Goal: Task Accomplishment & Management: Complete application form

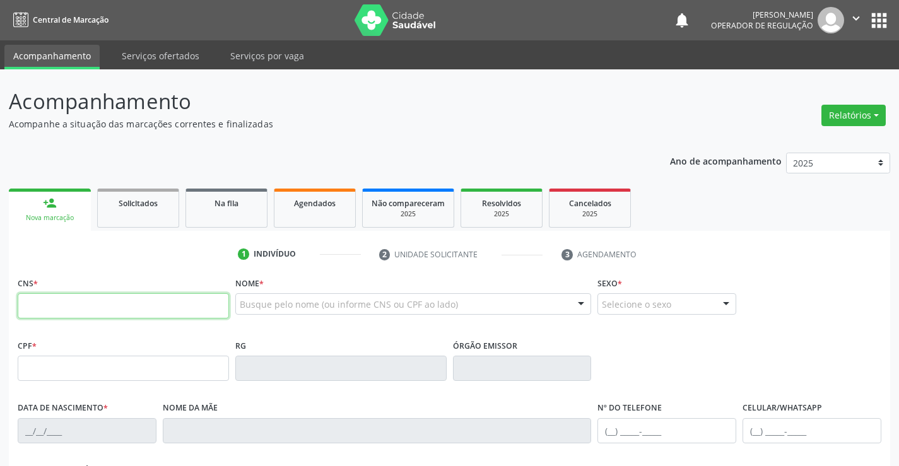
click at [182, 299] on input "text" at bounding box center [123, 306] width 211 height 25
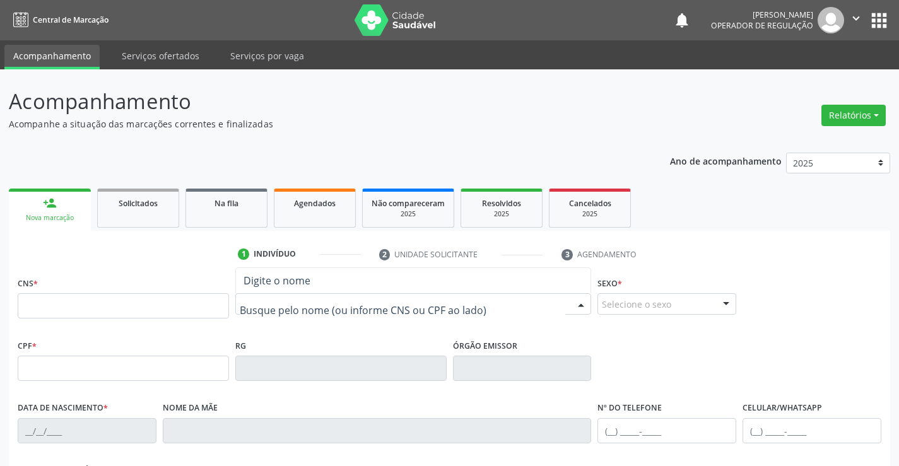
click at [266, 303] on input "text" at bounding box center [403, 310] width 326 height 25
click at [166, 304] on input "text" at bounding box center [123, 306] width 211 height 25
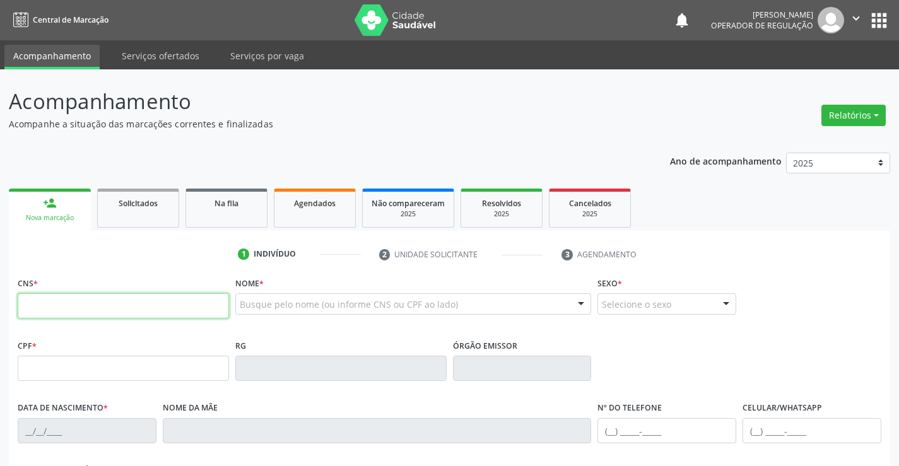
click at [166, 304] on input "text" at bounding box center [123, 306] width 211 height 25
type input "700 4069 8655 7745"
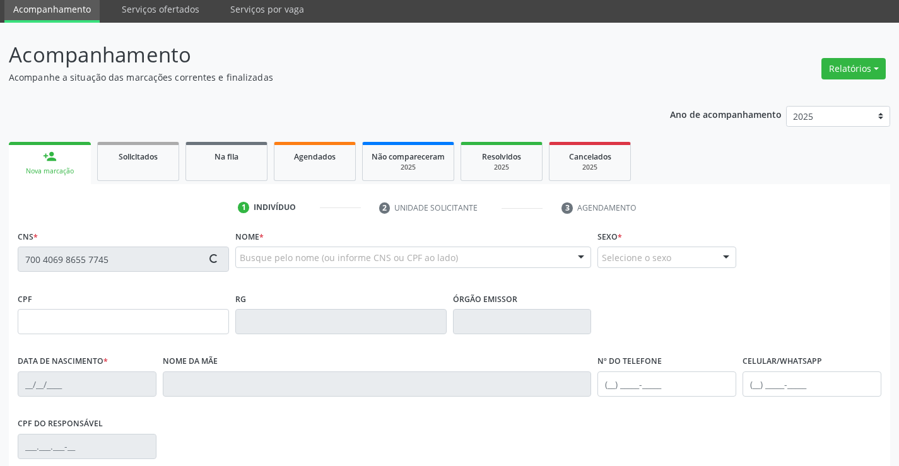
scroll to position [218, 0]
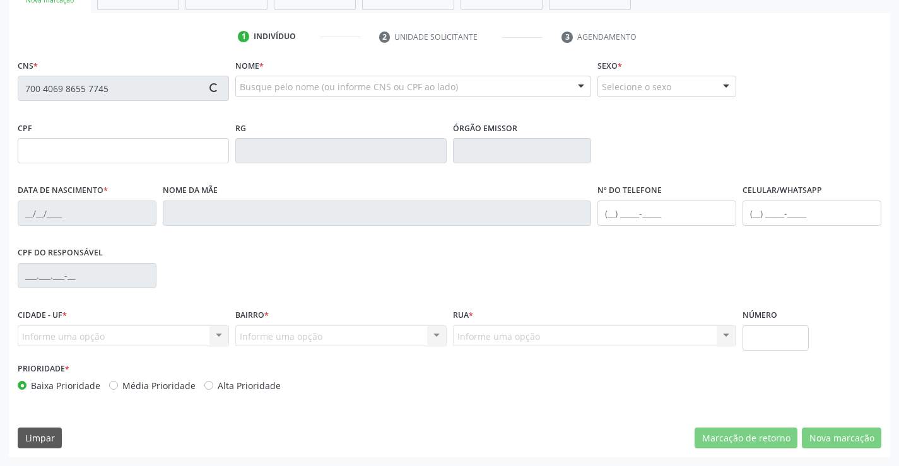
type input "022.350.225-10"
type input "0947742930"
type input "27/10/1977"
type input "(74) 98847-2407"
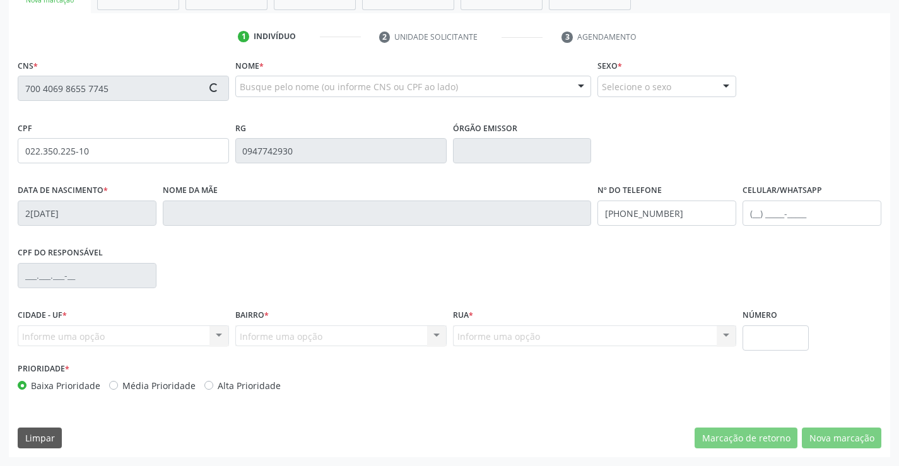
type input "022.350.225-10"
type input "S/N"
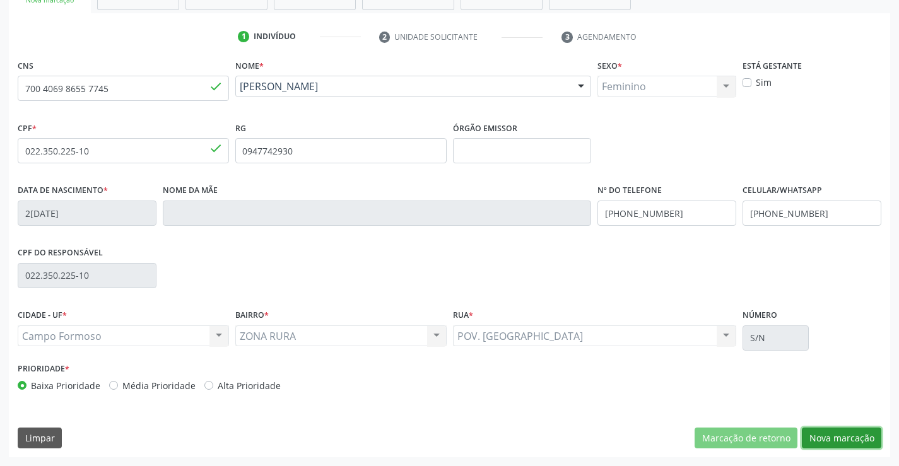
drag, startPoint x: 817, startPoint y: 438, endPoint x: 324, endPoint y: 322, distance: 507.1
click at [814, 439] on button "Nova marcação" at bounding box center [842, 438] width 80 height 21
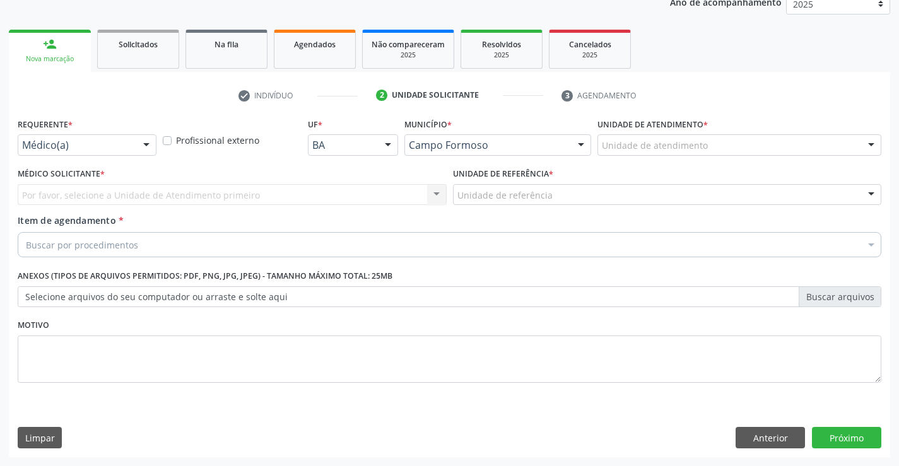
scroll to position [159, 0]
click at [130, 136] on div "Médico(a)" at bounding box center [87, 144] width 139 height 21
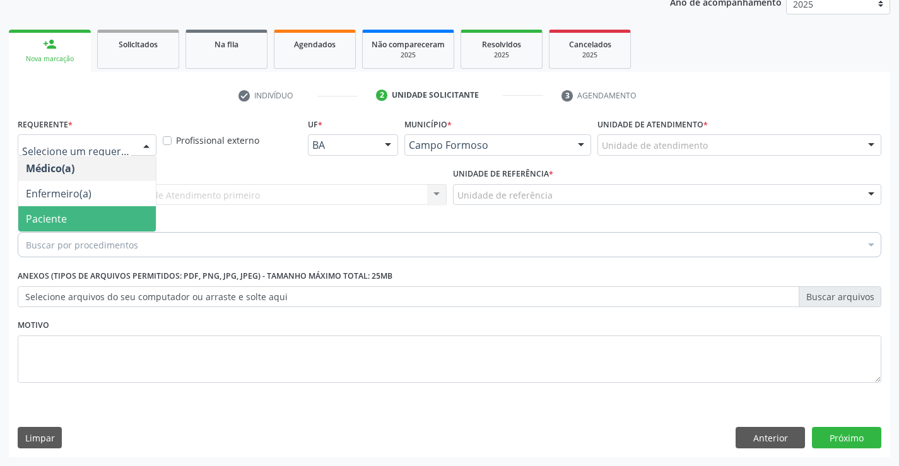
click at [97, 225] on span "Paciente" at bounding box center [87, 218] width 138 height 25
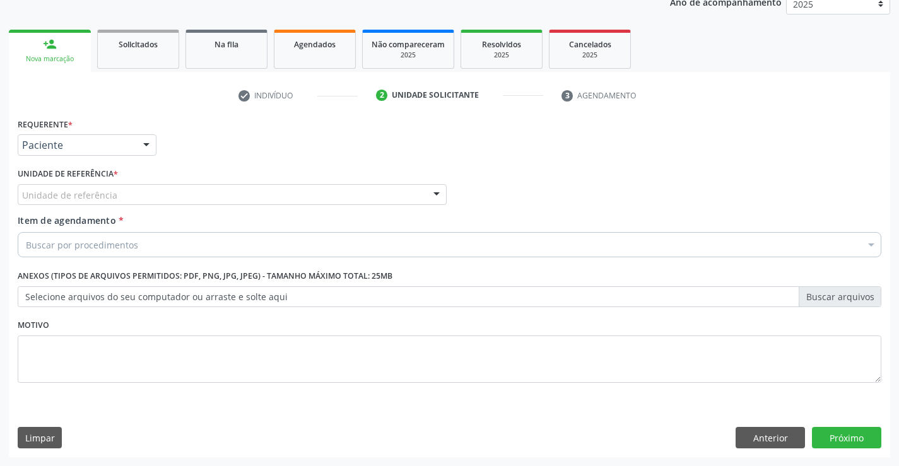
drag, startPoint x: 196, startPoint y: 199, endPoint x: 193, endPoint y: 210, distance: 11.0
click at [193, 203] on div "Unidade de referência" at bounding box center [232, 194] width 429 height 21
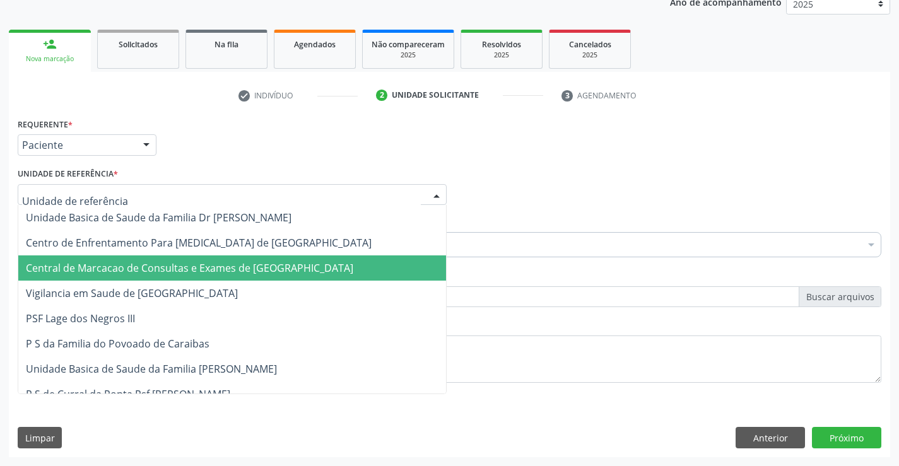
click at [193, 260] on span "Central de Marcacao de Consultas e Exames de [GEOGRAPHIC_DATA]" at bounding box center [232, 268] width 428 height 25
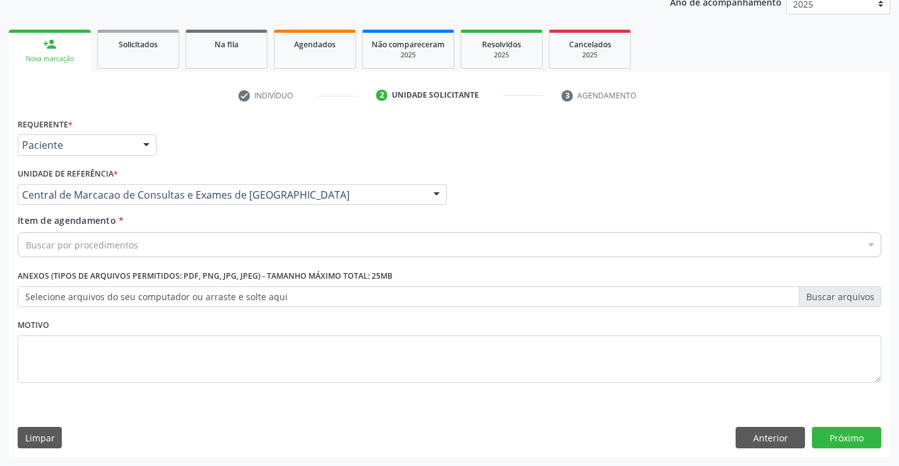
click at [206, 244] on div "Buscar por procedimentos" at bounding box center [450, 244] width 864 height 25
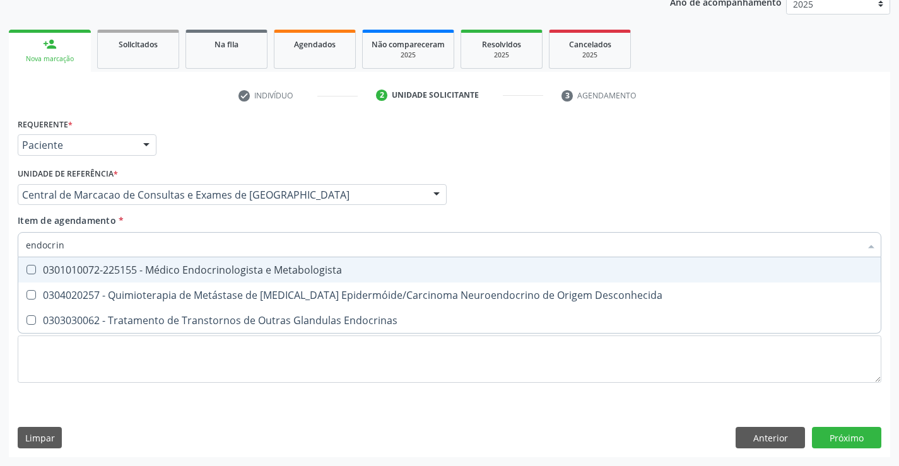
type input "endocrino"
click at [194, 275] on div "0301010072-225155 - Médico Endocrinologista e Metabologista" at bounding box center [450, 270] width 848 height 10
checkbox Metabologista "true"
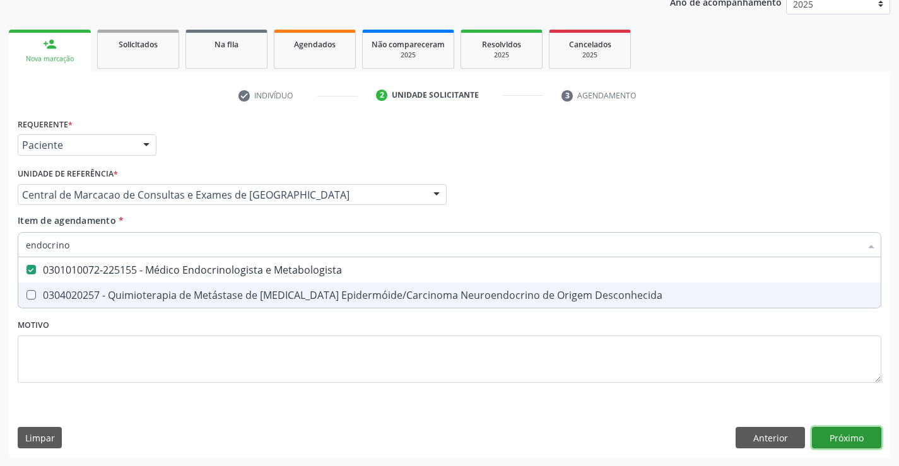
click at [833, 442] on div "Requerente * Paciente Médico(a) Enfermeiro(a) Paciente Nenhum resultado encontr…" at bounding box center [450, 286] width 882 height 343
checkbox Desconhecida "true"
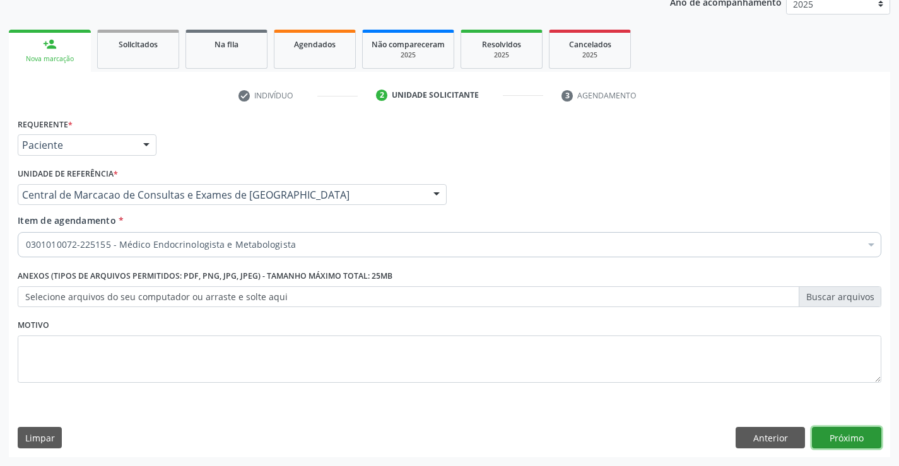
click at [832, 437] on button "Próximo" at bounding box center [846, 437] width 69 height 21
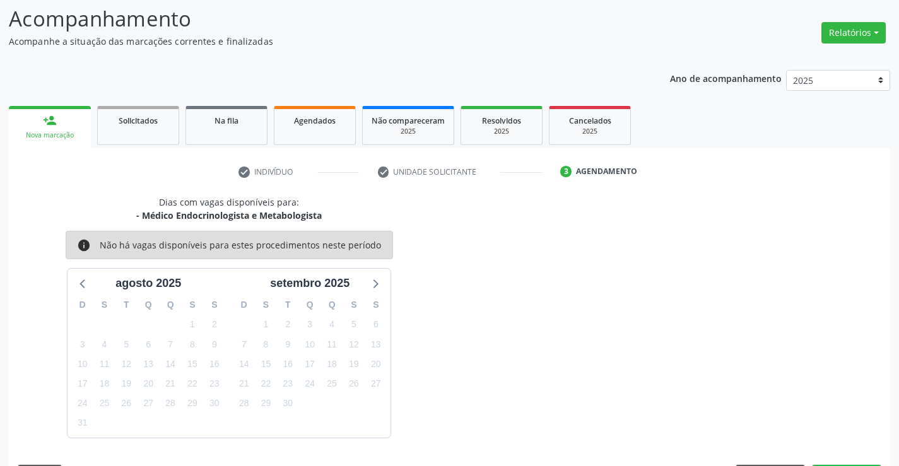
scroll to position [120, 0]
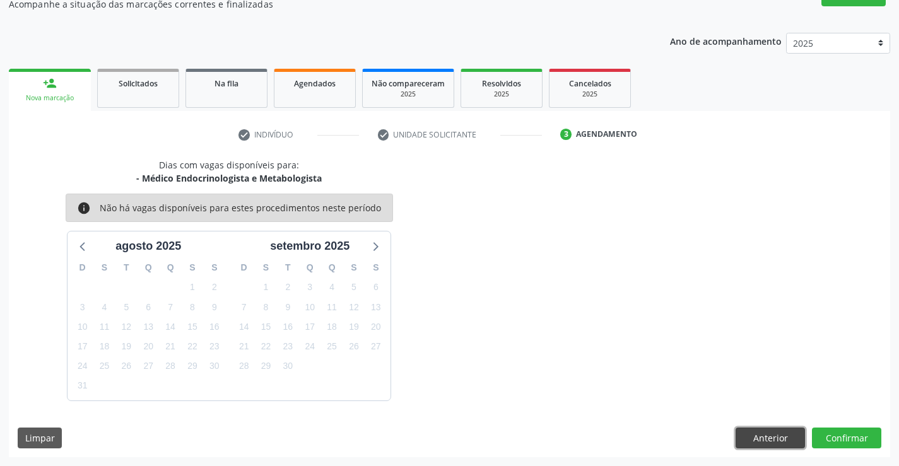
drag, startPoint x: 773, startPoint y: 431, endPoint x: 727, endPoint y: 400, distance: 55.0
click at [768, 430] on button "Anterior" at bounding box center [770, 438] width 69 height 21
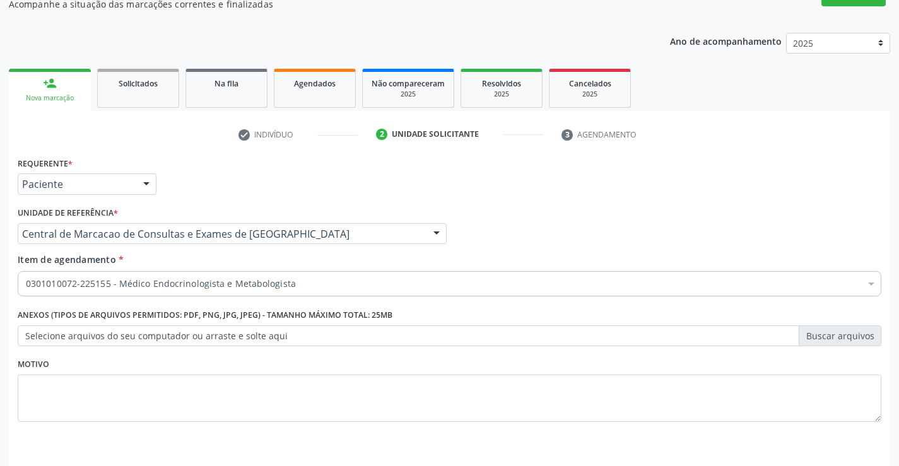
click at [61, 83] on link "person_add Nova marcação" at bounding box center [50, 90] width 82 height 42
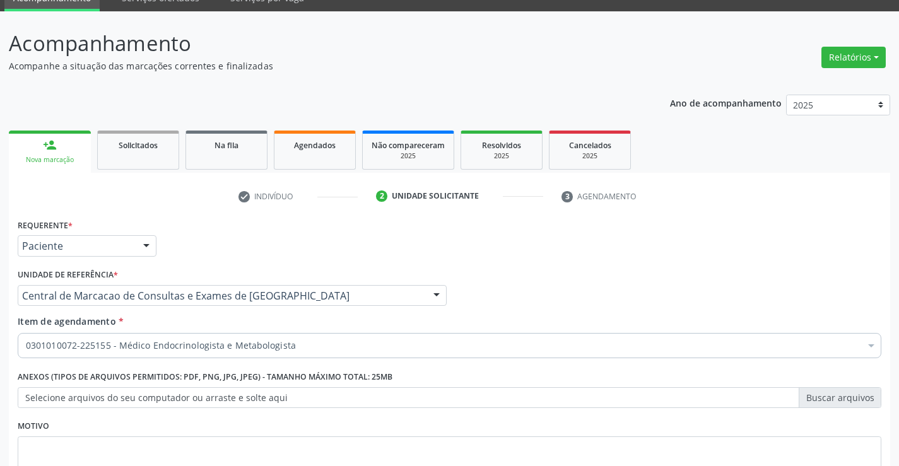
scroll to position [0, 0]
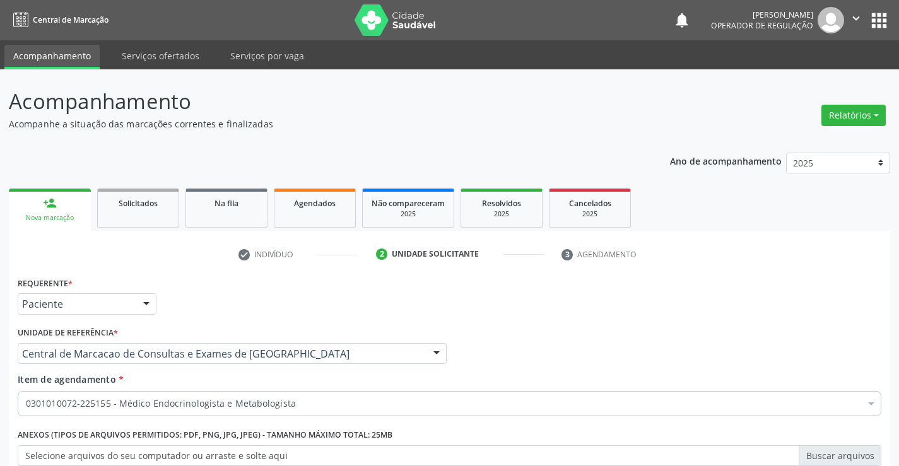
click at [58, 205] on link "person_add Nova marcação" at bounding box center [50, 210] width 82 height 42
click at [150, 56] on link "Serviços ofertados" at bounding box center [160, 56] width 95 height 22
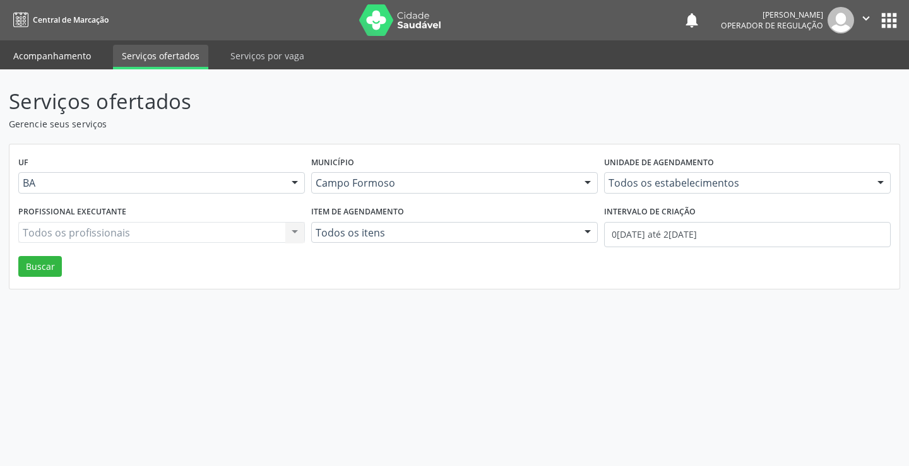
click at [57, 57] on link "Acompanhamento" at bounding box center [51, 56] width 95 height 22
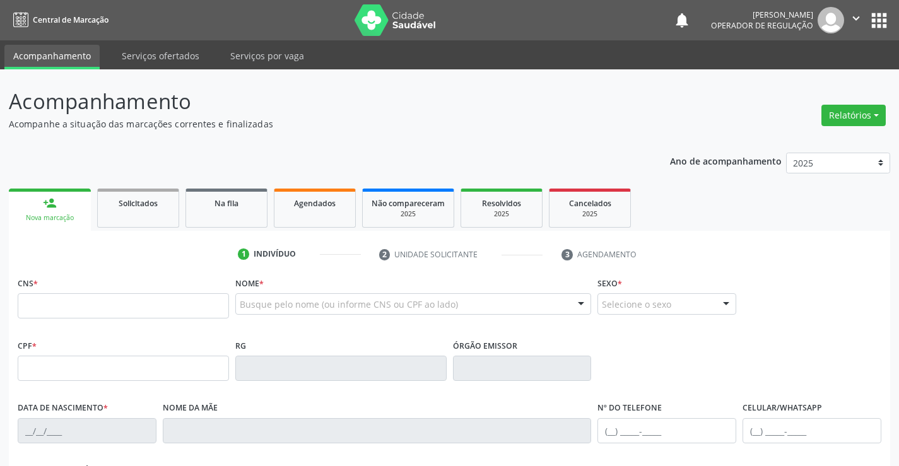
click at [40, 290] on div "CNS *" at bounding box center [123, 296] width 211 height 45
click at [40, 307] on input "text" at bounding box center [123, 306] width 211 height 25
type input "706 8007 5096 0422"
type input "048.295.138-96"
type input "2045100820"
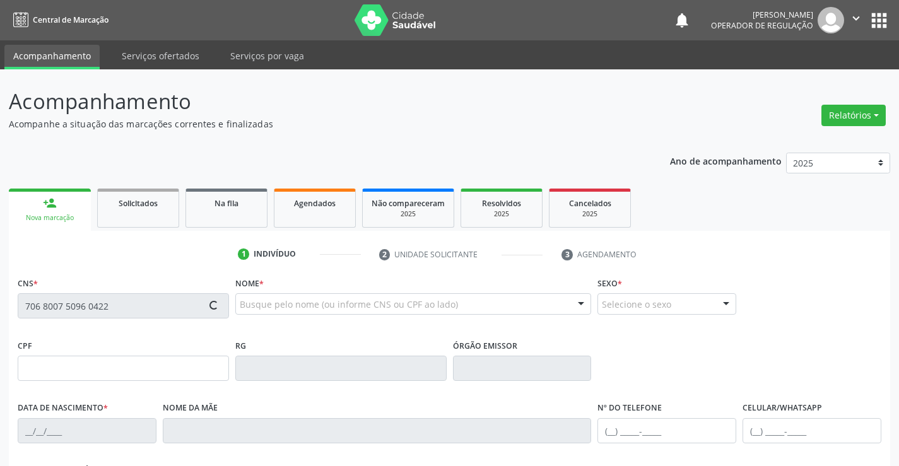
type input "28/04/1956"
type input "(74) 99995-8654"
type input "(74) 98843-6428"
type input "048.295.138-96"
type input "1"
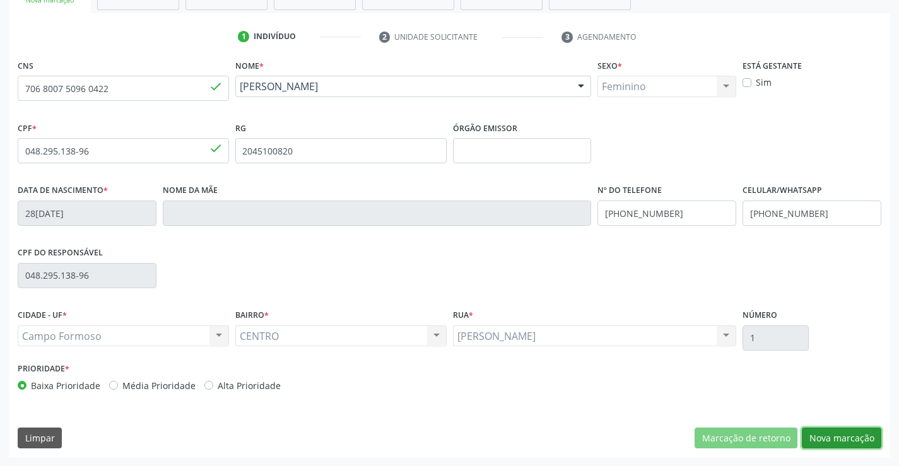
click at [849, 444] on button "Nova marcação" at bounding box center [842, 438] width 80 height 21
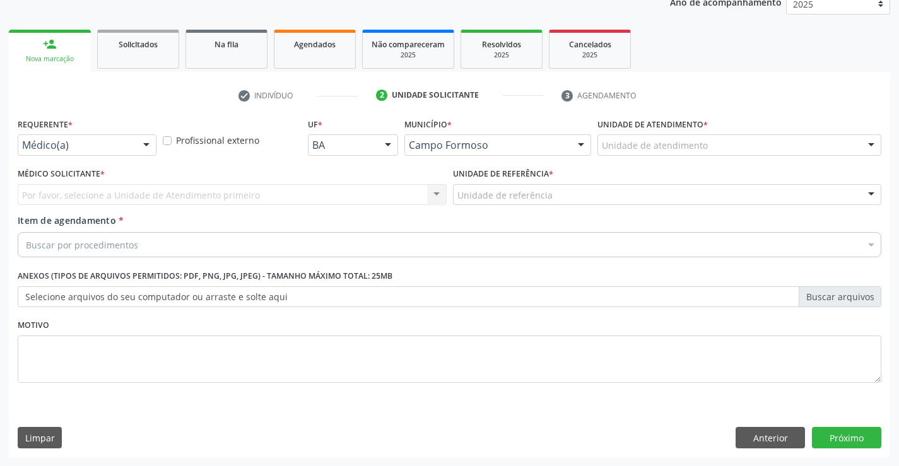
scroll to position [159, 0]
click at [153, 152] on div at bounding box center [146, 145] width 19 height 21
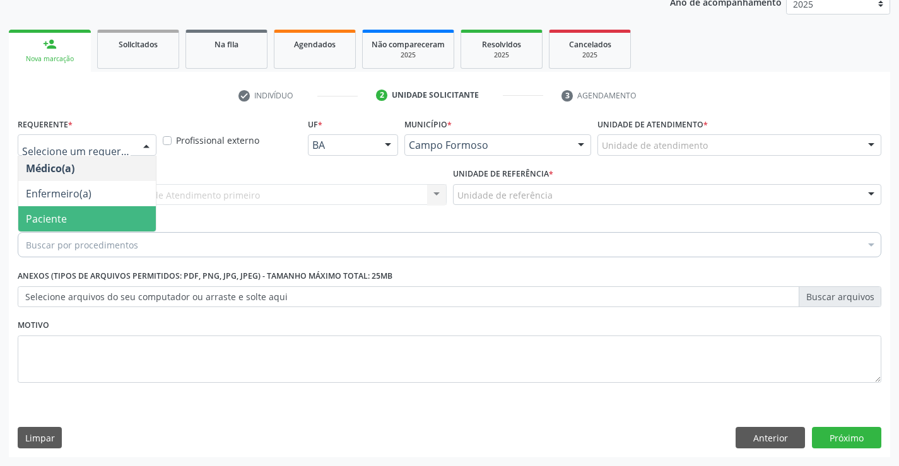
click at [89, 218] on span "Paciente" at bounding box center [87, 218] width 138 height 25
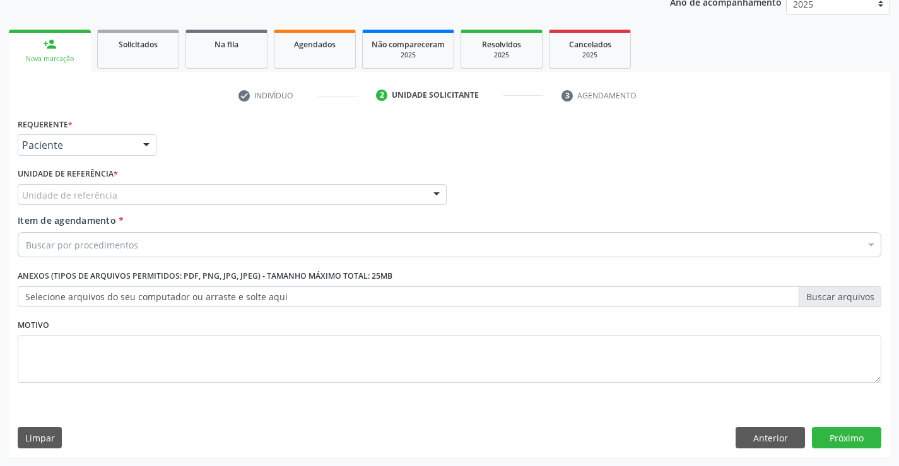
click at [118, 190] on div "Unidade de referência" at bounding box center [232, 194] width 429 height 21
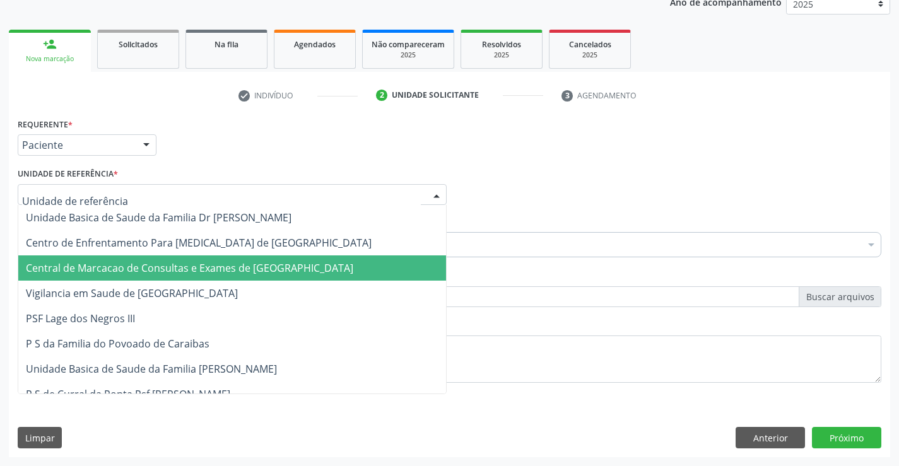
click at [117, 275] on span "Central de Marcacao de Consultas e Exames de [GEOGRAPHIC_DATA]" at bounding box center [190, 268] width 328 height 14
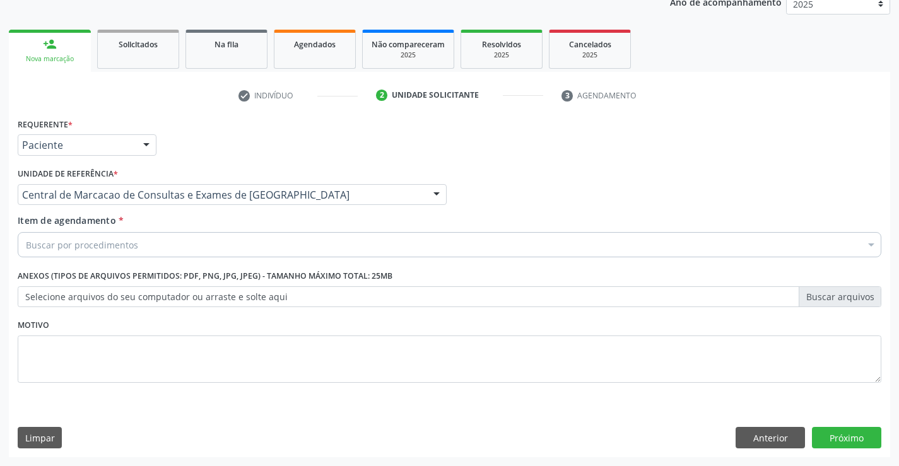
click at [167, 253] on div "Buscar por procedimentos" at bounding box center [450, 244] width 864 height 25
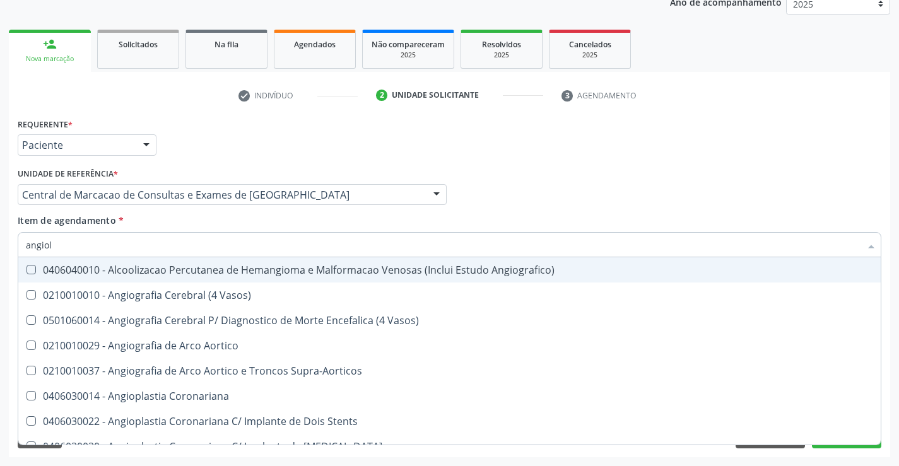
type input "angiolo"
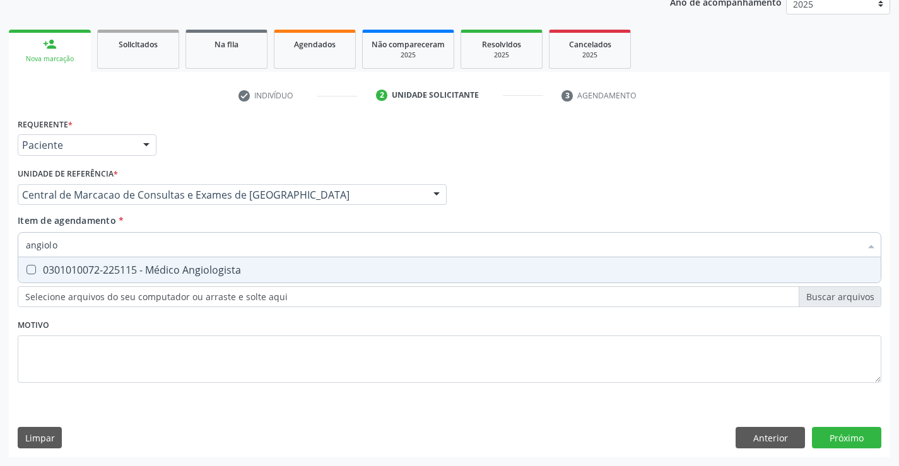
click at [240, 265] on div "0301010072-225115 - Médico Angiologista" at bounding box center [450, 270] width 848 height 10
checkbox Angiologista "true"
click at [853, 441] on div "Requerente * Paciente Médico(a) Enfermeiro(a) Paciente Nenhum resultado encontr…" at bounding box center [450, 286] width 882 height 343
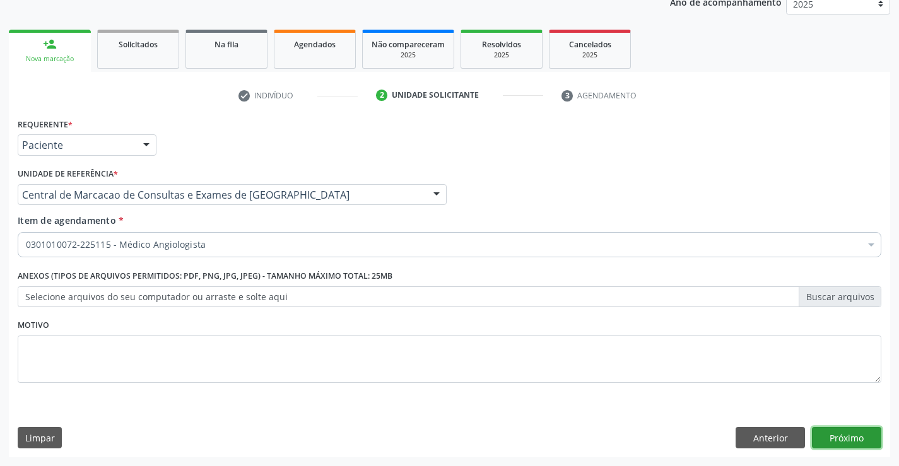
click at [864, 434] on button "Próximo" at bounding box center [846, 437] width 69 height 21
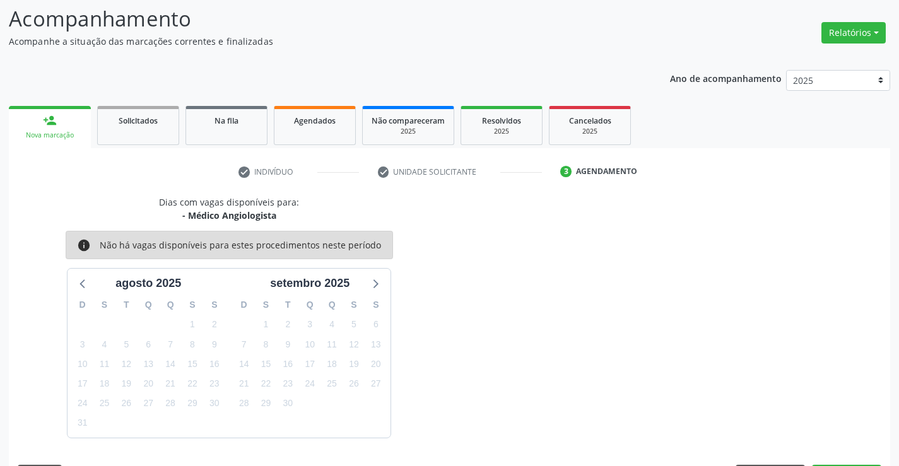
scroll to position [120, 0]
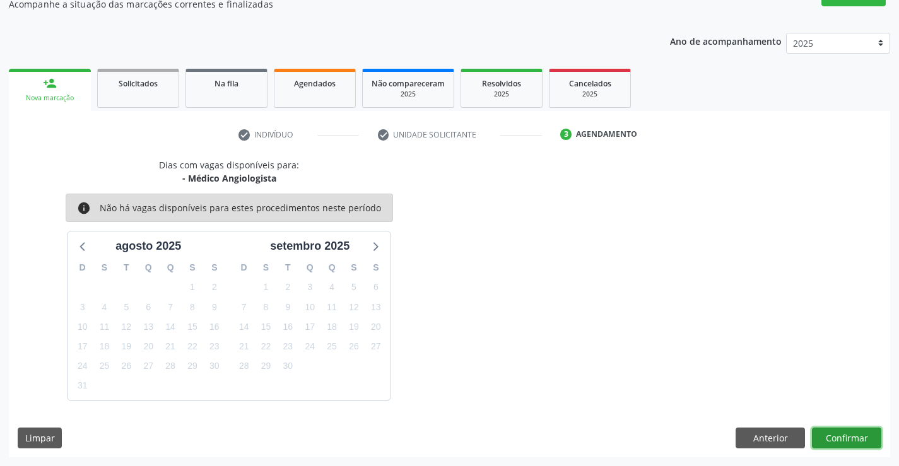
drag, startPoint x: 873, startPoint y: 434, endPoint x: 863, endPoint y: 434, distance: 9.5
click at [863, 434] on button "Confirmar" at bounding box center [846, 438] width 69 height 21
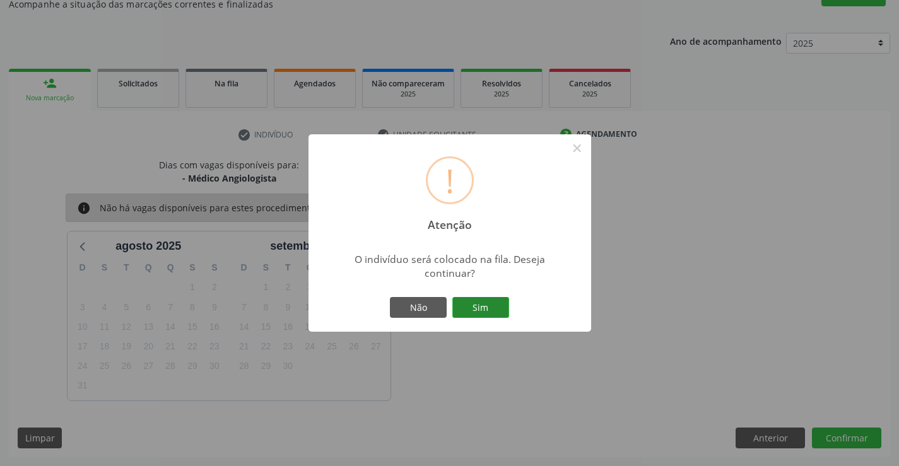
click at [484, 304] on button "Sim" at bounding box center [481, 307] width 57 height 21
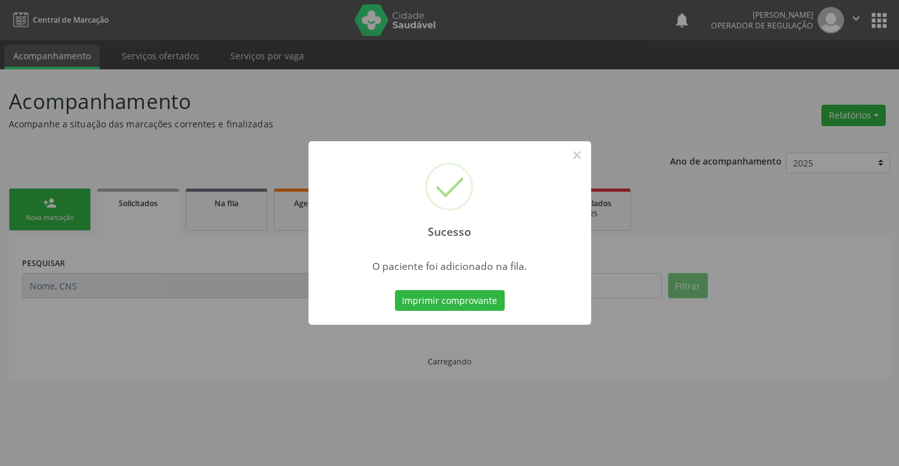
scroll to position [0, 0]
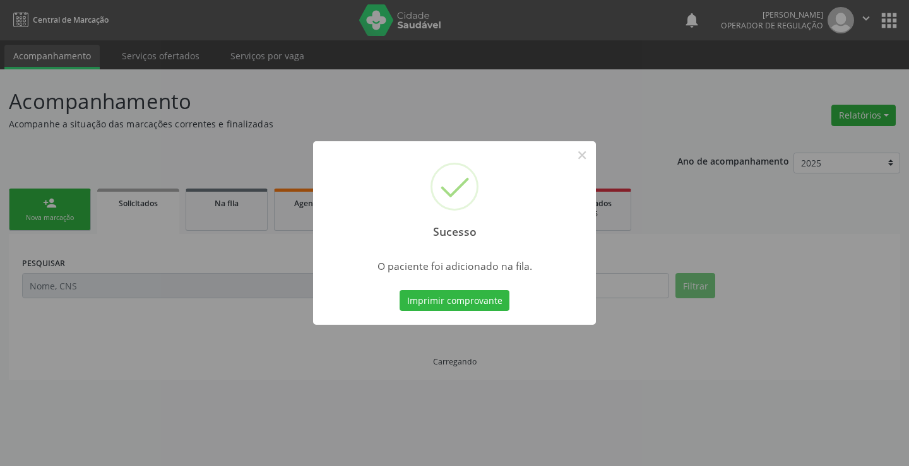
click at [465, 312] on div "Imprimir comprovante Cancel" at bounding box center [455, 301] width 116 height 27
click at [484, 300] on button "Imprimir comprovante" at bounding box center [455, 300] width 110 height 21
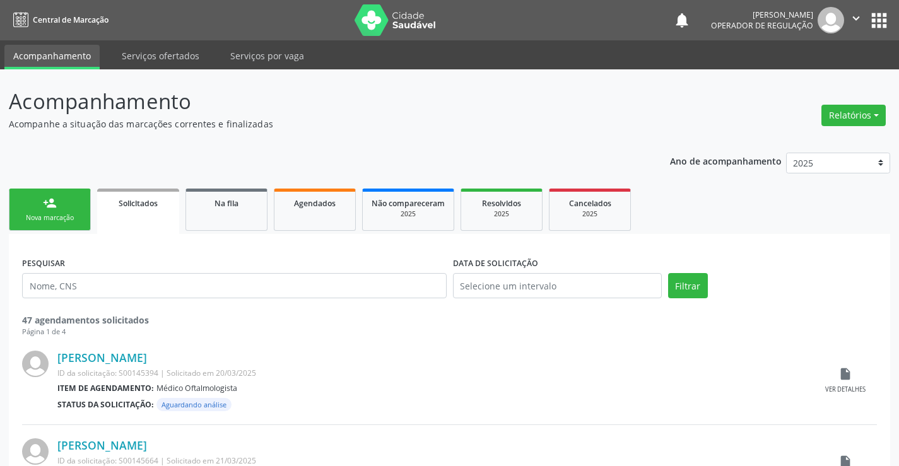
click at [49, 206] on div "person_add" at bounding box center [50, 203] width 14 height 14
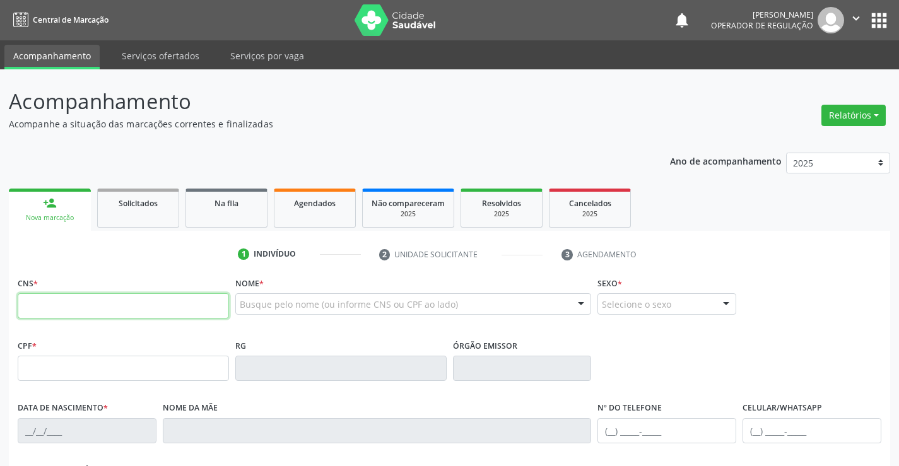
drag, startPoint x: 133, startPoint y: 309, endPoint x: 135, endPoint y: 292, distance: 17.2
click at [134, 304] on input "text" at bounding box center [123, 306] width 211 height 25
type input "706 7055 5585 7915"
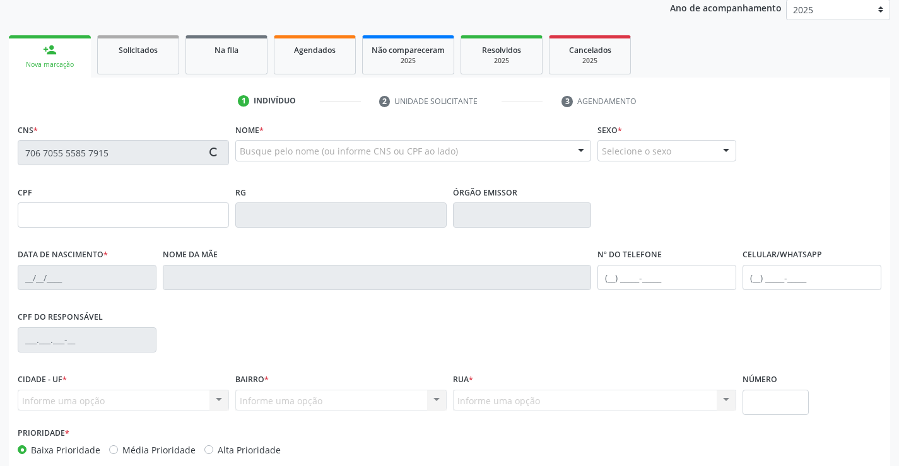
scroll to position [189, 0]
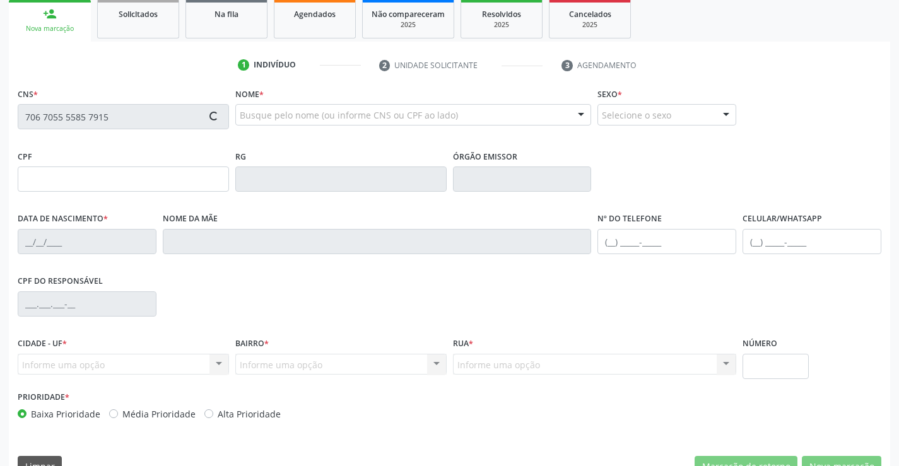
type input "2347581120"
type input "26/03/2003"
type input "(74) 98853-7496"
type input "S/N"
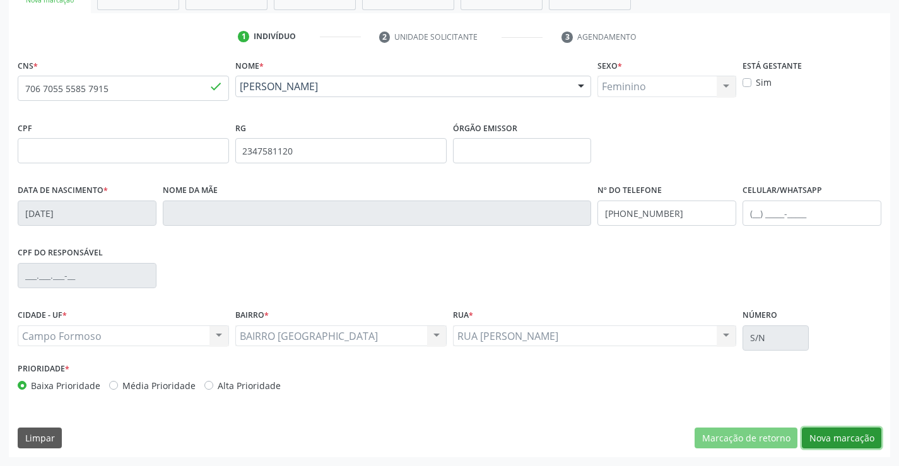
drag, startPoint x: 845, startPoint y: 432, endPoint x: 142, endPoint y: 241, distance: 727.9
click at [843, 432] on button "Nova marcação" at bounding box center [842, 438] width 80 height 21
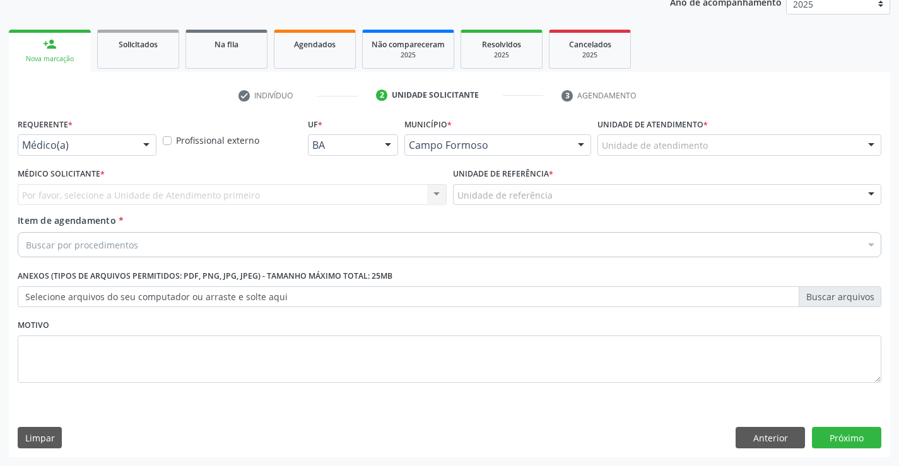
scroll to position [159, 0]
drag, startPoint x: 119, startPoint y: 147, endPoint x: 122, endPoint y: 218, distance: 70.8
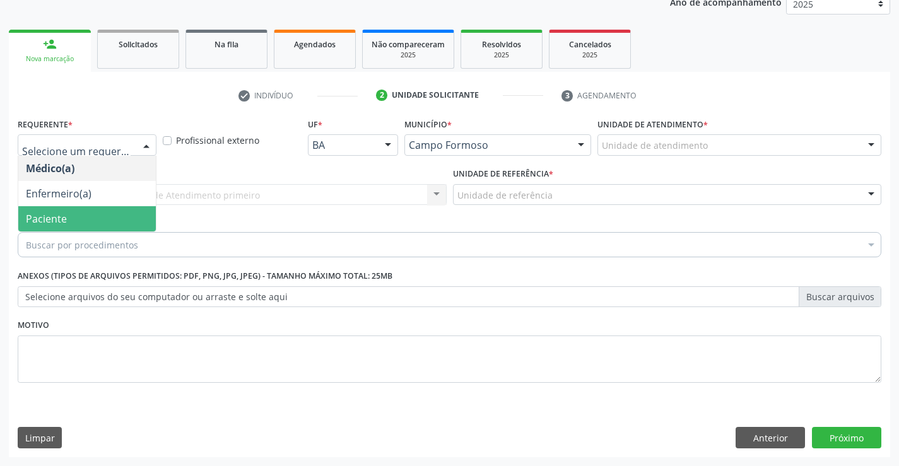
drag, startPoint x: 118, startPoint y: 219, endPoint x: 235, endPoint y: 196, distance: 119.1
click at [124, 217] on span "Paciente" at bounding box center [87, 218] width 138 height 25
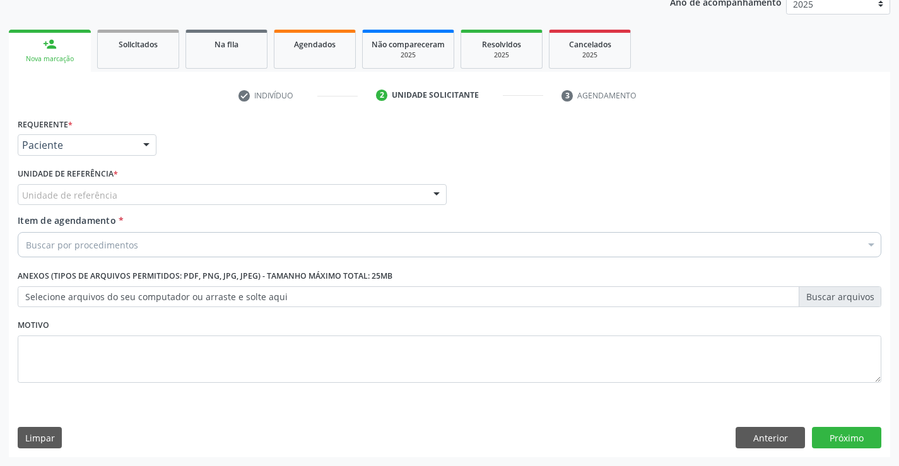
click at [244, 193] on div "Unidade de referência" at bounding box center [232, 194] width 429 height 21
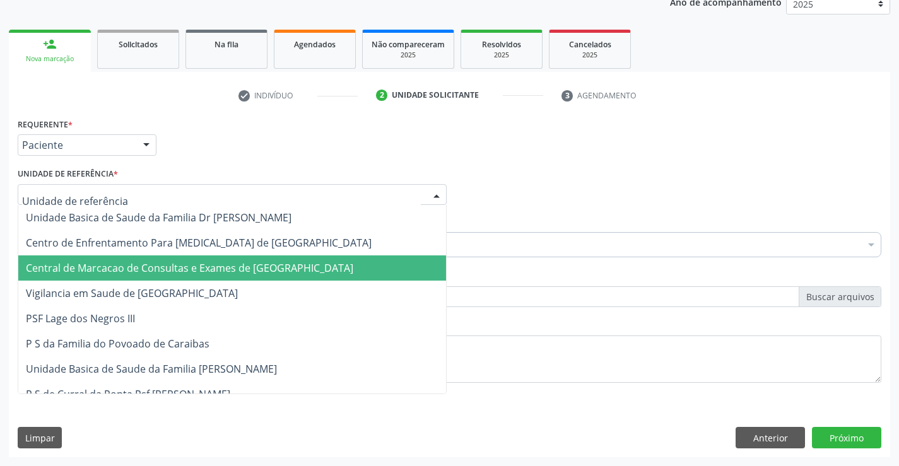
drag, startPoint x: 231, startPoint y: 268, endPoint x: 239, endPoint y: 261, distance: 11.2
click at [232, 267] on span "Central de Marcacao de Consultas e Exames de [GEOGRAPHIC_DATA]" at bounding box center [190, 268] width 328 height 14
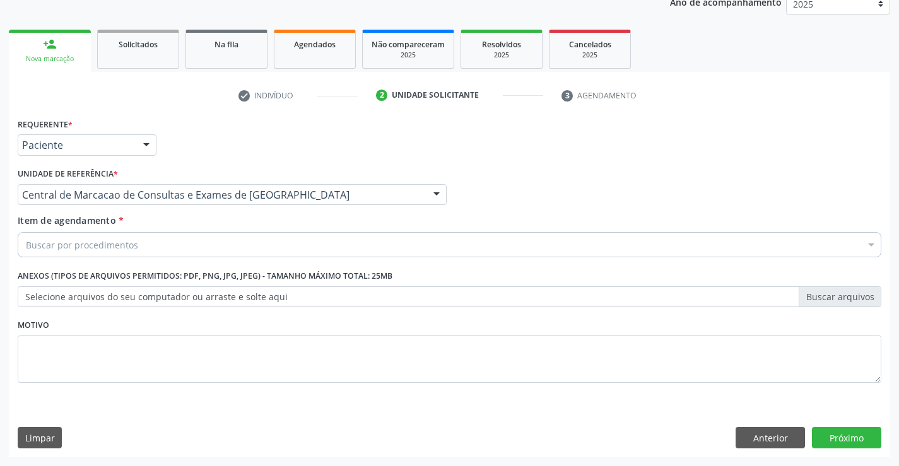
click at [254, 235] on div "Buscar por procedimentos" at bounding box center [450, 244] width 864 height 25
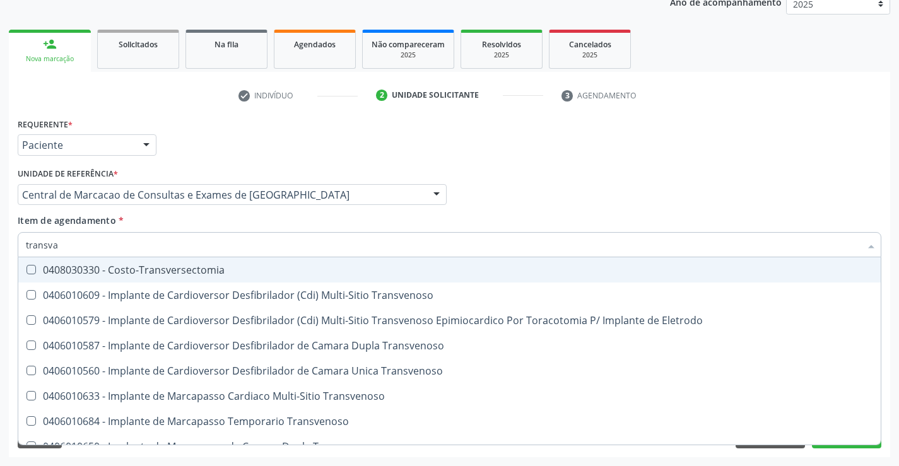
type input "transvag"
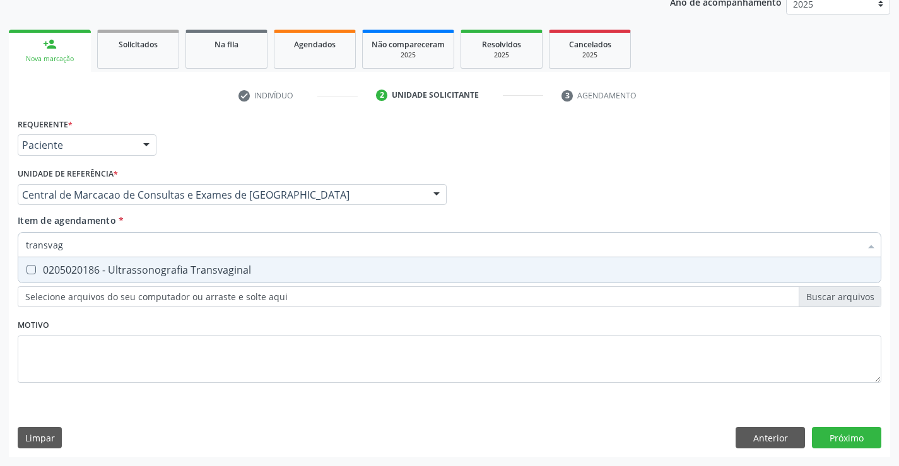
drag, startPoint x: 246, startPoint y: 271, endPoint x: 357, endPoint y: 267, distance: 111.2
click at [247, 271] on div "0205020186 - Ultrassonografia Transvaginal" at bounding box center [450, 270] width 848 height 10
checkbox Transvaginal "true"
click at [840, 438] on div "Requerente * Paciente Médico(a) Enfermeiro(a) Paciente Nenhum resultado encontr…" at bounding box center [450, 286] width 882 height 343
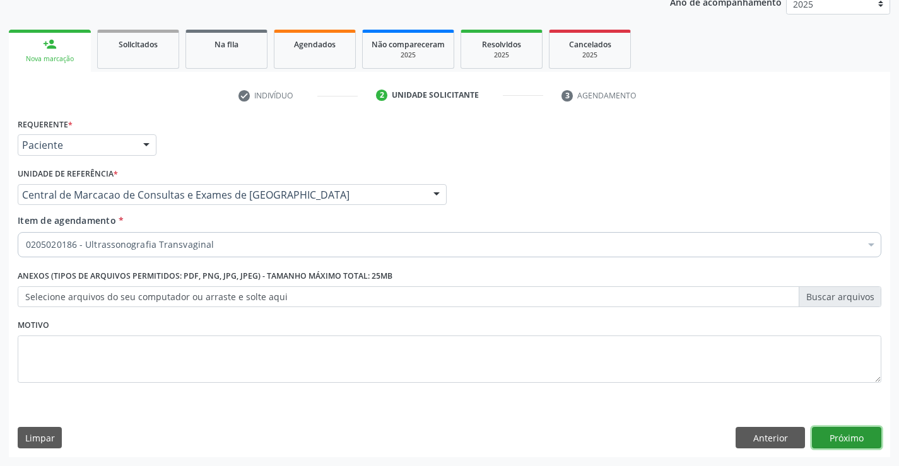
click at [858, 436] on button "Próximo" at bounding box center [846, 437] width 69 height 21
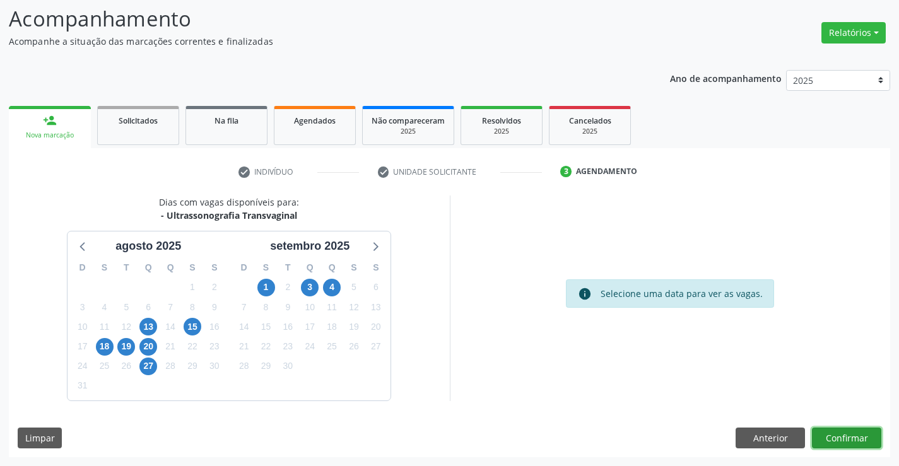
click at [834, 434] on button "Confirmar" at bounding box center [846, 438] width 69 height 21
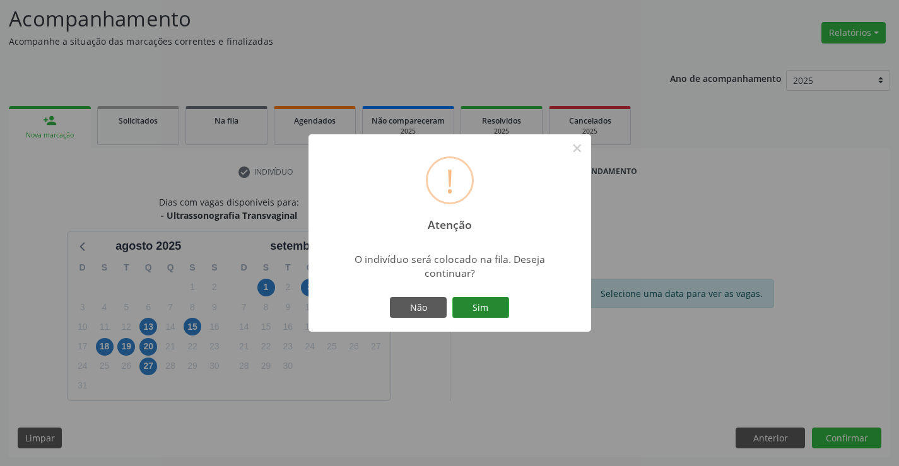
click at [480, 317] on button "Sim" at bounding box center [481, 307] width 57 height 21
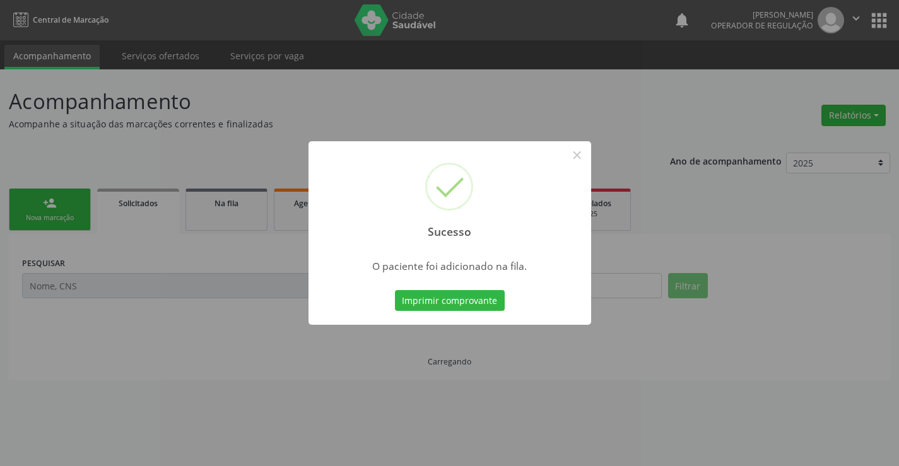
scroll to position [0, 0]
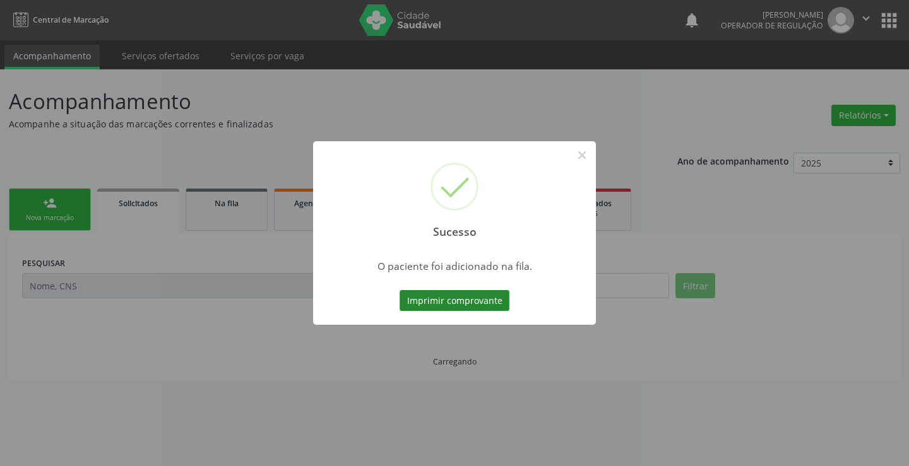
click at [458, 292] on button "Imprimir comprovante" at bounding box center [455, 300] width 110 height 21
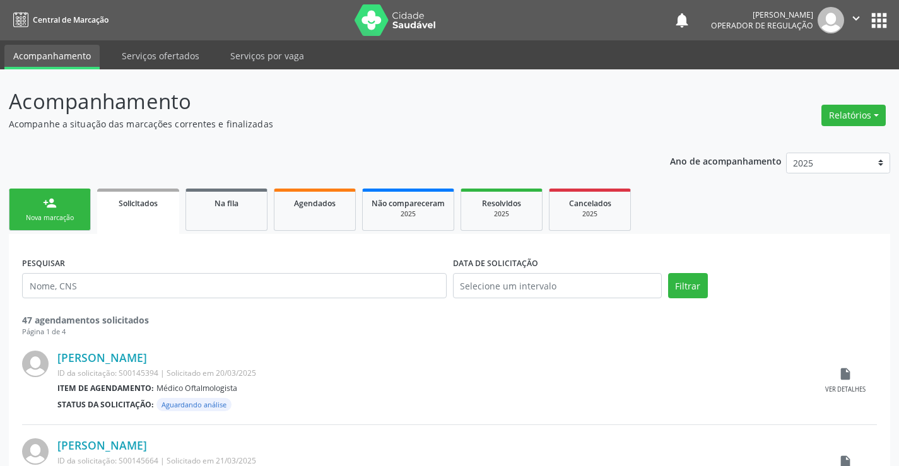
click at [50, 212] on link "person_add Nova marcação" at bounding box center [50, 210] width 82 height 42
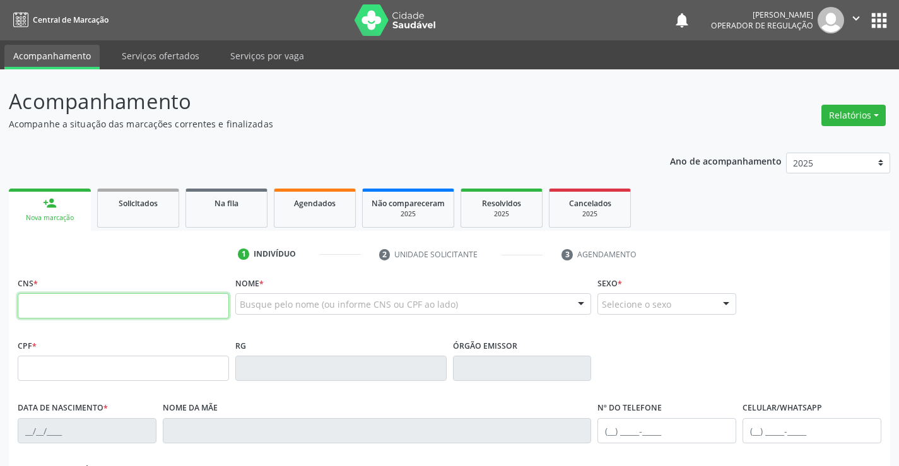
click at [93, 311] on input "text" at bounding box center [123, 306] width 211 height 25
type input "709 6096 6235 7575"
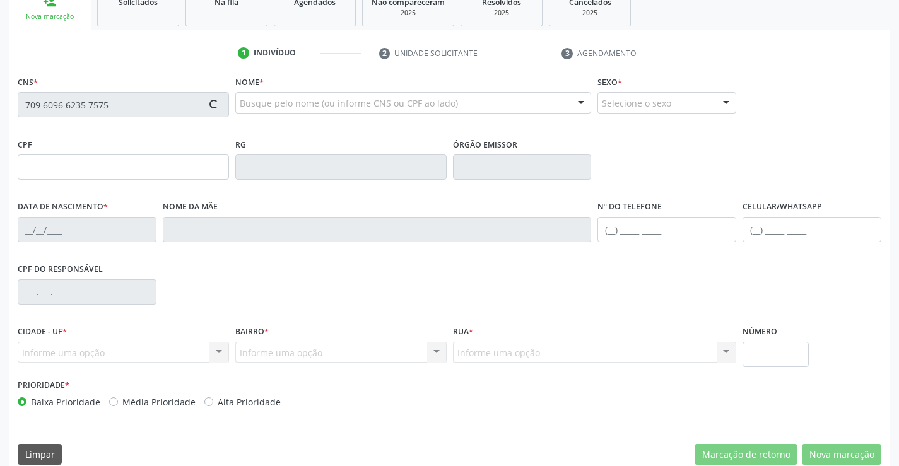
scroll to position [218, 0]
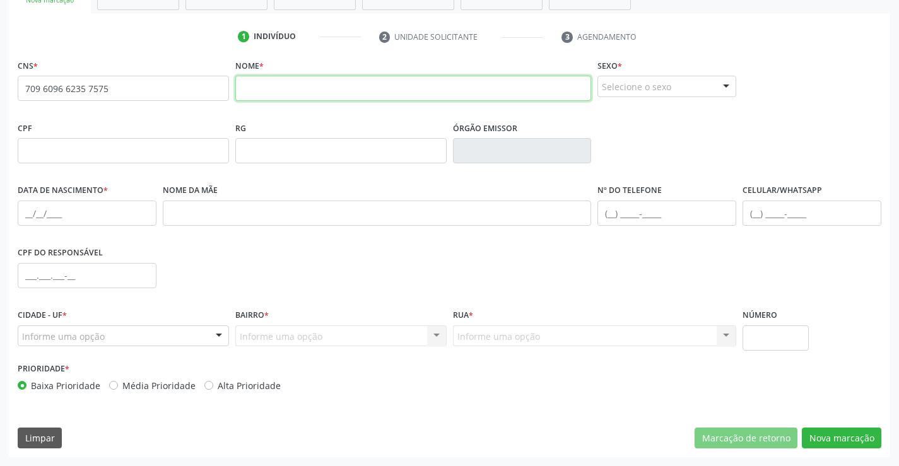
click at [283, 87] on input "text" at bounding box center [413, 88] width 357 height 25
click at [135, 93] on input "709 6096 6235 7575" at bounding box center [123, 88] width 211 height 25
click at [261, 76] on input "text" at bounding box center [413, 88] width 357 height 25
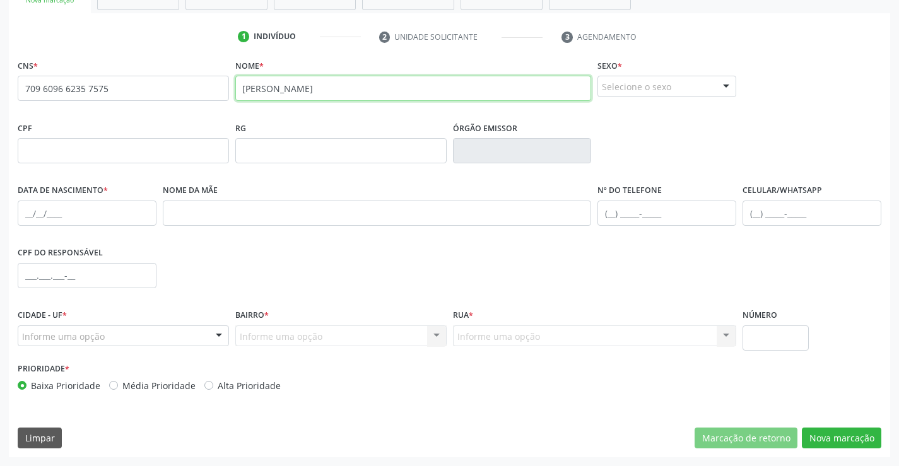
type input "diana de souza santos"
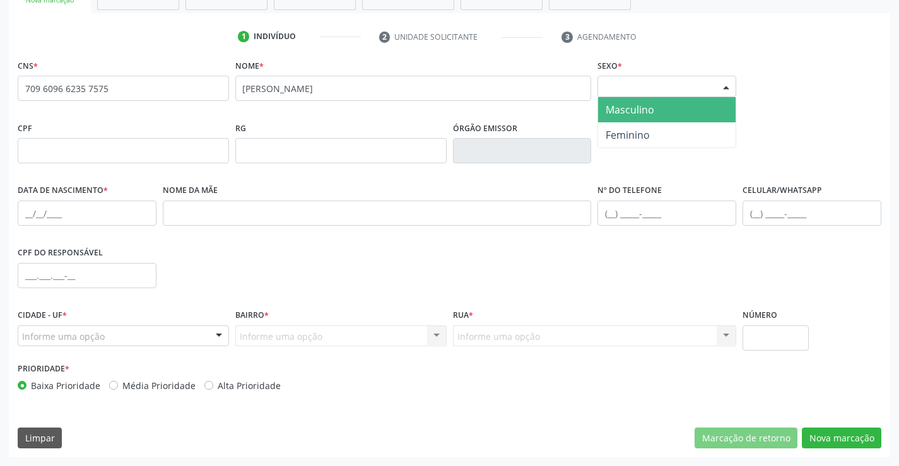
click at [677, 89] on div "Selecione o sexo" at bounding box center [667, 86] width 139 height 21
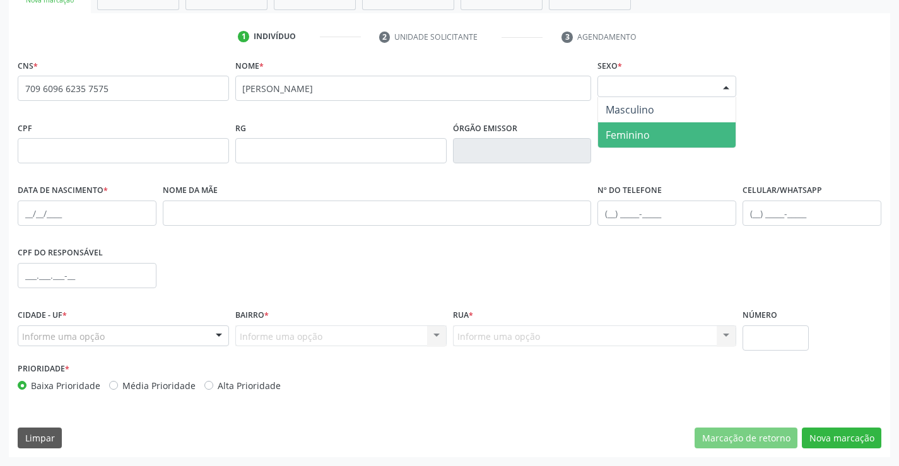
click at [634, 136] on span "Feminino" at bounding box center [628, 135] width 44 height 14
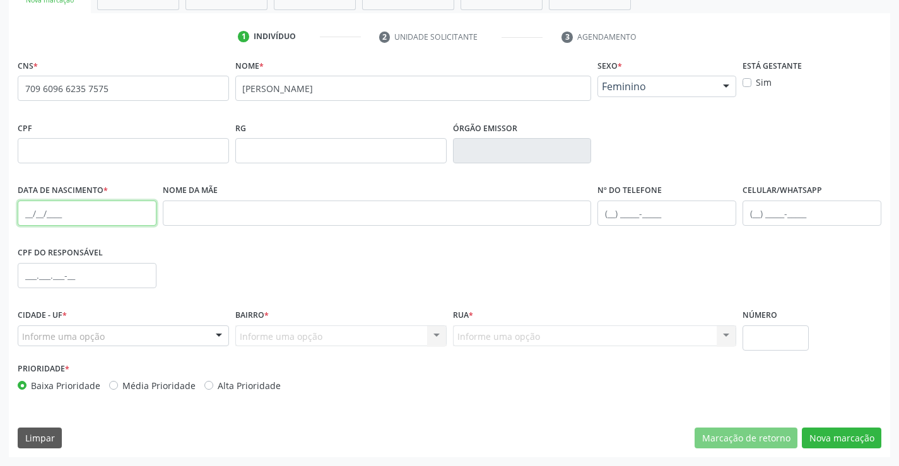
click at [23, 222] on input "text" at bounding box center [87, 213] width 139 height 25
type input "26/01/1989"
click at [172, 343] on div "Informe uma opção" at bounding box center [123, 336] width 211 height 21
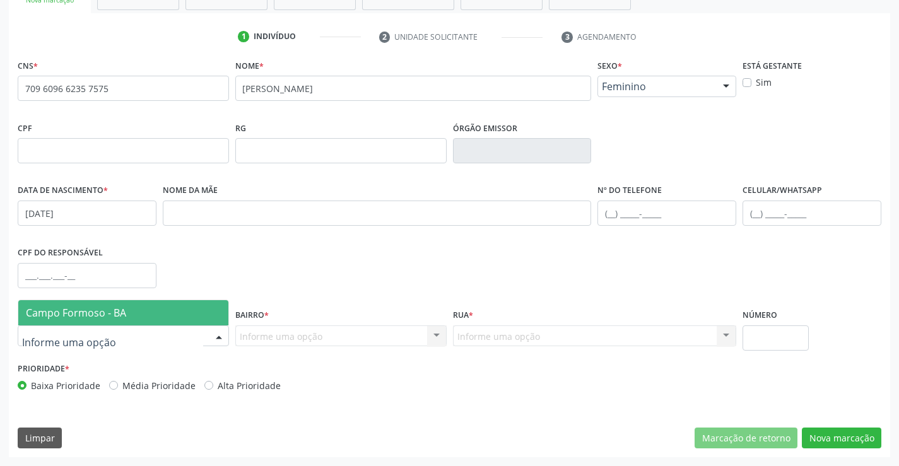
click at [172, 317] on span "Campo Formoso - BA" at bounding box center [123, 312] width 210 height 25
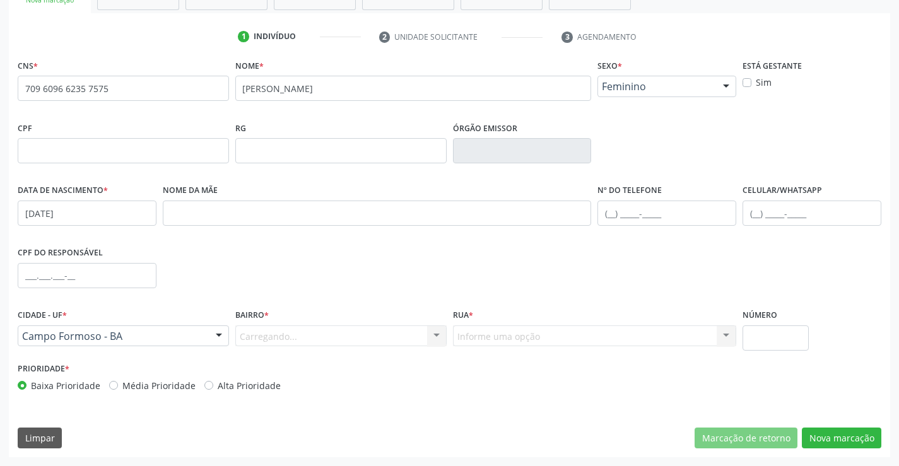
click at [260, 331] on div "Carregando... Nenhum resultado encontrado para: " " Nenhuma opção encontrada. D…" at bounding box center [340, 336] width 211 height 21
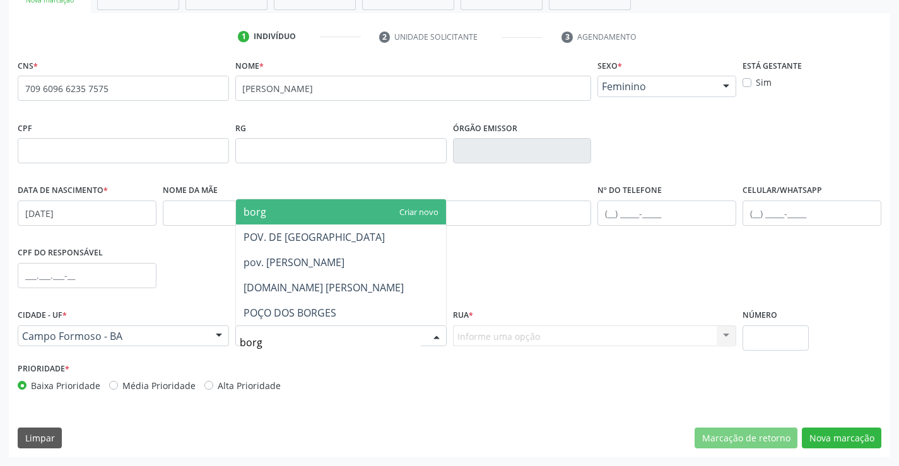
type input "borge"
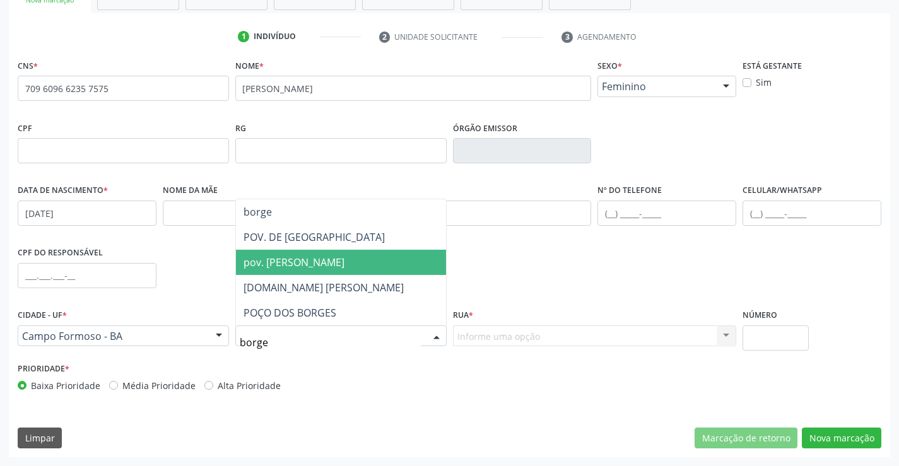
click at [289, 258] on span "pov. [PERSON_NAME]" at bounding box center [294, 263] width 101 height 14
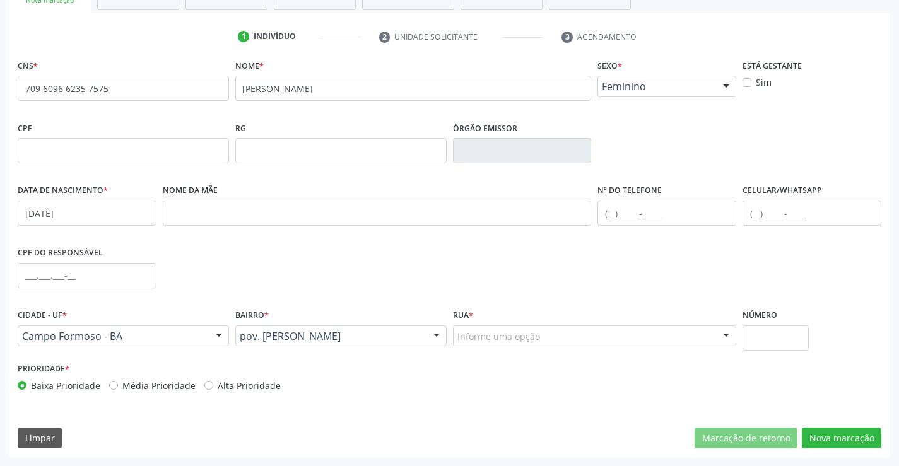
click at [548, 340] on div "Informe uma opção" at bounding box center [595, 336] width 284 height 21
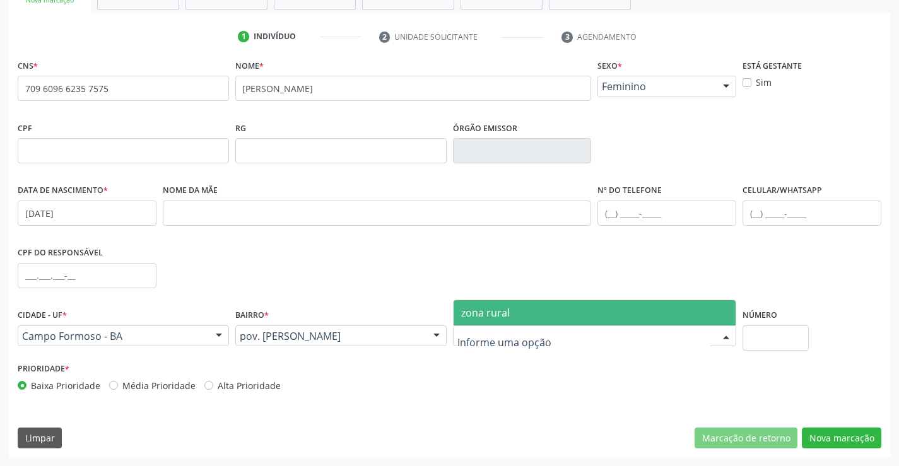
drag, startPoint x: 534, startPoint y: 304, endPoint x: 0, endPoint y: 310, distance: 534.0
click at [532, 304] on span "zona rural" at bounding box center [595, 312] width 283 height 25
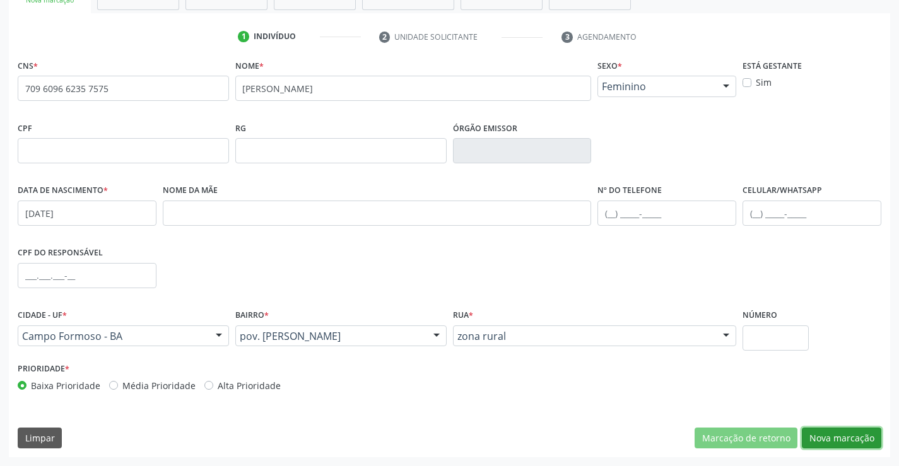
click at [833, 442] on button "Nova marcação" at bounding box center [842, 438] width 80 height 21
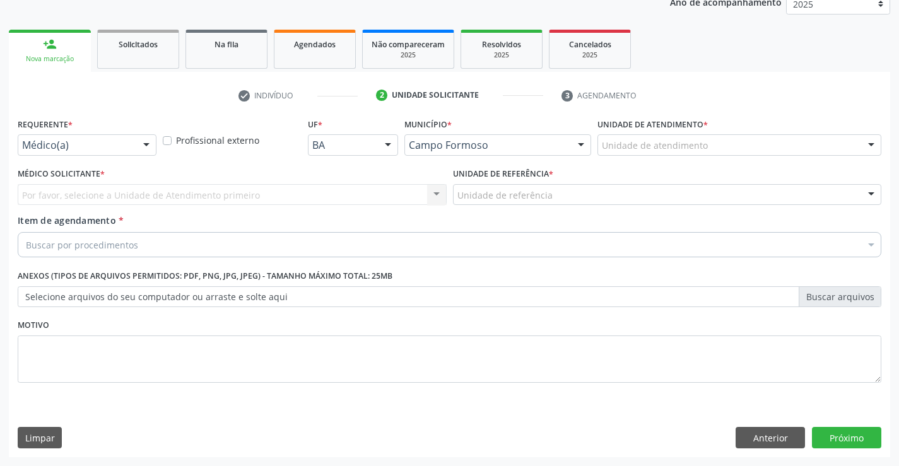
scroll to position [159, 0]
drag, startPoint x: 100, startPoint y: 143, endPoint x: 61, endPoint y: 217, distance: 84.1
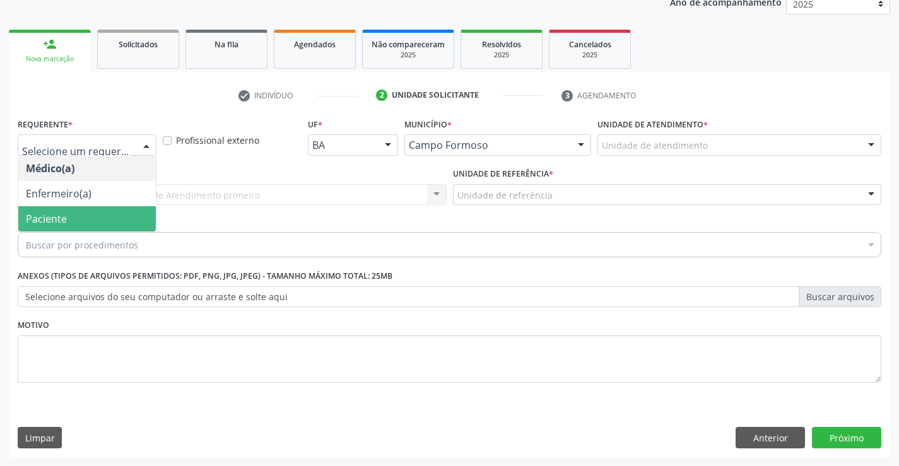
drag, startPoint x: 61, startPoint y: 219, endPoint x: 169, endPoint y: 191, distance: 111.0
click at [62, 219] on span "Paciente" at bounding box center [46, 219] width 41 height 14
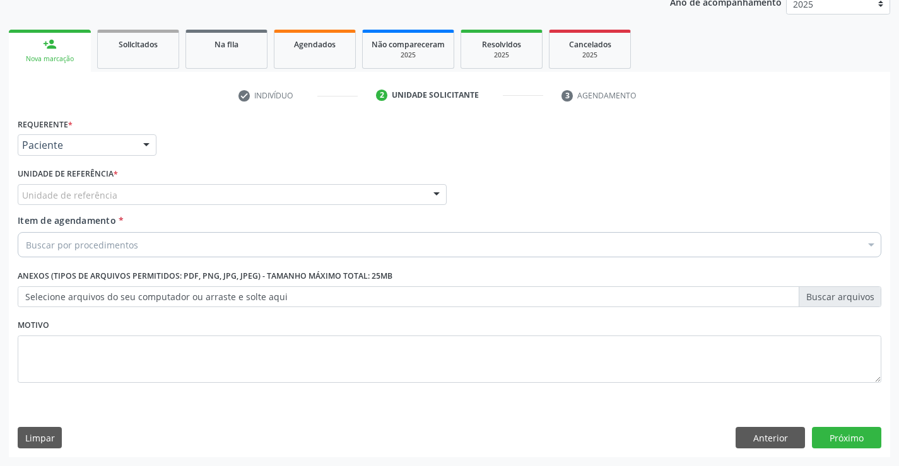
click at [175, 187] on div "Unidade de referência" at bounding box center [232, 194] width 429 height 21
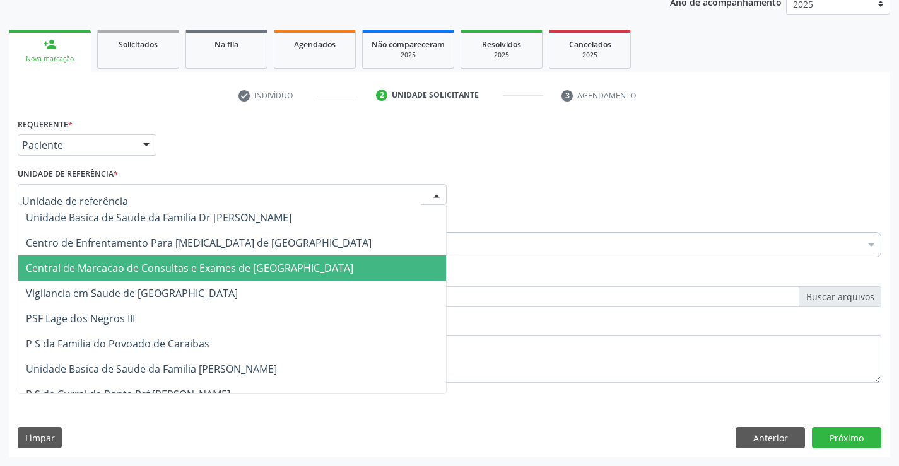
click at [181, 266] on span "Central de Marcacao de Consultas e Exames de [GEOGRAPHIC_DATA]" at bounding box center [190, 268] width 328 height 14
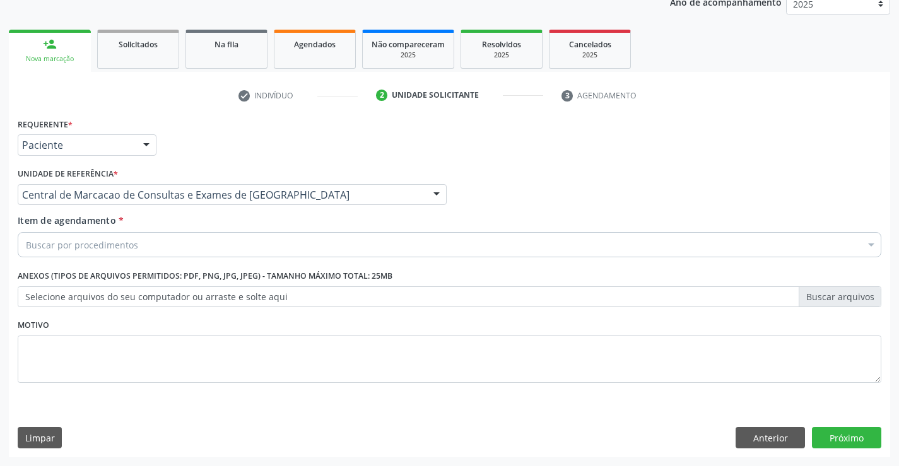
click at [217, 237] on div "Buscar por procedimentos" at bounding box center [450, 244] width 864 height 25
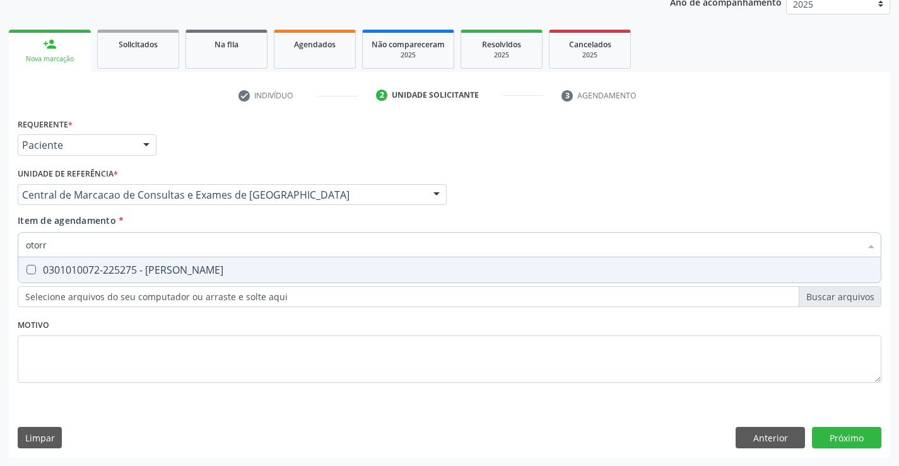
type input "otorri"
click at [213, 271] on div "0301010072-225275 - Médico Otorrinolaringologista" at bounding box center [450, 270] width 848 height 10
checkbox Otorrinolaringologista "true"
click at [836, 442] on div "Requerente * Paciente Médico(a) Enfermeiro(a) Paciente Nenhum resultado encontr…" at bounding box center [450, 286] width 882 height 343
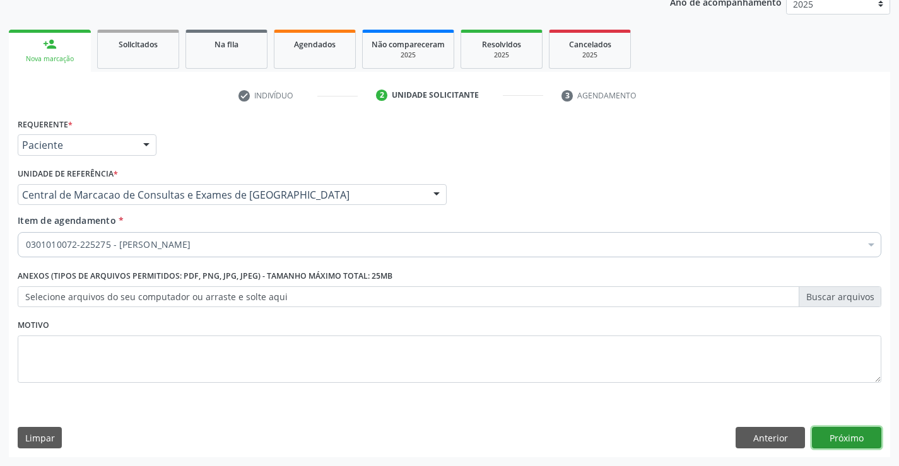
click at [836, 442] on button "Próximo" at bounding box center [846, 437] width 69 height 21
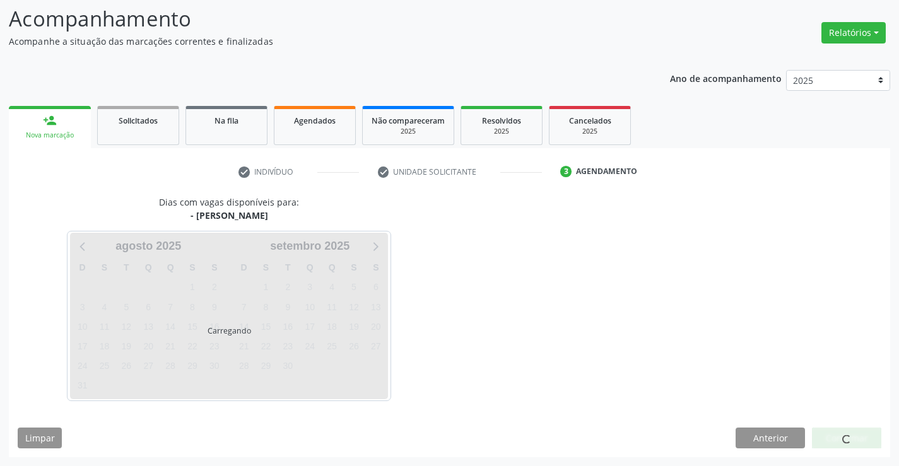
scroll to position [120, 0]
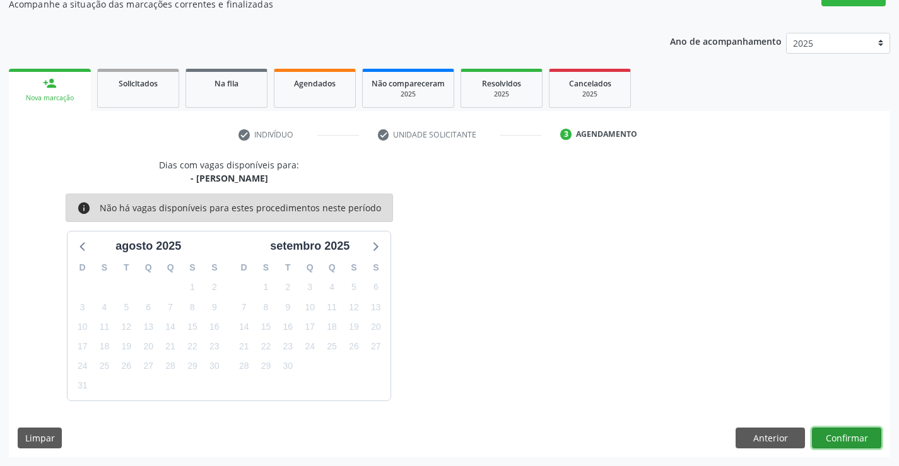
click at [836, 442] on button "Confirmar" at bounding box center [846, 438] width 69 height 21
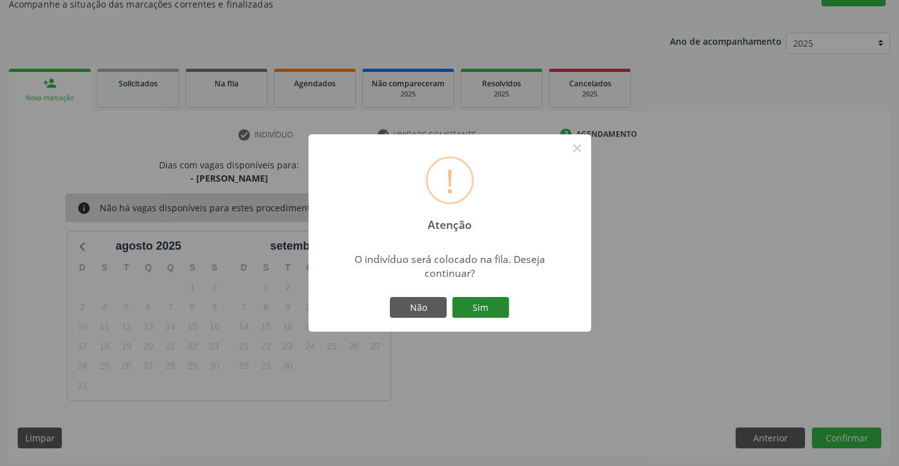
click at [489, 311] on button "Sim" at bounding box center [481, 307] width 57 height 21
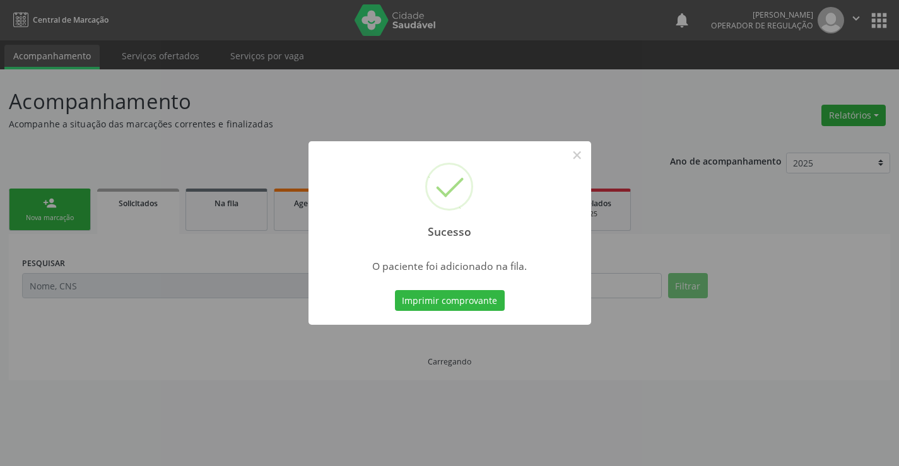
scroll to position [0, 0]
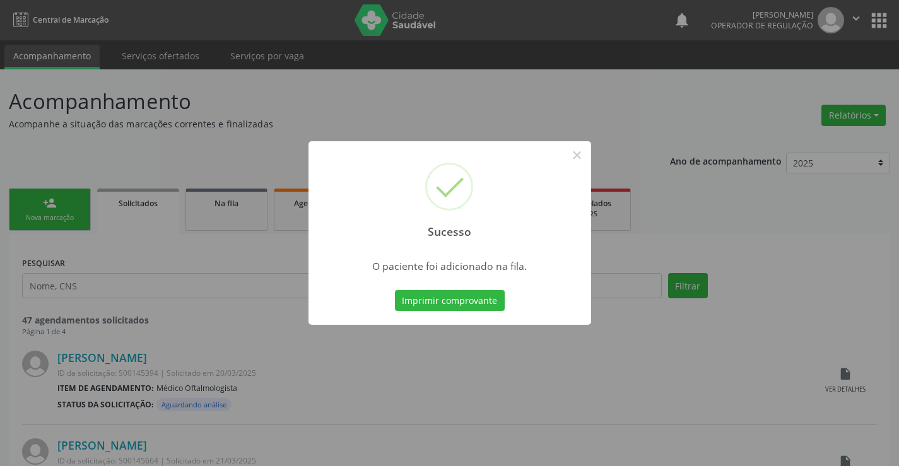
click at [395, 290] on button "Imprimir comprovante" at bounding box center [450, 300] width 110 height 21
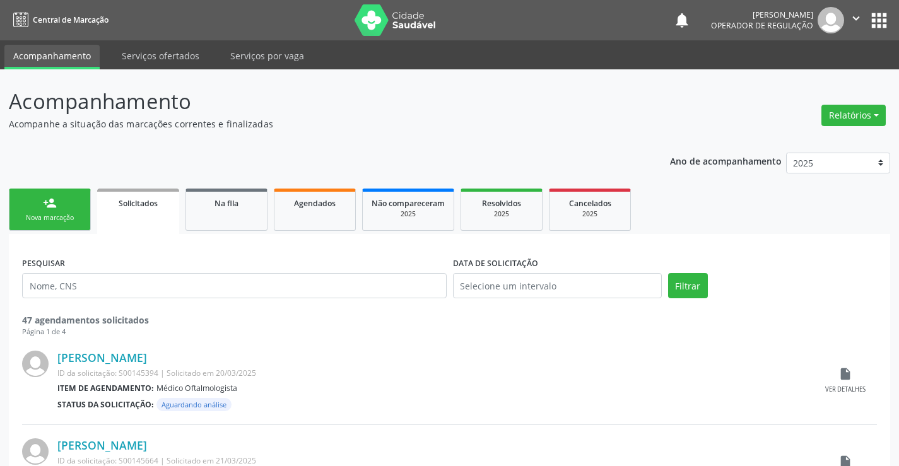
click at [63, 218] on div "Nova marcação" at bounding box center [49, 217] width 63 height 9
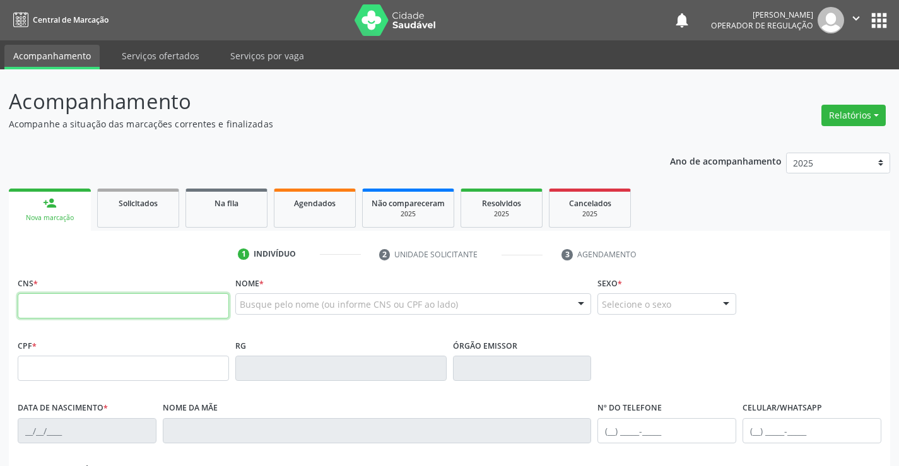
click at [49, 304] on input "text" at bounding box center [123, 306] width 211 height 25
type input "709 7040 7259 6290"
type input "1254242309"
type input "07/02/1986"
type input "(74) 98826-1882"
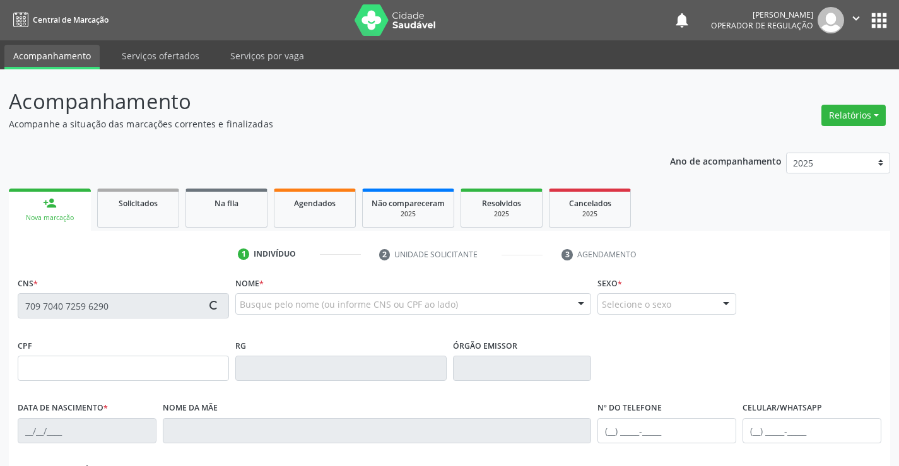
type input "S/N"
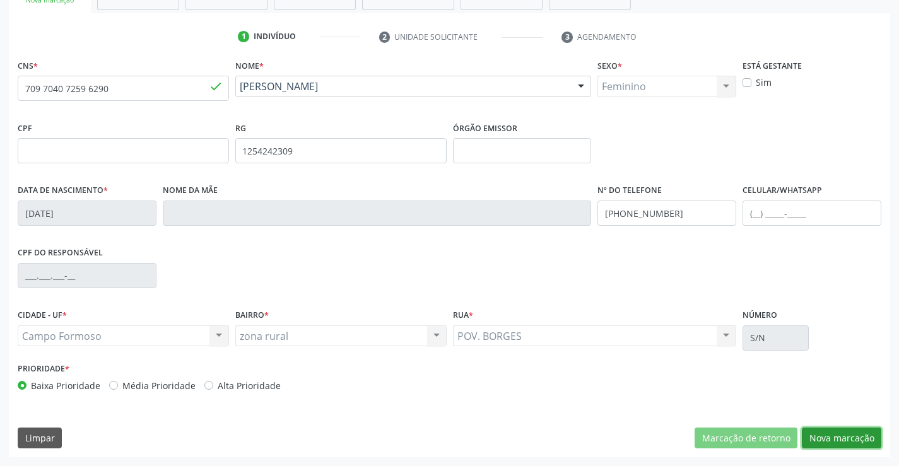
drag, startPoint x: 827, startPoint y: 442, endPoint x: 657, endPoint y: 410, distance: 172.9
click at [826, 442] on button "Nova marcação" at bounding box center [842, 438] width 80 height 21
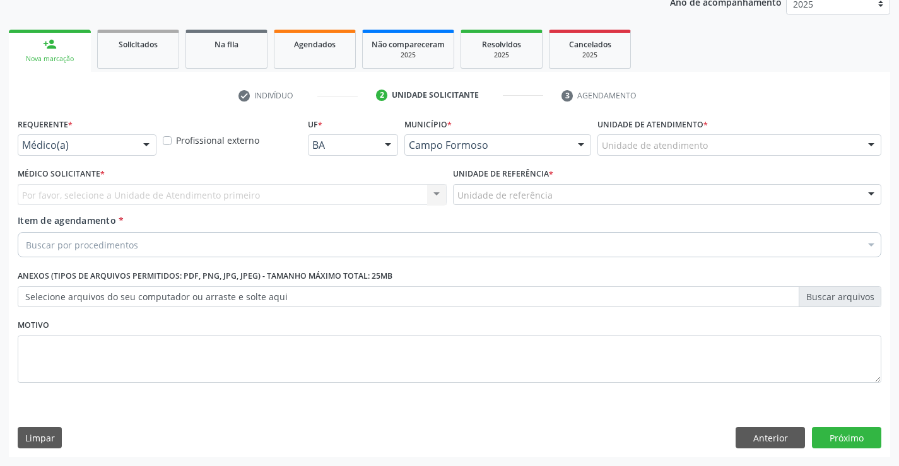
scroll to position [159, 0]
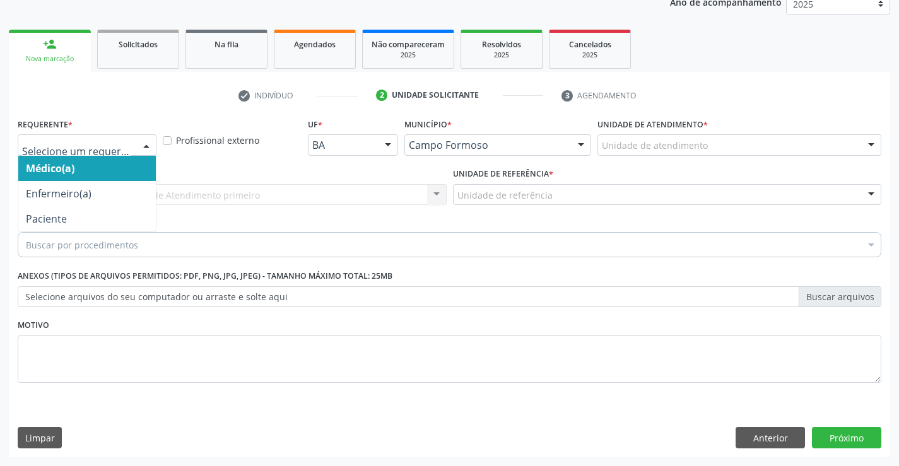
drag, startPoint x: 135, startPoint y: 143, endPoint x: 112, endPoint y: 203, distance: 64.9
click at [134, 144] on div "Médico(a) Enfermeiro(a) Paciente Nenhum resultado encontrado para: " " Não há n…" at bounding box center [87, 144] width 139 height 21
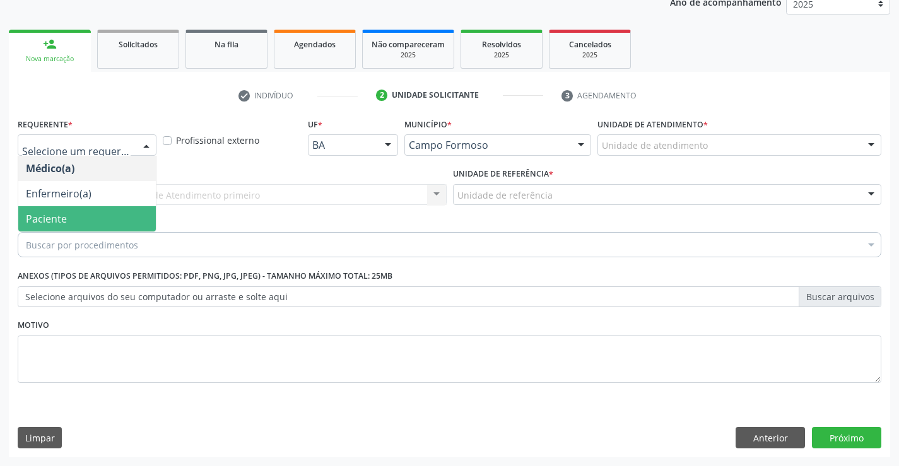
click at [94, 217] on span "Paciente" at bounding box center [87, 218] width 138 height 25
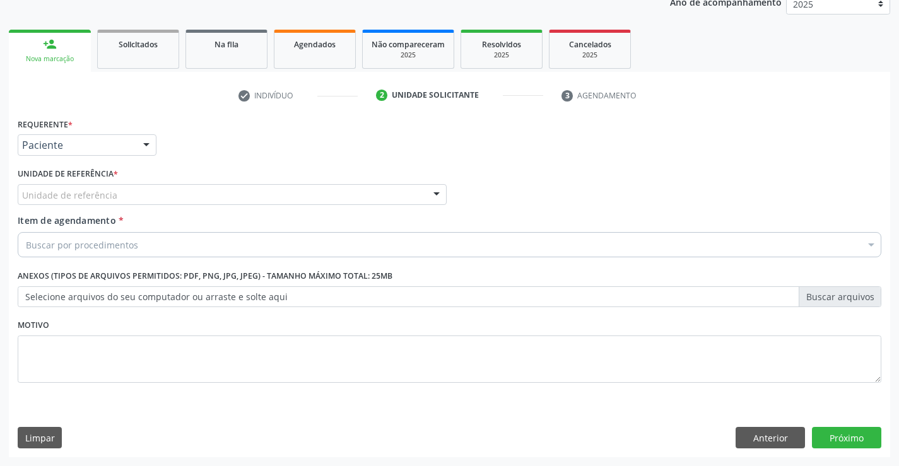
click at [212, 202] on div "Unidade de referência" at bounding box center [232, 194] width 429 height 21
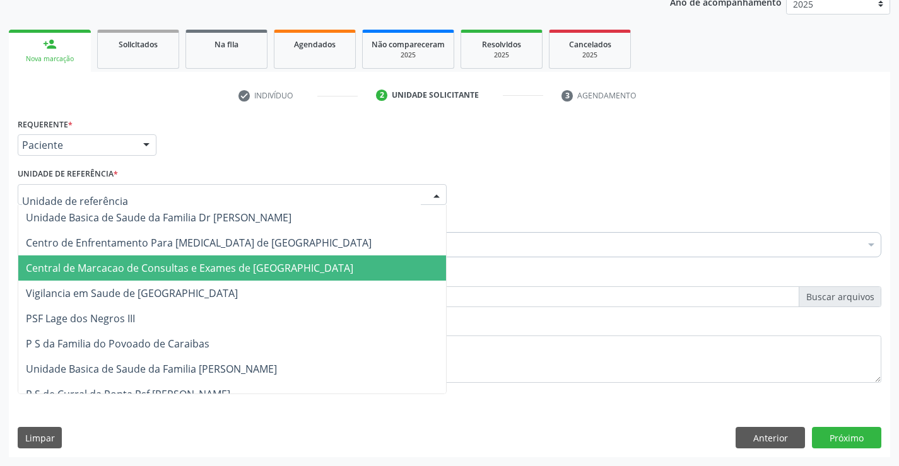
click at [218, 259] on span "Central de Marcacao de Consultas e Exames de [GEOGRAPHIC_DATA]" at bounding box center [232, 268] width 428 height 25
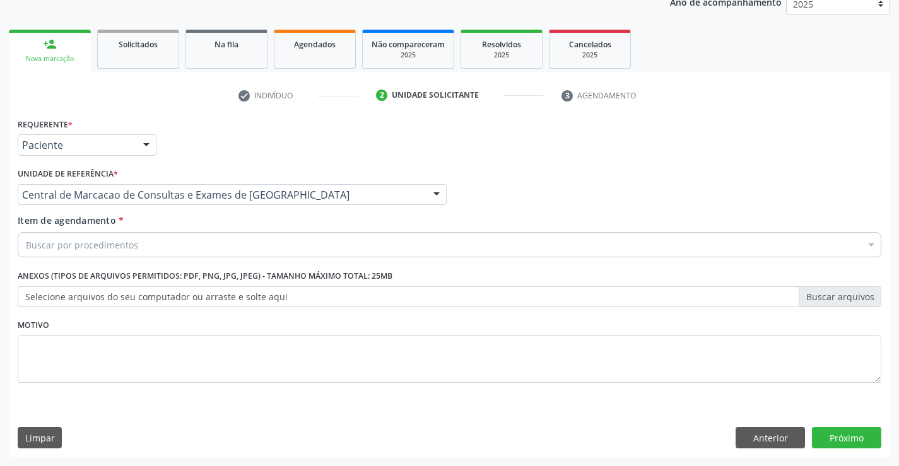
click at [236, 246] on div "Buscar por procedimentos" at bounding box center [450, 244] width 864 height 25
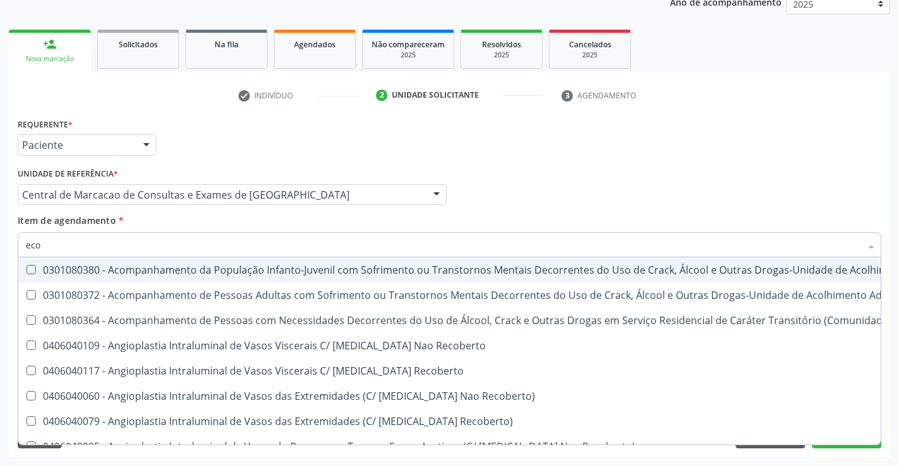
type input "ecoc"
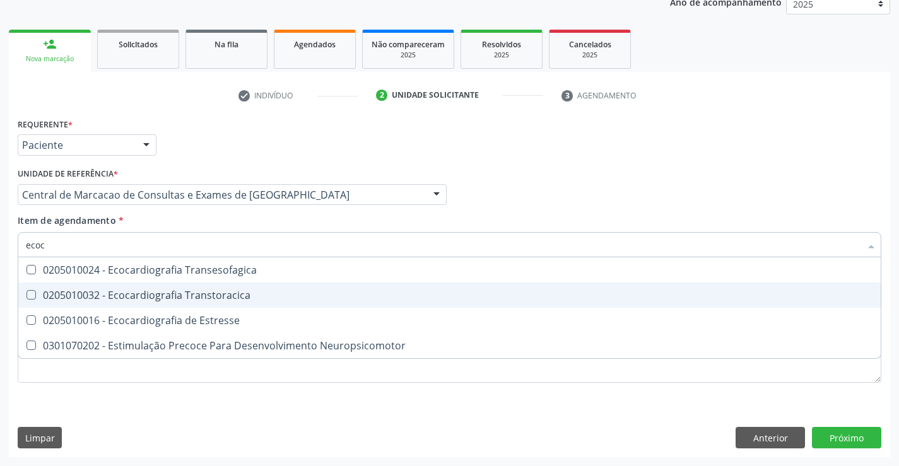
click at [222, 290] on div "0205010032 - Ecocardiografia Transtoracica" at bounding box center [450, 295] width 848 height 10
checkbox Transtoracica "true"
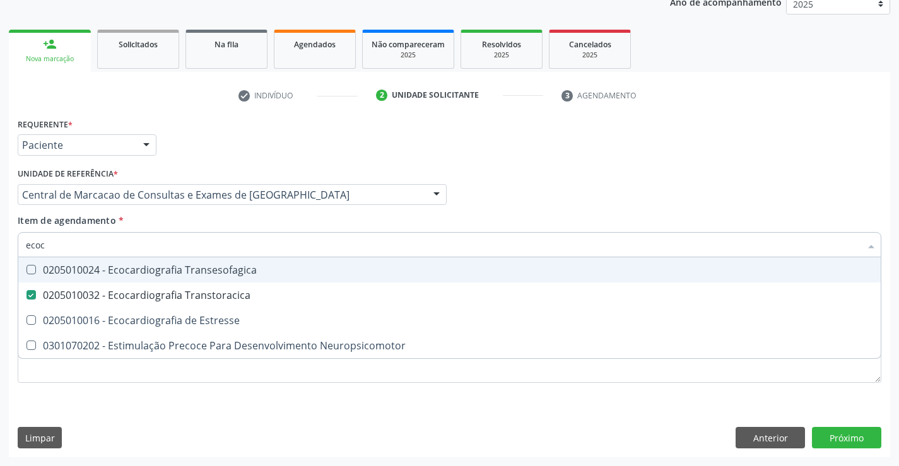
click at [218, 238] on input "ecoc" at bounding box center [443, 244] width 835 height 25
type input "c"
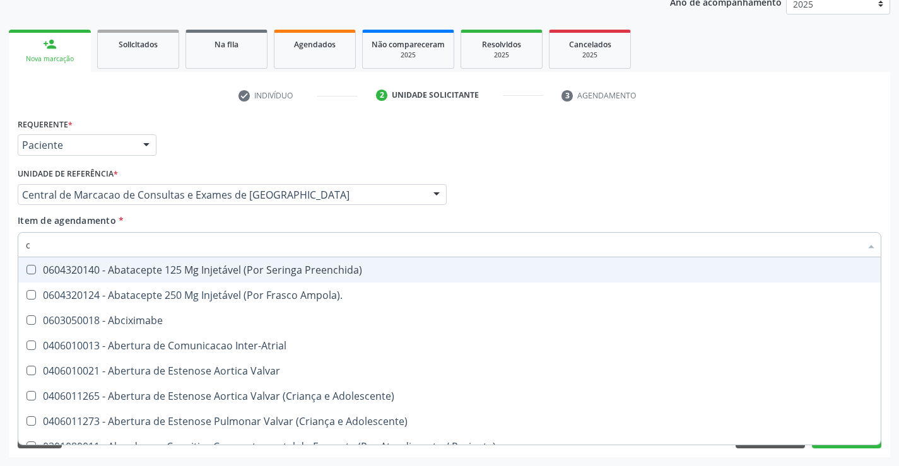
checkbox Ampola\)\ "false"
type input "ca"
checkbox \(Bilateral\) "true"
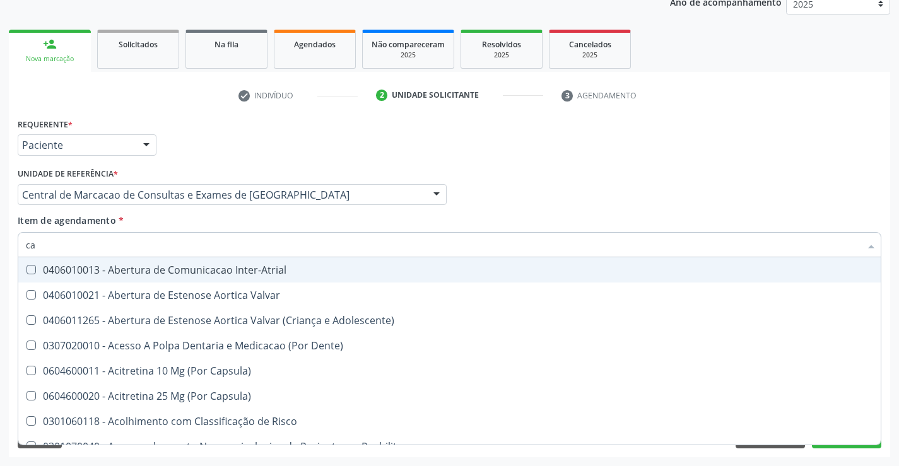
type input "car"
checkbox Oncologia "true"
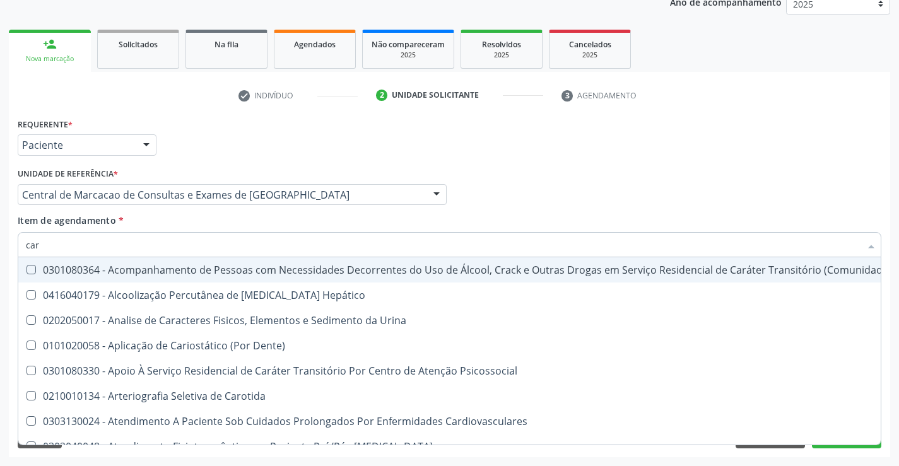
type input "card"
checkbox Multi-Sitio "true"
checkbox Transtoracica "false"
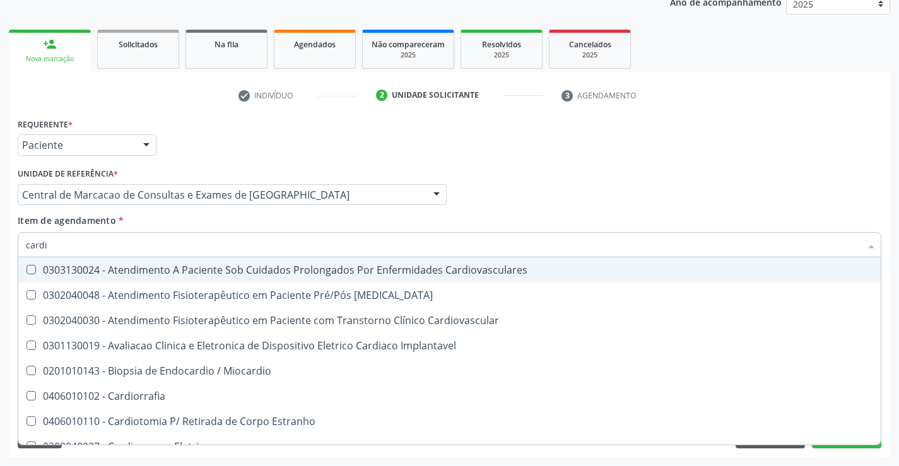
type input "cardio"
checkbox \(Ventriculografia\) "true"
checkbox Transtoracica "false"
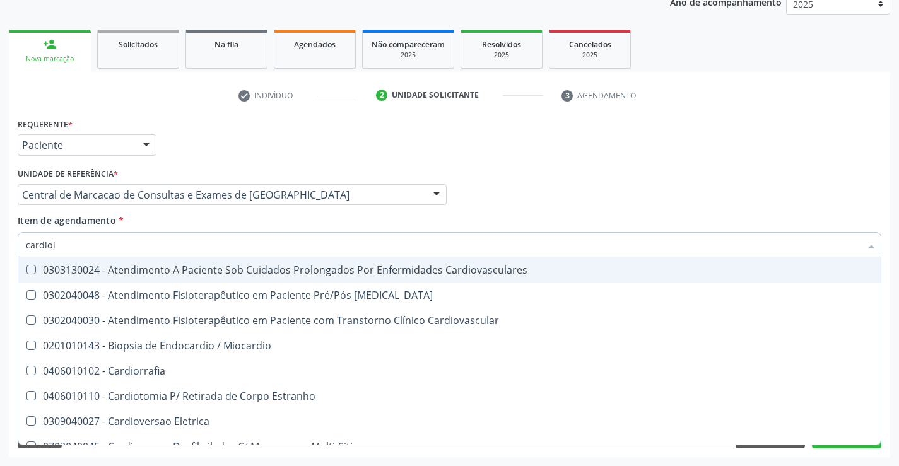
type input "cardiolo"
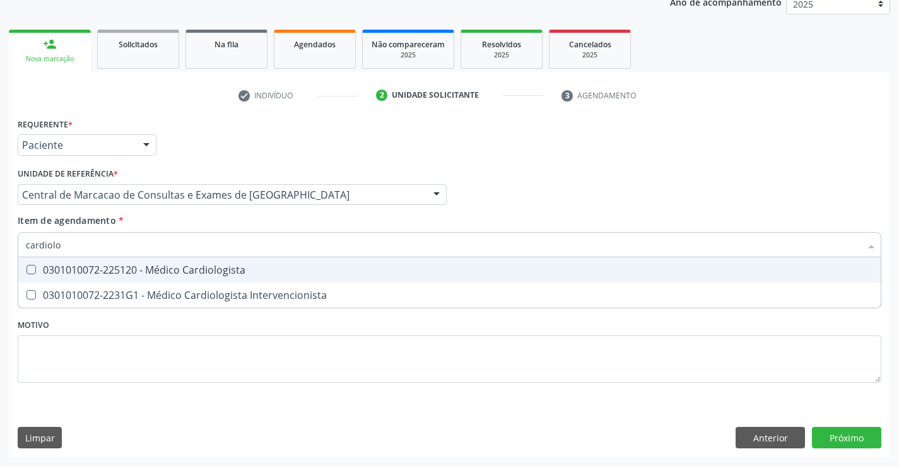
click at [197, 273] on div "0301010072-225120 - Médico Cardiologista" at bounding box center [450, 270] width 848 height 10
checkbox Cardiologista "true"
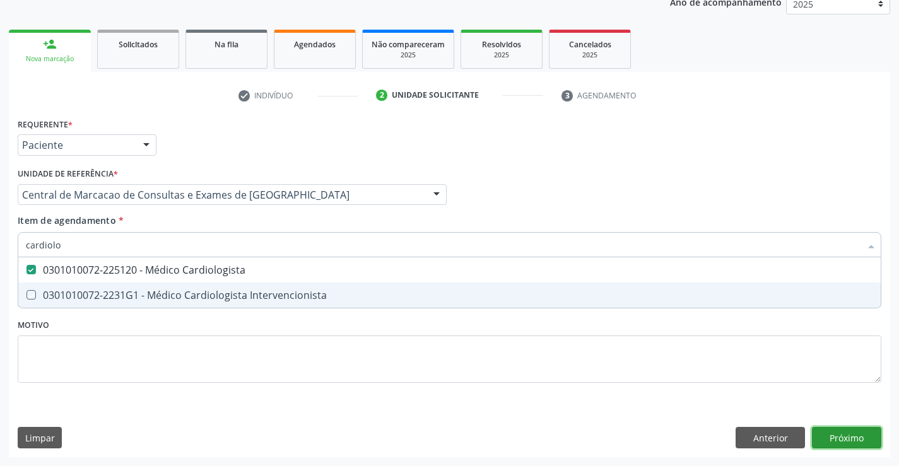
click at [853, 442] on div "Requerente * Paciente Médico(a) Enfermeiro(a) Paciente Nenhum resultado encontr…" at bounding box center [450, 286] width 882 height 343
checkbox Intervencionista "true"
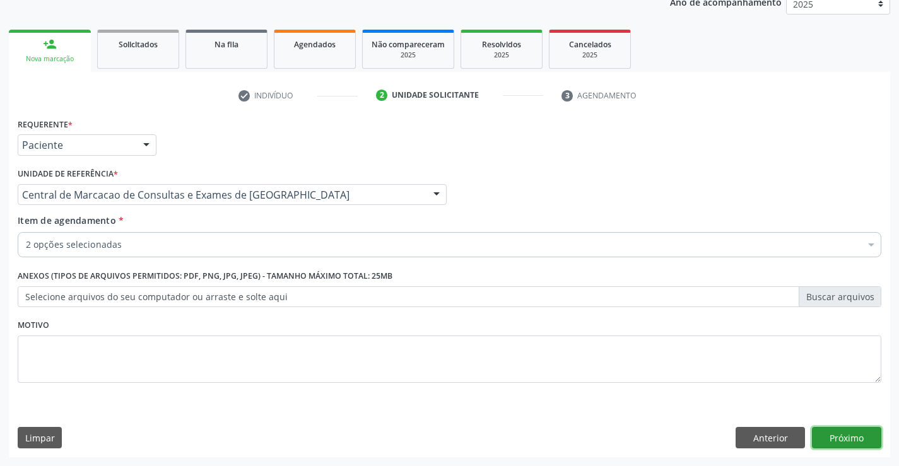
click at [853, 442] on button "Próximo" at bounding box center [846, 437] width 69 height 21
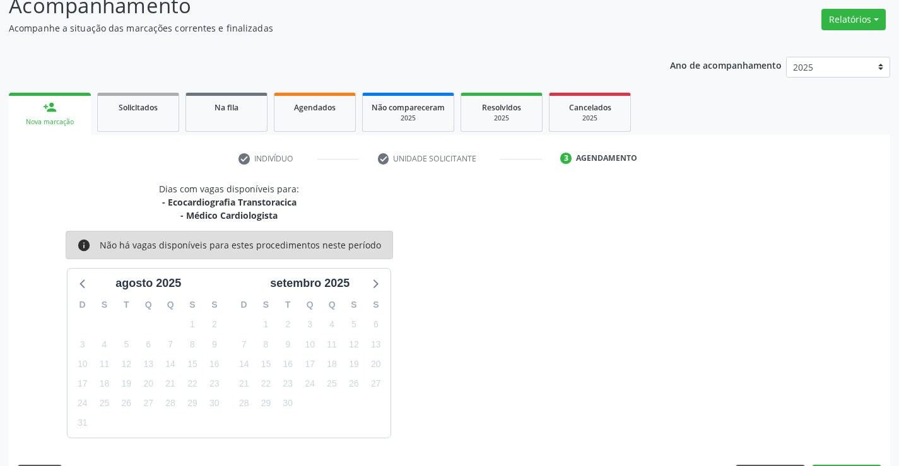
scroll to position [133, 0]
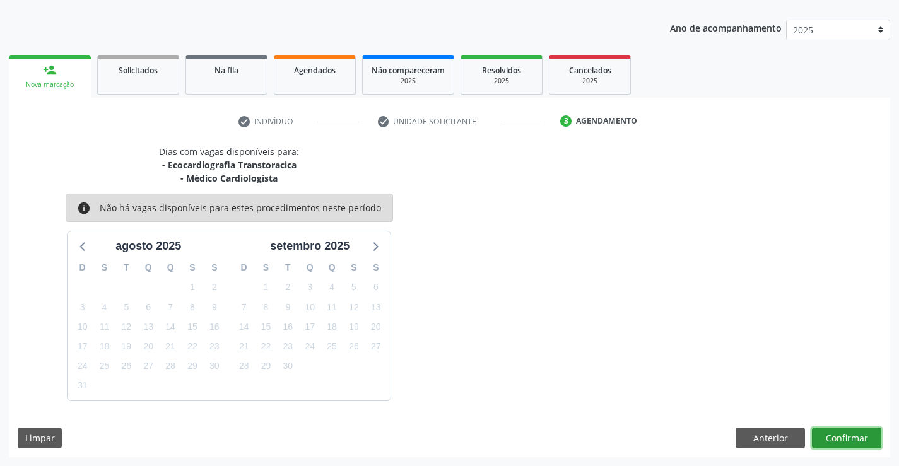
click at [829, 437] on button "Confirmar" at bounding box center [846, 438] width 69 height 21
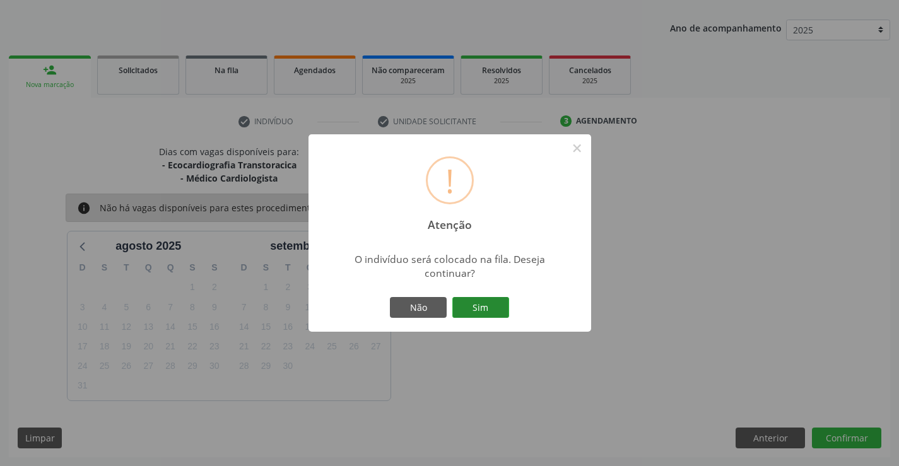
click at [485, 304] on button "Sim" at bounding box center [481, 307] width 57 height 21
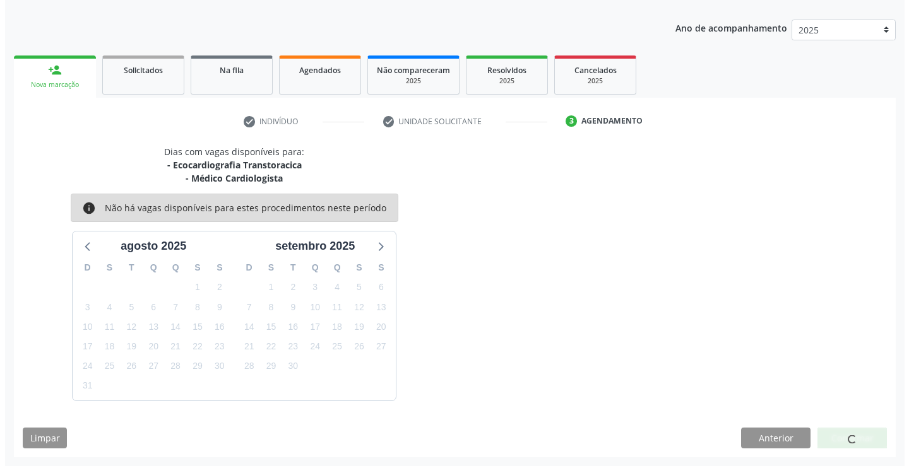
scroll to position [0, 0]
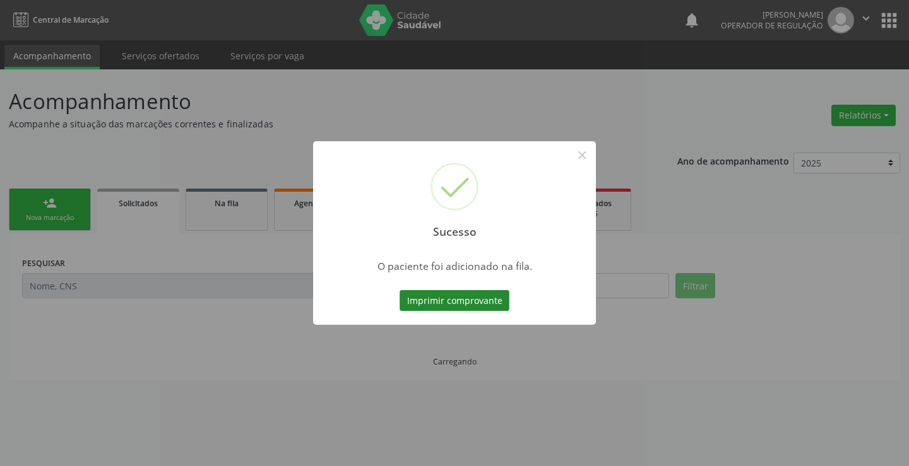
click at [489, 305] on button "Imprimir comprovante" at bounding box center [455, 300] width 110 height 21
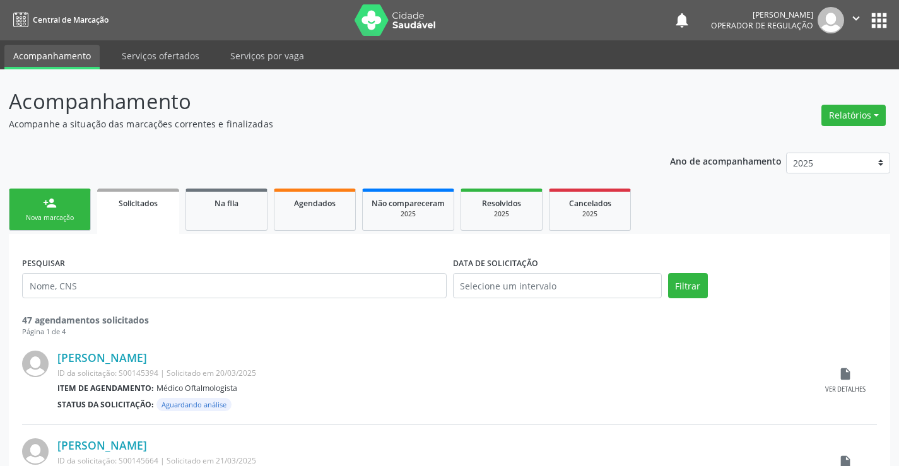
click at [73, 219] on div "Nova marcação" at bounding box center [49, 217] width 63 height 9
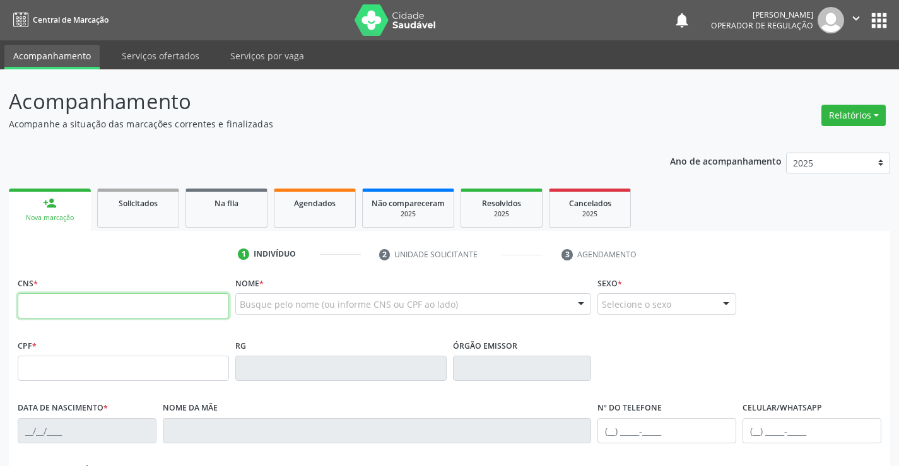
click at [94, 307] on input "text" at bounding box center [123, 306] width 211 height 25
type input "705 5034 9256 1110"
type input "1474206603"
type input "10/01/1987"
type input "S/N"
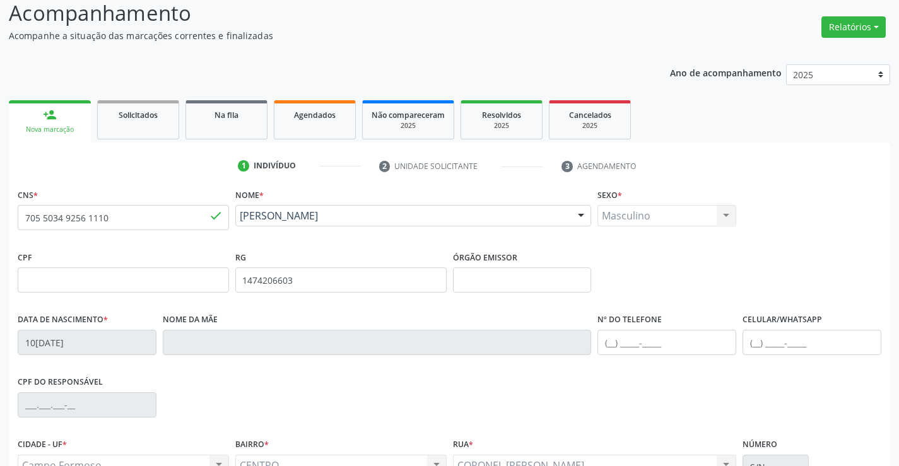
scroll to position [218, 0]
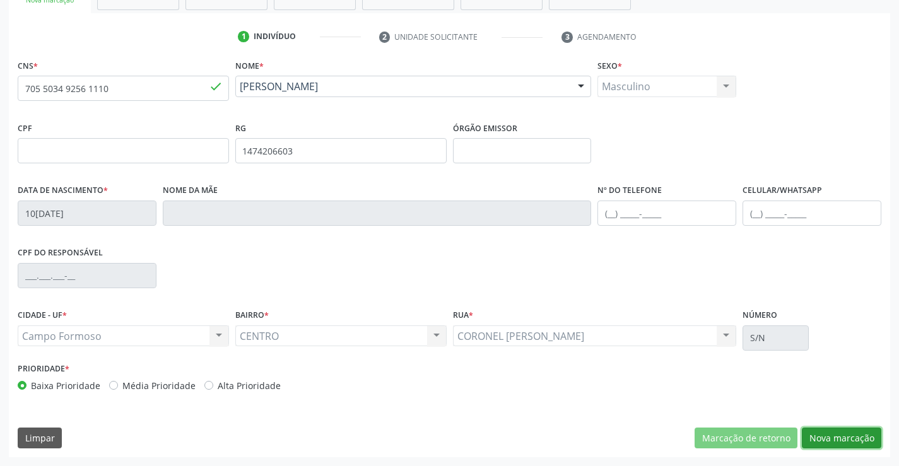
click at [833, 433] on button "Nova marcação" at bounding box center [842, 438] width 80 height 21
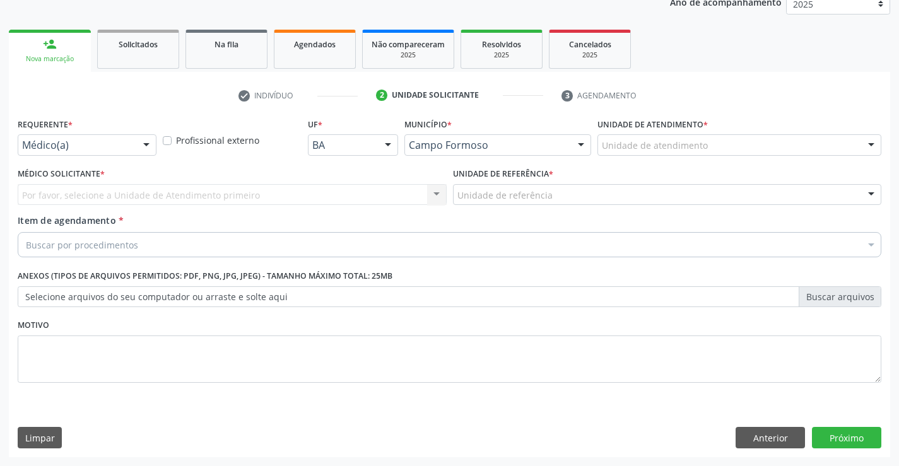
scroll to position [159, 0]
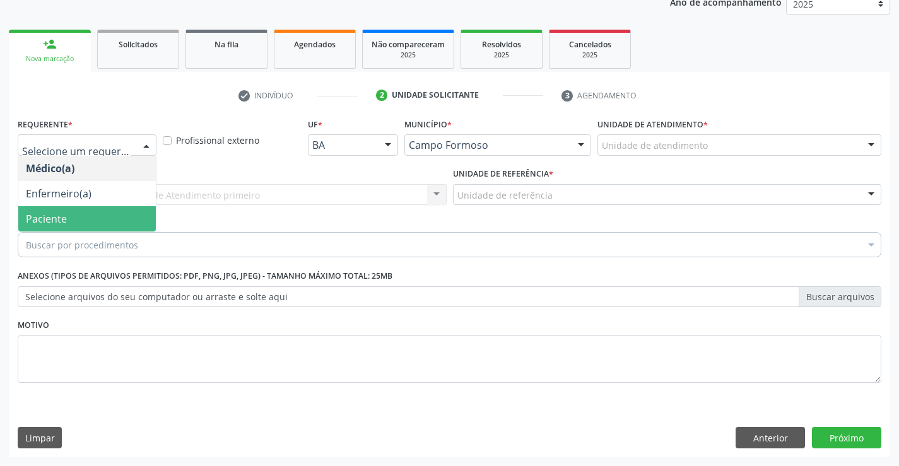
click at [102, 210] on span "Paciente" at bounding box center [87, 218] width 138 height 25
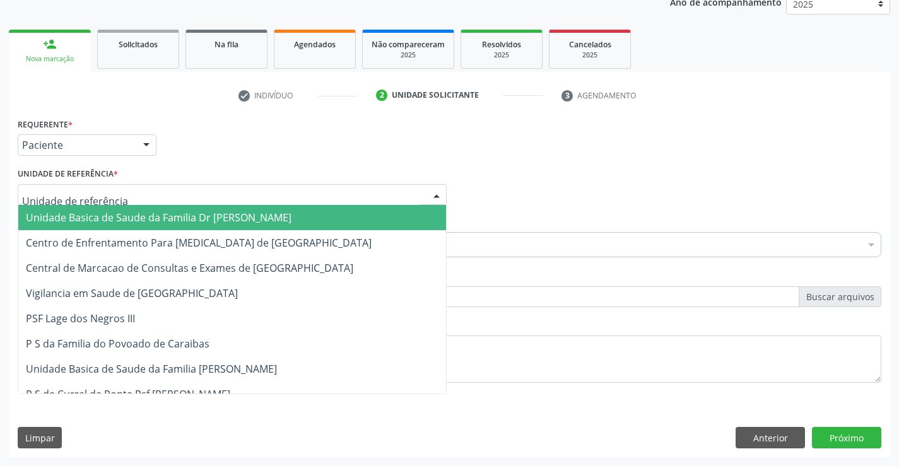
drag, startPoint x: 198, startPoint y: 187, endPoint x: 193, endPoint y: 244, distance: 57.0
click at [196, 198] on div at bounding box center [232, 194] width 429 height 21
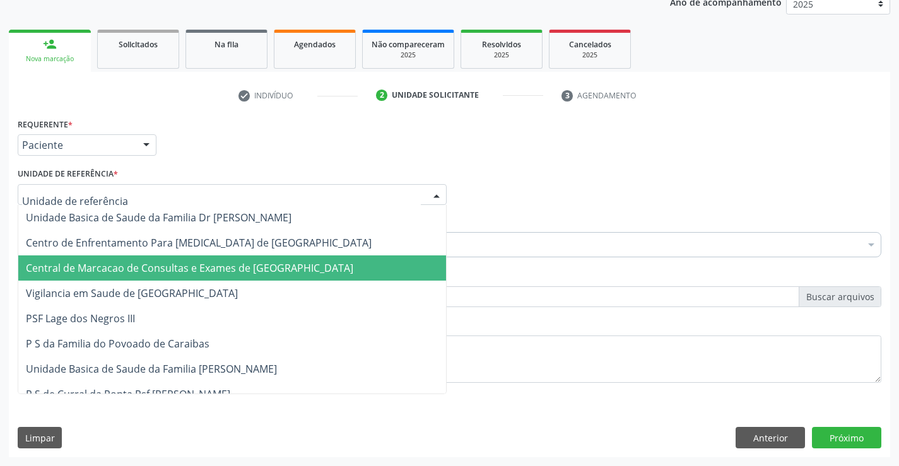
drag, startPoint x: 189, startPoint y: 269, endPoint x: 198, endPoint y: 252, distance: 18.9
click at [188, 269] on span "Central de Marcacao de Consultas e Exames de [GEOGRAPHIC_DATA]" at bounding box center [190, 268] width 328 height 14
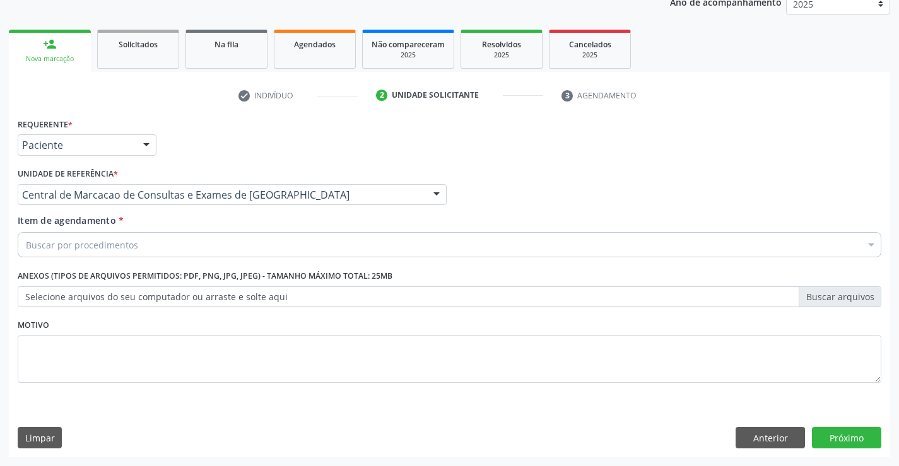
click at [205, 245] on div "Buscar por procedimentos" at bounding box center [450, 244] width 864 height 25
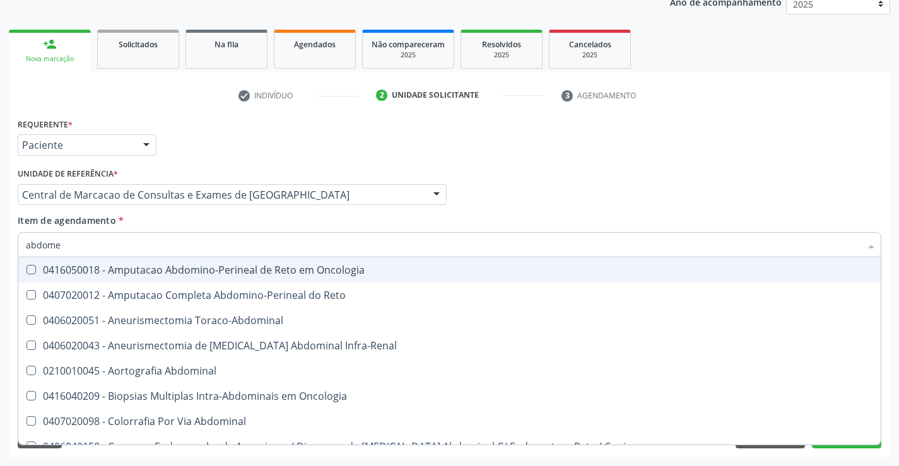
type input "abdomen"
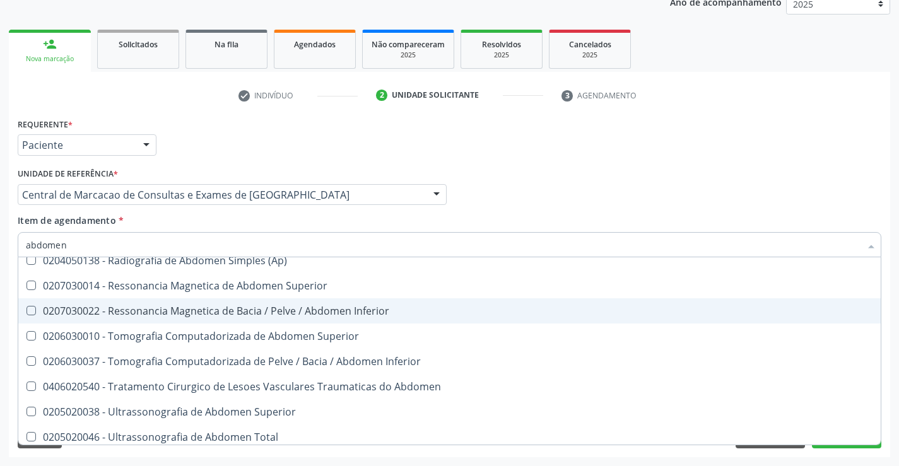
scroll to position [65, 0]
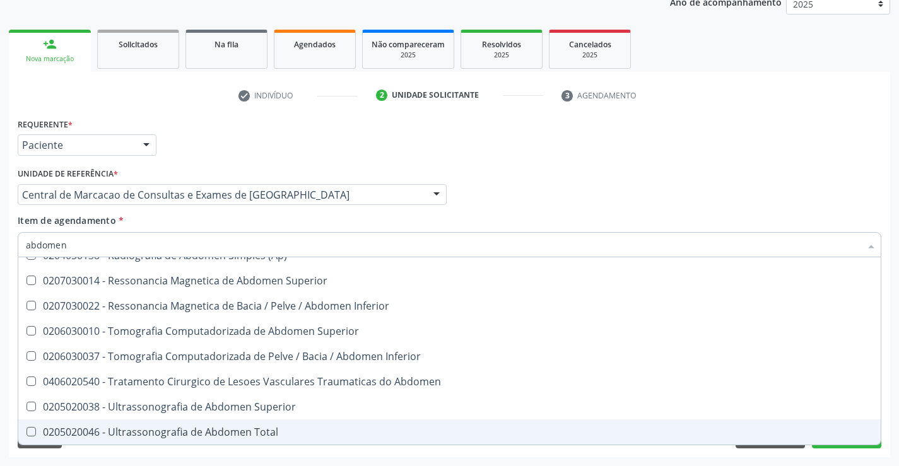
click at [330, 437] on div "0205020046 - Ultrassonografia de Abdomen Total" at bounding box center [450, 432] width 848 height 10
checkbox Total "true"
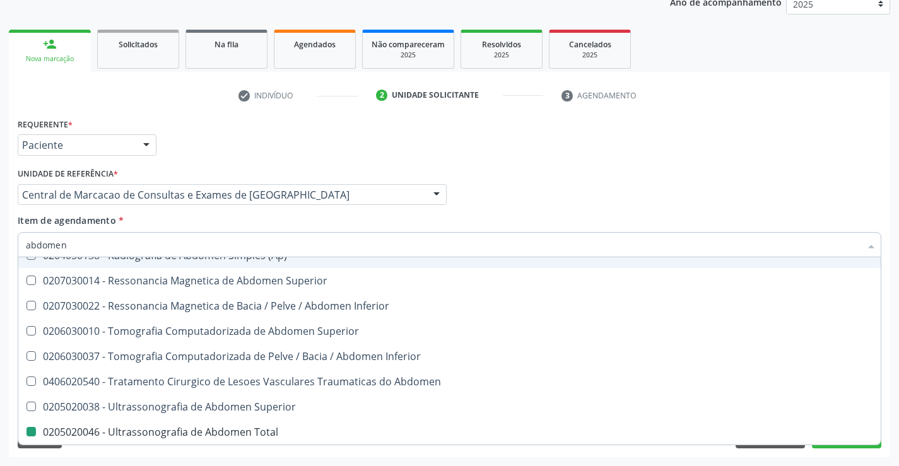
click at [552, 187] on div "Médico Solicitante Por favor, selecione a Unidade de Atendimento primeiro Nenhu…" at bounding box center [450, 189] width 870 height 49
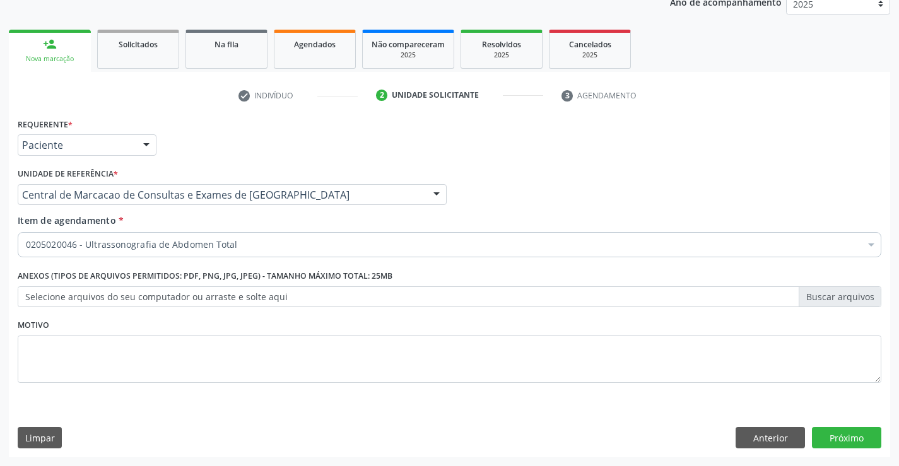
scroll to position [0, 0]
click at [823, 443] on button "Próximo" at bounding box center [846, 437] width 69 height 21
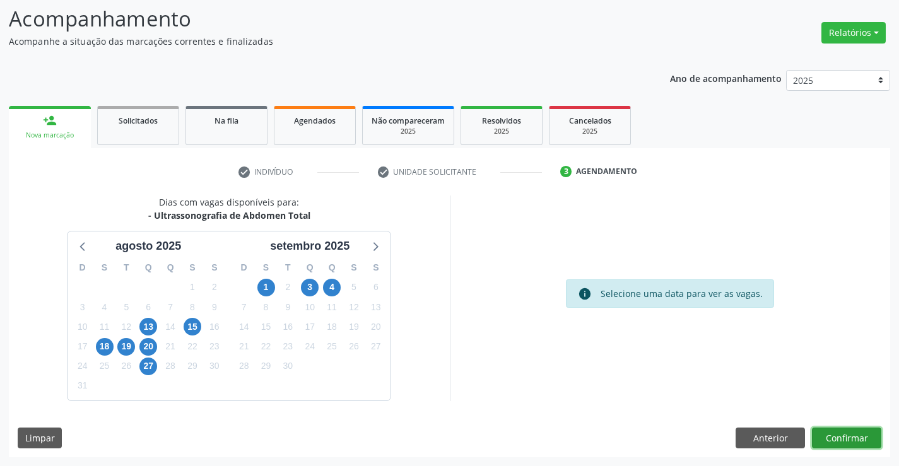
click at [854, 445] on button "Confirmar" at bounding box center [846, 438] width 69 height 21
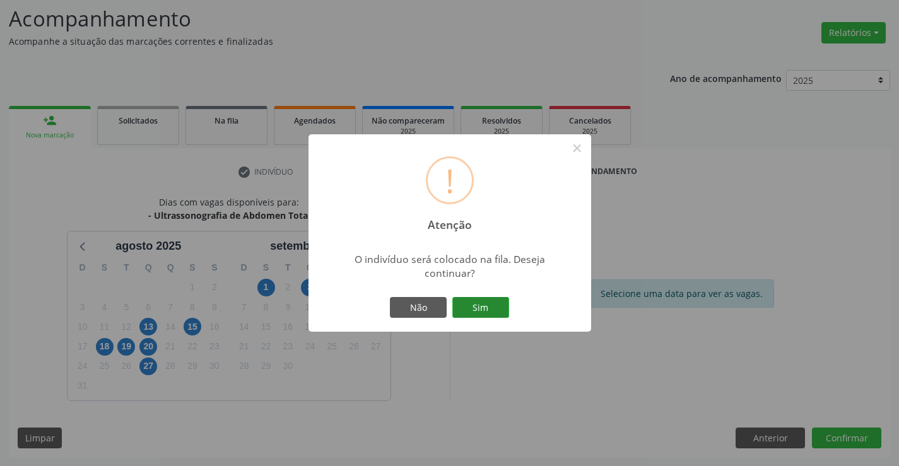
click at [485, 309] on button "Sim" at bounding box center [481, 307] width 57 height 21
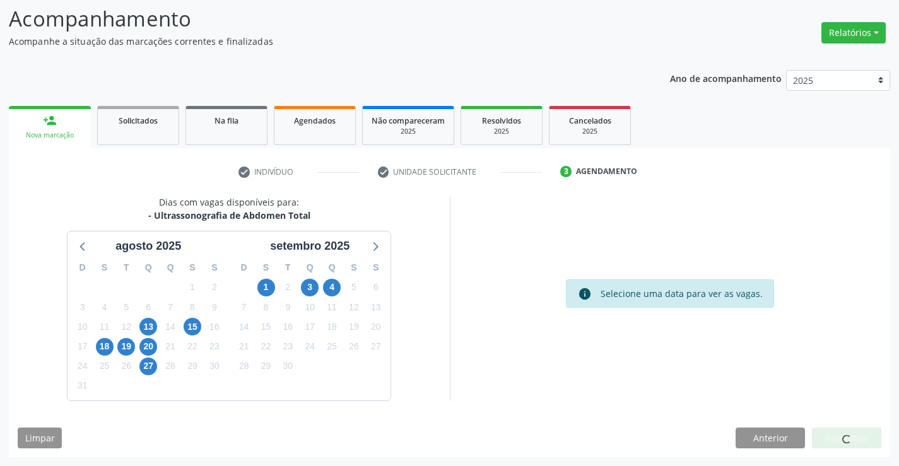
scroll to position [0, 0]
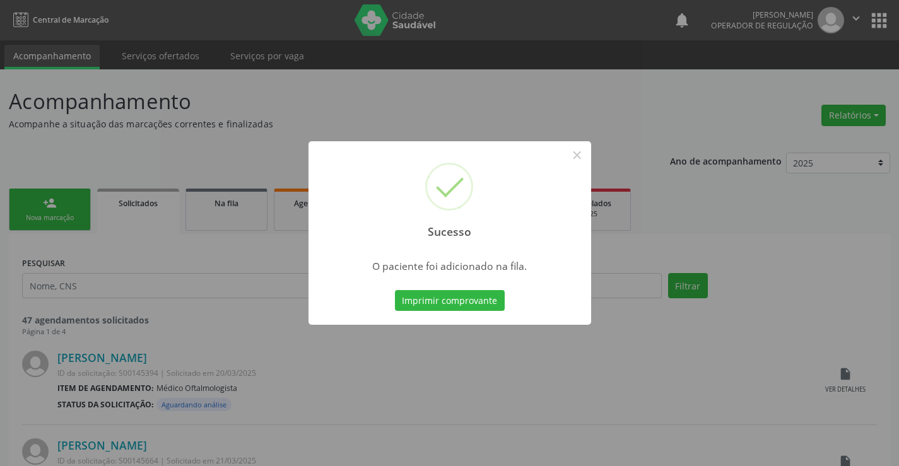
click at [395, 290] on button "Imprimir comprovante" at bounding box center [450, 300] width 110 height 21
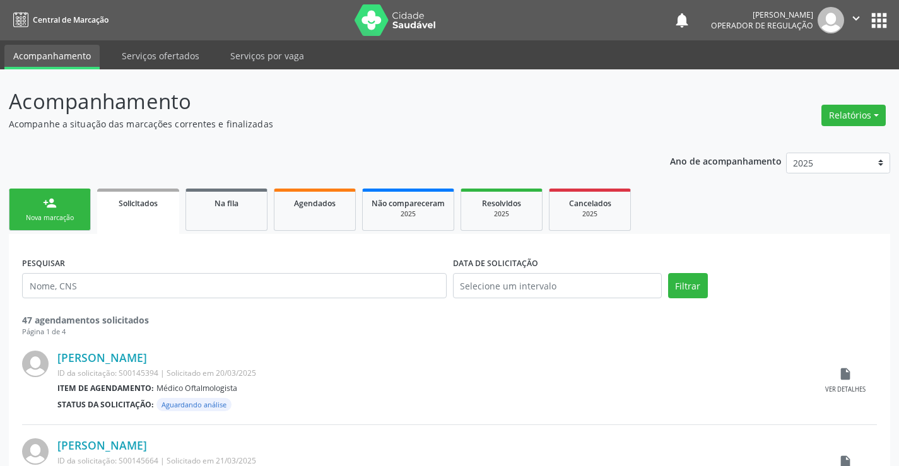
click at [59, 208] on link "person_add Nova marcação" at bounding box center [50, 210] width 82 height 42
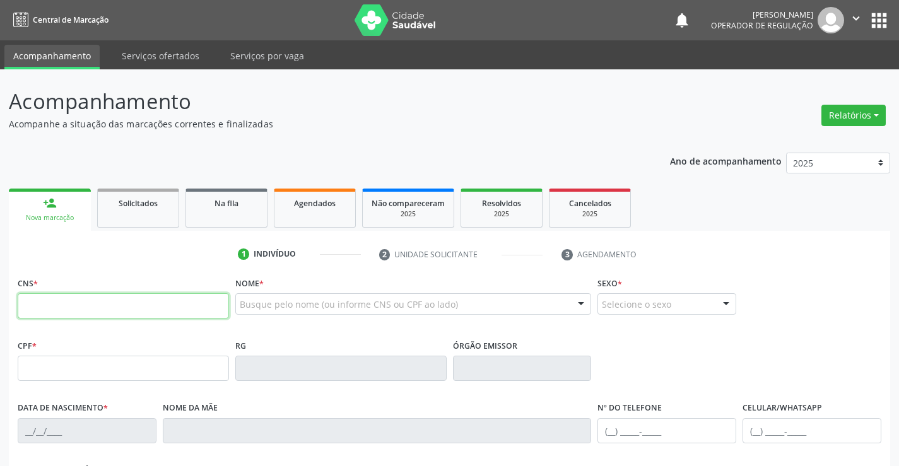
click at [208, 311] on input "text" at bounding box center [123, 306] width 211 height 25
click at [93, 302] on input "text" at bounding box center [123, 306] width 211 height 25
type input "700 6049 0344 4960"
type input "0879116552"
type input "10/01/1978"
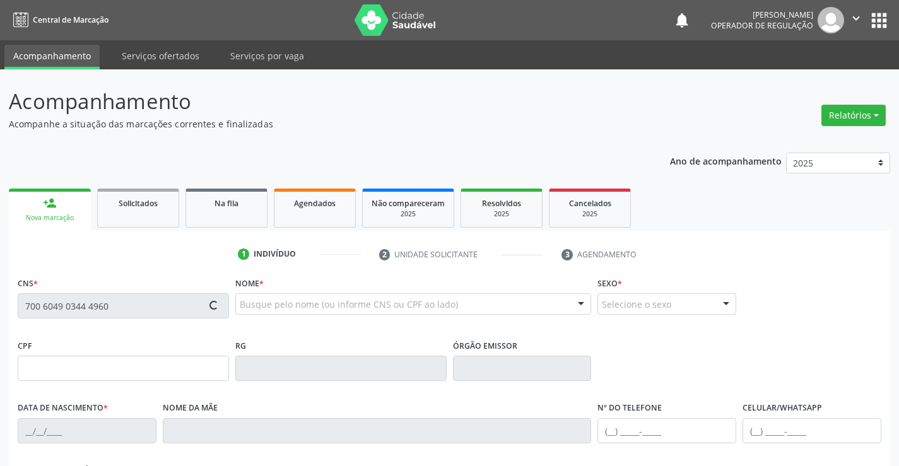
type input "Ana Maria de Jesus"
type input "(74) 99103-3504"
type input "100"
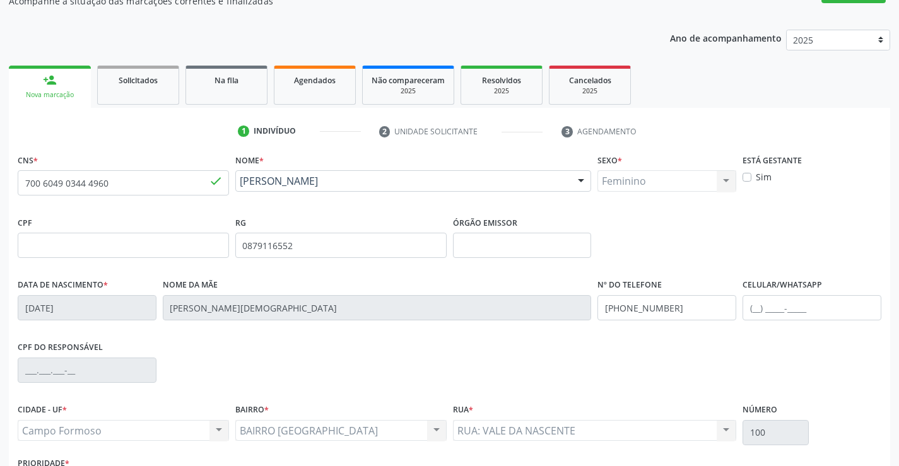
scroll to position [218, 0]
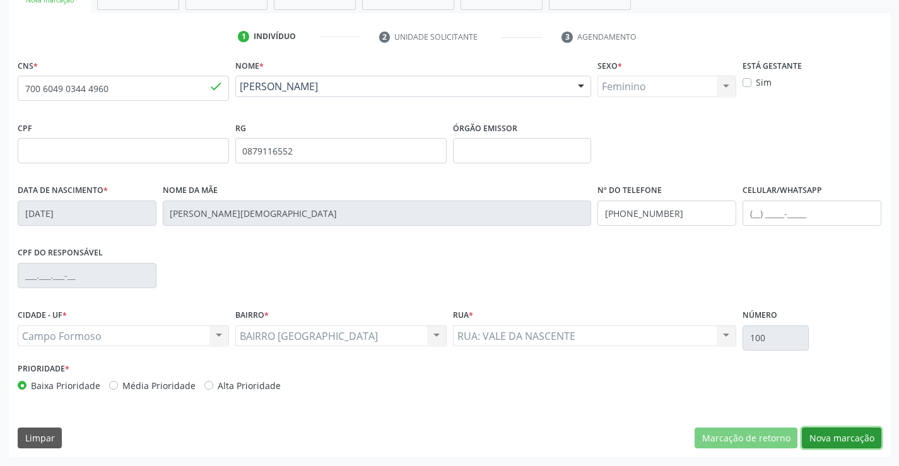
click at [833, 438] on button "Nova marcação" at bounding box center [842, 438] width 80 height 21
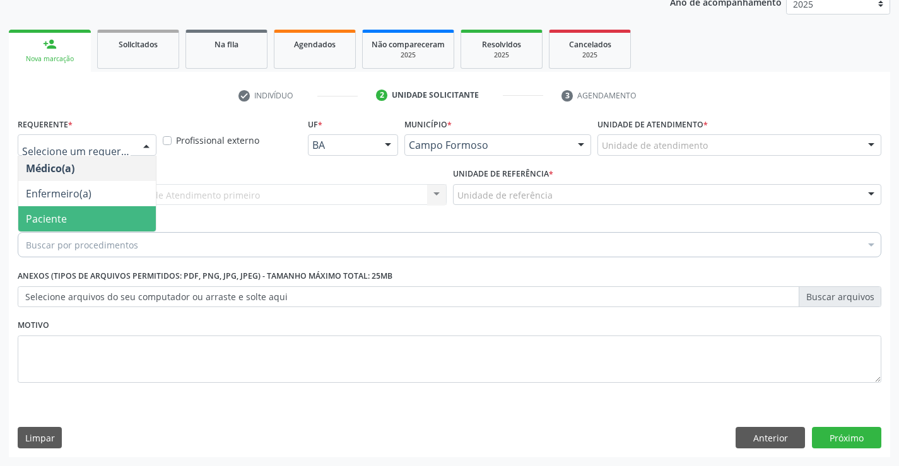
drag, startPoint x: 92, startPoint y: 219, endPoint x: 201, endPoint y: 206, distance: 110.0
click at [93, 218] on span "Paciente" at bounding box center [87, 218] width 138 height 25
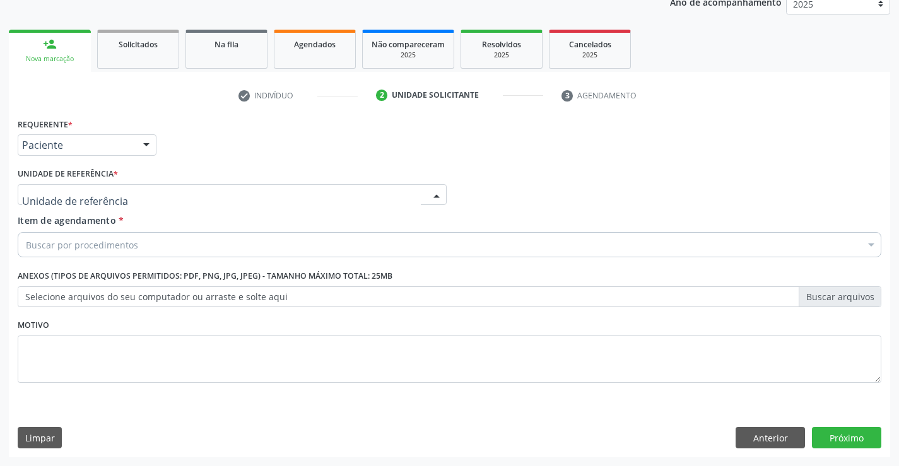
click at [203, 203] on div at bounding box center [232, 194] width 429 height 21
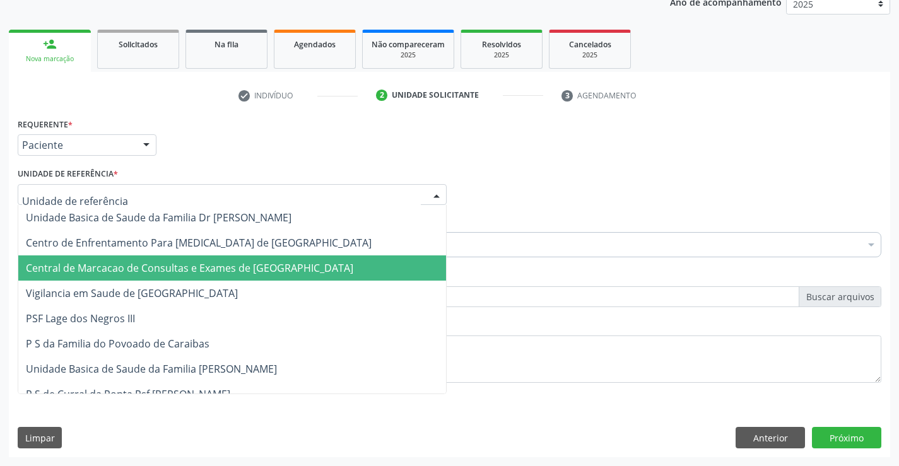
click at [203, 280] on span "Central de Marcacao de Consultas e Exames de [GEOGRAPHIC_DATA]" at bounding box center [232, 268] width 428 height 25
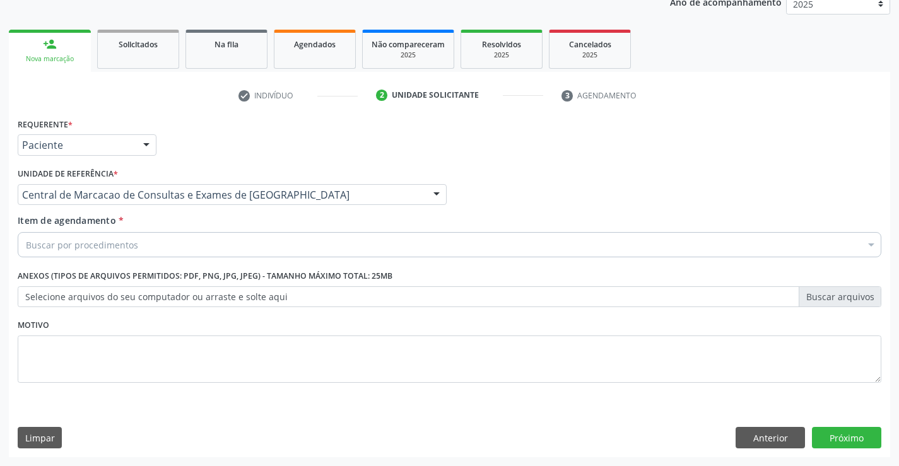
click at [235, 252] on div "Buscar por procedimentos" at bounding box center [450, 244] width 864 height 25
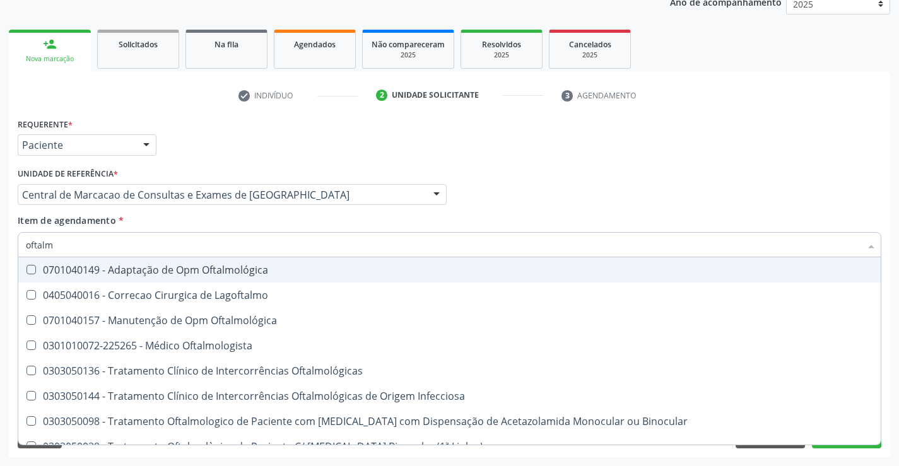
type input "oftalmo"
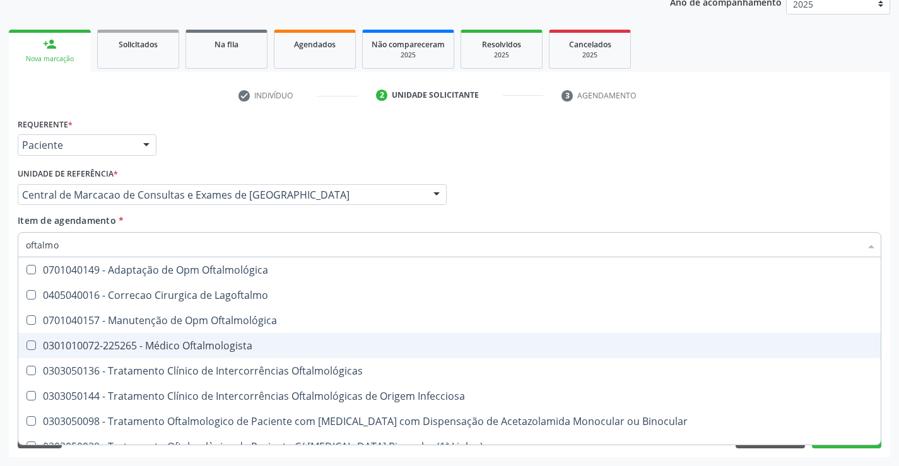
click at [199, 353] on span "0301010072-225265 - Médico Oftalmologista" at bounding box center [449, 345] width 863 height 25
checkbox Oftalmologista "true"
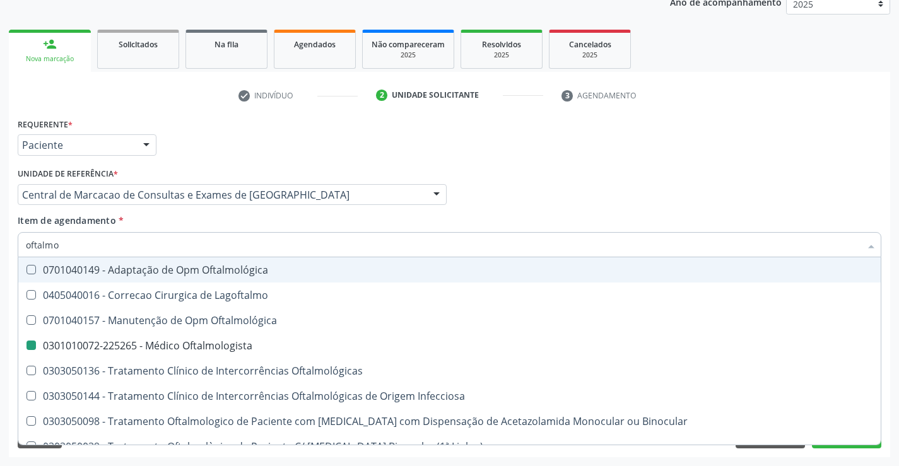
click at [769, 181] on div "Médico Solicitante Por favor, selecione a Unidade de Atendimento primeiro Nenhu…" at bounding box center [450, 189] width 870 height 49
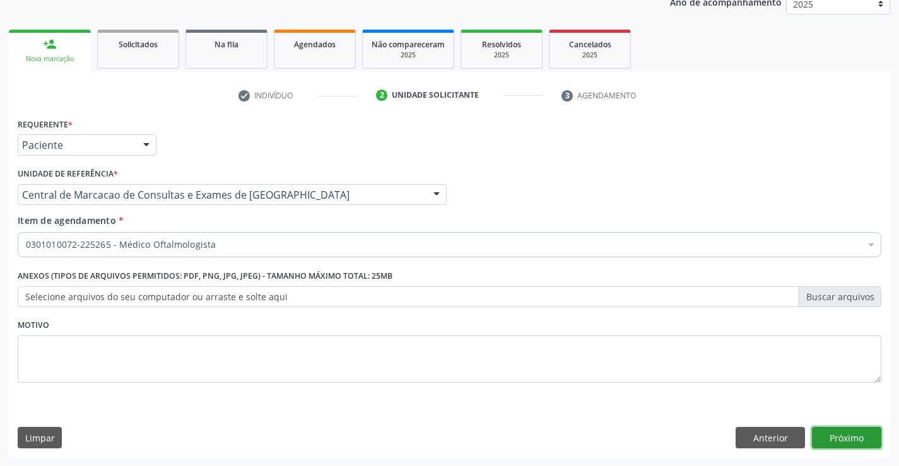
click at [829, 436] on button "Próximo" at bounding box center [846, 437] width 69 height 21
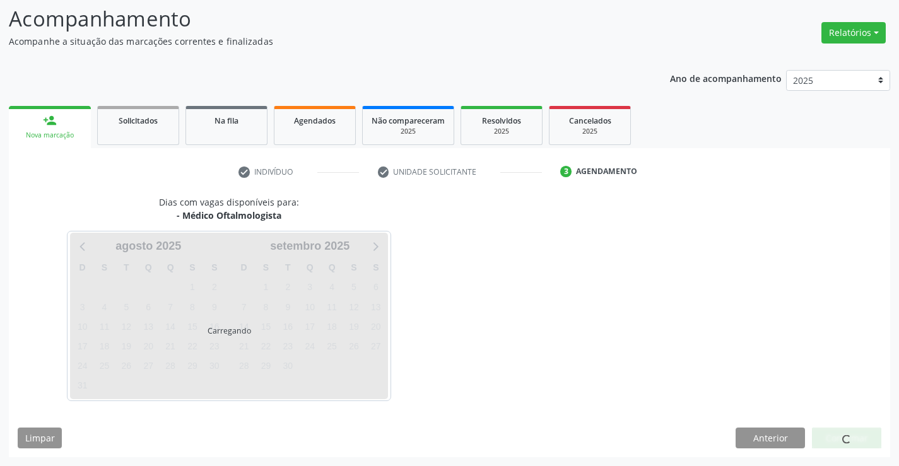
scroll to position [120, 0]
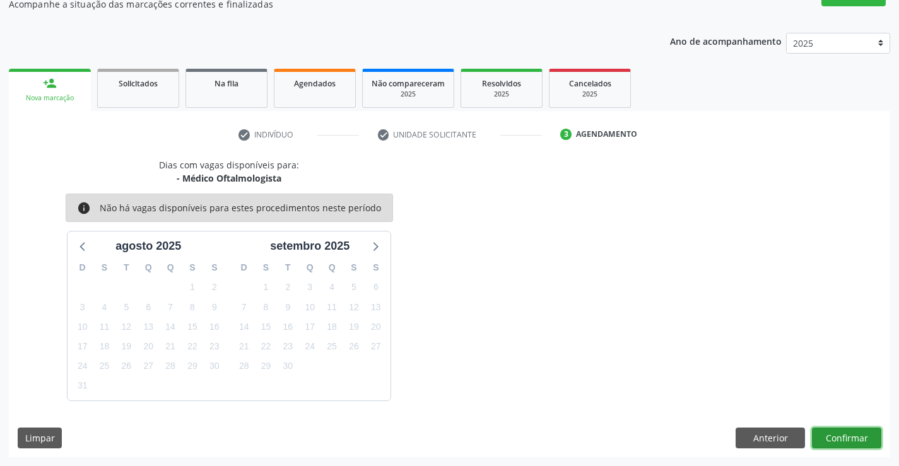
click at [844, 431] on button "Confirmar" at bounding box center [846, 438] width 69 height 21
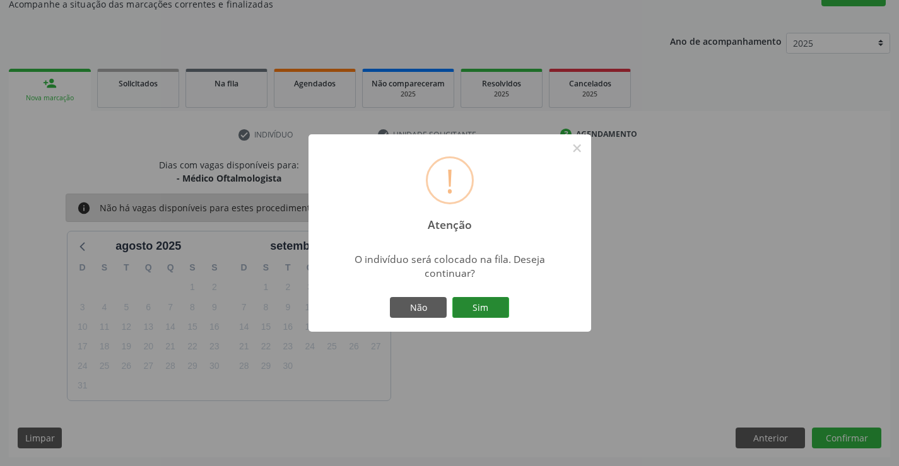
click at [497, 304] on button "Sim" at bounding box center [481, 307] width 57 height 21
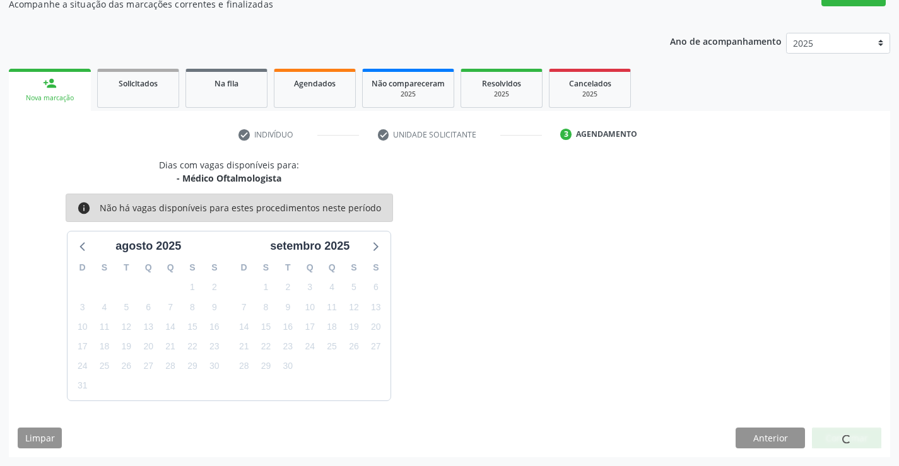
scroll to position [0, 0]
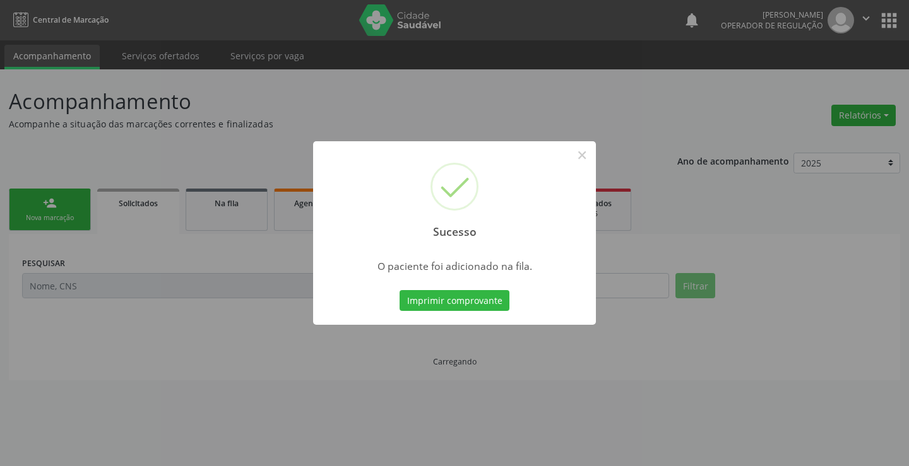
click at [497, 304] on button "Imprimir comprovante" at bounding box center [455, 300] width 110 height 21
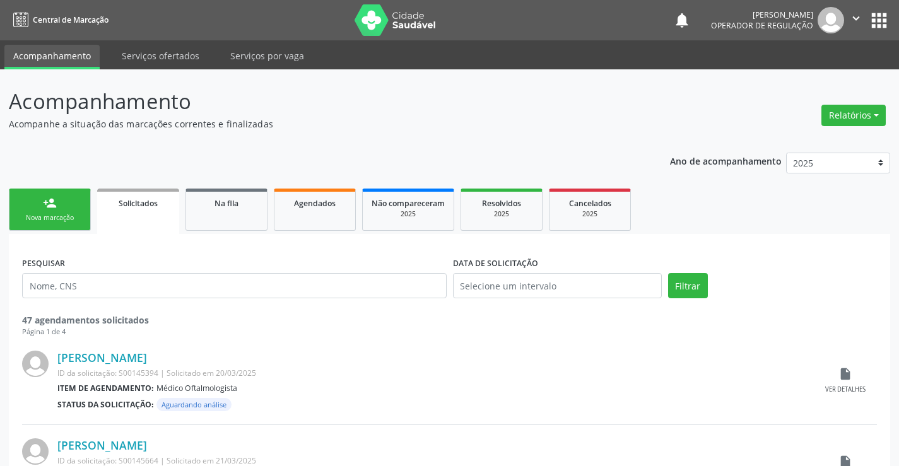
click at [56, 186] on ul "person_add Nova marcação Solicitados Na fila Agendados Não compareceram 2025 Re…" at bounding box center [450, 210] width 882 height 49
click at [70, 202] on link "person_add Nova marcação" at bounding box center [50, 210] width 82 height 42
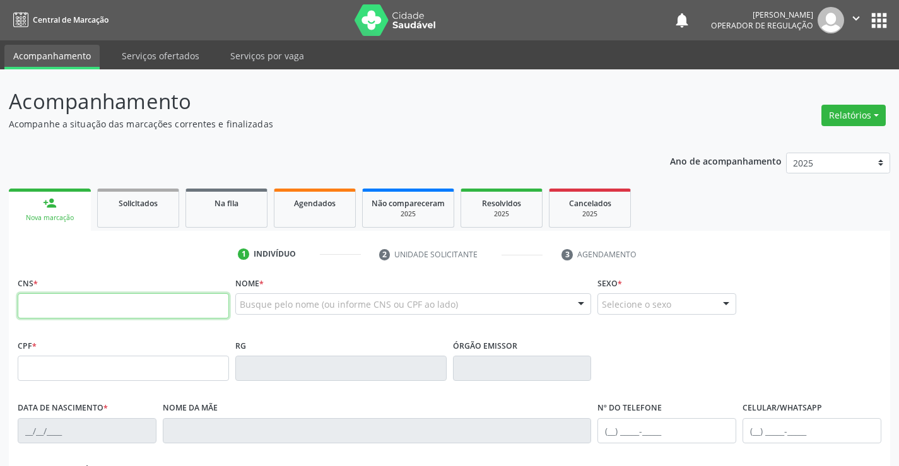
drag, startPoint x: 70, startPoint y: 202, endPoint x: 97, endPoint y: 300, distance: 101.5
click at [97, 300] on input "text" at bounding box center [123, 306] width 211 height 25
type input "706 4066 2501 0480"
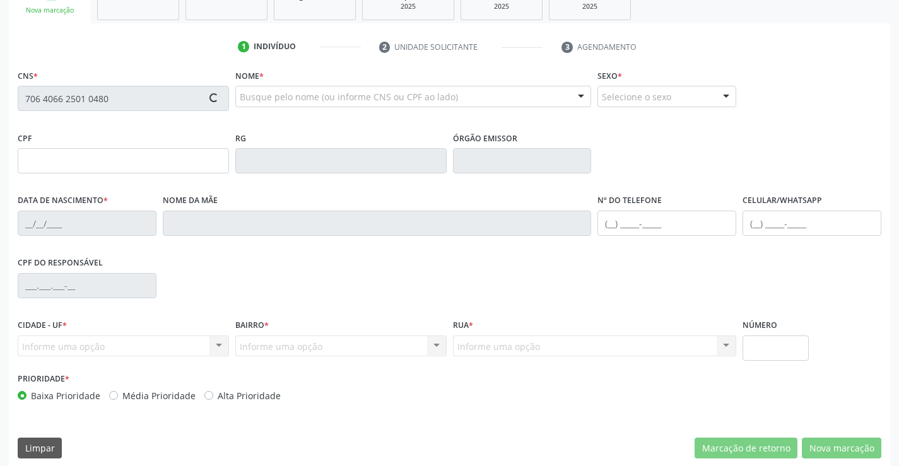
scroll to position [218, 0]
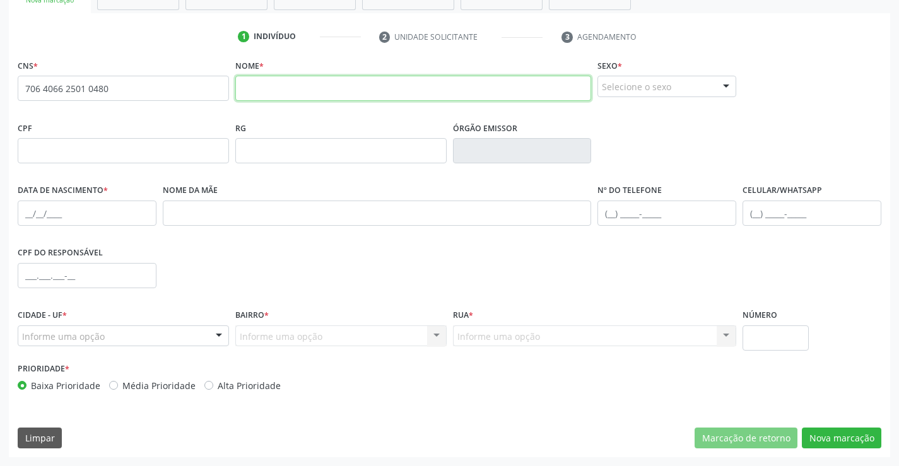
click at [335, 96] on input "text" at bounding box center [413, 88] width 357 height 25
type input "marinalva silva de lima"
click at [661, 91] on div "Selecione o sexo" at bounding box center [667, 86] width 139 height 21
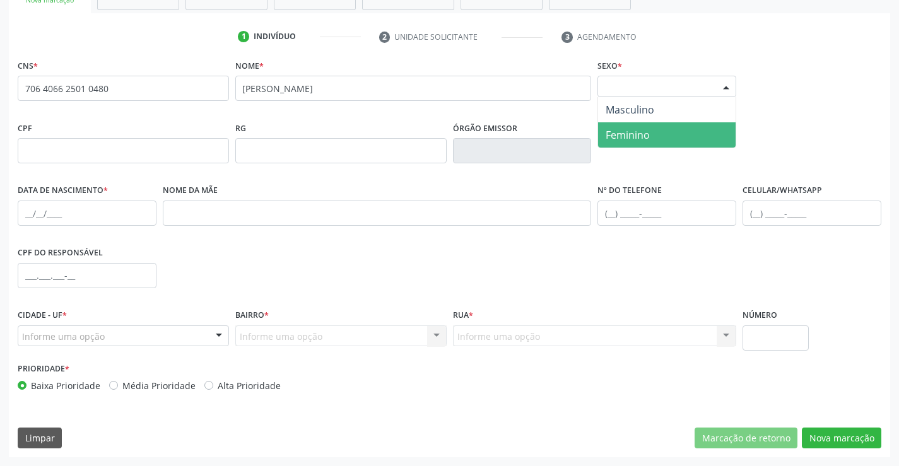
click at [651, 128] on span "Feminino" at bounding box center [667, 134] width 138 height 25
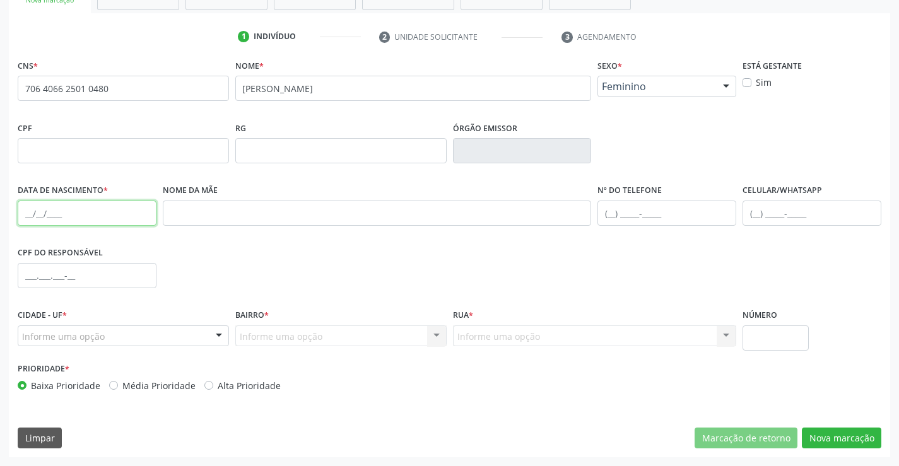
click at [27, 218] on input "text" at bounding box center [87, 213] width 139 height 25
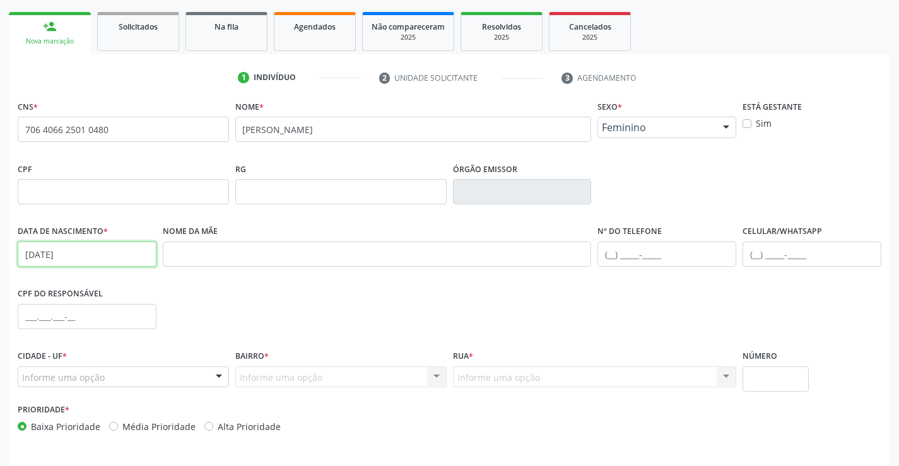
scroll to position [155, 0]
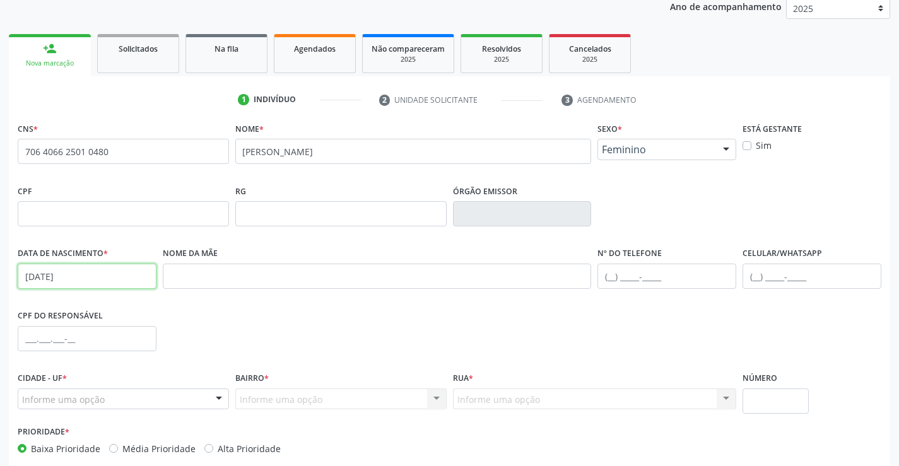
type input "21/01/1956"
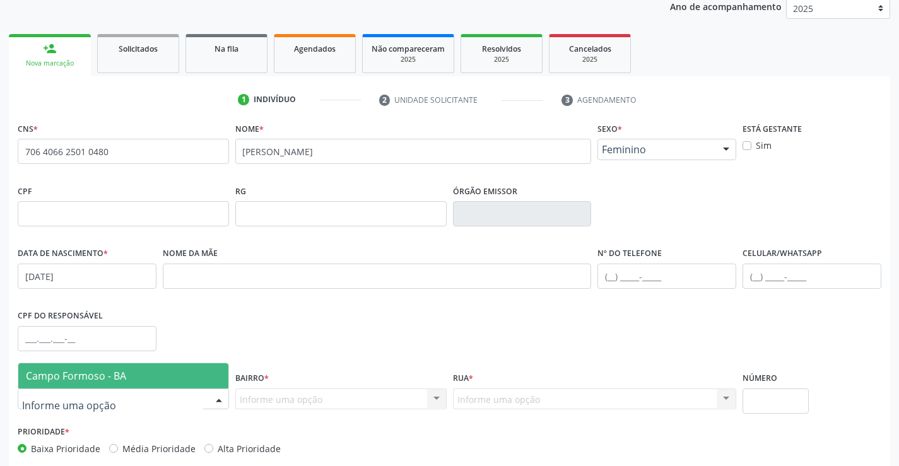
click at [215, 402] on div at bounding box center [219, 399] width 19 height 21
click at [170, 368] on span "Campo Formoso - BA" at bounding box center [123, 376] width 210 height 25
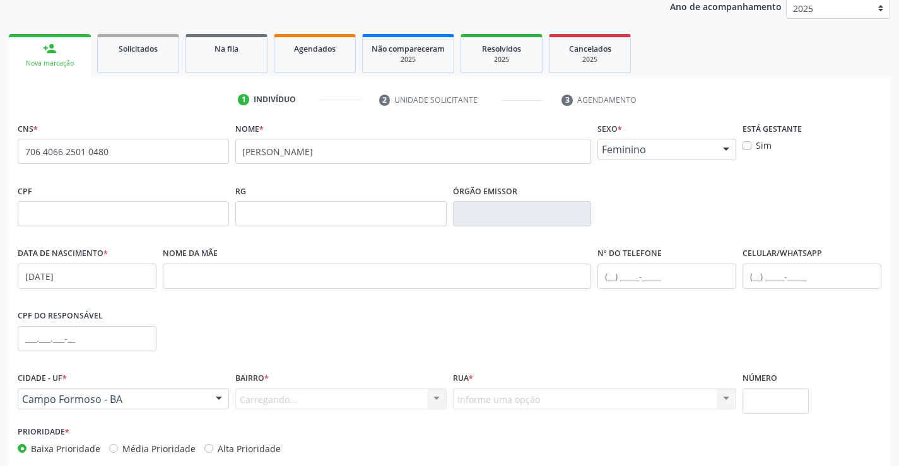
click at [428, 396] on div "Carregando... Nenhum resultado encontrado para: " " Nenhuma opção encontrada. D…" at bounding box center [340, 399] width 211 height 21
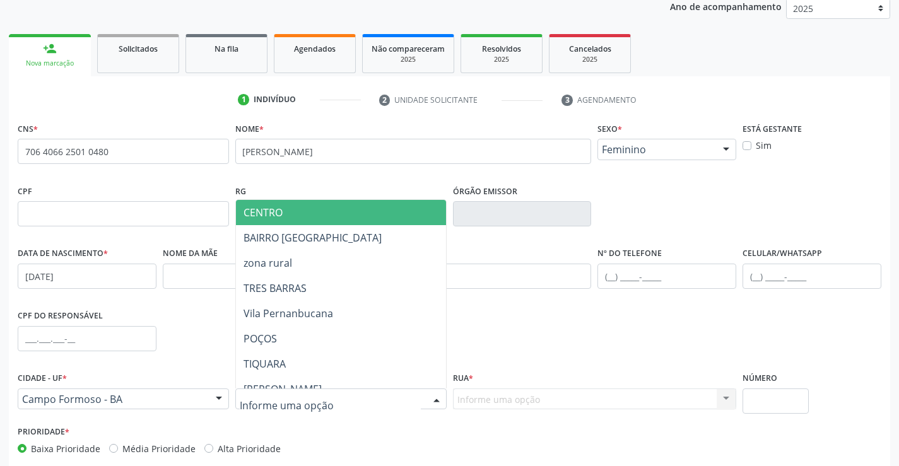
click at [434, 396] on div at bounding box center [436, 399] width 19 height 21
click at [331, 216] on span "CENTRO" at bounding box center [372, 212] width 273 height 25
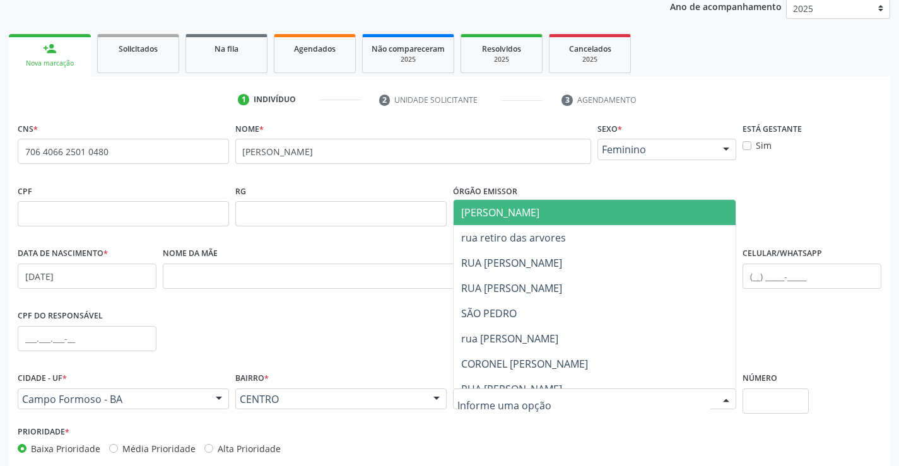
click at [731, 398] on div at bounding box center [726, 399] width 19 height 21
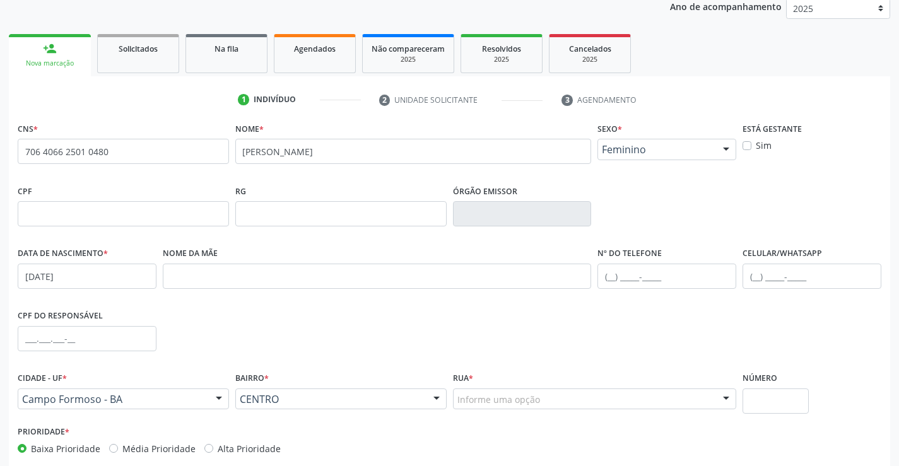
click at [731, 398] on div at bounding box center [726, 399] width 19 height 21
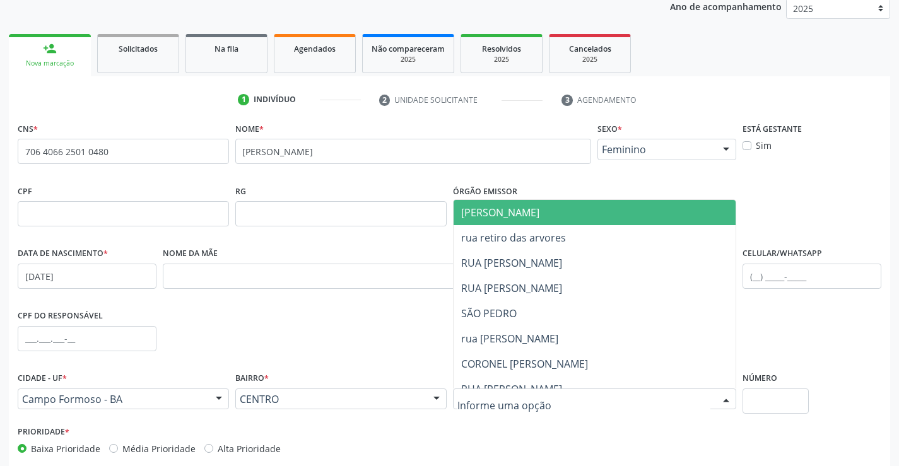
click at [607, 223] on span "[PERSON_NAME]" at bounding box center [606, 212] width 304 height 25
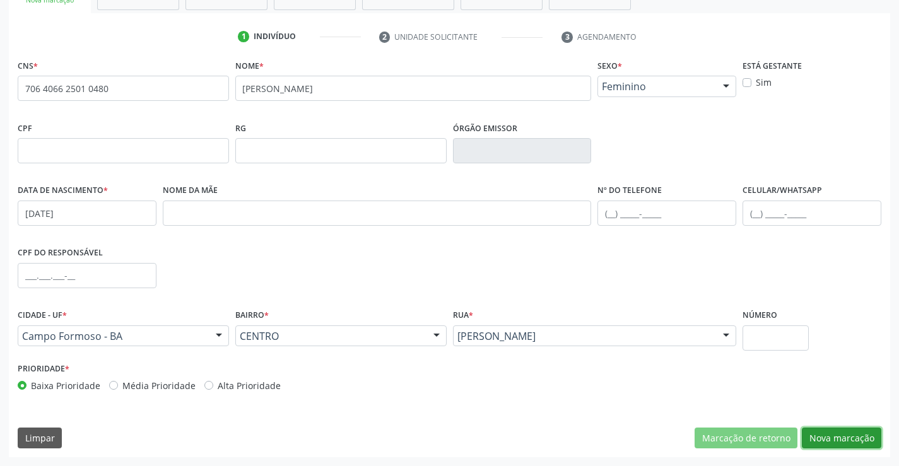
click at [821, 441] on button "Nova marcação" at bounding box center [842, 438] width 80 height 21
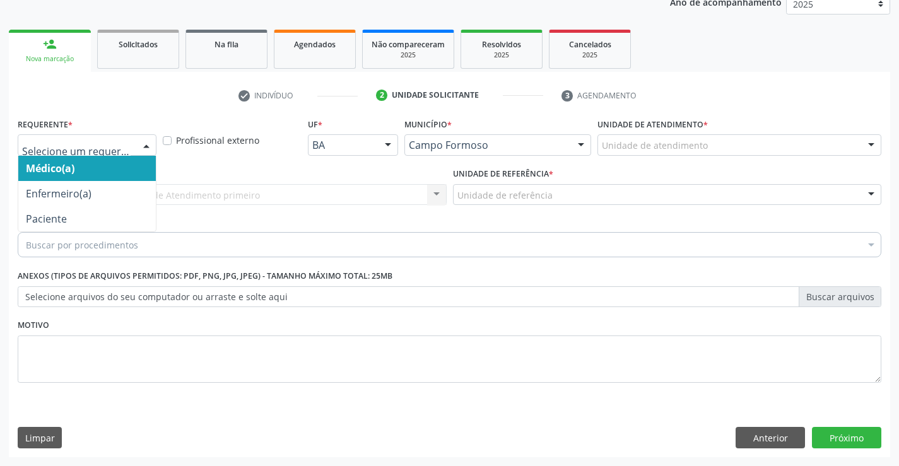
click at [133, 137] on div at bounding box center [87, 144] width 139 height 21
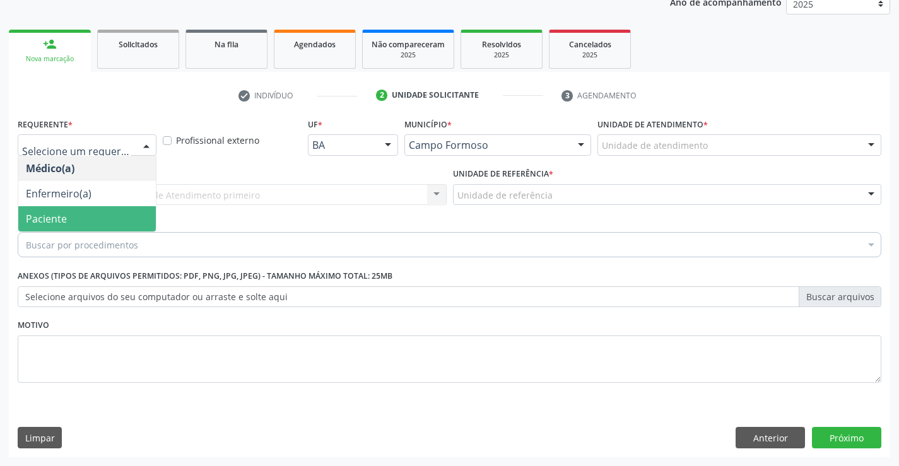
click at [86, 219] on span "Paciente" at bounding box center [87, 218] width 138 height 25
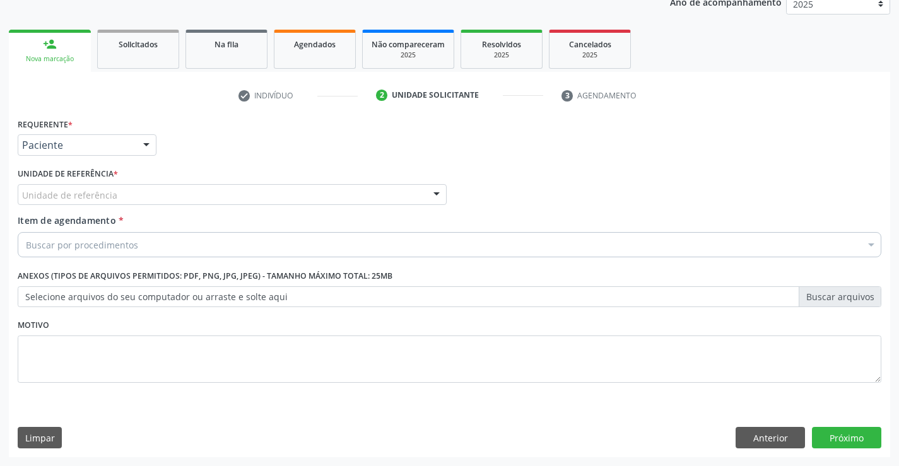
drag, startPoint x: 196, startPoint y: 196, endPoint x: 194, endPoint y: 225, distance: 28.5
click at [196, 197] on div "Unidade de referência" at bounding box center [232, 194] width 429 height 21
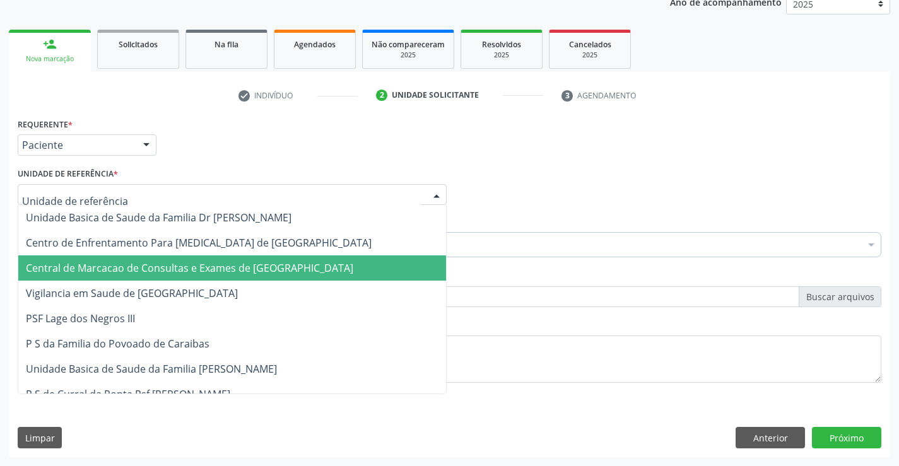
click at [196, 257] on span "Central de Marcacao de Consultas e Exames de [GEOGRAPHIC_DATA]" at bounding box center [232, 268] width 428 height 25
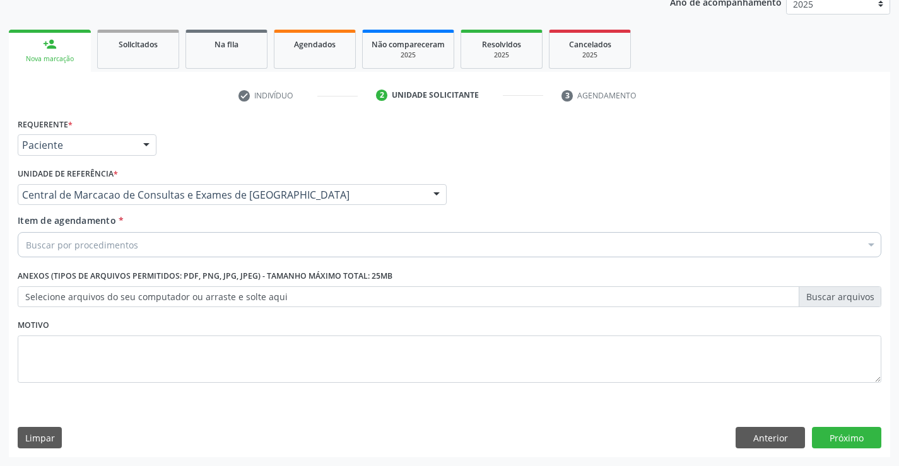
click at [210, 238] on div "Buscar por procedimentos" at bounding box center [450, 244] width 864 height 25
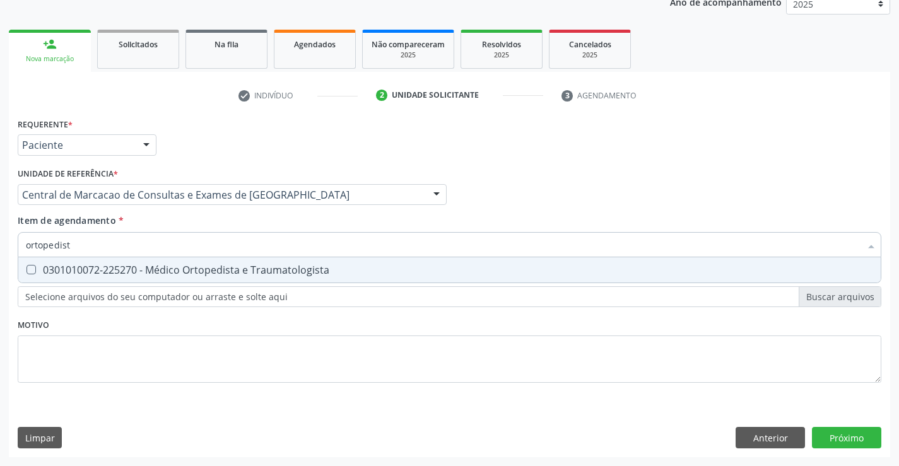
type input "ortopedista"
click at [270, 265] on div "0301010072-225270 - Médico Ortopedista e Traumatologista" at bounding box center [450, 270] width 848 height 10
checkbox Traumatologista "true"
click at [828, 440] on div "Requerente * Paciente Médico(a) Enfermeiro(a) Paciente Nenhum resultado encontr…" at bounding box center [450, 286] width 882 height 343
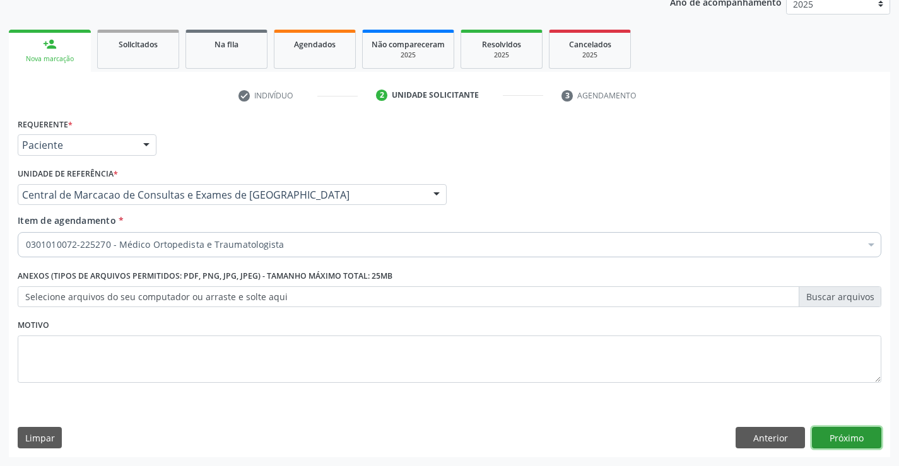
click at [836, 446] on button "Próximo" at bounding box center [846, 437] width 69 height 21
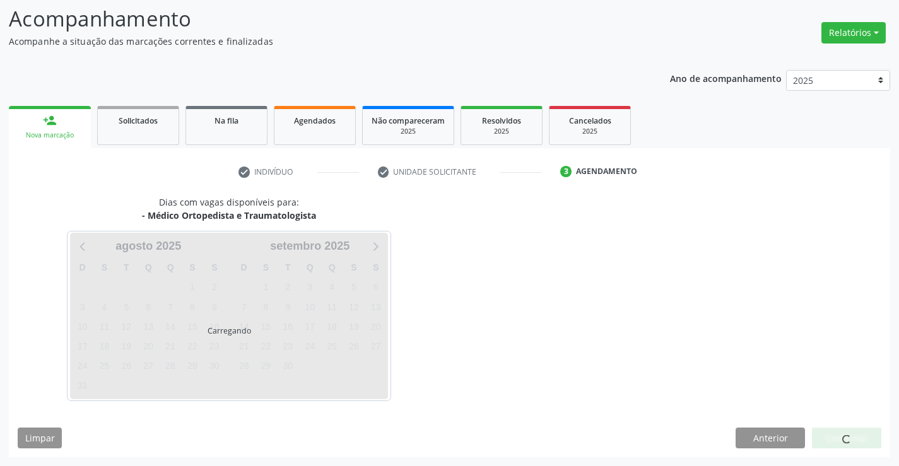
scroll to position [83, 0]
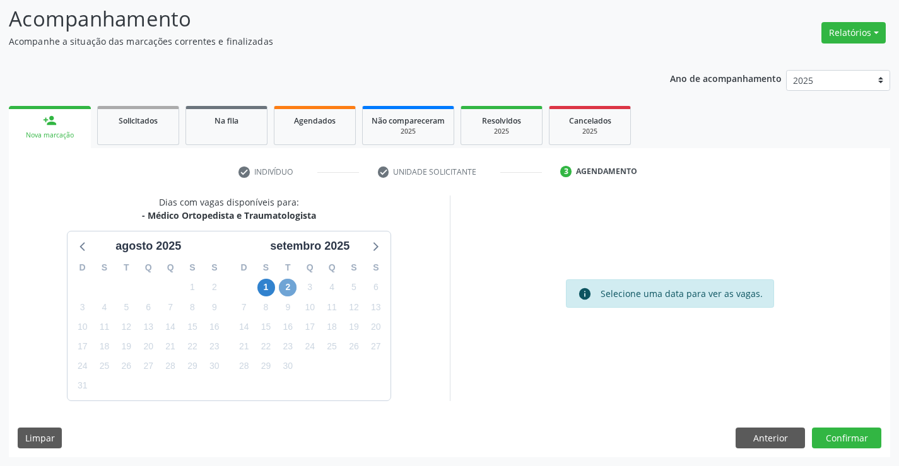
click at [294, 288] on span "2" at bounding box center [288, 288] width 18 height 18
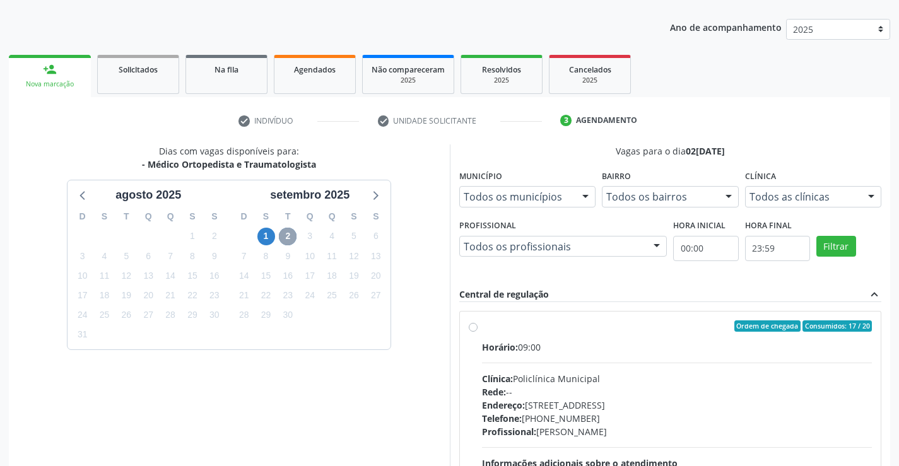
scroll to position [288, 0]
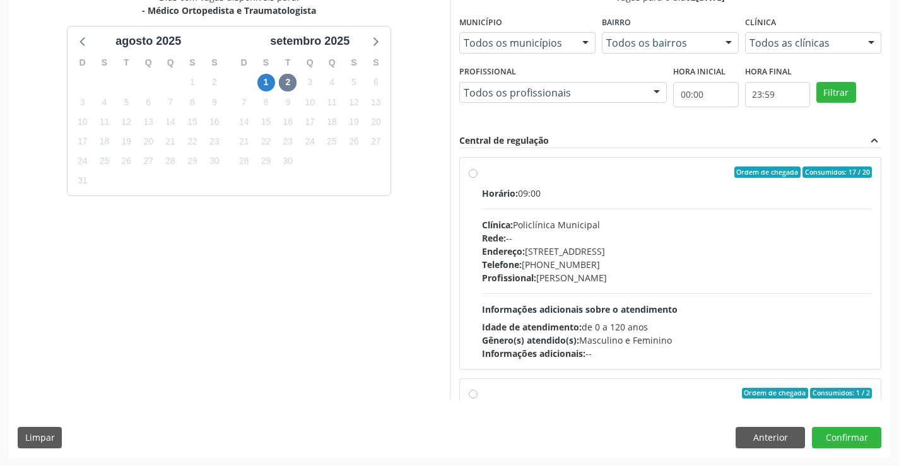
click at [516, 272] on span "Profissional:" at bounding box center [509, 278] width 54 height 12
click at [478, 178] on input "Ordem de chegada Consumidos: 17 / 20 Horário: 09:00 Clínica: Policlínica Munici…" at bounding box center [473, 172] width 9 height 11
radio input "true"
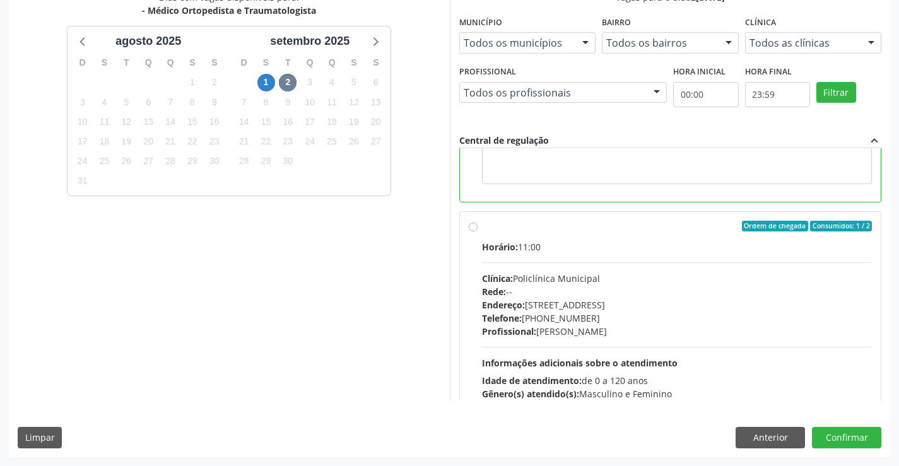
scroll to position [0, 0]
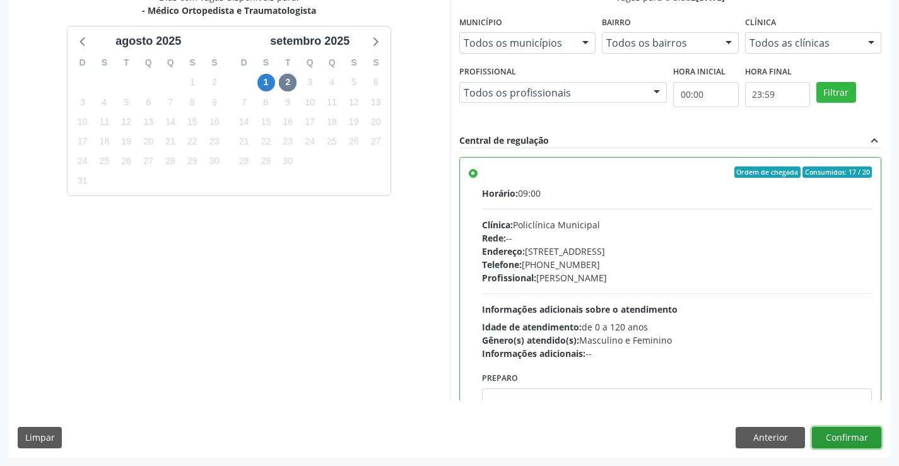
click at [822, 442] on button "Confirmar" at bounding box center [846, 437] width 69 height 21
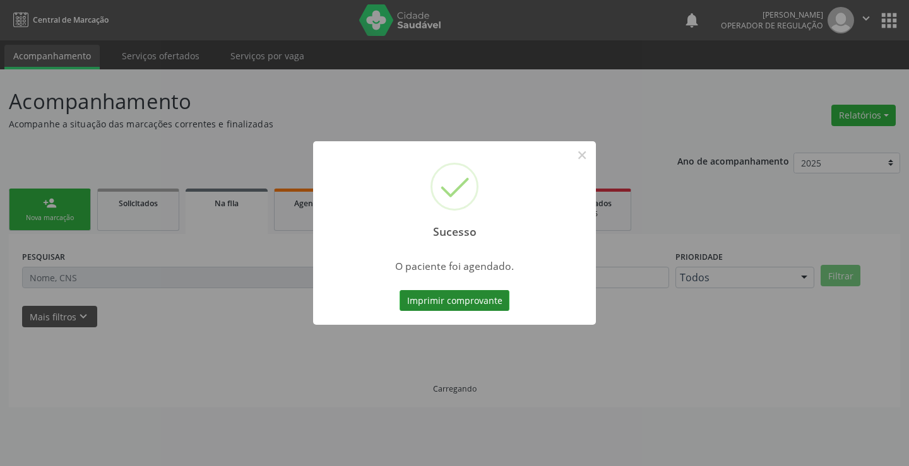
click at [456, 295] on button "Imprimir comprovante" at bounding box center [455, 300] width 110 height 21
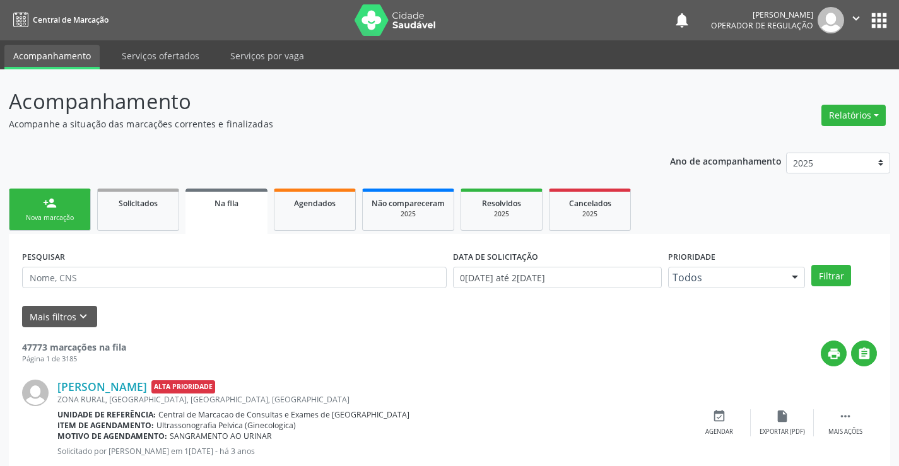
click at [62, 205] on link "person_add Nova marcação" at bounding box center [50, 210] width 82 height 42
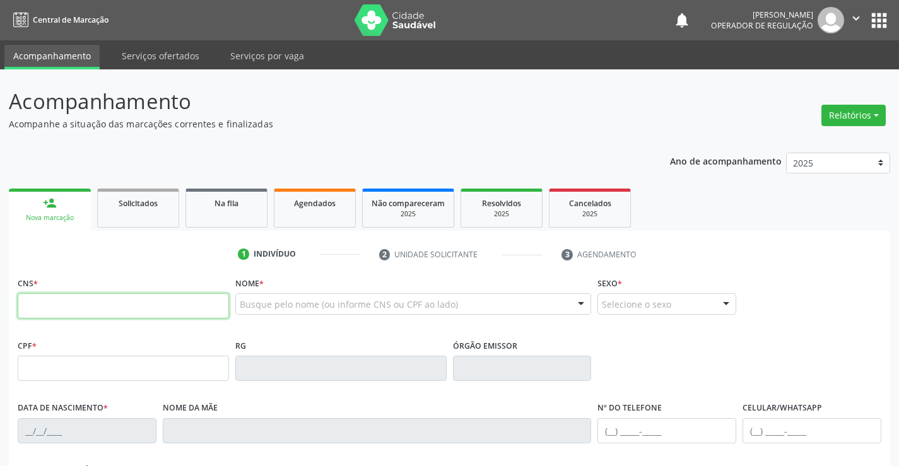
click at [91, 297] on input "text" at bounding box center [123, 306] width 211 height 25
click at [105, 299] on input "text" at bounding box center [123, 306] width 211 height 25
type input "708 4007 9721 4069"
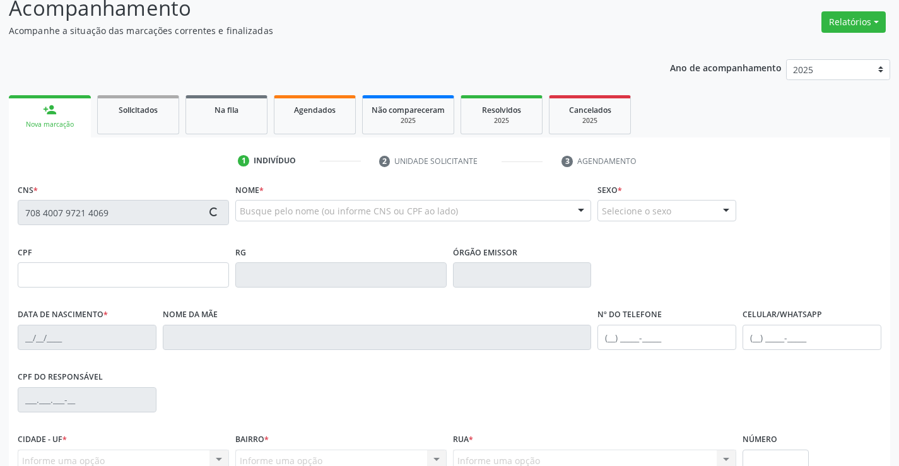
scroll to position [218, 0]
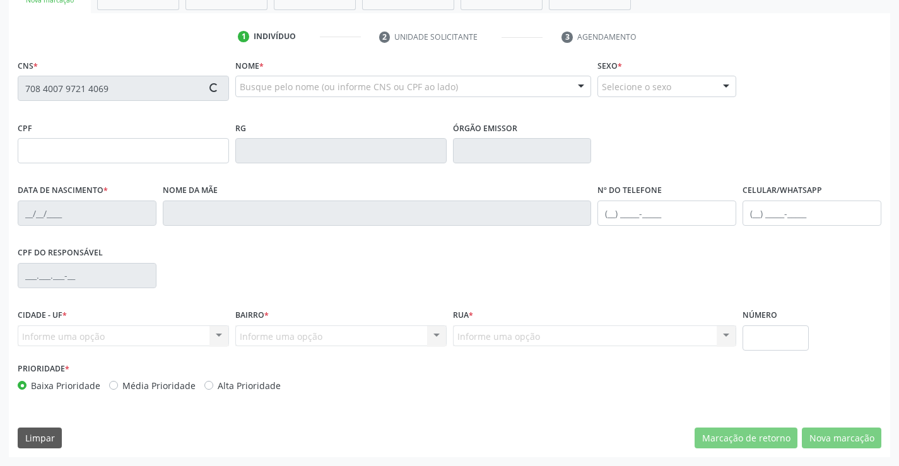
type input "0773232117"
type input "15/10/1974"
type input "(74) 99107-7358"
type input "S/N"
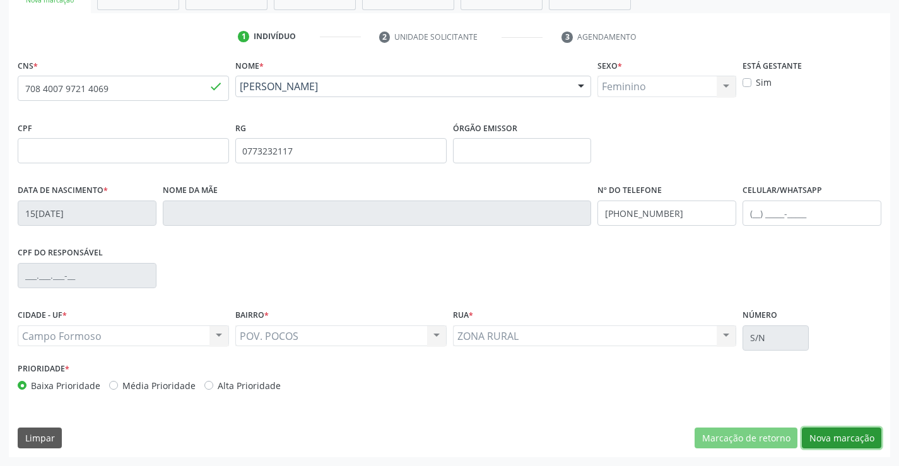
click at [820, 437] on button "Nova marcação" at bounding box center [842, 438] width 80 height 21
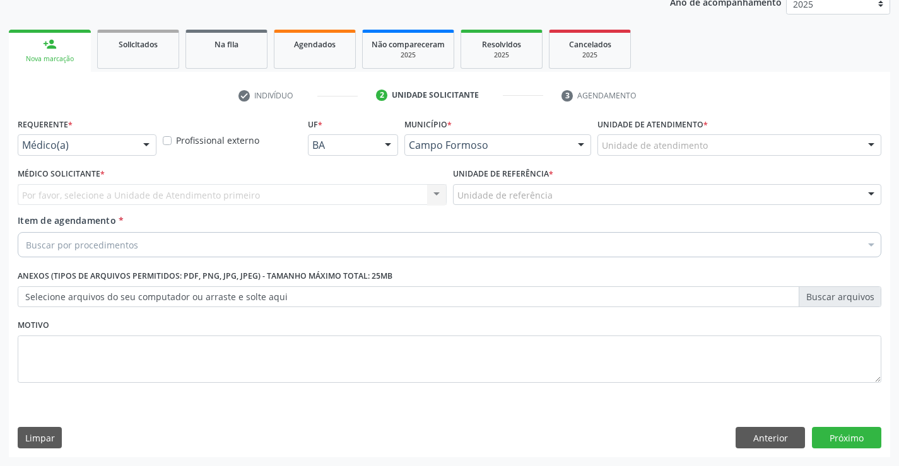
scroll to position [159, 0]
click at [152, 145] on div at bounding box center [146, 145] width 19 height 21
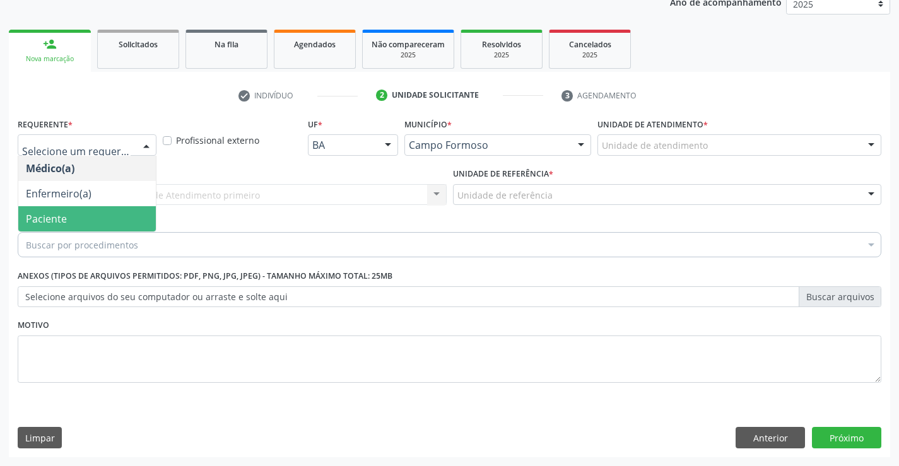
drag, startPoint x: 104, startPoint y: 216, endPoint x: 249, endPoint y: 212, distance: 145.2
click at [105, 217] on span "Paciente" at bounding box center [87, 218] width 138 height 25
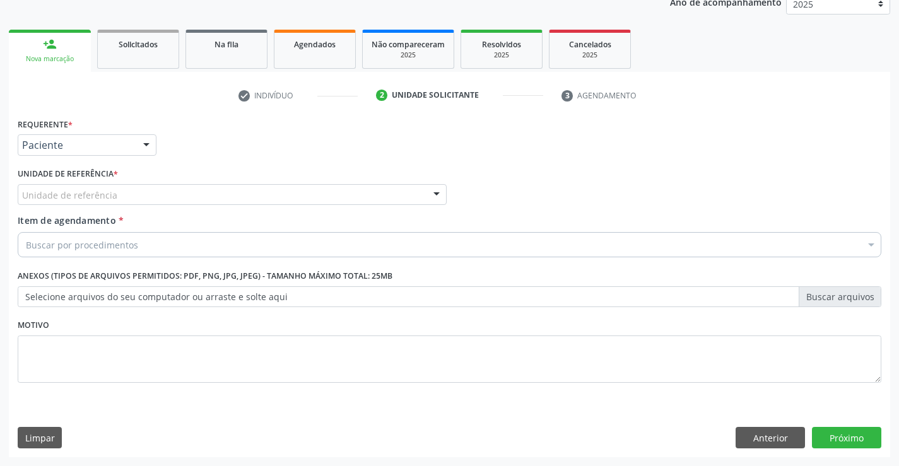
click at [258, 199] on div "Unidade de referência" at bounding box center [232, 194] width 429 height 21
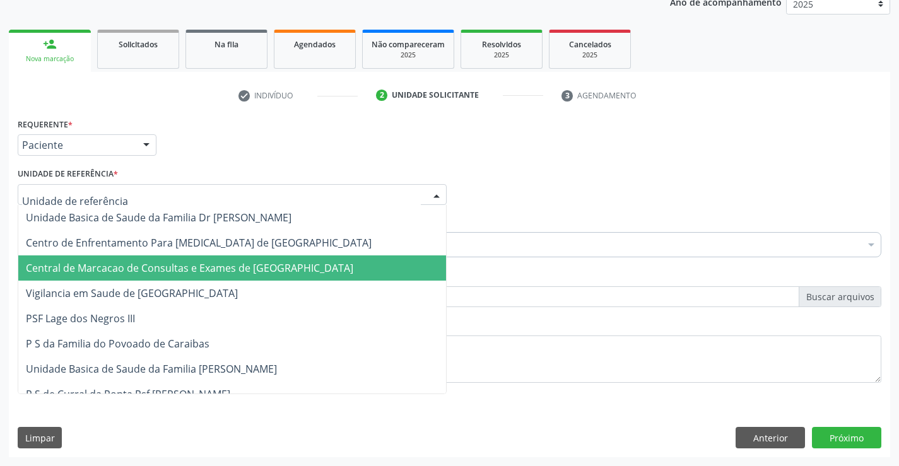
click at [272, 280] on span "Central de Marcacao de Consultas e Exames de [GEOGRAPHIC_DATA]" at bounding box center [232, 268] width 428 height 25
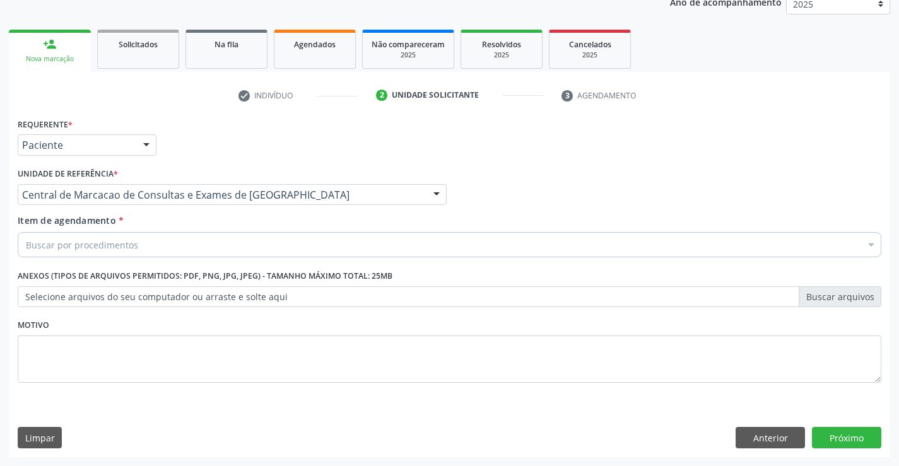
click at [316, 243] on div "Buscar por procedimentos" at bounding box center [450, 244] width 864 height 25
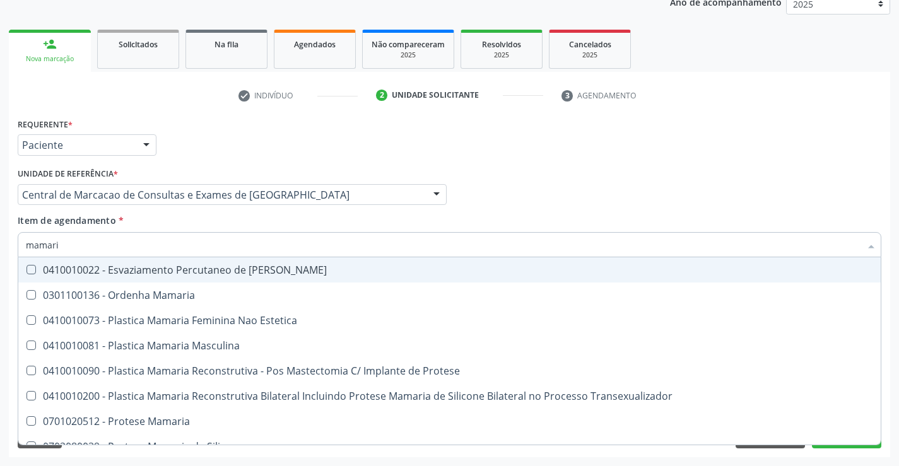
type input "mamaria"
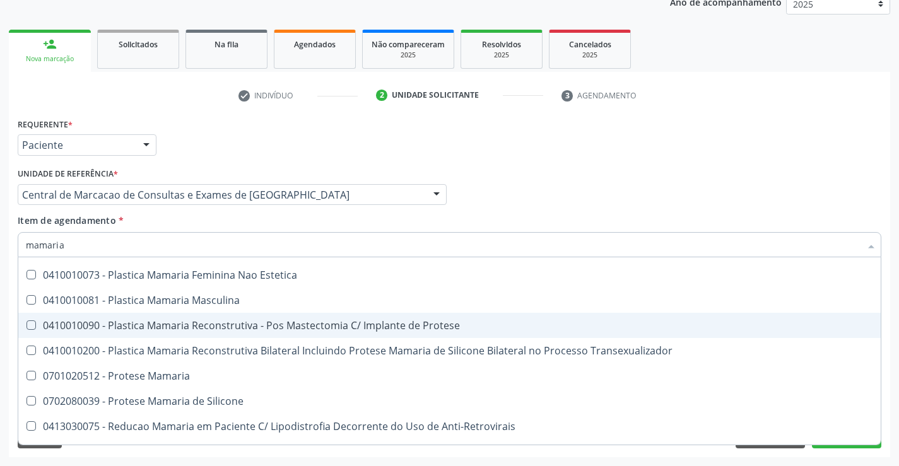
scroll to position [40, 0]
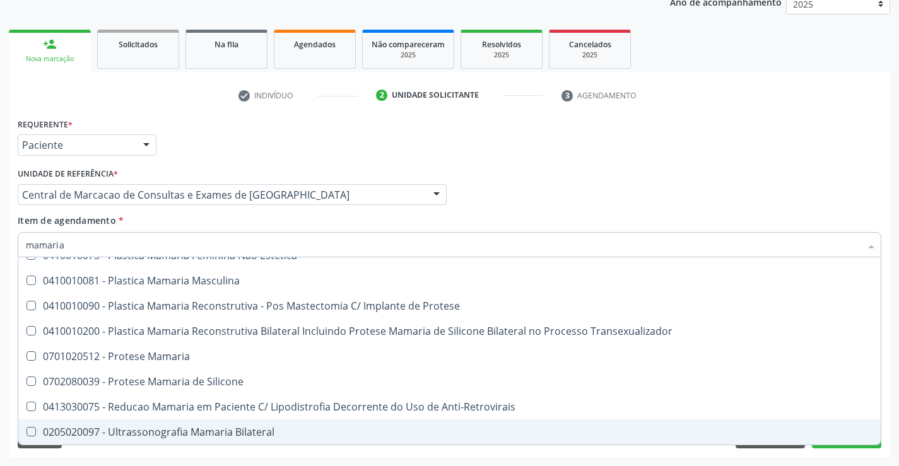
click at [237, 433] on div "0205020097 - Ultrassonografia Mamaria Bilateral" at bounding box center [450, 432] width 848 height 10
checkbox Bilateral "true"
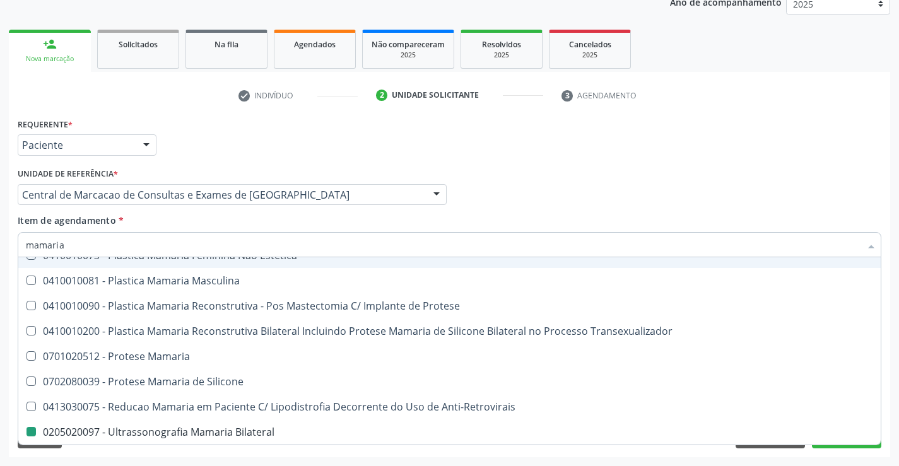
click at [592, 178] on div "Médico Solicitante Por favor, selecione a Unidade de Atendimento primeiro Nenhu…" at bounding box center [450, 189] width 870 height 49
checkbox Estetica "true"
checkbox Bilateral "false"
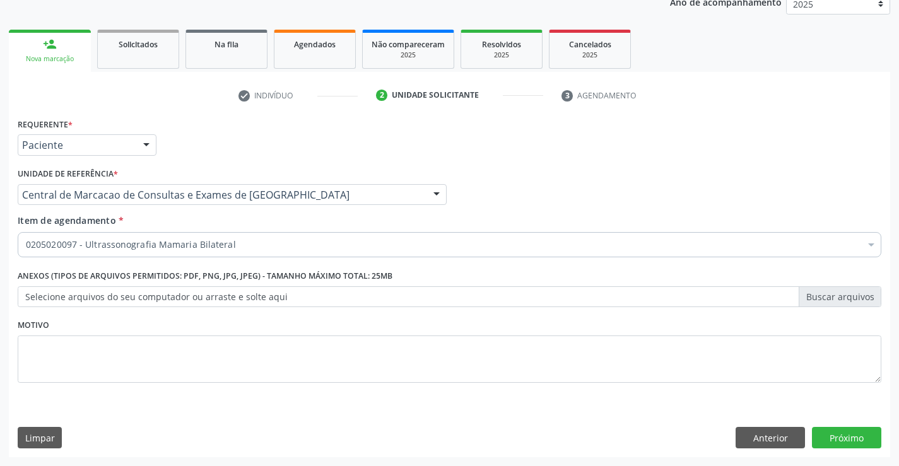
scroll to position [0, 0]
click at [822, 438] on button "Próximo" at bounding box center [846, 437] width 69 height 21
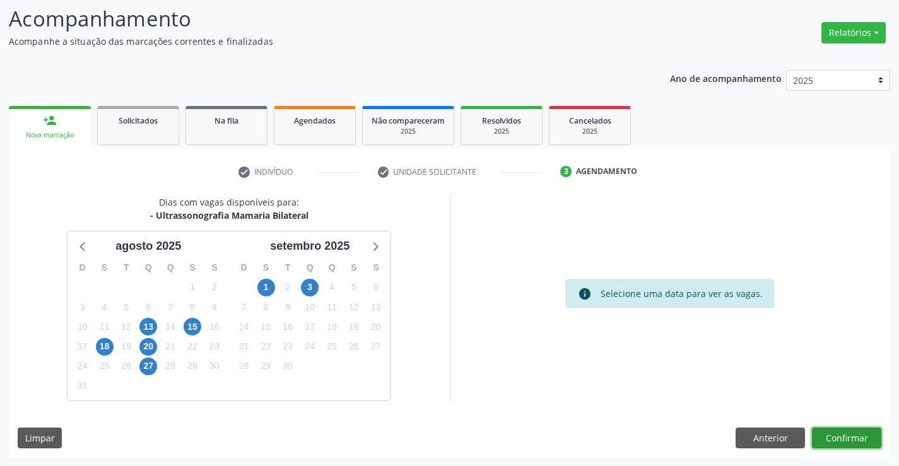
click at [826, 442] on button "Confirmar" at bounding box center [846, 438] width 69 height 21
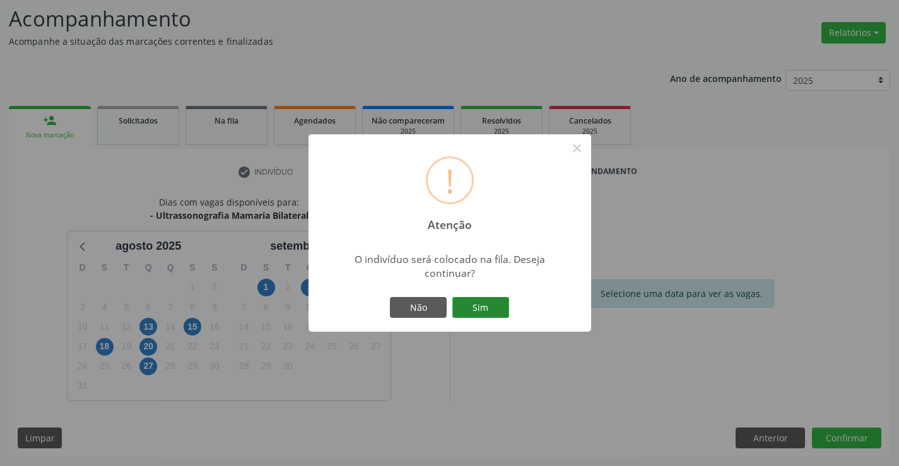
click at [477, 309] on button "Sim" at bounding box center [481, 307] width 57 height 21
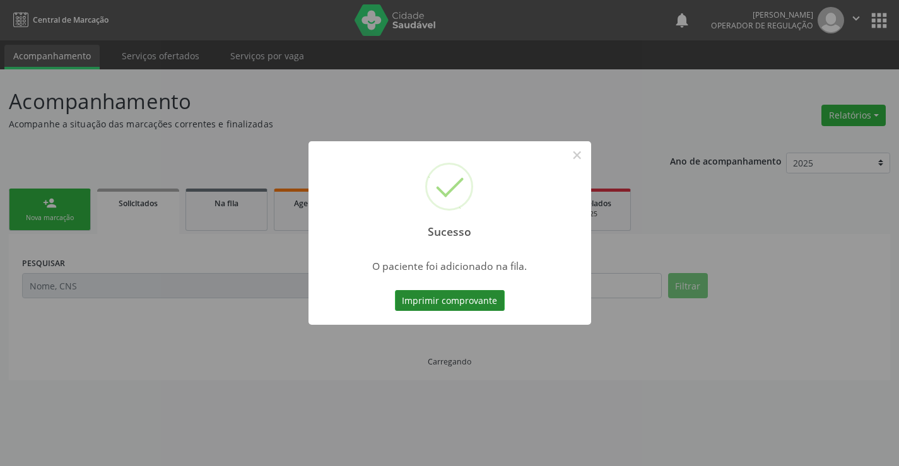
scroll to position [0, 0]
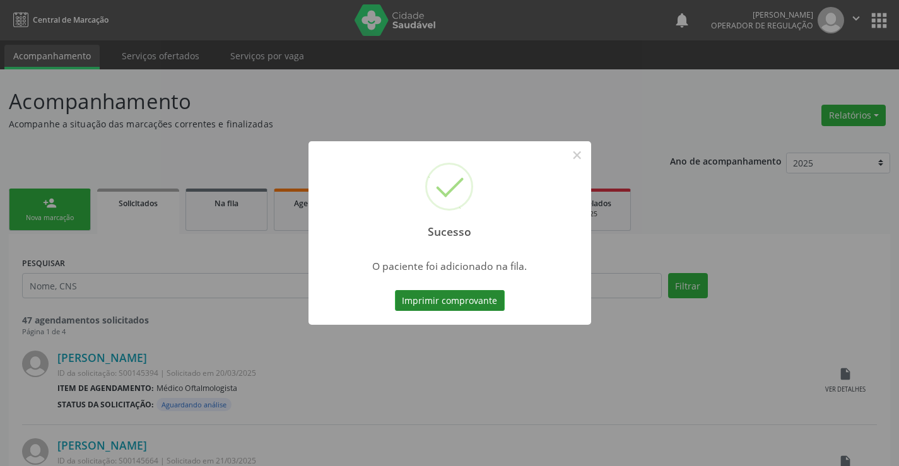
click at [495, 302] on button "Imprimir comprovante" at bounding box center [450, 300] width 110 height 21
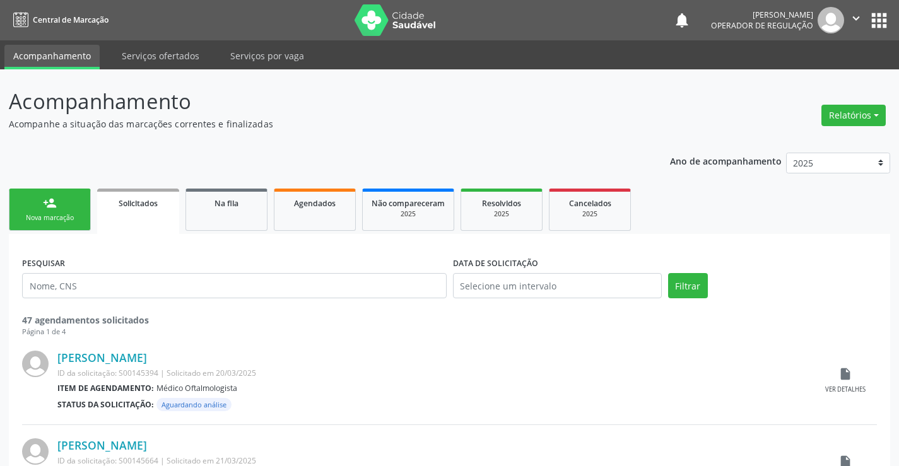
click at [75, 208] on link "person_add Nova marcação" at bounding box center [50, 210] width 82 height 42
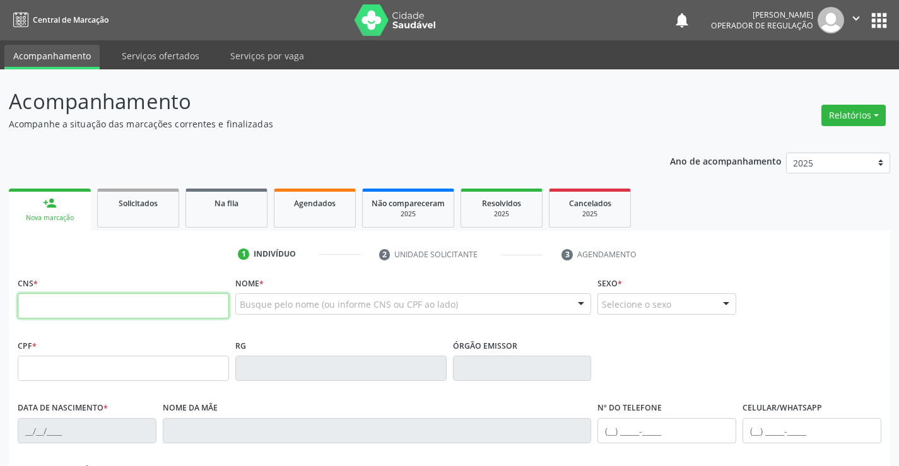
click at [97, 301] on input "text" at bounding box center [123, 306] width 211 height 25
click at [69, 300] on input "text" at bounding box center [123, 306] width 211 height 25
paste input "708 4007 9721 4069"
type input "708 4007 9721 4069"
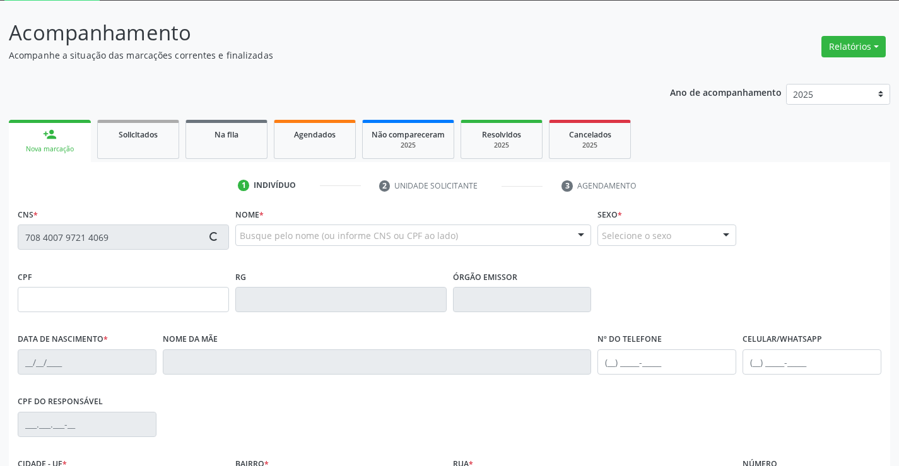
scroll to position [218, 0]
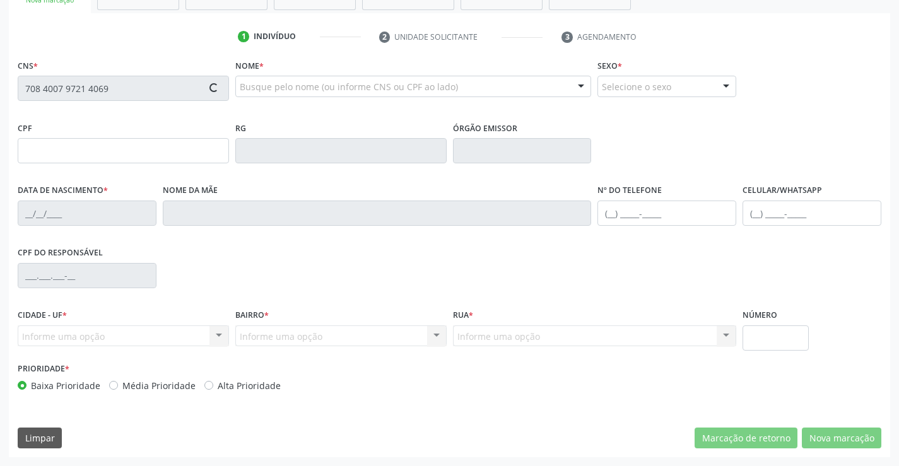
type input "0773232117"
type input "15/10/1974"
type input "(74) 99107-7358"
type input "884.198.945-91"
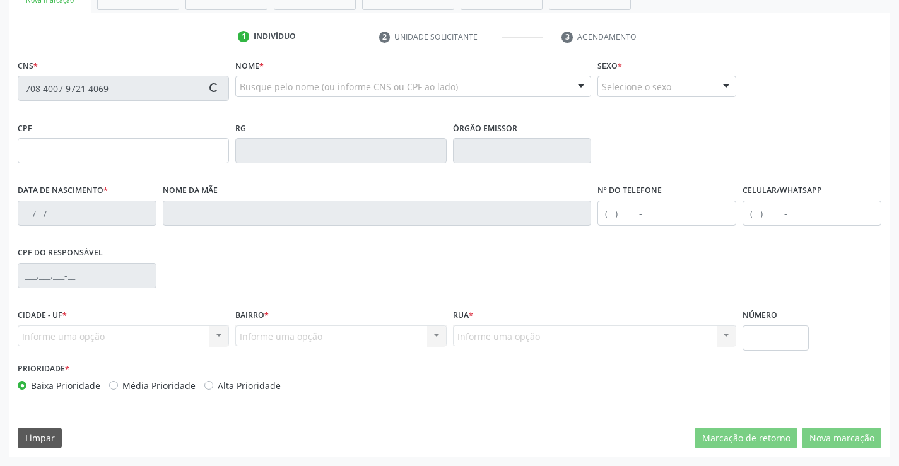
type input "S/N"
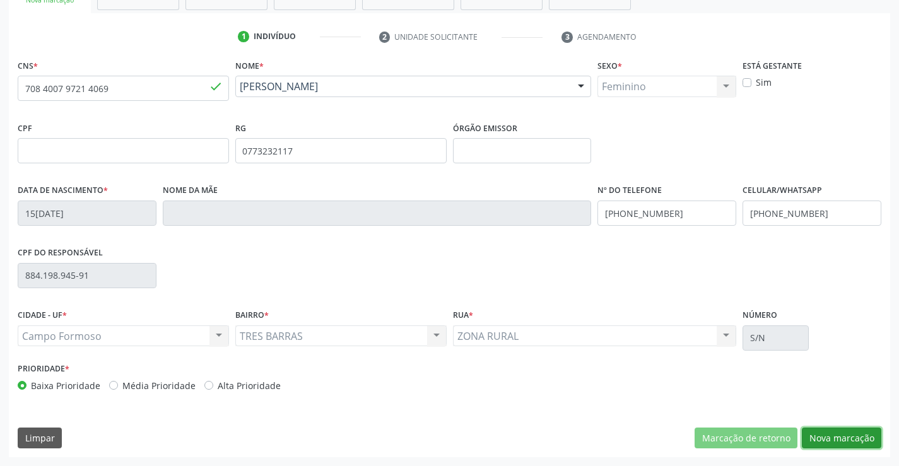
drag, startPoint x: 843, startPoint y: 429, endPoint x: 755, endPoint y: 401, distance: 92.8
click at [831, 428] on button "Nova marcação" at bounding box center [842, 438] width 80 height 21
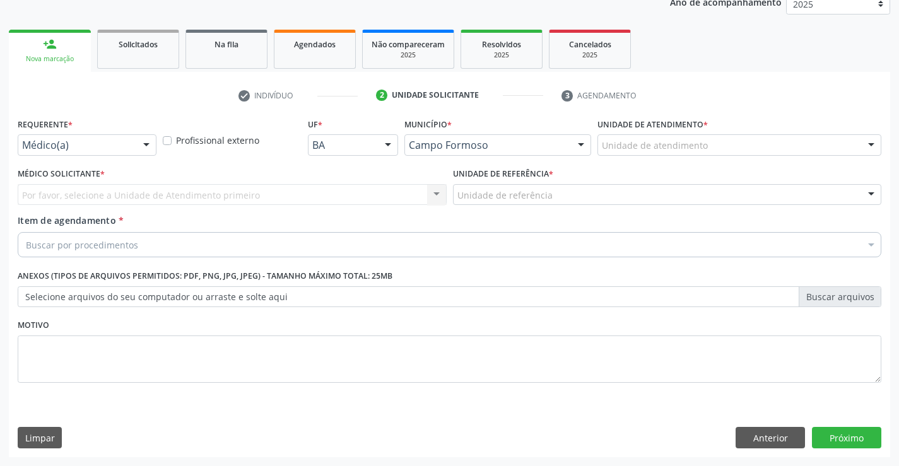
scroll to position [159, 0]
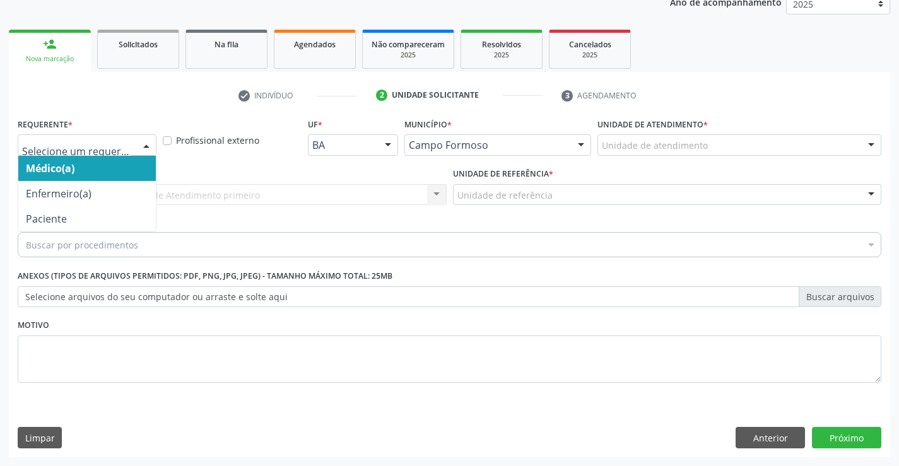
drag, startPoint x: 143, startPoint y: 146, endPoint x: 134, endPoint y: 234, distance: 87.6
click at [141, 156] on div "Médico(a) Enfermeiro(a) Paciente Nenhum resultado encontrado para: " " Não há n…" at bounding box center [87, 144] width 139 height 21
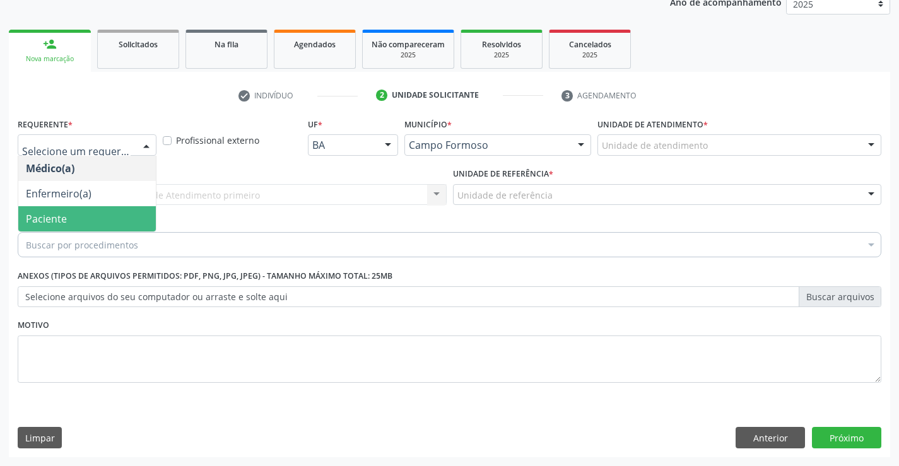
click at [131, 228] on span "Paciente" at bounding box center [87, 218] width 138 height 25
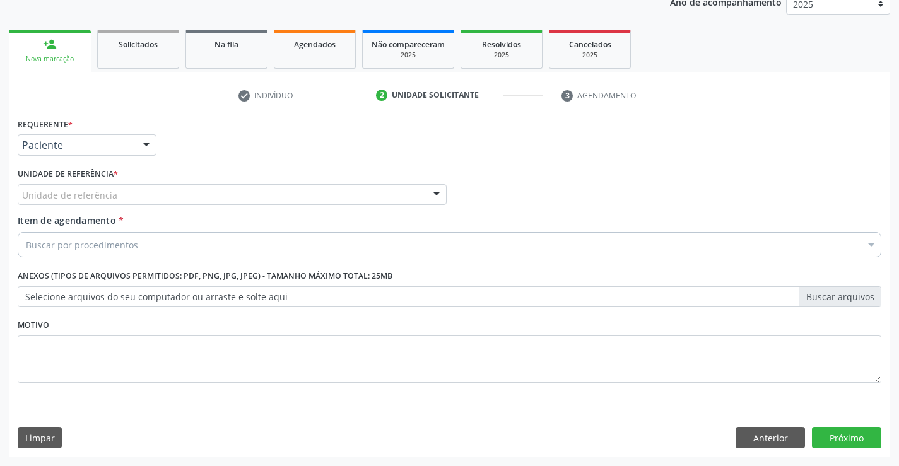
drag, startPoint x: 224, startPoint y: 191, endPoint x: 234, endPoint y: 251, distance: 61.3
click at [224, 191] on div "Unidade de referência" at bounding box center [232, 194] width 429 height 21
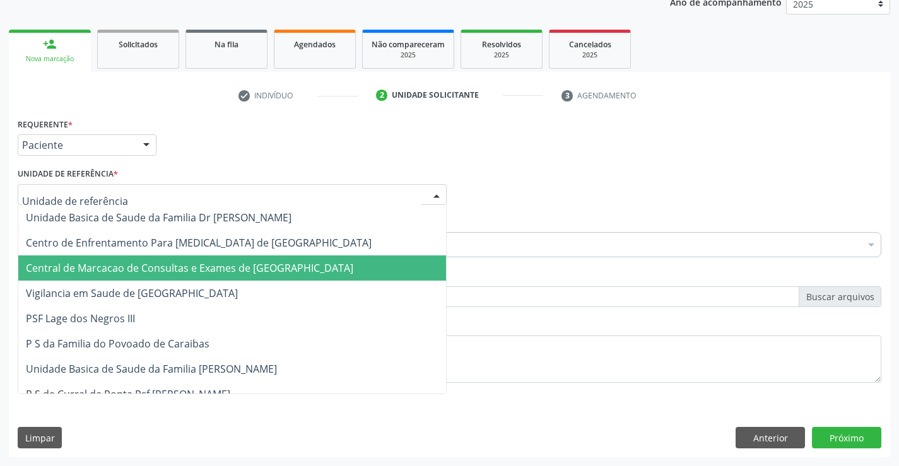
click at [234, 263] on span "Central de Marcacao de Consultas e Exames de [GEOGRAPHIC_DATA]" at bounding box center [190, 268] width 328 height 14
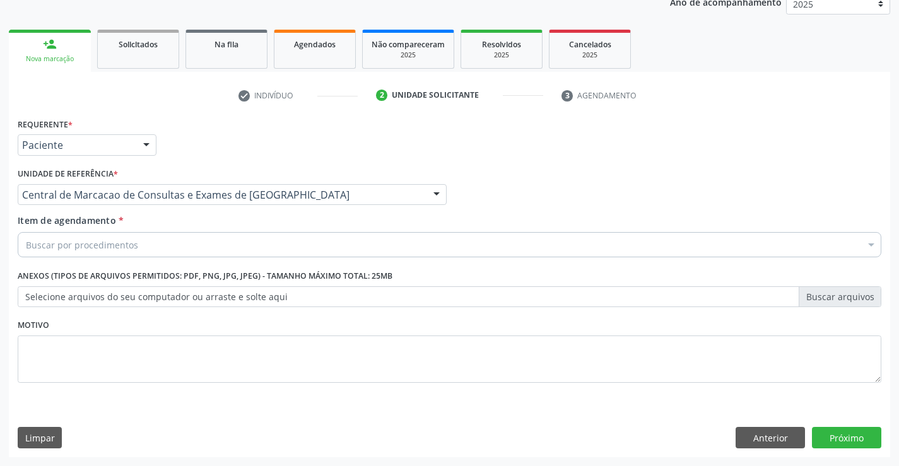
click at [244, 251] on div "Buscar por procedimentos" at bounding box center [450, 244] width 864 height 25
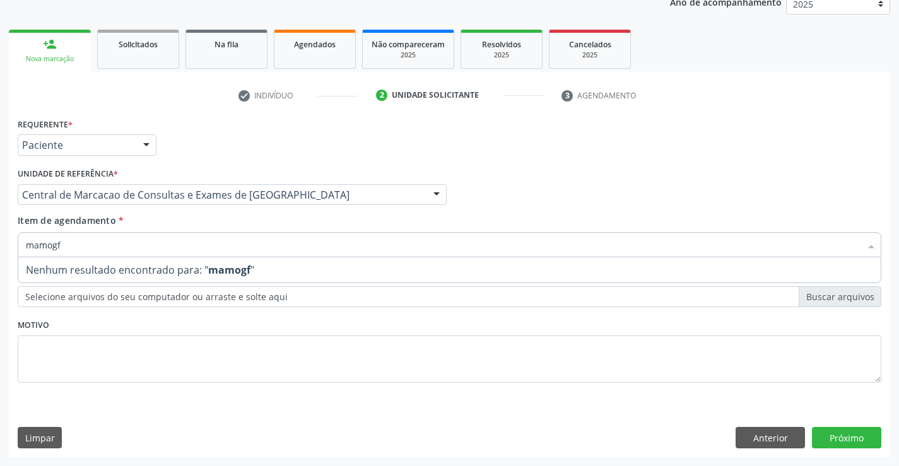
type input "mamog"
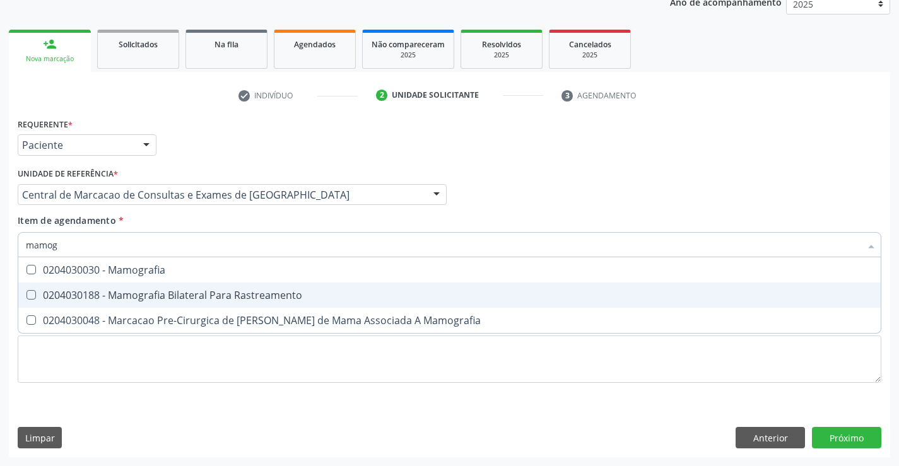
drag, startPoint x: 240, startPoint y: 294, endPoint x: 270, endPoint y: 295, distance: 29.7
click at [251, 296] on div "0204030188 - Mamografia Bilateral Para Rastreamento" at bounding box center [450, 295] width 848 height 10
checkbox Rastreamento "true"
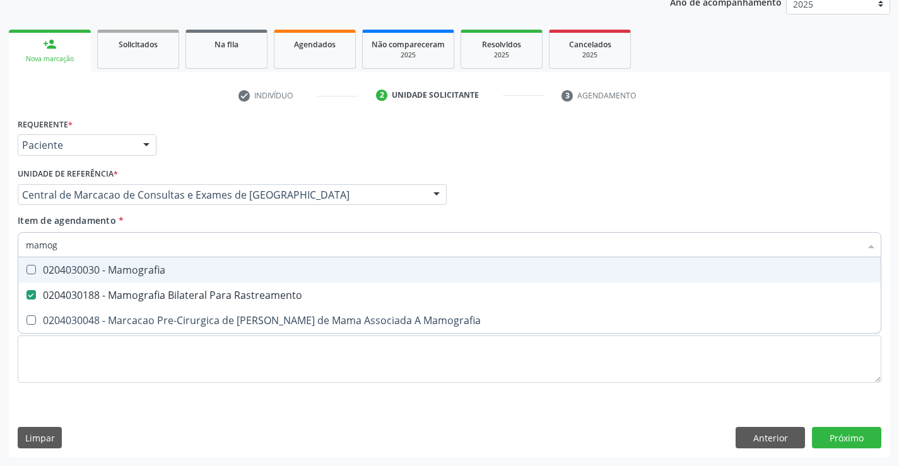
click at [637, 204] on div "Médico Solicitante Por favor, selecione a Unidade de Atendimento primeiro Nenhu…" at bounding box center [450, 189] width 870 height 49
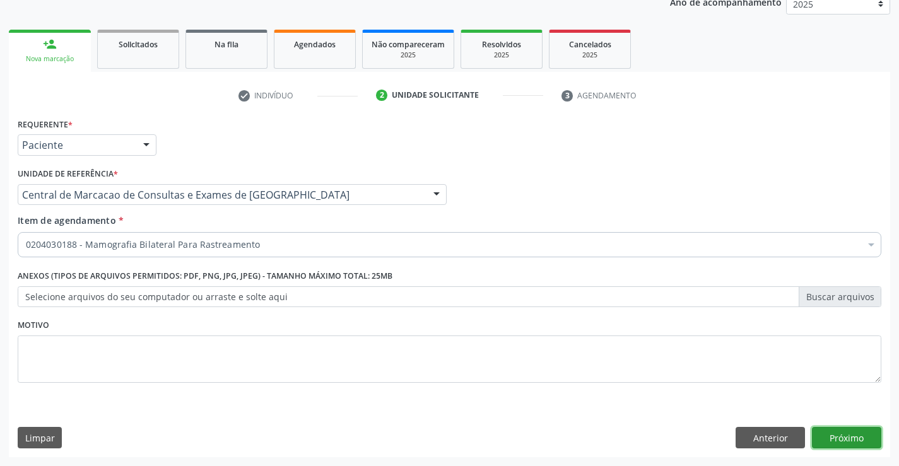
click at [820, 430] on button "Próximo" at bounding box center [846, 437] width 69 height 21
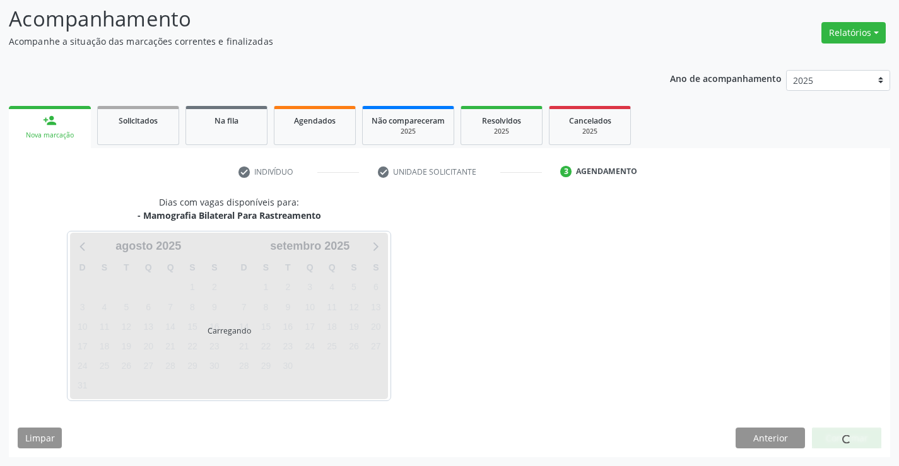
scroll to position [83, 0]
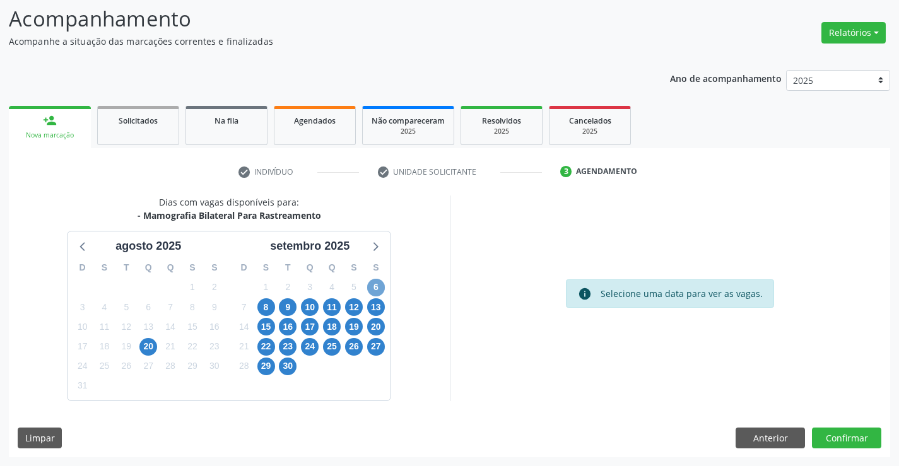
click at [381, 292] on span "6" at bounding box center [376, 288] width 18 height 18
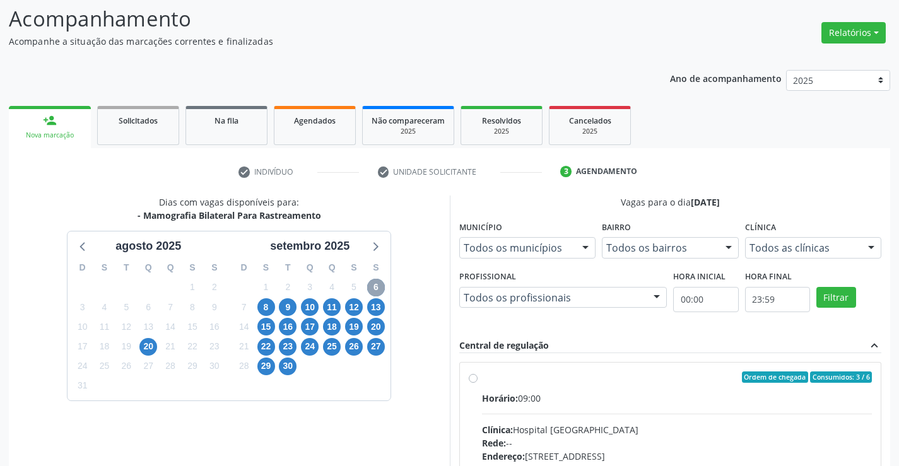
scroll to position [265, 0]
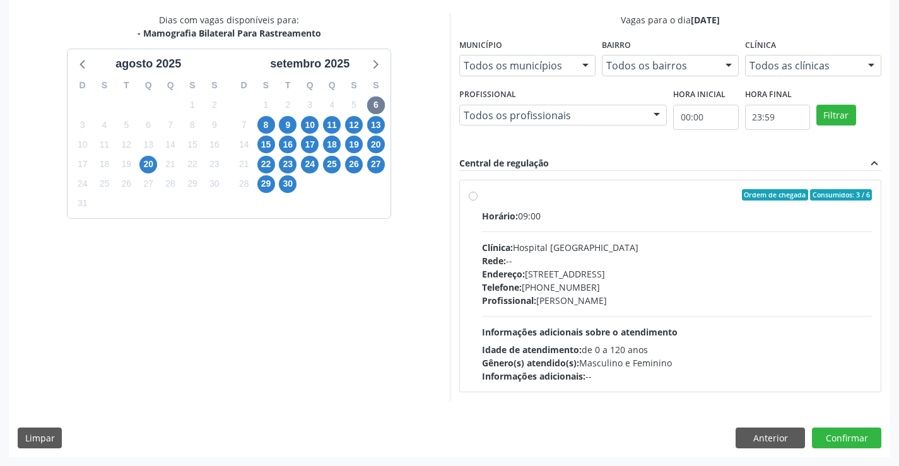
click at [608, 246] on div "Clínica: Hospital Sao Francisco" at bounding box center [677, 247] width 391 height 13
click at [478, 201] on input "Ordem de chegada Consumidos: 3 / 6 Horário: 09:00 Clínica: Hospital Sao Francis…" at bounding box center [473, 194] width 9 height 11
radio input "true"
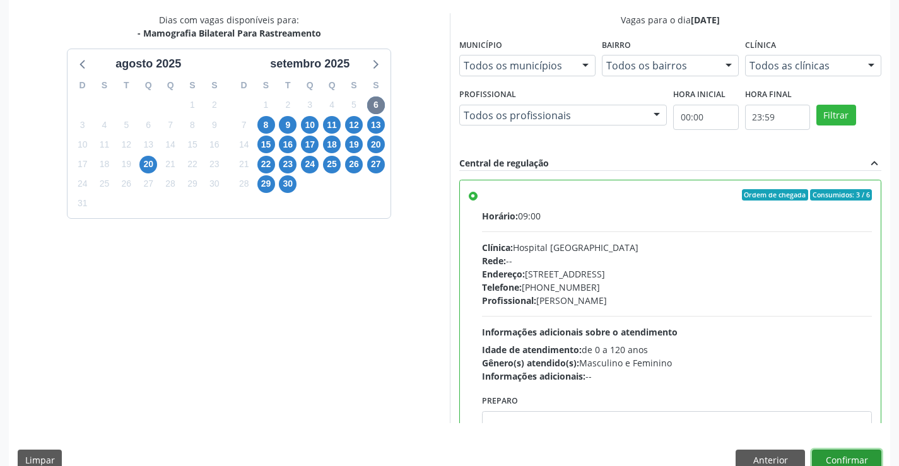
click at [843, 459] on button "Confirmar" at bounding box center [846, 460] width 69 height 21
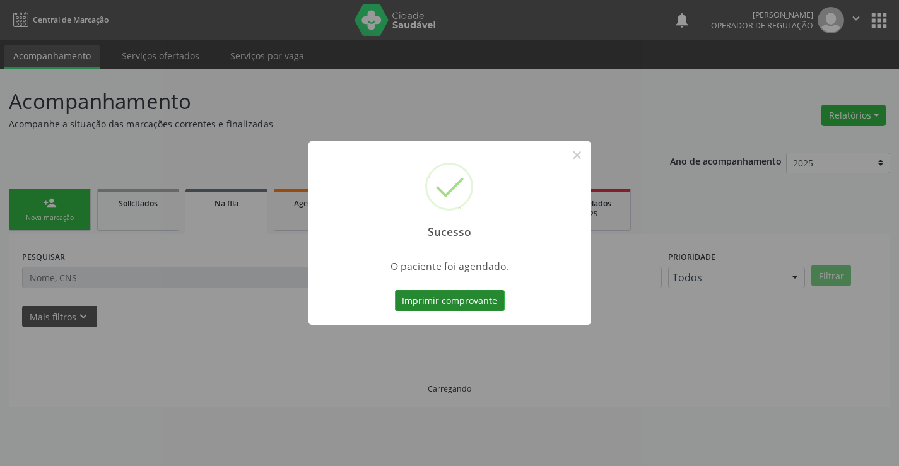
scroll to position [0, 0]
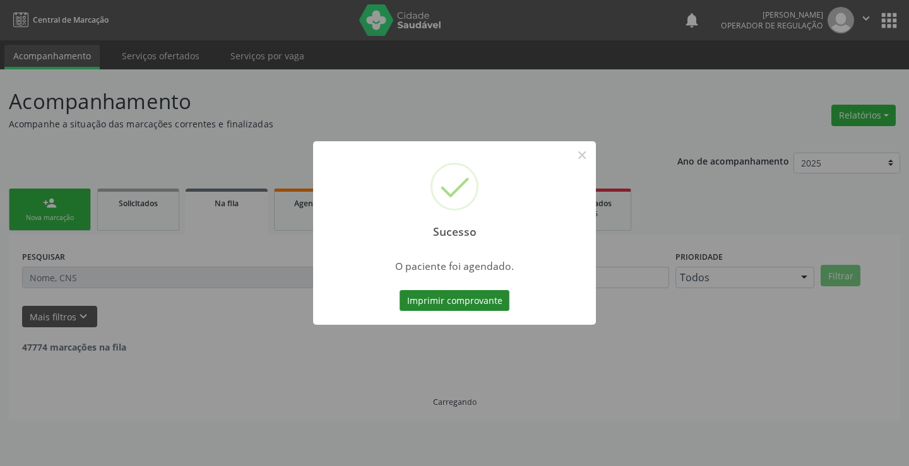
click at [507, 295] on button "Imprimir comprovante" at bounding box center [455, 300] width 110 height 21
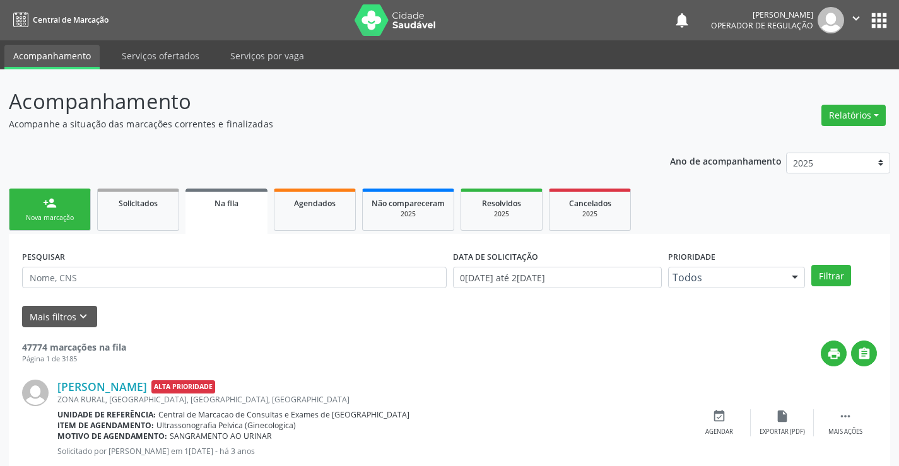
click at [48, 194] on link "person_add Nova marcação" at bounding box center [50, 210] width 82 height 42
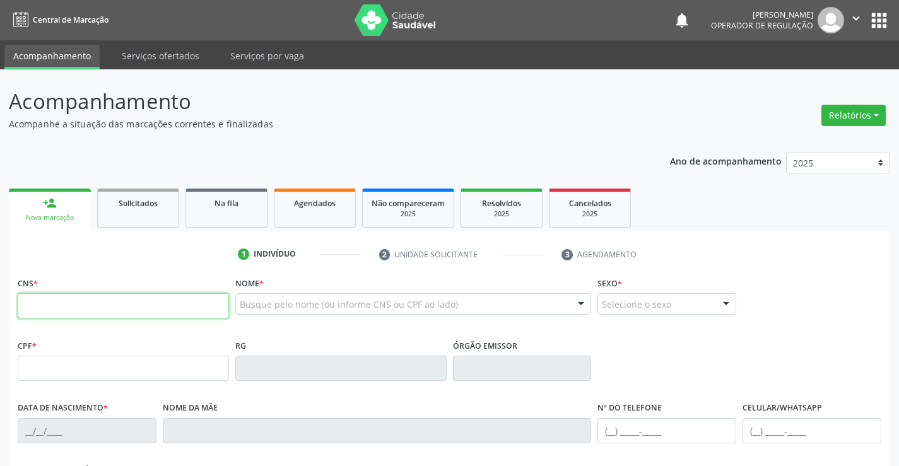
click at [92, 312] on input "text" at bounding box center [123, 306] width 211 height 25
type input "705 0016 0193 8557"
type input "17/08/1988"
type input "(74) 98813-6740"
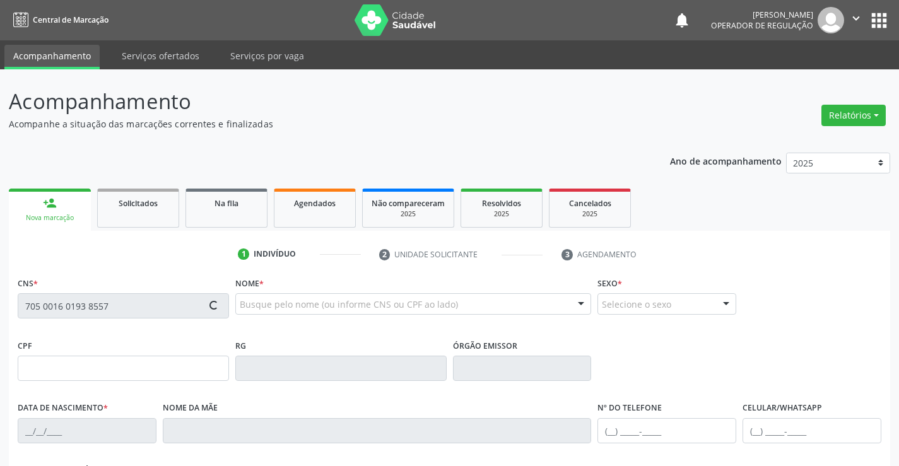
type input "053.775.855-00"
type input "SN"
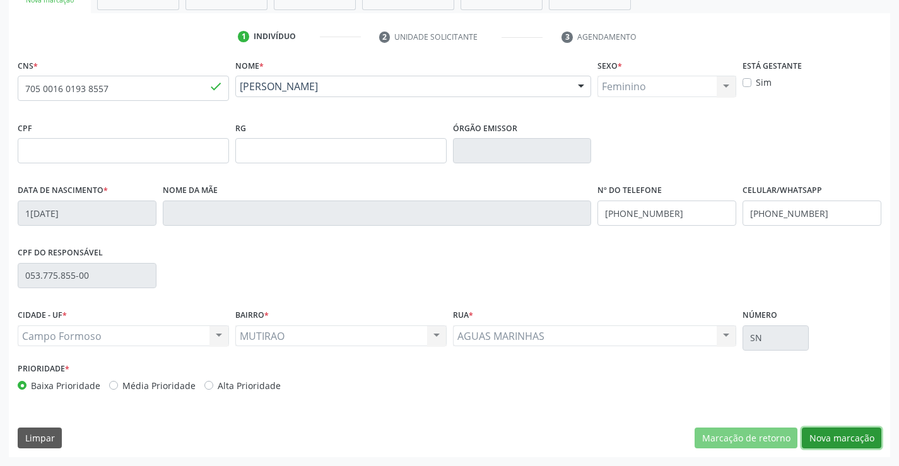
click at [805, 444] on button "Nova marcação" at bounding box center [842, 438] width 80 height 21
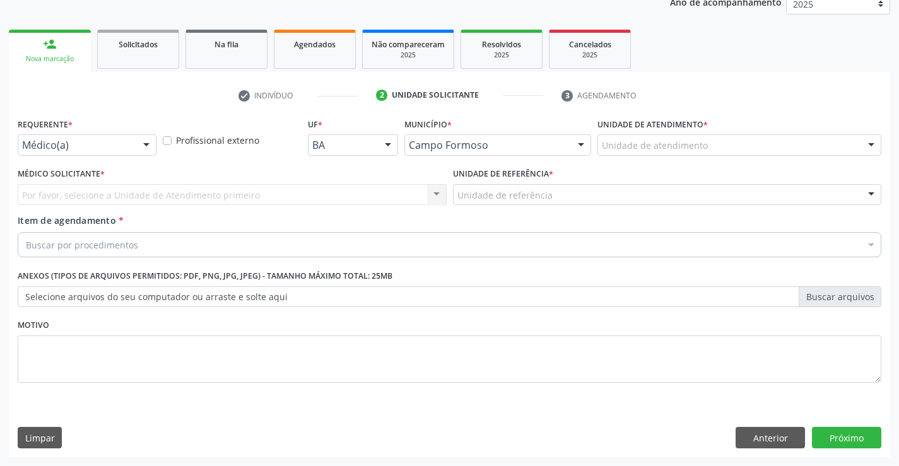
scroll to position [159, 0]
drag, startPoint x: 135, startPoint y: 145, endPoint x: 119, endPoint y: 203, distance: 60.2
click at [134, 147] on div at bounding box center [87, 144] width 139 height 21
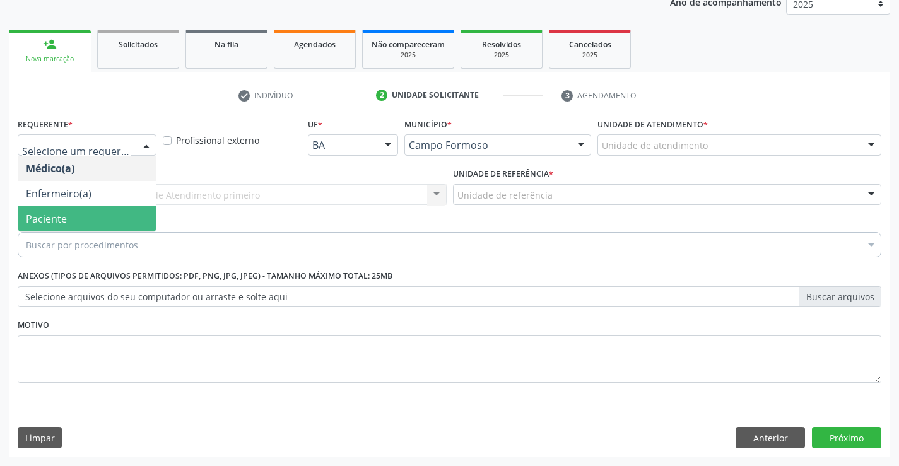
drag, startPoint x: 102, startPoint y: 222, endPoint x: 201, endPoint y: 200, distance: 101.4
click at [105, 222] on span "Paciente" at bounding box center [87, 218] width 138 height 25
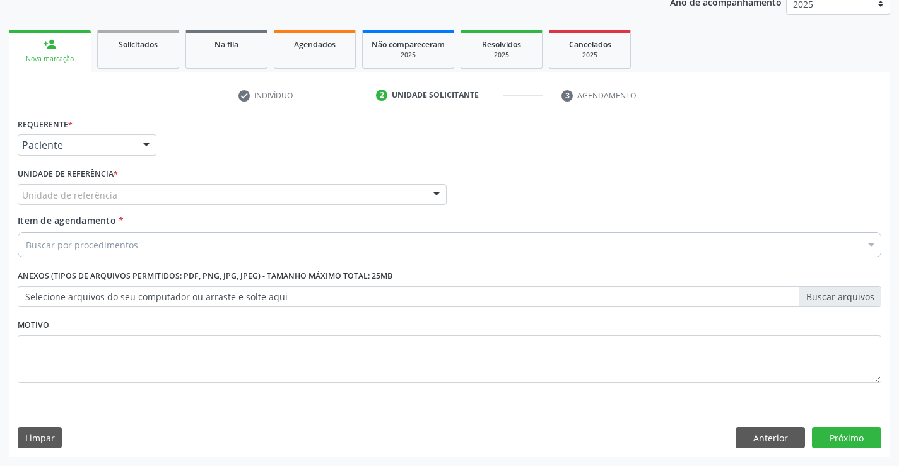
drag, startPoint x: 206, startPoint y: 196, endPoint x: 201, endPoint y: 215, distance: 20.2
click at [206, 197] on div "Unidade de referência" at bounding box center [232, 194] width 429 height 21
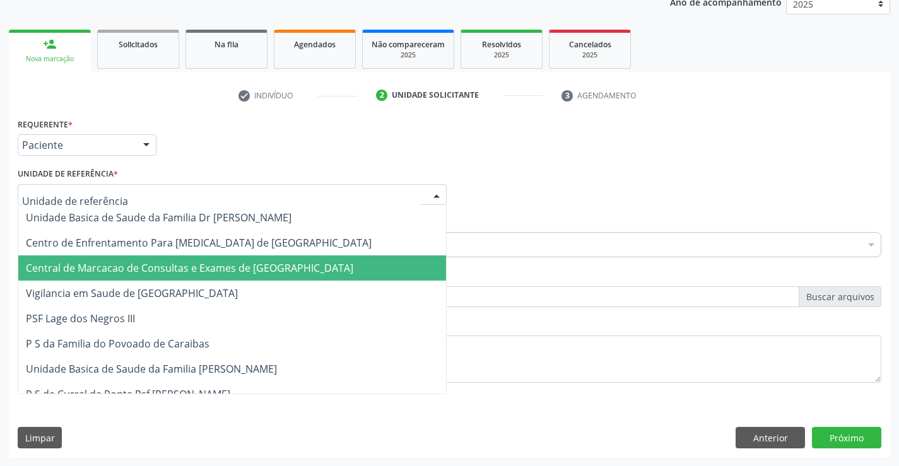
click at [215, 270] on span "Central de Marcacao de Consultas e Exames de [GEOGRAPHIC_DATA]" at bounding box center [190, 268] width 328 height 14
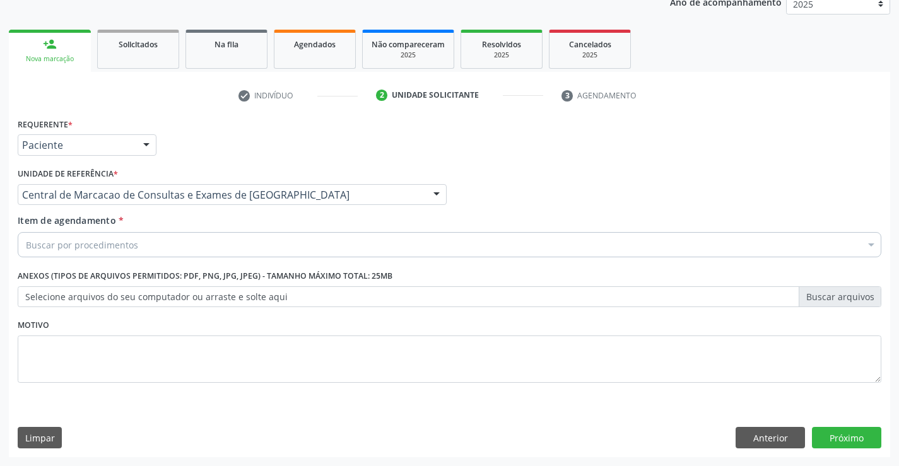
click at [231, 248] on div "Buscar por procedimentos" at bounding box center [450, 244] width 864 height 25
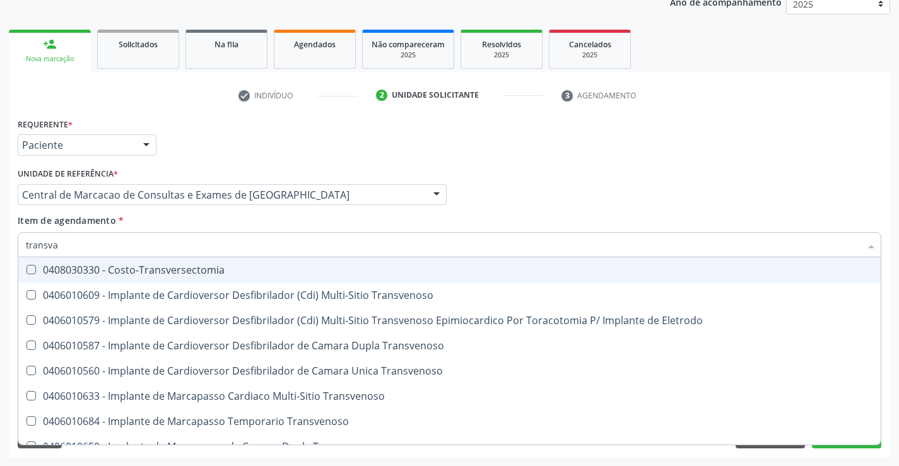
type input "transvag"
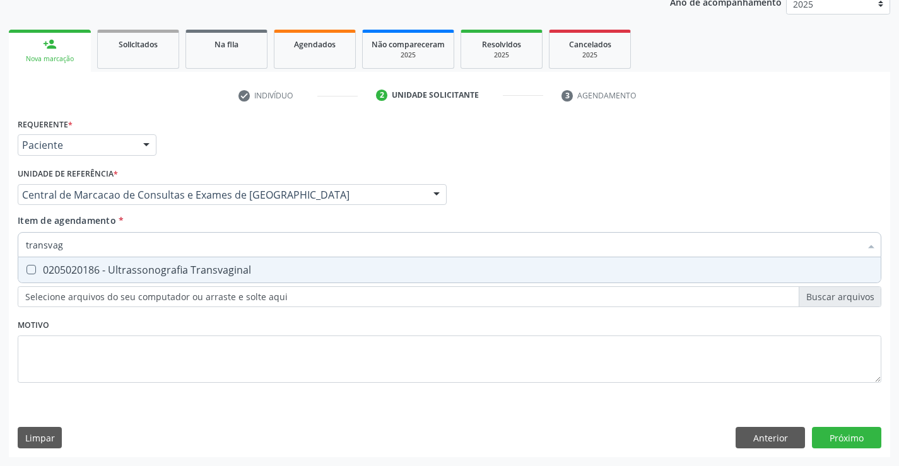
drag, startPoint x: 217, startPoint y: 266, endPoint x: 228, endPoint y: 264, distance: 11.0
click at [221, 265] on div "0205020186 - Ultrassonografia Transvaginal" at bounding box center [450, 270] width 848 height 10
checkbox Transvaginal "true"
click at [838, 434] on div "Requerente * Paciente Médico(a) Enfermeiro(a) Paciente Nenhum resultado encontr…" at bounding box center [450, 286] width 882 height 343
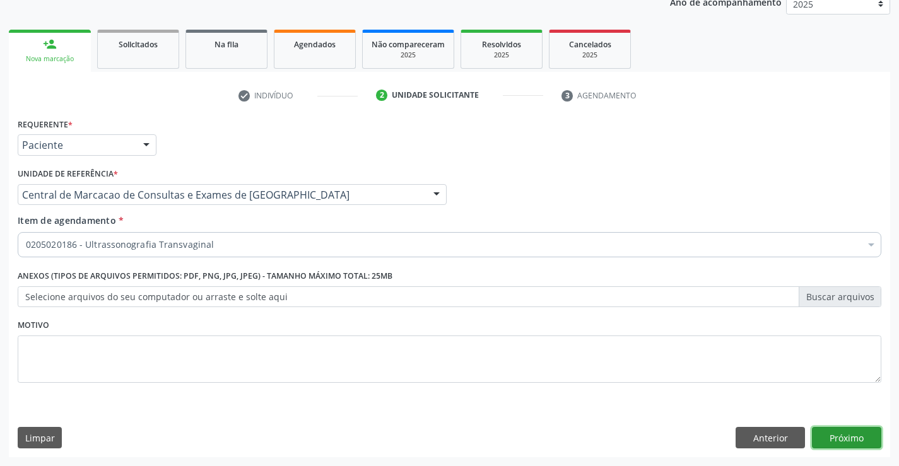
click at [840, 439] on button "Próximo" at bounding box center [846, 437] width 69 height 21
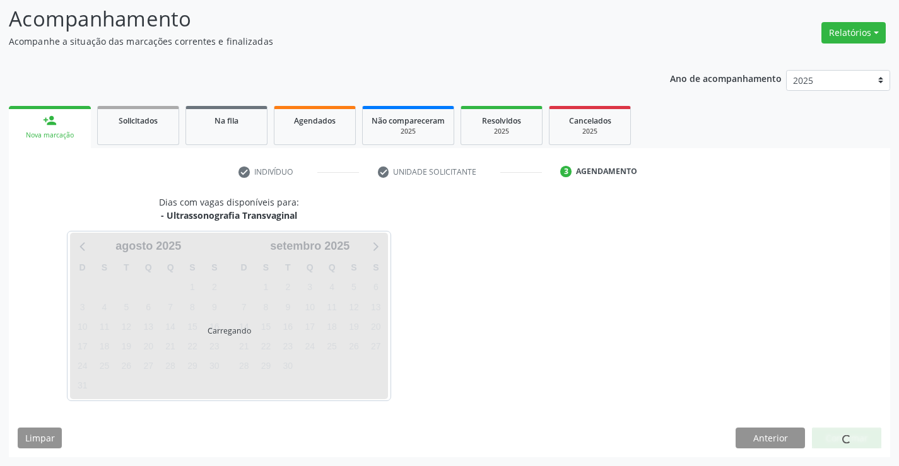
scroll to position [83, 0]
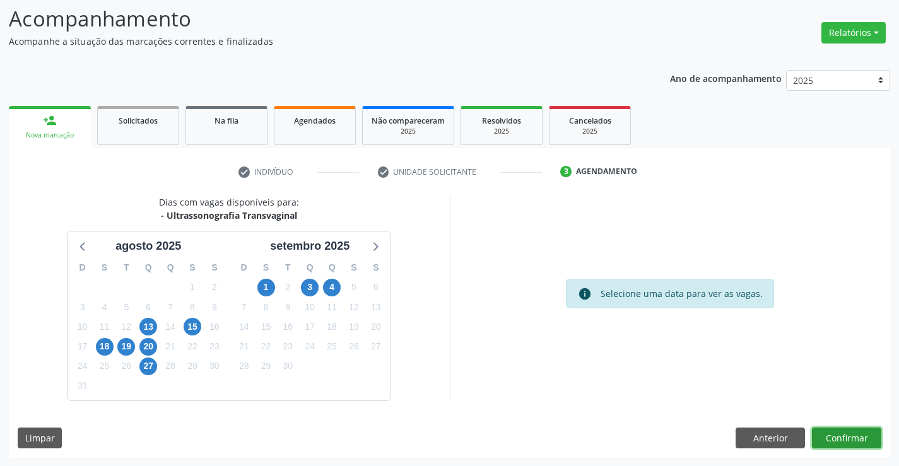
click at [850, 438] on button "Confirmar" at bounding box center [846, 438] width 69 height 21
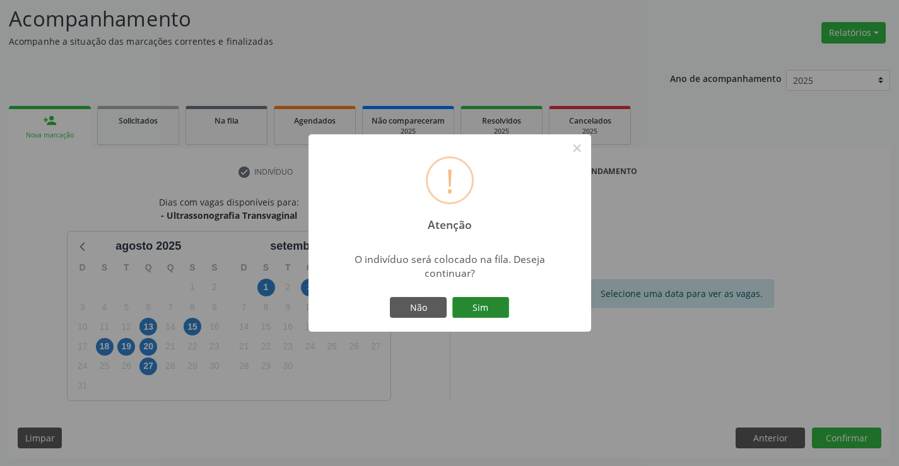
click at [502, 309] on button "Sim" at bounding box center [481, 307] width 57 height 21
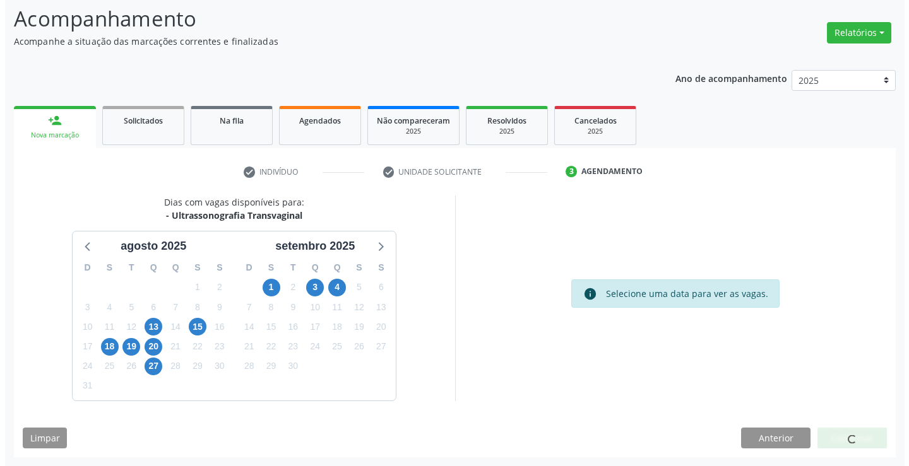
scroll to position [0, 0]
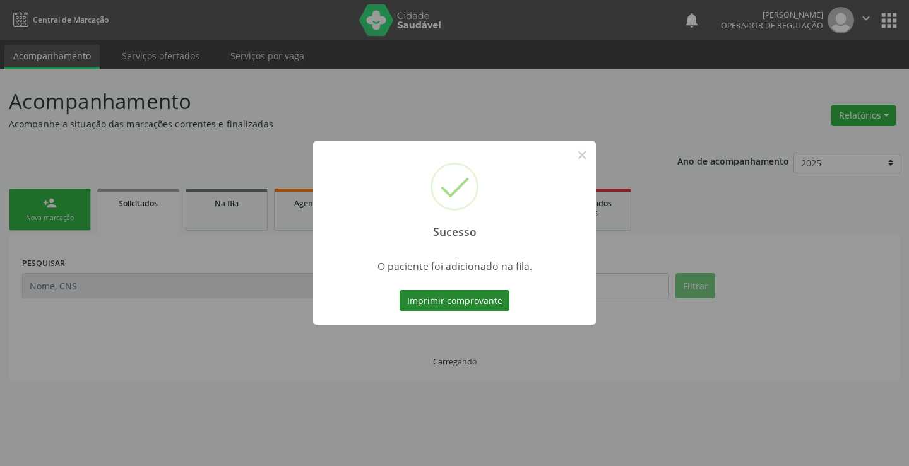
click at [489, 309] on button "Imprimir comprovante" at bounding box center [455, 300] width 110 height 21
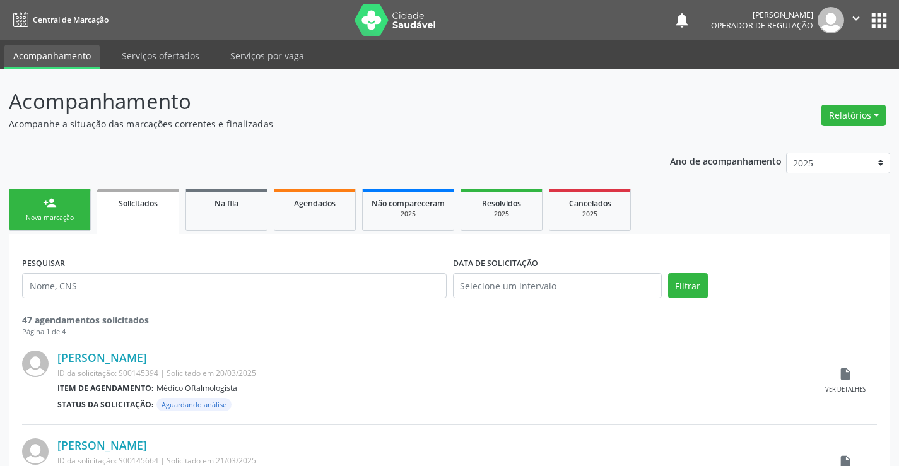
click at [64, 205] on link "person_add Nova marcação" at bounding box center [50, 210] width 82 height 42
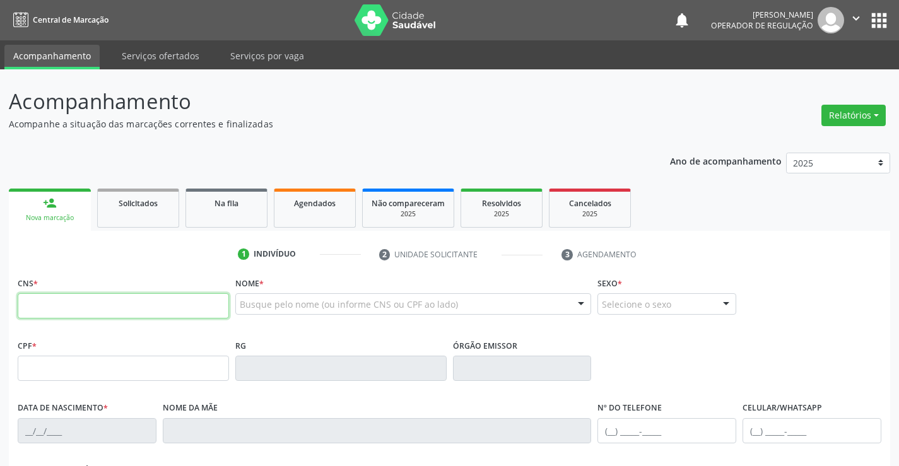
click at [52, 299] on input "text" at bounding box center [123, 306] width 211 height 25
click at [160, 307] on input "text" at bounding box center [123, 306] width 211 height 25
type input "705 0088 7303 8951"
type input "2100453106"
type input "09/[DATE]"
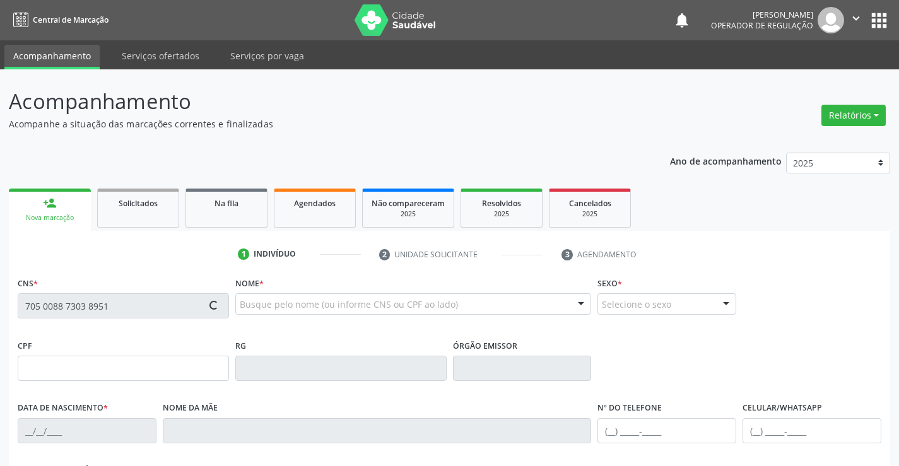
type input "[PHONE_NUMBER]"
type input "97"
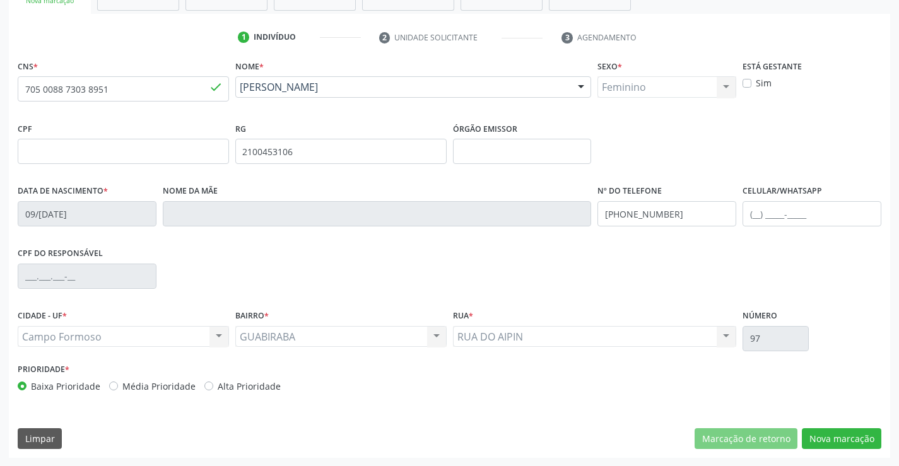
scroll to position [218, 0]
drag, startPoint x: 820, startPoint y: 438, endPoint x: 721, endPoint y: 398, distance: 106.8
click at [819, 438] on button "Nova marcação" at bounding box center [842, 438] width 80 height 21
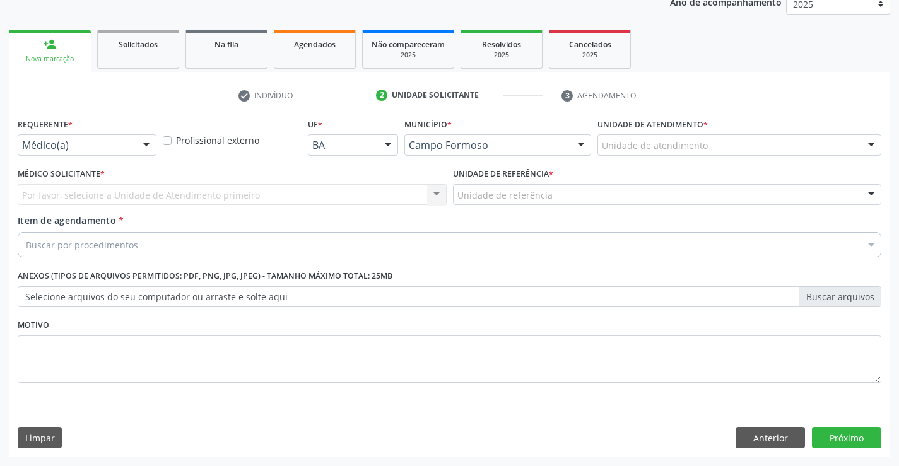
scroll to position [159, 0]
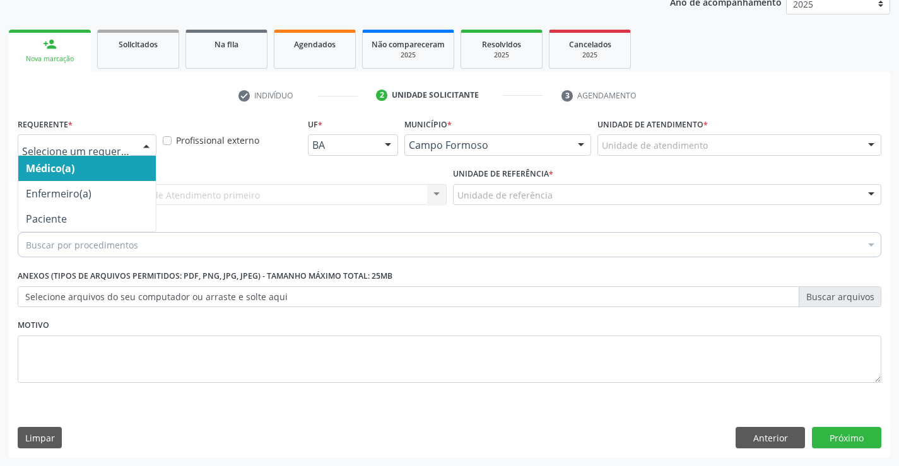
click at [121, 138] on div at bounding box center [87, 144] width 139 height 21
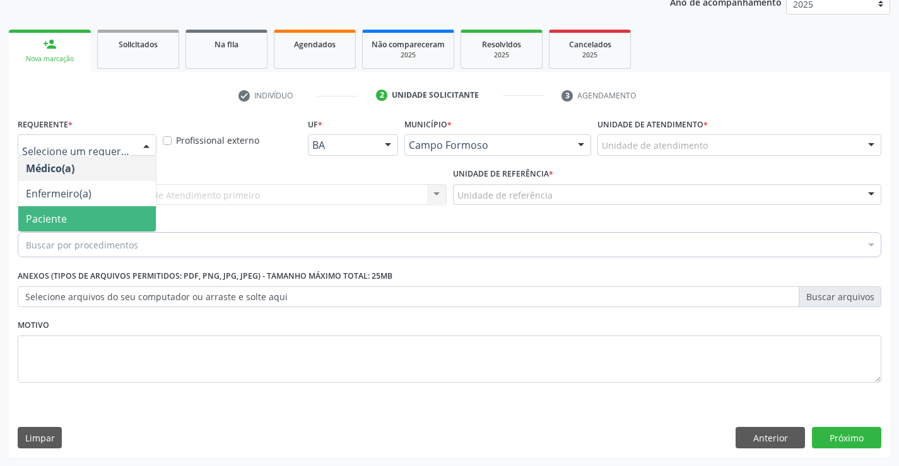
click at [86, 213] on span "Paciente" at bounding box center [87, 218] width 138 height 25
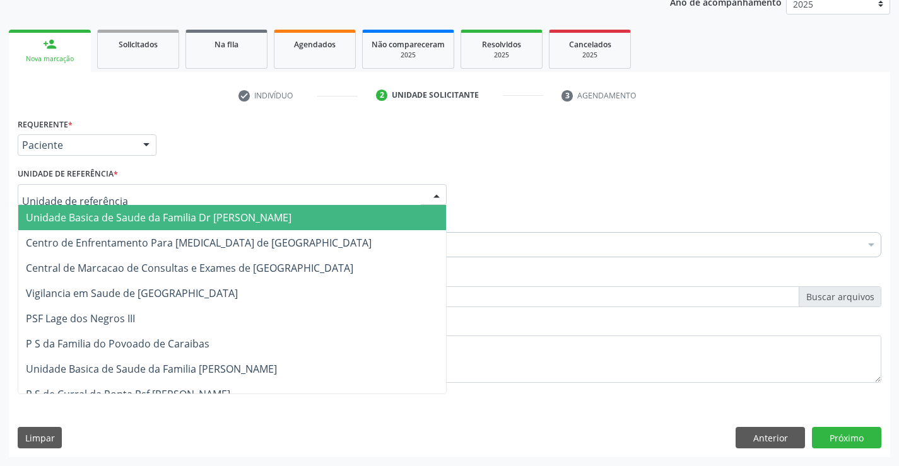
click at [180, 193] on div at bounding box center [232, 194] width 429 height 21
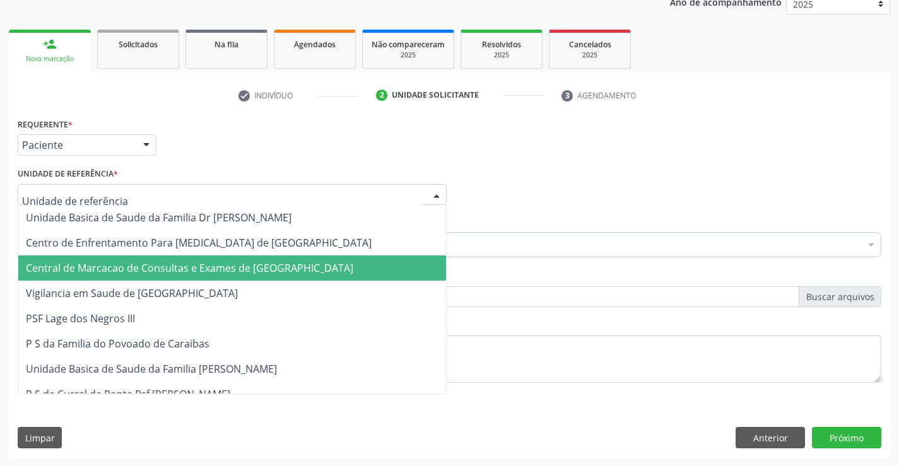
click at [203, 268] on span "Central de Marcacao de Consultas e Exames de [GEOGRAPHIC_DATA]" at bounding box center [190, 268] width 328 height 14
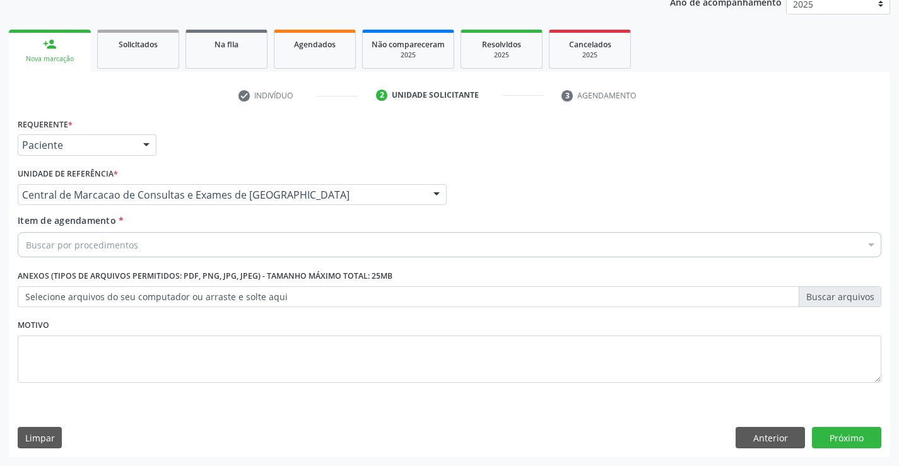
click at [212, 248] on div "Buscar por procedimentos" at bounding box center [450, 244] width 864 height 25
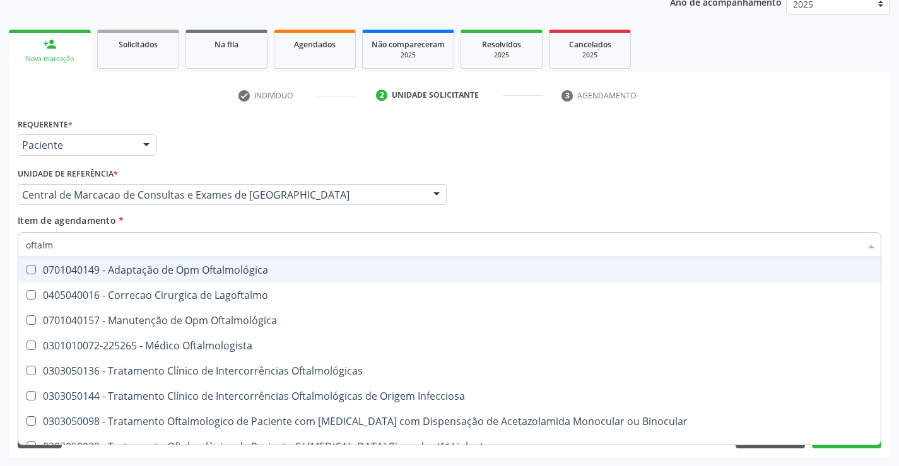
type input "oftalmo"
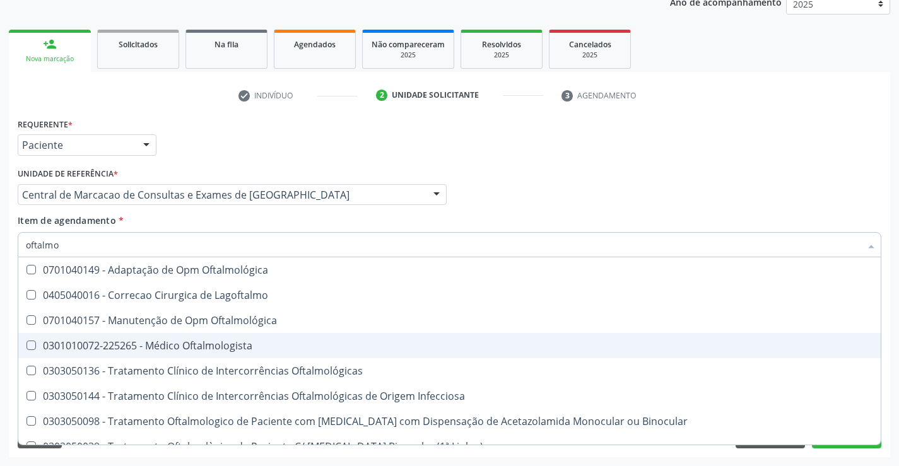
click at [191, 349] on div "0301010072-225265 - Médico Oftalmologista" at bounding box center [450, 346] width 848 height 10
checkbox Oftalmologista "true"
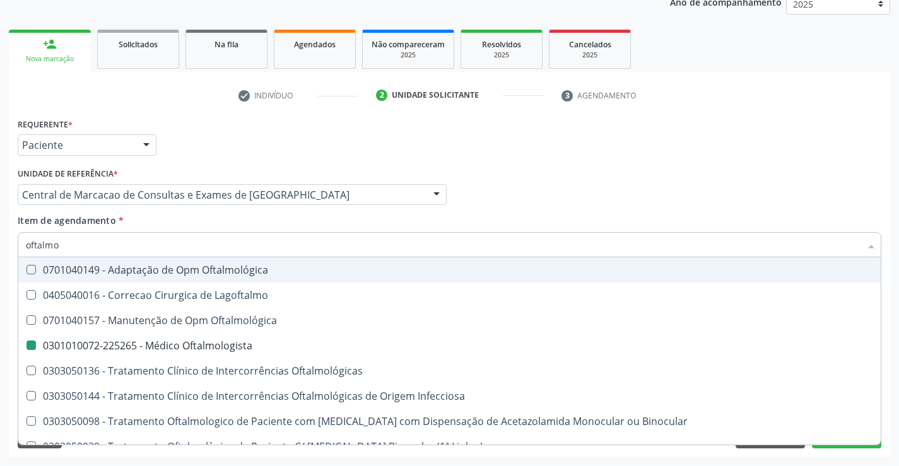
click at [554, 177] on div "Médico Solicitante Por favor, selecione a Unidade de Atendimento primeiro Nenhu…" at bounding box center [450, 189] width 870 height 49
checkbox Lagoftalmo "true"
checkbox Oftalmologista "false"
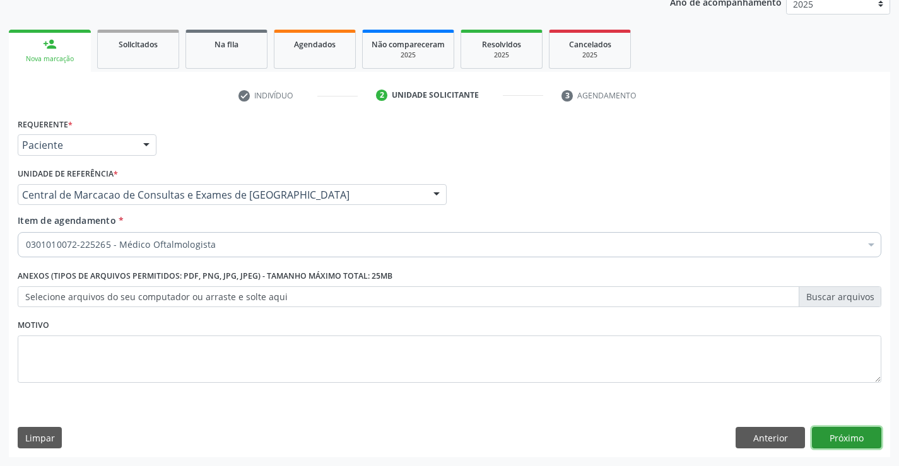
click at [833, 439] on button "Próximo" at bounding box center [846, 437] width 69 height 21
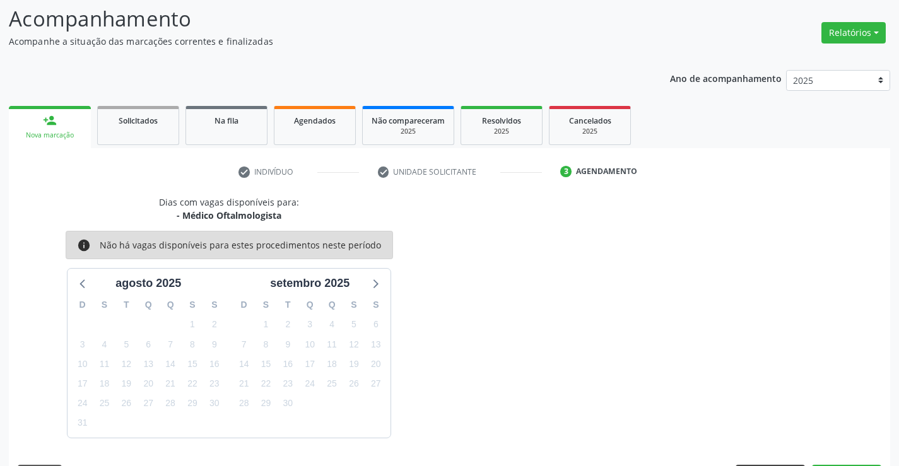
scroll to position [120, 0]
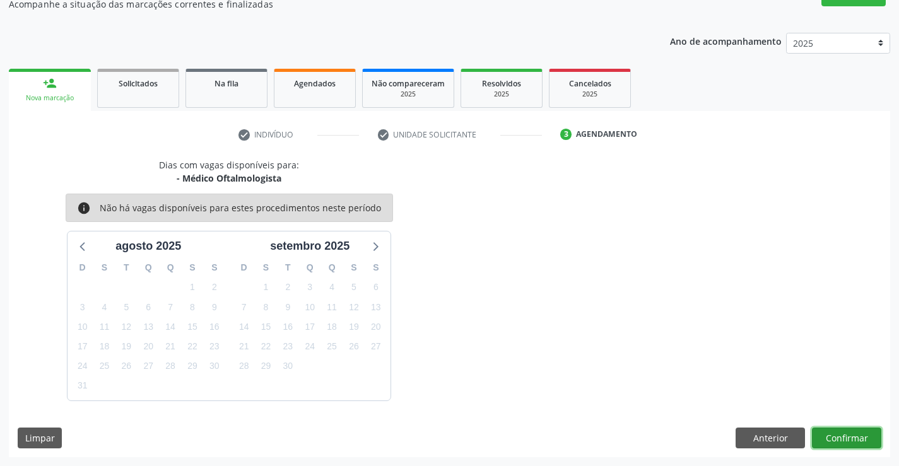
click at [834, 435] on button "Confirmar" at bounding box center [846, 438] width 69 height 21
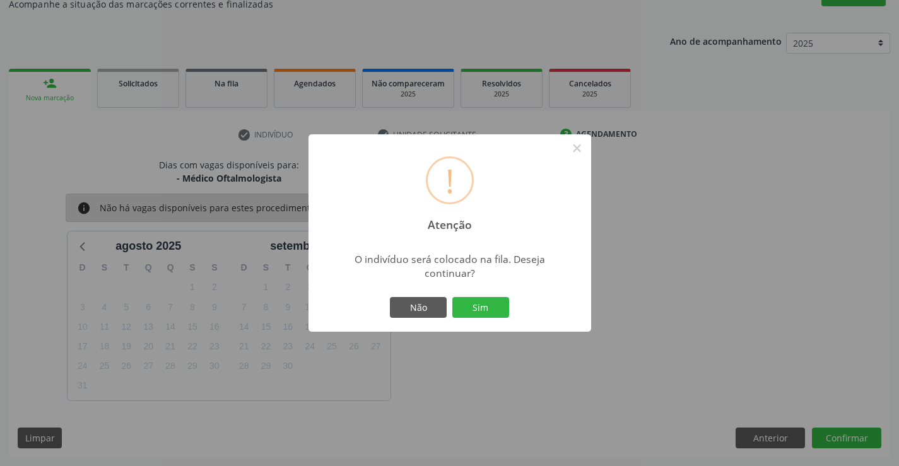
click at [510, 306] on div "Não Sim" at bounding box center [450, 308] width 125 height 27
click at [499, 307] on button "Sim" at bounding box center [481, 307] width 57 height 21
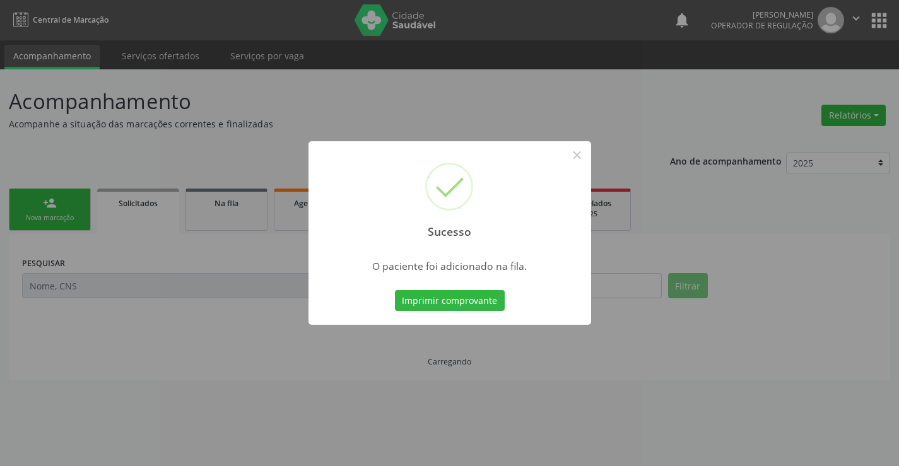
scroll to position [0, 0]
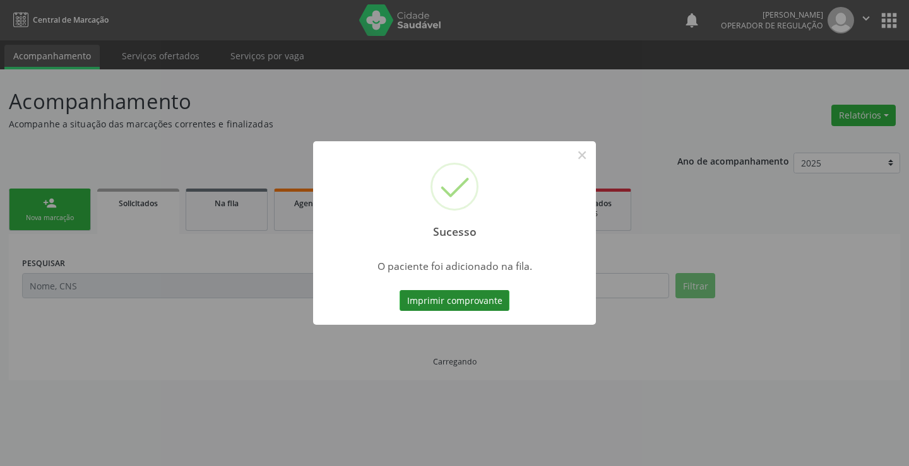
click at [481, 300] on button "Imprimir comprovante" at bounding box center [455, 300] width 110 height 21
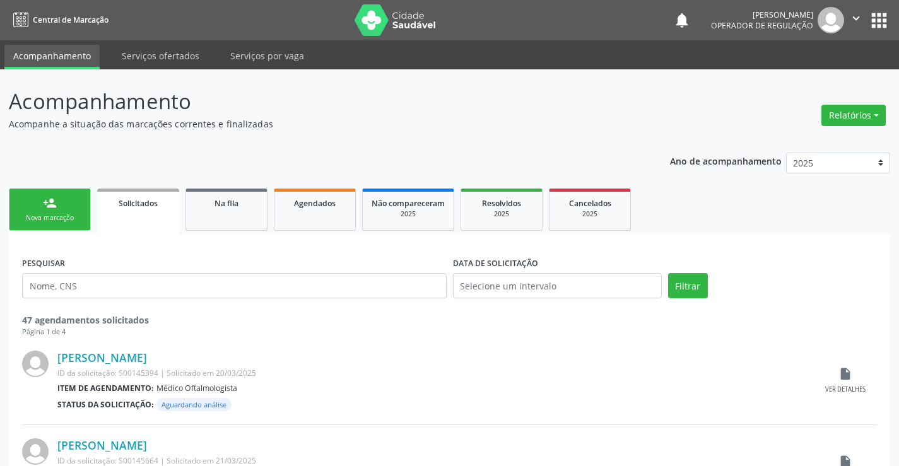
click at [65, 210] on link "person_add Nova marcação" at bounding box center [50, 210] width 82 height 42
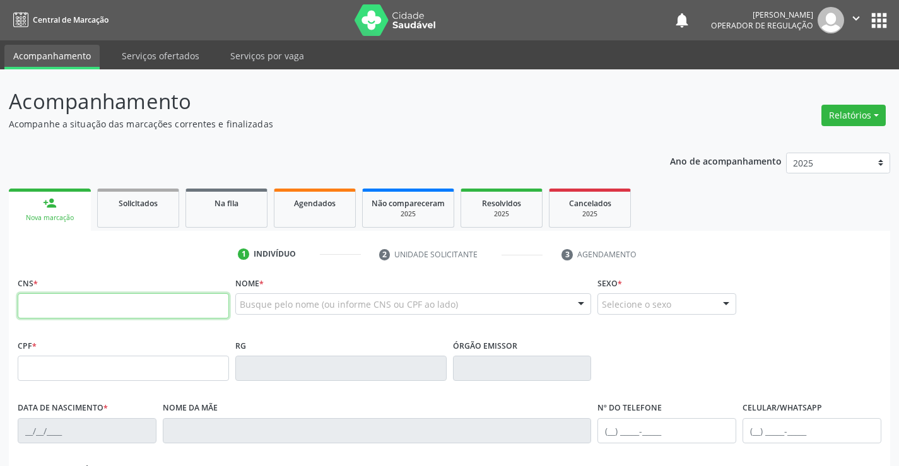
click at [215, 306] on input "text" at bounding box center [123, 306] width 211 height 25
type input "704 6001 9137 9826"
type input "[DATE]"
type input "[PERSON_NAME]"
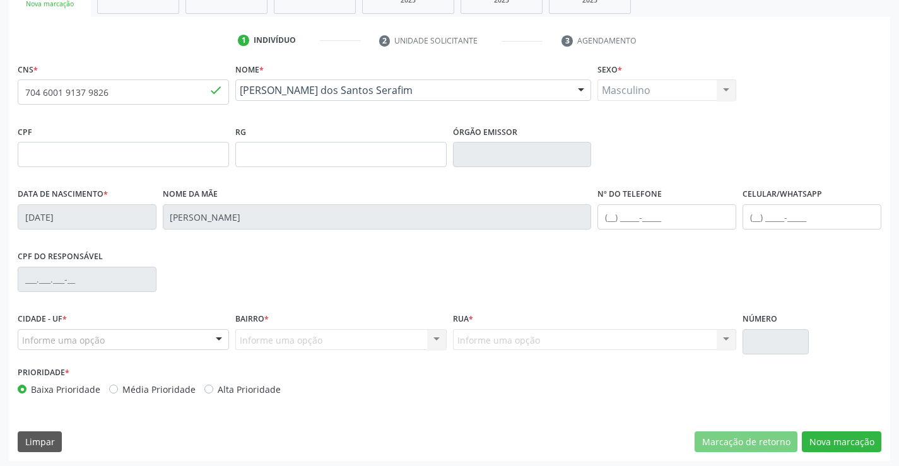
scroll to position [218, 0]
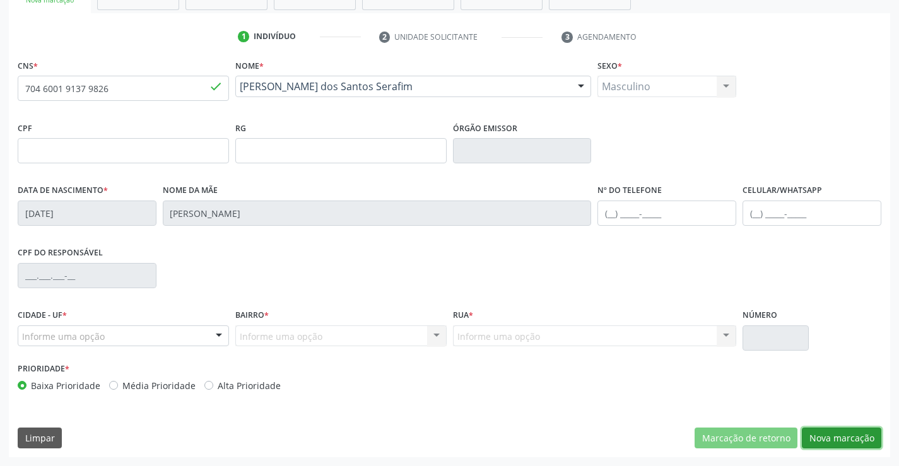
click at [829, 441] on button "Nova marcação" at bounding box center [842, 438] width 80 height 21
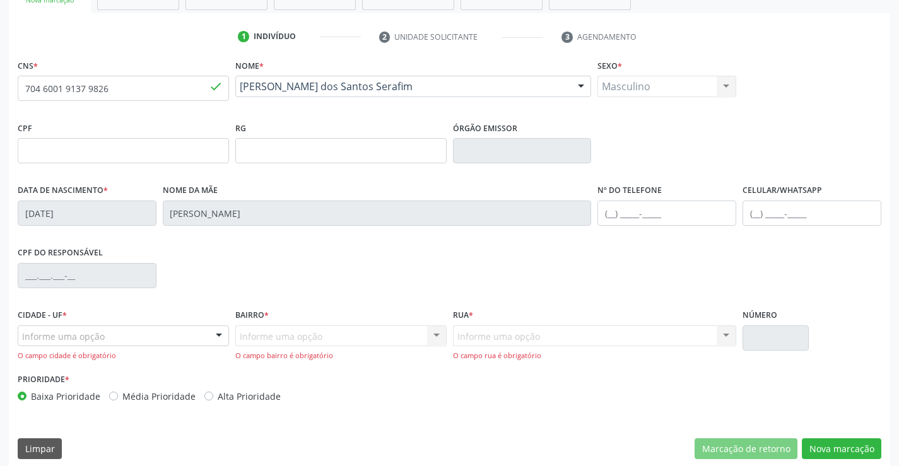
click at [224, 340] on div at bounding box center [219, 336] width 19 height 21
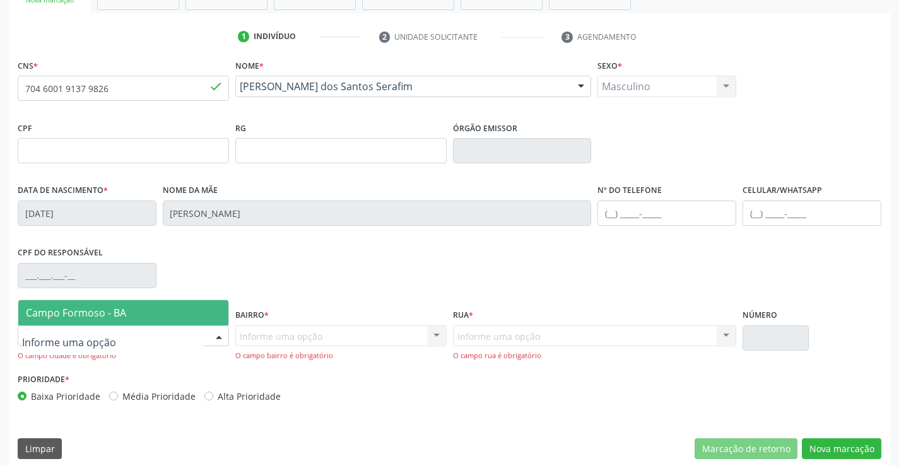
click at [188, 303] on span "Campo Formoso - BA" at bounding box center [123, 312] width 210 height 25
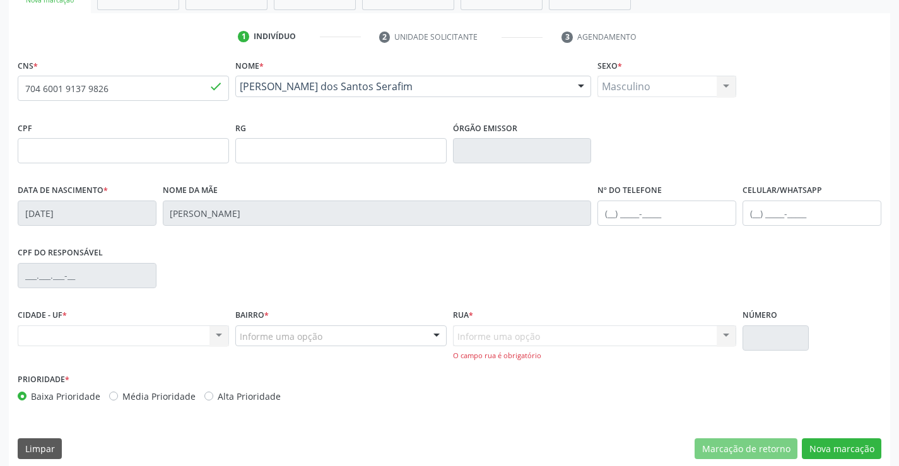
click at [436, 340] on div at bounding box center [436, 336] width 19 height 21
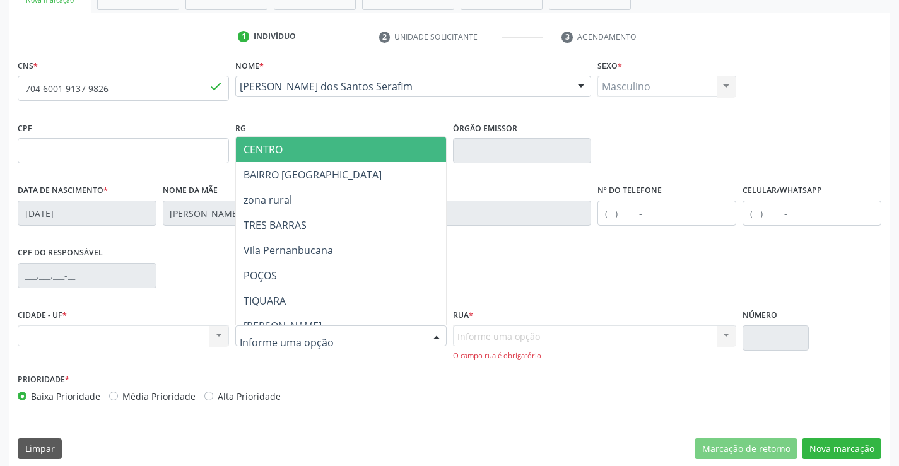
click at [317, 150] on span "CENTRO" at bounding box center [372, 149] width 273 height 25
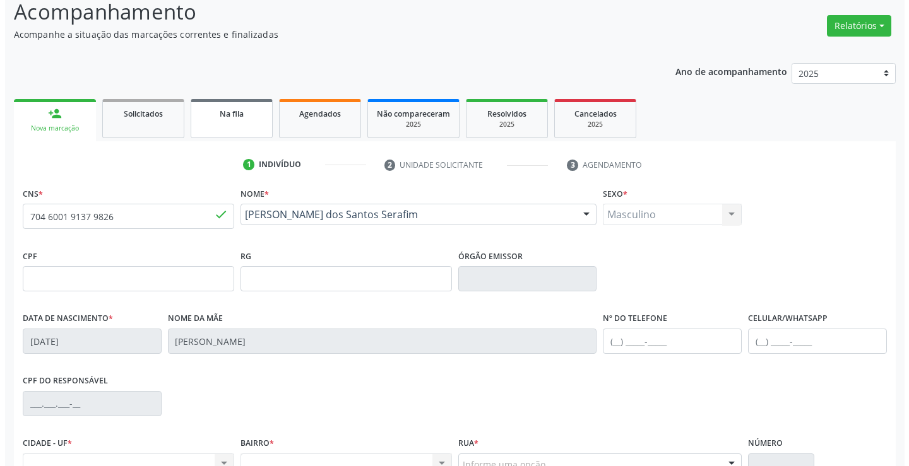
scroll to position [0, 0]
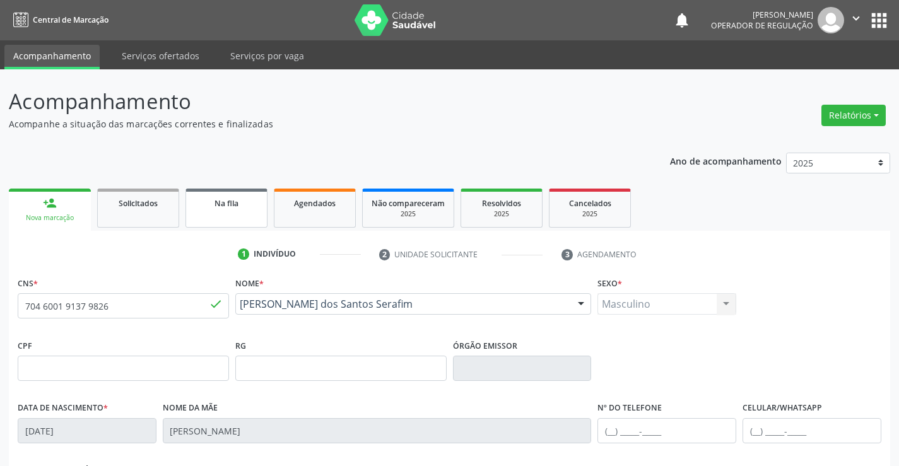
click at [213, 205] on div "Na fila" at bounding box center [226, 202] width 63 height 13
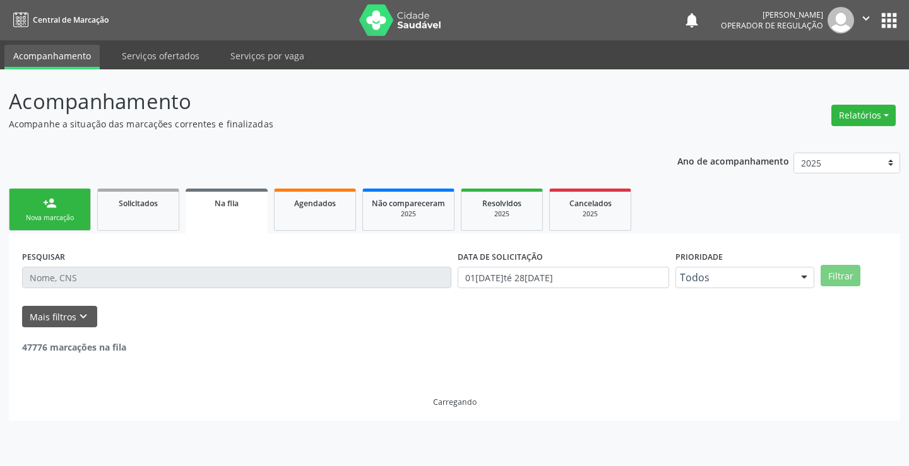
click at [162, 276] on input "text" at bounding box center [236, 277] width 429 height 21
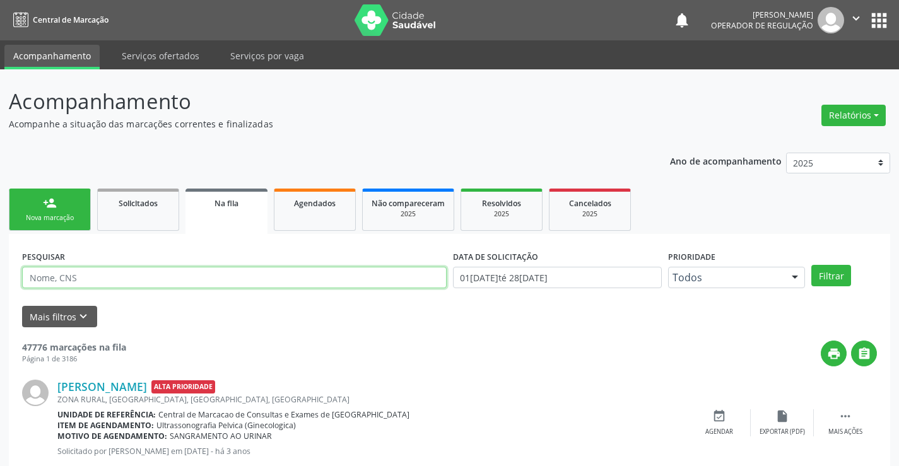
click at [187, 278] on input "text" at bounding box center [234, 277] width 425 height 21
click at [204, 282] on input "text" at bounding box center [234, 277] width 425 height 21
type input "[PERSON_NAME]"
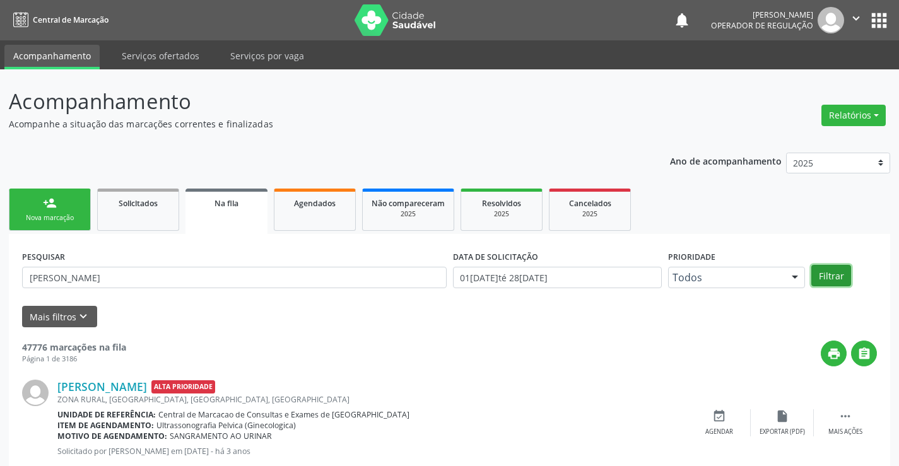
click at [841, 278] on button "Filtrar" at bounding box center [832, 275] width 40 height 21
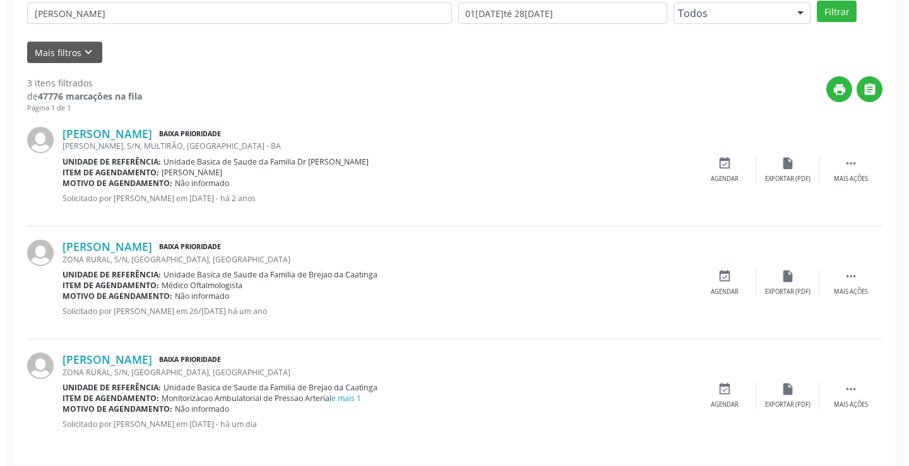
scroll to position [273, 0]
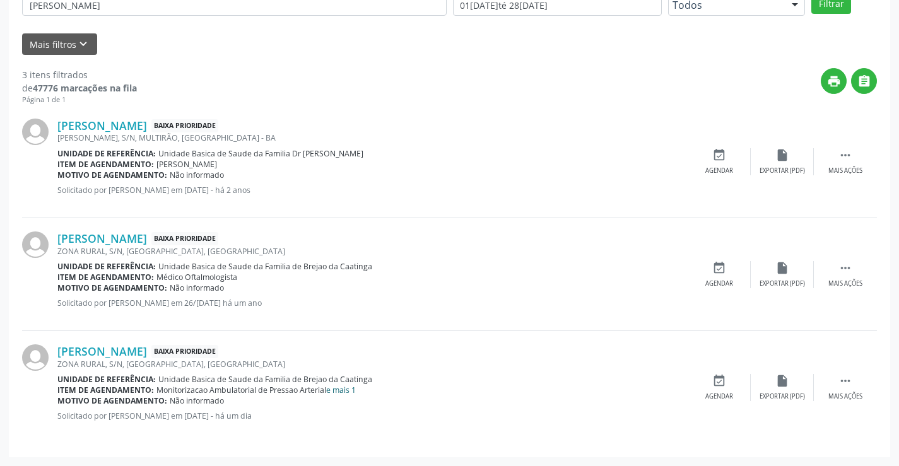
click at [348, 389] on link "e mais 1" at bounding box center [341, 390] width 30 height 11
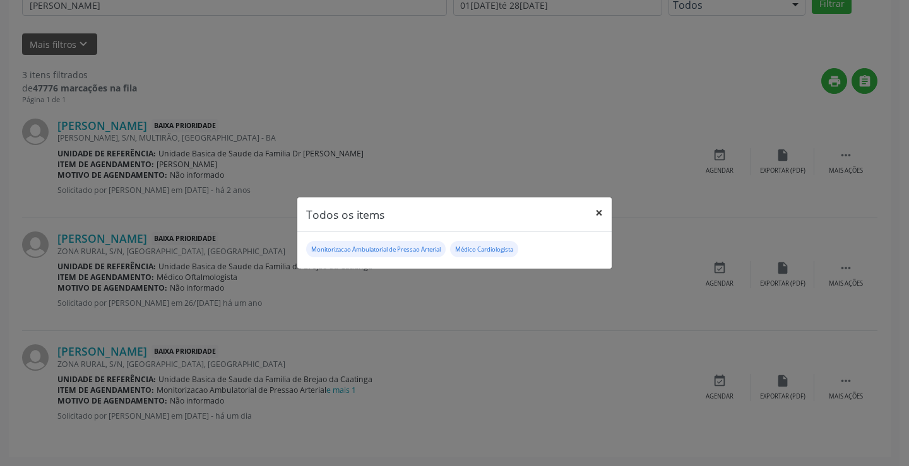
click at [603, 208] on button "×" at bounding box center [598, 213] width 25 height 31
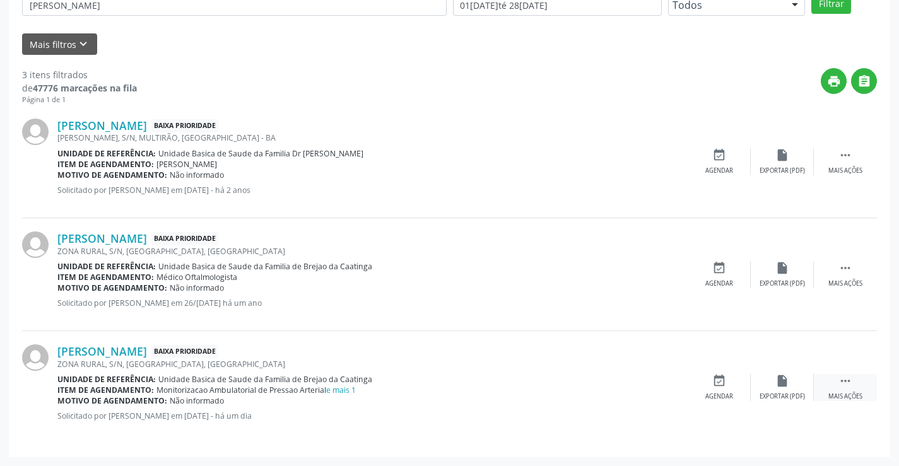
click at [840, 382] on icon "" at bounding box center [846, 381] width 14 height 14
click at [721, 393] on div "Cancelar" at bounding box center [719, 397] width 30 height 9
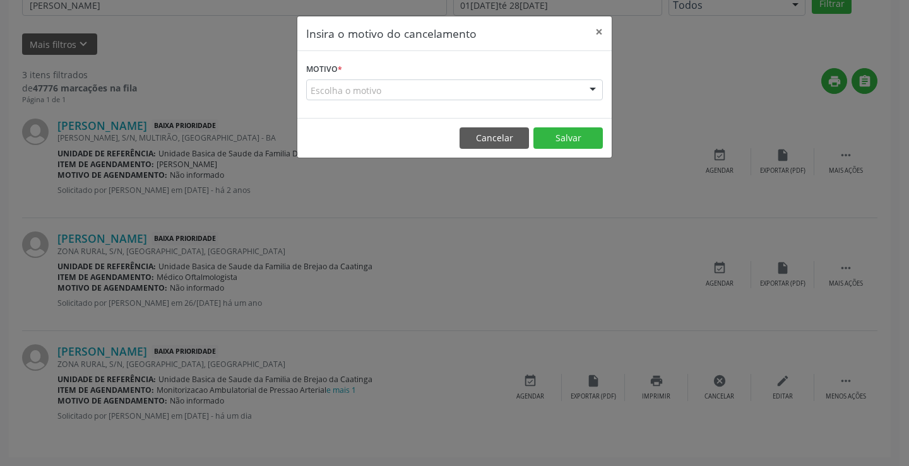
click at [581, 84] on div "Escolha o motivo Outro Médico - Participação em eventos (ex: congresso) Médico …" at bounding box center [454, 90] width 297 height 21
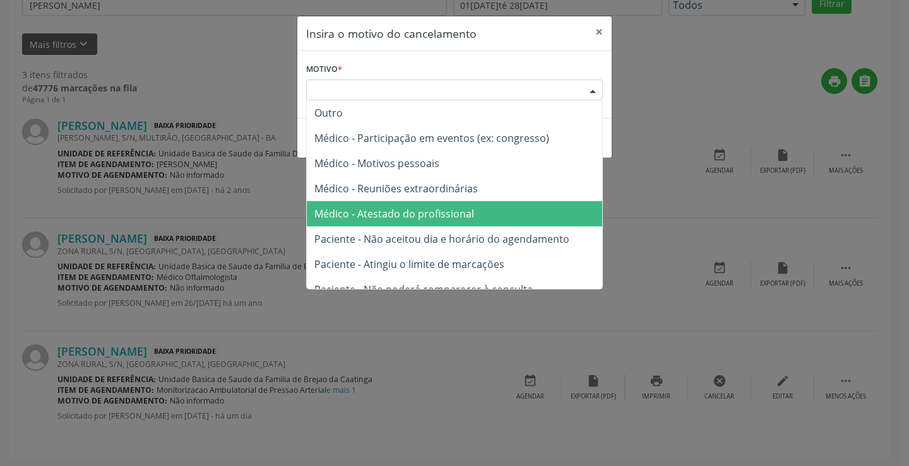
scroll to position [64, 0]
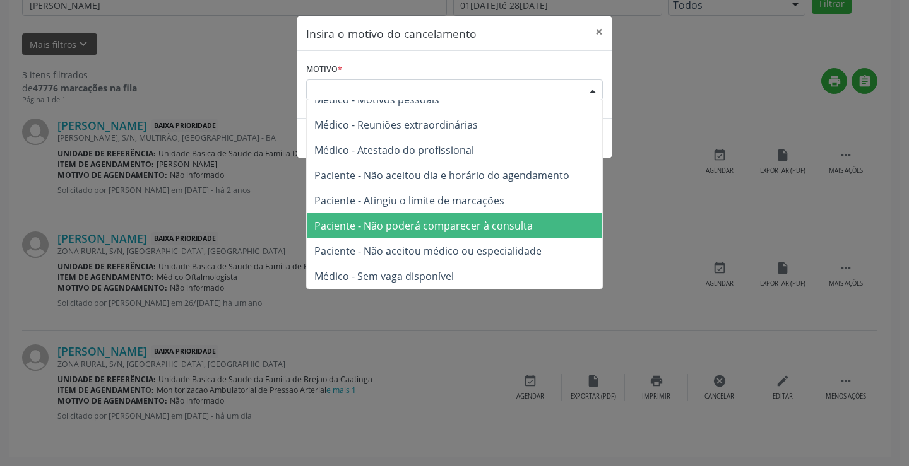
click at [475, 231] on span "Paciente - Não poderá comparecer à consulta" at bounding box center [423, 226] width 218 height 14
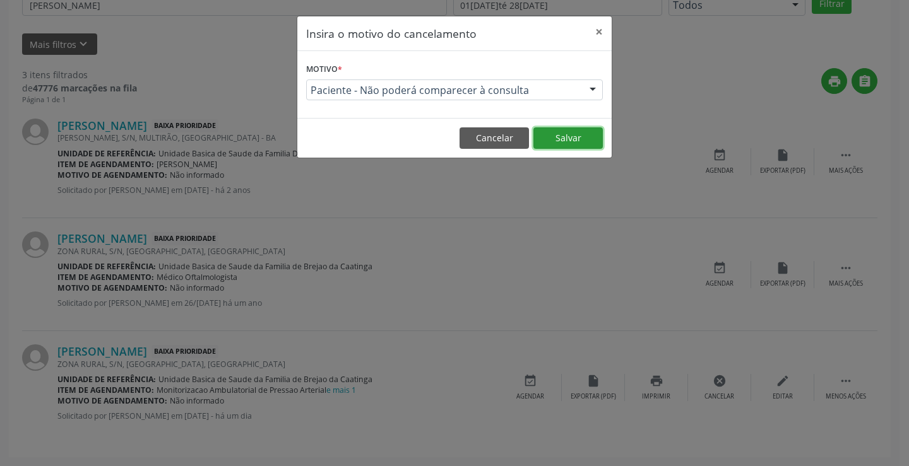
click at [557, 141] on button "Salvar" at bounding box center [567, 138] width 69 height 21
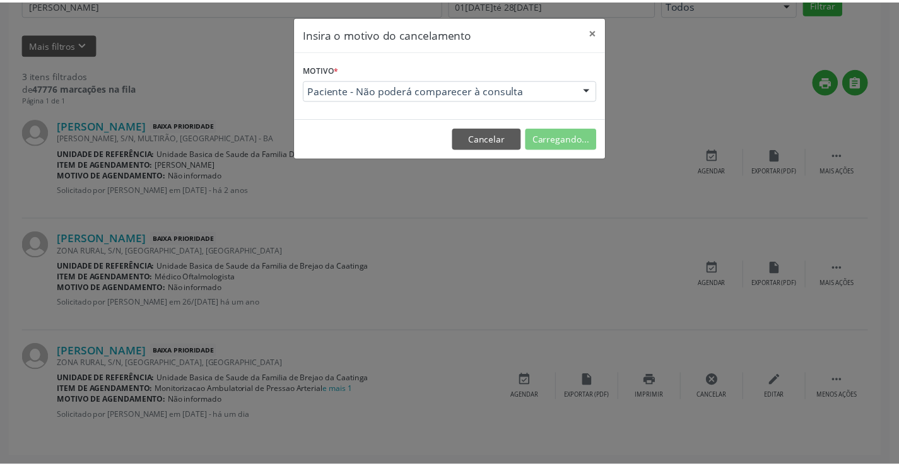
scroll to position [0, 0]
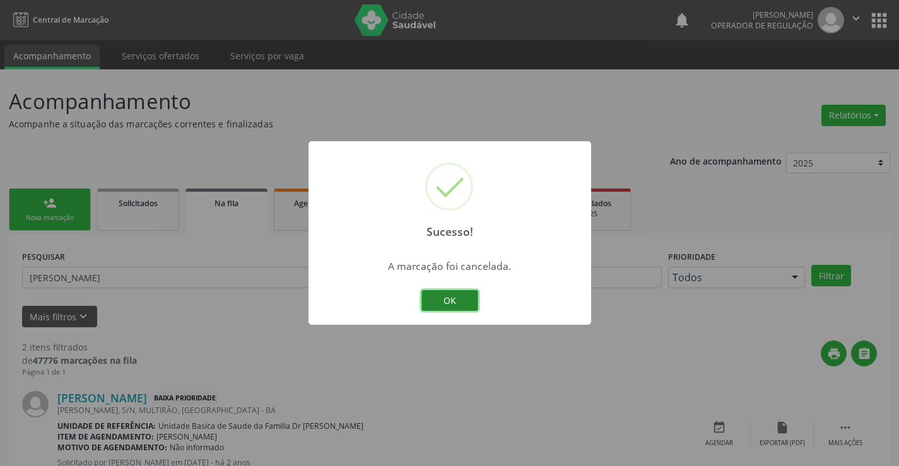
click at [448, 303] on button "OK" at bounding box center [450, 300] width 57 height 21
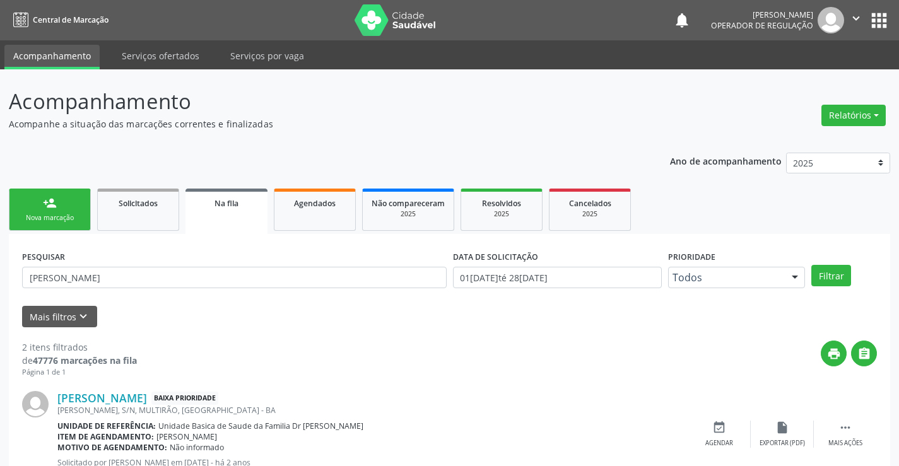
click at [57, 195] on link "person_add Nova marcação" at bounding box center [50, 210] width 82 height 42
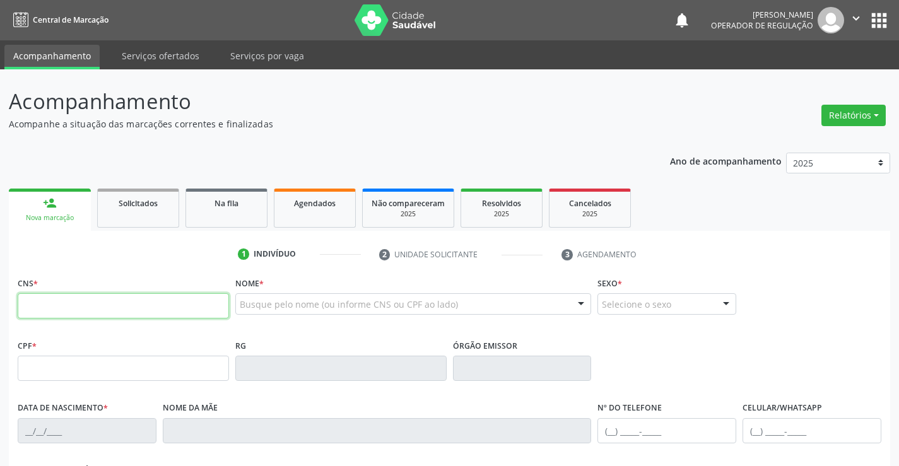
click at [117, 302] on input "text" at bounding box center [123, 306] width 211 height 25
click at [99, 309] on input "text" at bounding box center [123, 306] width 211 height 25
type input "702 0048 7979 7287"
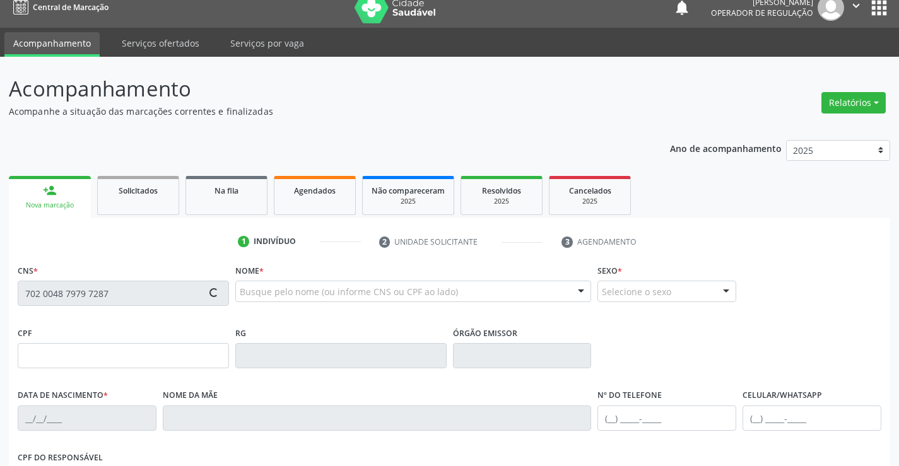
type input "0532238370"
type input "[DATE]"
type input "[PHONE_NUMBER]"
type input "416.512.005-72"
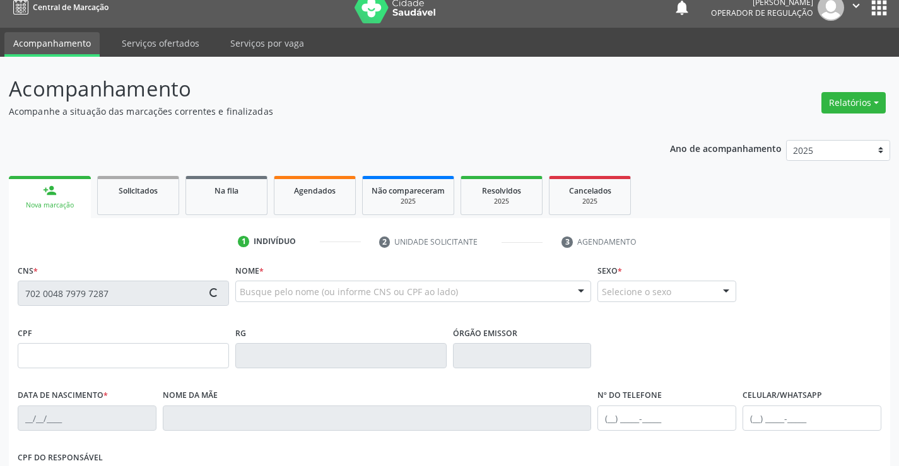
type input "S/N"
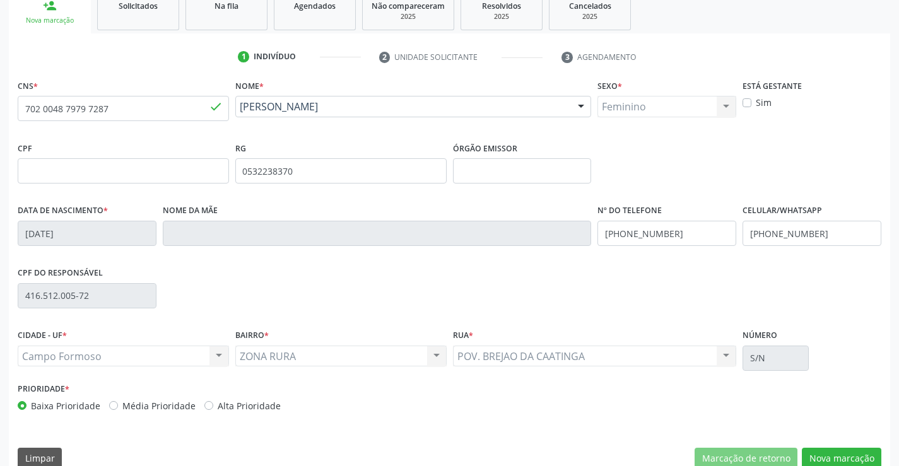
scroll to position [218, 0]
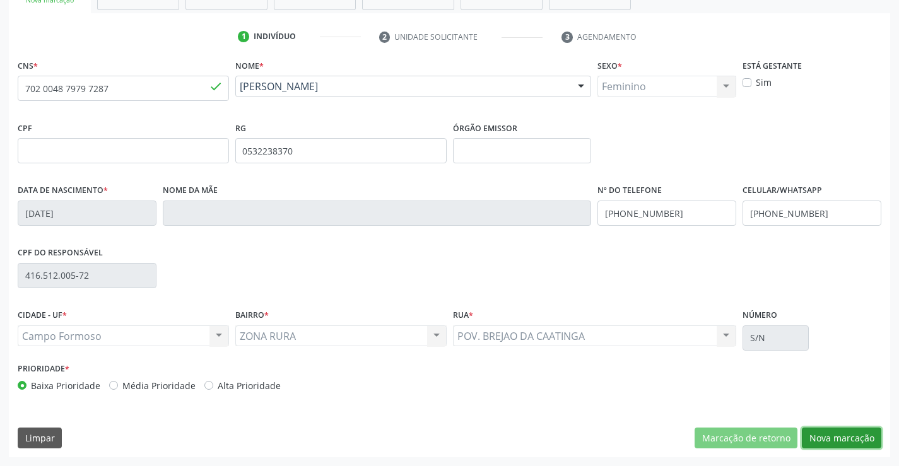
click at [847, 447] on button "Nova marcação" at bounding box center [842, 438] width 80 height 21
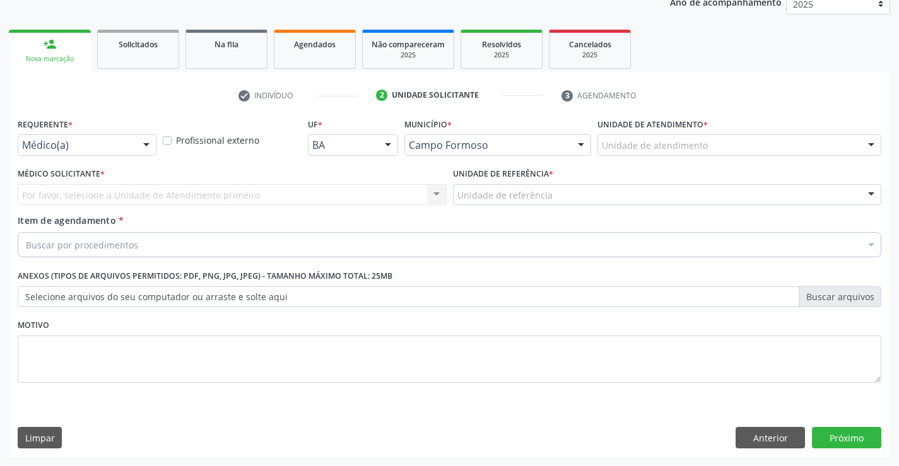
click at [145, 147] on div at bounding box center [146, 145] width 19 height 21
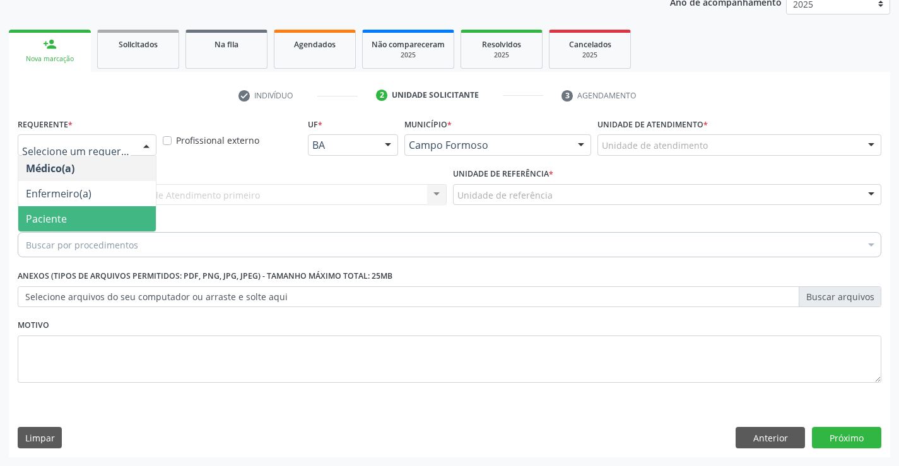
drag, startPoint x: 109, startPoint y: 218, endPoint x: 203, endPoint y: 199, distance: 95.8
click at [109, 218] on span "Paciente" at bounding box center [87, 218] width 138 height 25
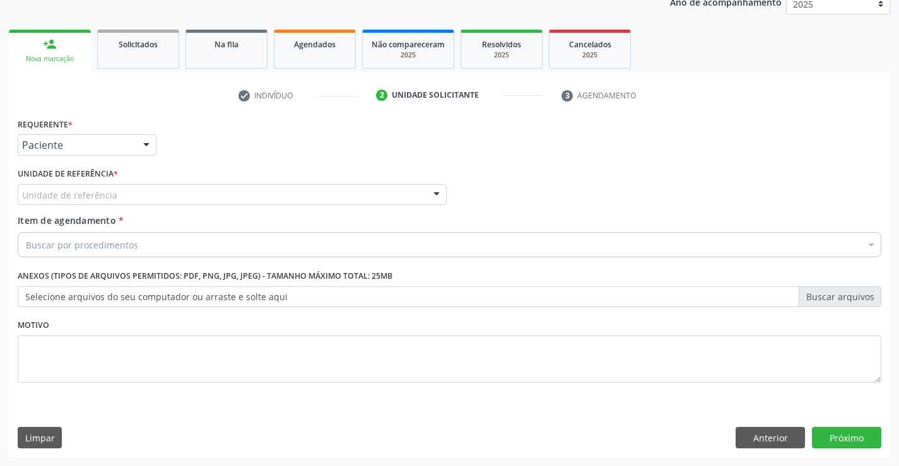
click at [205, 194] on div "Unidade de referência" at bounding box center [232, 194] width 429 height 21
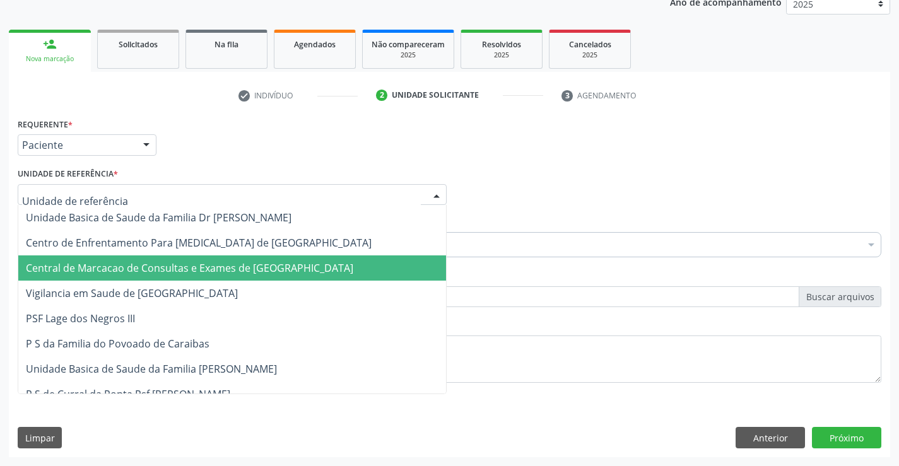
click at [211, 270] on span "Central de Marcacao de Consultas e Exames de [GEOGRAPHIC_DATA]" at bounding box center [190, 268] width 328 height 14
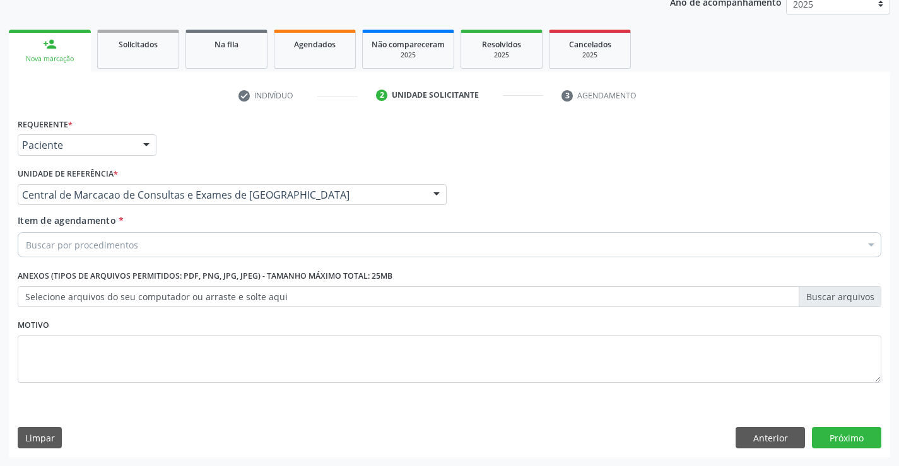
click at [230, 246] on div "Buscar por procedimentos" at bounding box center [450, 244] width 864 height 25
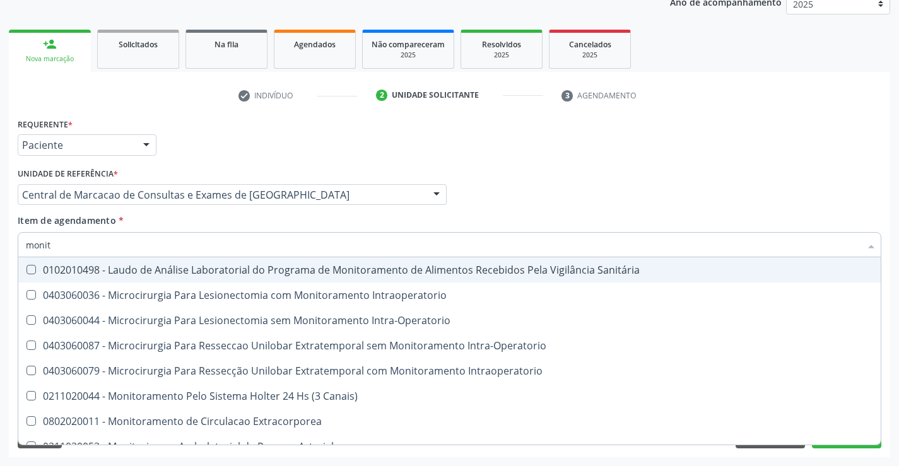
type input "monito"
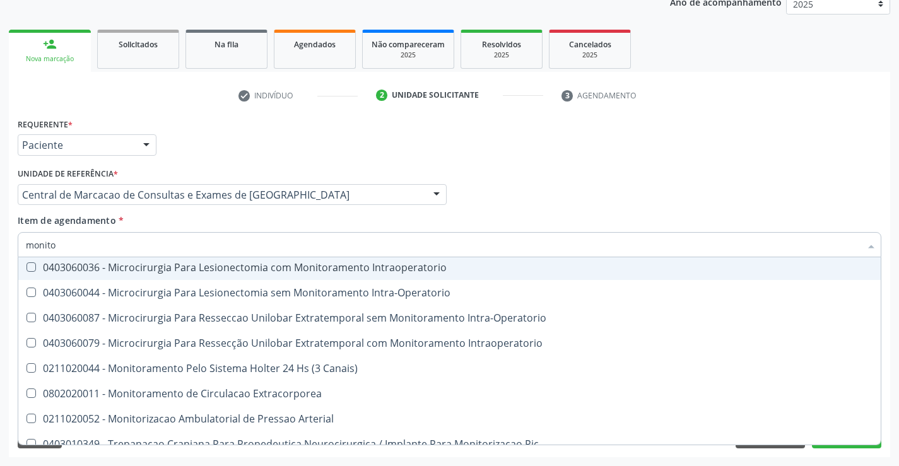
scroll to position [40, 0]
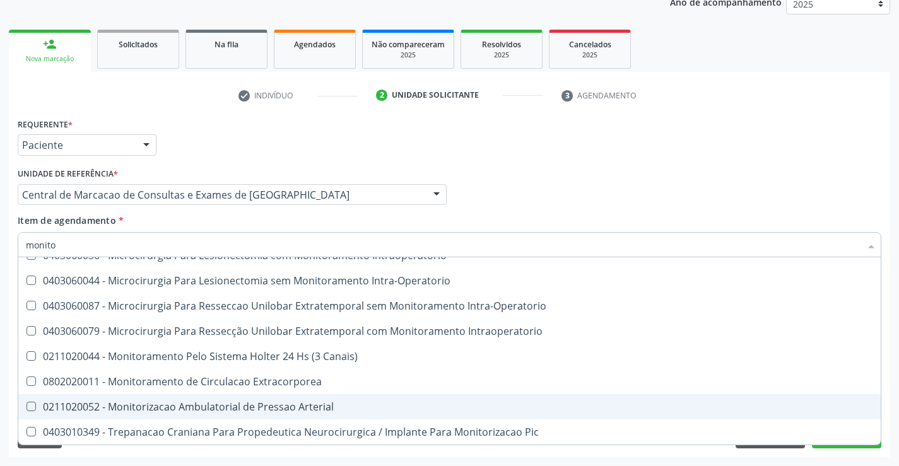
click at [209, 402] on div "0211020052 - Monitorizacao Ambulatorial de Pressao Arterial" at bounding box center [450, 407] width 848 height 10
checkbox Arterial "true"
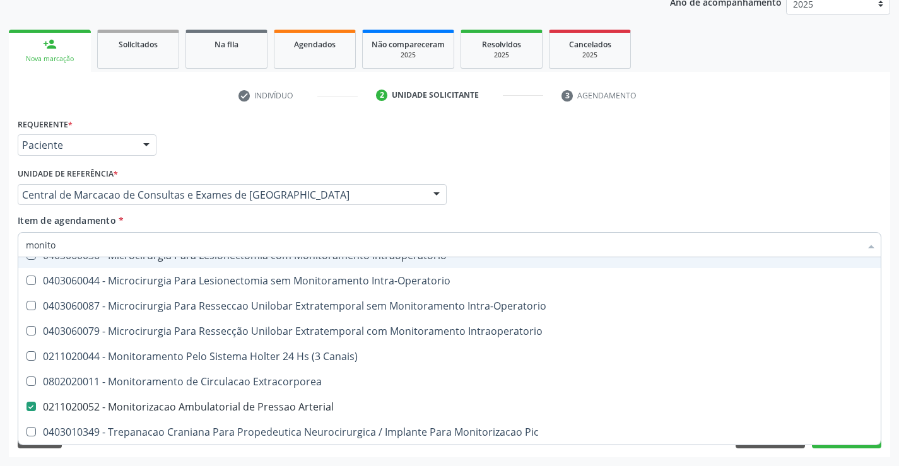
click at [215, 245] on input "monito" at bounding box center [443, 244] width 835 height 25
type input "c"
checkbox Arterial "false"
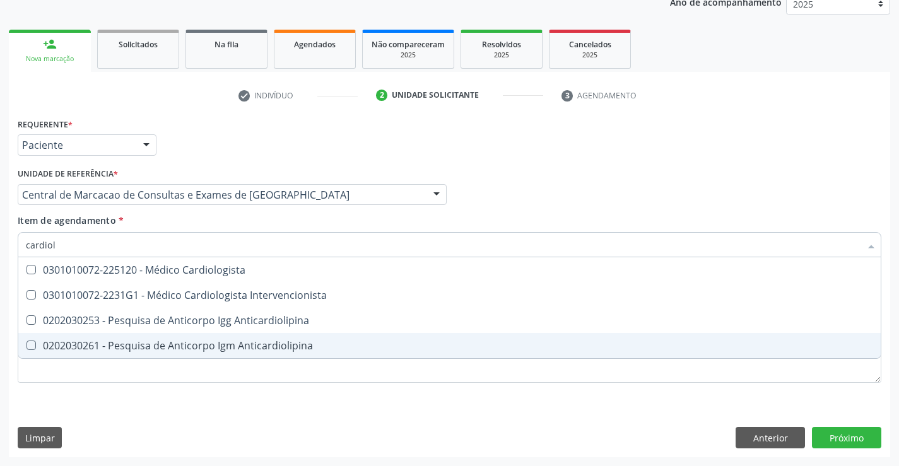
scroll to position [0, 0]
type input "cardiolo"
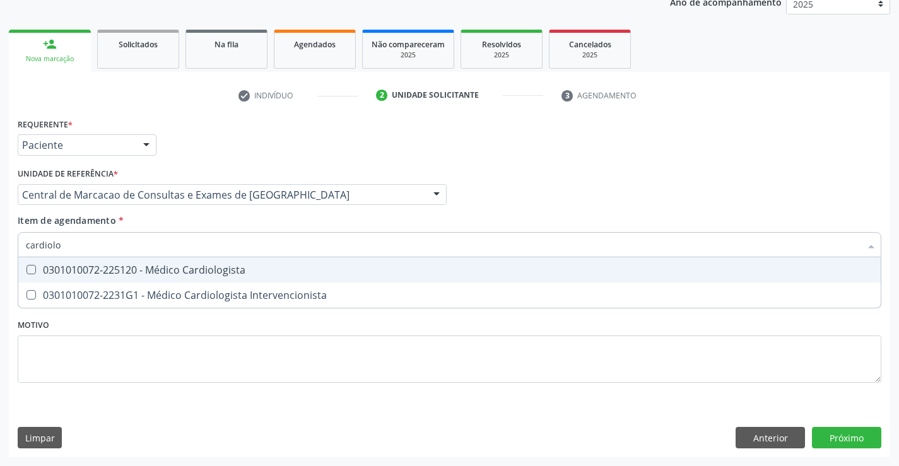
click at [237, 271] on div "0301010072-225120 - Médico Cardiologista" at bounding box center [450, 270] width 848 height 10
checkbox Cardiologista "true"
click at [499, 173] on div "Médico Solicitante Por favor, selecione a Unidade de Atendimento primeiro Nenhu…" at bounding box center [450, 189] width 870 height 49
checkbox Intervencionista "true"
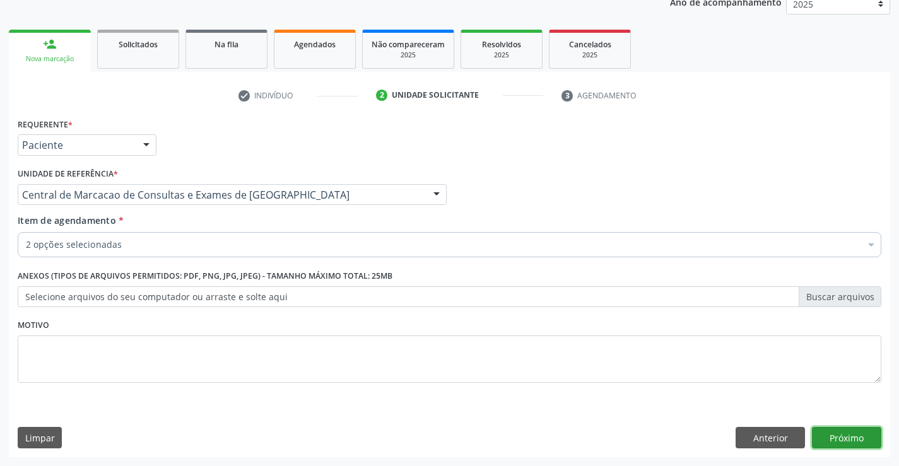
click at [827, 429] on button "Próximo" at bounding box center [846, 437] width 69 height 21
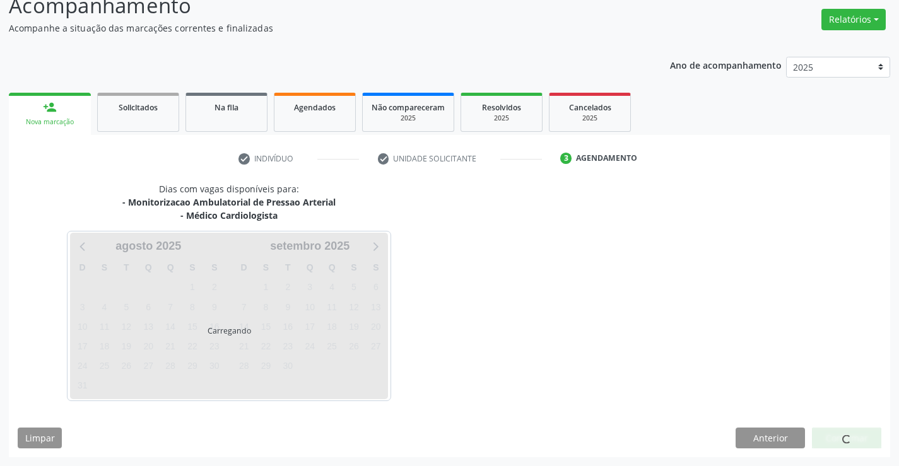
scroll to position [133, 0]
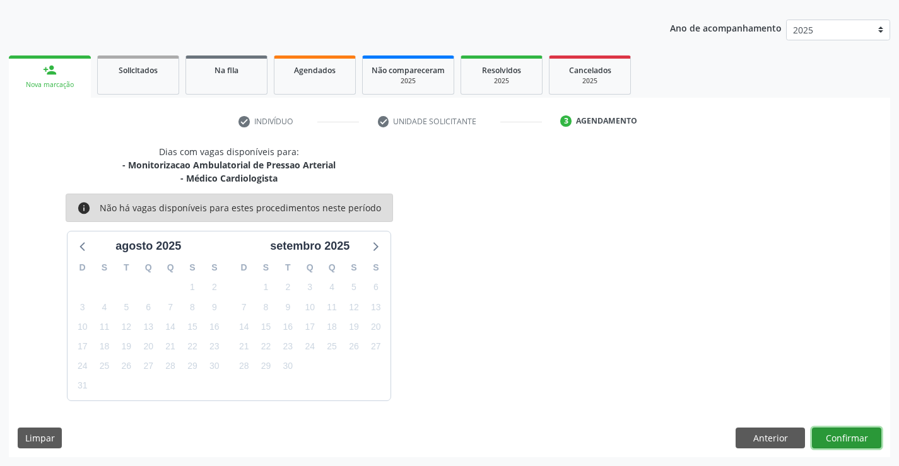
click at [825, 436] on button "Confirmar" at bounding box center [846, 438] width 69 height 21
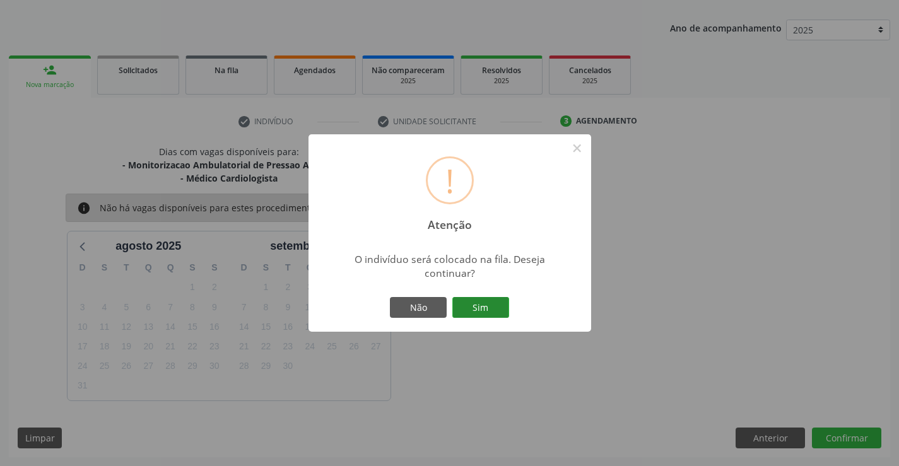
click at [495, 304] on button "Sim" at bounding box center [481, 307] width 57 height 21
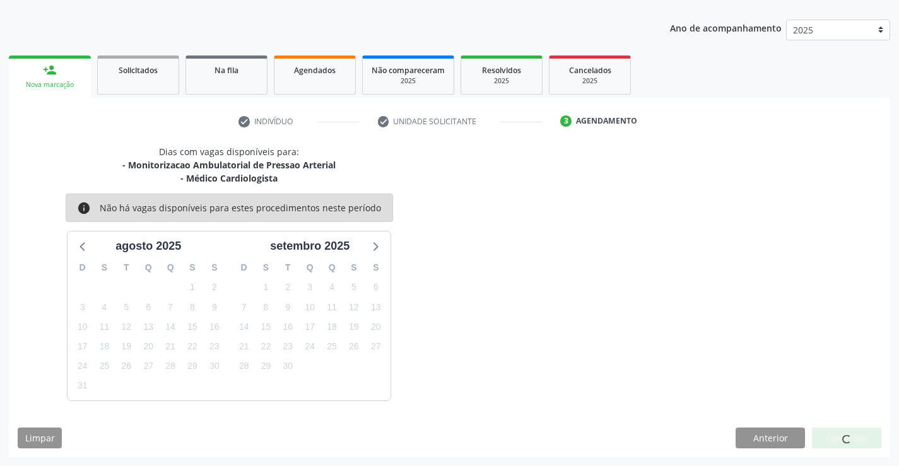
scroll to position [0, 0]
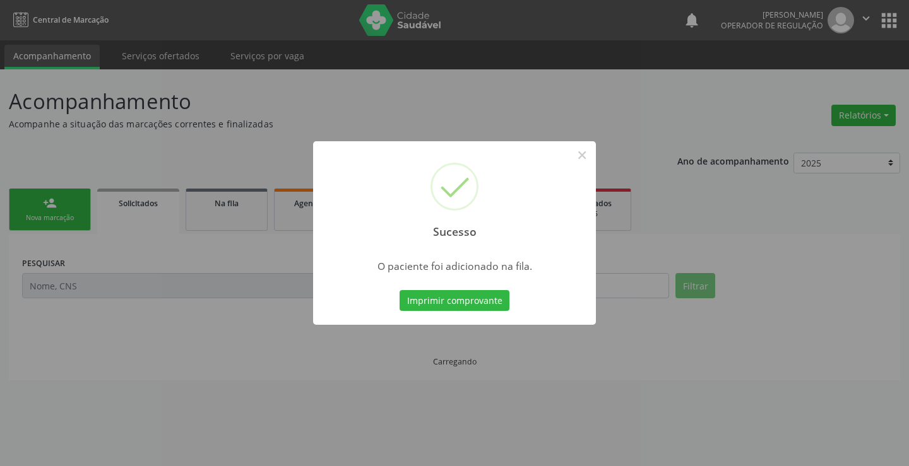
click at [495, 304] on button "Imprimir comprovante" at bounding box center [455, 300] width 110 height 21
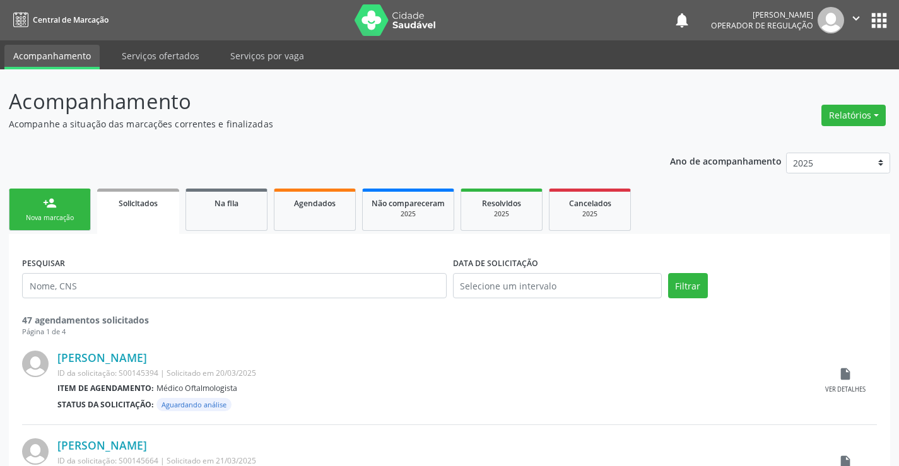
click at [55, 203] on div "person_add" at bounding box center [50, 203] width 14 height 14
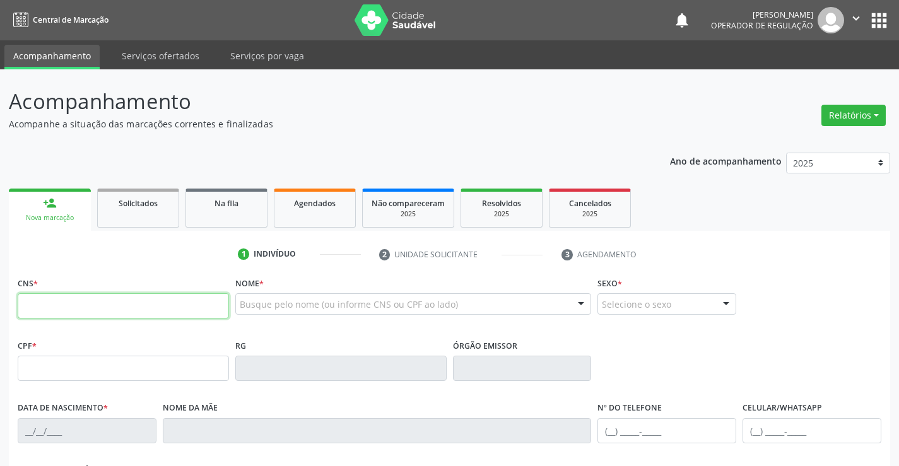
click at [119, 313] on input "text" at bounding box center [123, 306] width 211 height 25
type input "703 2096 5478 1899"
type input "007572235"
type input "04[DATE]"
type input "[PHONE_NUMBER]"
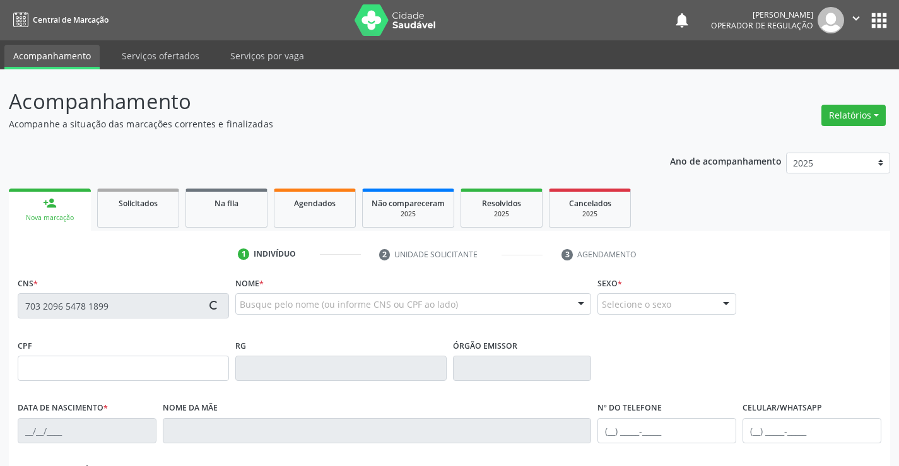
type input "[PHONE_NUMBER]"
type input "S/N"
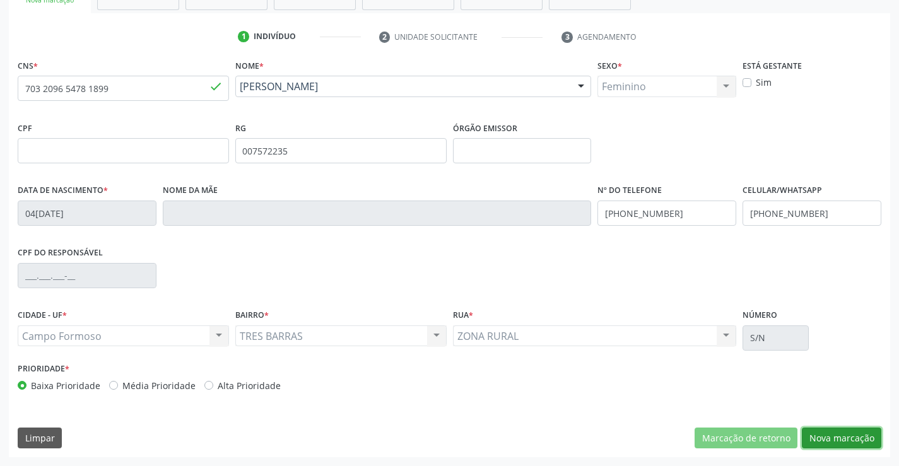
click at [864, 437] on button "Nova marcação" at bounding box center [842, 438] width 80 height 21
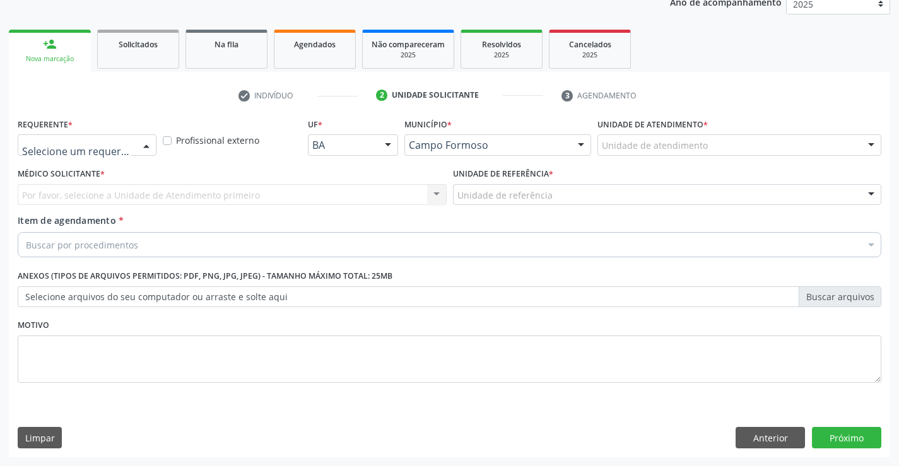
click at [145, 148] on div at bounding box center [146, 145] width 19 height 21
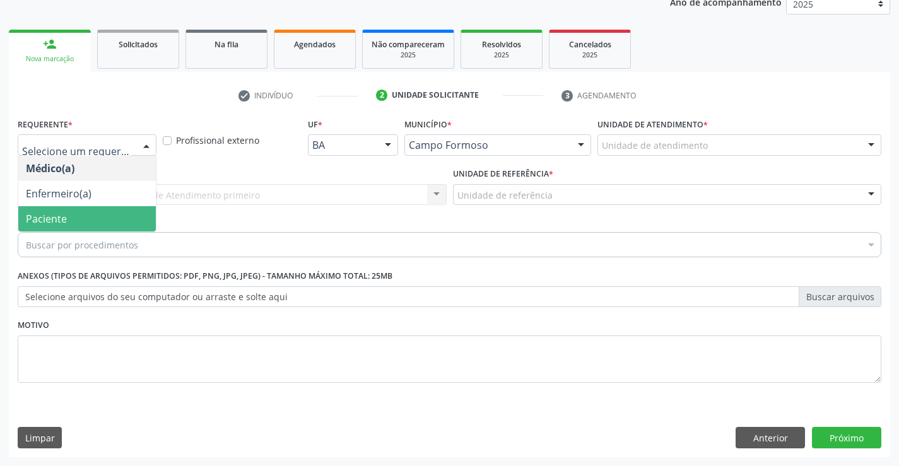
click at [127, 213] on span "Paciente" at bounding box center [87, 218] width 138 height 25
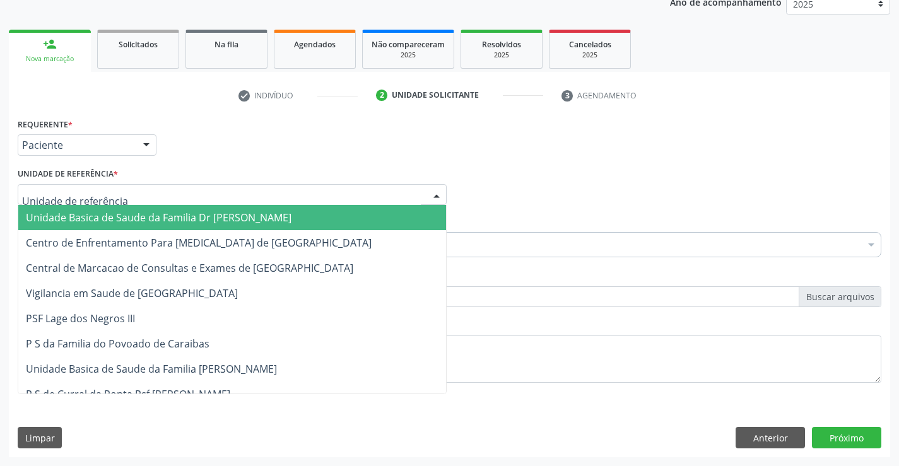
click at [231, 196] on div at bounding box center [232, 194] width 429 height 21
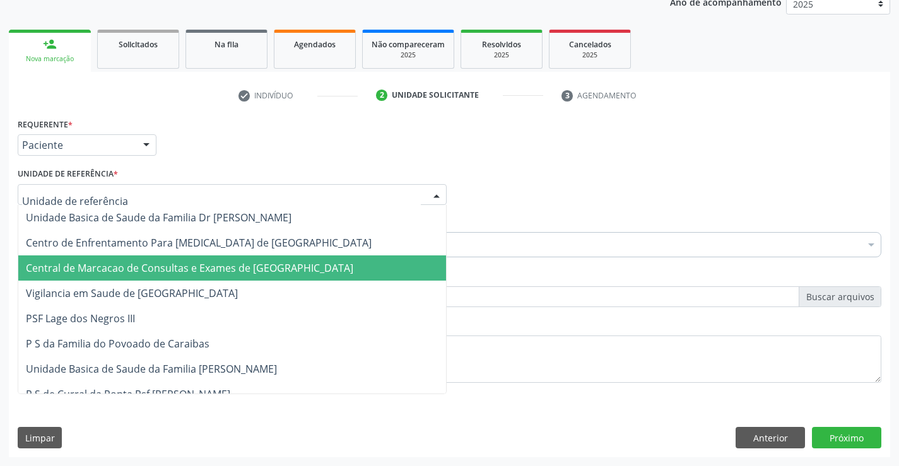
click at [252, 263] on span "Central de Marcacao de Consultas e Exames de [GEOGRAPHIC_DATA]" at bounding box center [190, 268] width 328 height 14
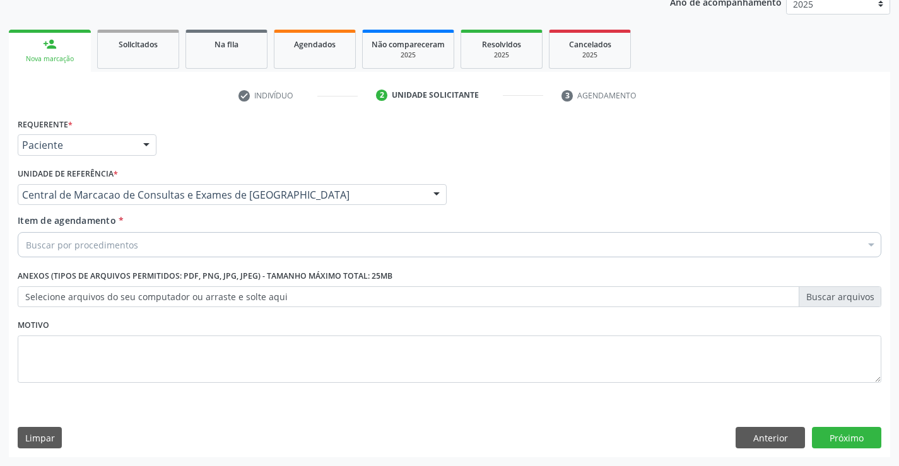
click at [278, 249] on div "Buscar por procedimentos" at bounding box center [450, 244] width 864 height 25
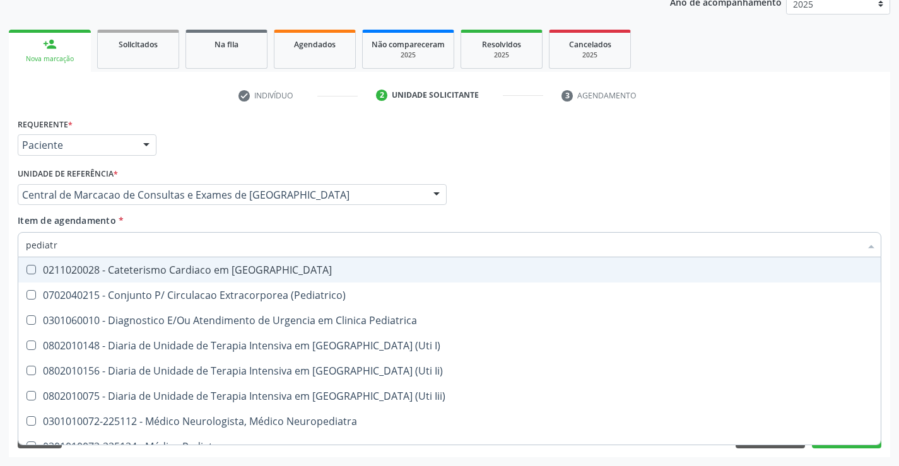
type input "pediatra"
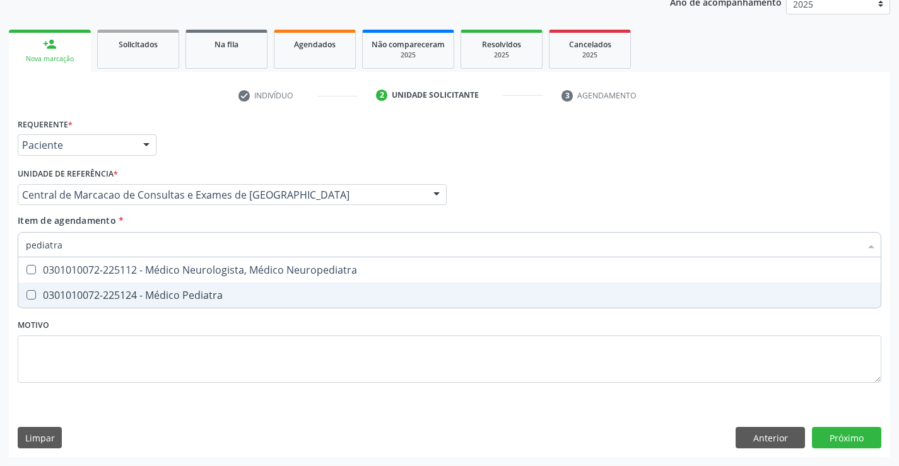
click at [235, 288] on span "0301010072-225124 - Médico Pediatra" at bounding box center [449, 295] width 863 height 25
checkbox Pediatra "true"
click at [854, 438] on div "Requerente * Paciente Médico(a) Enfermeiro(a) Paciente Nenhum resultado encontr…" at bounding box center [450, 286] width 882 height 343
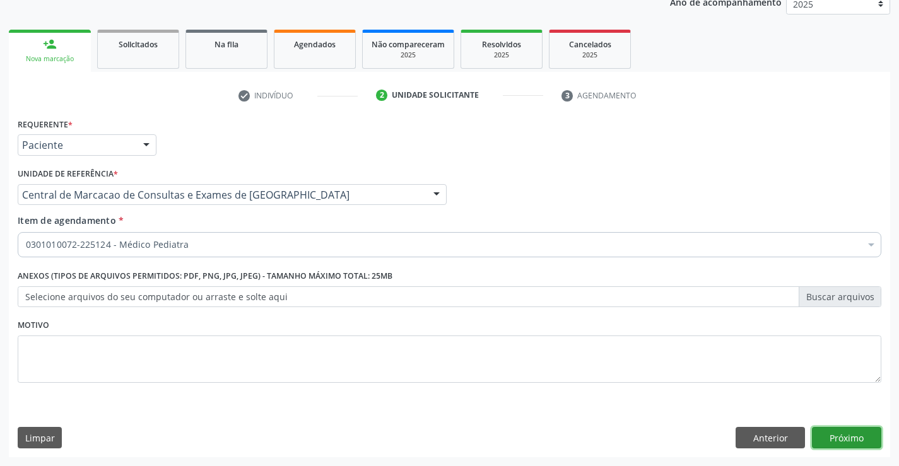
click at [843, 436] on button "Próximo" at bounding box center [846, 437] width 69 height 21
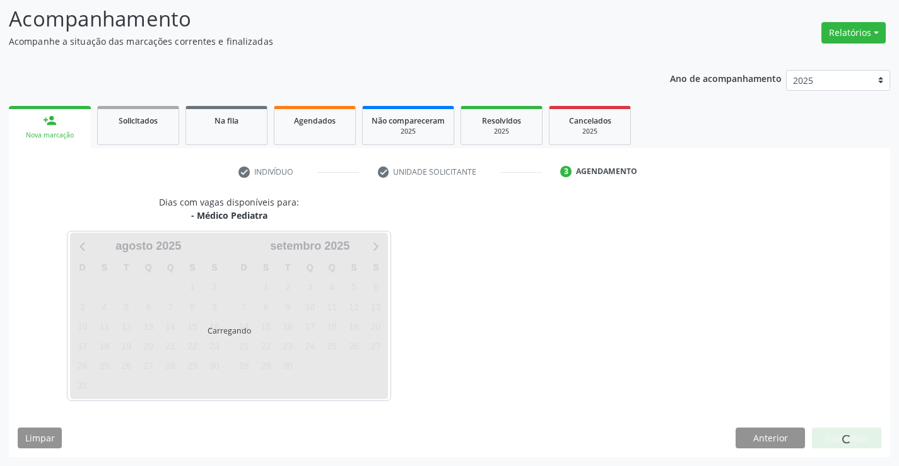
scroll to position [83, 0]
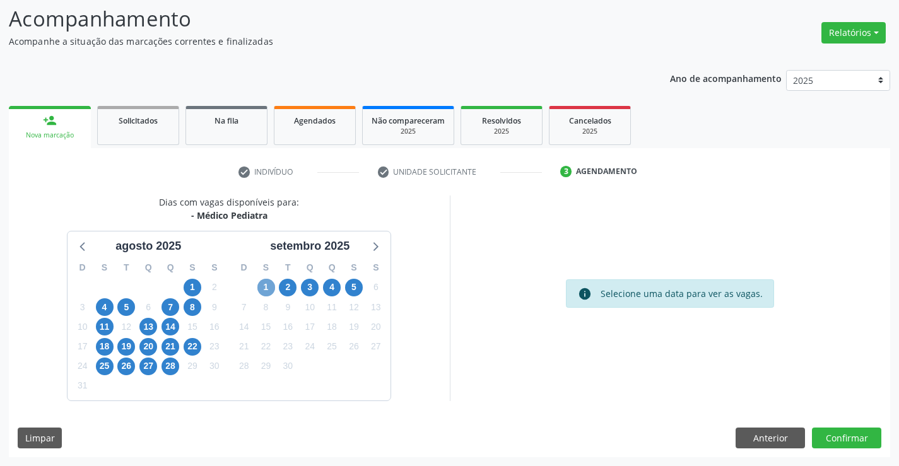
click at [263, 283] on span "1" at bounding box center [267, 288] width 18 height 18
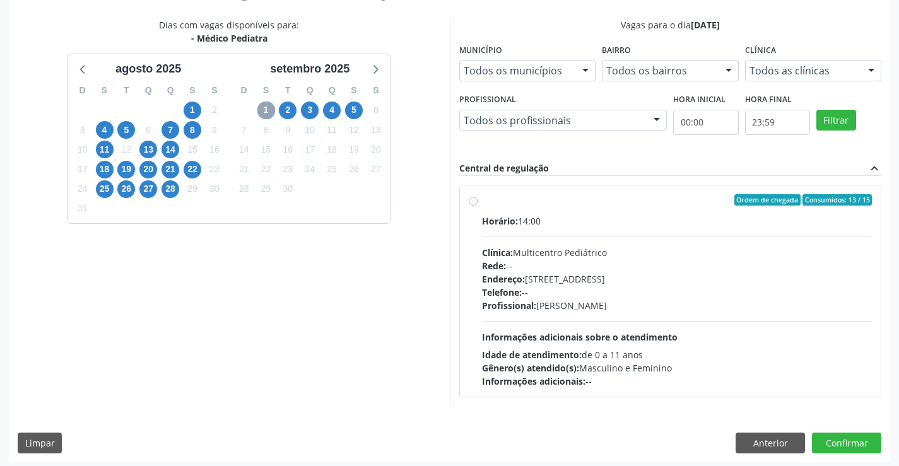
scroll to position [265, 0]
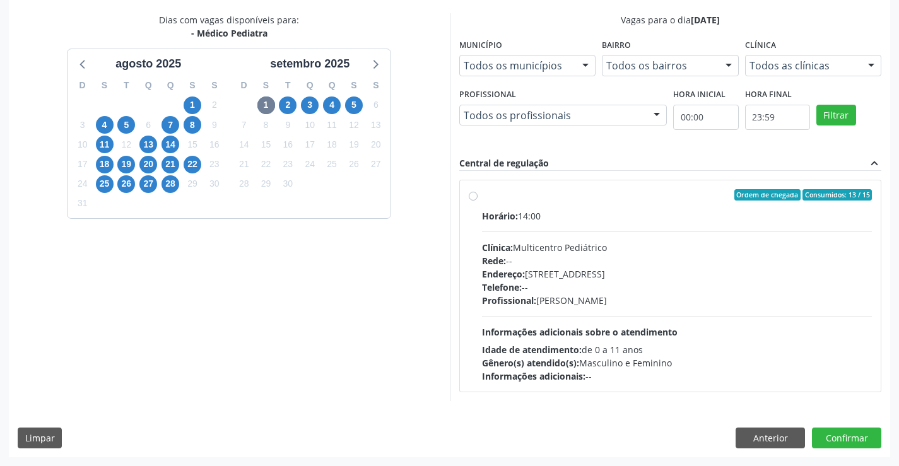
click at [569, 280] on div "Endereço: [STREET_ADDRESS]" at bounding box center [677, 274] width 391 height 13
click at [478, 201] on input "Ordem de chegada Consumidos: 13 / 15 Horário: 14:00 Clínica: Multicentro Pediát…" at bounding box center [473, 194] width 9 height 11
radio input "true"
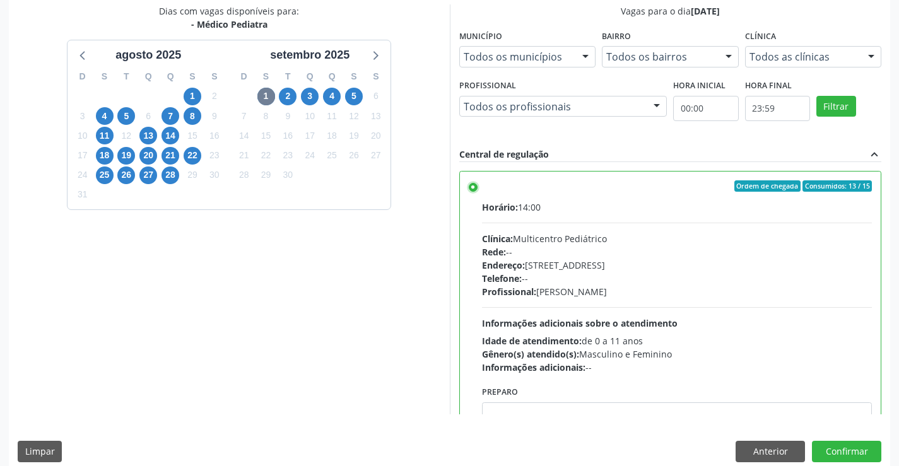
scroll to position [288, 0]
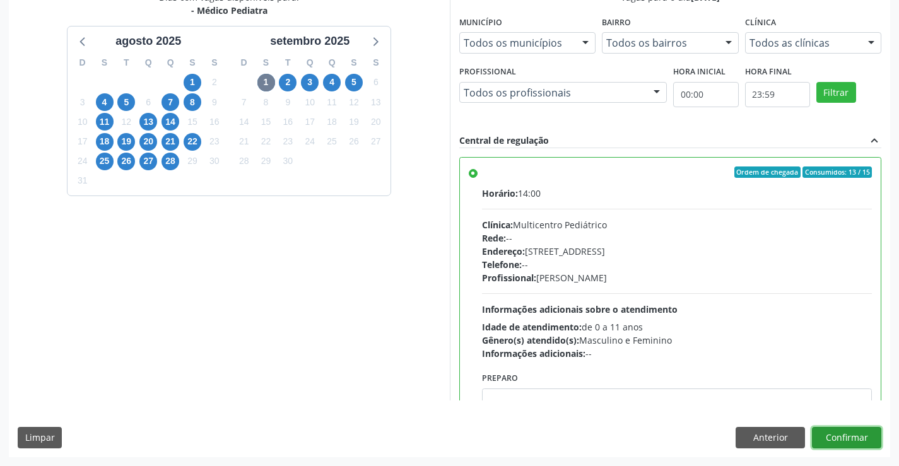
click at [860, 436] on button "Confirmar" at bounding box center [846, 437] width 69 height 21
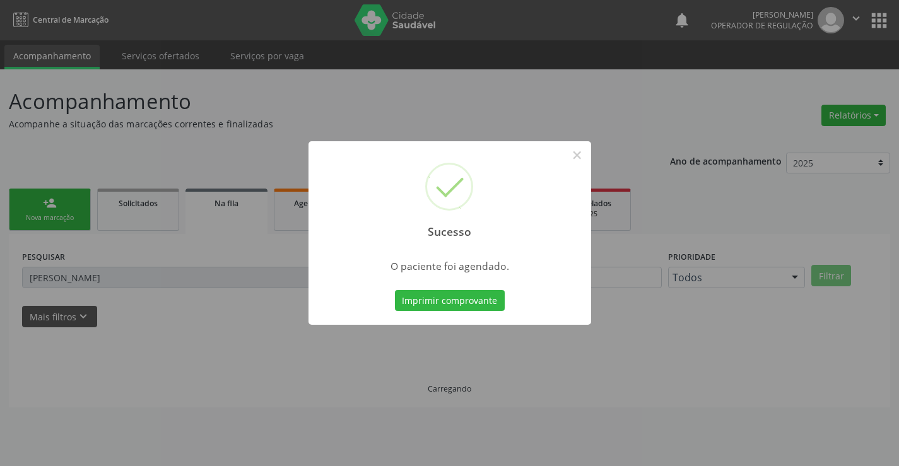
scroll to position [0, 0]
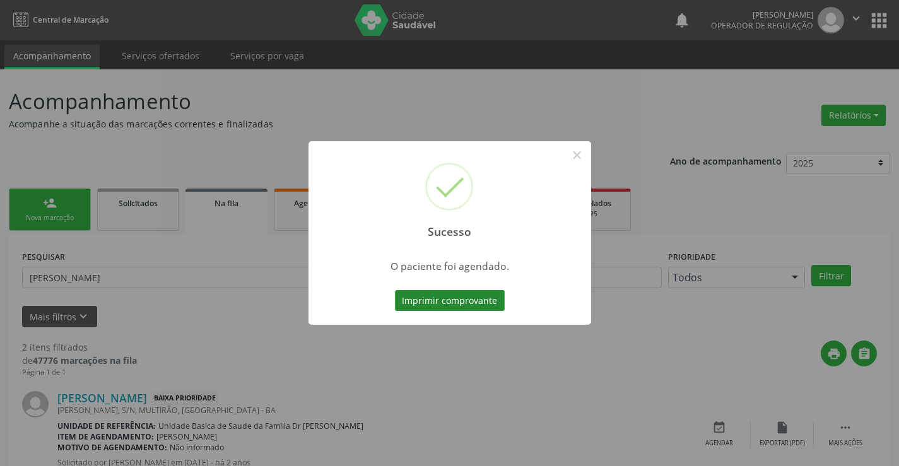
click at [466, 304] on button "Imprimir comprovante" at bounding box center [450, 300] width 110 height 21
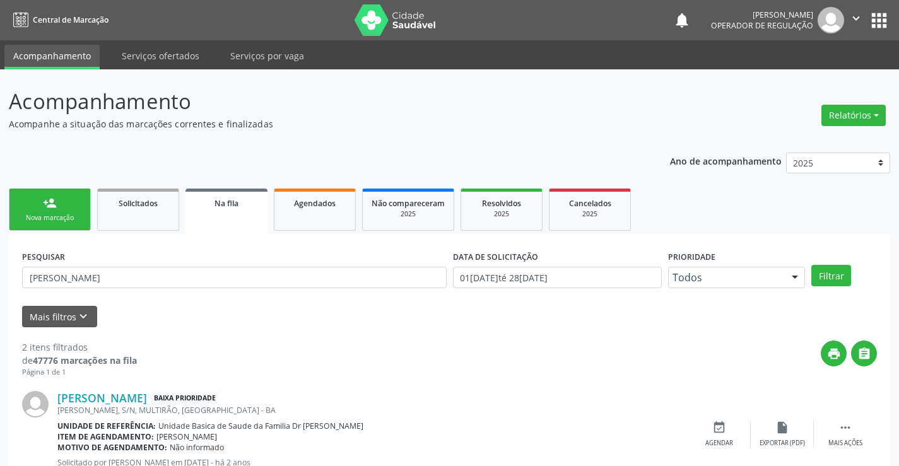
click at [72, 227] on link "person_add Nova marcação" at bounding box center [50, 210] width 82 height 42
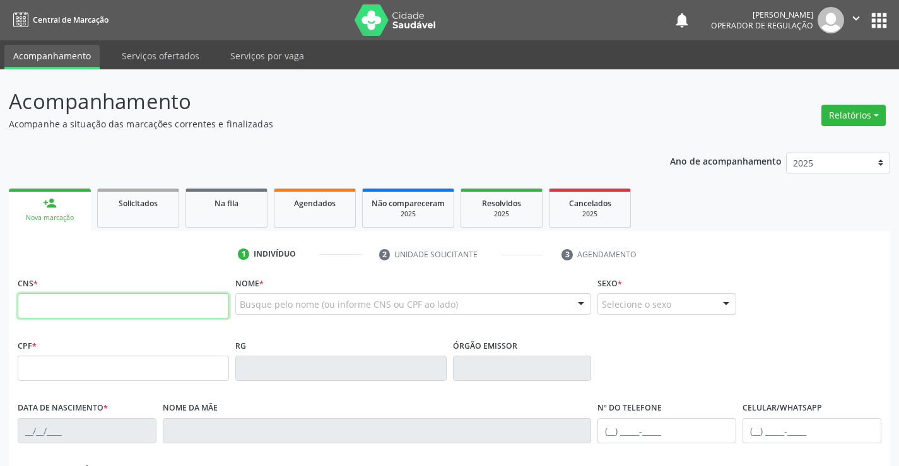
click at [204, 299] on input "text" at bounding box center [123, 306] width 211 height 25
type input "700 5003 4671 2459"
type input "08973131762"
type input "16/07/1978"
type input "(74) 98816-8072"
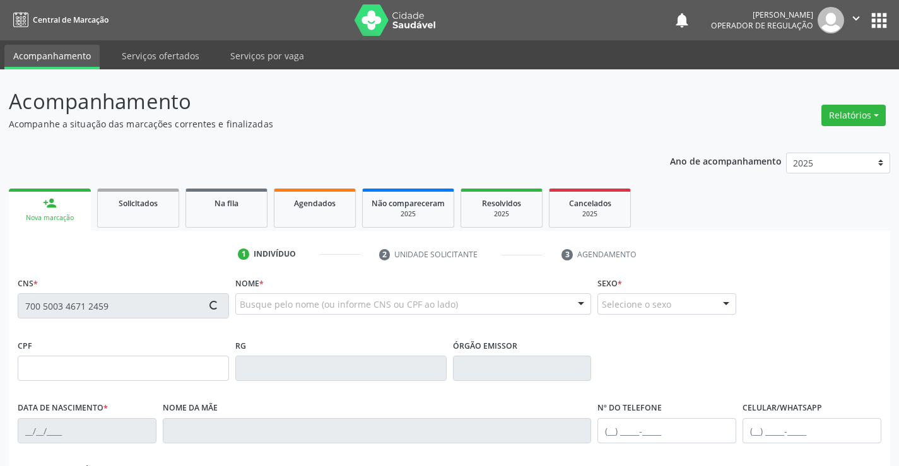
type input "(74) 98816-8072"
type input "024.700.375-14"
type input "S/N"
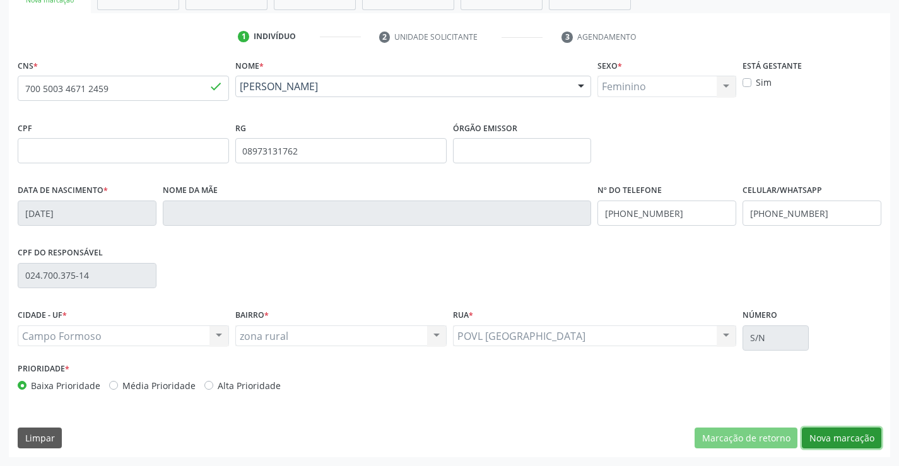
drag, startPoint x: 841, startPoint y: 434, endPoint x: 179, endPoint y: 169, distance: 713.2
click at [836, 434] on button "Nova marcação" at bounding box center [842, 438] width 80 height 21
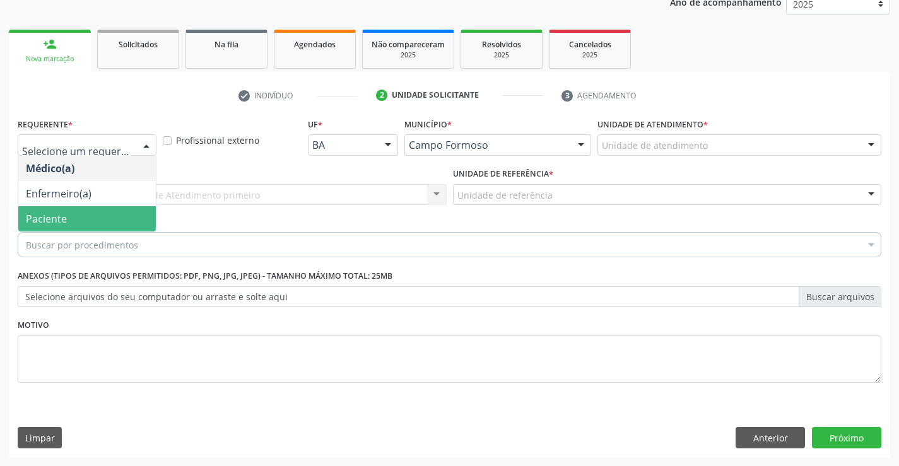
click at [81, 227] on span "Paciente" at bounding box center [87, 218] width 138 height 25
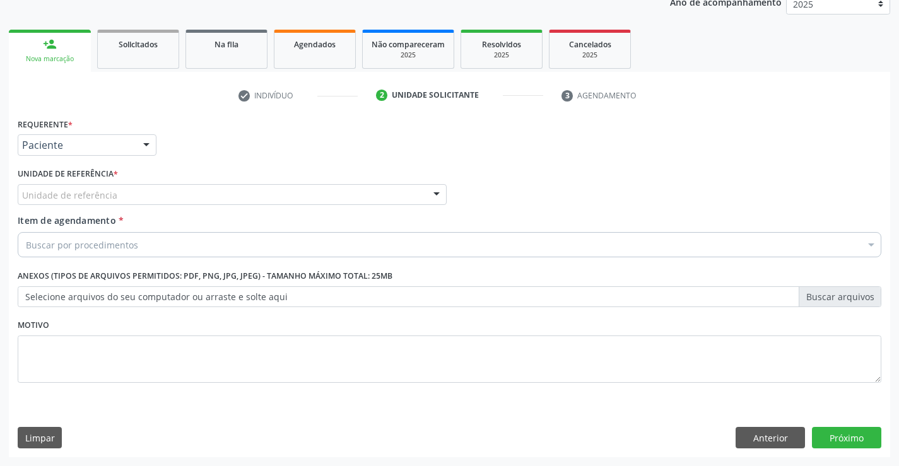
click at [288, 205] on div "Unidade de referência" at bounding box center [232, 194] width 429 height 21
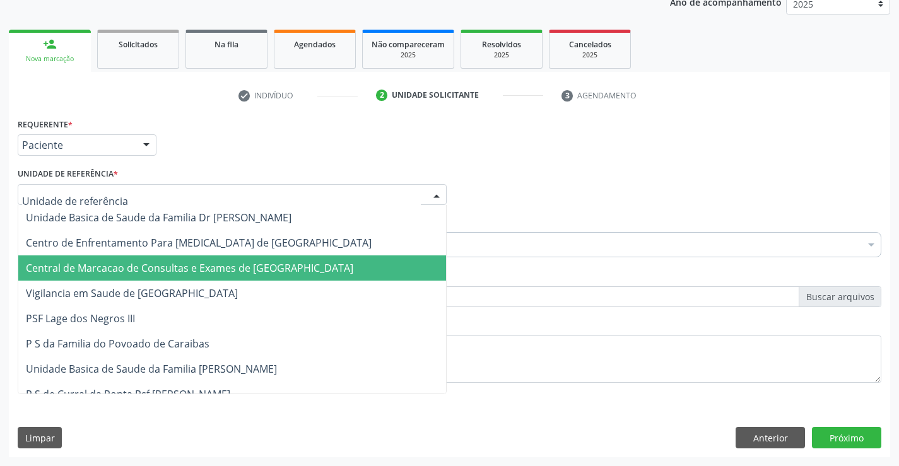
click at [258, 272] on span "Central de Marcacao de Consultas e Exames de [GEOGRAPHIC_DATA]" at bounding box center [190, 268] width 328 height 14
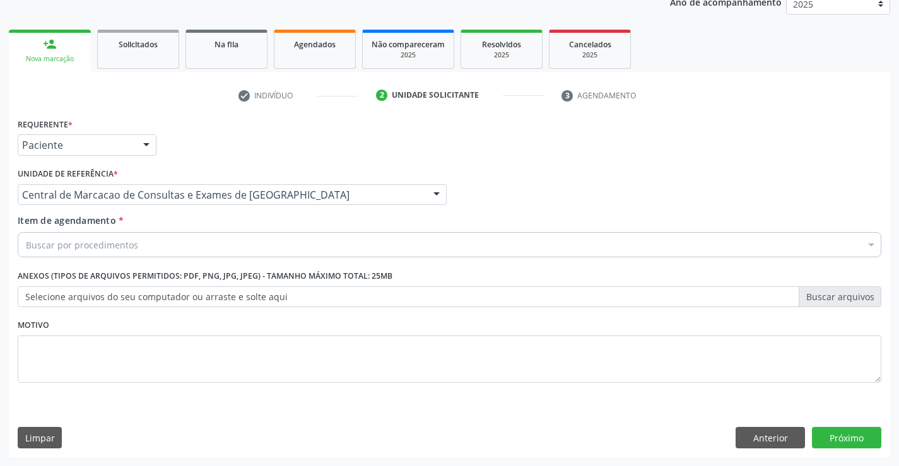
click at [278, 242] on div "Buscar por procedimentos" at bounding box center [450, 244] width 864 height 25
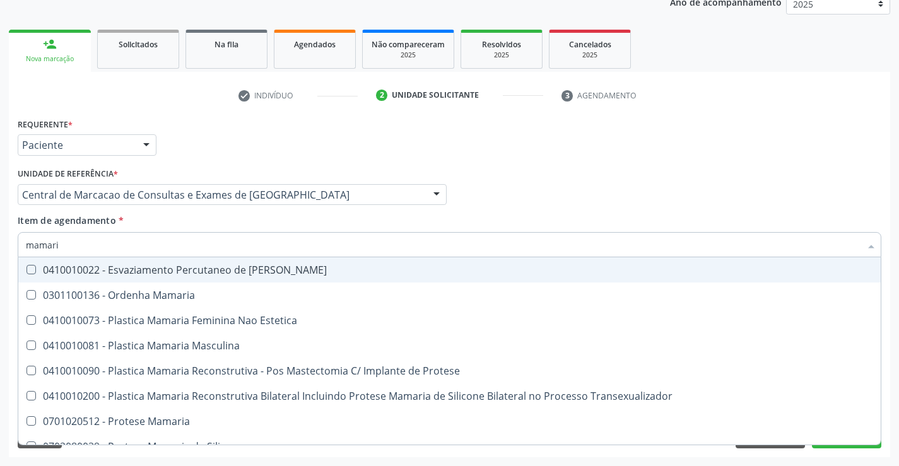
type input "mamaria"
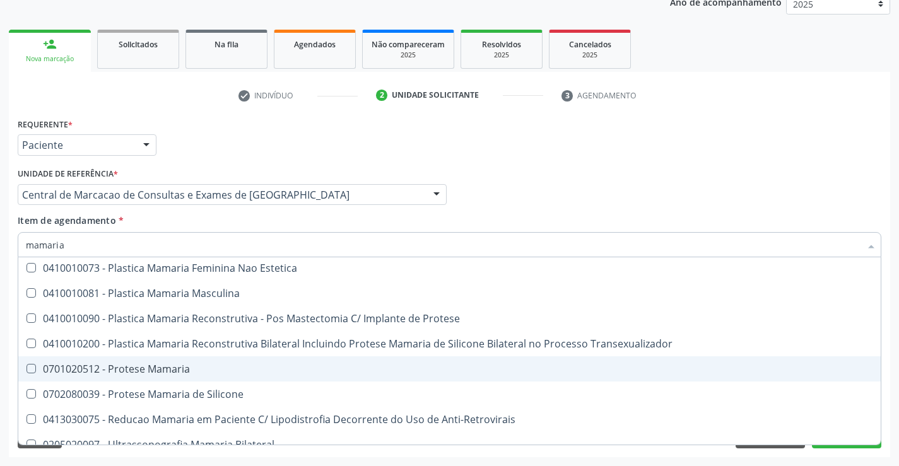
scroll to position [40, 0]
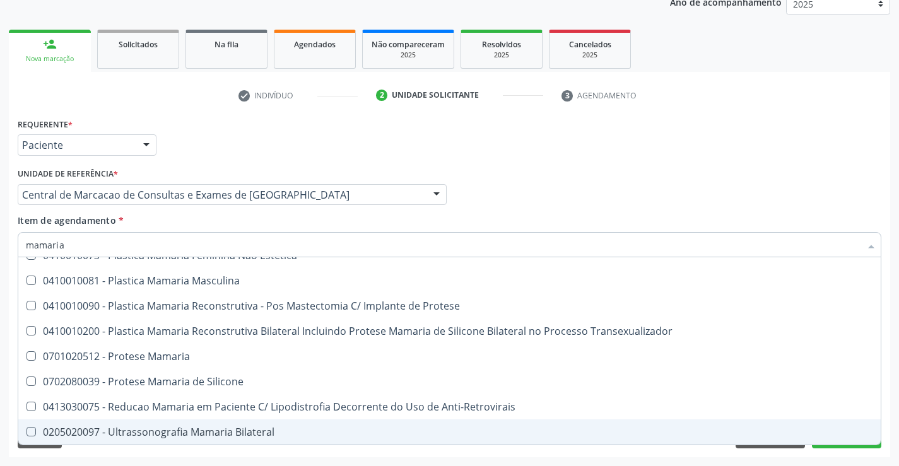
click at [239, 437] on div "0205020097 - Ultrassonografia Mamaria Bilateral" at bounding box center [450, 432] width 848 height 10
checkbox Bilateral "true"
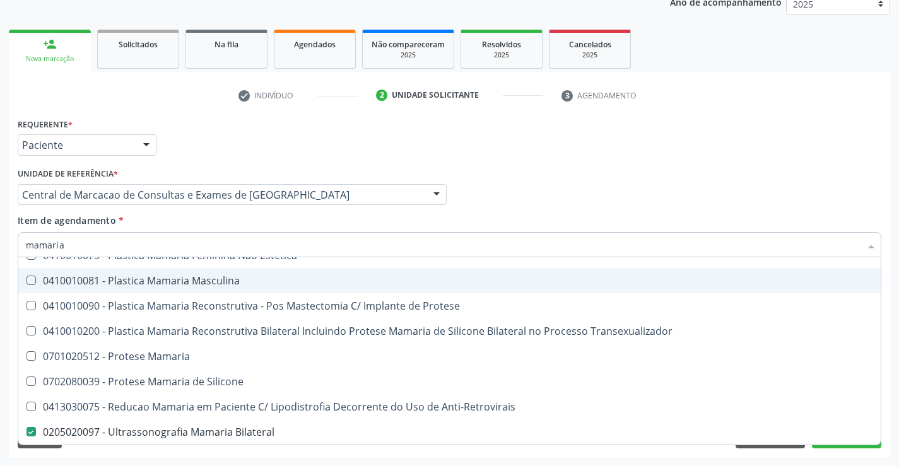
click at [235, 239] on input "mamaria" at bounding box center [443, 244] width 835 height 25
type input "tra"
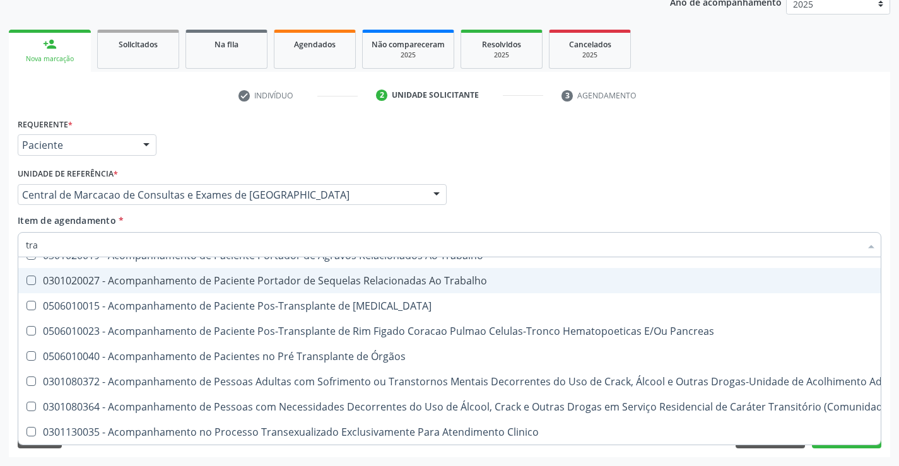
checkbox Clinico "false"
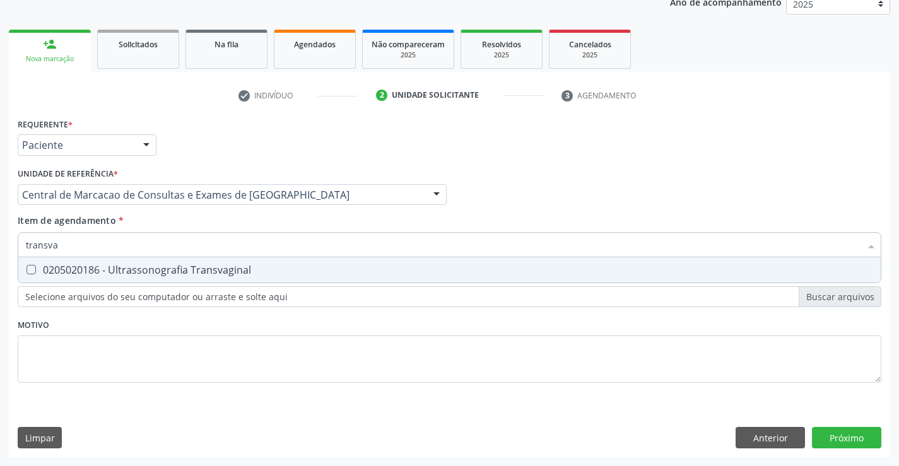
type input "transvag"
click at [237, 282] on span "0205020186 - Ultrassonografia Transvaginal" at bounding box center [449, 270] width 863 height 25
click at [339, 265] on div "0205020186 - Ultrassonografia Transvaginal" at bounding box center [450, 270] width 848 height 10
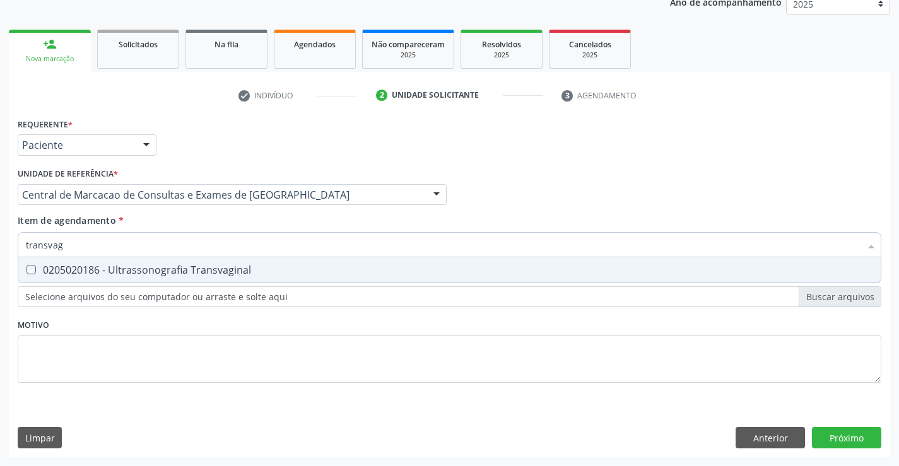
checkbox Transvaginal "true"
click at [532, 199] on div "Médico Solicitante Por favor, selecione a Unidade de Atendimento primeiro Nenhu…" at bounding box center [450, 189] width 870 height 49
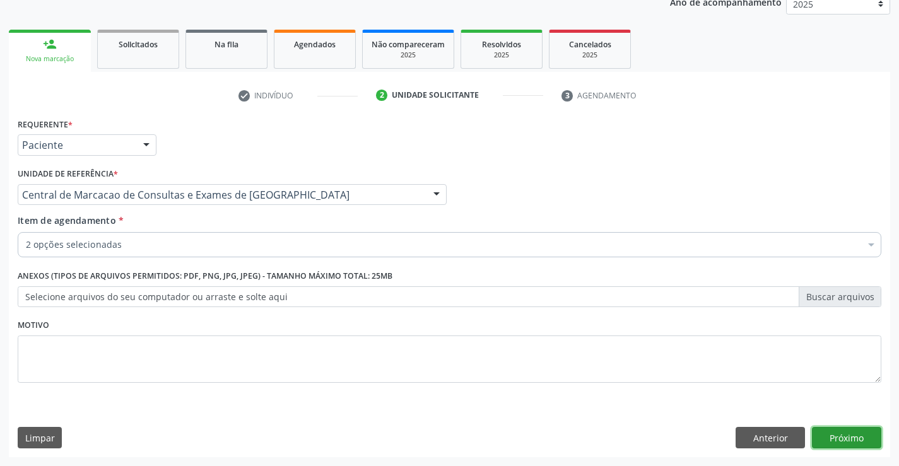
click at [829, 430] on button "Próximo" at bounding box center [846, 437] width 69 height 21
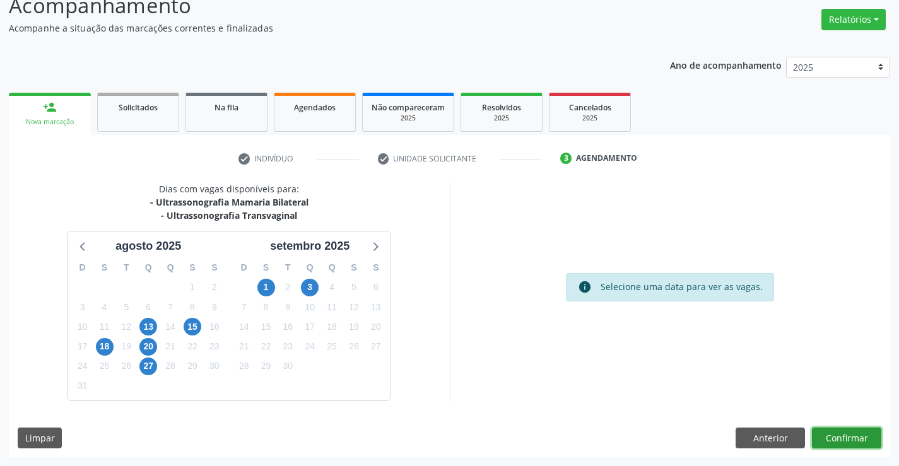
click at [842, 442] on button "Confirmar" at bounding box center [846, 438] width 69 height 21
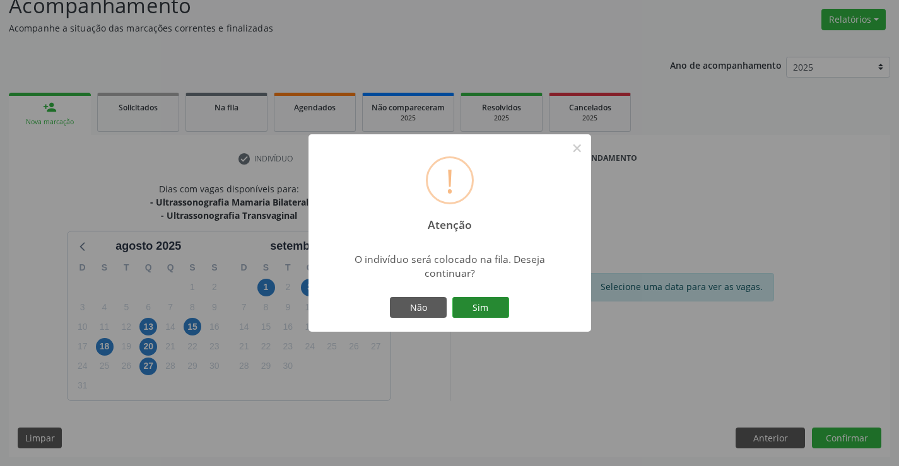
click at [485, 308] on button "Sim" at bounding box center [481, 307] width 57 height 21
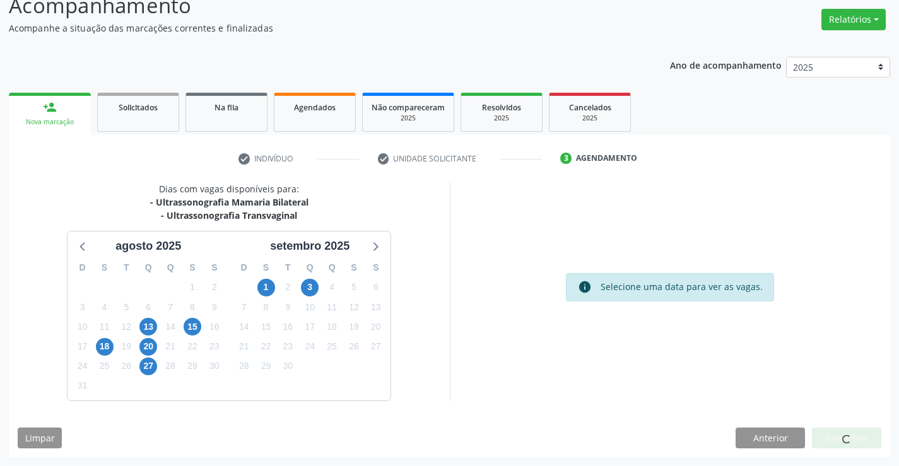
scroll to position [0, 0]
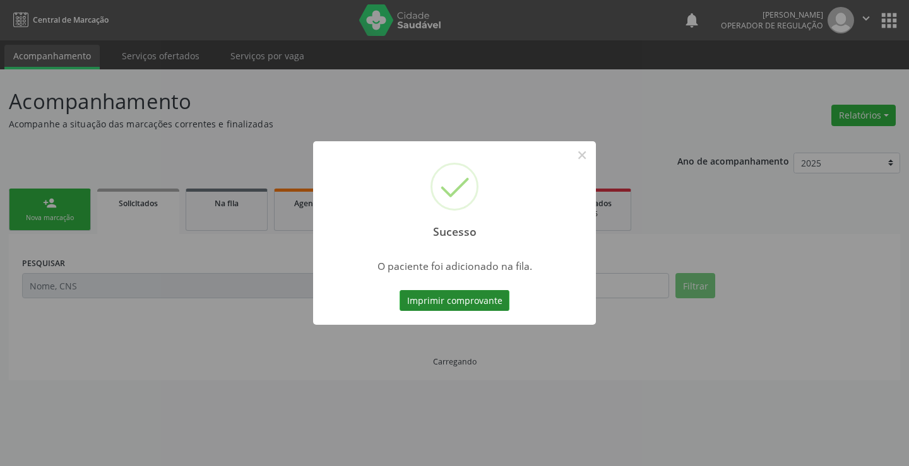
click at [494, 300] on button "Imprimir comprovante" at bounding box center [455, 300] width 110 height 21
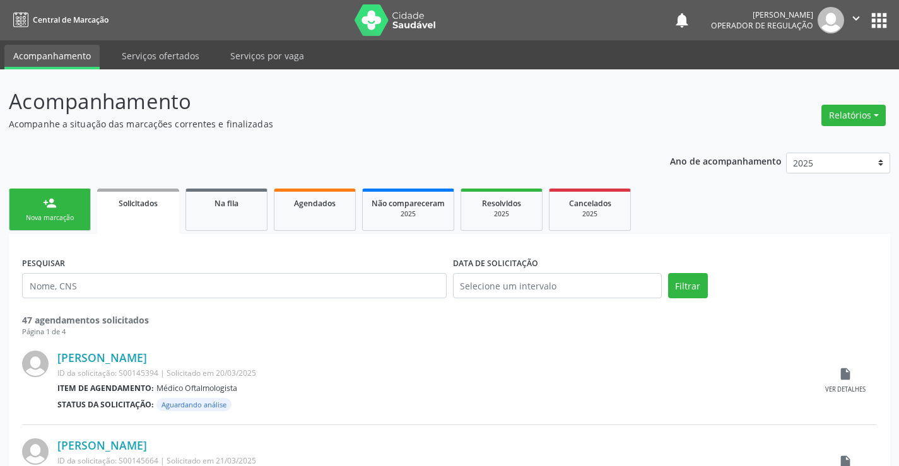
click at [58, 217] on div "Nova marcação" at bounding box center [49, 217] width 63 height 9
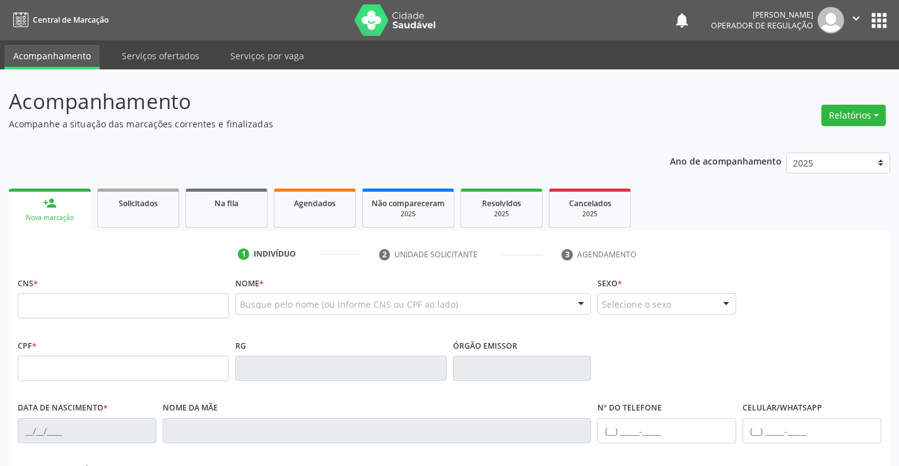
click at [162, 323] on fieldset "CNS *" at bounding box center [123, 301] width 211 height 54
click at [164, 307] on input "text" at bounding box center [123, 306] width 211 height 25
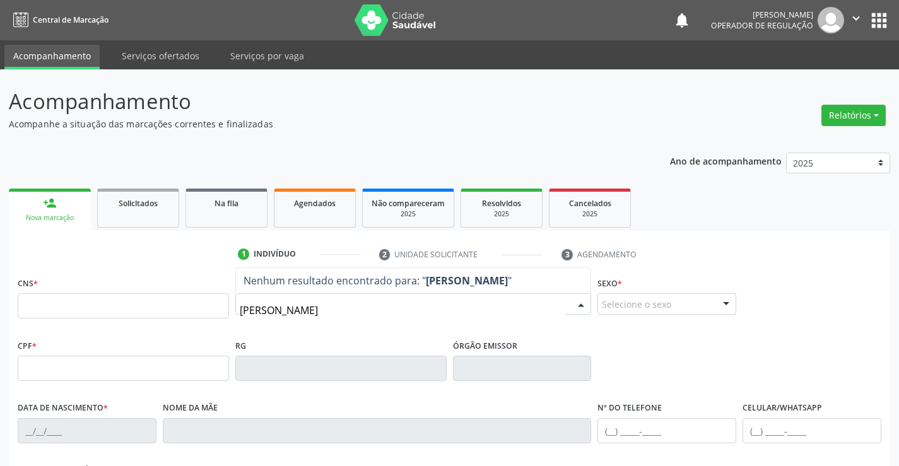
type input "isaac levy"
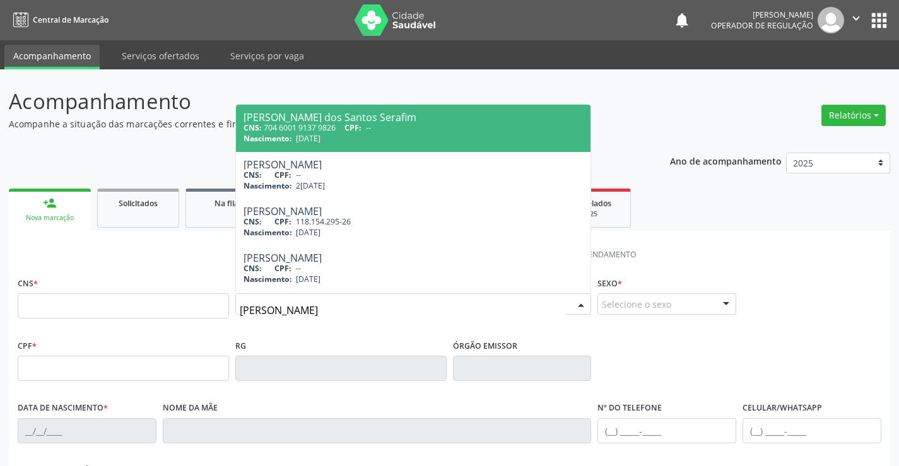
click at [388, 124] on div "CNS: 704 6001 9137 9826 CPF: --" at bounding box center [414, 127] width 340 height 11
type input "704 6001 9137 9826"
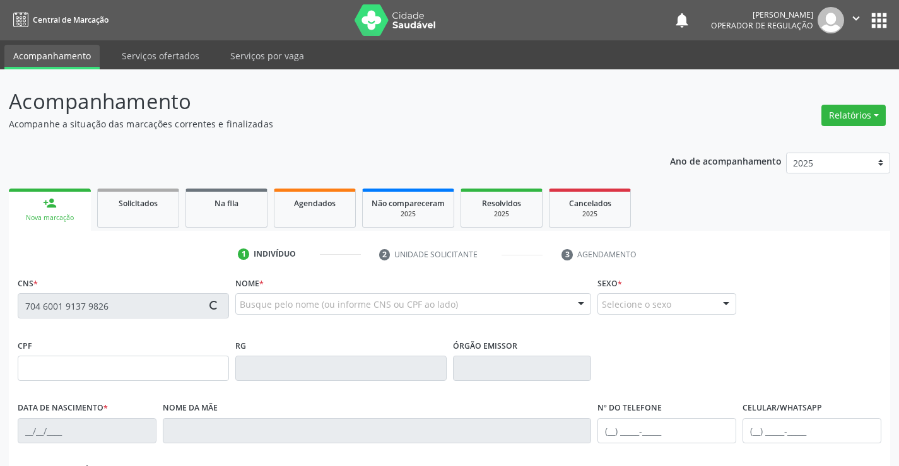
type input "[DATE]"
type input "[PERSON_NAME]"
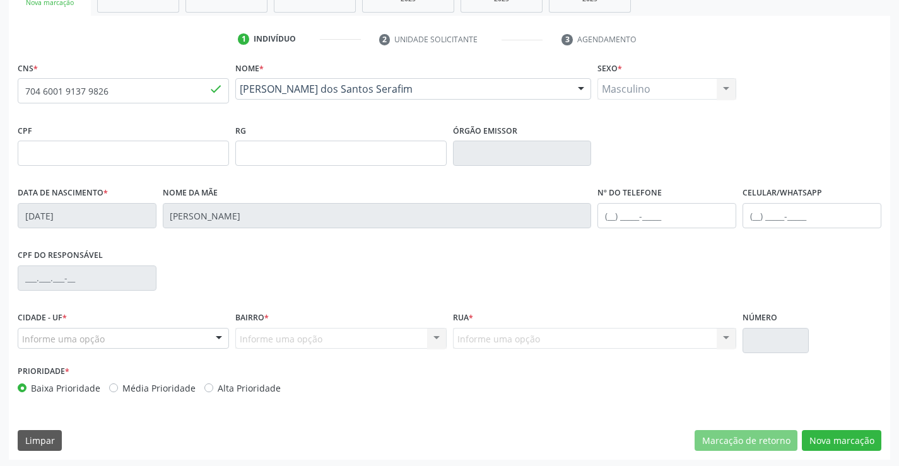
scroll to position [218, 0]
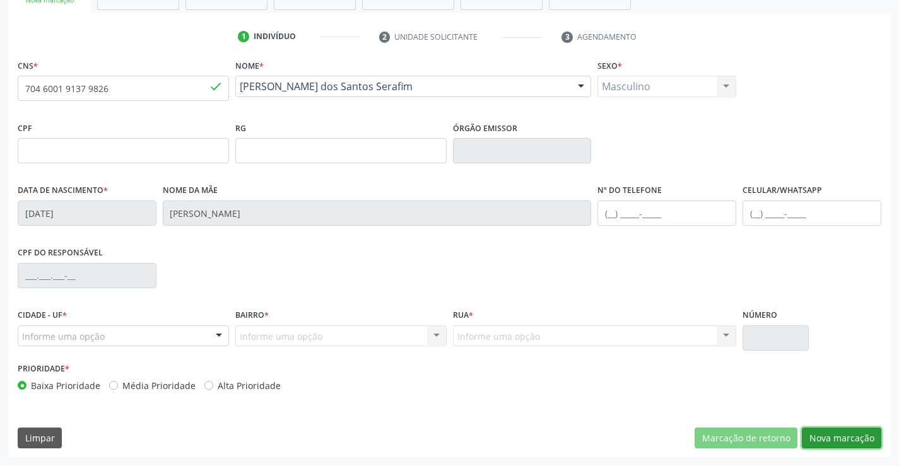
click at [833, 431] on button "Nova marcação" at bounding box center [842, 438] width 80 height 21
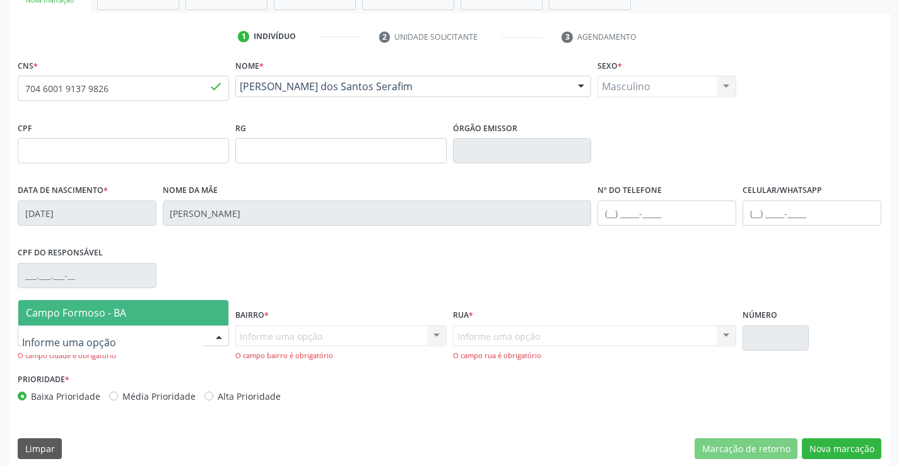
click at [199, 339] on div at bounding box center [123, 336] width 211 height 21
click at [200, 321] on span "Campo Formoso - BA" at bounding box center [123, 312] width 210 height 25
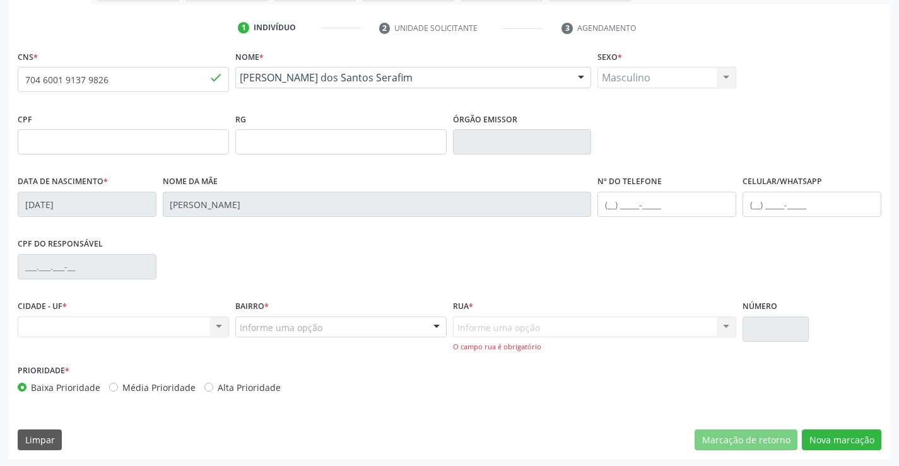
scroll to position [228, 0]
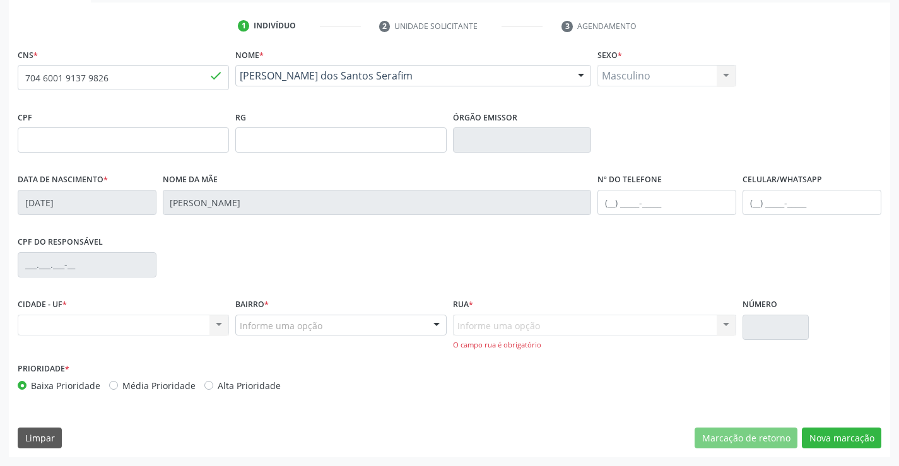
click at [438, 322] on div at bounding box center [436, 326] width 19 height 21
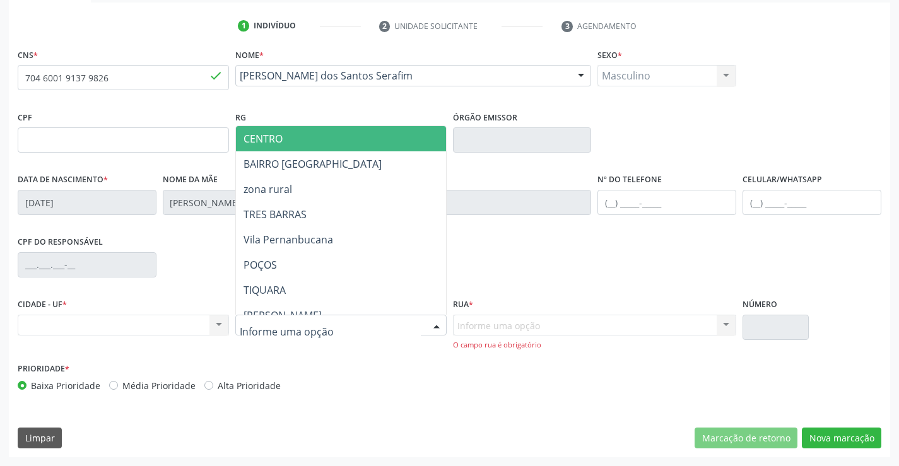
click at [347, 124] on div "RG" at bounding box center [340, 130] width 211 height 45
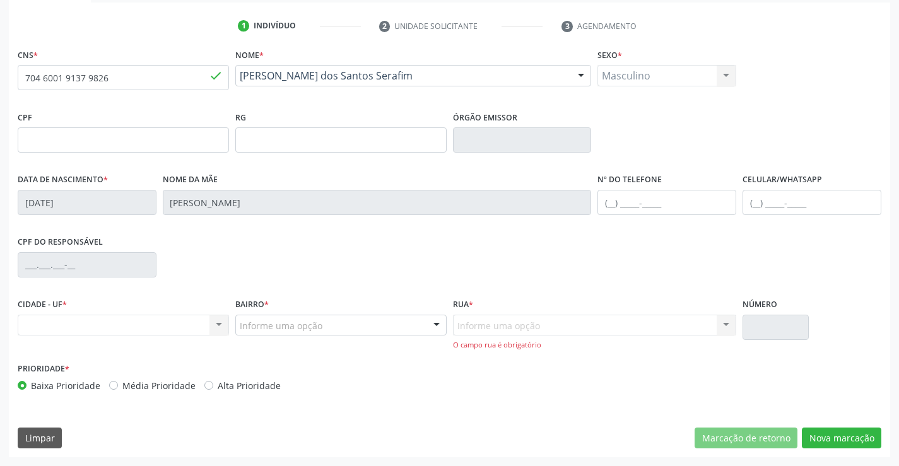
click at [557, 328] on div "Informe uma opção Nenhum resultado encontrado para: " " Nenhuma opção encontrad…" at bounding box center [595, 333] width 284 height 36
click at [632, 323] on div "Informe uma opção Nenhum resultado encontrado para: " " Nenhuma opção encontrad…" at bounding box center [595, 333] width 284 height 36
click at [731, 331] on div "Informe uma opção Nenhum resultado encontrado para: " " Nenhuma opção encontrad…" at bounding box center [595, 333] width 284 height 36
click at [723, 326] on div "Informe uma opção Nenhum resultado encontrado para: " " Nenhuma opção encontrad…" at bounding box center [595, 333] width 284 height 36
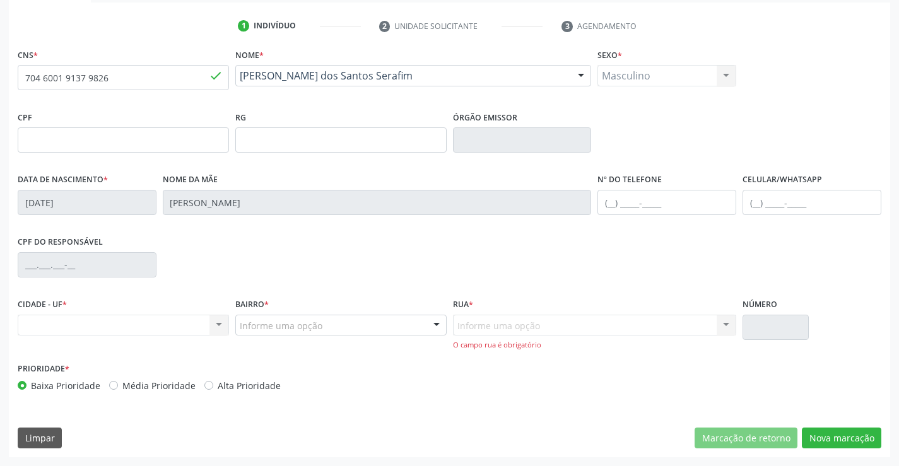
click at [642, 326] on div "Informe uma opção Nenhum resultado encontrado para: " " Nenhuma opção encontrad…" at bounding box center [595, 333] width 284 height 36
drag, startPoint x: 622, startPoint y: 330, endPoint x: 571, endPoint y: 305, distance: 56.5
click at [600, 321] on div "Informe uma opção Nenhum resultado encontrado para: " " Nenhuma opção encontrad…" at bounding box center [595, 333] width 284 height 36
click at [719, 324] on div "Informe uma opção Nenhum resultado encontrado para: " " Nenhuma opção encontrad…" at bounding box center [595, 333] width 284 height 36
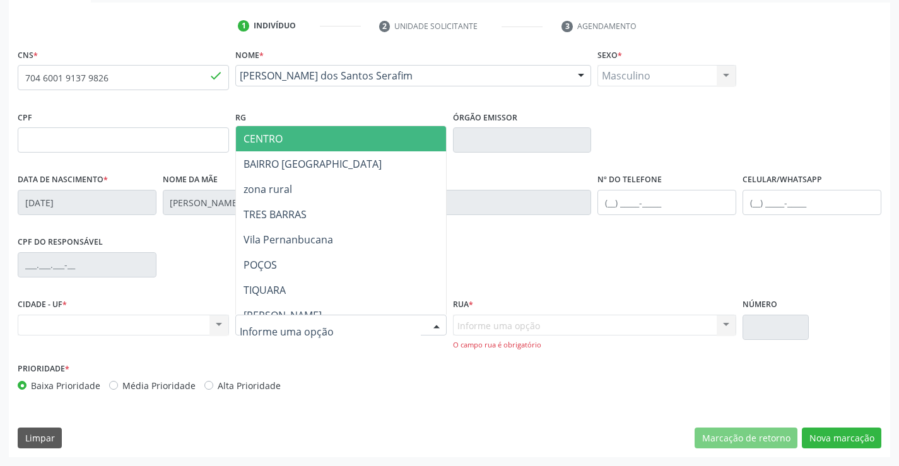
click at [348, 132] on span "CENTRO" at bounding box center [372, 138] width 273 height 25
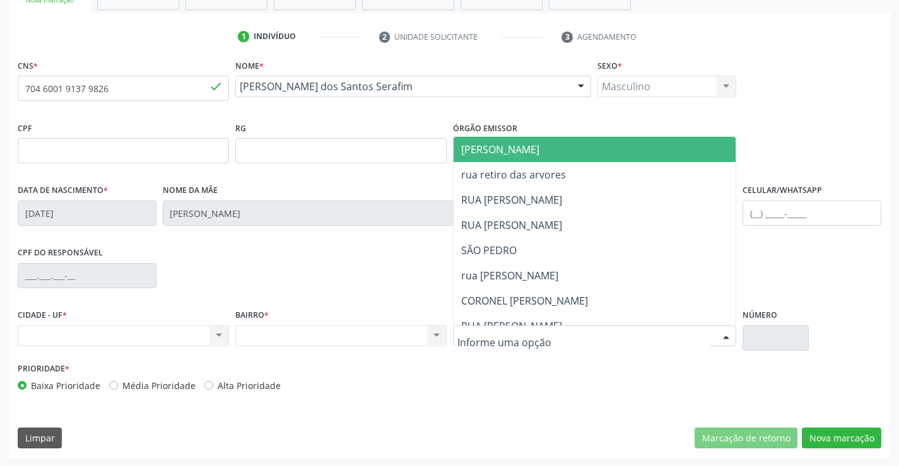
click at [605, 328] on div at bounding box center [595, 336] width 284 height 21
click at [572, 149] on span "[PERSON_NAME]" at bounding box center [606, 149] width 304 height 25
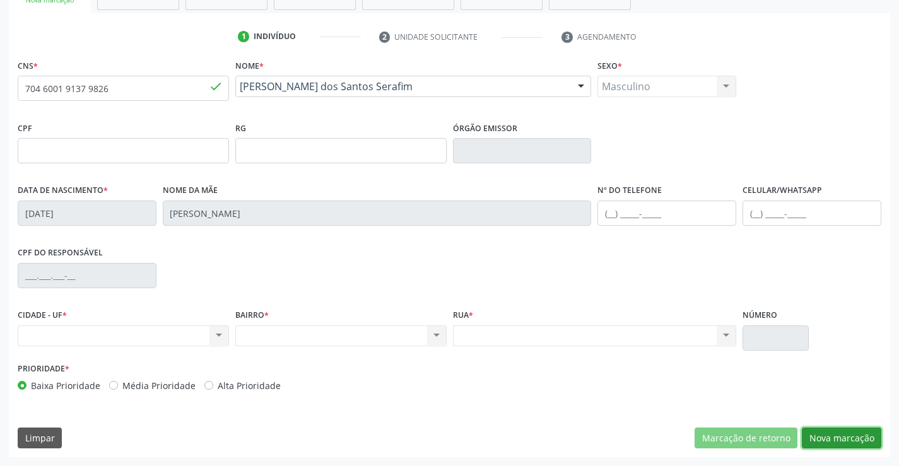
click at [867, 439] on button "Nova marcação" at bounding box center [842, 438] width 80 height 21
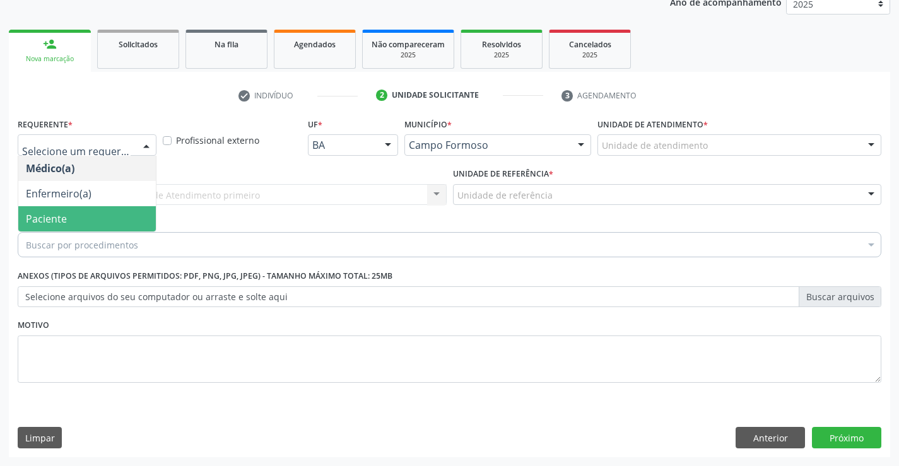
click at [90, 213] on span "Paciente" at bounding box center [87, 218] width 138 height 25
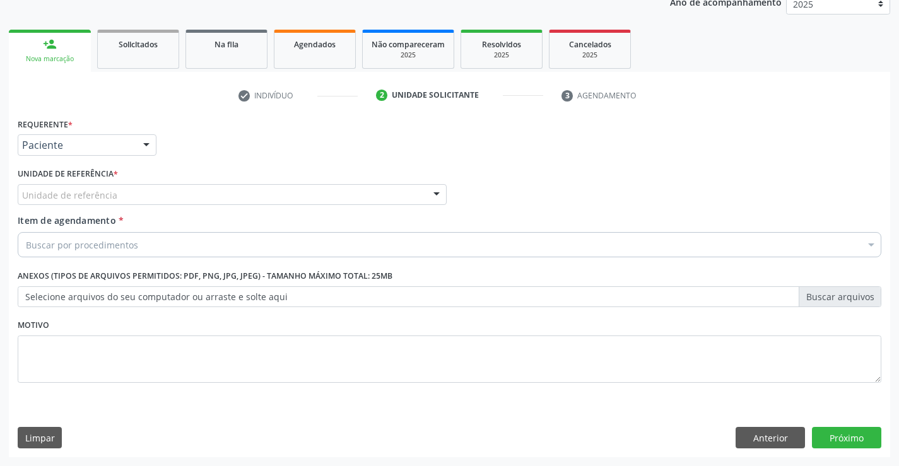
click at [220, 198] on div "Unidade de referência" at bounding box center [232, 194] width 429 height 21
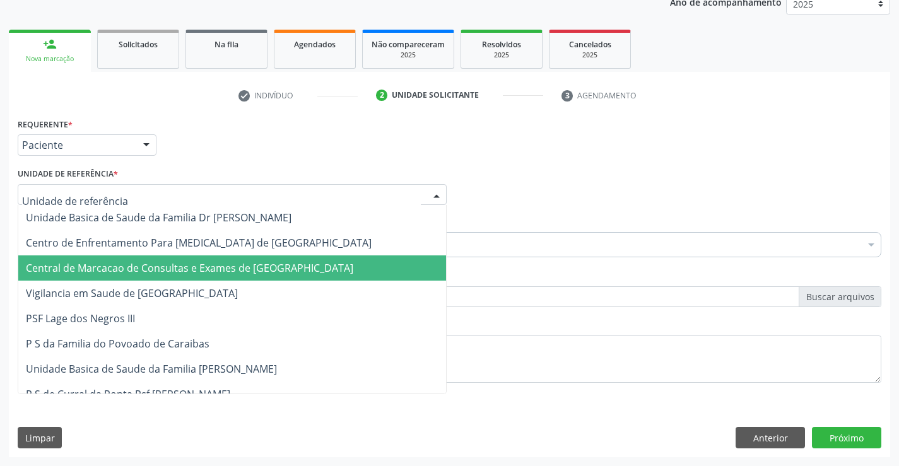
click at [208, 264] on span "Central de Marcacao de Consultas e Exames de [GEOGRAPHIC_DATA]" at bounding box center [190, 268] width 328 height 14
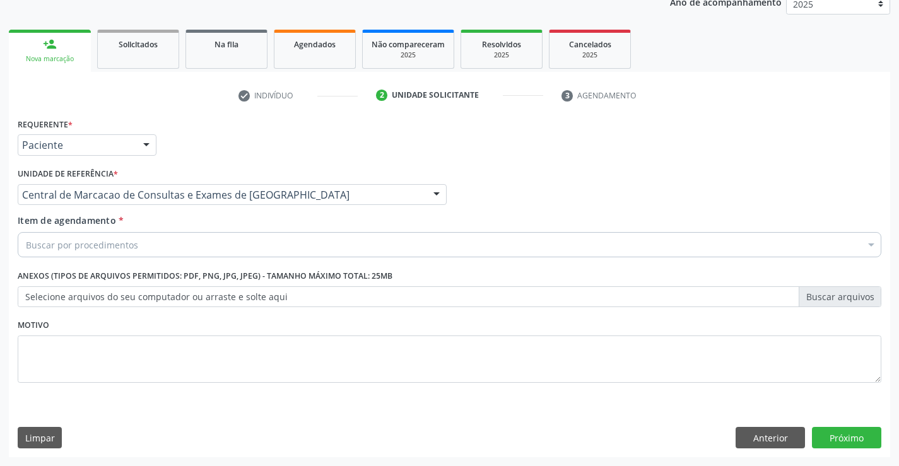
click at [261, 249] on div "Buscar por procedimentos" at bounding box center [450, 244] width 864 height 25
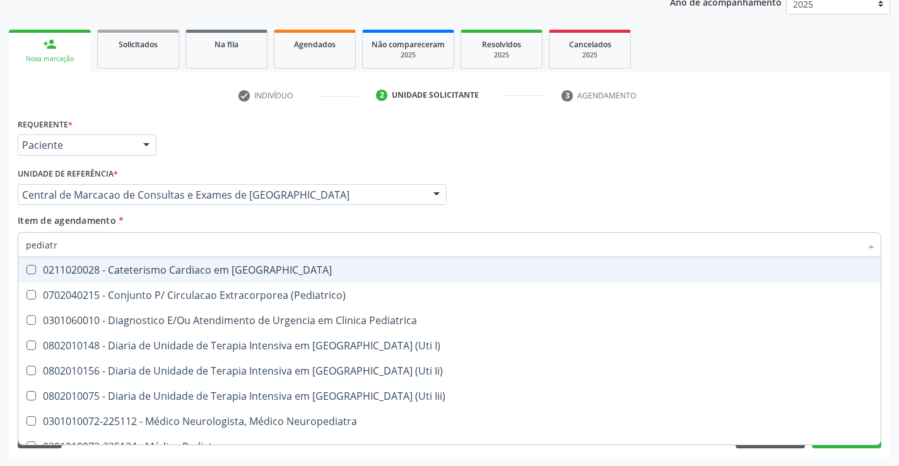
type input "pediatra"
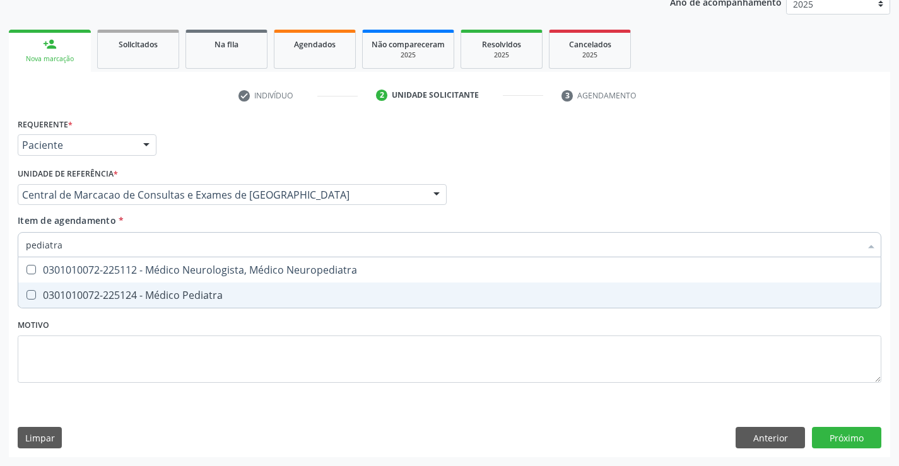
click at [247, 295] on div "0301010072-225124 - Médico Pediatra" at bounding box center [450, 295] width 848 height 10
checkbox Pediatra "true"
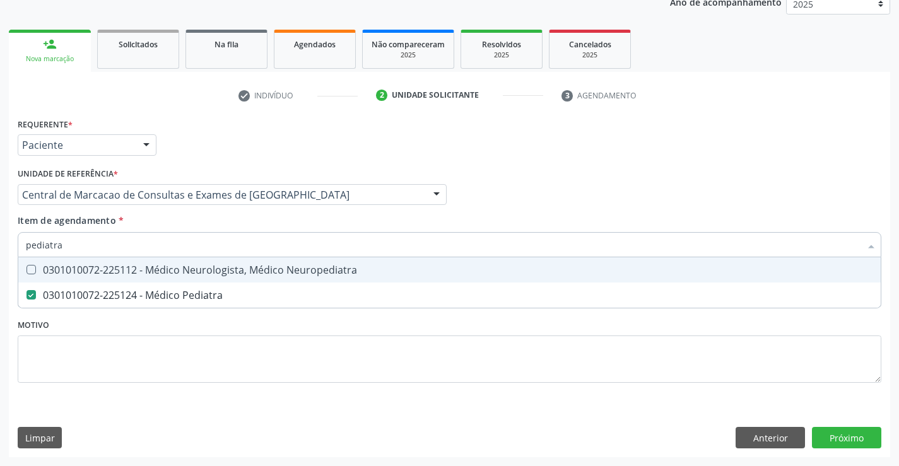
click at [763, 189] on div "Médico Solicitante Por favor, selecione a Unidade de Atendimento primeiro Nenhu…" at bounding box center [450, 189] width 870 height 49
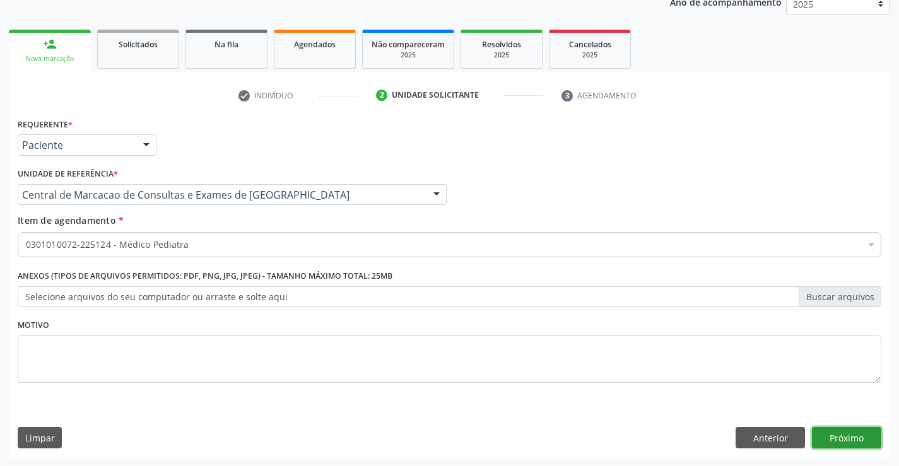
click at [841, 434] on button "Próximo" at bounding box center [846, 437] width 69 height 21
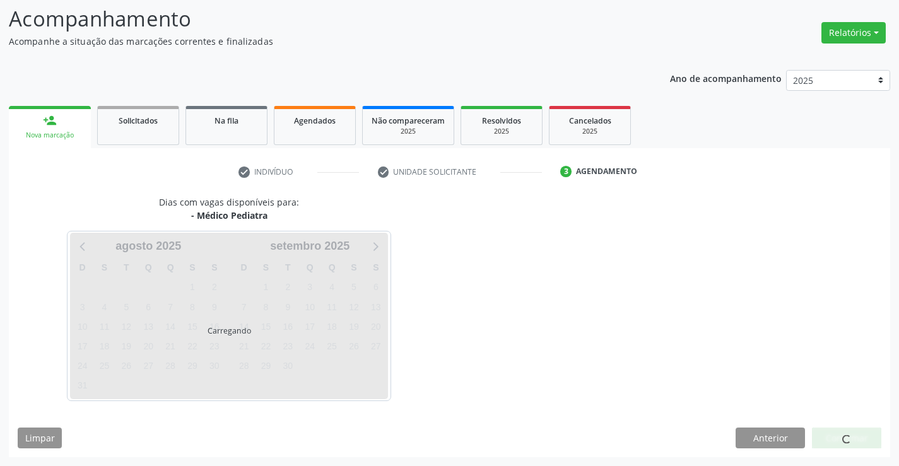
scroll to position [83, 0]
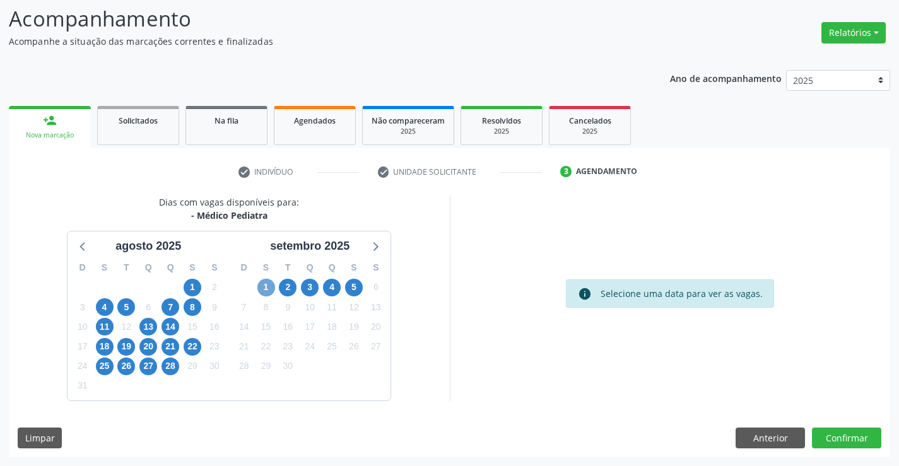
click at [271, 286] on span "1" at bounding box center [267, 288] width 18 height 18
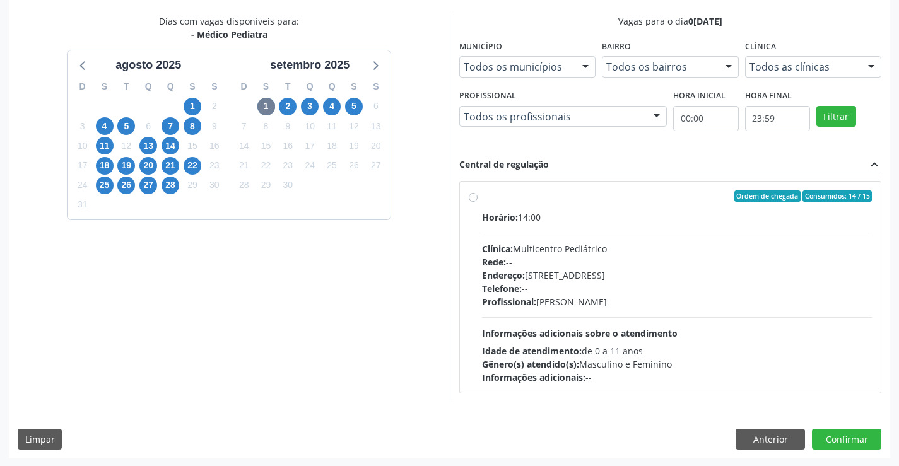
scroll to position [265, 0]
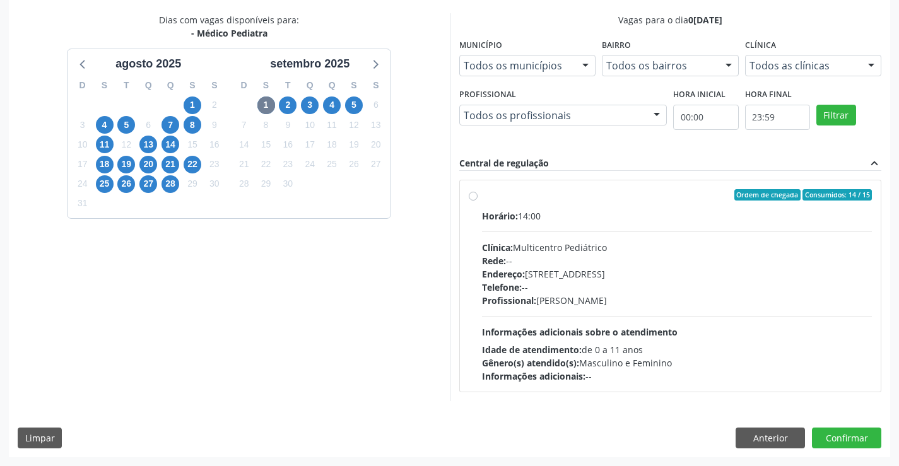
click at [552, 273] on div "Endereço: [STREET_ADDRESS]" at bounding box center [677, 274] width 391 height 13
click at [478, 201] on input "Ordem de chegada Consumidos: 14 / 15 Horário: 14:00 Clínica: Multicentro Pediát…" at bounding box center [473, 194] width 9 height 11
radio input "true"
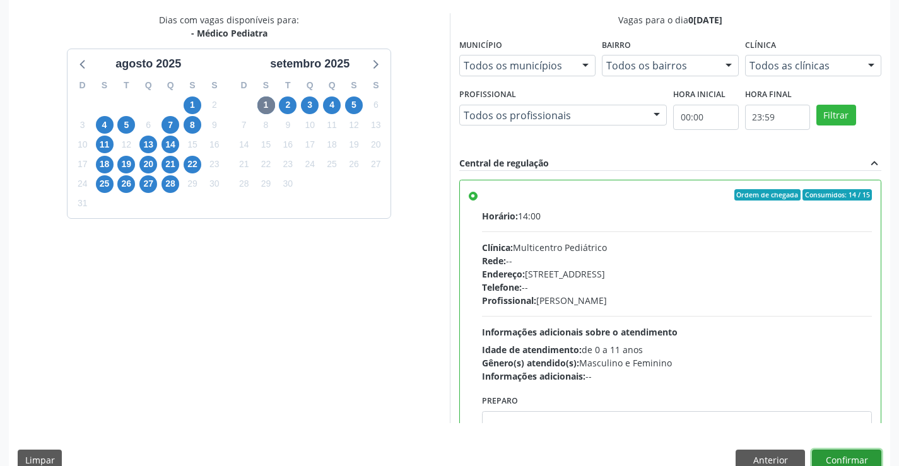
click at [858, 458] on button "Confirmar" at bounding box center [846, 460] width 69 height 21
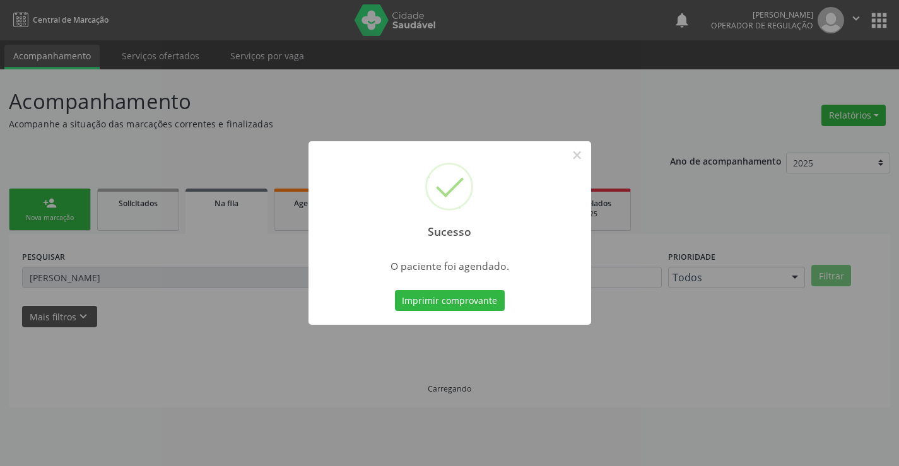
scroll to position [0, 0]
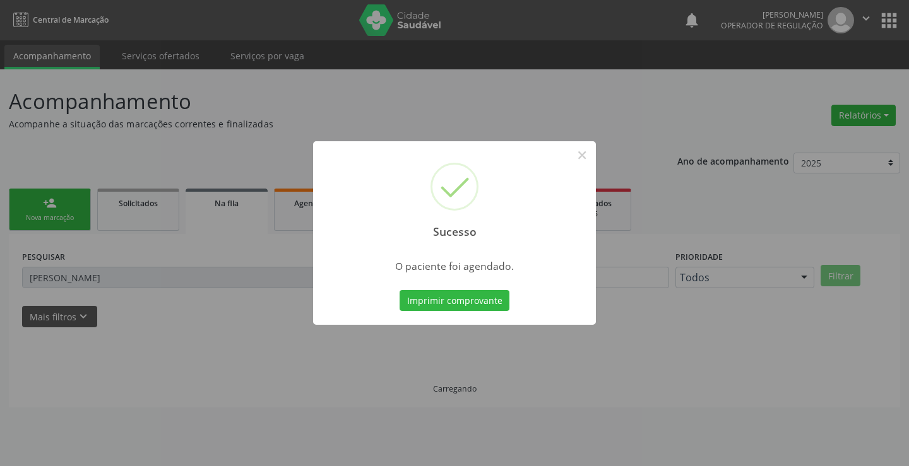
click at [445, 288] on div "Imprimir comprovante Cancel" at bounding box center [455, 301] width 116 height 27
click at [441, 300] on button "Imprimir comprovante" at bounding box center [455, 300] width 110 height 21
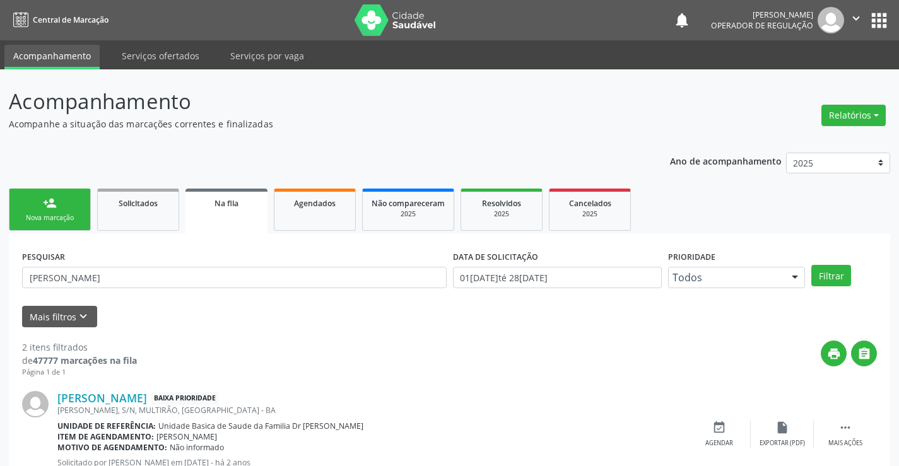
click at [47, 217] on div "Nova marcação" at bounding box center [49, 217] width 63 height 9
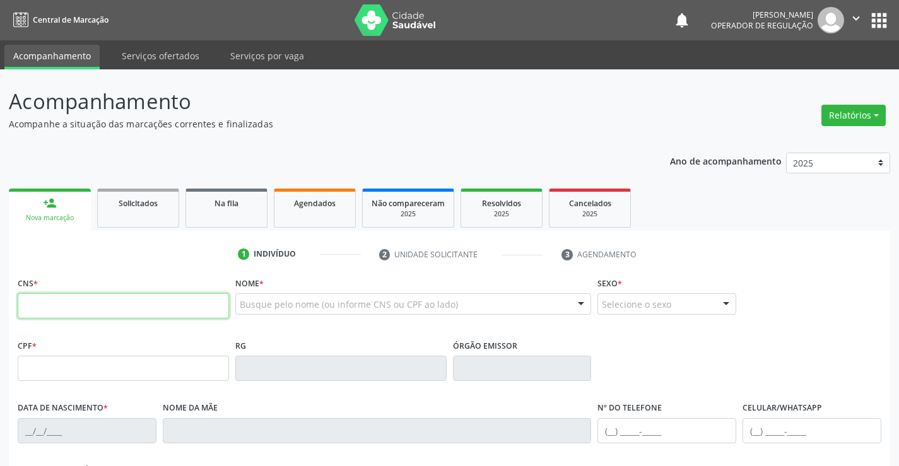
click at [117, 305] on input "text" at bounding box center [123, 306] width 211 height 25
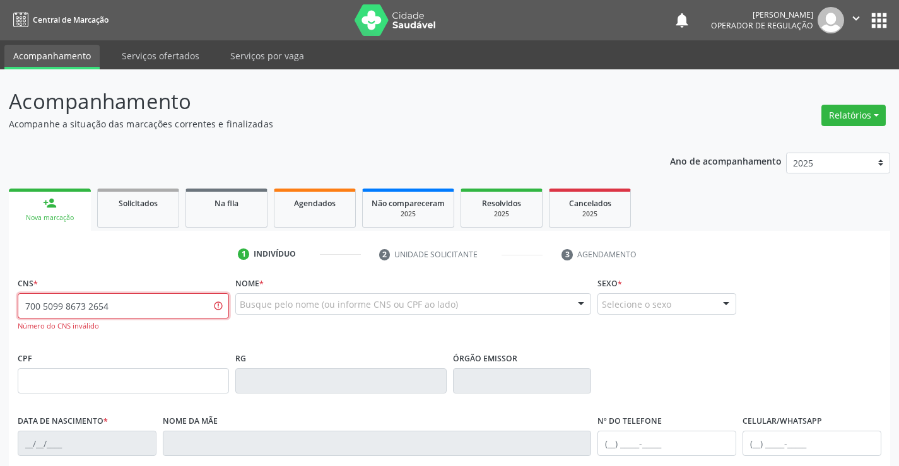
type input "700 5099 8673 2654"
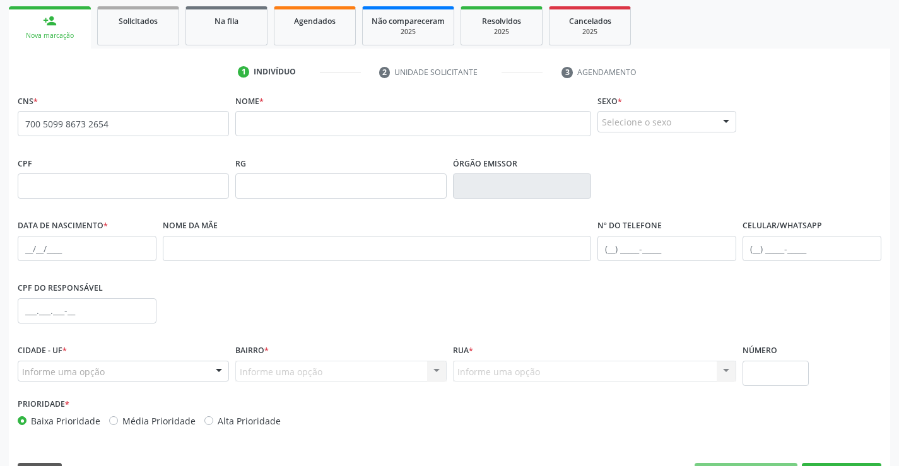
scroll to position [189, 0]
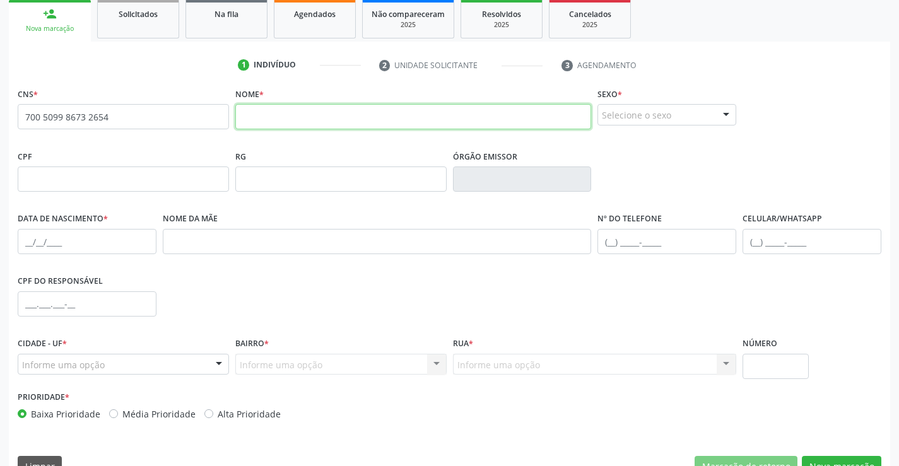
click at [350, 121] on input "text" at bounding box center [413, 116] width 357 height 25
type input "edson pilenghy passos"
click at [658, 112] on div "Selecione o sexo" at bounding box center [667, 114] width 139 height 21
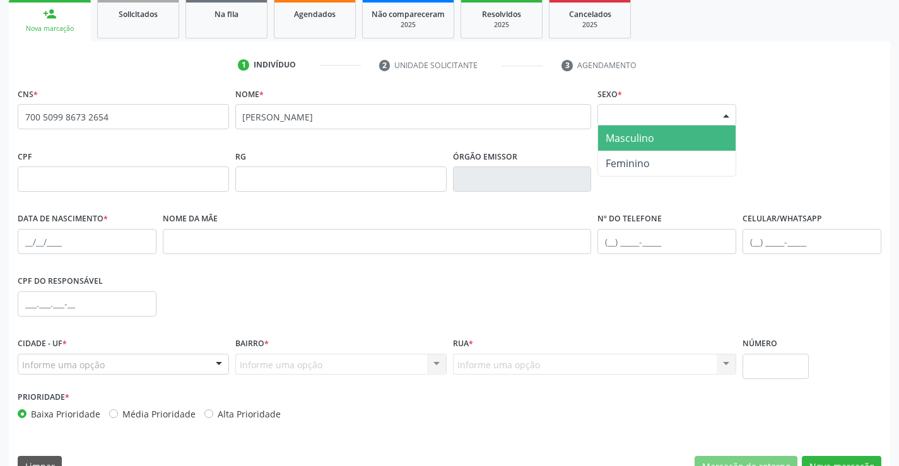
click at [624, 139] on span "Masculino" at bounding box center [630, 138] width 49 height 14
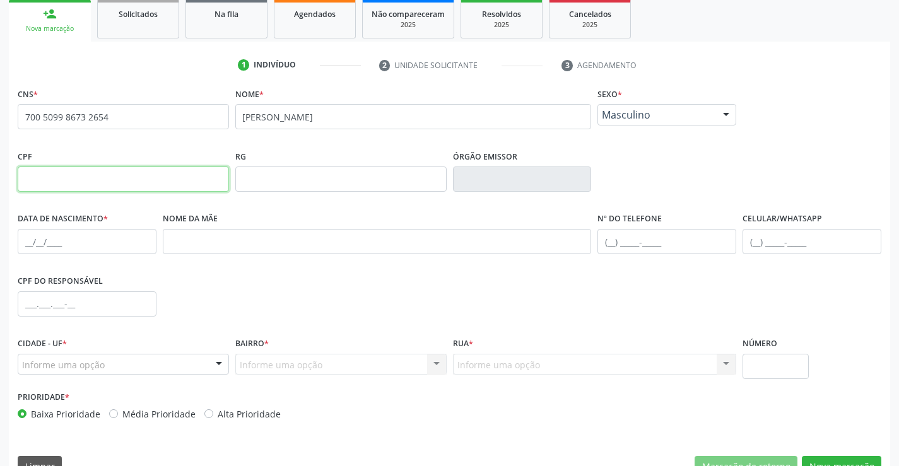
click at [165, 185] on input "text" at bounding box center [123, 179] width 211 height 25
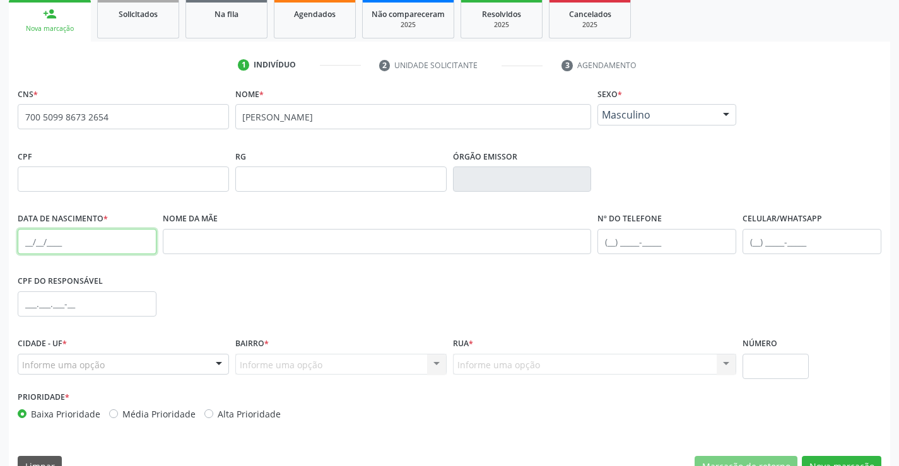
click at [40, 235] on input "text" at bounding box center [87, 241] width 139 height 25
type input "10/12/1991"
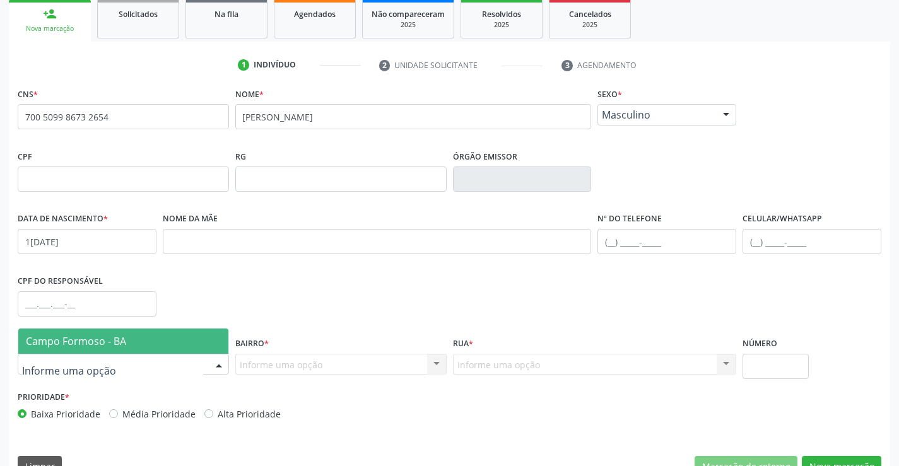
click at [174, 364] on div at bounding box center [123, 364] width 211 height 21
click at [170, 331] on span "Campo Formoso - BA" at bounding box center [123, 341] width 210 height 25
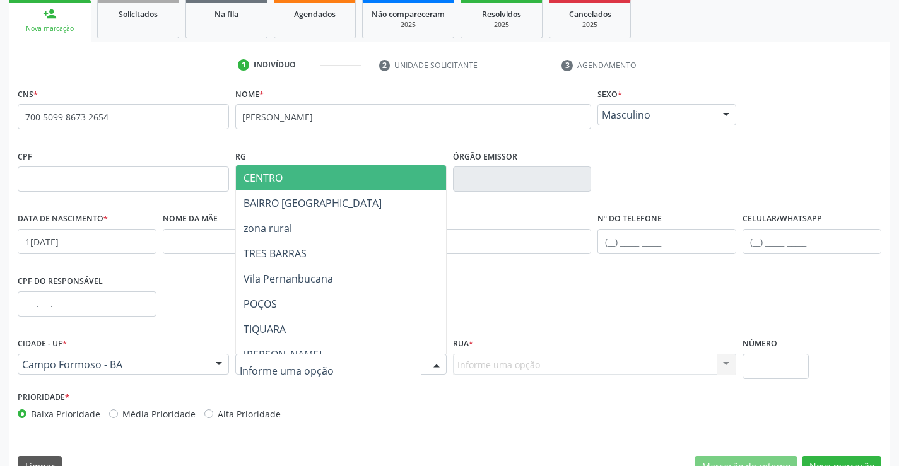
click at [439, 359] on div at bounding box center [436, 365] width 19 height 21
click at [278, 181] on span "CENTRO" at bounding box center [263, 178] width 39 height 14
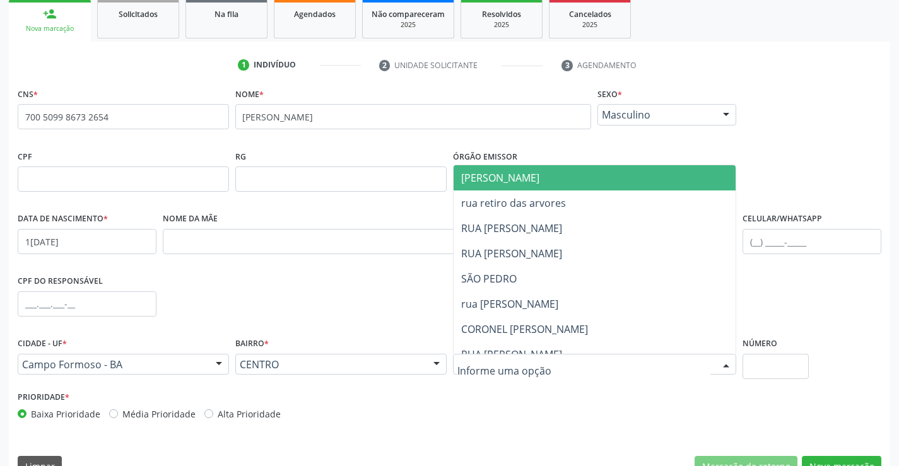
click at [489, 176] on span "[PERSON_NAME]" at bounding box center [500, 178] width 78 height 14
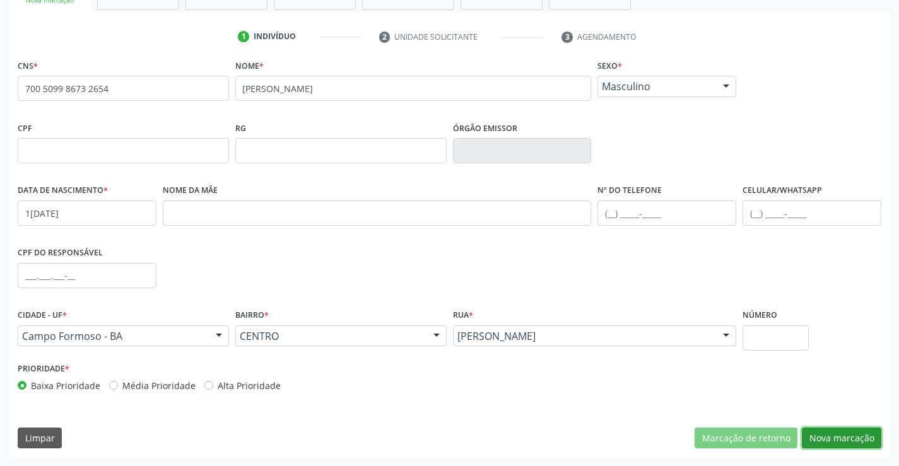
click at [836, 443] on button "Nova marcação" at bounding box center [842, 438] width 80 height 21
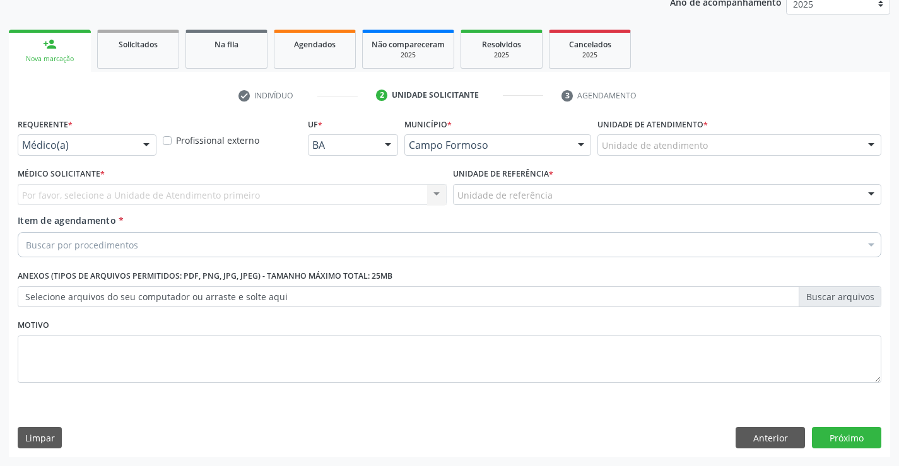
scroll to position [159, 0]
drag, startPoint x: 126, startPoint y: 143, endPoint x: 125, endPoint y: 160, distance: 17.7
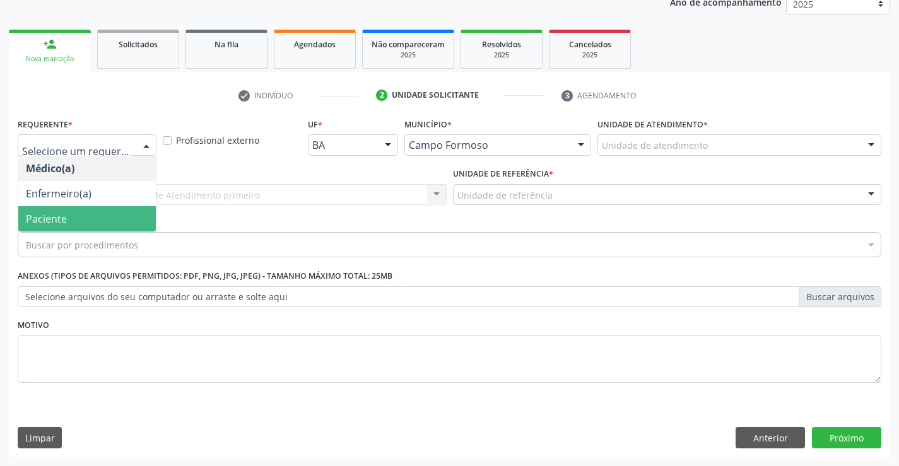
click at [109, 213] on span "Paciente" at bounding box center [87, 218] width 138 height 25
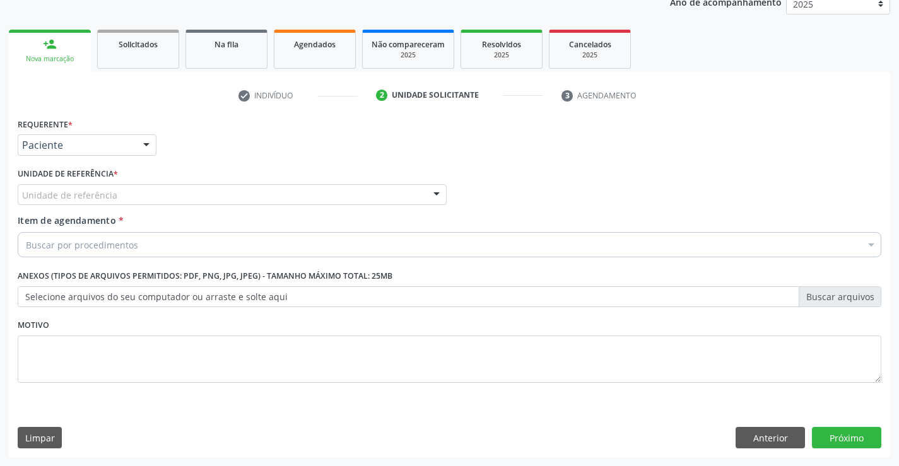
click at [180, 208] on div "Unidade de referência * Unidade de referência Unidade Basica de Saude da Famili…" at bounding box center [233, 189] width 436 height 49
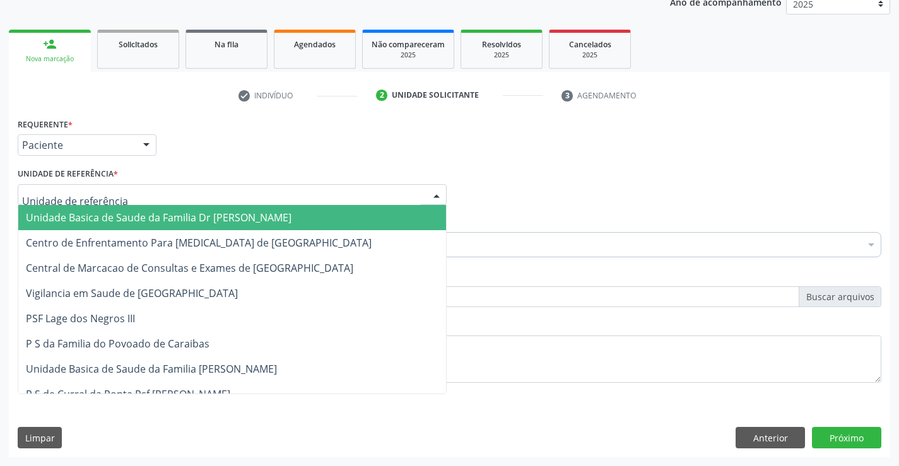
click at [195, 199] on div at bounding box center [232, 194] width 429 height 21
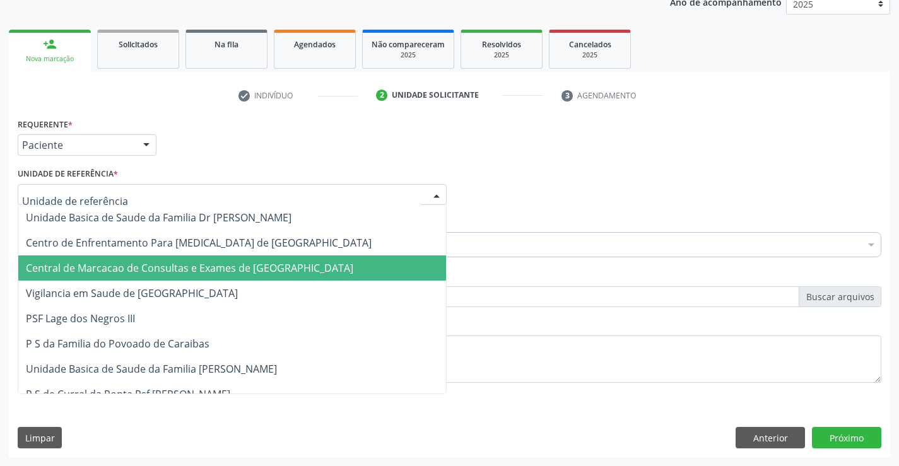
click at [195, 270] on span "Central de Marcacao de Consultas e Exames de [GEOGRAPHIC_DATA]" at bounding box center [190, 268] width 328 height 14
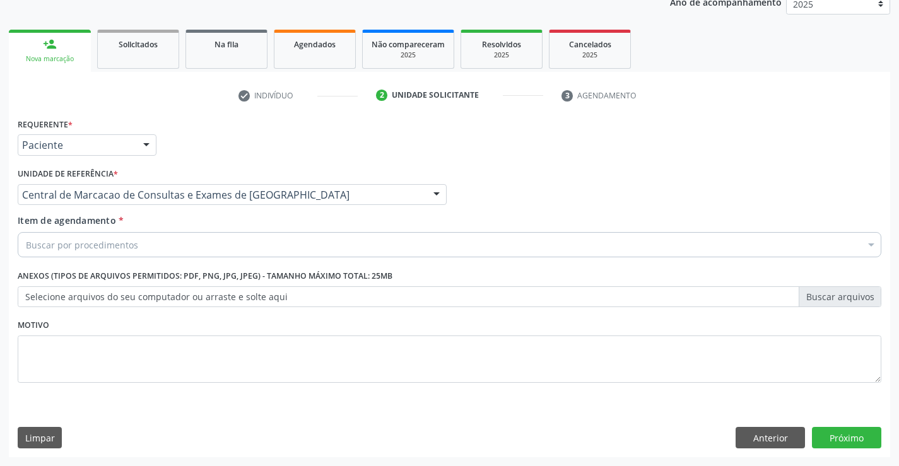
click at [225, 248] on div "Buscar por procedimentos" at bounding box center [450, 244] width 864 height 25
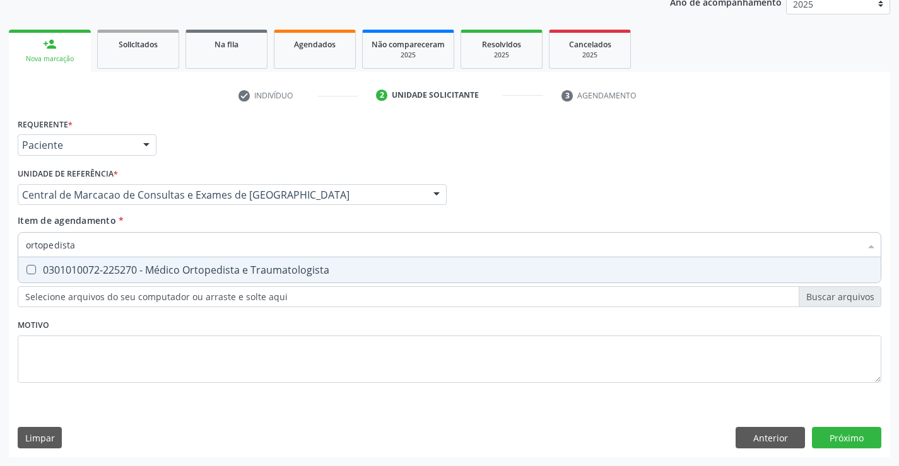
click at [225, 248] on input "ortopedista" at bounding box center [443, 244] width 835 height 25
type input "hemogra"
click at [261, 277] on span "0202020380 - Hemograma Completo" at bounding box center [449, 270] width 863 height 25
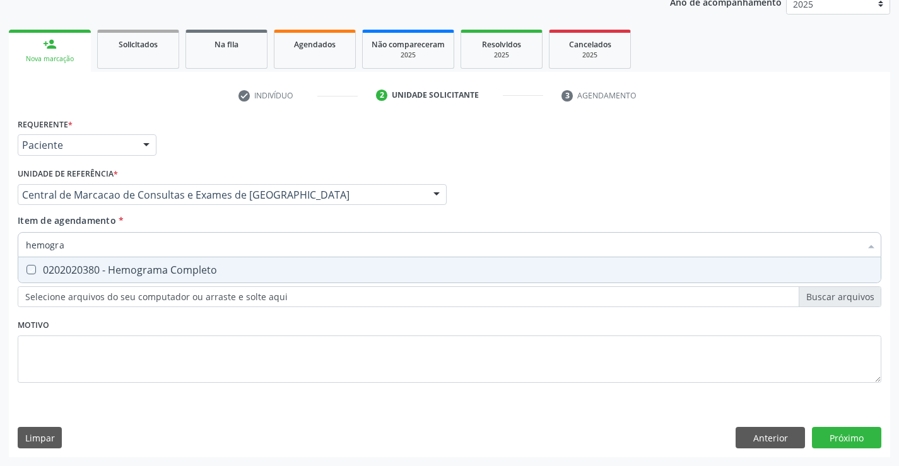
checkbox Completo "true"
click at [843, 430] on div "Requerente * Paciente Médico(a) Enfermeiro(a) Paciente Nenhum resultado encontr…" at bounding box center [450, 286] width 882 height 343
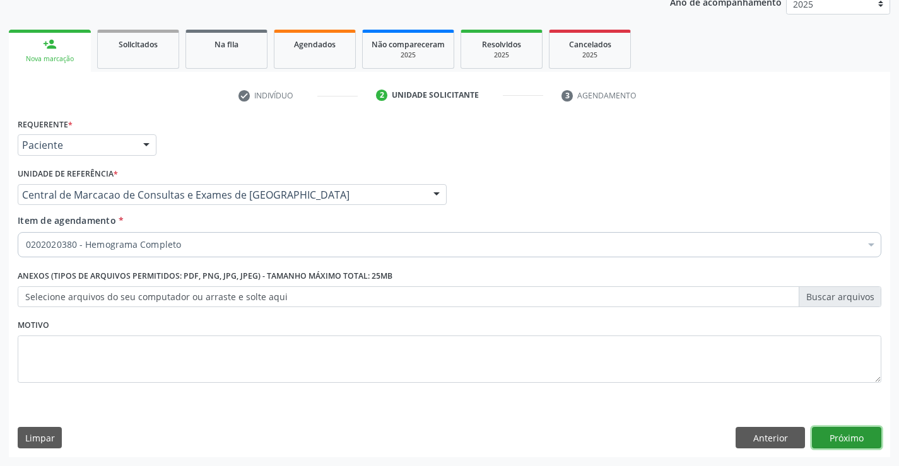
click at [869, 436] on button "Próximo" at bounding box center [846, 437] width 69 height 21
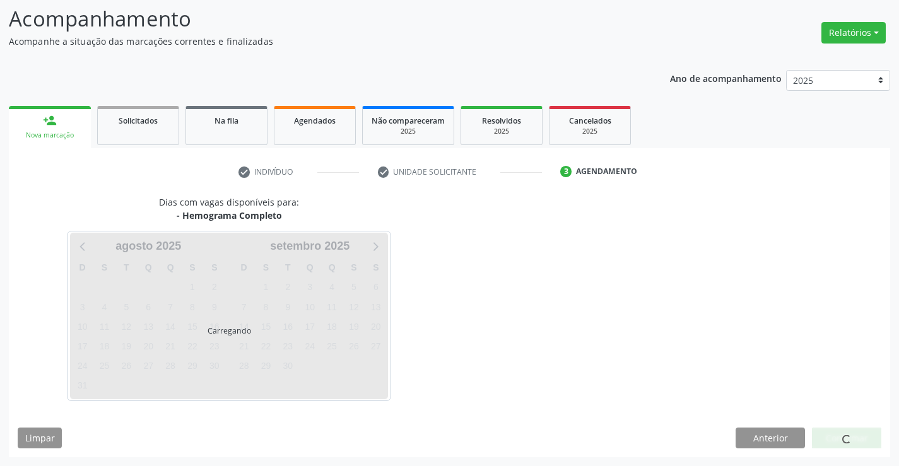
scroll to position [83, 0]
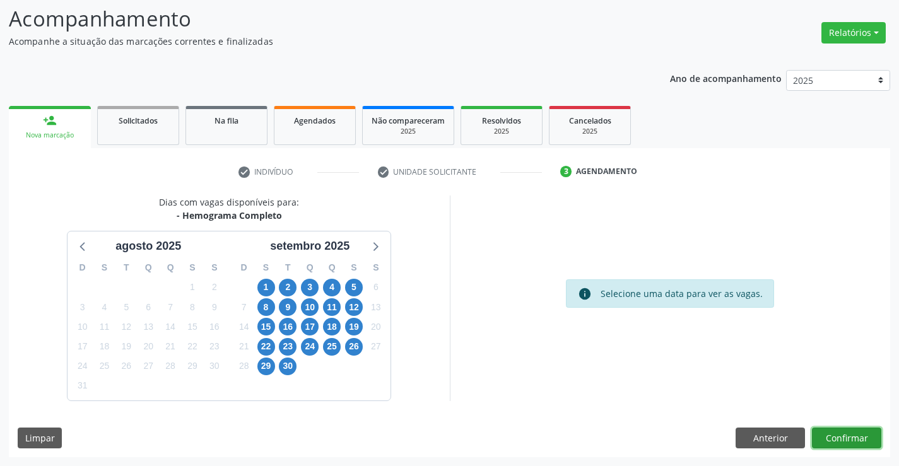
click at [843, 431] on button "Confirmar" at bounding box center [846, 438] width 69 height 21
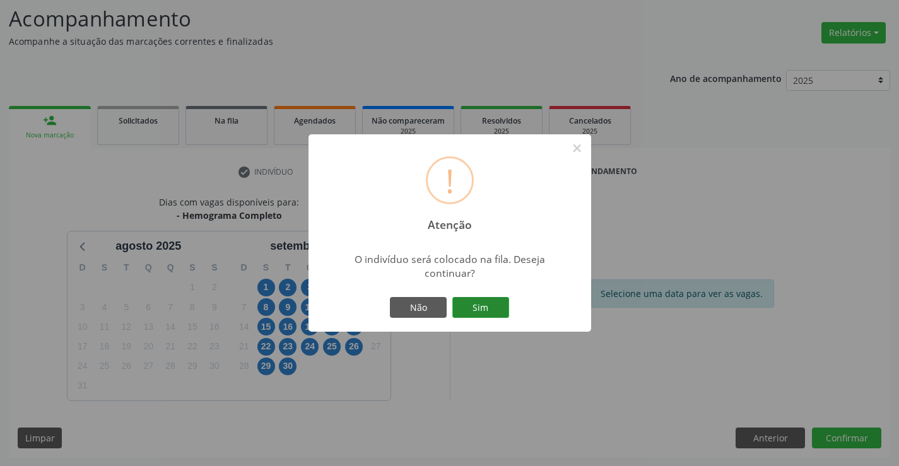
click at [480, 311] on button "Sim" at bounding box center [481, 307] width 57 height 21
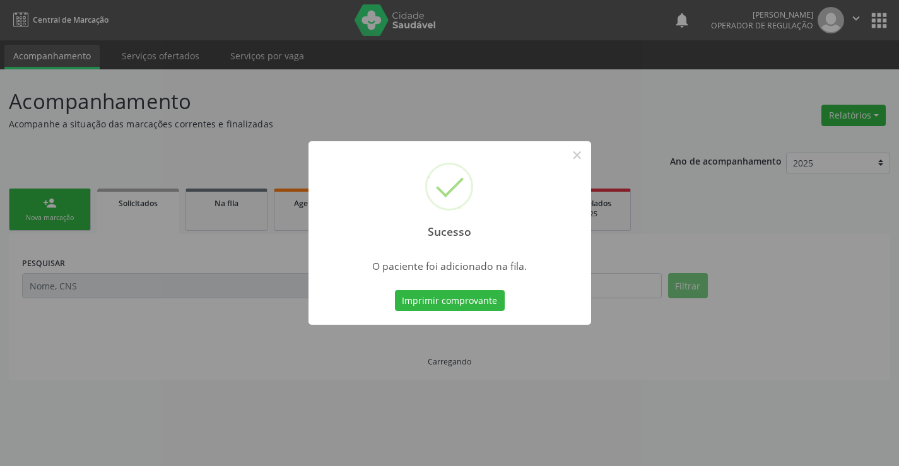
scroll to position [0, 0]
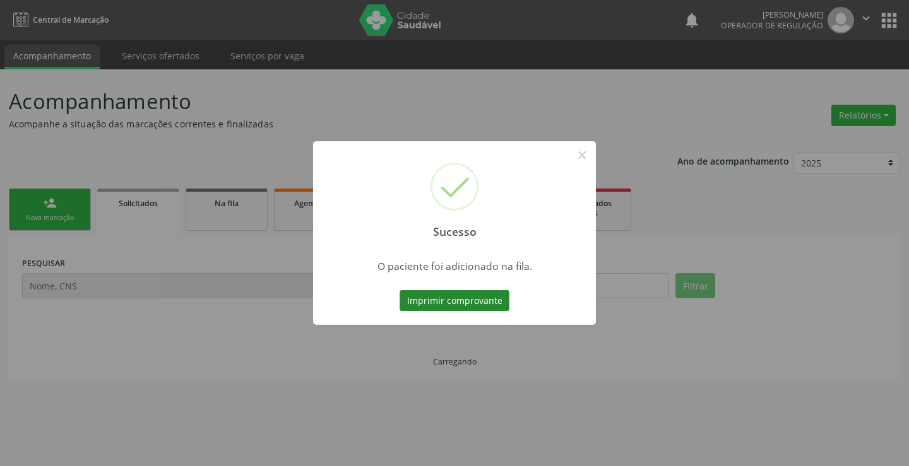
click at [476, 292] on button "Imprimir comprovante" at bounding box center [455, 300] width 110 height 21
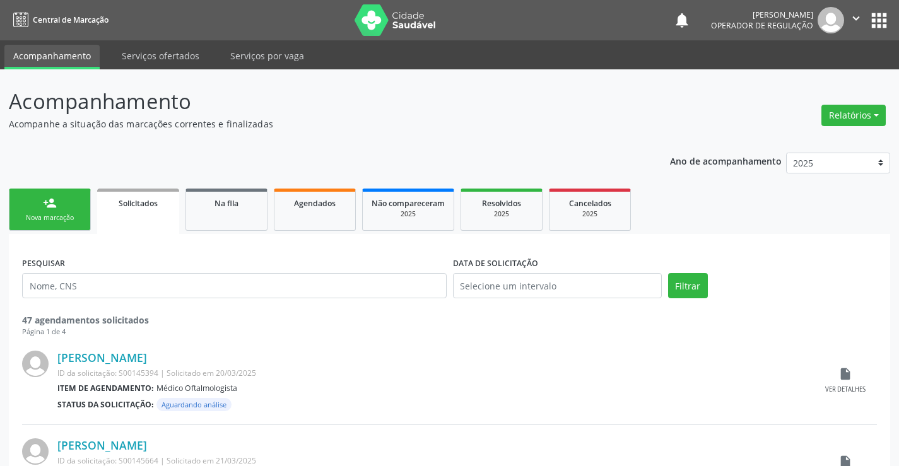
click at [76, 213] on div "Nova marcação" at bounding box center [49, 217] width 63 height 9
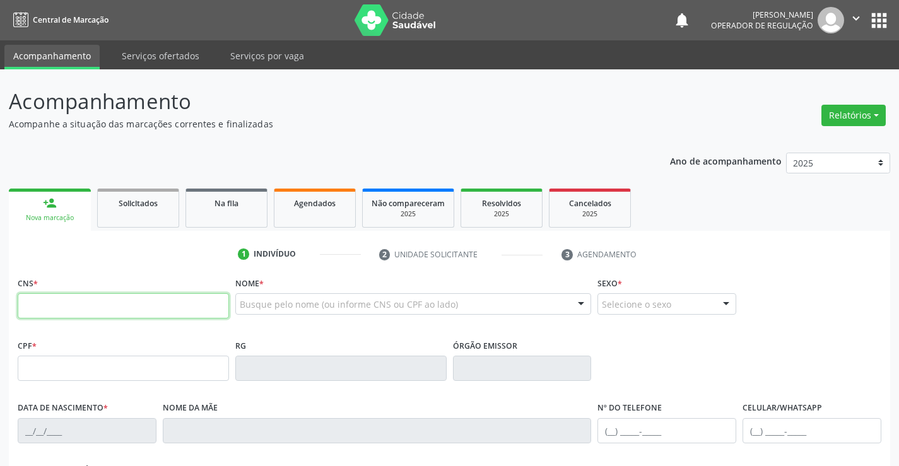
click at [56, 307] on input "text" at bounding box center [123, 306] width 211 height 25
type input "706 4081 1958 8584"
type input "09/05/1997"
type input "(74) 99950-0478"
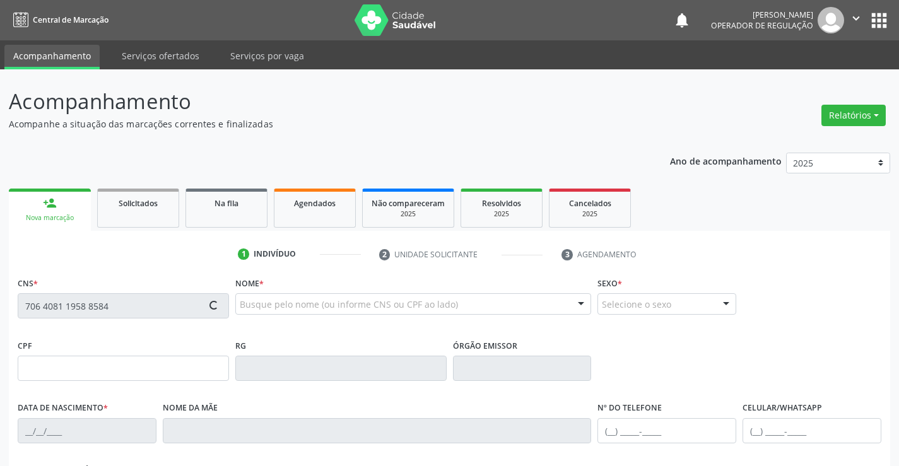
type input "SN"
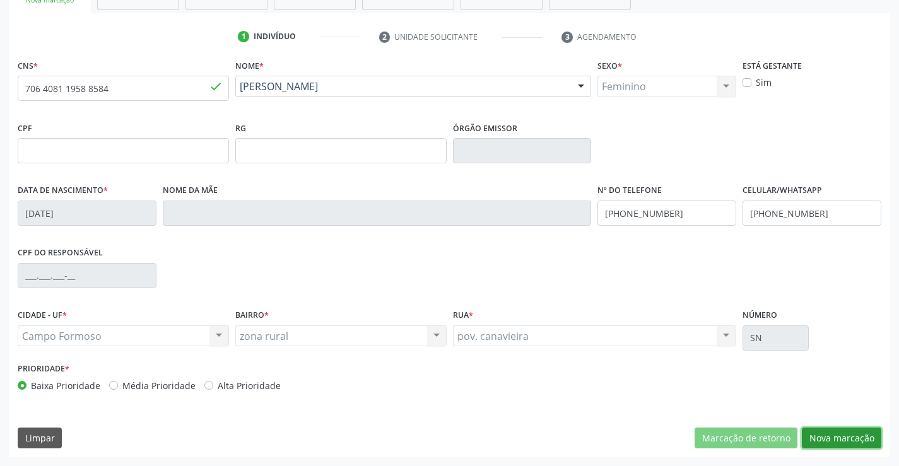
click at [858, 437] on button "Nova marcação" at bounding box center [842, 438] width 80 height 21
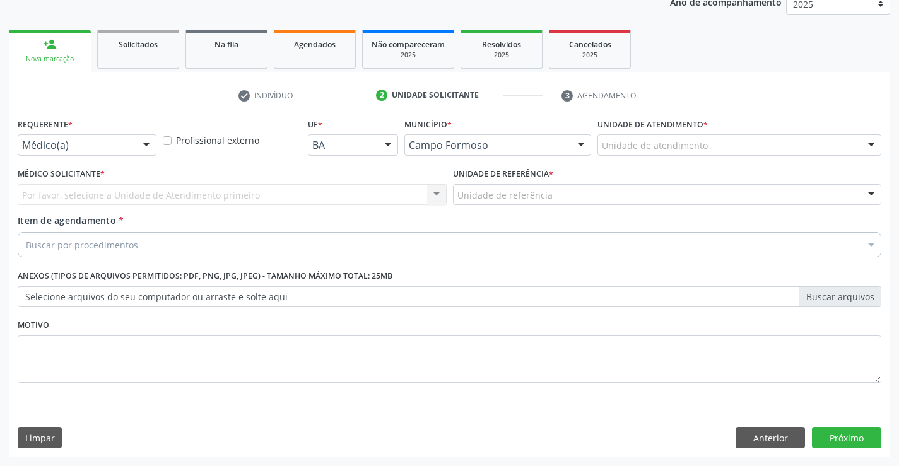
scroll to position [159, 0]
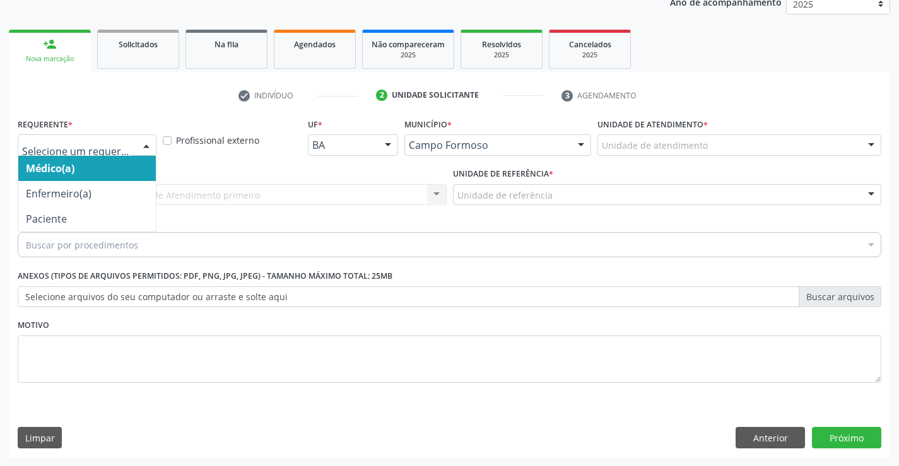
drag, startPoint x: 141, startPoint y: 150, endPoint x: 138, endPoint y: 157, distance: 7.4
click at [138, 156] on div "Médico(a) Enfermeiro(a) Paciente Nenhum resultado encontrado para: " " Não há n…" at bounding box center [87, 144] width 139 height 21
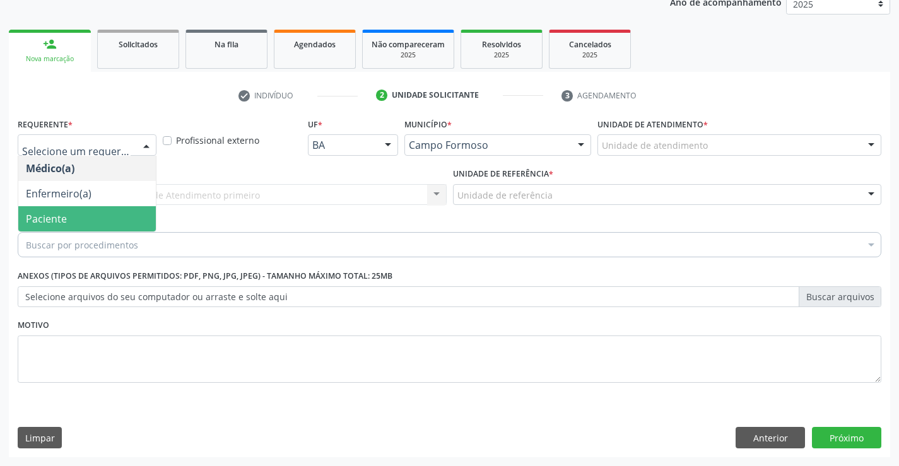
click at [100, 224] on span "Paciente" at bounding box center [87, 218] width 138 height 25
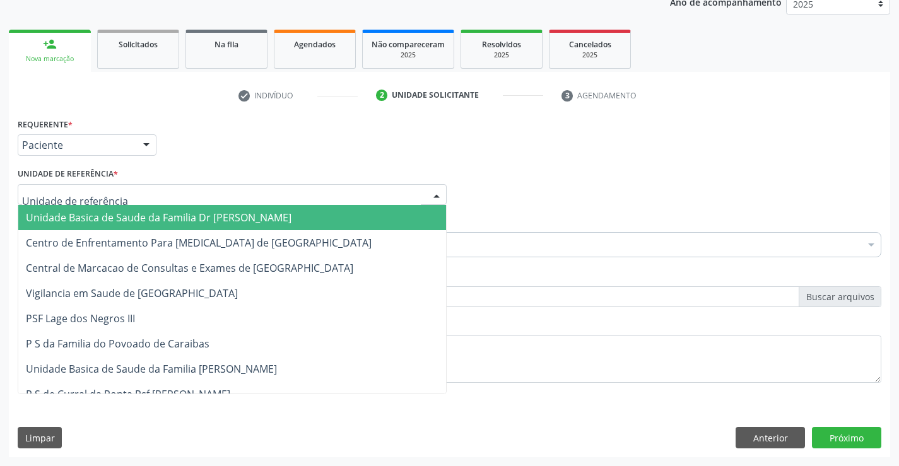
drag, startPoint x: 211, startPoint y: 200, endPoint x: 218, endPoint y: 252, distance: 52.2
click at [210, 201] on div at bounding box center [232, 194] width 429 height 21
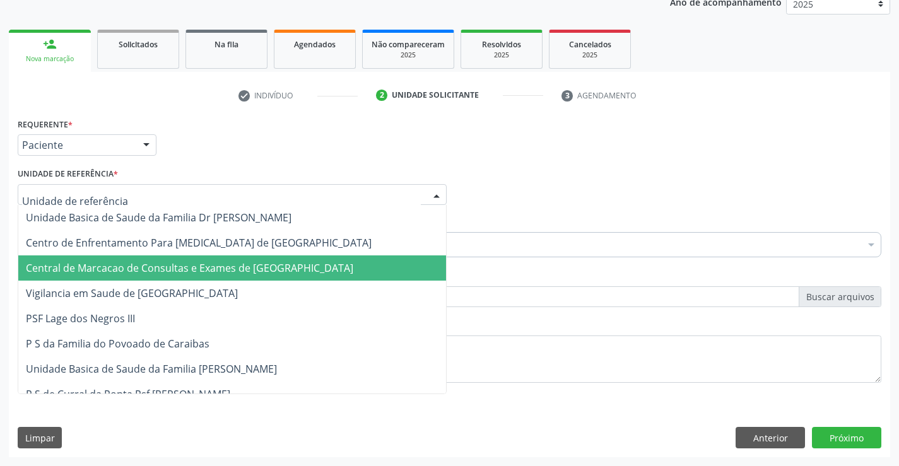
click at [215, 270] on span "Central de Marcacao de Consultas e Exames de [GEOGRAPHIC_DATA]" at bounding box center [190, 268] width 328 height 14
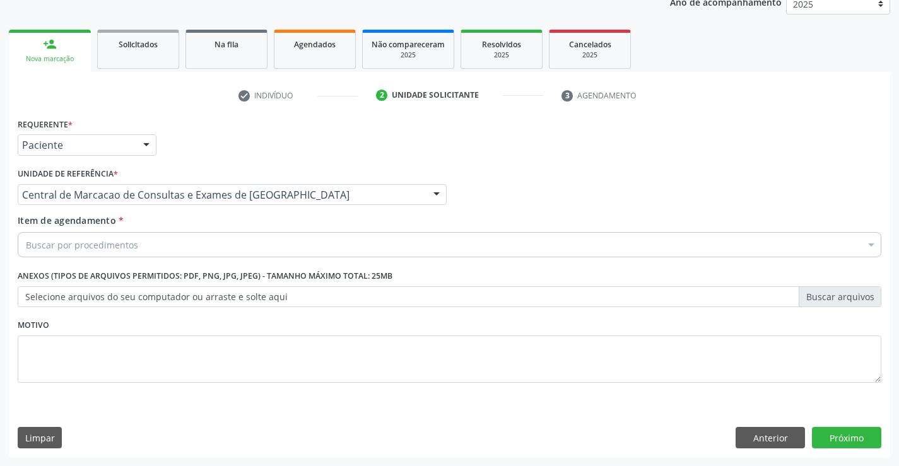
click at [248, 247] on div "Buscar por procedimentos" at bounding box center [450, 244] width 864 height 25
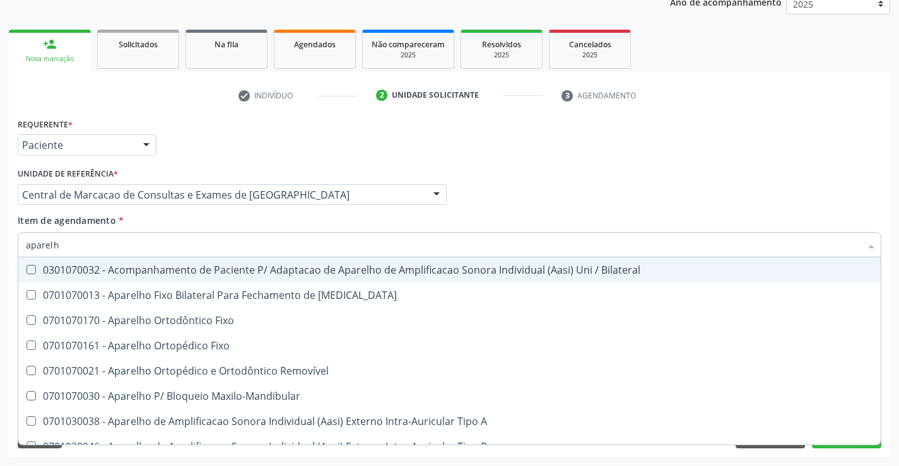
type input "aparelho"
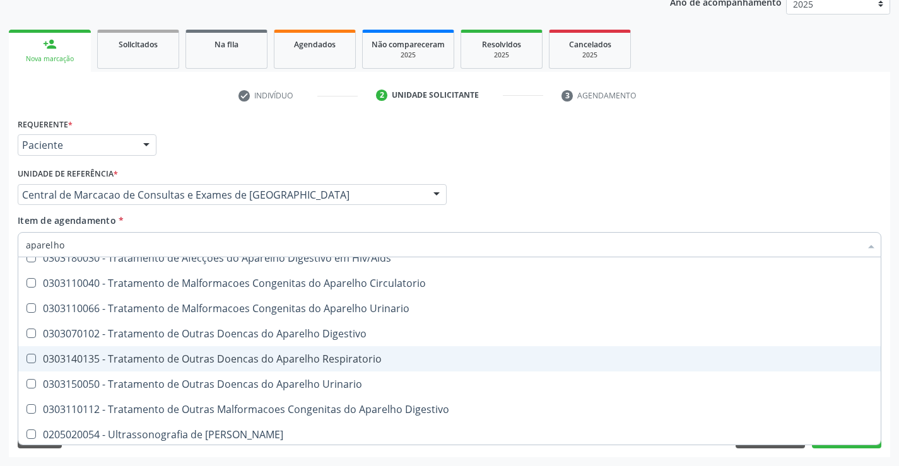
scroll to position [772, 0]
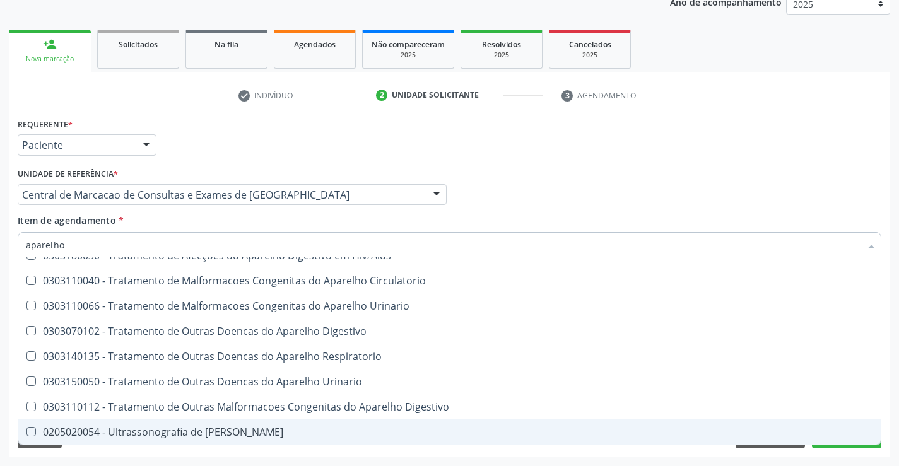
click at [200, 434] on div "0205020054 - Ultrassonografia de Aparelho Urinario" at bounding box center [450, 432] width 848 height 10
checkbox Urinario "true"
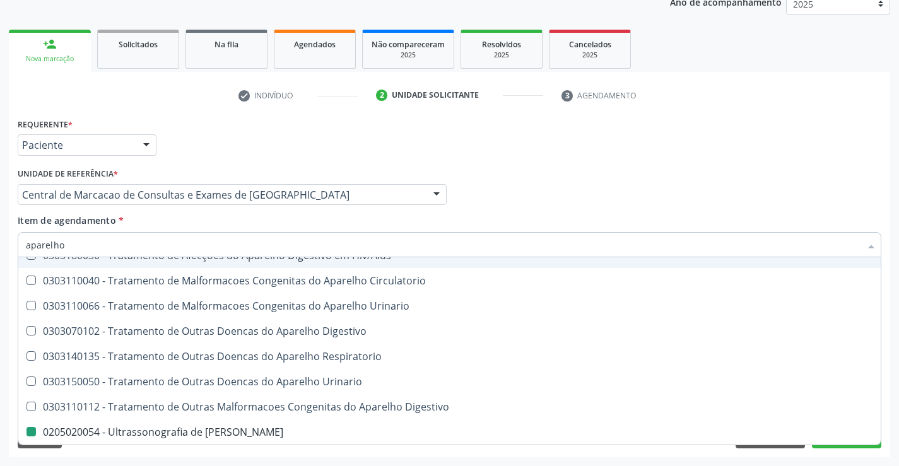
click at [547, 187] on div "Médico Solicitante Por favor, selecione a Unidade de Atendimento primeiro Nenhu…" at bounding box center [450, 189] width 870 height 49
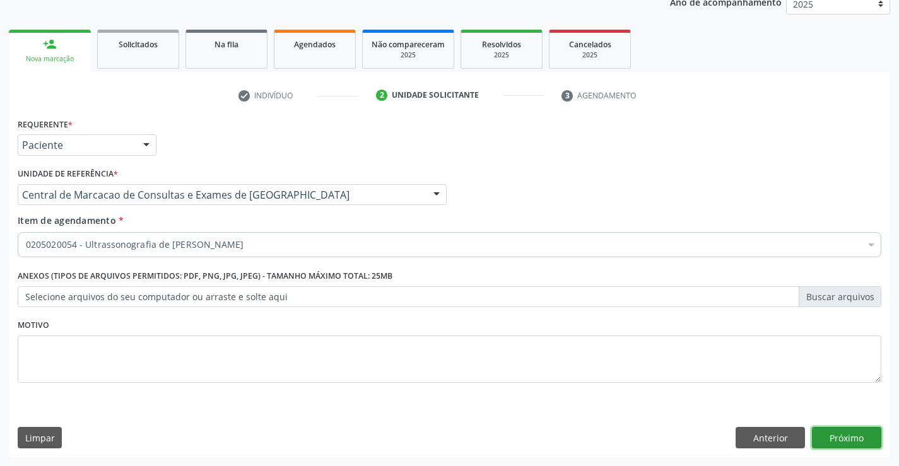
click at [820, 434] on button "Próximo" at bounding box center [846, 437] width 69 height 21
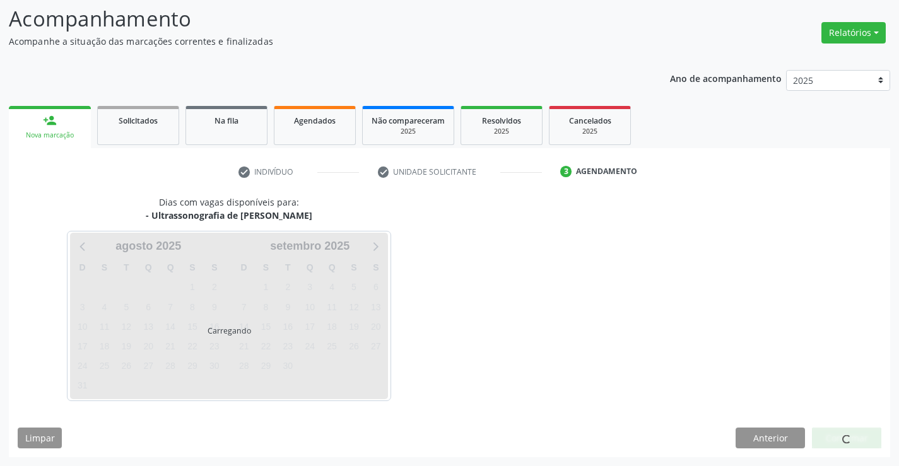
scroll to position [83, 0]
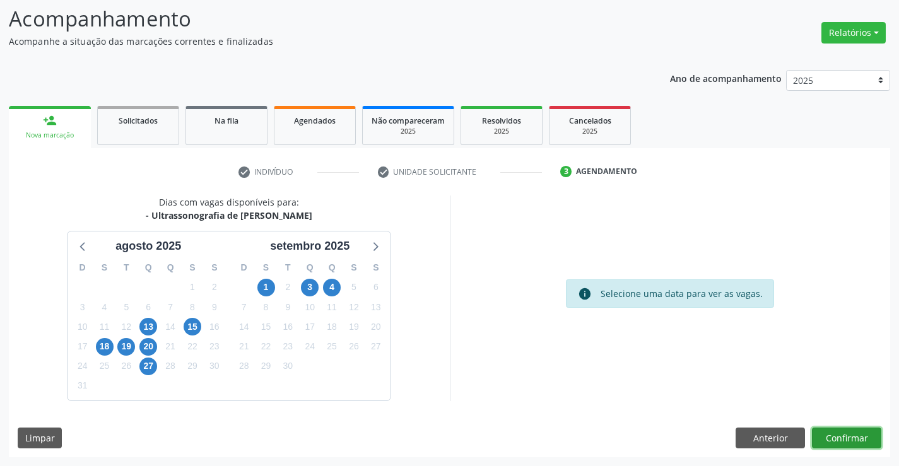
click at [841, 437] on button "Confirmar" at bounding box center [846, 438] width 69 height 21
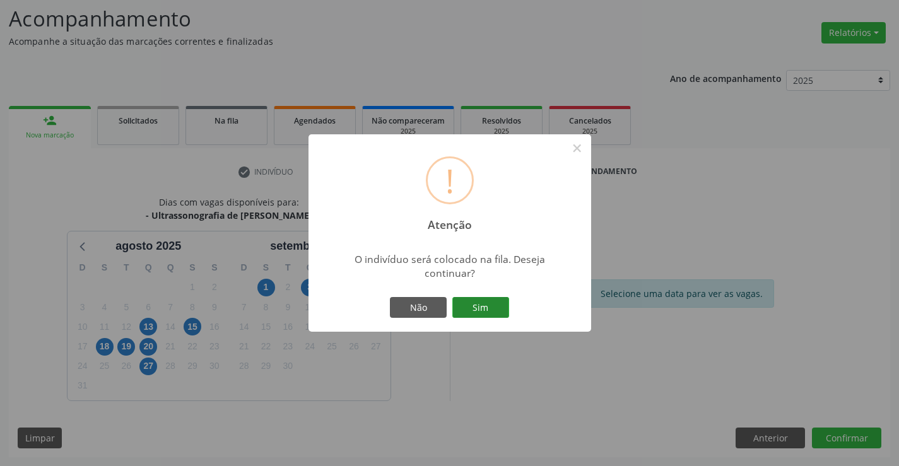
click at [492, 311] on button "Sim" at bounding box center [481, 307] width 57 height 21
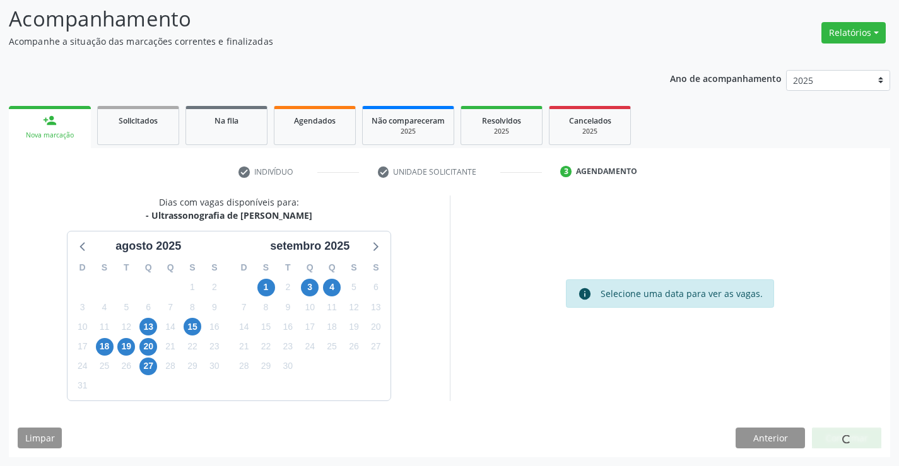
scroll to position [0, 0]
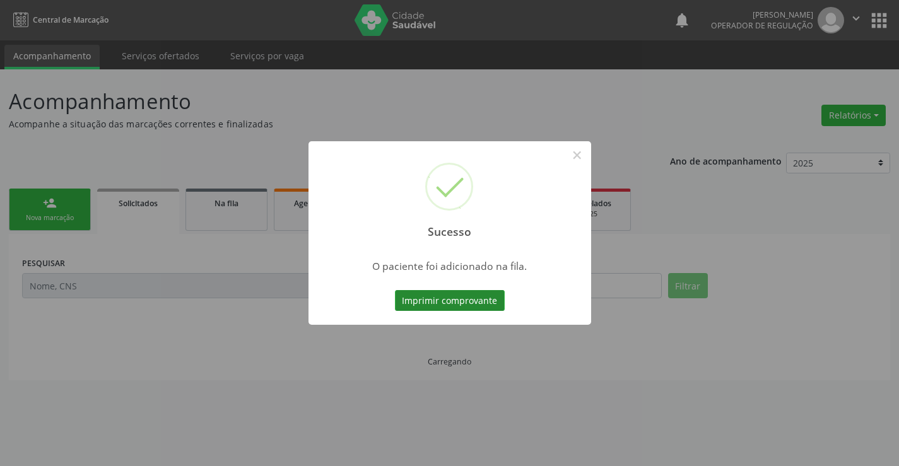
click at [486, 304] on button "Imprimir comprovante" at bounding box center [450, 300] width 110 height 21
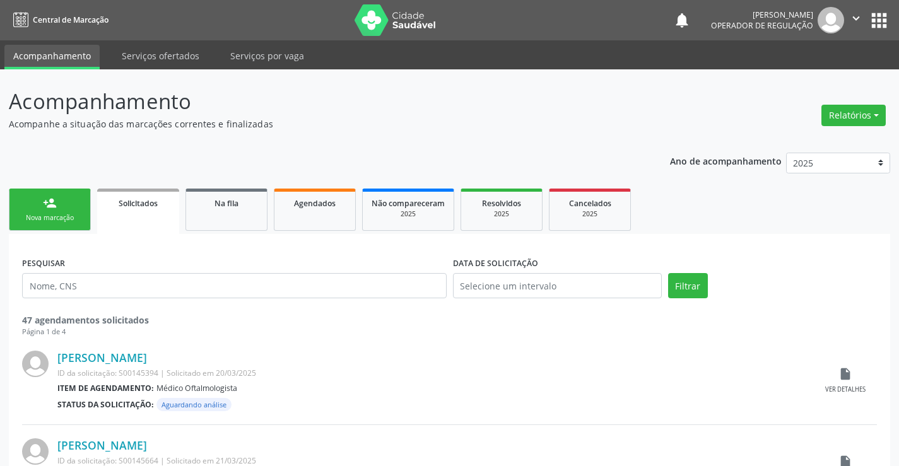
click at [78, 210] on link "person_add Nova marcação" at bounding box center [50, 210] width 82 height 42
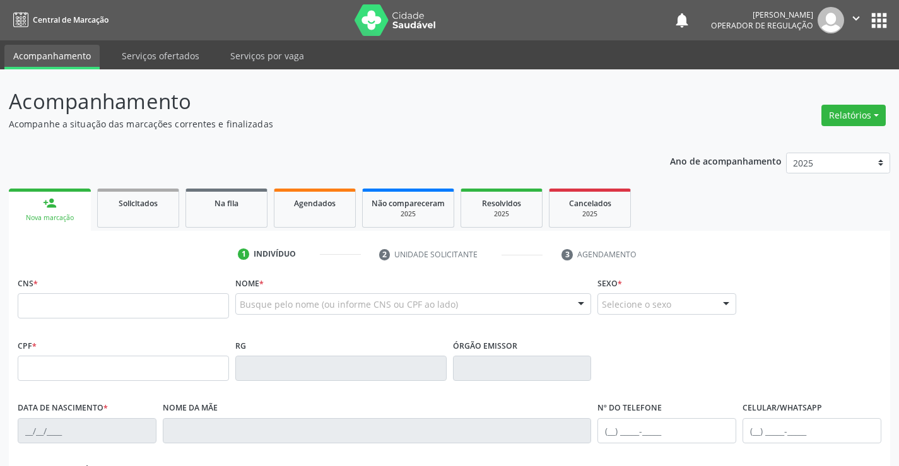
click at [111, 320] on fieldset "CNS *" at bounding box center [123, 301] width 211 height 54
click at [114, 316] on input "text" at bounding box center [123, 306] width 211 height 25
type input "707 4070 6810 2571"
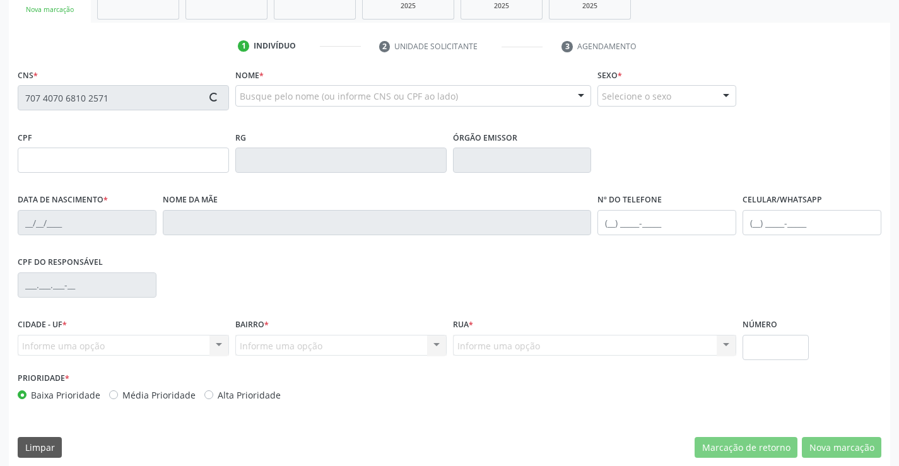
scroll to position [218, 0]
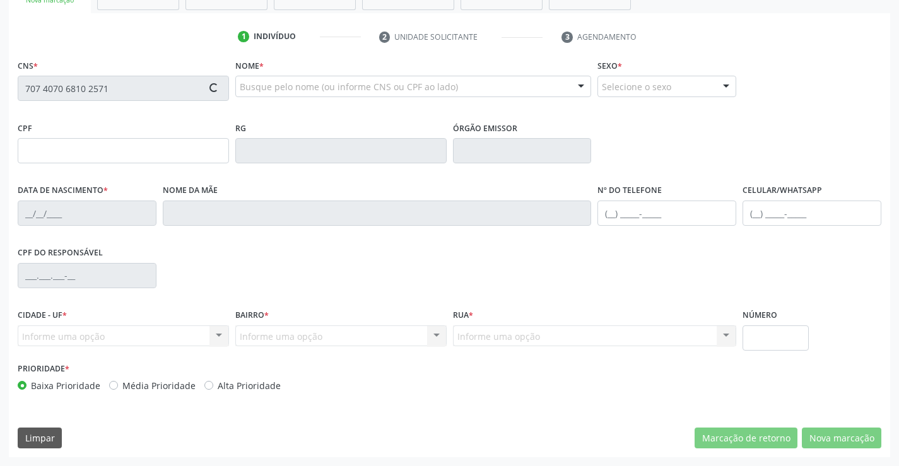
type input "04/11/2000"
type input "Neide Pinto Alves Carvalho"
type input "(74) 9197-1561"
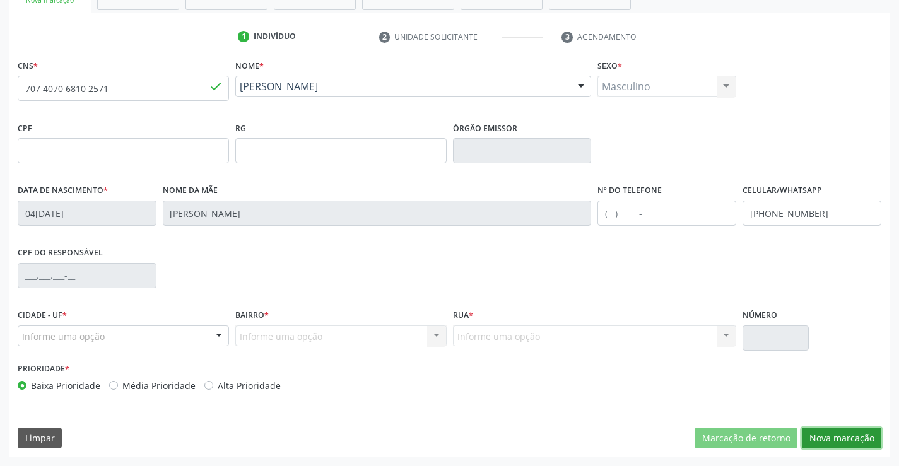
drag, startPoint x: 833, startPoint y: 437, endPoint x: 648, endPoint y: 367, distance: 197.4
click at [821, 434] on button "Nova marcação" at bounding box center [842, 438] width 80 height 21
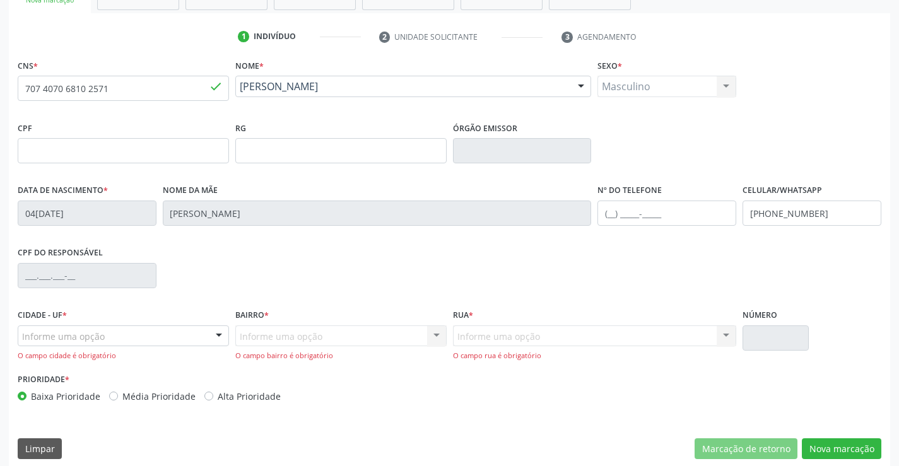
drag, startPoint x: 219, startPoint y: 341, endPoint x: 186, endPoint y: 308, distance: 46.9
click at [219, 340] on div at bounding box center [219, 336] width 19 height 21
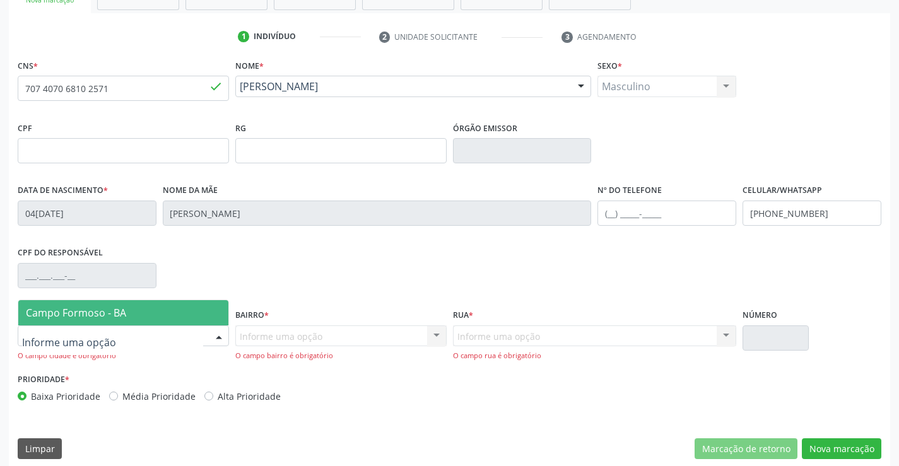
click at [186, 308] on span "Campo Formoso - BA" at bounding box center [123, 312] width 210 height 25
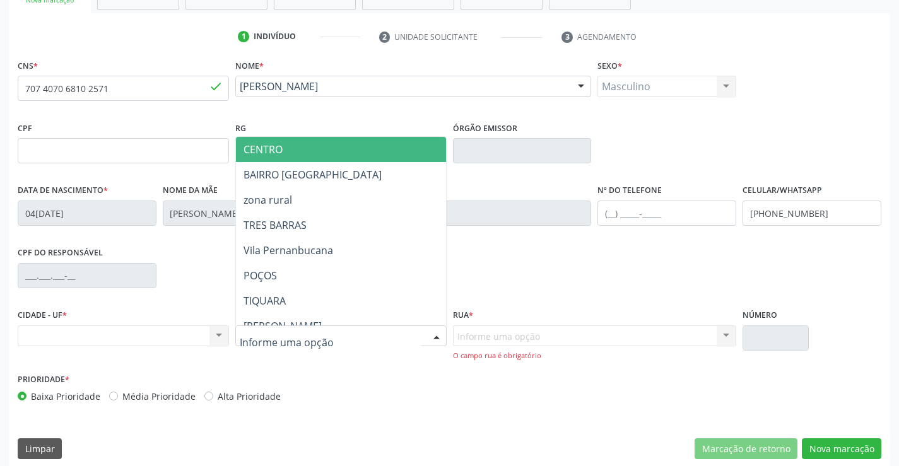
click at [436, 336] on div at bounding box center [436, 336] width 19 height 21
click at [322, 148] on span "CENTRO" at bounding box center [372, 149] width 273 height 25
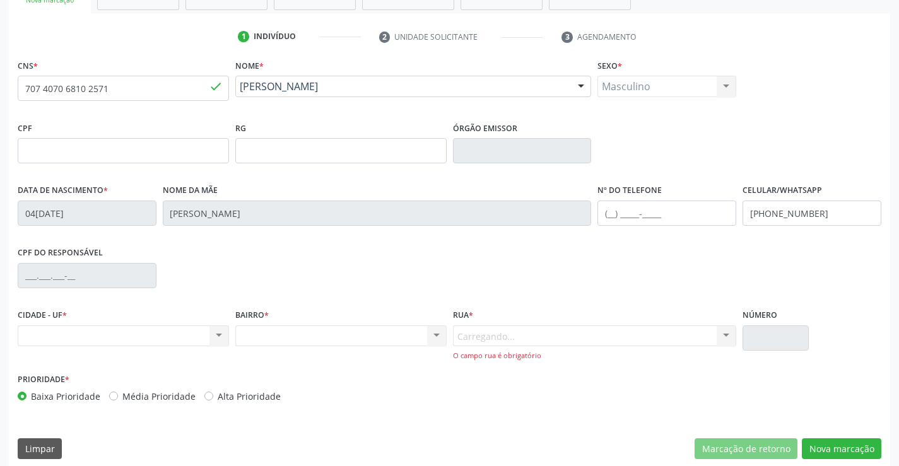
click at [626, 345] on div "Carregando... Nenhum resultado encontrado para: " " Nenhuma opção encontrada. D…" at bounding box center [595, 344] width 284 height 36
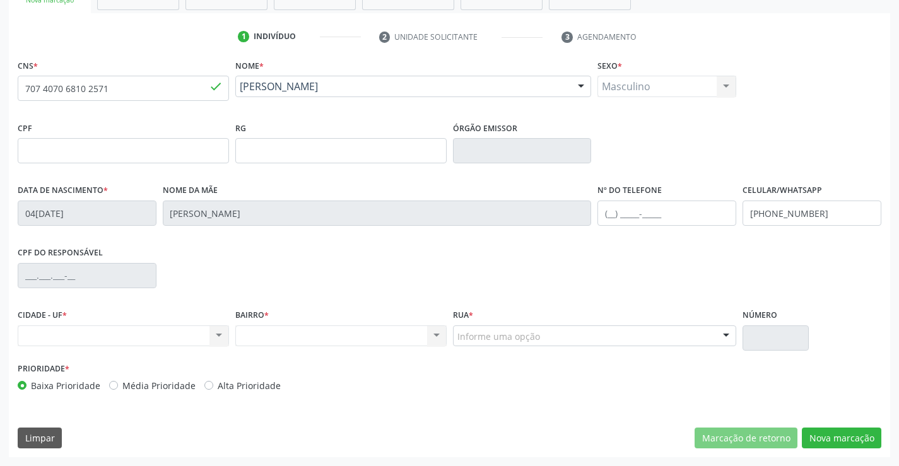
click at [623, 331] on div "Informe uma opção" at bounding box center [595, 336] width 284 height 21
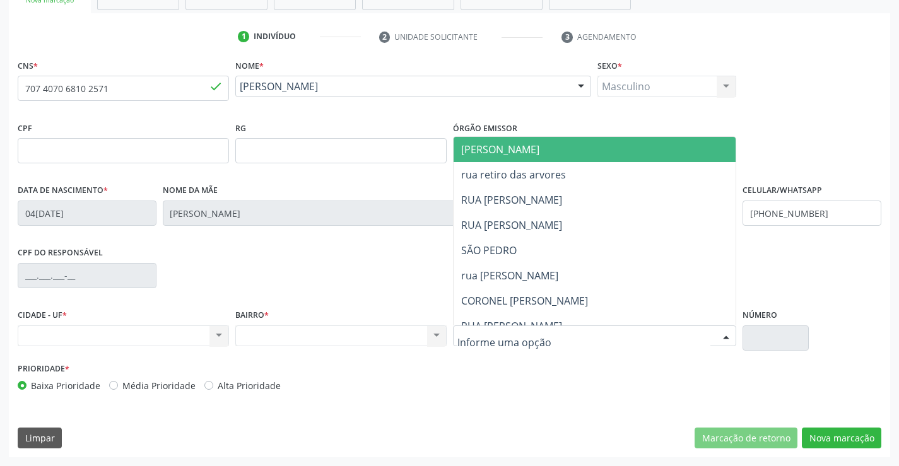
click at [552, 146] on span "[PERSON_NAME]" at bounding box center [606, 149] width 304 height 25
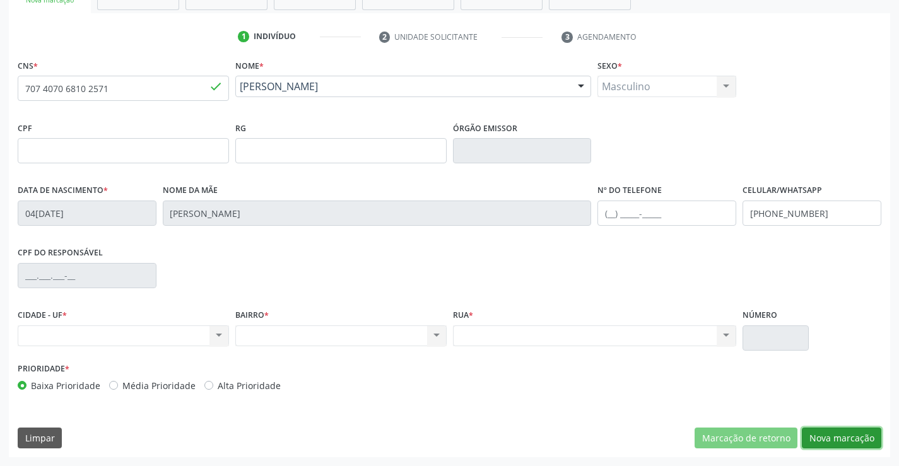
drag, startPoint x: 814, startPoint y: 447, endPoint x: 646, endPoint y: 390, distance: 177.3
click at [808, 444] on button "Nova marcação" at bounding box center [842, 438] width 80 height 21
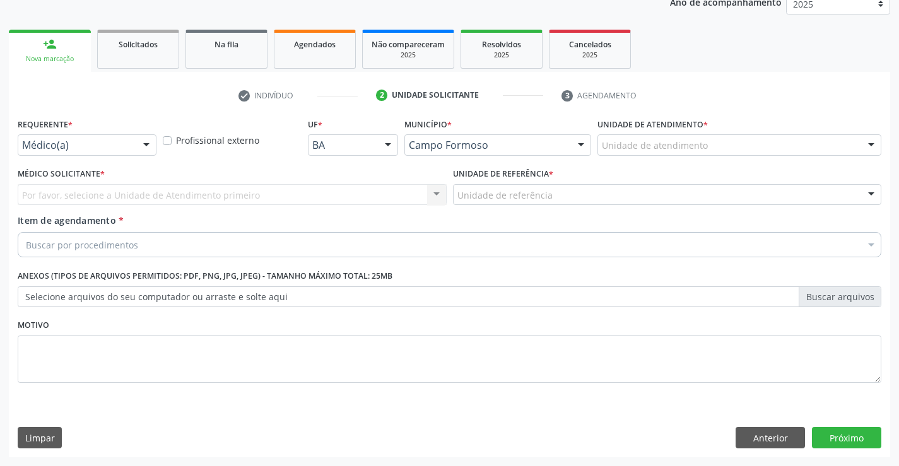
click at [138, 140] on div at bounding box center [146, 145] width 19 height 21
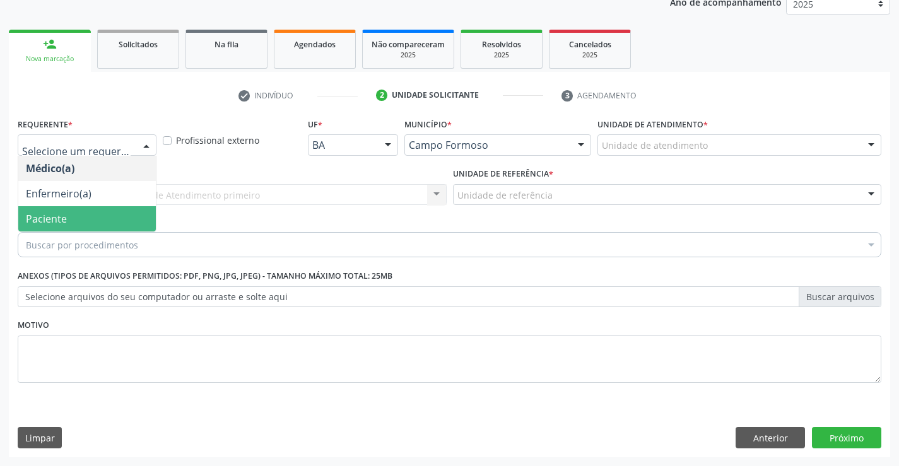
click at [104, 225] on span "Paciente" at bounding box center [87, 218] width 138 height 25
click at [453, 199] on div "Unidade de referência" at bounding box center [667, 194] width 429 height 21
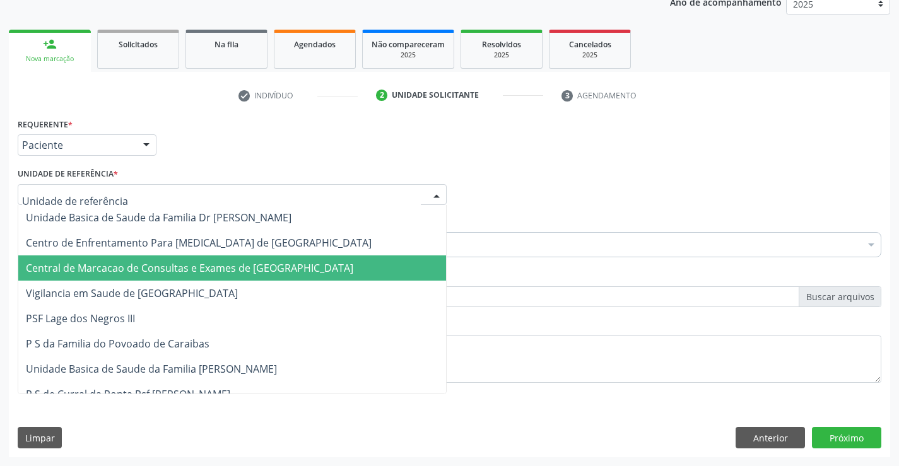
click at [213, 271] on span "Central de Marcacao de Consultas e Exames de [GEOGRAPHIC_DATA]" at bounding box center [190, 268] width 328 height 14
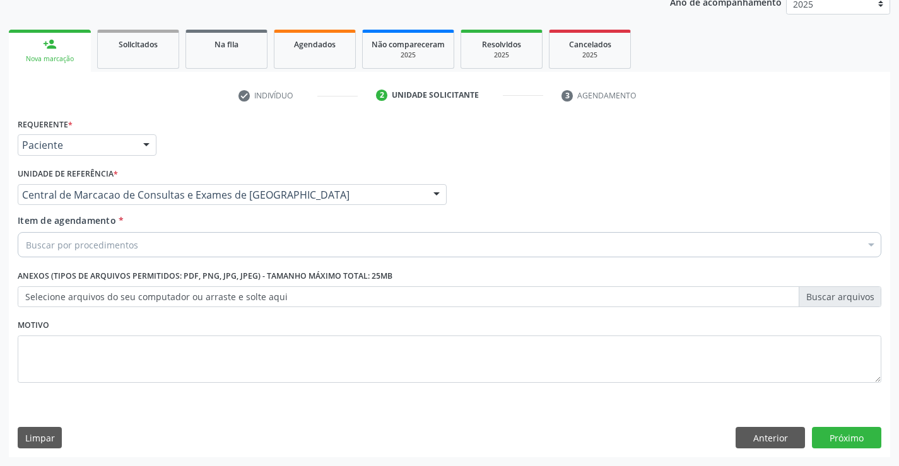
click at [236, 243] on div "Buscar por procedimentos" at bounding box center [450, 244] width 864 height 25
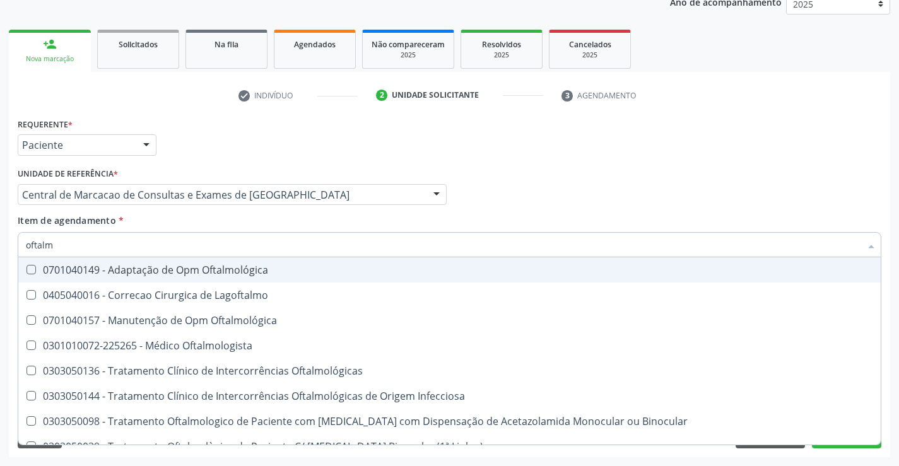
type input "oftalmo"
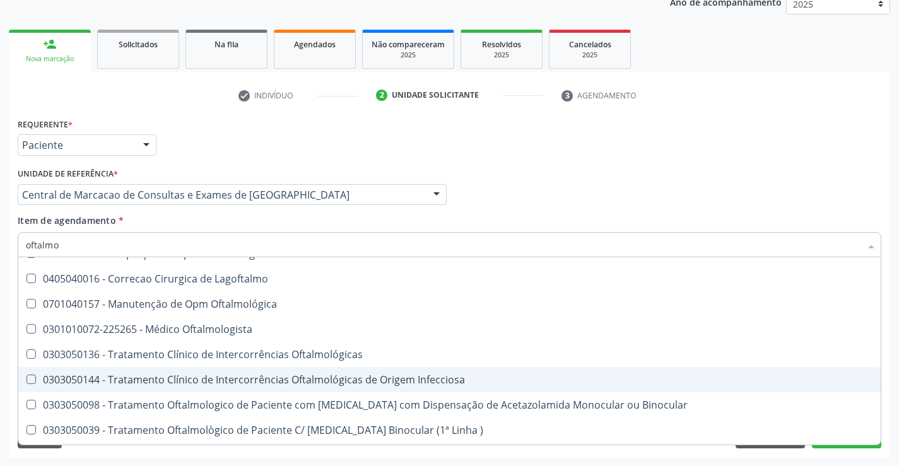
scroll to position [0, 0]
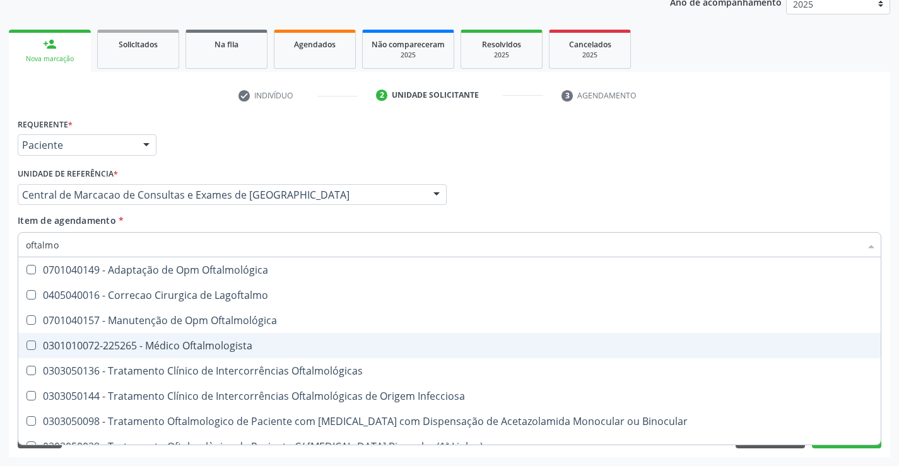
click at [198, 348] on div "0301010072-225265 - Médico Oftalmologista" at bounding box center [450, 346] width 848 height 10
checkbox Oftalmologista "true"
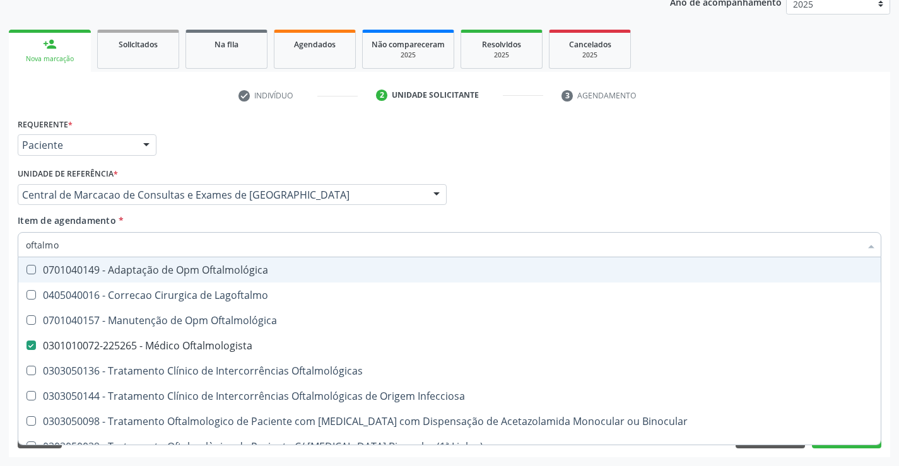
click at [609, 121] on div "Requerente * Paciente Médico(a) Enfermeiro(a) Paciente Nenhum resultado encontr…" at bounding box center [450, 139] width 870 height 49
checkbox Lagoftalmo "true"
checkbox Oftalmologista "false"
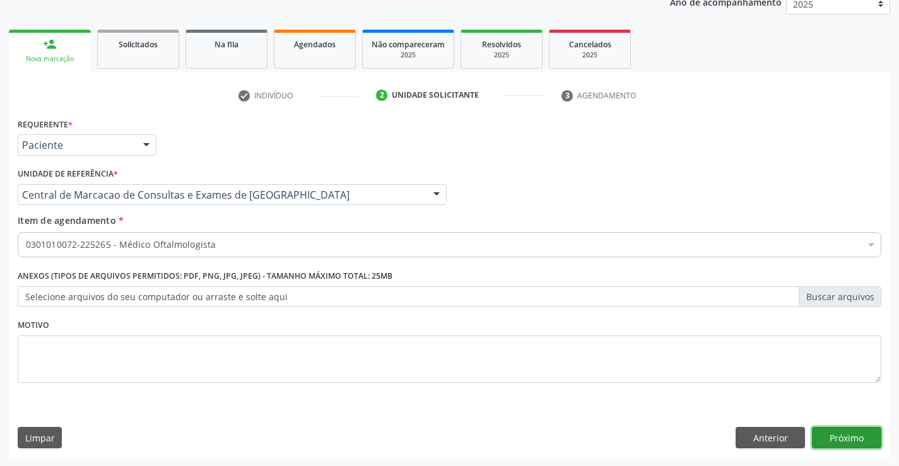
click at [846, 443] on button "Próximo" at bounding box center [846, 437] width 69 height 21
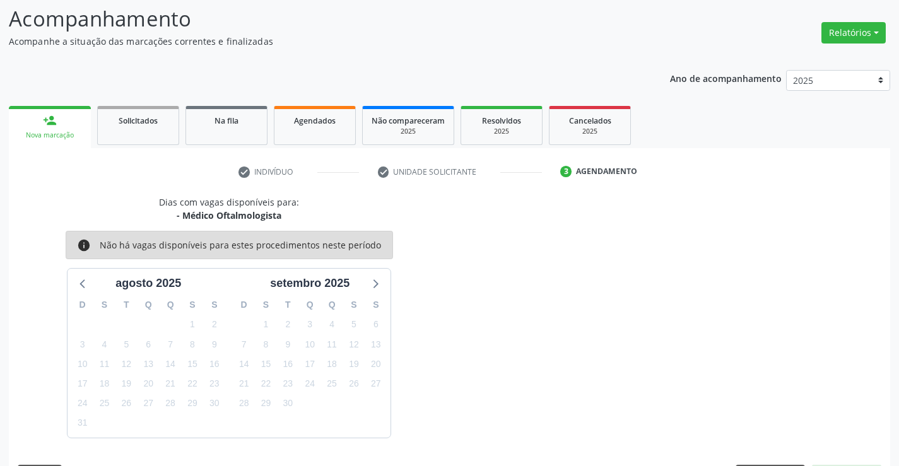
scroll to position [120, 0]
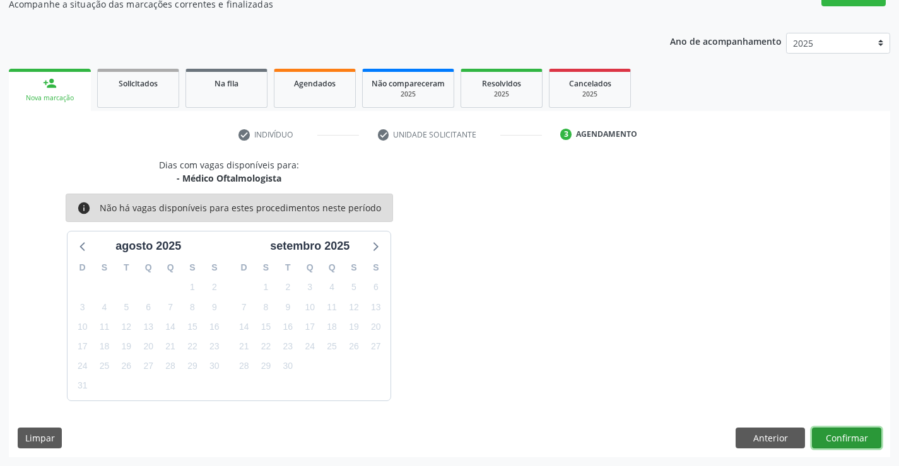
click at [824, 430] on button "Confirmar" at bounding box center [846, 438] width 69 height 21
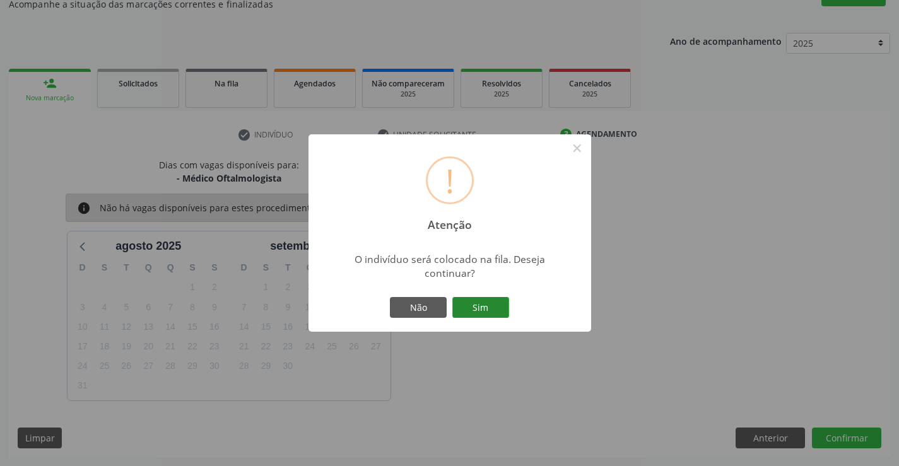
click at [504, 309] on button "Sim" at bounding box center [481, 307] width 57 height 21
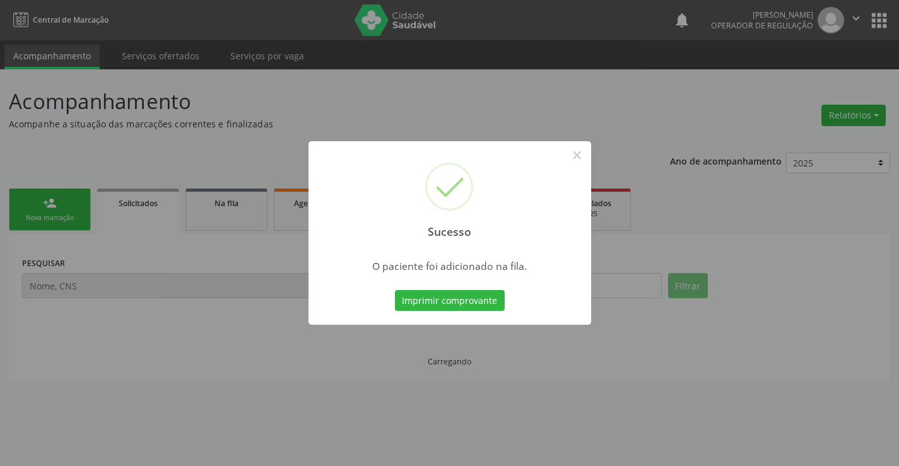
scroll to position [0, 0]
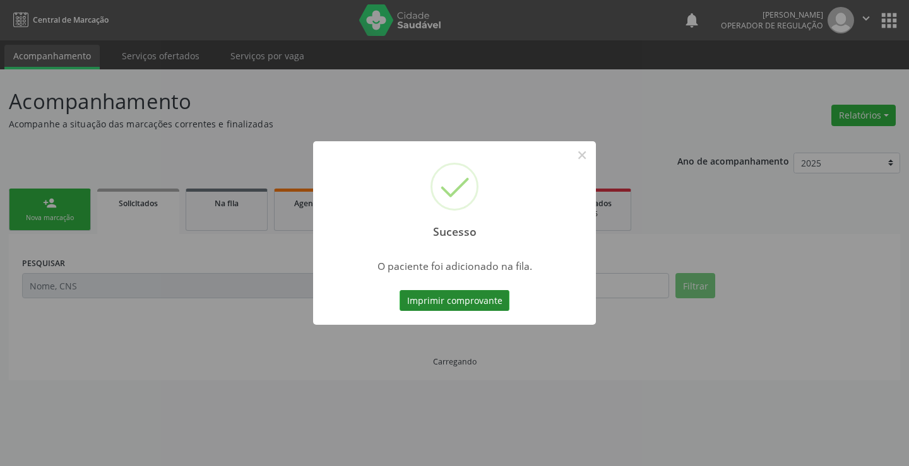
click at [460, 297] on button "Imprimir comprovante" at bounding box center [455, 300] width 110 height 21
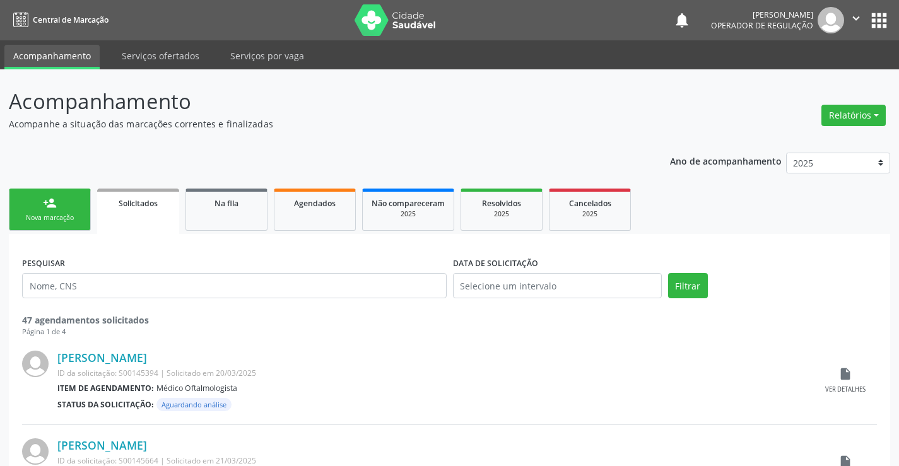
click at [60, 202] on link "person_add Nova marcação" at bounding box center [50, 210] width 82 height 42
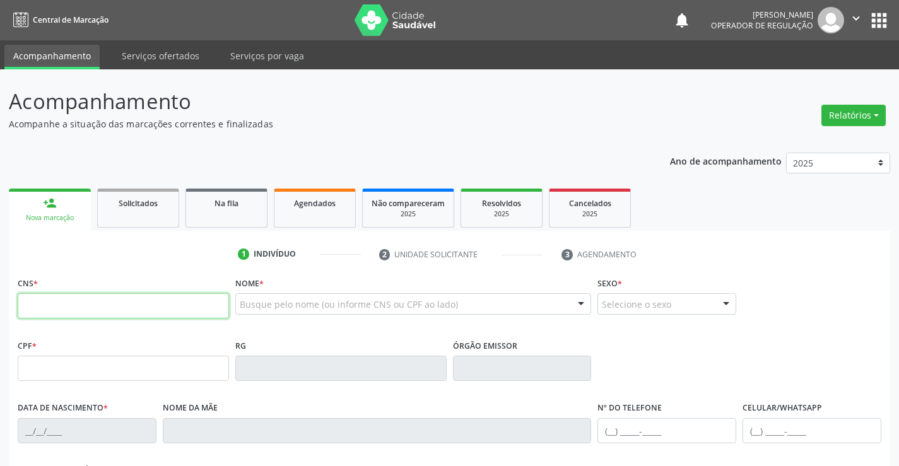
click at [83, 307] on input "text" at bounding box center [123, 306] width 211 height 25
type input "705 4064 4075 7794"
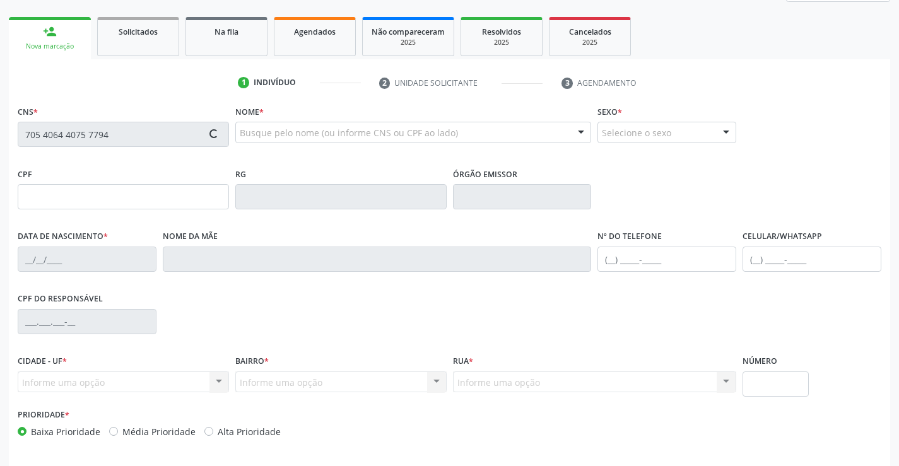
type input "372926410"
type input "[DATE]"
type input "[PHONE_NUMBER]"
type input "471.653.245-34"
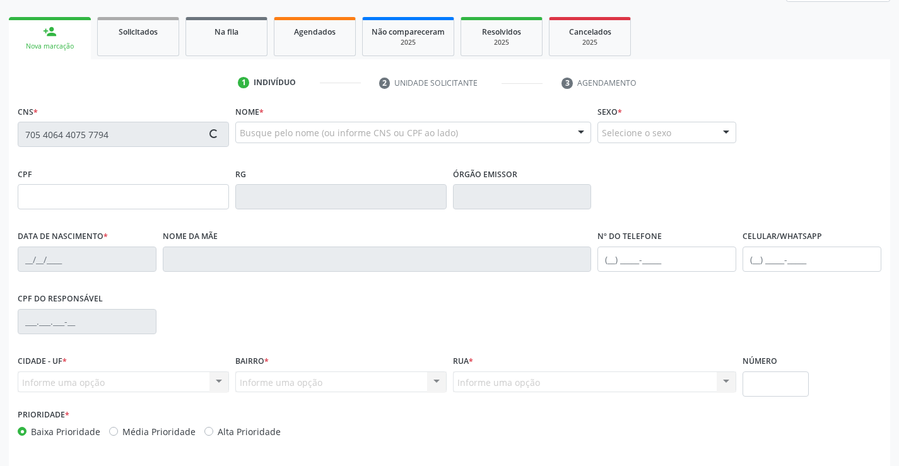
type input "S/N"
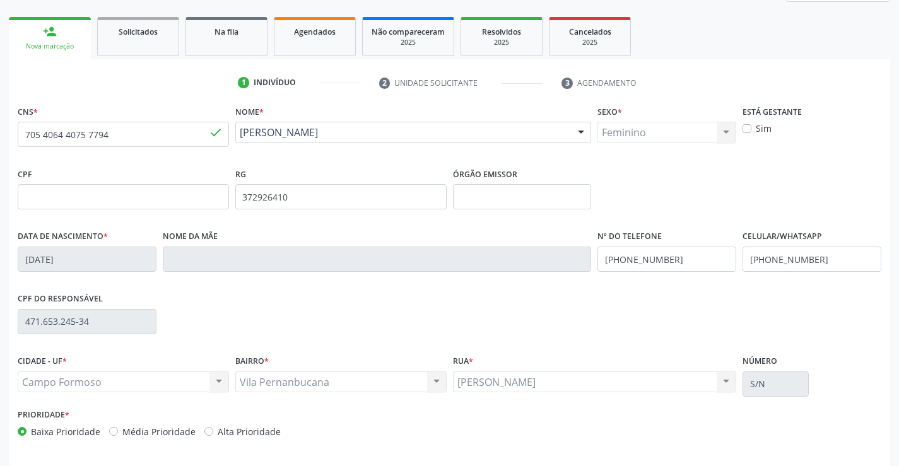
scroll to position [218, 0]
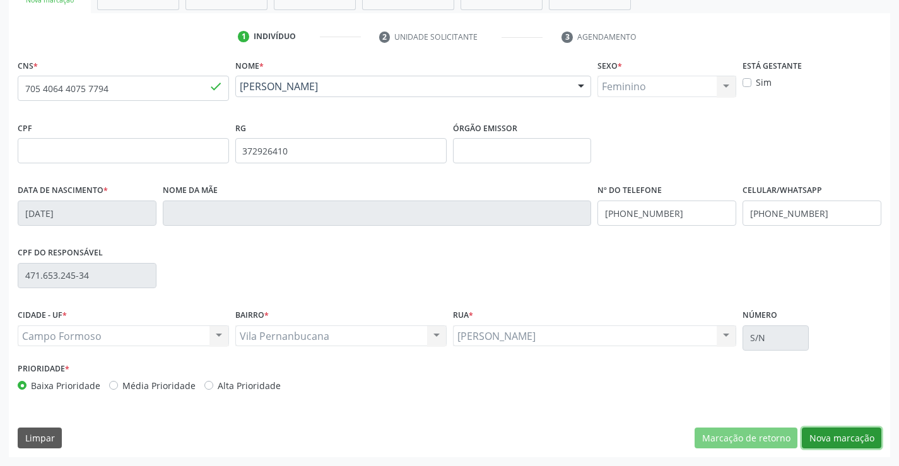
drag, startPoint x: 878, startPoint y: 434, endPoint x: 591, endPoint y: 324, distance: 307.1
click at [869, 432] on button "Nova marcação" at bounding box center [842, 438] width 80 height 21
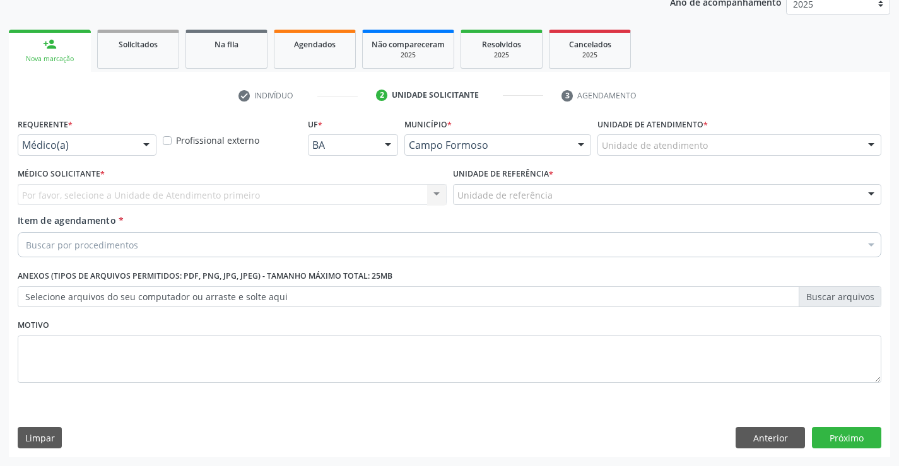
scroll to position [159, 0]
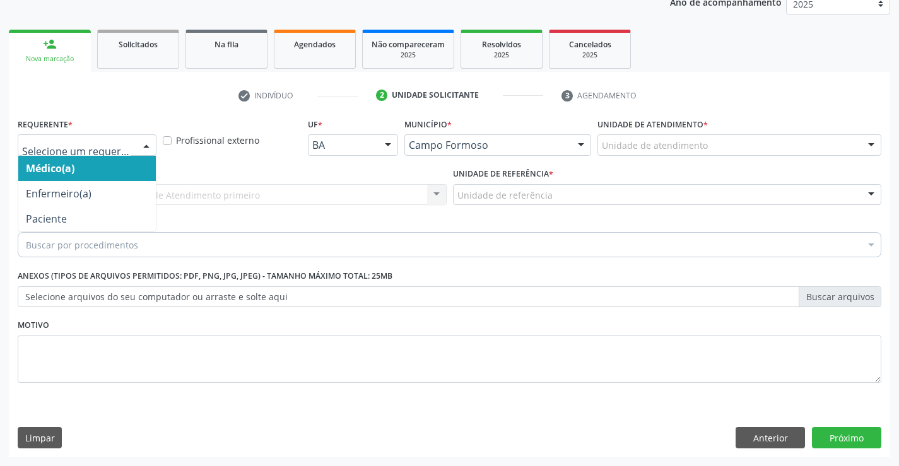
drag, startPoint x: 154, startPoint y: 138, endPoint x: 89, endPoint y: 196, distance: 87.2
click at [152, 139] on div at bounding box center [146, 145] width 19 height 21
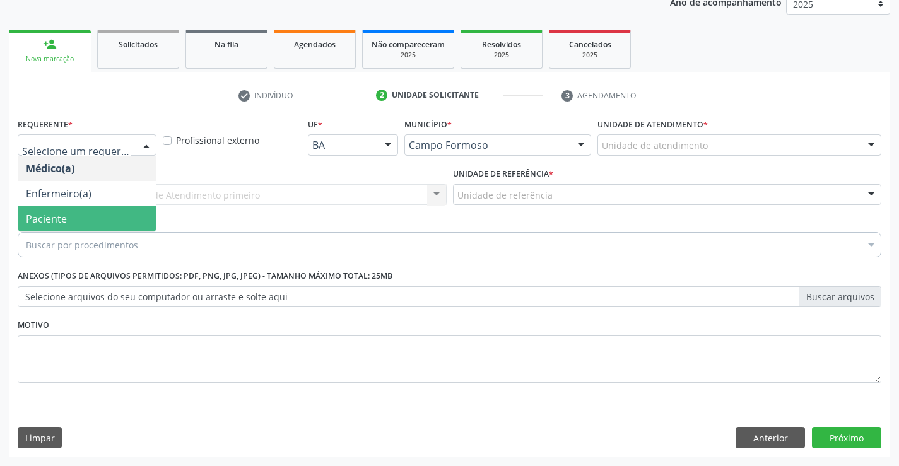
drag, startPoint x: 63, startPoint y: 219, endPoint x: 249, endPoint y: 203, distance: 186.9
click at [63, 220] on span "Paciente" at bounding box center [46, 219] width 41 height 14
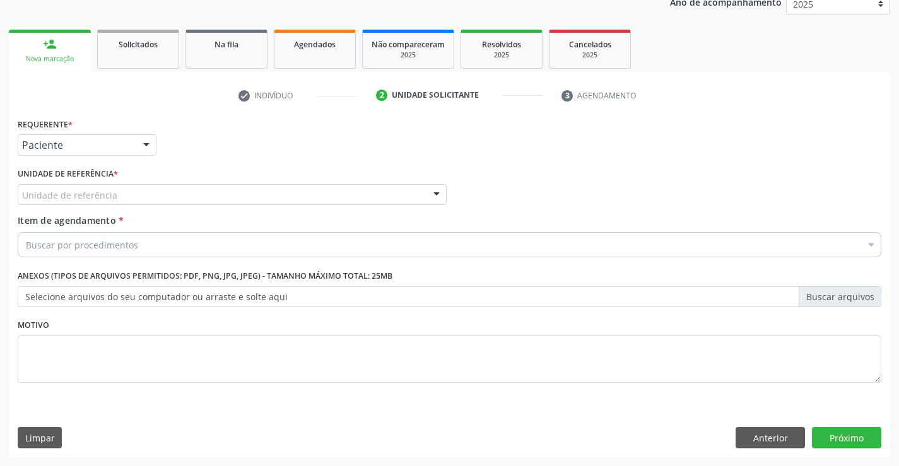
click at [253, 194] on div "Unidade de referência" at bounding box center [232, 194] width 429 height 21
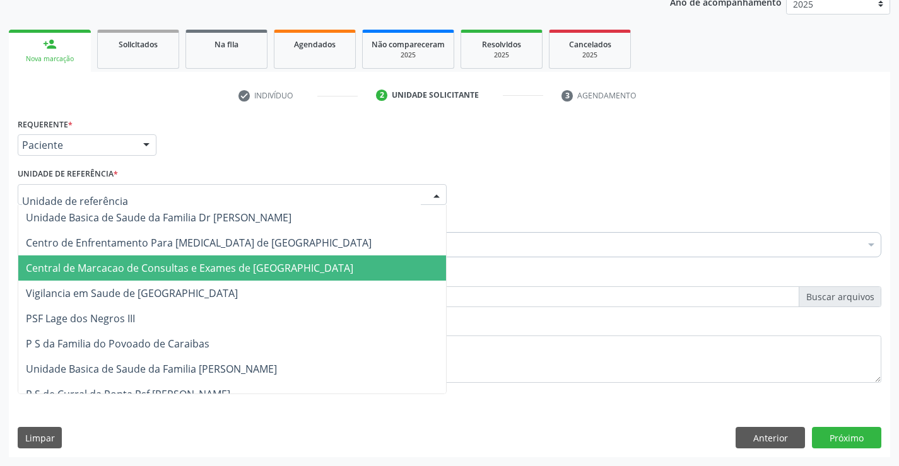
click at [254, 268] on span "Central de Marcacao de Consultas e Exames de [GEOGRAPHIC_DATA]" at bounding box center [190, 268] width 328 height 14
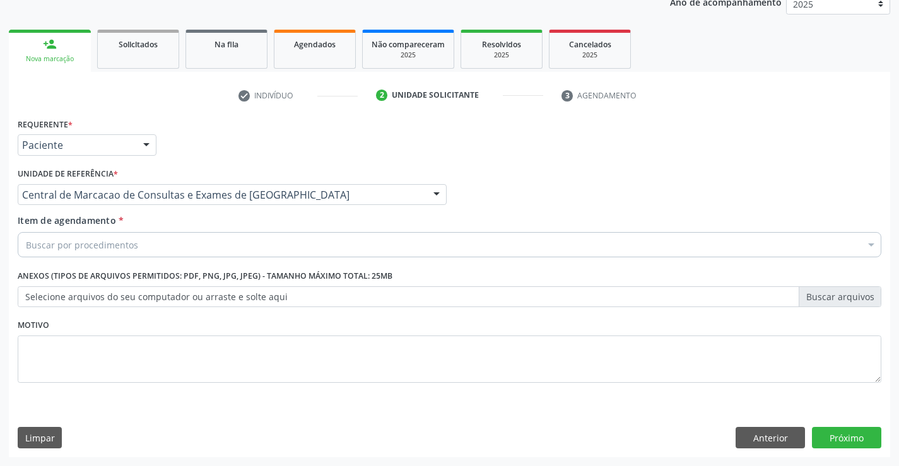
click at [287, 243] on div "Buscar por procedimentos" at bounding box center [450, 244] width 864 height 25
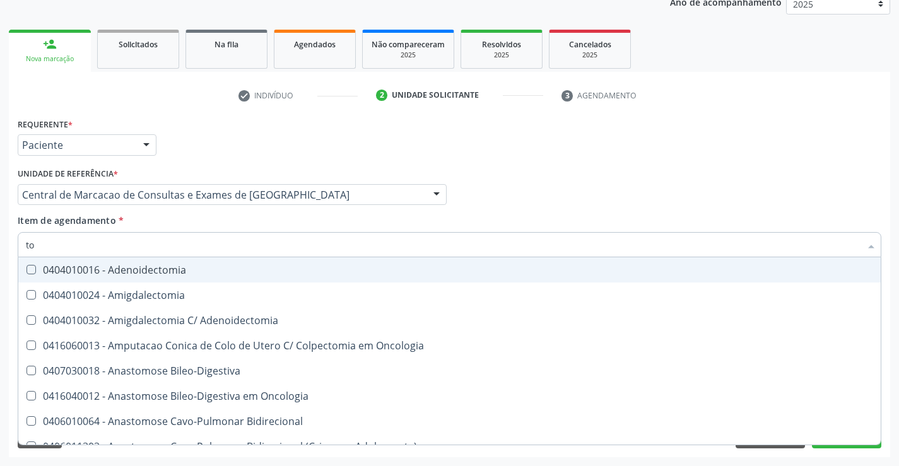
type input "t"
type input "c"
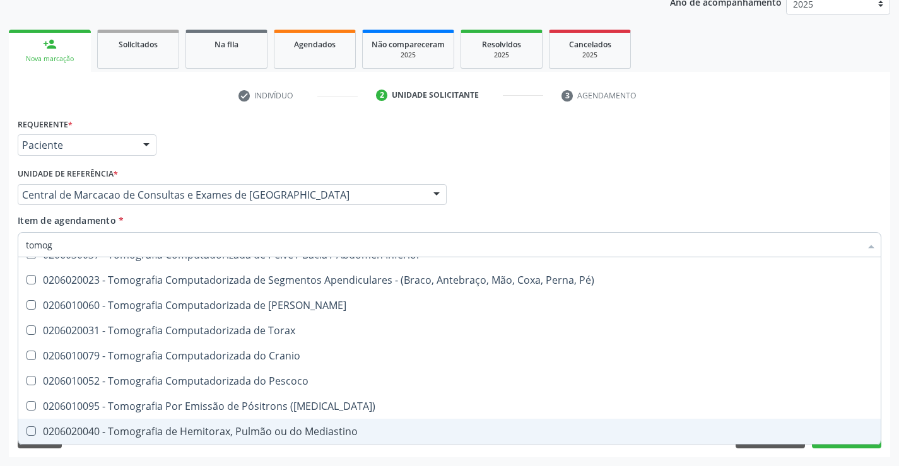
scroll to position [217, 0]
type input "tomogra"
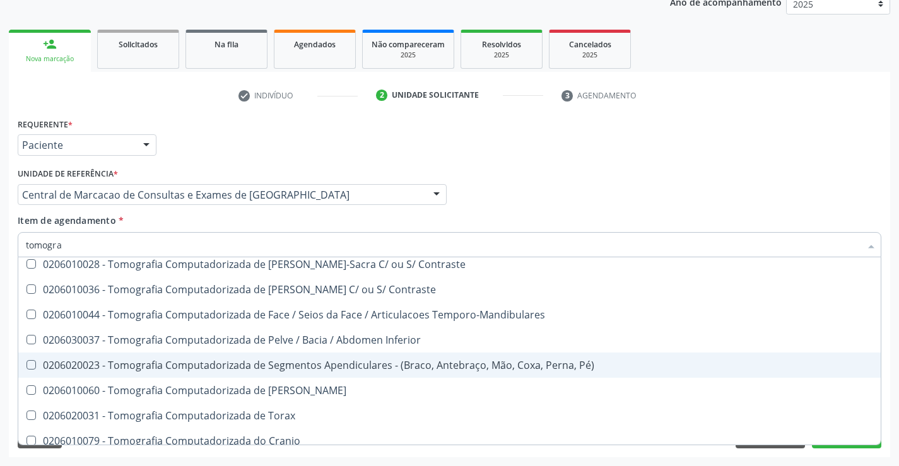
scroll to position [154, 0]
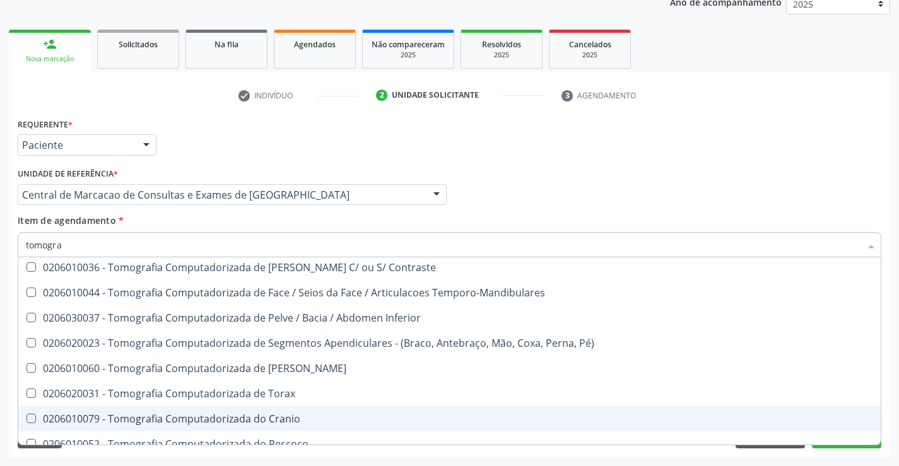
click at [249, 418] on div "0206010079 - Tomografia Computadorizada do Cranio" at bounding box center [450, 419] width 848 height 10
checkbox Cranio "true"
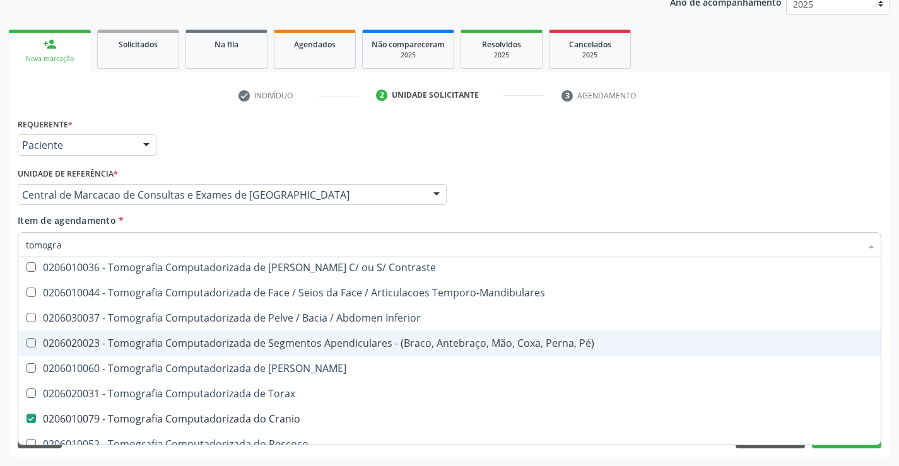
scroll to position [217, 0]
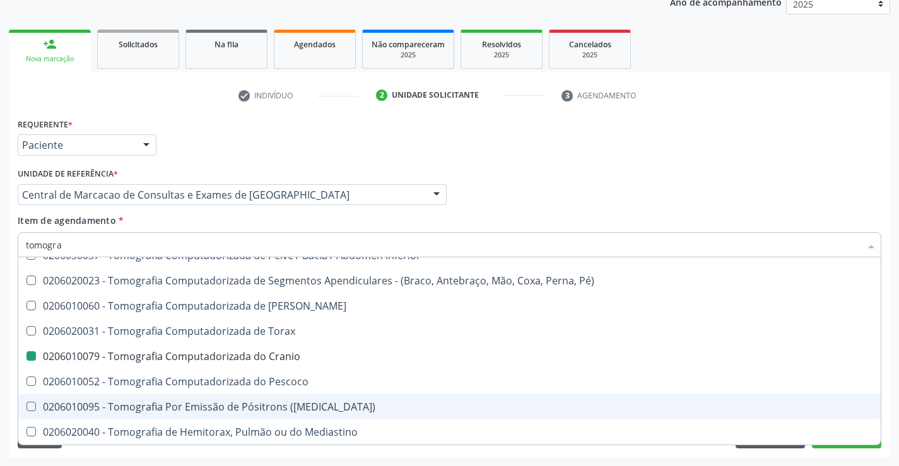
click at [849, 150] on div "Requerente * Paciente Médico(a) Enfermeiro(a) Paciente Nenhum resultado encontr…" at bounding box center [450, 139] width 870 height 49
checkbox Superior "true"
checkbox Cranio "false"
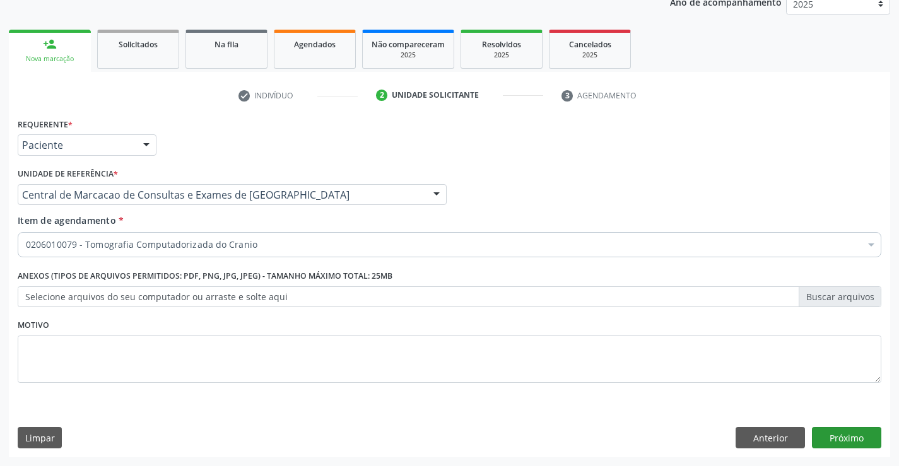
scroll to position [0, 0]
click at [836, 439] on button "Próximo" at bounding box center [846, 437] width 69 height 21
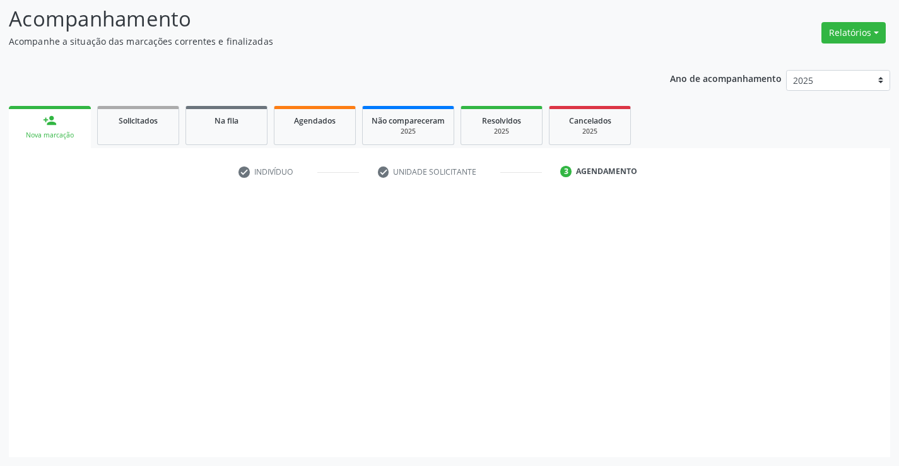
scroll to position [83, 0]
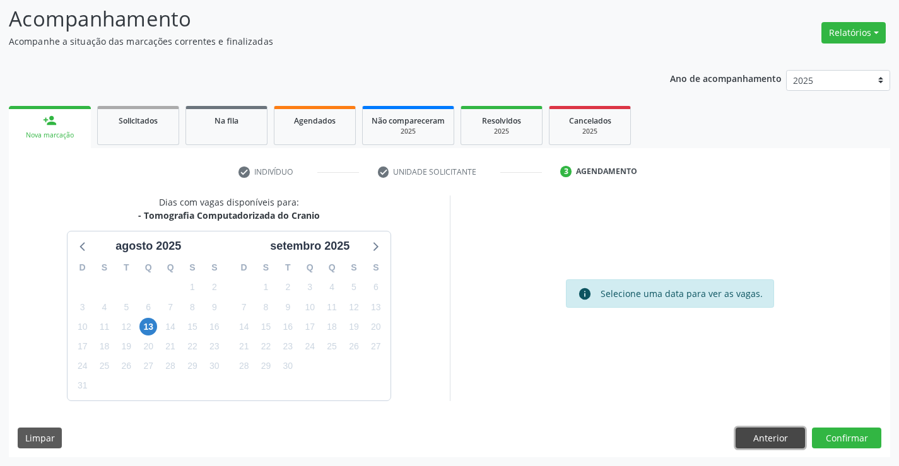
click at [766, 437] on button "Anterior" at bounding box center [770, 438] width 69 height 21
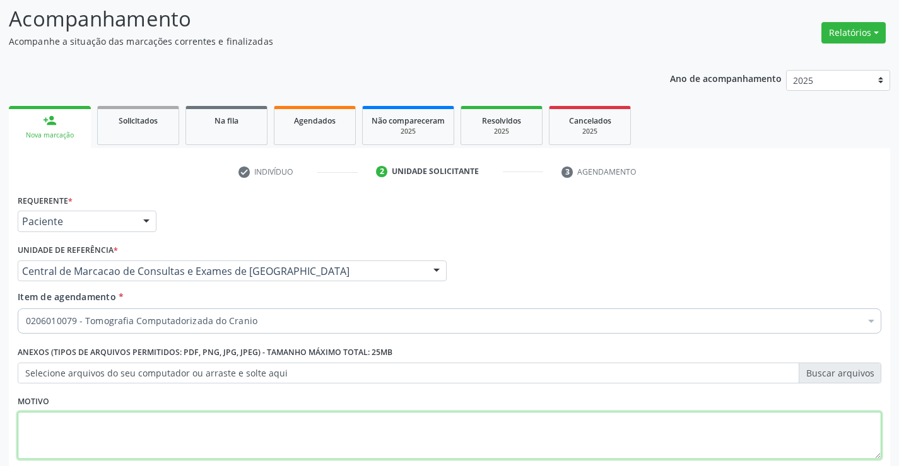
click at [146, 418] on textarea at bounding box center [450, 436] width 864 height 48
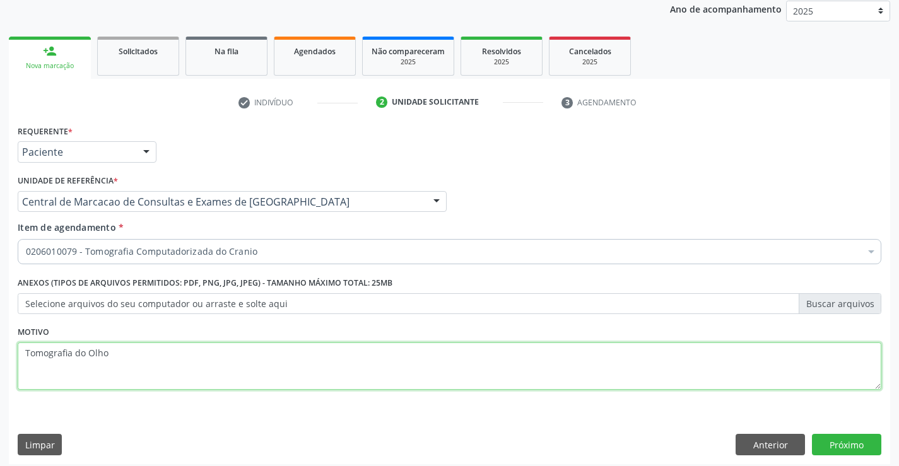
scroll to position [159, 0]
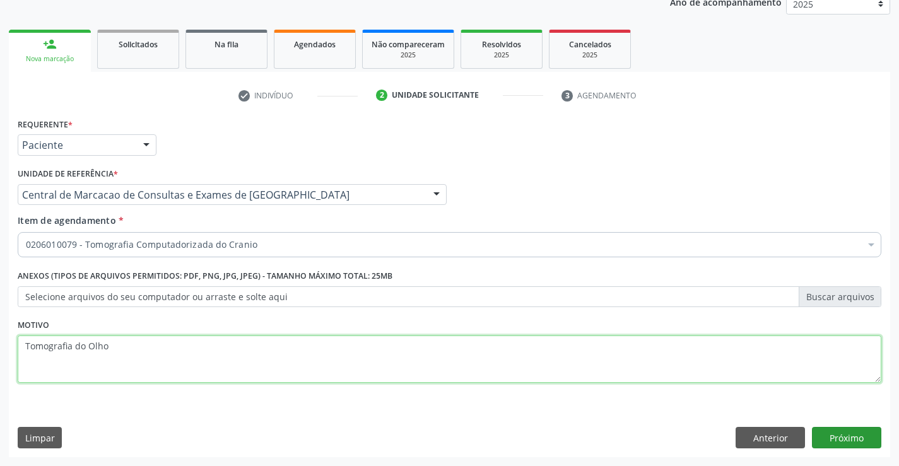
type textarea "Tomografia do Olho"
click at [824, 437] on button "Próximo" at bounding box center [846, 437] width 69 height 21
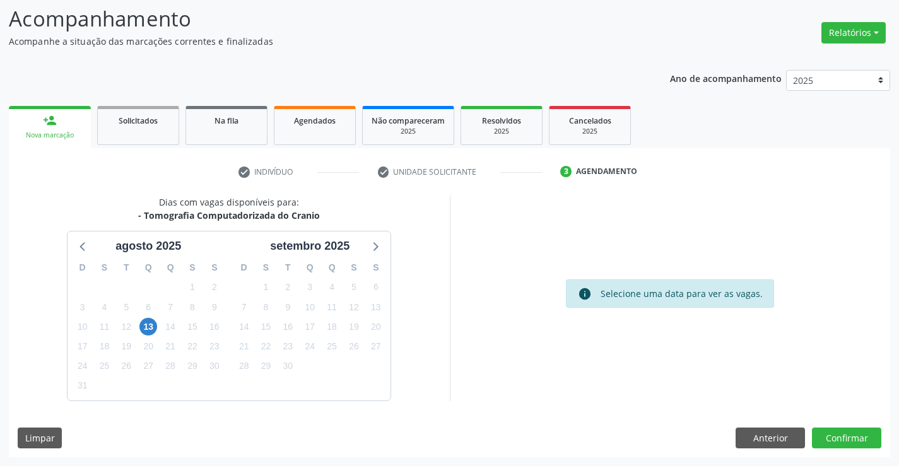
scroll to position [83, 0]
click at [824, 437] on button "Confirmar" at bounding box center [846, 438] width 69 height 21
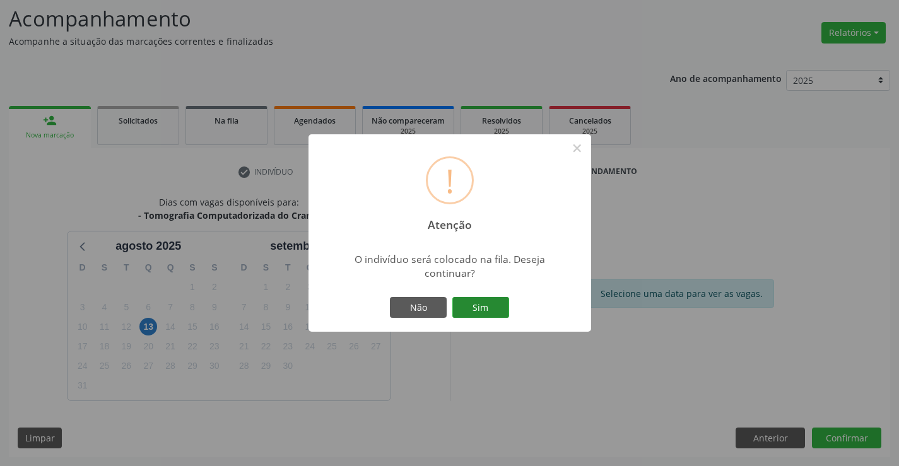
click at [473, 299] on button "Sim" at bounding box center [481, 307] width 57 height 21
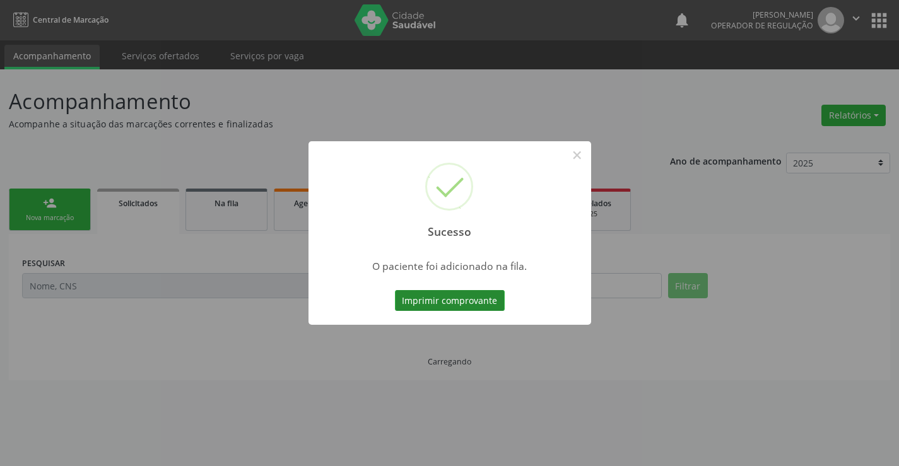
scroll to position [0, 0]
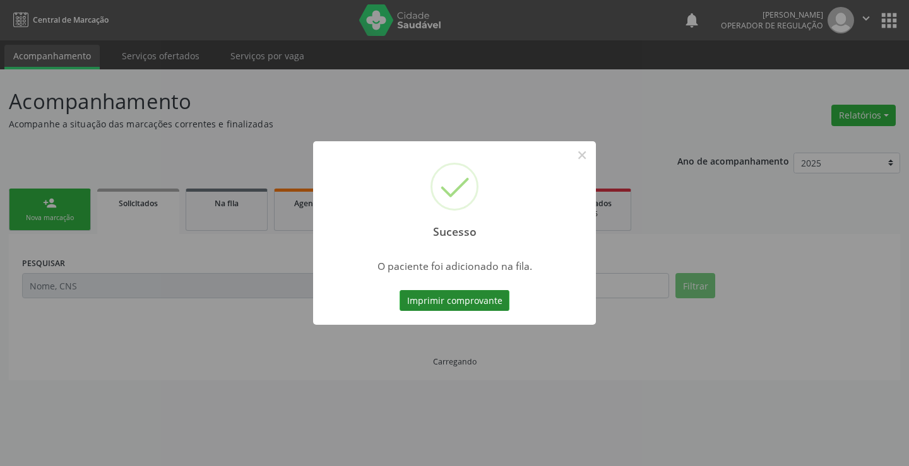
click at [464, 304] on button "Imprimir comprovante" at bounding box center [455, 300] width 110 height 21
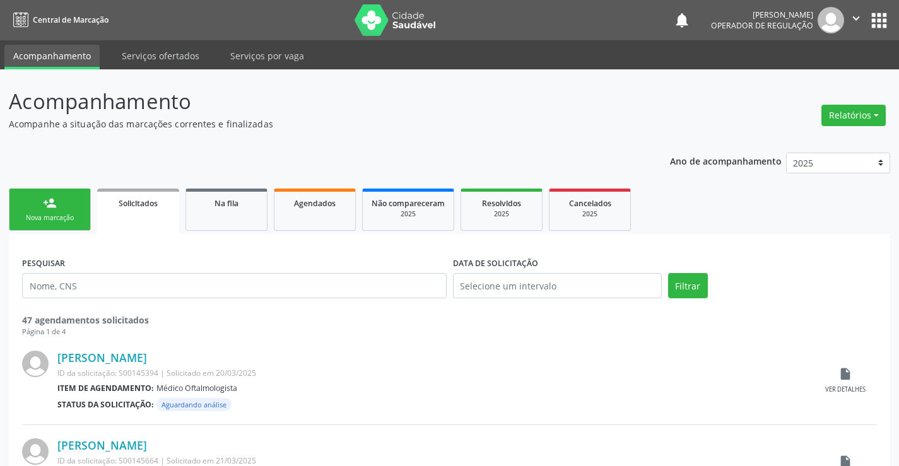
click at [66, 226] on link "person_add Nova marcação" at bounding box center [50, 210] width 82 height 42
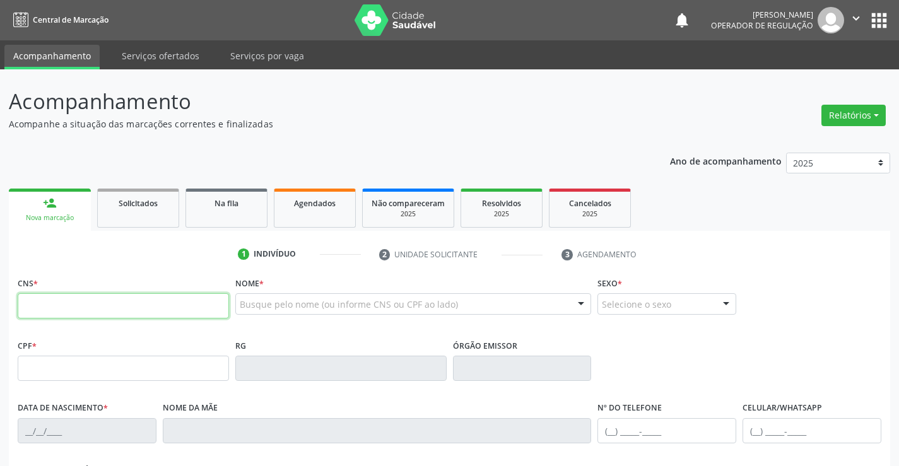
click at [100, 306] on input "text" at bounding box center [123, 306] width 211 height 25
type input "703 4073 3284 3000"
type input "[DATE]"
type input "[PHONE_NUMBER]"
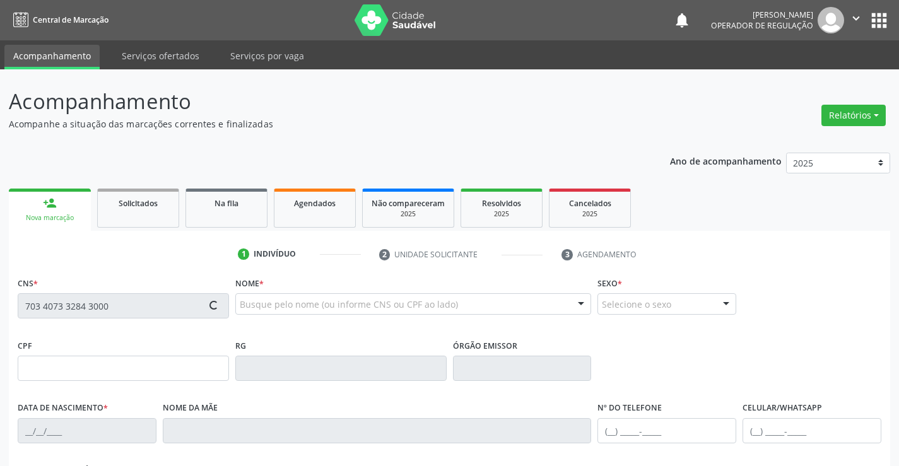
type input "015.247.805-10"
type input "255"
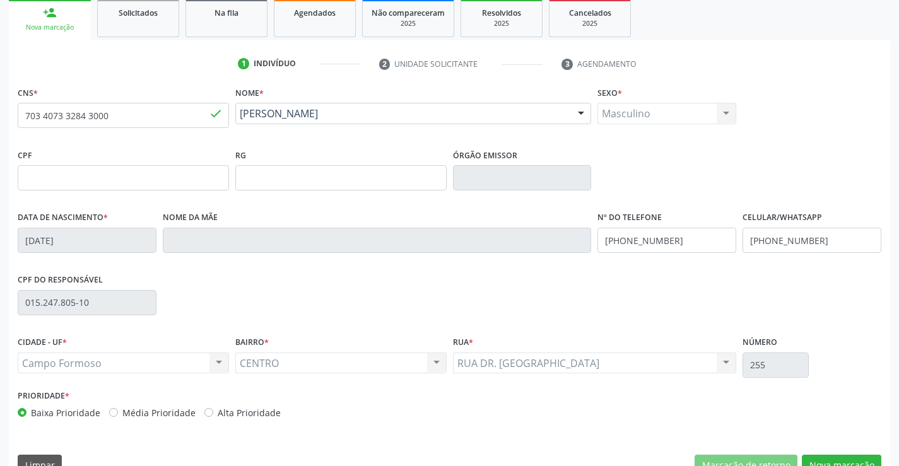
scroll to position [218, 0]
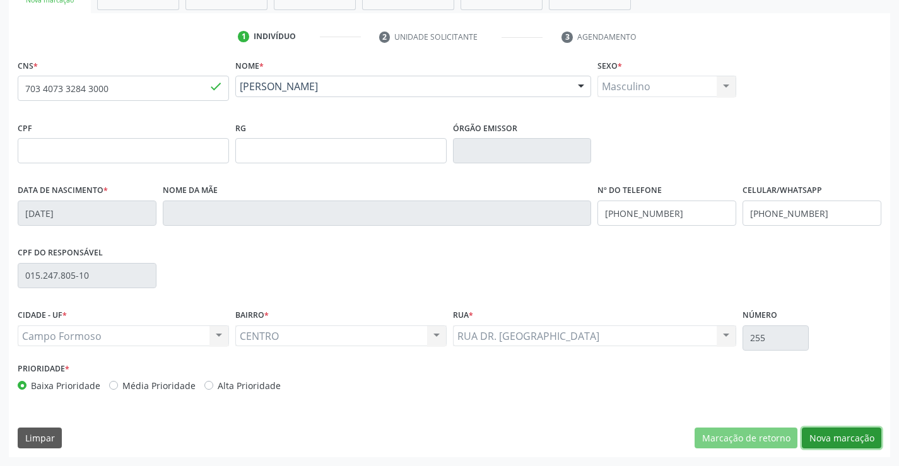
click at [852, 428] on button "Nova marcação" at bounding box center [842, 438] width 80 height 21
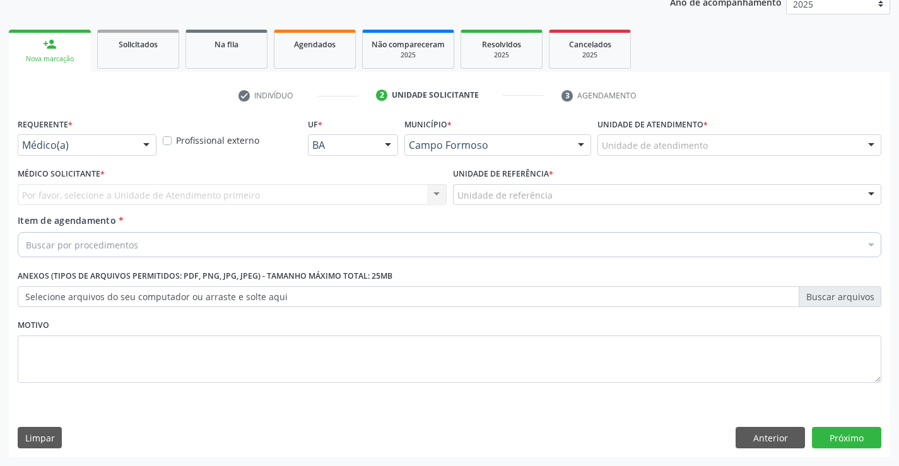
scroll to position [159, 0]
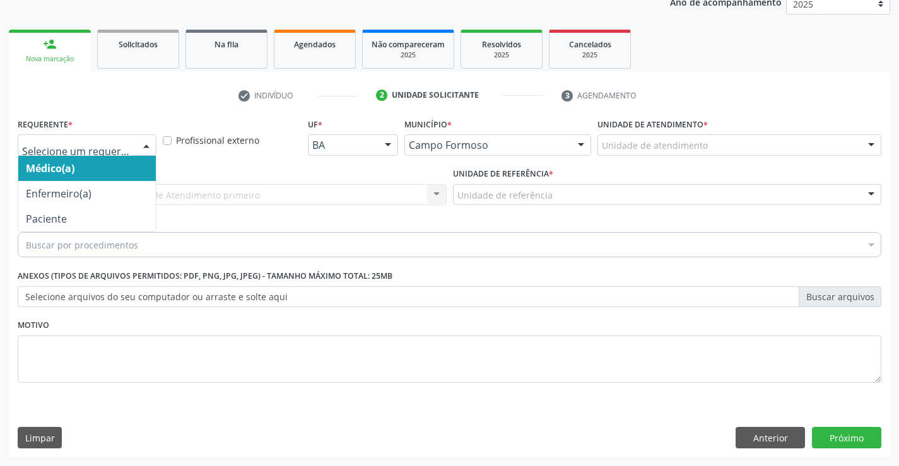
drag, startPoint x: 145, startPoint y: 155, endPoint x: 87, endPoint y: 194, distance: 69.7
click at [143, 156] on div "Médico(a) Enfermeiro(a) Paciente Nenhum resultado encontrado para: " " Não há n…" at bounding box center [87, 144] width 139 height 21
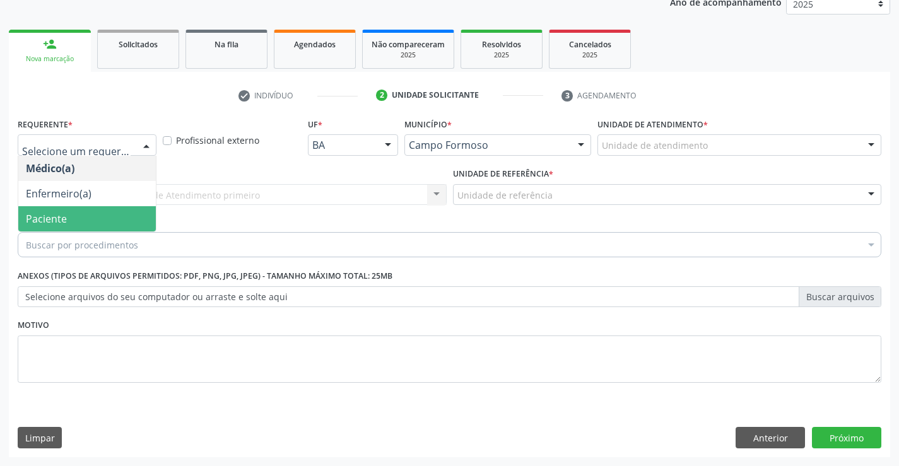
click at [71, 225] on span "Paciente" at bounding box center [87, 218] width 138 height 25
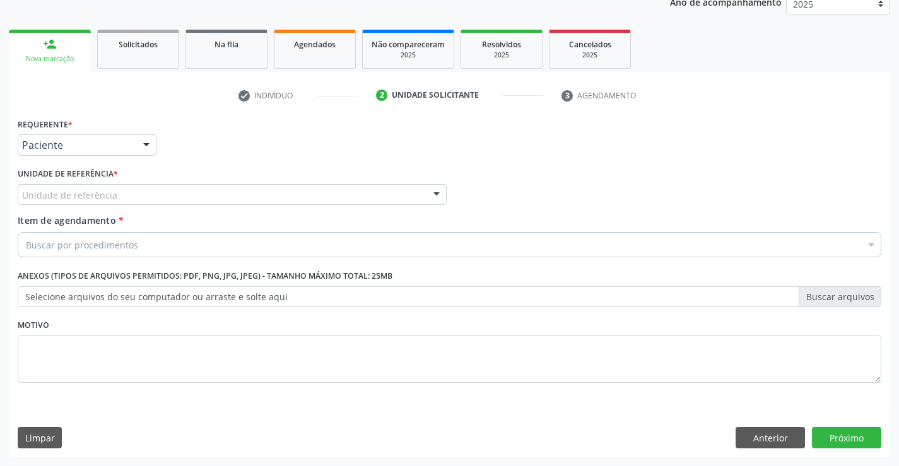
drag, startPoint x: 190, startPoint y: 199, endPoint x: 214, endPoint y: 265, distance: 69.9
click at [188, 206] on div "Unidade de referência Unidade Basica de Saude da Familia Dr [PERSON_NAME] Centr…" at bounding box center [232, 194] width 429 height 21
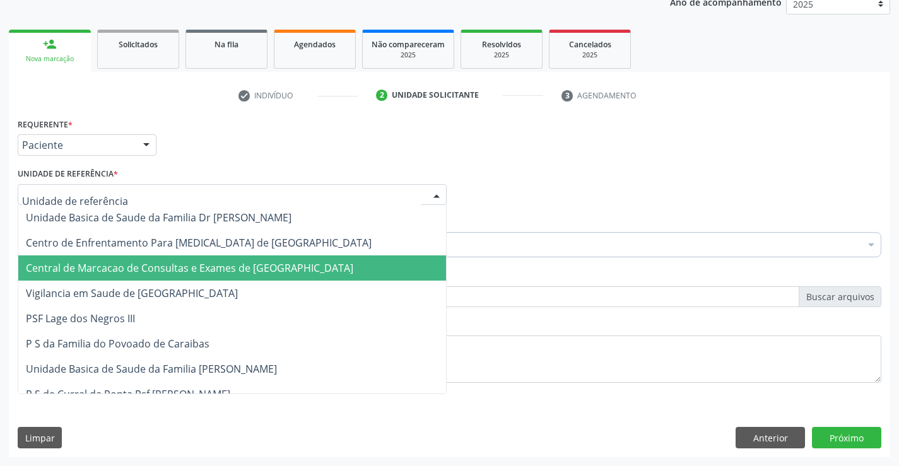
click at [214, 268] on span "Central de Marcacao de Consultas e Exames de [GEOGRAPHIC_DATA]" at bounding box center [190, 268] width 328 height 14
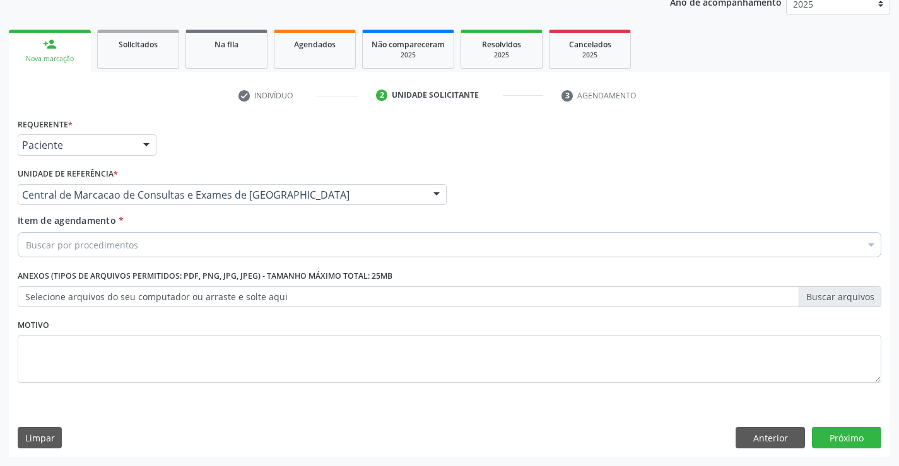
click at [232, 247] on div "Buscar por procedimentos" at bounding box center [450, 244] width 864 height 25
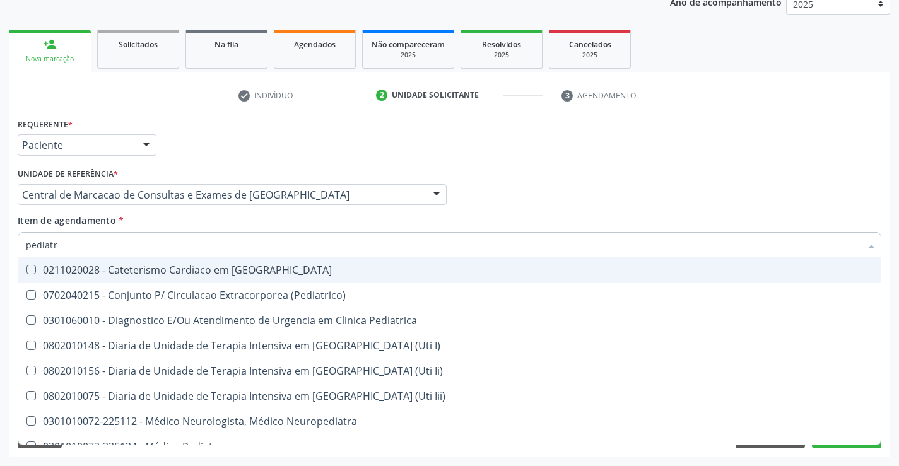
type input "pediatra"
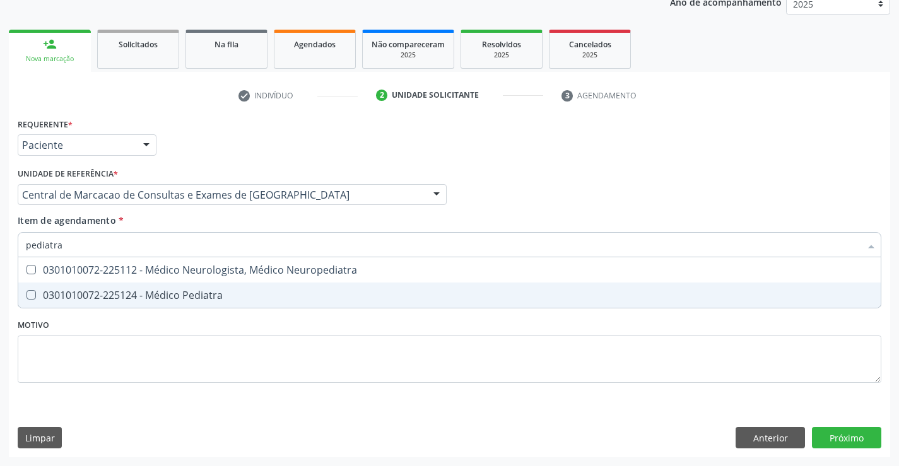
click at [221, 285] on span "0301010072-225124 - Médico Pediatra" at bounding box center [449, 295] width 863 height 25
checkbox Pediatra "true"
click at [836, 448] on button "Próximo" at bounding box center [846, 437] width 69 height 21
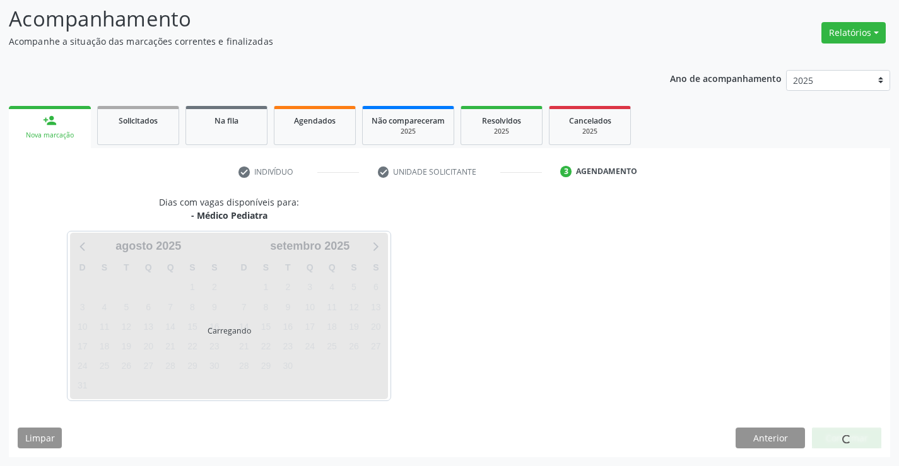
scroll to position [83, 0]
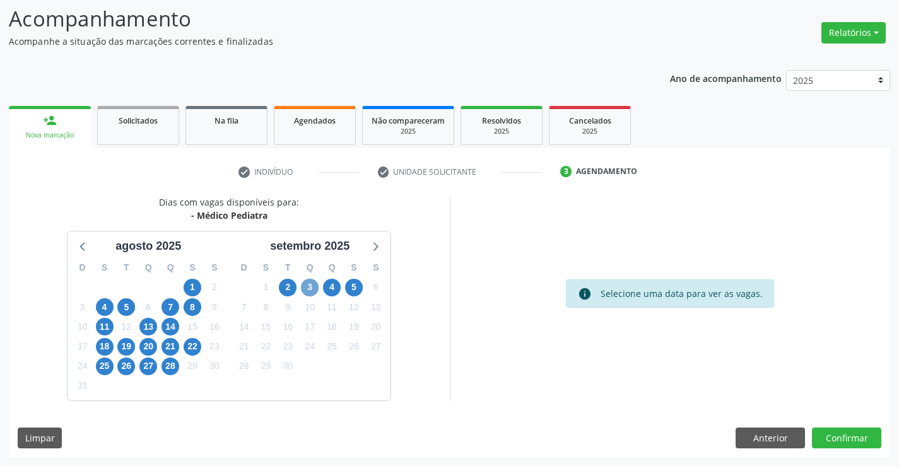
click at [306, 284] on span "3" at bounding box center [310, 288] width 18 height 18
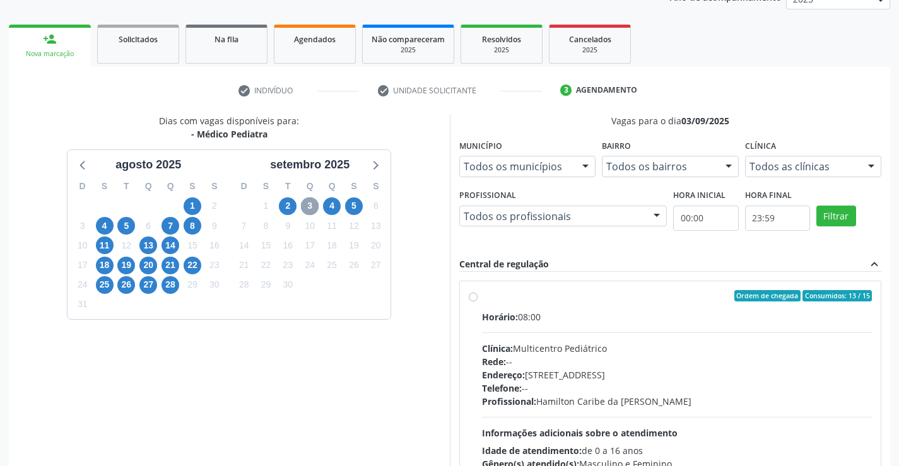
scroll to position [265, 0]
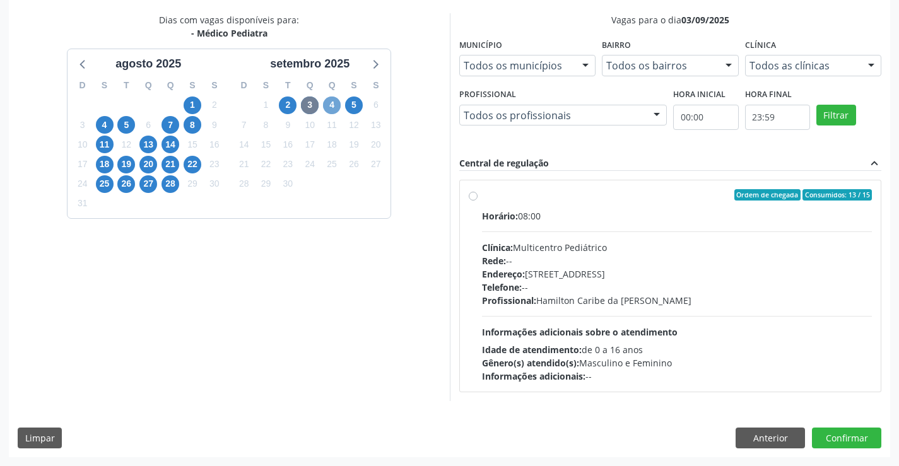
click at [335, 98] on span "4" at bounding box center [332, 106] width 18 height 18
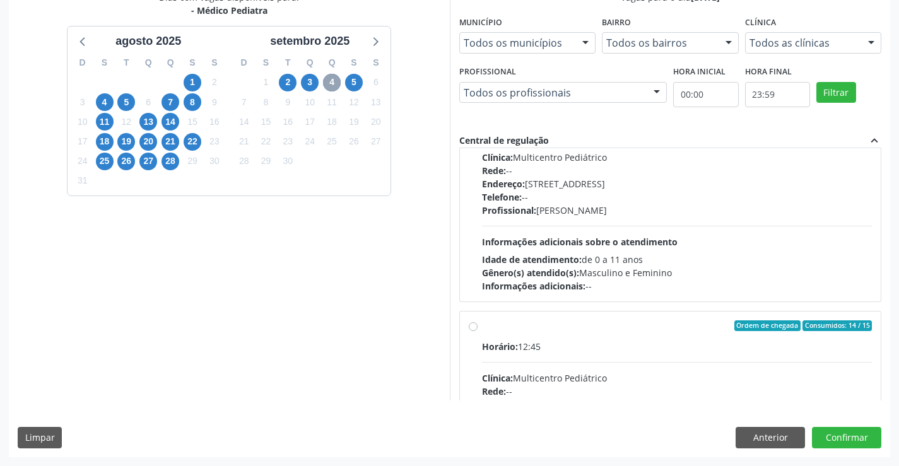
scroll to position [199, 0]
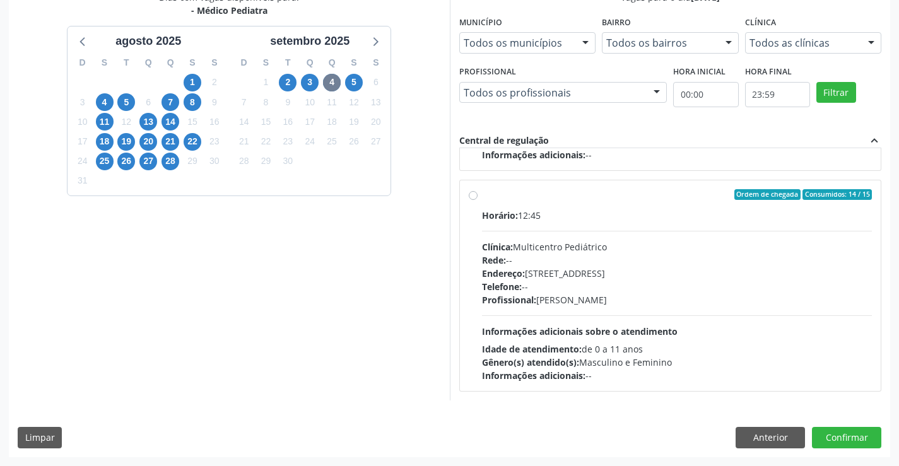
click at [630, 251] on div "Clínica: Multicentro Pediátrico" at bounding box center [677, 246] width 391 height 13
click at [478, 201] on input "Ordem de chegada Consumidos: 14 / 15 Horário: 12:45 Clínica: Multicentro Pediát…" at bounding box center [473, 194] width 9 height 11
radio input "true"
click at [844, 435] on button "Confirmar" at bounding box center [846, 437] width 69 height 21
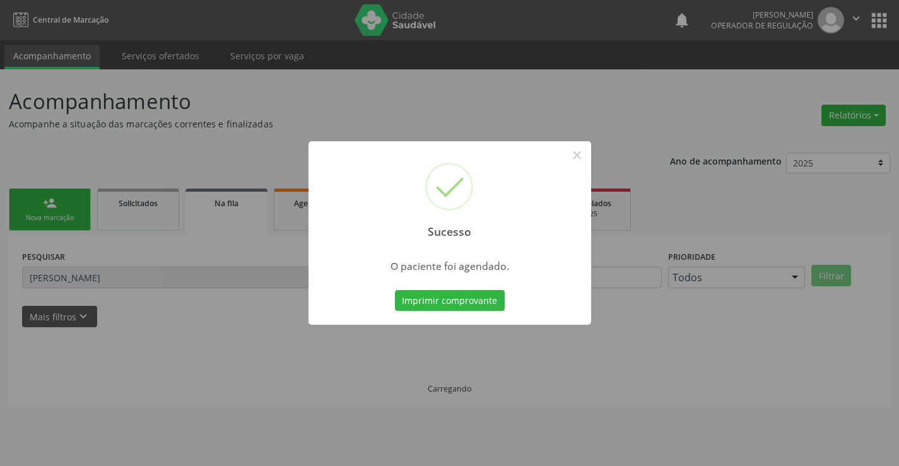
scroll to position [0, 0]
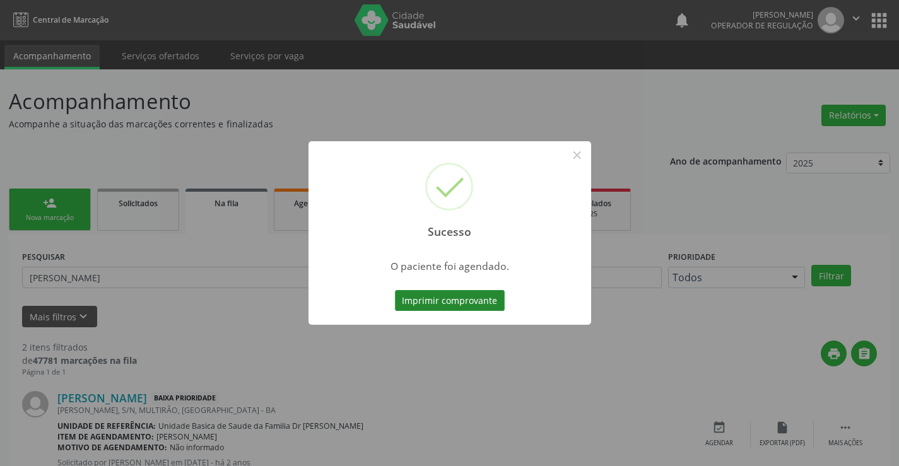
click at [494, 304] on button "Imprimir comprovante" at bounding box center [450, 300] width 110 height 21
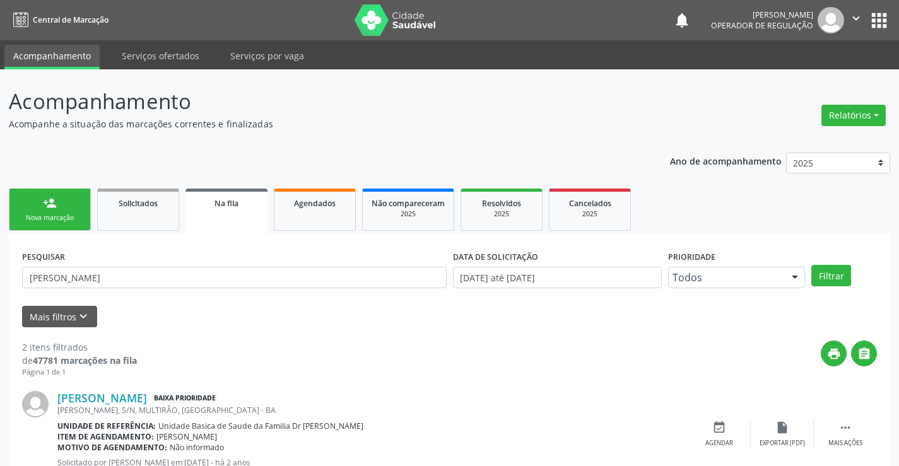
click at [93, 212] on ul "person_add Nova marcação Solicitados Na fila Agendados Não compareceram 2025 Re…" at bounding box center [450, 210] width 882 height 49
click at [80, 206] on link "person_add Nova marcação" at bounding box center [50, 210] width 82 height 42
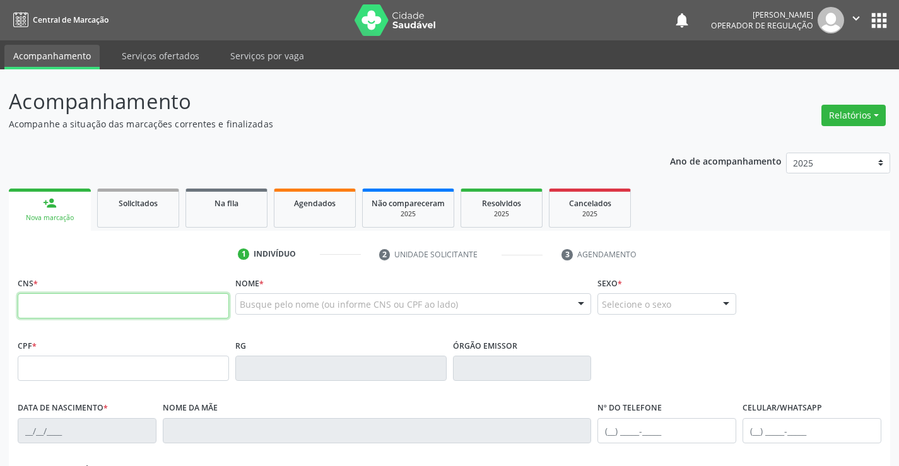
click at [89, 304] on input "text" at bounding box center [123, 306] width 211 height 25
type input "706 2005 4501 7361"
type input "0459155474"
type input "02/10/1965"
type input "(74) 99124-2952"
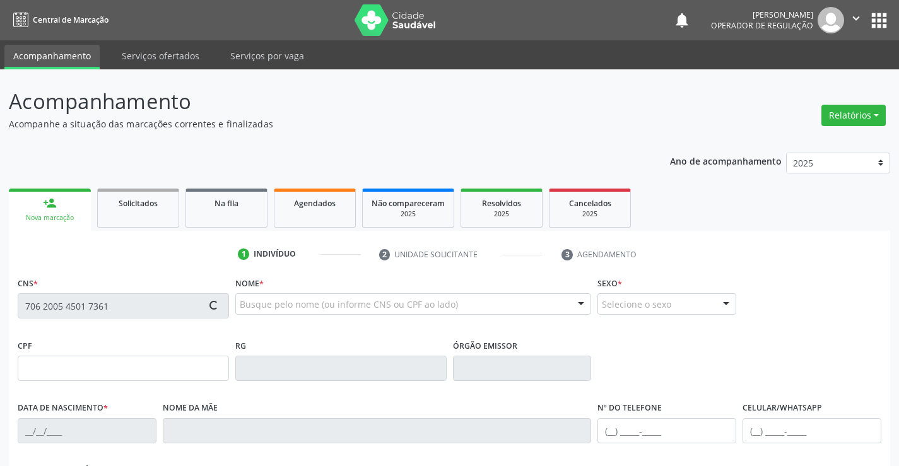
type input "(74) 98806-8445"
type input "427.223.065-49"
type input "S/N"
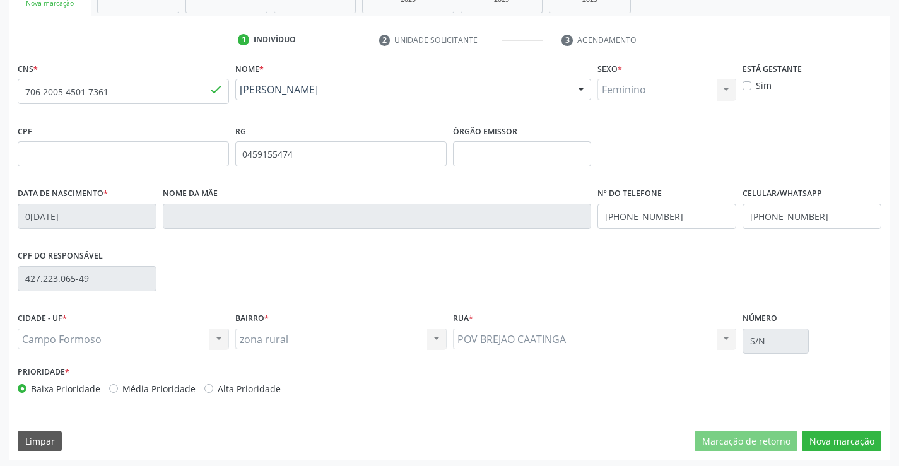
scroll to position [218, 0]
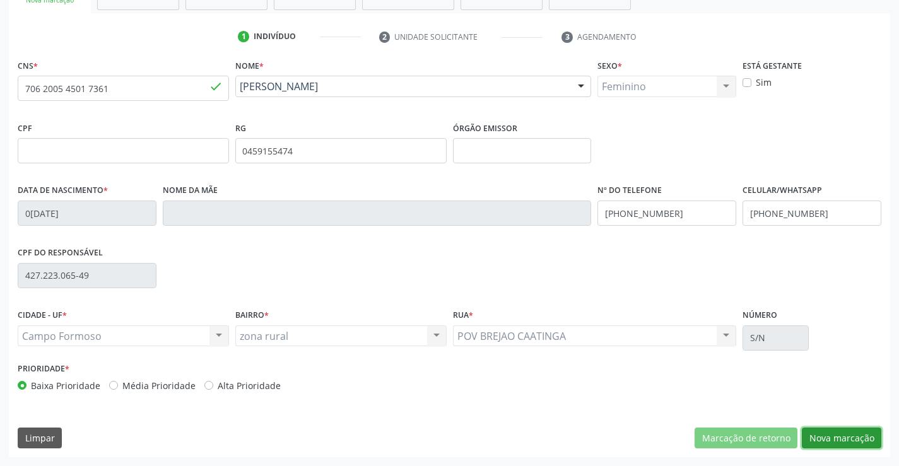
click at [831, 441] on button "Nova marcação" at bounding box center [842, 438] width 80 height 21
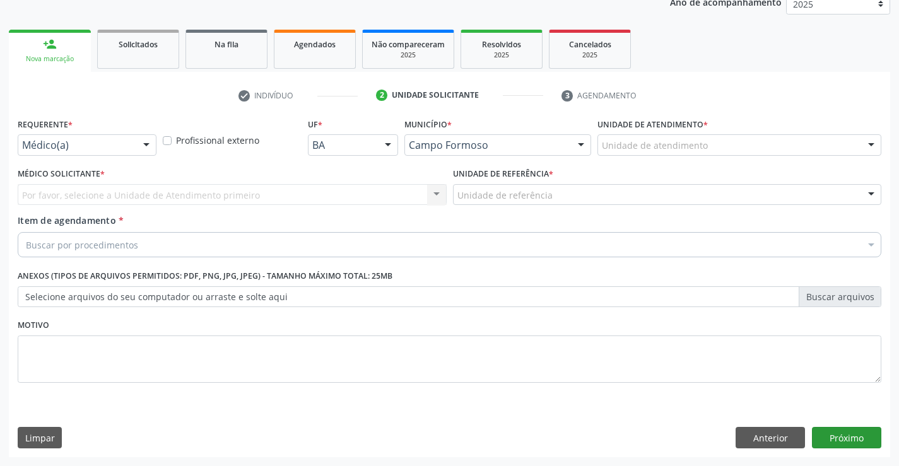
scroll to position [159, 0]
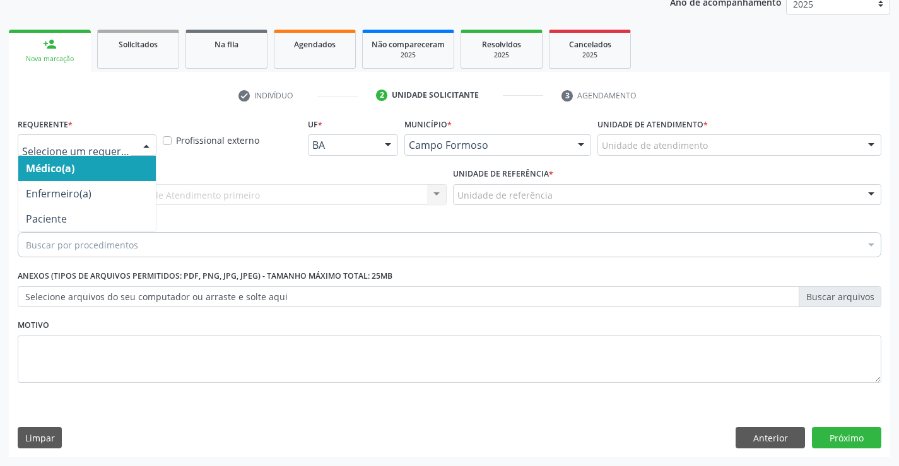
click at [142, 152] on div at bounding box center [146, 145] width 19 height 21
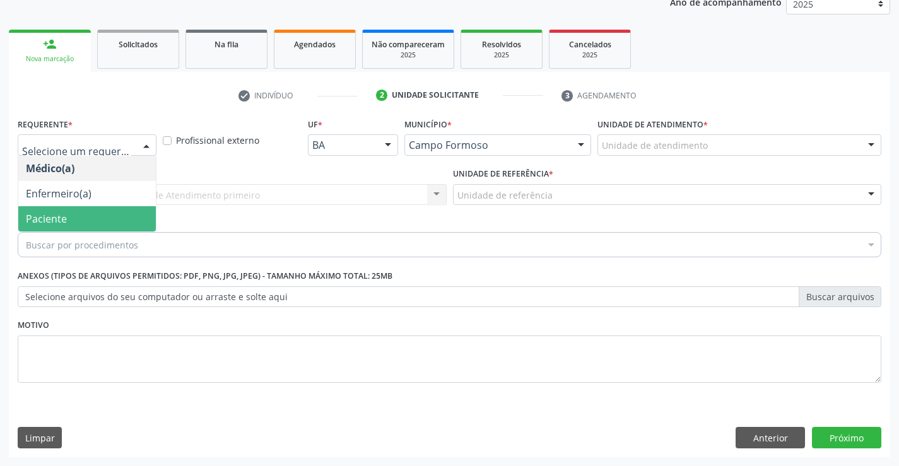
drag, startPoint x: 90, startPoint y: 208, endPoint x: 199, endPoint y: 186, distance: 111.3
click at [95, 207] on span "Paciente" at bounding box center [87, 218] width 138 height 25
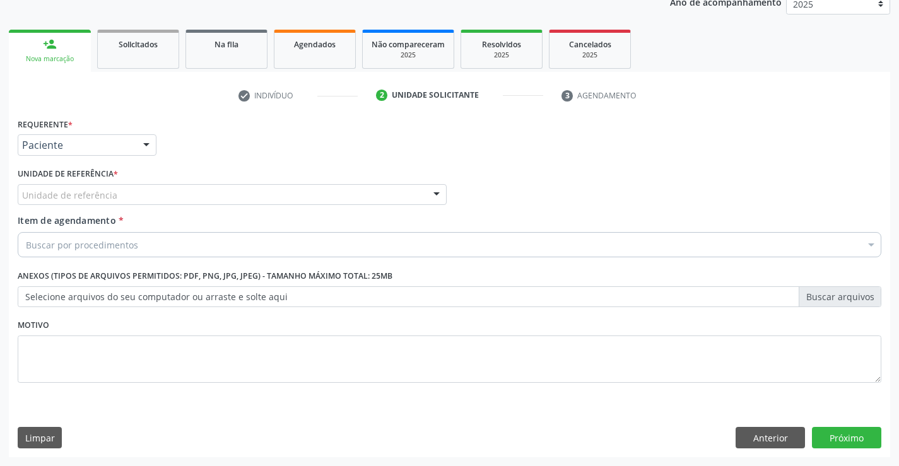
click at [204, 186] on div "Unidade de referência" at bounding box center [232, 194] width 429 height 21
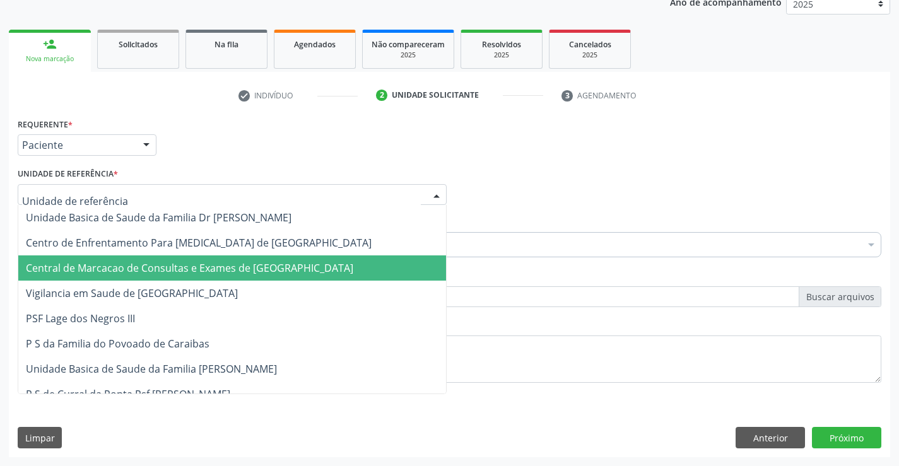
click at [255, 275] on span "Central de Marcacao de Consultas e Exames de [GEOGRAPHIC_DATA]" at bounding box center [190, 268] width 328 height 14
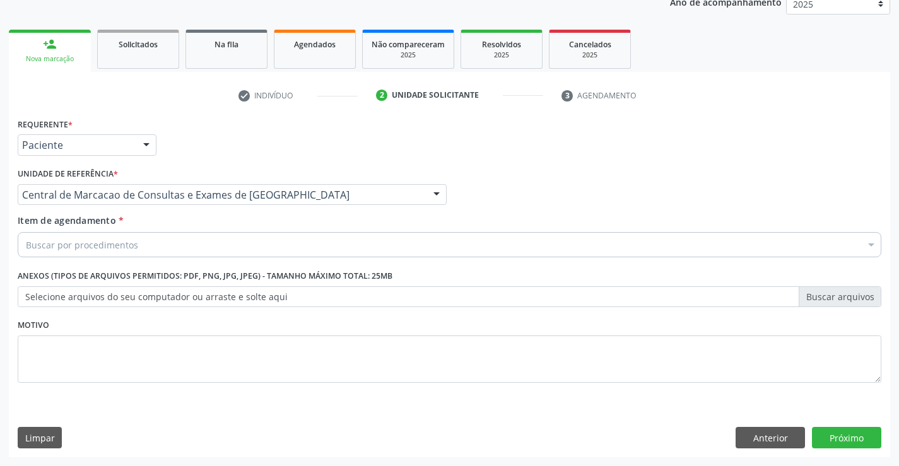
click at [275, 246] on div "Buscar por procedimentos" at bounding box center [450, 244] width 864 height 25
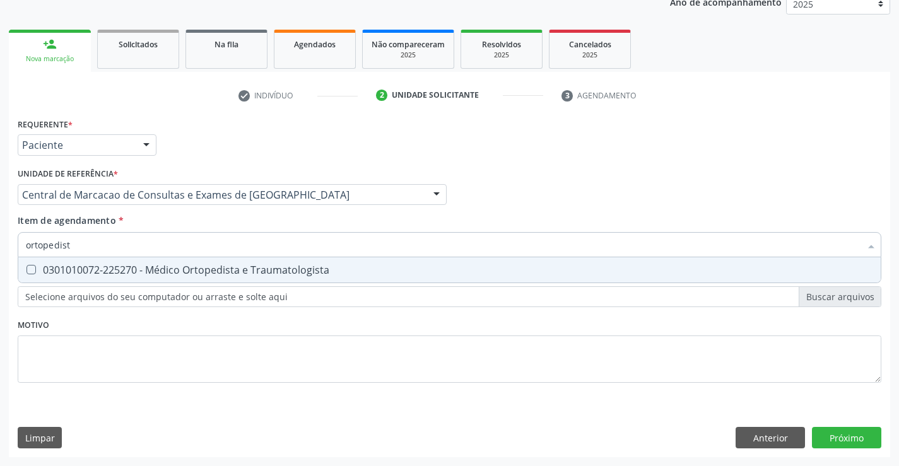
type input "ortopedista"
click at [315, 268] on div "0301010072-225270 - Médico Ortopedista e Traumatologista" at bounding box center [450, 270] width 848 height 10
checkbox Traumatologista "true"
click at [852, 436] on div "Requerente * Paciente Médico(a) Enfermeiro(a) Paciente Nenhum resultado encontr…" at bounding box center [450, 286] width 882 height 343
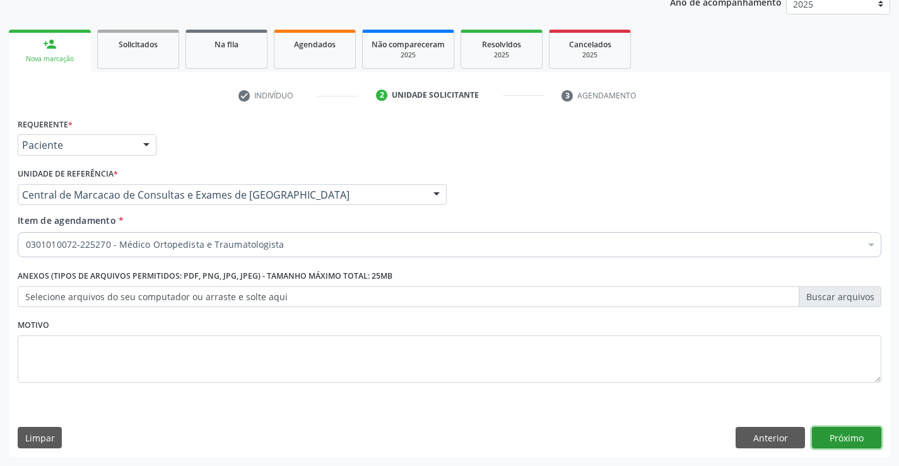
click at [848, 440] on button "Próximo" at bounding box center [846, 437] width 69 height 21
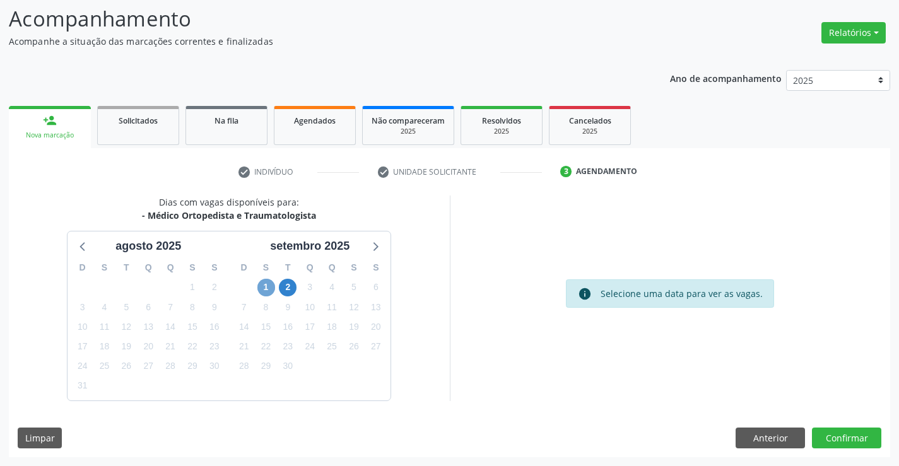
click at [265, 286] on span "1" at bounding box center [267, 288] width 18 height 18
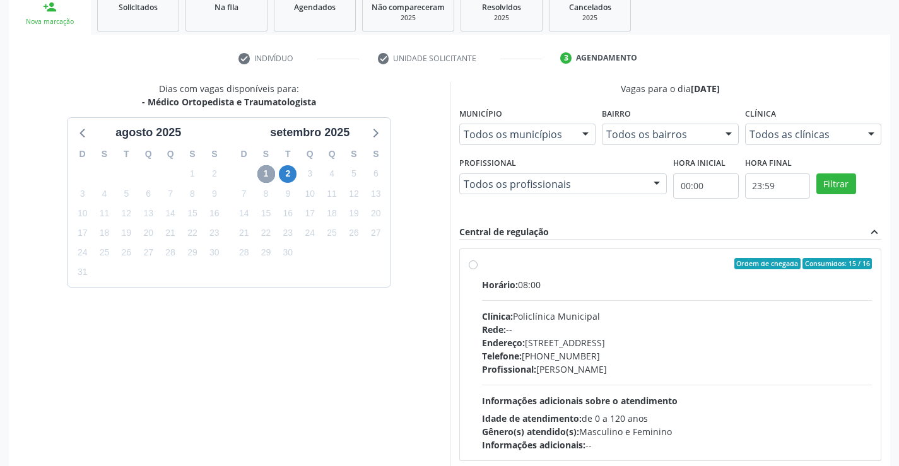
scroll to position [265, 0]
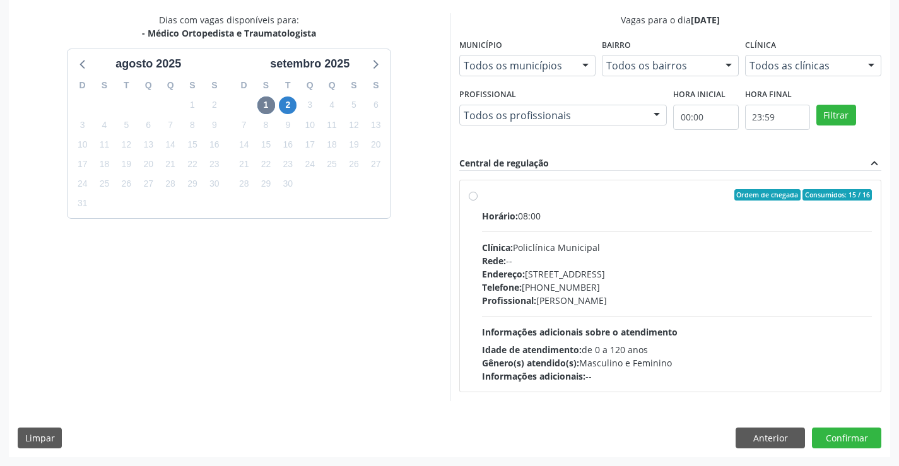
click at [626, 255] on div "Rede: --" at bounding box center [677, 260] width 391 height 13
click at [478, 201] on input "Ordem de chegada Consumidos: 15 / 16 Horário: 08:00 Clínica: Policlínica Munici…" at bounding box center [473, 194] width 9 height 11
radio input "true"
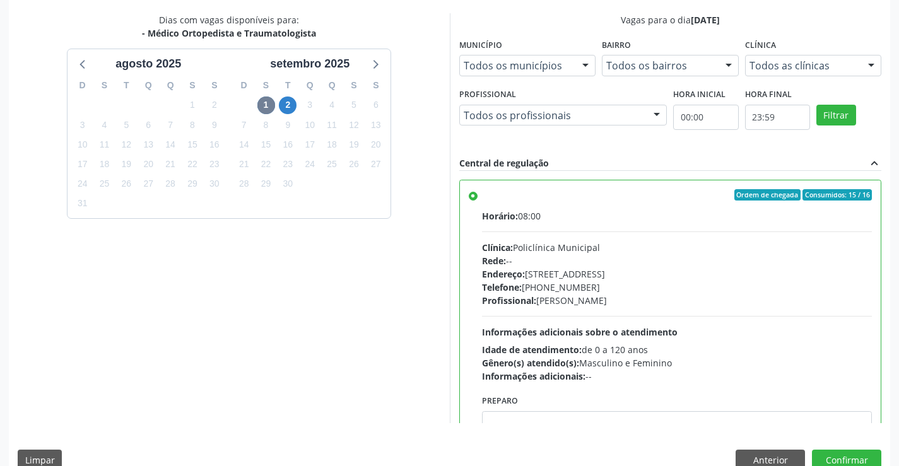
click at [832, 449] on div "Dias com vagas disponíveis para: - Médico Ortopedista e Traumatologista agosto …" at bounding box center [450, 246] width 882 height 466
click at [832, 456] on button "Confirmar" at bounding box center [846, 460] width 69 height 21
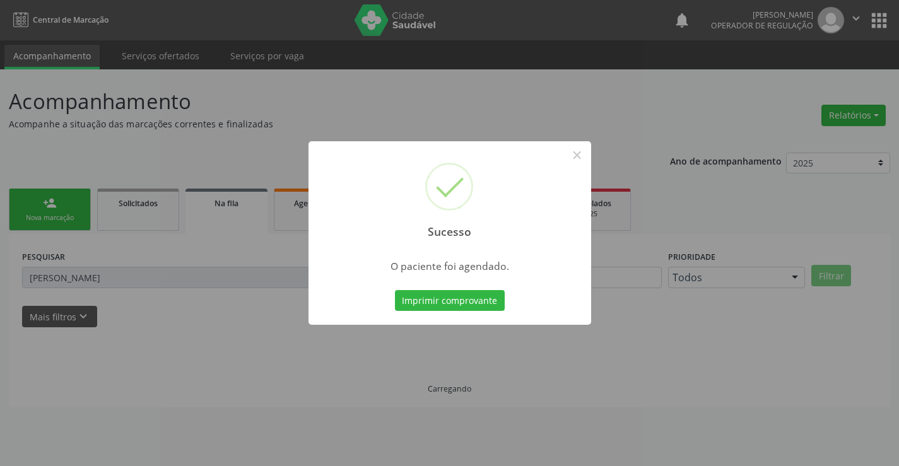
scroll to position [0, 0]
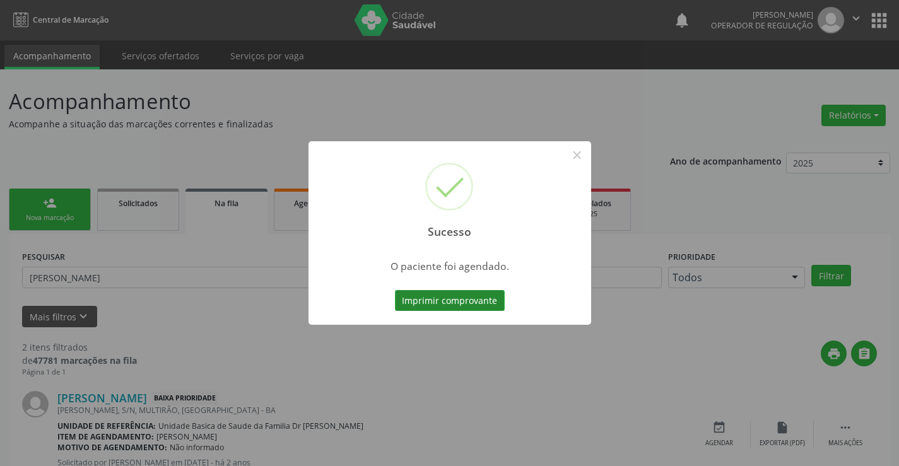
click at [477, 301] on button "Imprimir comprovante" at bounding box center [450, 300] width 110 height 21
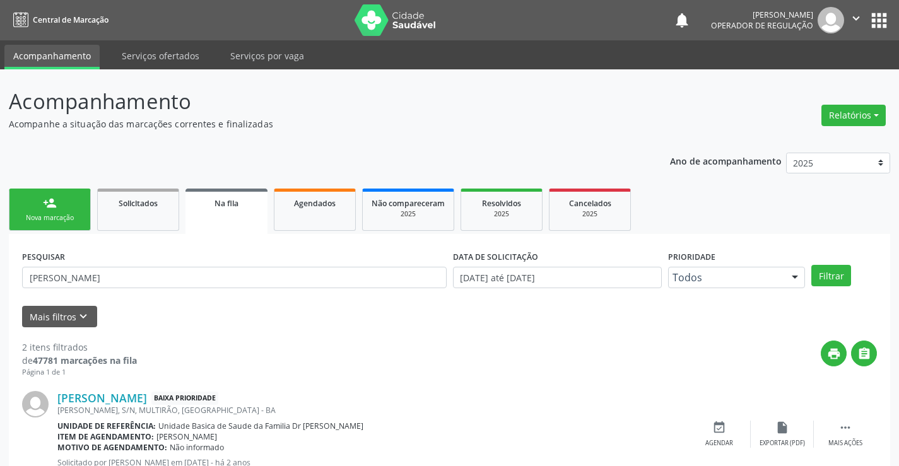
click at [62, 218] on div "Nova marcação" at bounding box center [49, 217] width 63 height 9
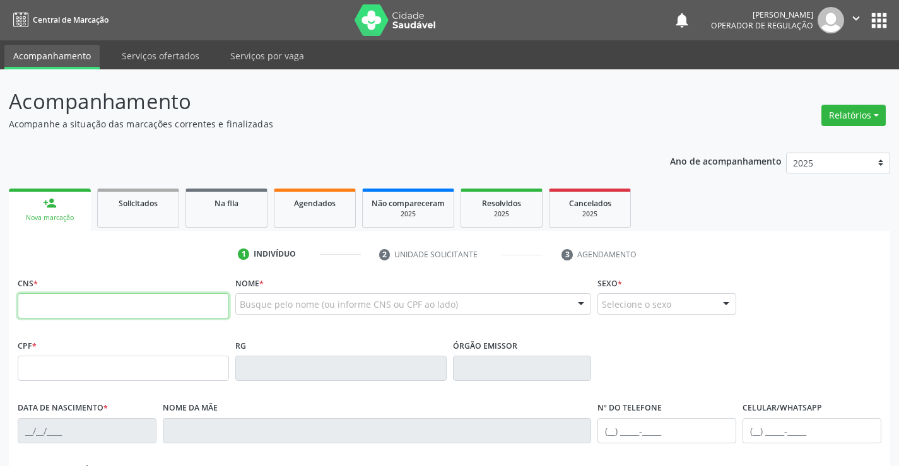
click at [206, 302] on input "text" at bounding box center [123, 306] width 211 height 25
click at [203, 300] on input "text" at bounding box center [123, 306] width 211 height 25
type input "700 2079 8060 0323"
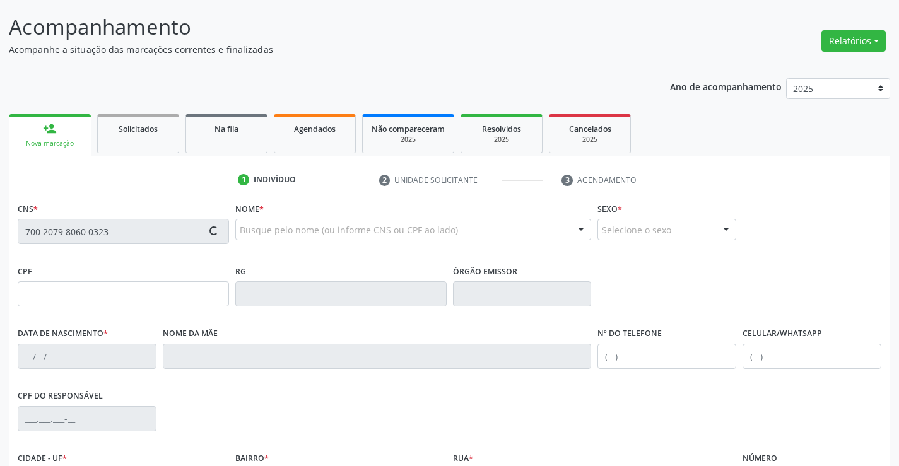
type input "0506309541"
type input "05/06/1960"
type input "S/N"
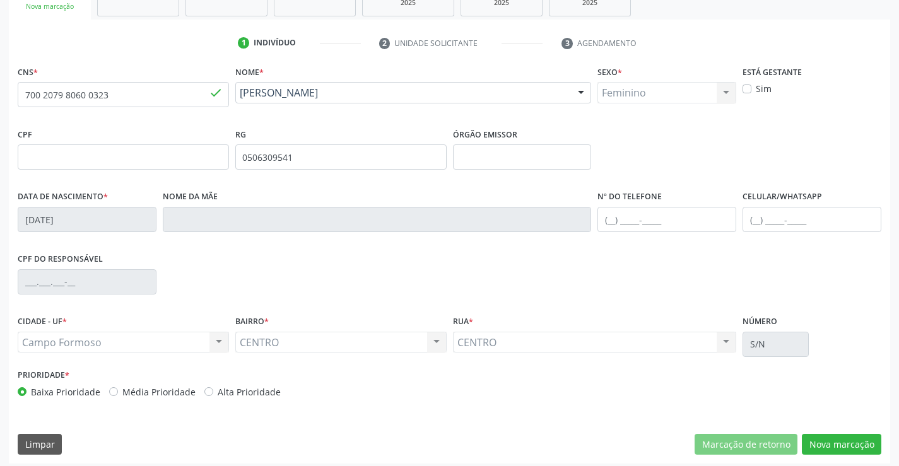
scroll to position [218, 0]
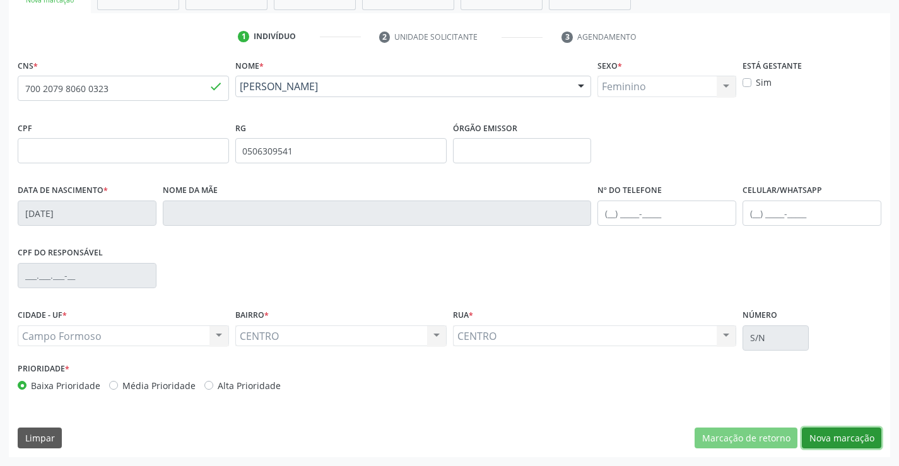
click at [832, 434] on button "Nova marcação" at bounding box center [842, 438] width 80 height 21
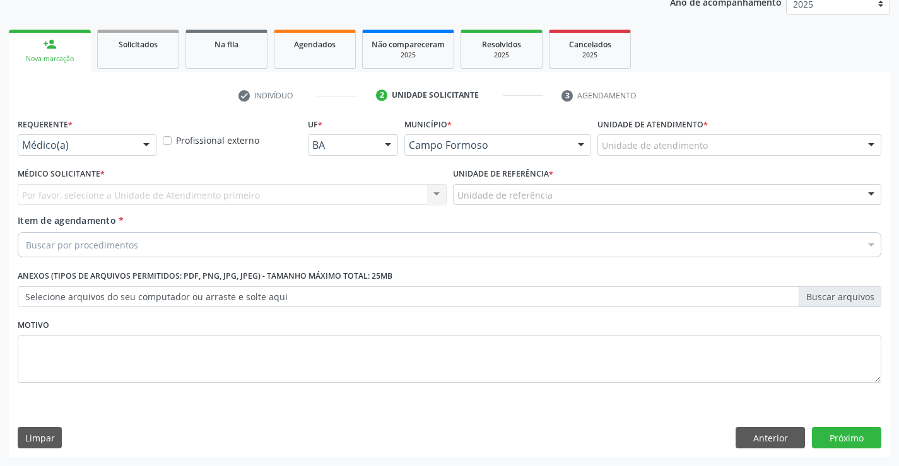
scroll to position [159, 0]
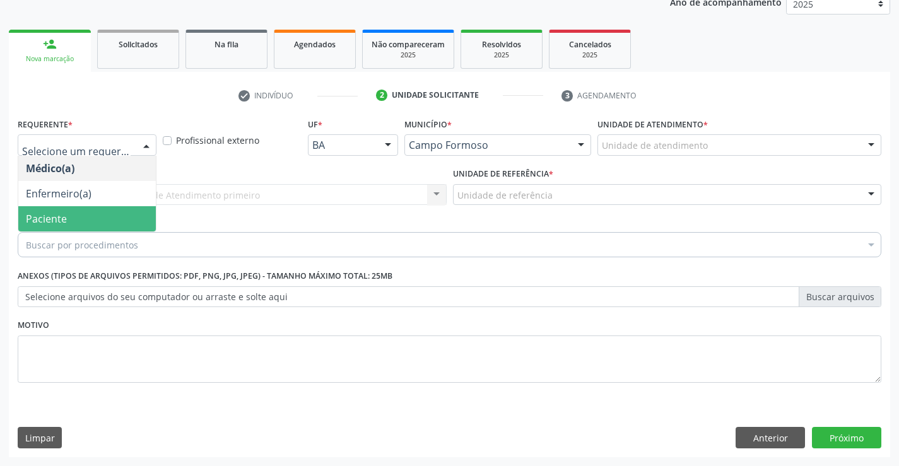
drag, startPoint x: 85, startPoint y: 216, endPoint x: 169, endPoint y: 204, distance: 84.8
click at [88, 215] on span "Paciente" at bounding box center [87, 218] width 138 height 25
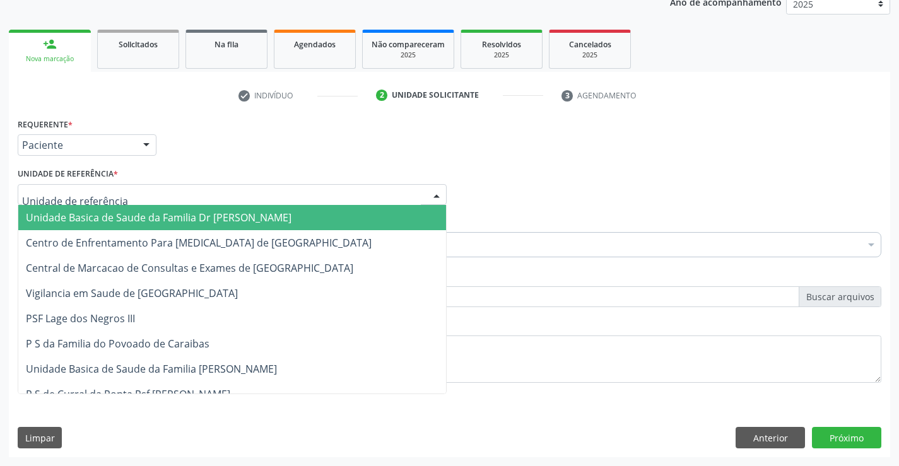
drag, startPoint x: 176, startPoint y: 201, endPoint x: 196, endPoint y: 255, distance: 57.9
click at [180, 206] on div "Unidade Basica de Saude da Familia Dr Paulo Sudre Centro de Enfrentamento Para …" at bounding box center [232, 194] width 429 height 21
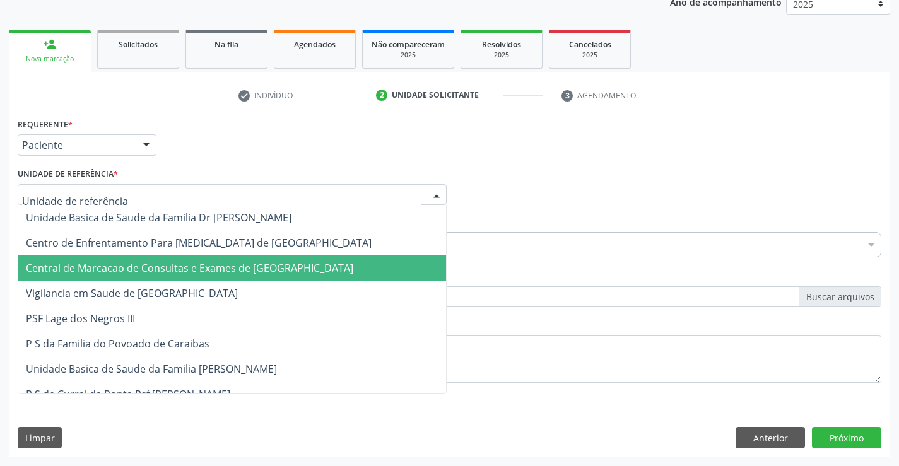
click at [193, 266] on span "Central de Marcacao de Consultas e Exames de [GEOGRAPHIC_DATA]" at bounding box center [190, 268] width 328 height 14
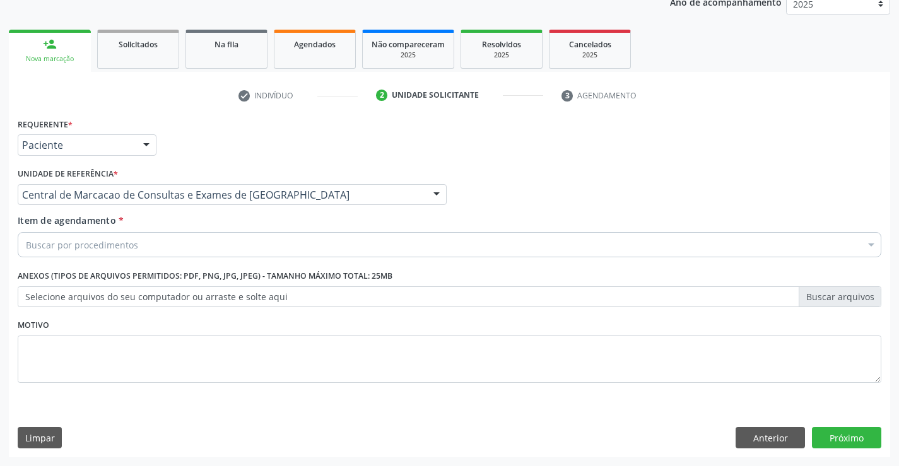
click at [242, 242] on div "Buscar por procedimentos" at bounding box center [450, 244] width 864 height 25
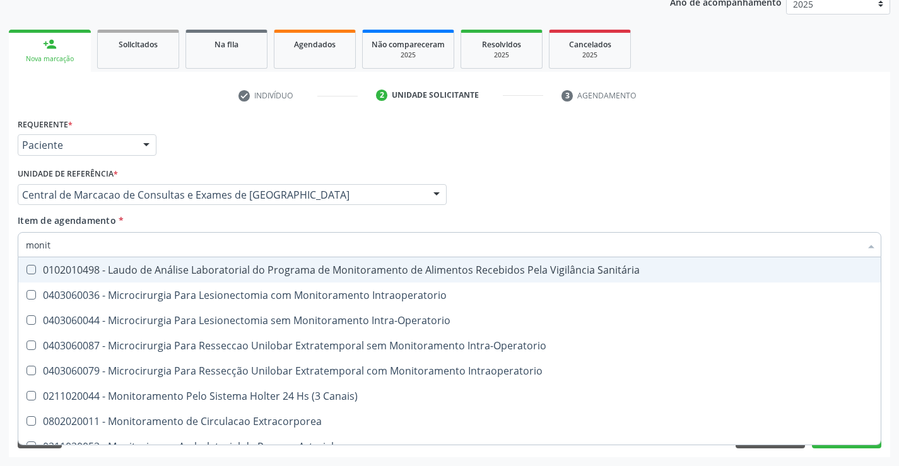
type input "monito"
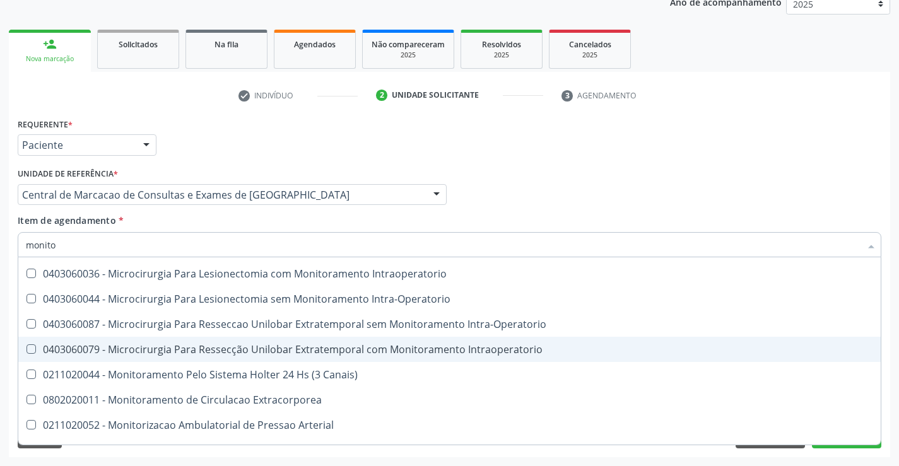
scroll to position [40, 0]
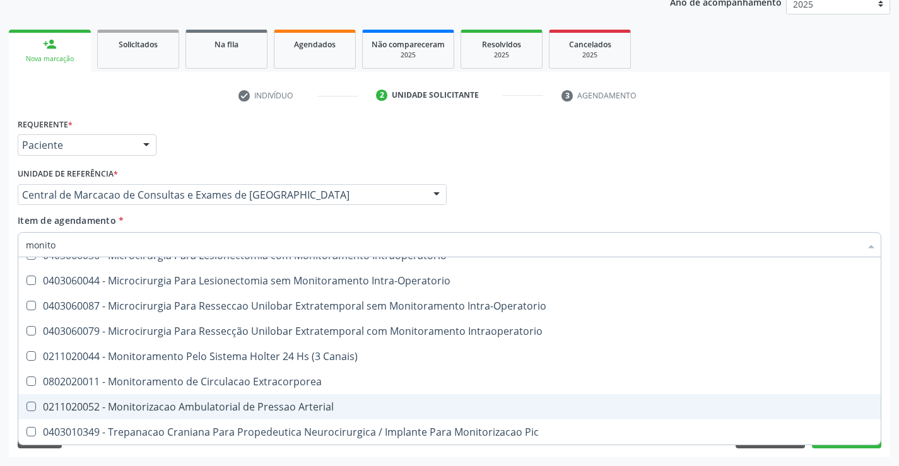
click at [266, 406] on div "0211020052 - Monitorizacao Ambulatorial de Pressao Arterial" at bounding box center [450, 407] width 848 height 10
checkbox Arterial "true"
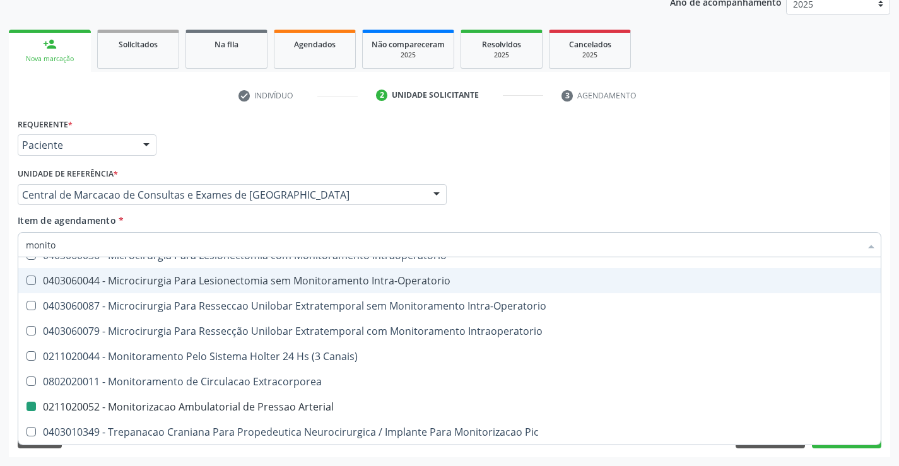
click at [634, 186] on div "Médico Solicitante Por favor, selecione a Unidade de Atendimento primeiro Nenhu…" at bounding box center [450, 189] width 870 height 49
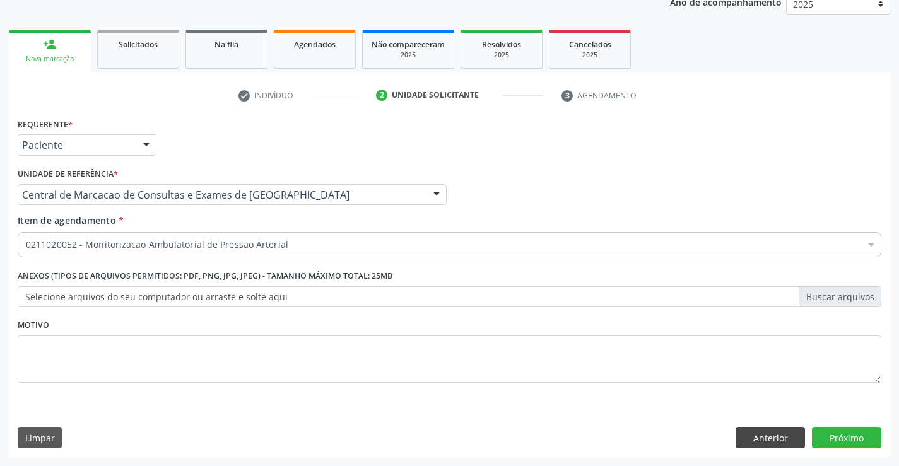
scroll to position [0, 0]
click at [843, 432] on button "Próximo" at bounding box center [846, 437] width 69 height 21
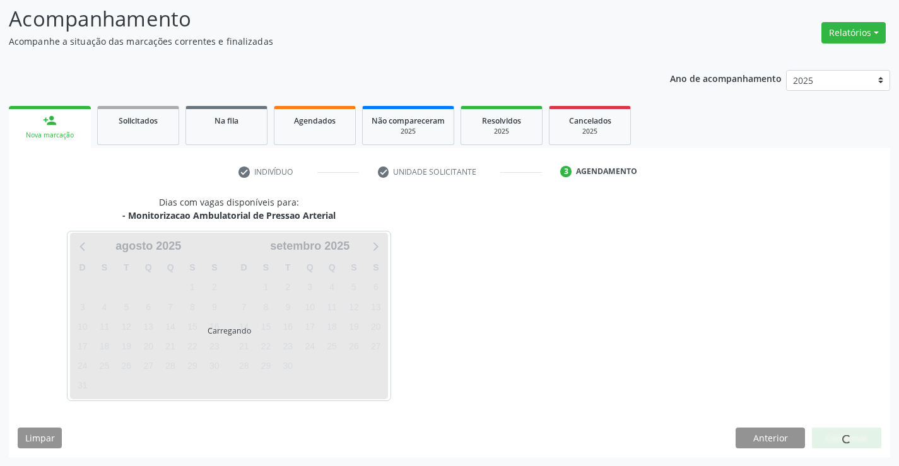
scroll to position [83, 0]
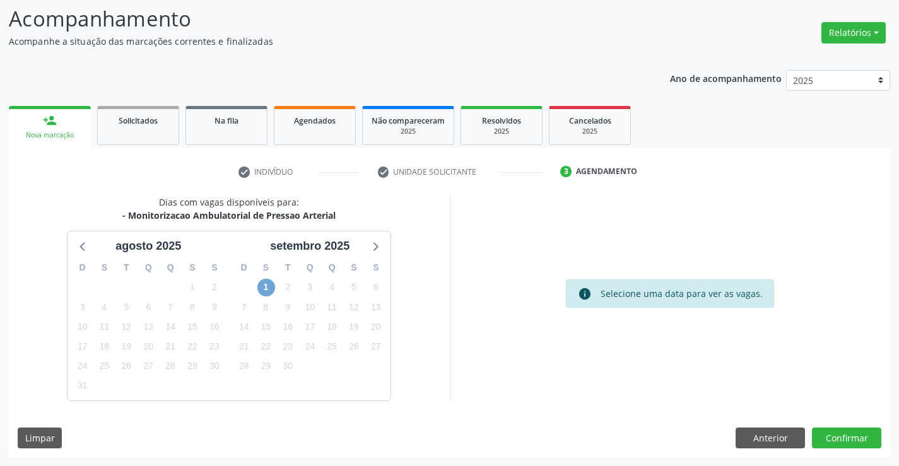
click at [272, 286] on span "1" at bounding box center [267, 288] width 18 height 18
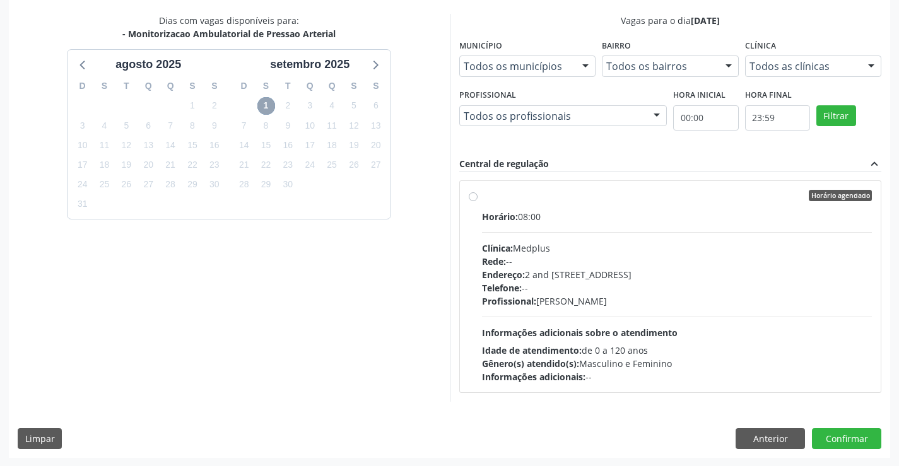
scroll to position [265, 0]
click at [585, 297] on div "Profissional: Antonio Miranda Rocha Junior" at bounding box center [677, 300] width 391 height 13
click at [478, 201] on input "Horário agendado Horário: 08:00 Clínica: Medplus Rede: -- Endereço: 2 and S 204…" at bounding box center [473, 194] width 9 height 11
radio input "true"
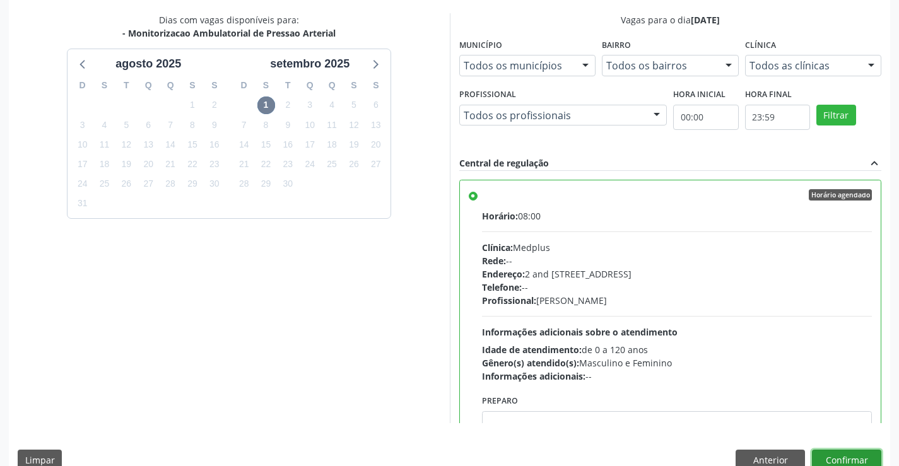
click at [838, 463] on button "Confirmar" at bounding box center [846, 460] width 69 height 21
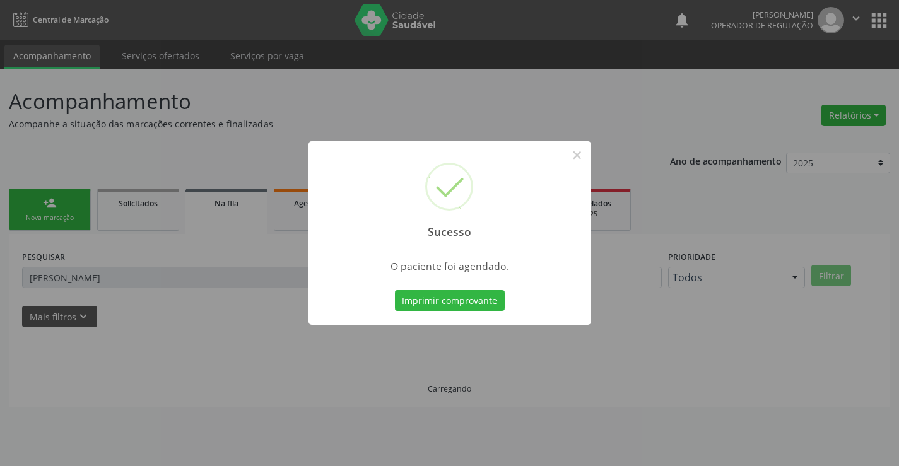
scroll to position [0, 0]
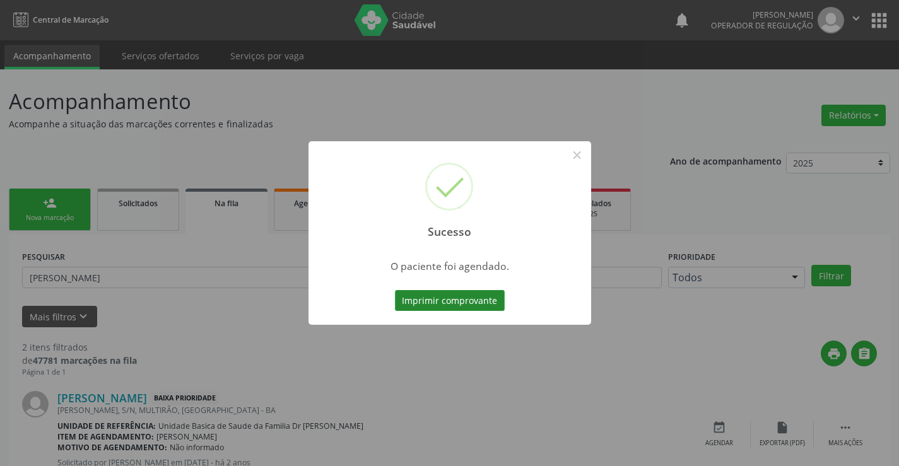
click at [477, 293] on button "Imprimir comprovante" at bounding box center [450, 300] width 110 height 21
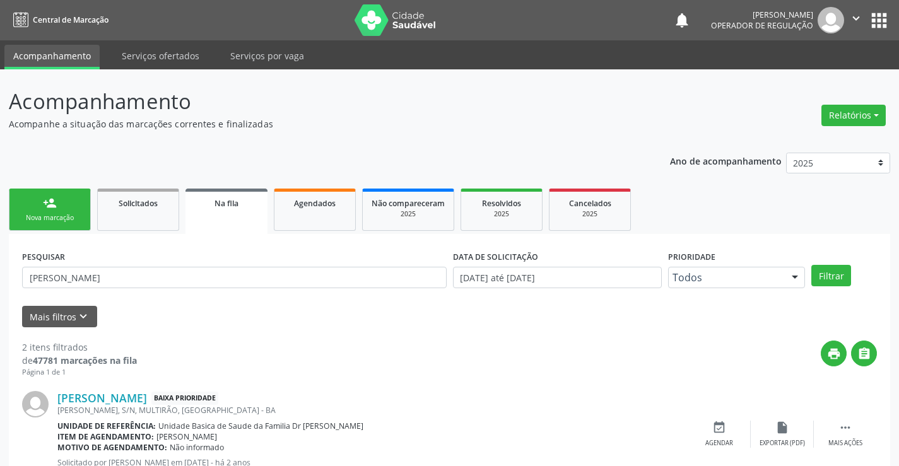
click at [39, 208] on link "person_add Nova marcação" at bounding box center [50, 210] width 82 height 42
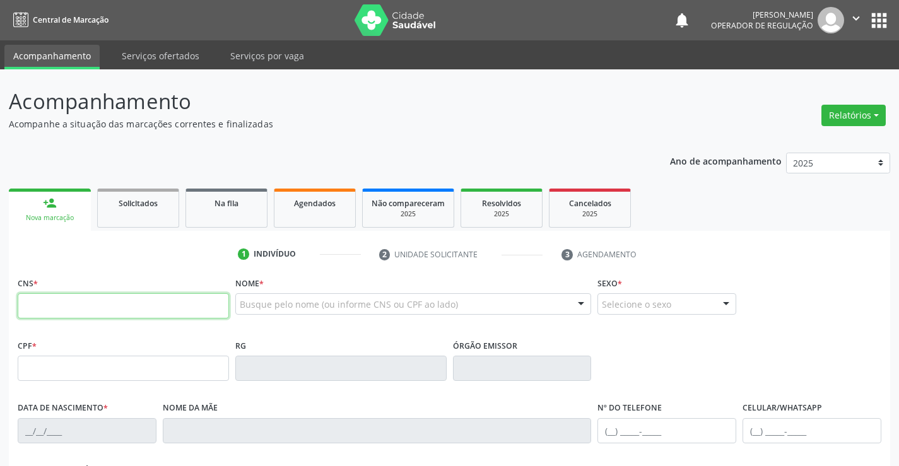
click at [98, 311] on input "text" at bounding box center [123, 306] width 211 height 25
type input "706 0053 9609 7349"
type input "437899937"
type input "02/10/1977"
type input "(74) 98859-4290"
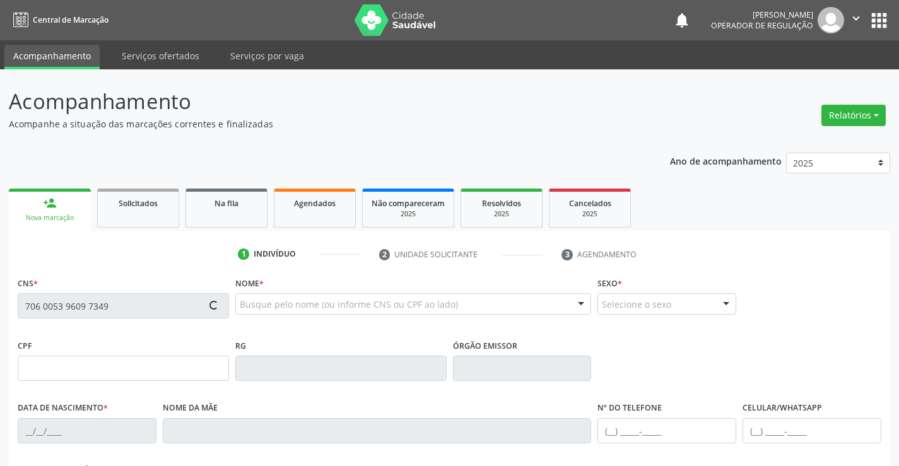
type input "(74) 98859-4290"
type input "319.694.928-13"
type input "S/N"
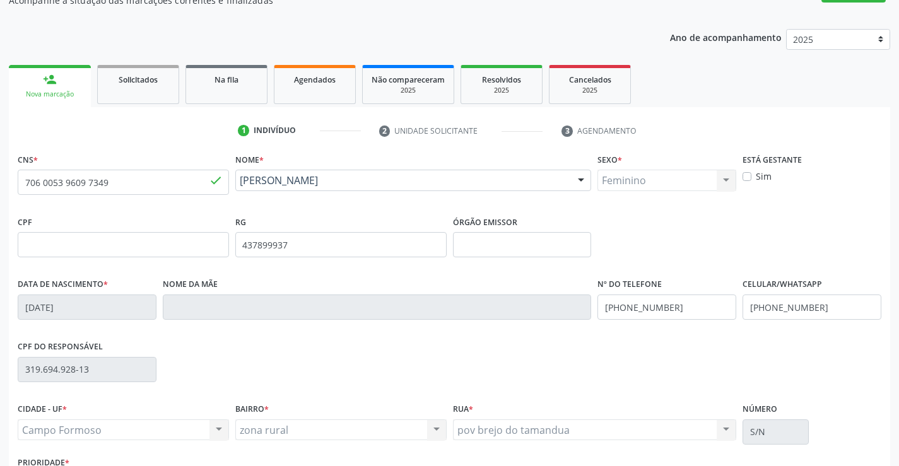
scroll to position [218, 0]
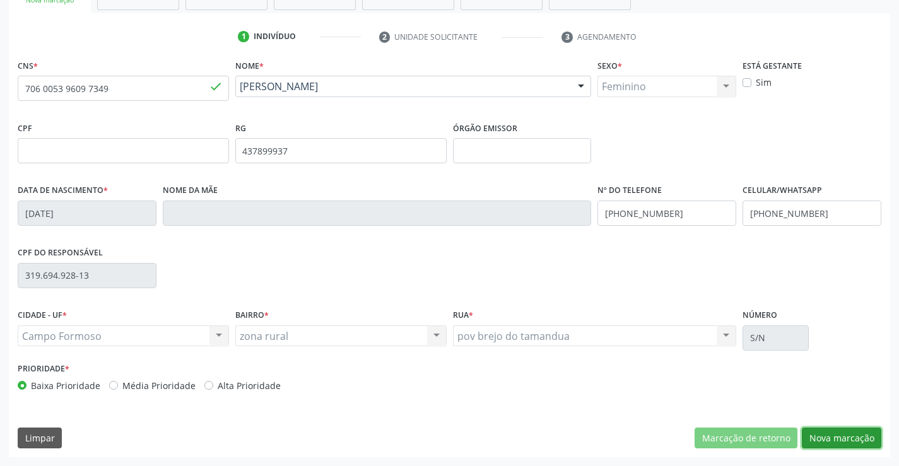
drag, startPoint x: 864, startPoint y: 446, endPoint x: 472, endPoint y: 261, distance: 433.7
click at [862, 443] on button "Nova marcação" at bounding box center [842, 438] width 80 height 21
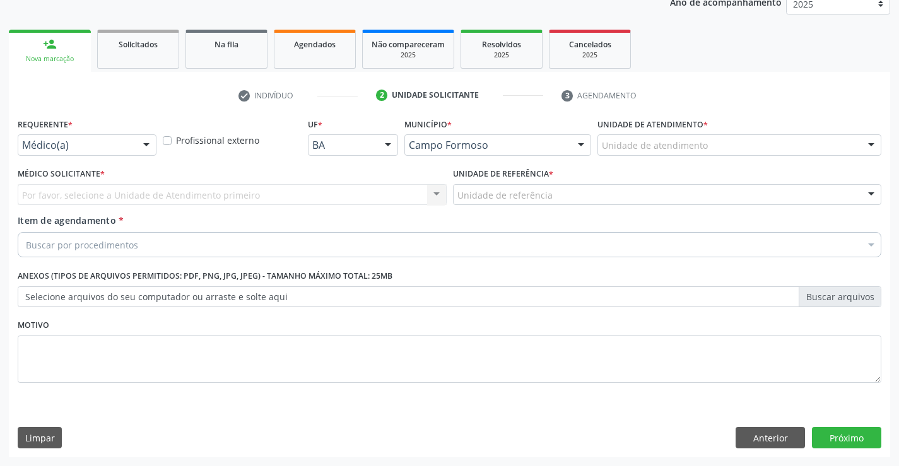
scroll to position [159, 0]
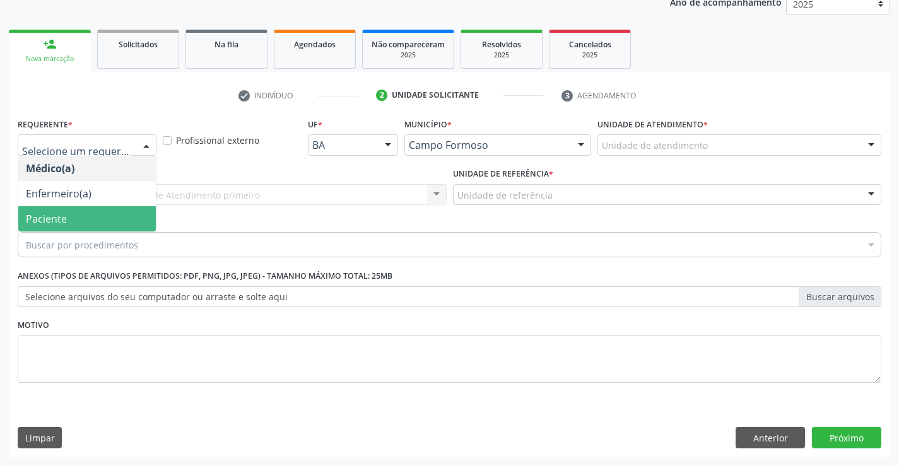
click at [108, 213] on span "Paciente" at bounding box center [87, 218] width 138 height 25
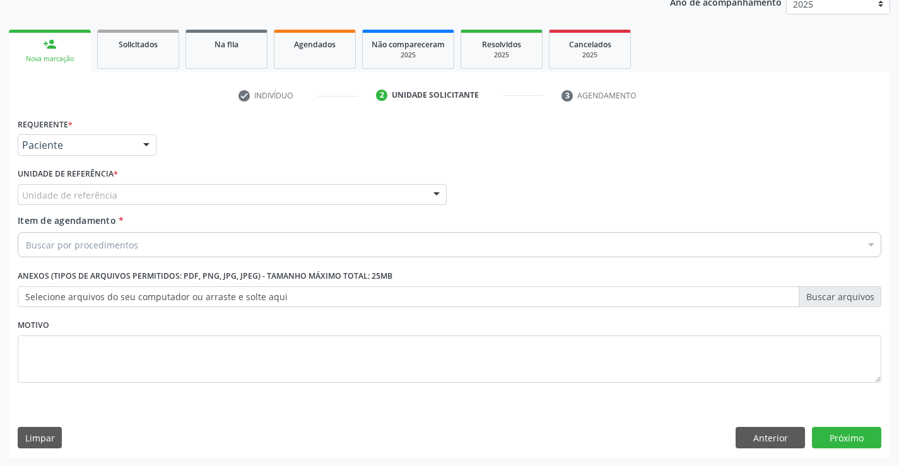
click at [190, 188] on div "Unidade de referência" at bounding box center [232, 194] width 429 height 21
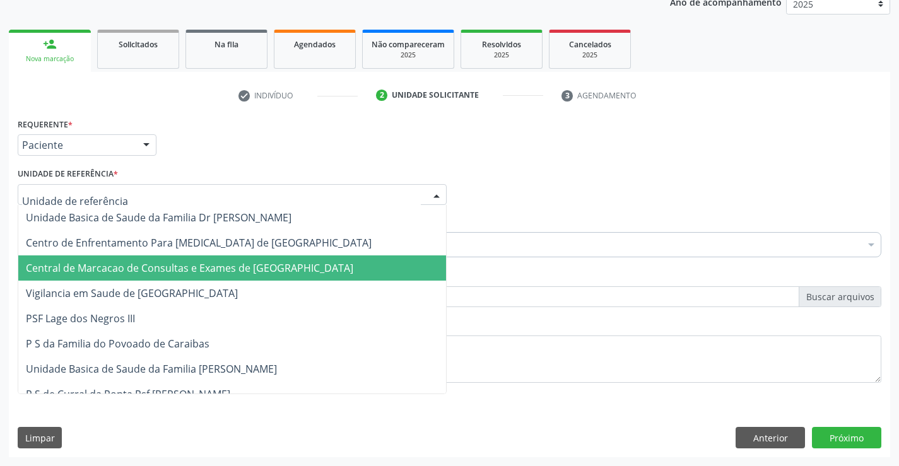
click at [218, 260] on span "Central de Marcacao de Consultas e Exames de [GEOGRAPHIC_DATA]" at bounding box center [232, 268] width 428 height 25
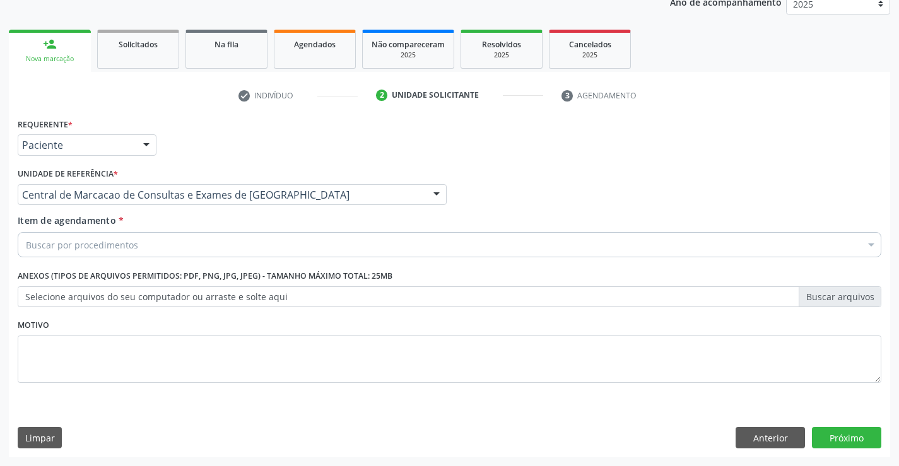
click at [229, 246] on div "Buscar por procedimentos" at bounding box center [450, 244] width 864 height 25
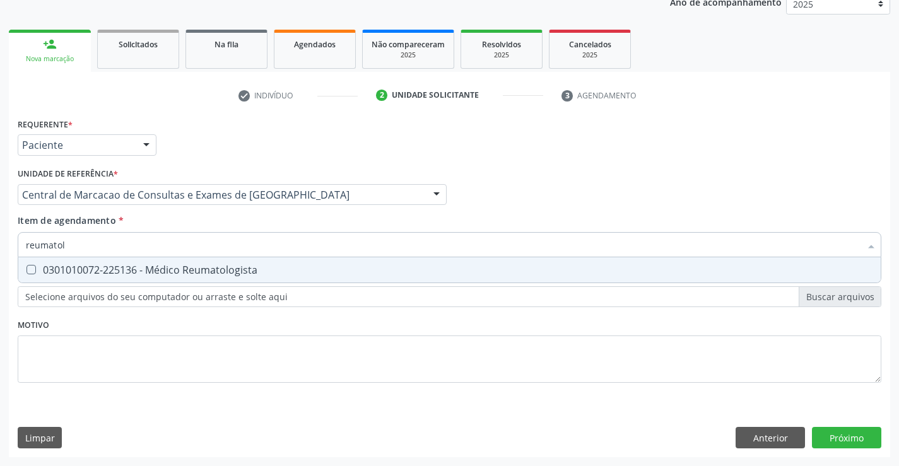
type input "reumatolo"
click at [249, 266] on div "0301010072-225136 - Médico Reumatologista" at bounding box center [450, 270] width 848 height 10
checkbox Reumatologista "true"
click at [858, 436] on div "Requerente * Paciente Médico(a) Enfermeiro(a) Paciente Nenhum resultado encontr…" at bounding box center [450, 286] width 882 height 343
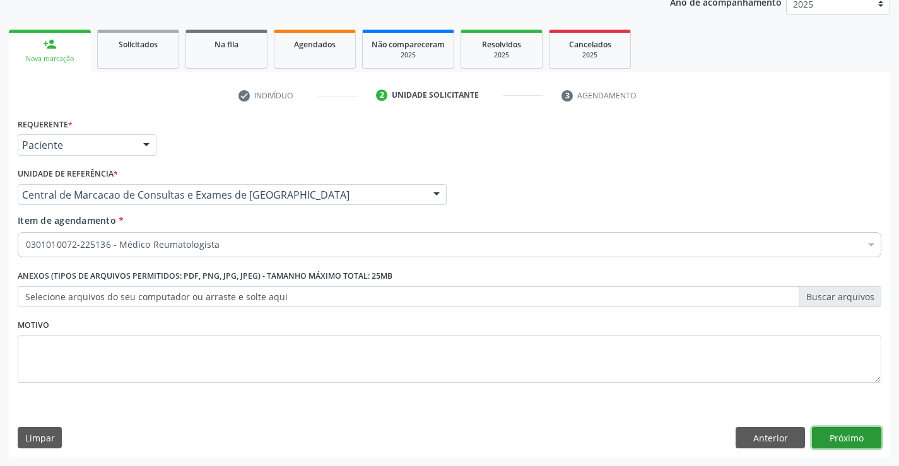
click at [861, 445] on button "Próximo" at bounding box center [846, 437] width 69 height 21
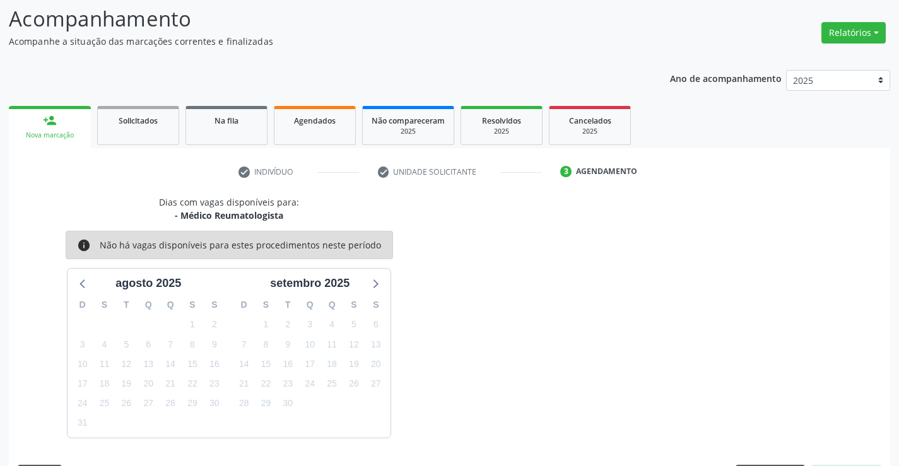
scroll to position [120, 0]
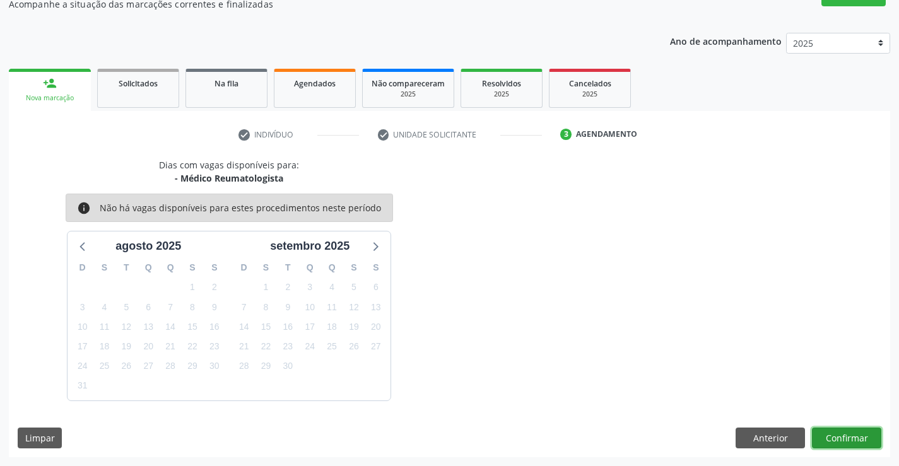
click at [838, 439] on button "Confirmar" at bounding box center [846, 438] width 69 height 21
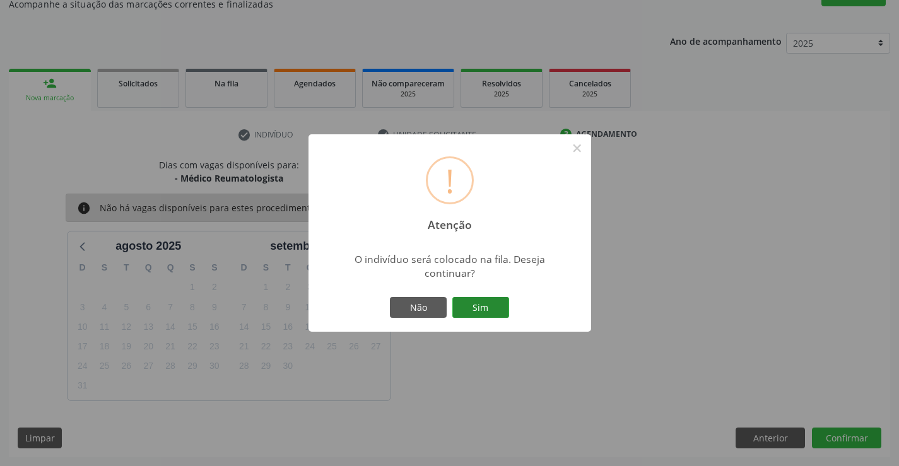
click at [496, 314] on button "Sim" at bounding box center [481, 307] width 57 height 21
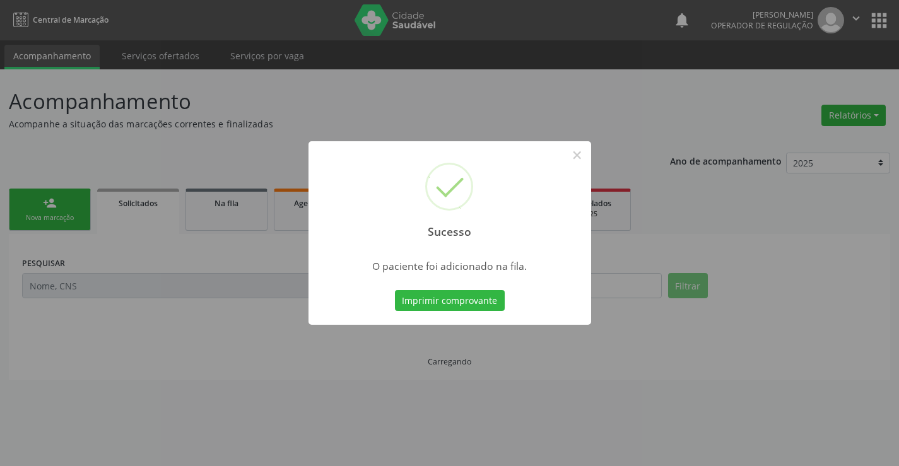
scroll to position [0, 0]
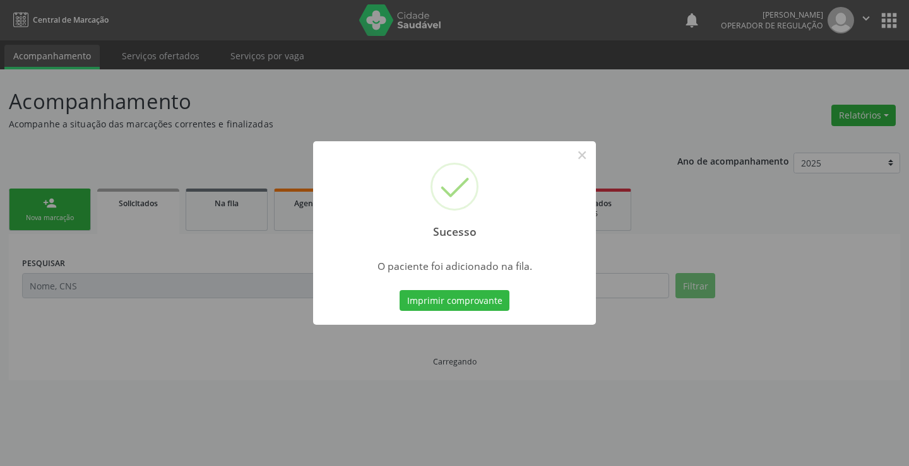
click at [400, 290] on button "Imprimir comprovante" at bounding box center [455, 300] width 110 height 21
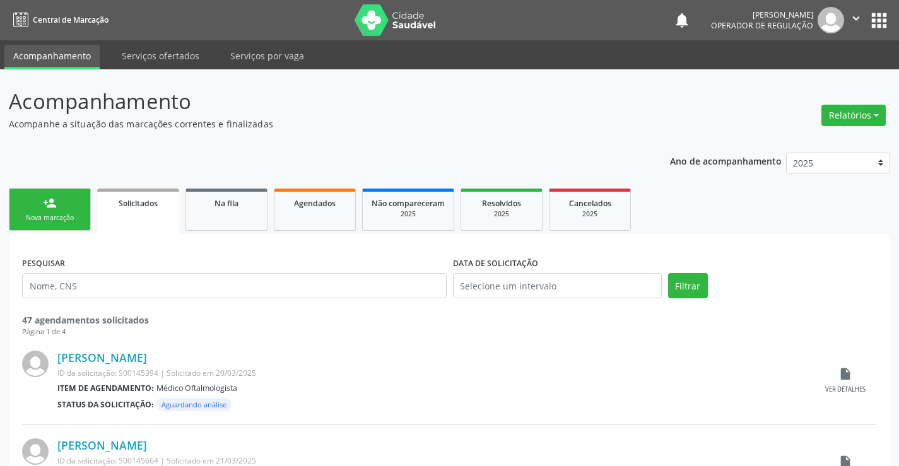
click at [54, 214] on div "Nova marcação" at bounding box center [49, 217] width 63 height 9
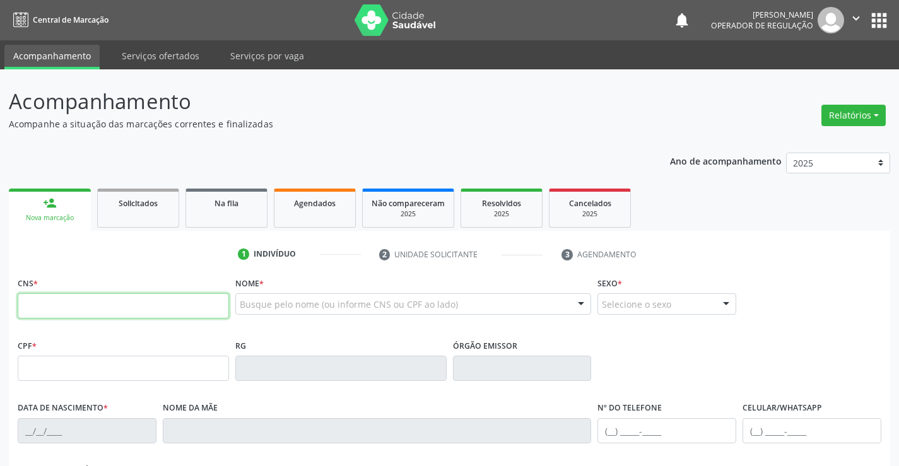
click at [90, 299] on input "text" at bounding box center [123, 306] width 211 height 25
type input "700 5033 5030 8554"
type input "204637753"
type input "[DATE]"
type input "[PHONE_NUMBER]"
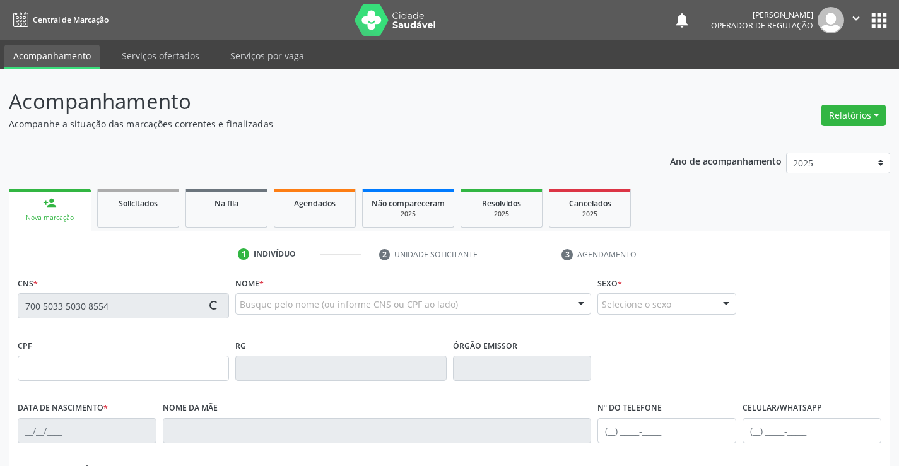
type input "[PHONE_NUMBER]"
type input "066.483.665-83"
type input "S/N"
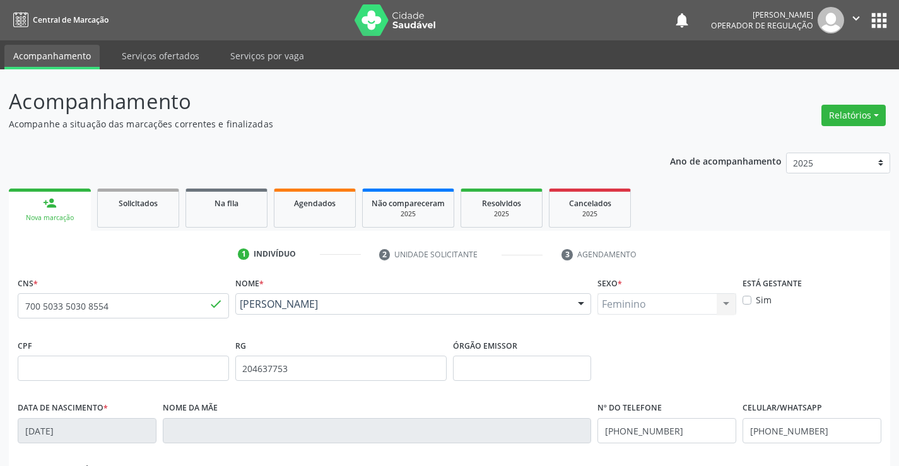
scroll to position [218, 0]
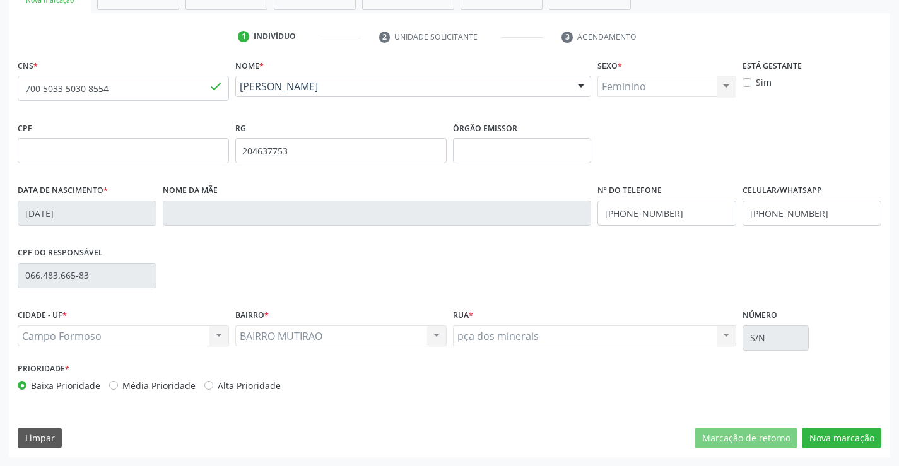
click at [826, 450] on div "CNS * 700 5033 5030 [GEOGRAPHIC_DATA] * [PERSON_NAME] [PERSON_NAME] CNS: 700 50…" at bounding box center [450, 256] width 882 height 401
click at [837, 441] on button "Nova marcação" at bounding box center [842, 438] width 80 height 21
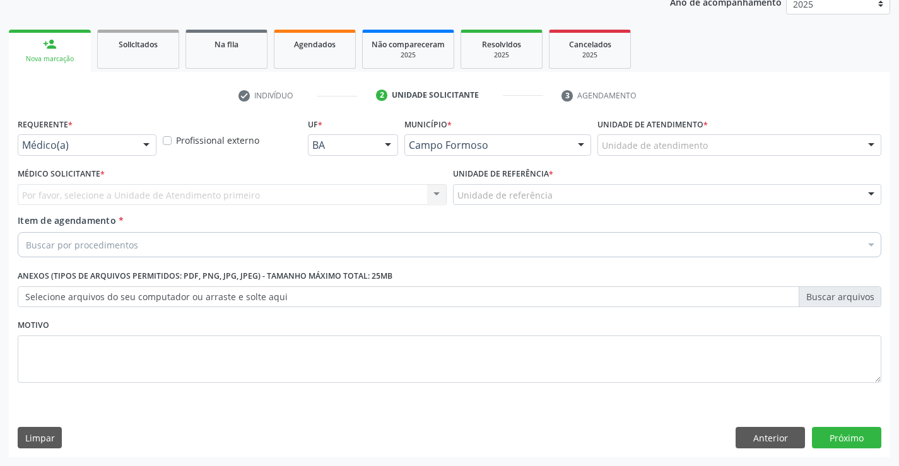
scroll to position [159, 0]
click at [145, 141] on div at bounding box center [146, 145] width 19 height 21
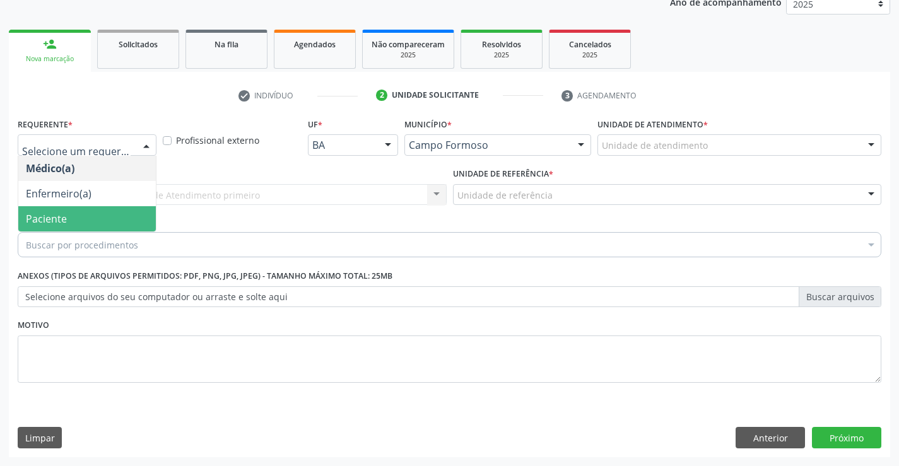
drag, startPoint x: 110, startPoint y: 218, endPoint x: 214, endPoint y: 212, distance: 104.3
click at [121, 214] on span "Paciente" at bounding box center [87, 218] width 138 height 25
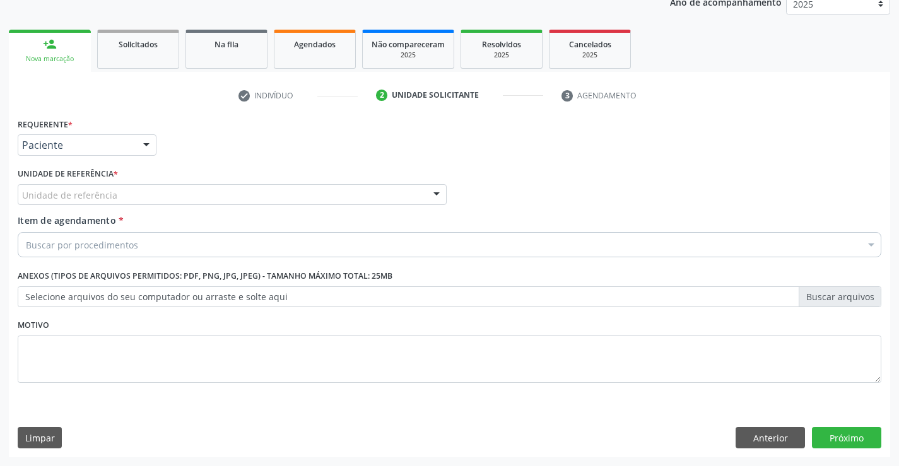
click at [220, 189] on div "Unidade de referência" at bounding box center [232, 194] width 429 height 21
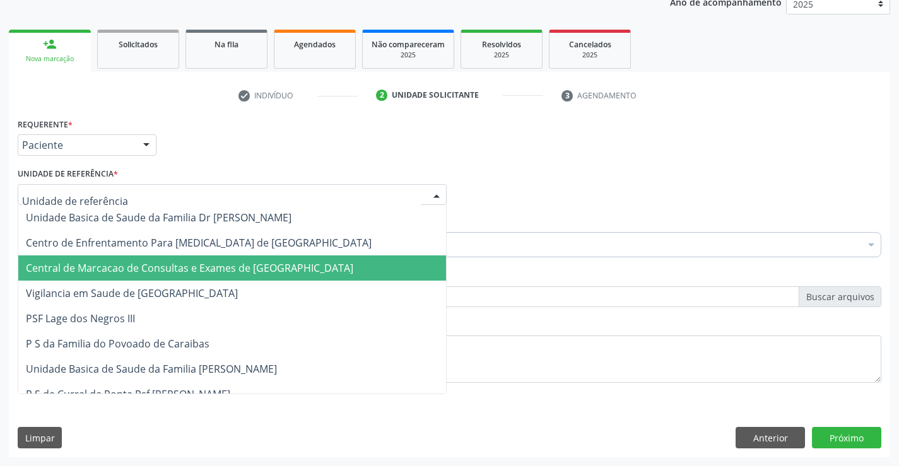
click at [234, 260] on span "Central de Marcacao de Consultas e Exames de [GEOGRAPHIC_DATA]" at bounding box center [232, 268] width 428 height 25
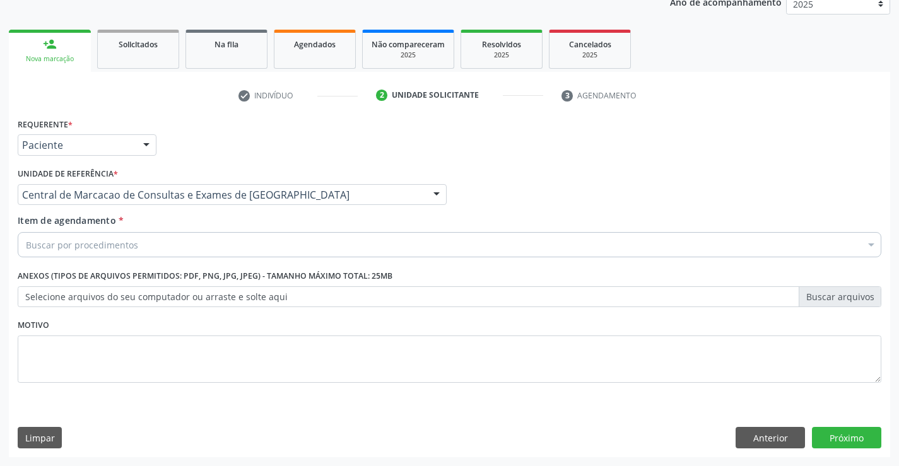
click at [262, 242] on div "Buscar por procedimentos" at bounding box center [450, 244] width 864 height 25
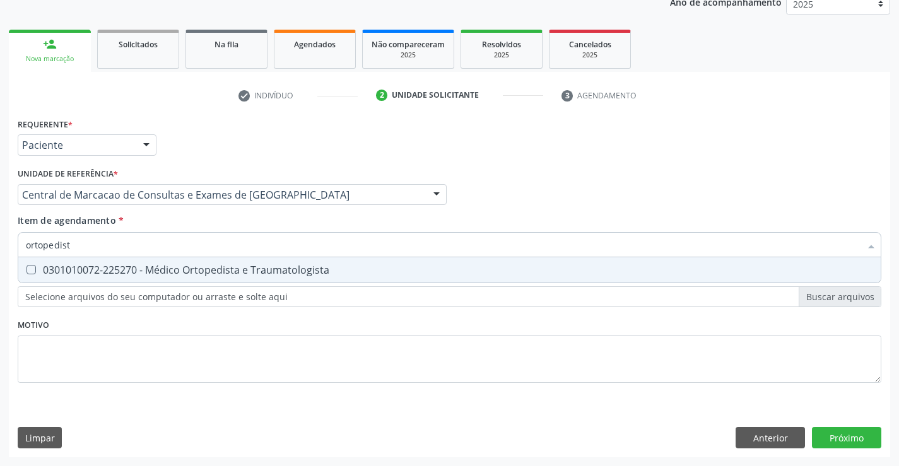
type input "ortopedista"
drag, startPoint x: 263, startPoint y: 268, endPoint x: 684, endPoint y: 383, distance: 437.2
click at [268, 268] on div "0301010072-225270 - Médico Ortopedista e Traumatologista" at bounding box center [450, 270] width 848 height 10
checkbox Traumatologista "true"
click at [867, 439] on div "Requerente * Paciente Médico(a) Enfermeiro(a) Paciente Nenhum resultado encontr…" at bounding box center [450, 286] width 882 height 343
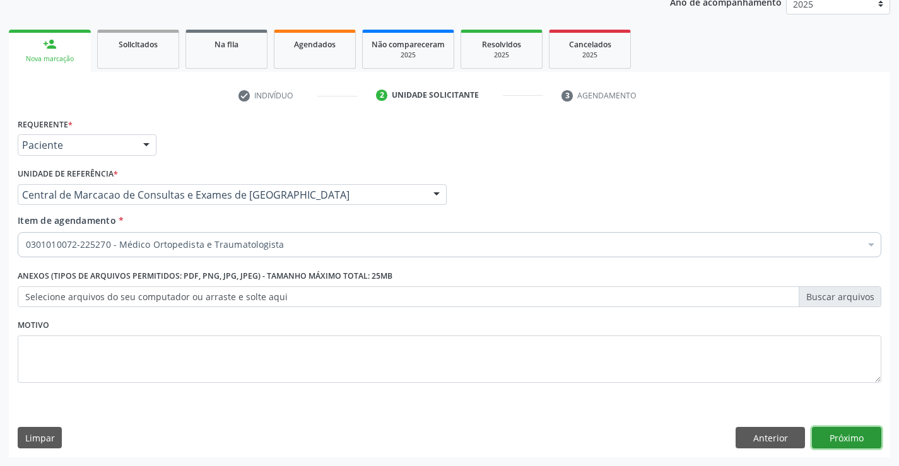
click at [839, 446] on button "Próximo" at bounding box center [846, 437] width 69 height 21
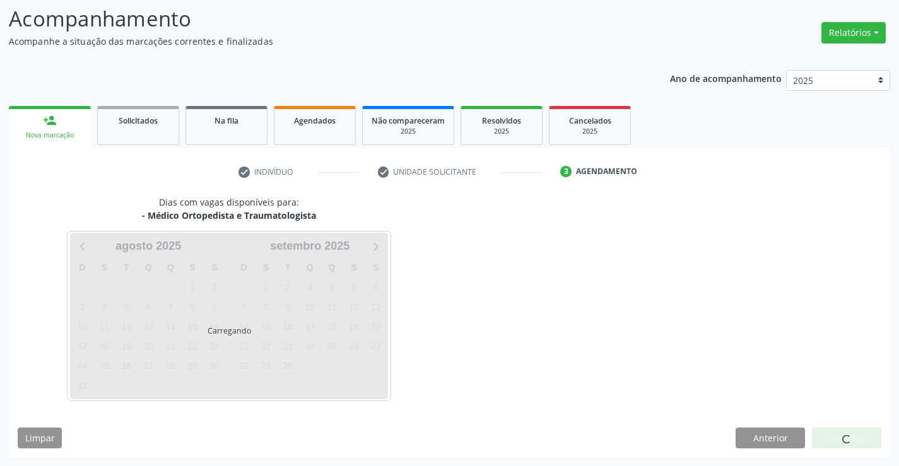
scroll to position [83, 0]
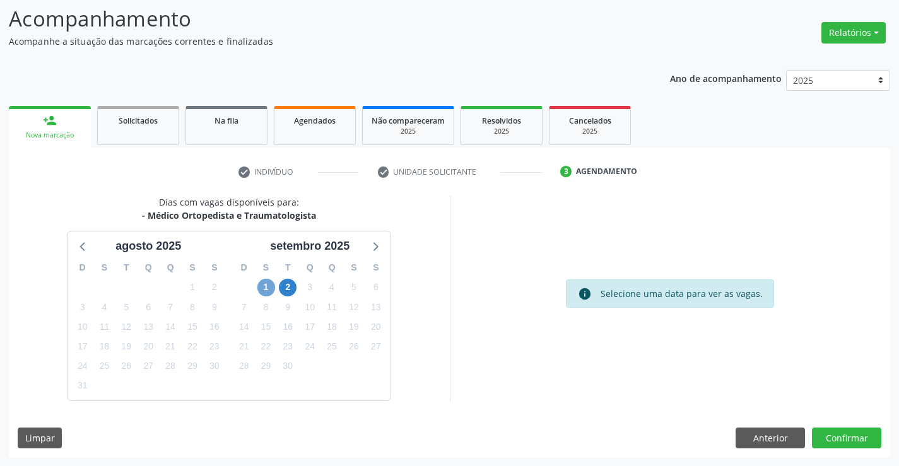
click at [266, 287] on span "1" at bounding box center [267, 288] width 18 height 18
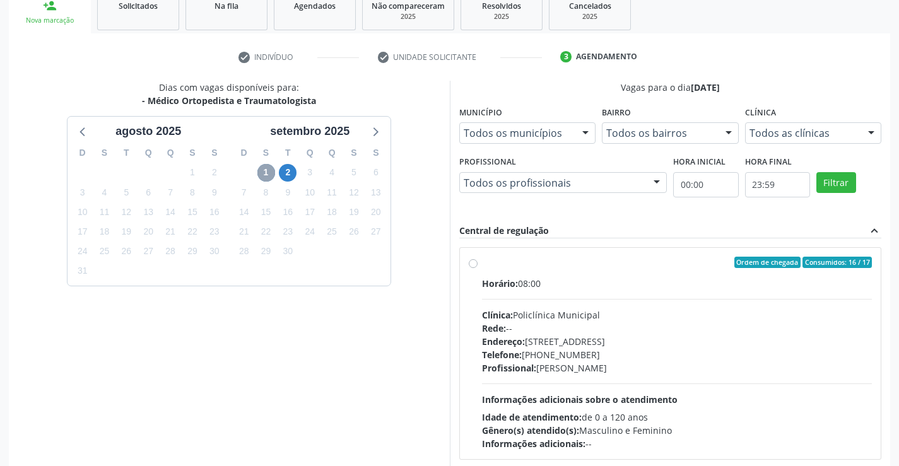
scroll to position [265, 0]
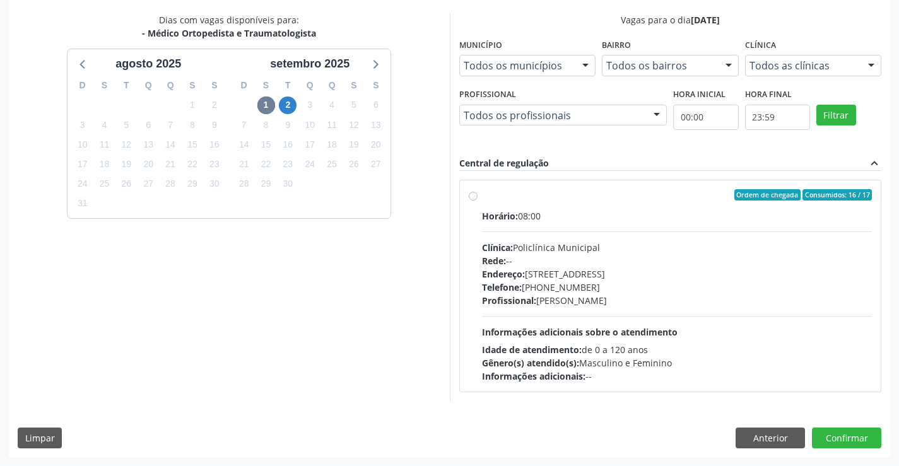
click at [649, 275] on div "Endereço: Predio, nº 386, Centro, Campo Formoso - BA" at bounding box center [677, 274] width 391 height 13
click at [478, 201] on input "Ordem de chegada Consumidos: 16 / 17 Horário: 08:00 Clínica: Policlínica Munici…" at bounding box center [473, 194] width 9 height 11
radio input "true"
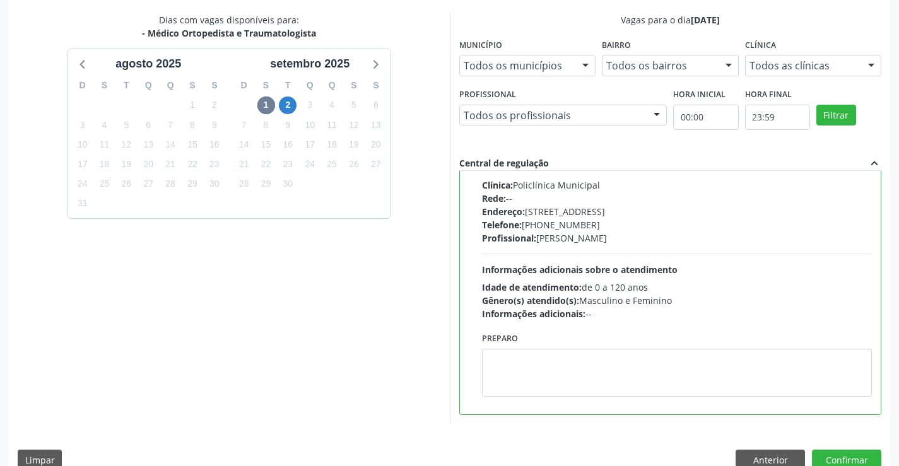
scroll to position [0, 0]
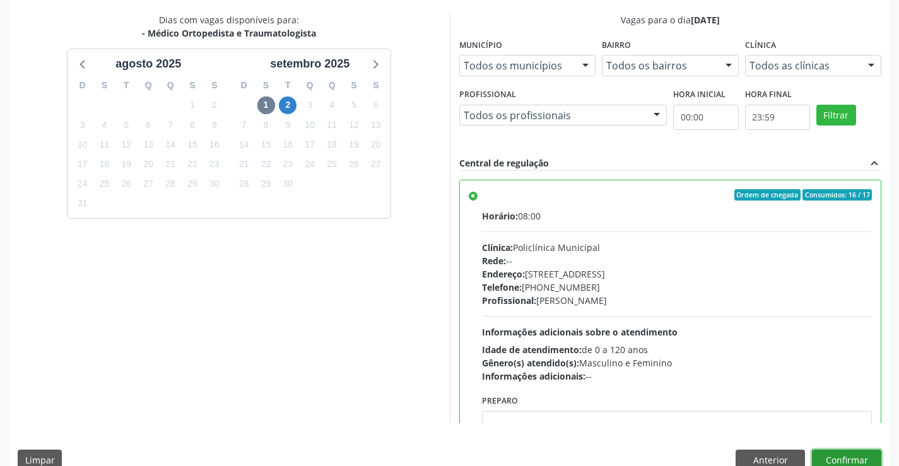
click at [828, 455] on button "Confirmar" at bounding box center [846, 460] width 69 height 21
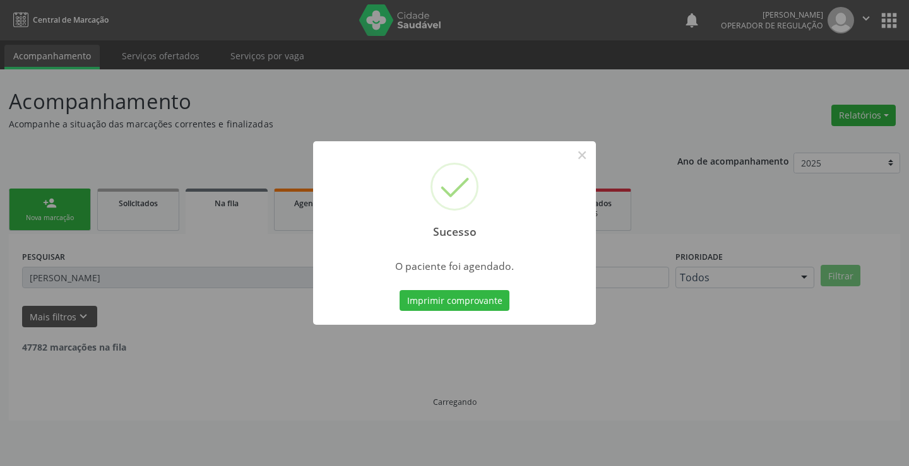
click at [400, 290] on button "Imprimir comprovante" at bounding box center [455, 300] width 110 height 21
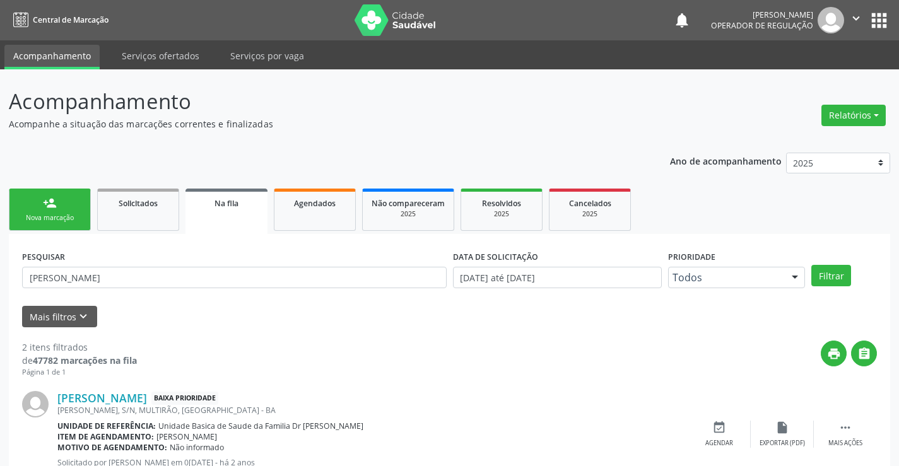
click at [52, 204] on div "person_add" at bounding box center [50, 203] width 14 height 14
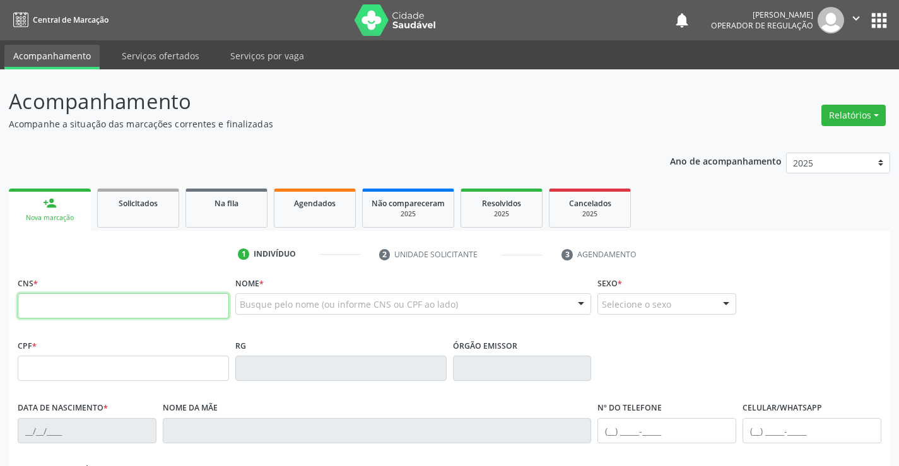
click at [81, 312] on input "text" at bounding box center [123, 306] width 211 height 25
type input "708 6055 6466 1383"
type input "16/06/2022"
type input "SN"
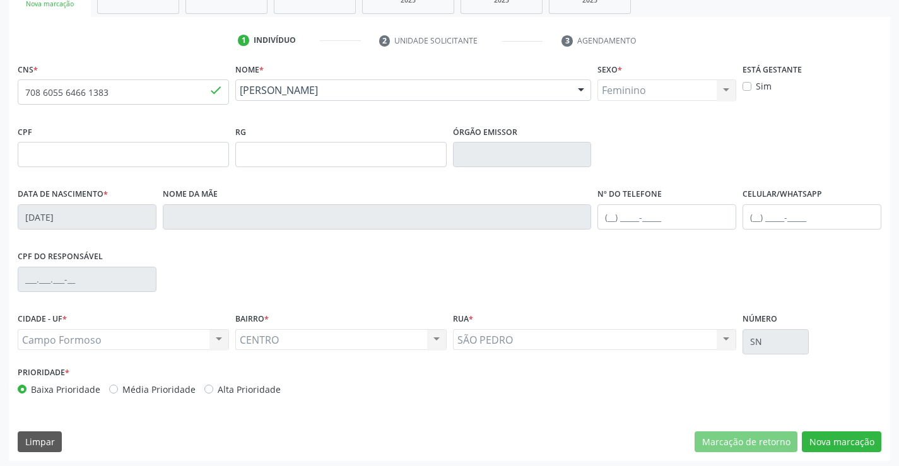
scroll to position [218, 0]
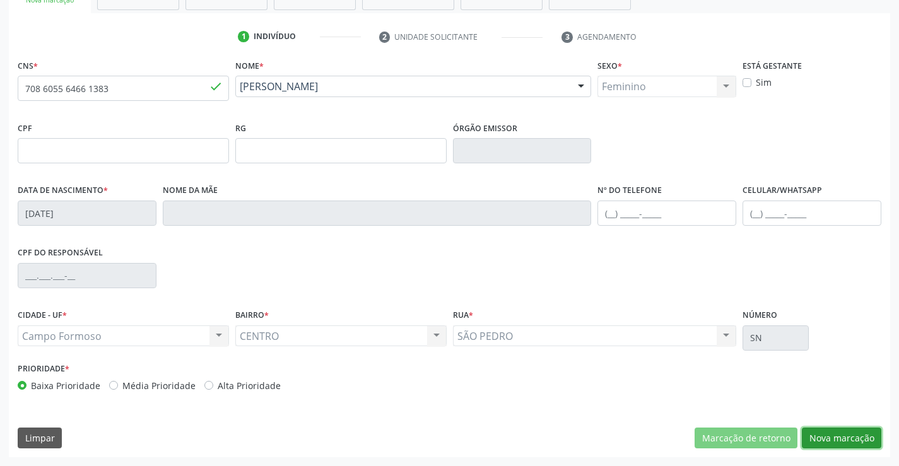
drag, startPoint x: 845, startPoint y: 438, endPoint x: 463, endPoint y: 284, distance: 412.4
click at [843, 437] on button "Nova marcação" at bounding box center [842, 438] width 80 height 21
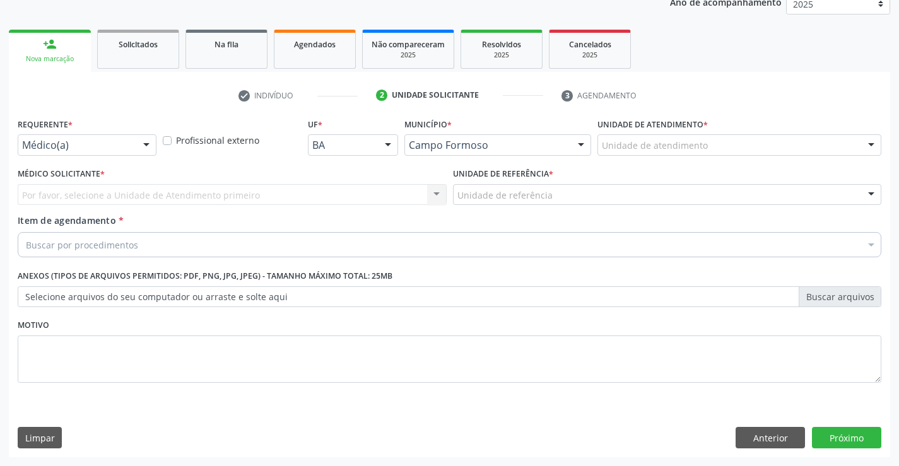
drag, startPoint x: 134, startPoint y: 141, endPoint x: 128, endPoint y: 155, distance: 15.6
click at [134, 143] on div "Médico(a) Médico(a) Enfermeiro(a) Paciente Nenhum resultado encontrado para: " …" at bounding box center [87, 144] width 139 height 21
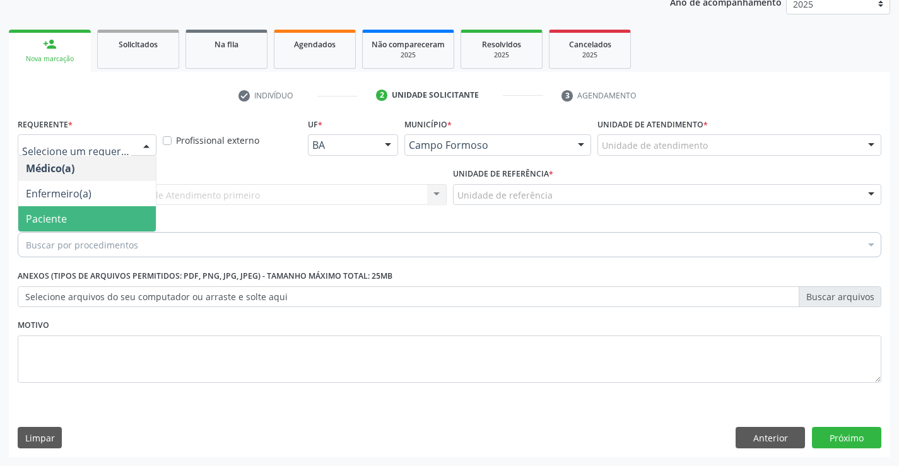
drag, startPoint x: 104, startPoint y: 217, endPoint x: 196, endPoint y: 199, distance: 93.1
click at [105, 217] on span "Paciente" at bounding box center [87, 218] width 138 height 25
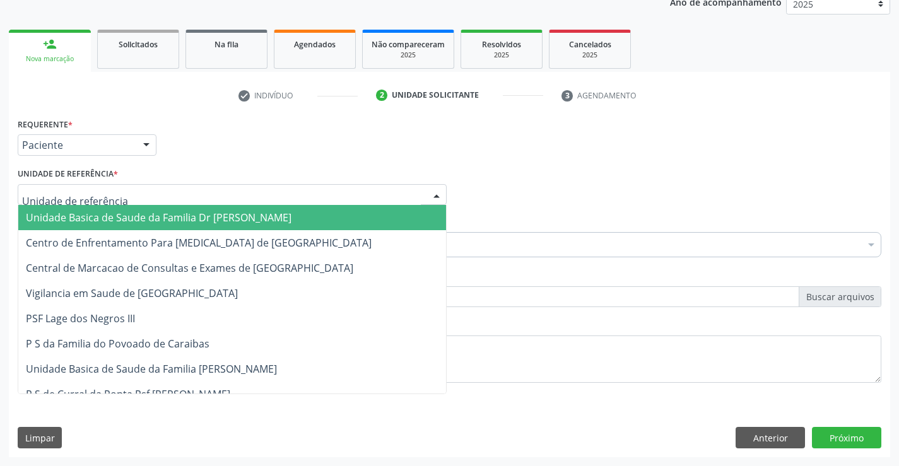
click at [215, 187] on div at bounding box center [232, 194] width 429 height 21
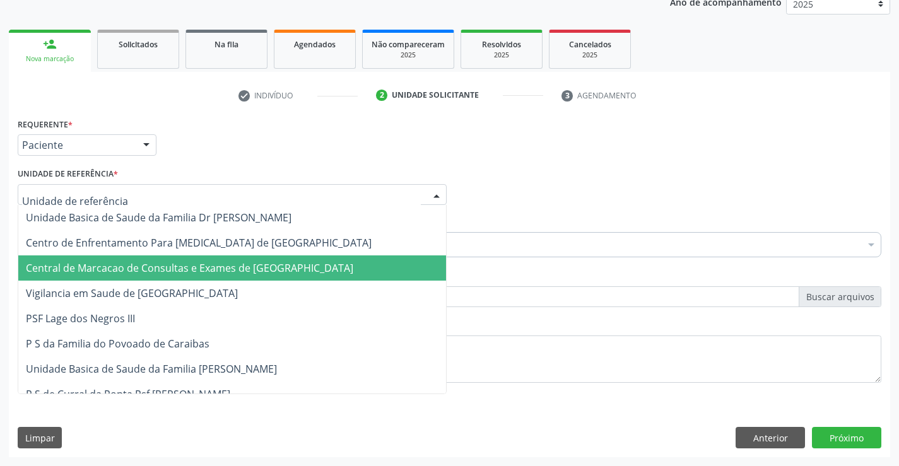
click at [247, 271] on span "Central de Marcacao de Consultas e Exames de [GEOGRAPHIC_DATA]" at bounding box center [190, 268] width 328 height 14
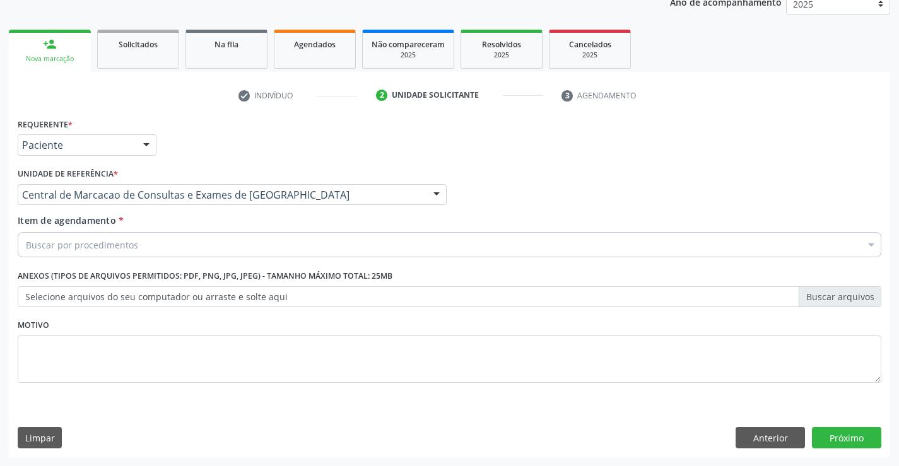
click at [283, 242] on div "Buscar por procedimentos" at bounding box center [450, 244] width 864 height 25
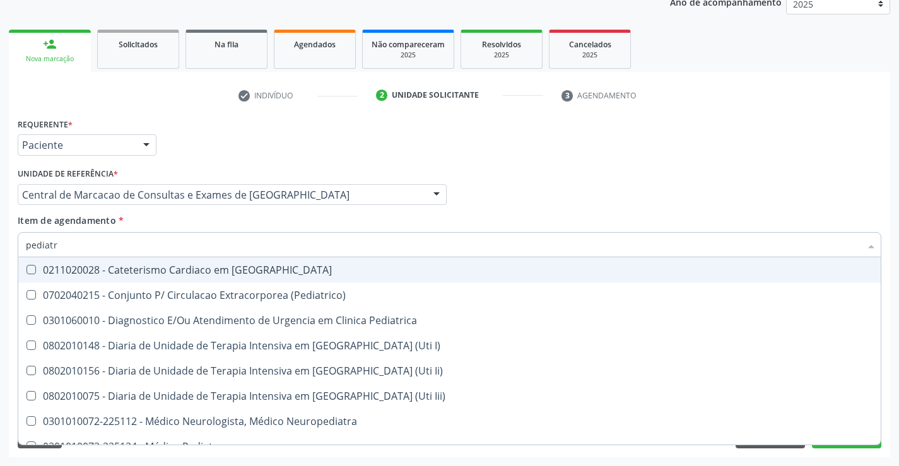
type input "pediatra"
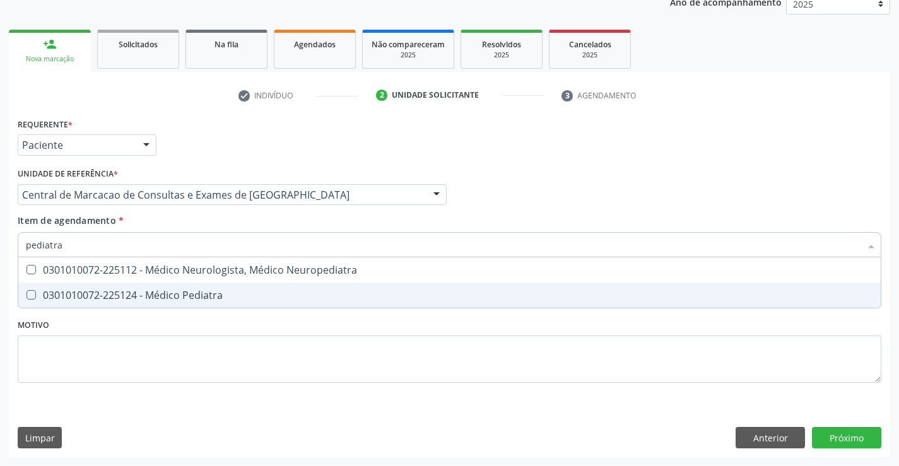
click at [264, 290] on span "0301010072-225124 - Médico Pediatra" at bounding box center [449, 295] width 863 height 25
checkbox Pediatra "true"
click at [860, 444] on div "Requerente * Paciente Médico(a) Enfermeiro(a) Paciente Nenhum resultado encontr…" at bounding box center [450, 286] width 882 height 343
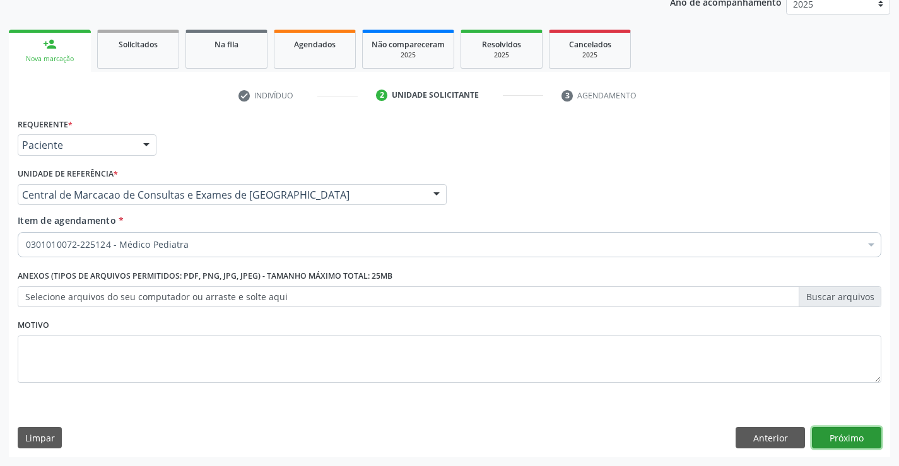
click at [852, 429] on button "Próximo" at bounding box center [846, 437] width 69 height 21
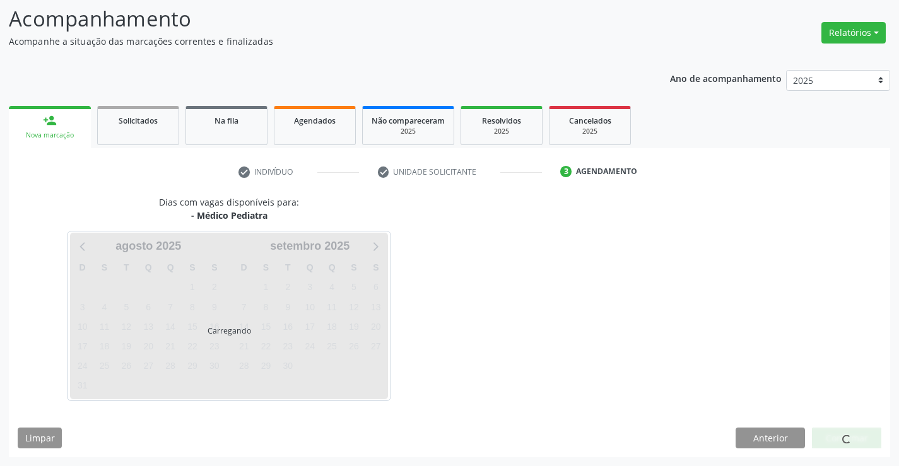
scroll to position [83, 0]
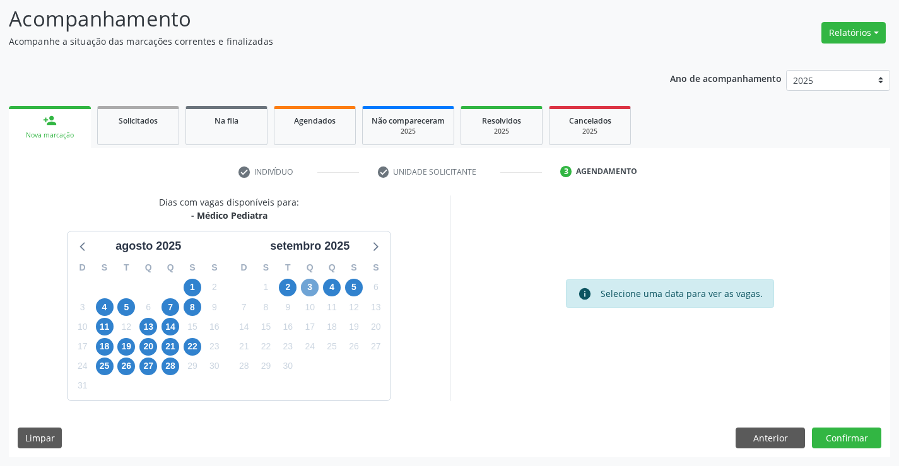
click at [307, 287] on span "3" at bounding box center [310, 288] width 18 height 18
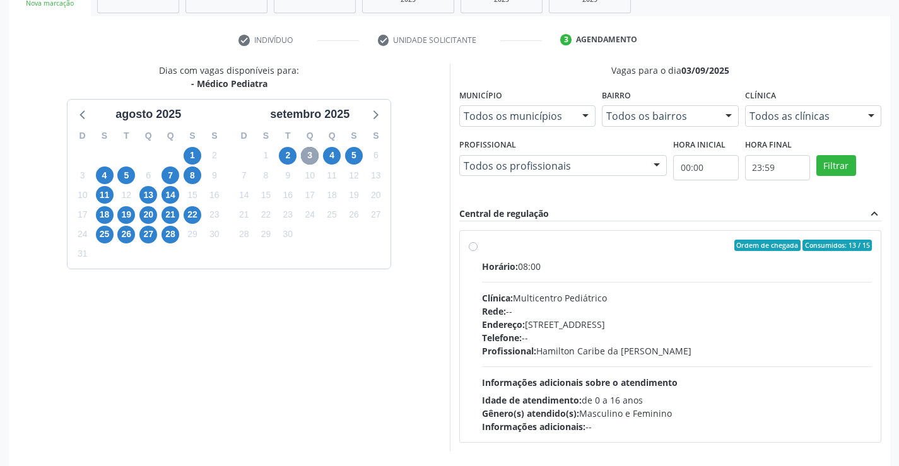
scroll to position [265, 0]
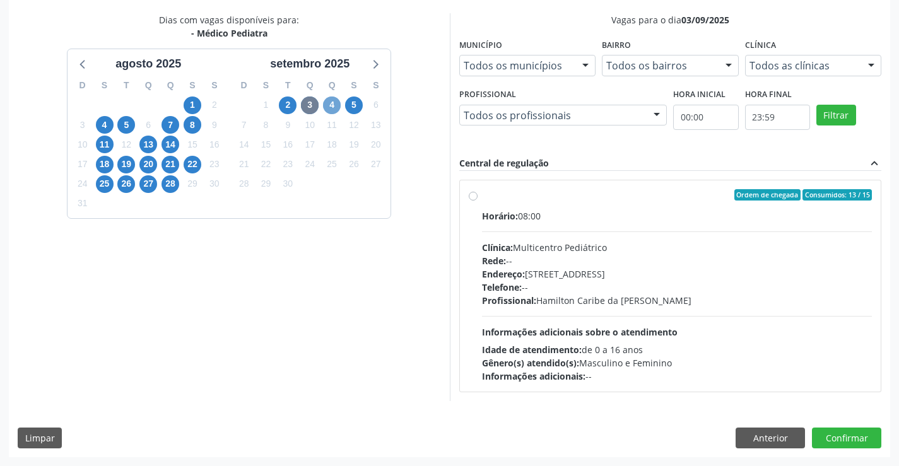
click at [336, 107] on span "4" at bounding box center [332, 106] width 18 height 18
click at [349, 105] on span "5" at bounding box center [354, 106] width 18 height 18
click at [605, 326] on span "Informações adicionais sobre o atendimento" at bounding box center [580, 332] width 196 height 12
click at [478, 201] on input "Ordem de chegada Consumidos: 5 / 15 Horário: 07:00 Clínica: Multicentro Pediátr…" at bounding box center [473, 194] width 9 height 11
radio input "true"
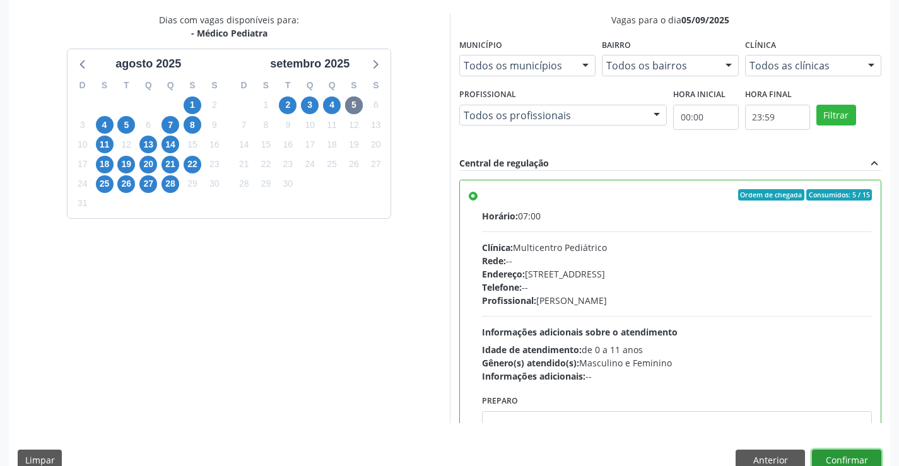
click at [840, 460] on button "Confirmar" at bounding box center [846, 460] width 69 height 21
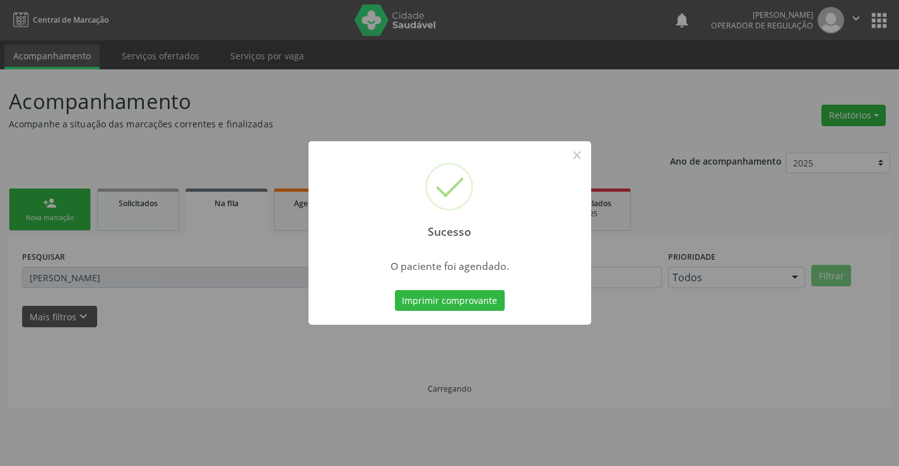
scroll to position [0, 0]
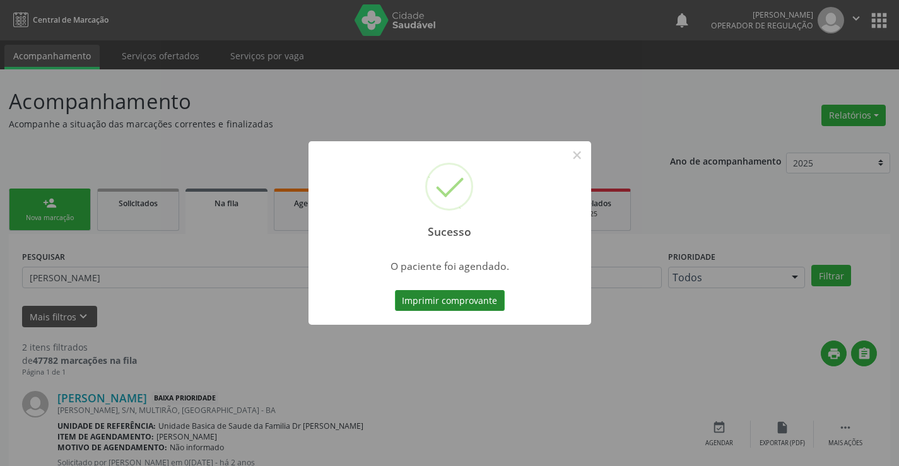
click at [480, 290] on button "Imprimir comprovante" at bounding box center [450, 300] width 110 height 21
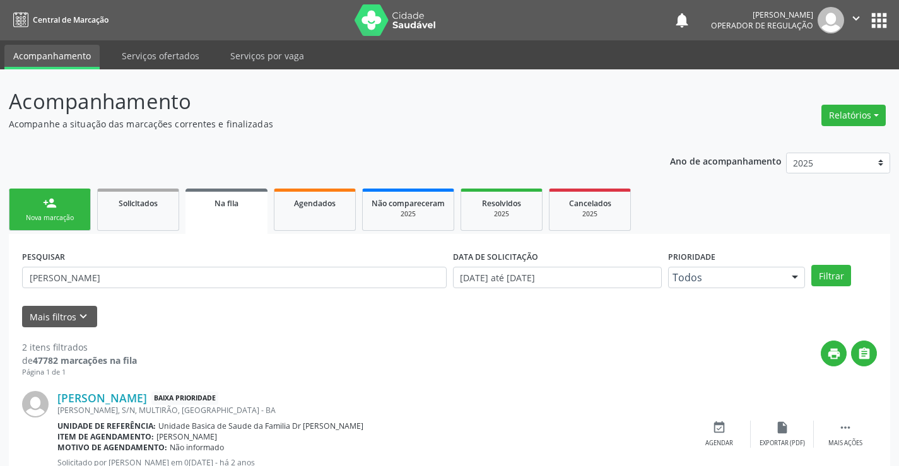
click at [74, 198] on div "Sucesso × O paciente foi agendado. Imprimir comprovante Cancel" at bounding box center [449, 233] width 899 height 466
click at [74, 198] on link "person_add Nova marcação" at bounding box center [50, 210] width 82 height 42
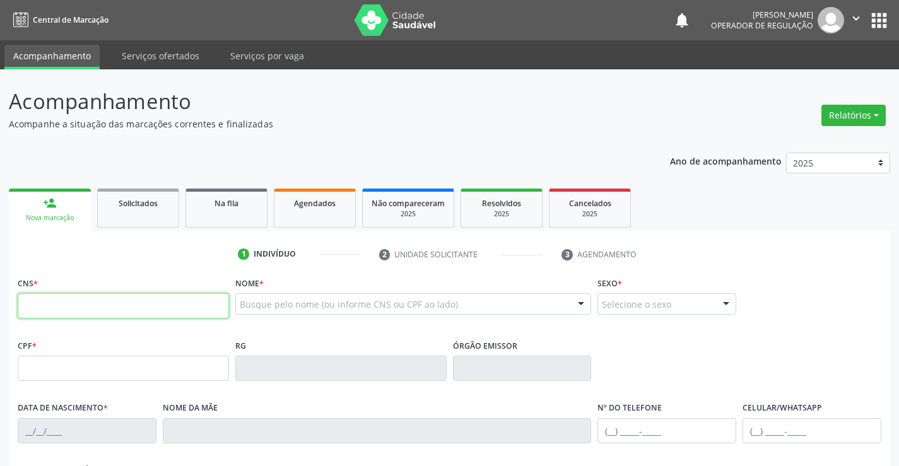
click at [92, 301] on input "text" at bounding box center [123, 306] width 211 height 25
drag, startPoint x: 158, startPoint y: 287, endPoint x: 152, endPoint y: 304, distance: 18.2
click at [158, 287] on div "CNS *" at bounding box center [123, 296] width 211 height 45
click at [152, 308] on input "text" at bounding box center [123, 306] width 211 height 25
type input "709 6076 1088 8071"
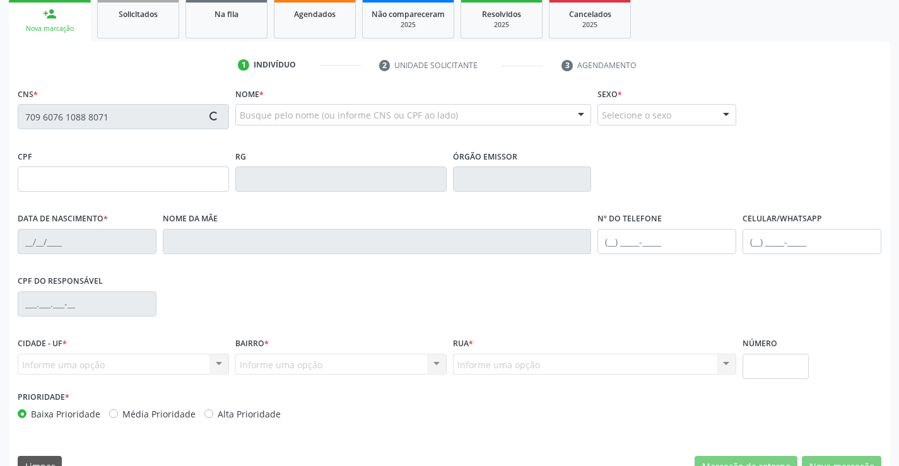
scroll to position [218, 0]
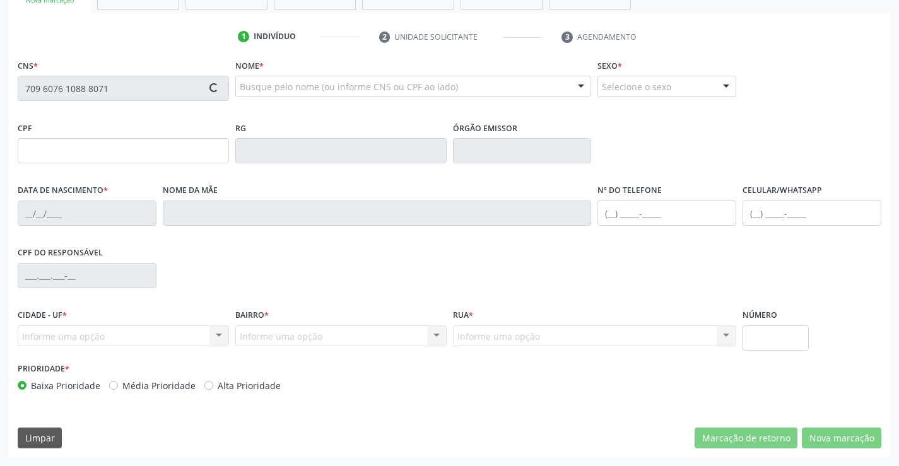
type input "030.166.305-08"
type input "23/08/1987"
type input "Balbina Ribeiro dos Santos"
type input "(74) 9134-9384"
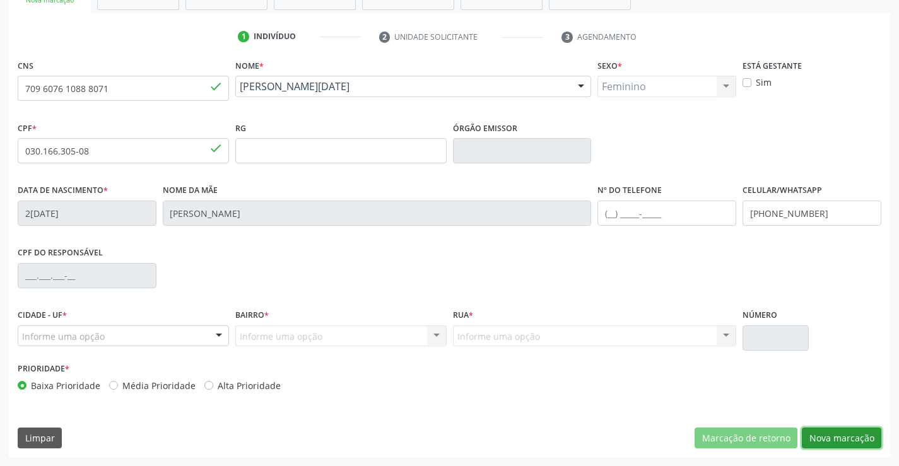
click at [813, 430] on button "Nova marcação" at bounding box center [842, 438] width 80 height 21
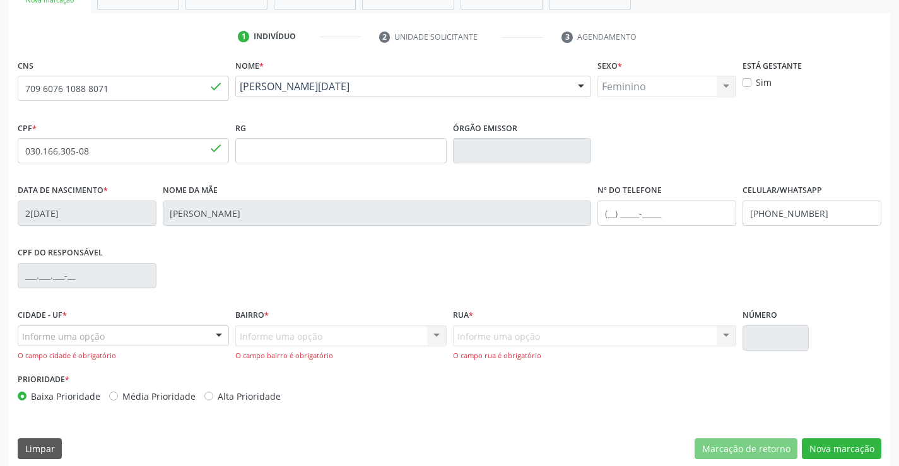
click at [216, 343] on div at bounding box center [219, 336] width 19 height 21
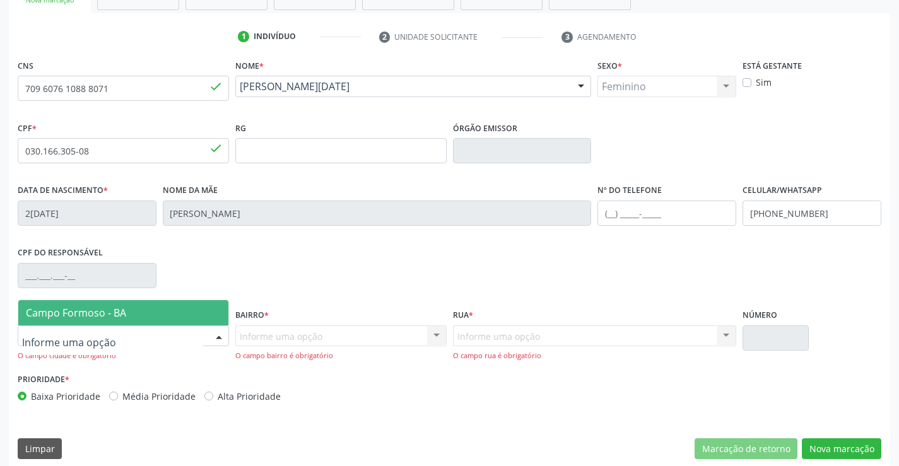
click at [203, 311] on span "Campo Formoso - BA" at bounding box center [123, 312] width 210 height 25
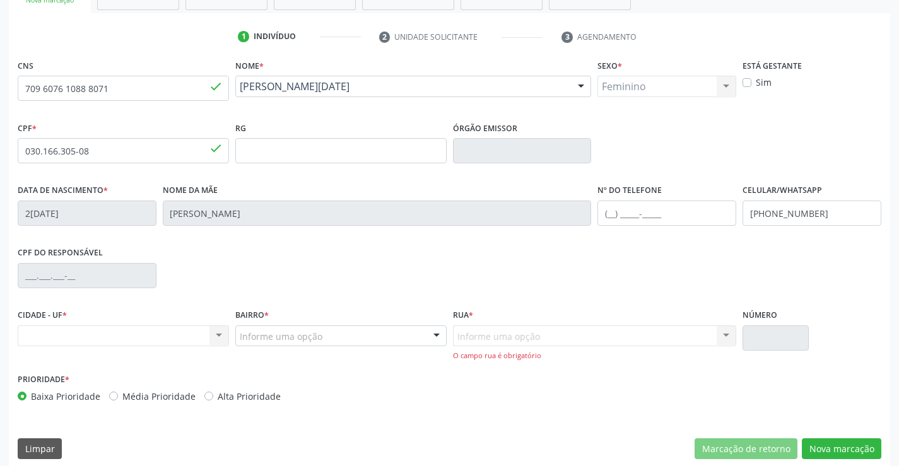
click at [430, 335] on div at bounding box center [436, 336] width 19 height 21
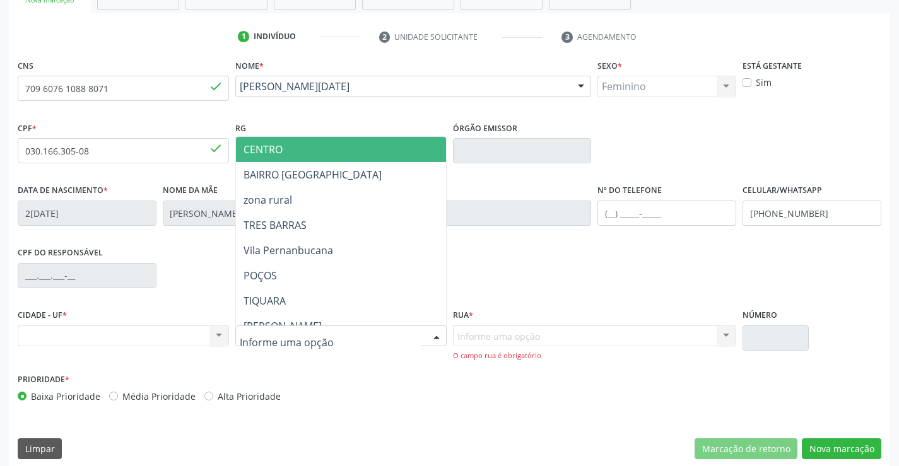
click at [314, 135] on div "RG" at bounding box center [340, 141] width 211 height 45
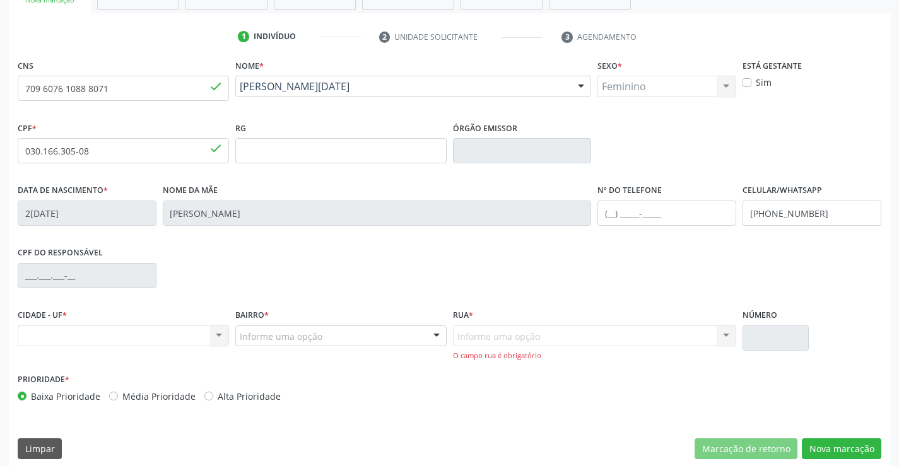
click at [425, 340] on div "Informe uma opção" at bounding box center [340, 336] width 211 height 21
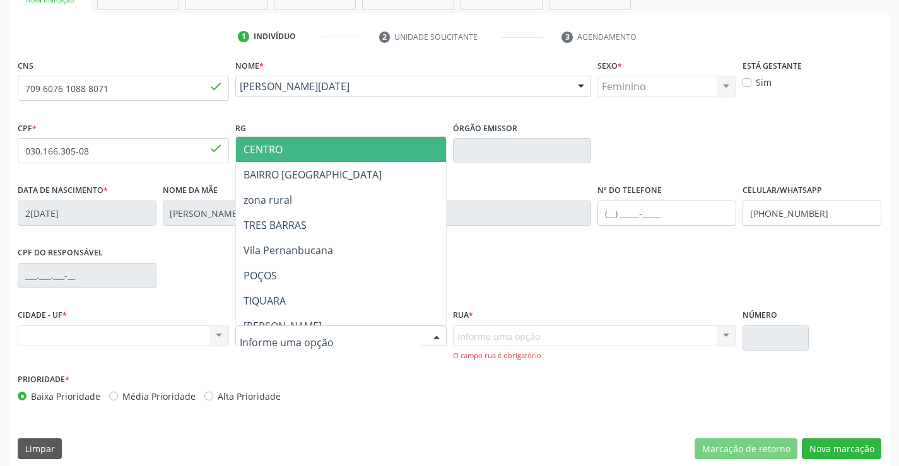
click at [323, 153] on span "CENTRO" at bounding box center [372, 149] width 273 height 25
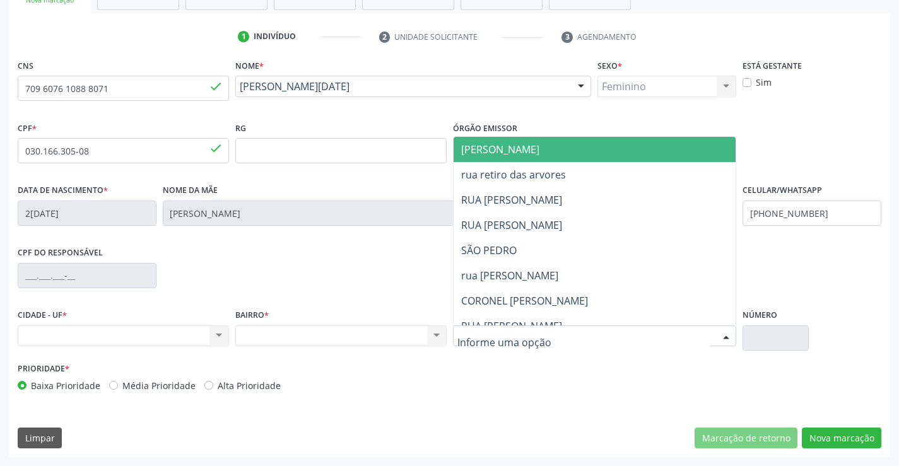
click at [725, 336] on div at bounding box center [726, 336] width 19 height 21
click at [524, 145] on span "JUCA MARQUES" at bounding box center [500, 150] width 78 height 14
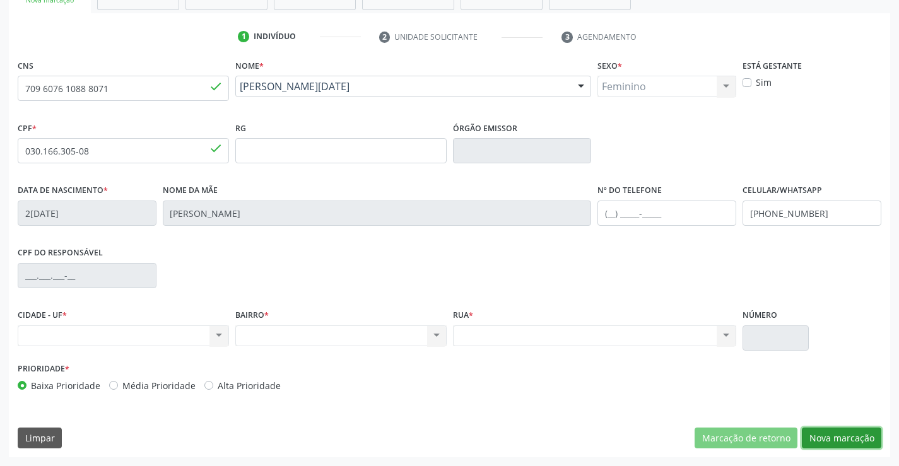
click at [850, 444] on button "Nova marcação" at bounding box center [842, 438] width 80 height 21
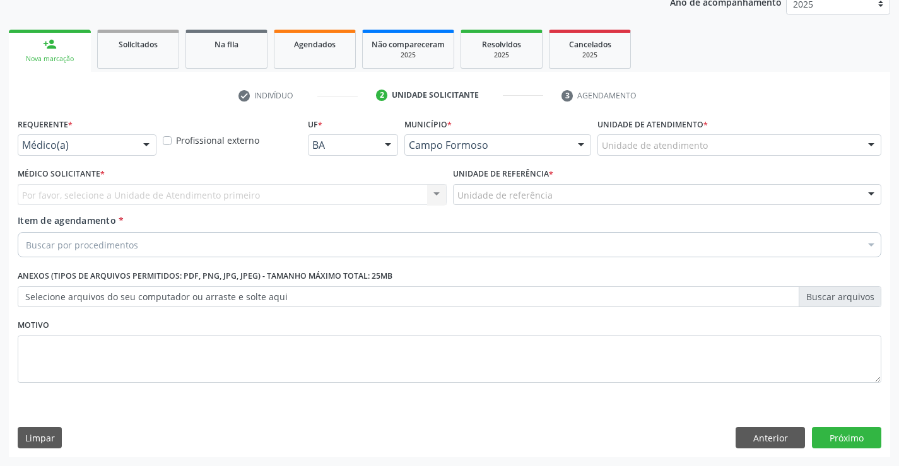
click at [100, 134] on div "Requerente * Médico(a) Médico(a) Enfermeiro(a) Paciente Nenhum resultado encont…" at bounding box center [87, 135] width 139 height 40
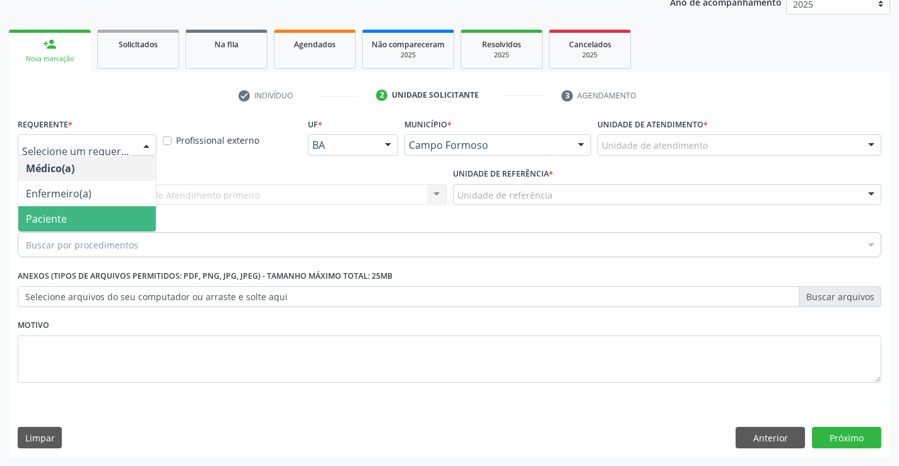
click at [90, 216] on span "Paciente" at bounding box center [87, 218] width 138 height 25
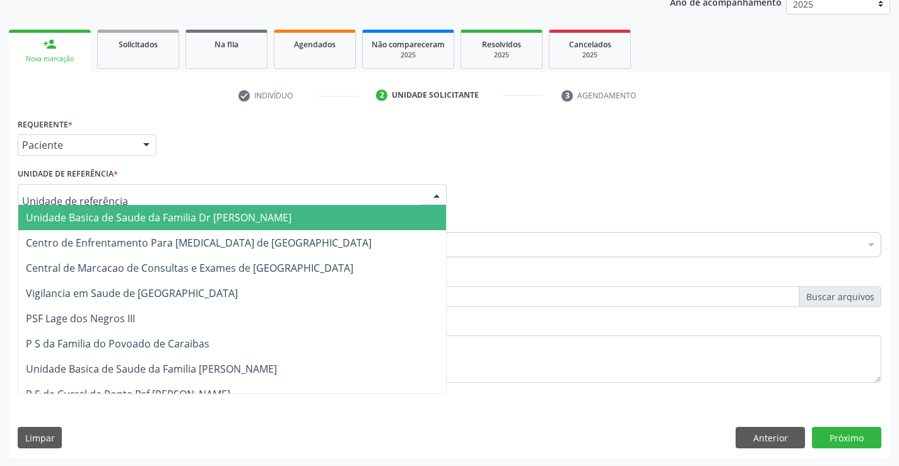
click at [153, 198] on div at bounding box center [232, 194] width 429 height 21
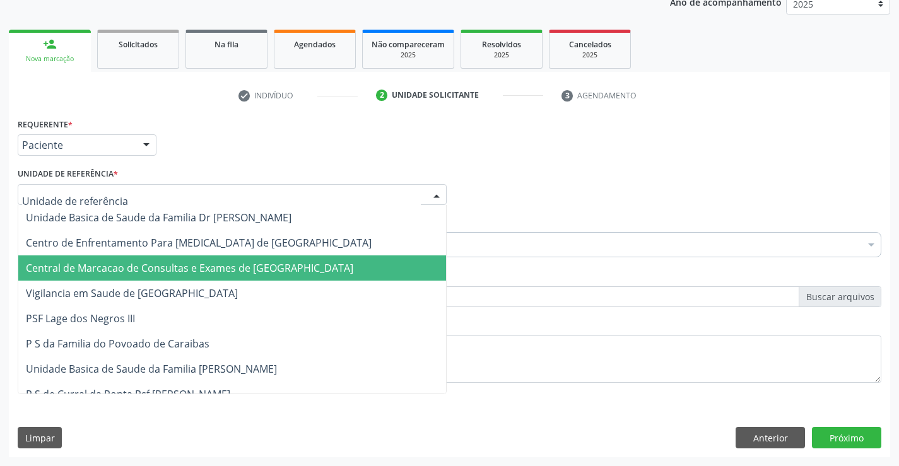
click at [141, 259] on span "Central de Marcacao de Consultas e Exames de [GEOGRAPHIC_DATA]" at bounding box center [232, 268] width 428 height 25
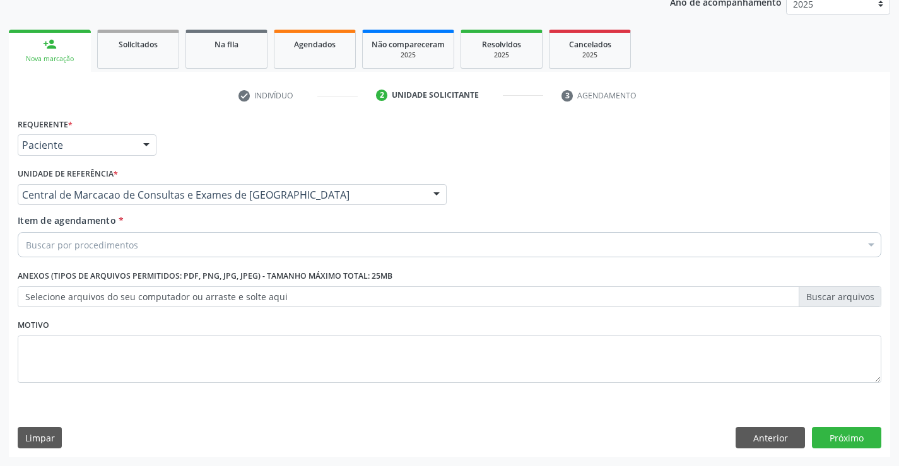
click at [148, 251] on div "Buscar por procedimentos" at bounding box center [450, 244] width 864 height 25
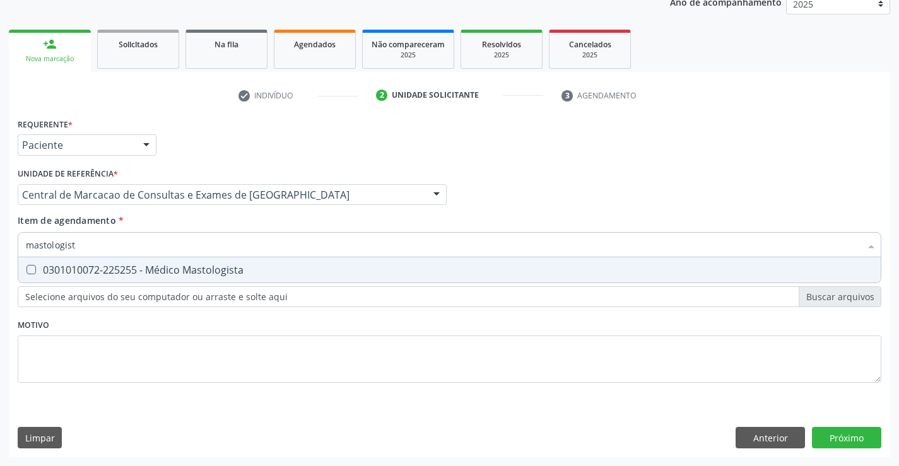
type input "mastologista"
click at [146, 261] on span "0301010072-225255 - Médico Mastologista" at bounding box center [449, 270] width 863 height 25
checkbox Mastologista "true"
click at [855, 429] on div "Requerente * Paciente Médico(a) Enfermeiro(a) Paciente Nenhum resultado encontr…" at bounding box center [450, 286] width 882 height 343
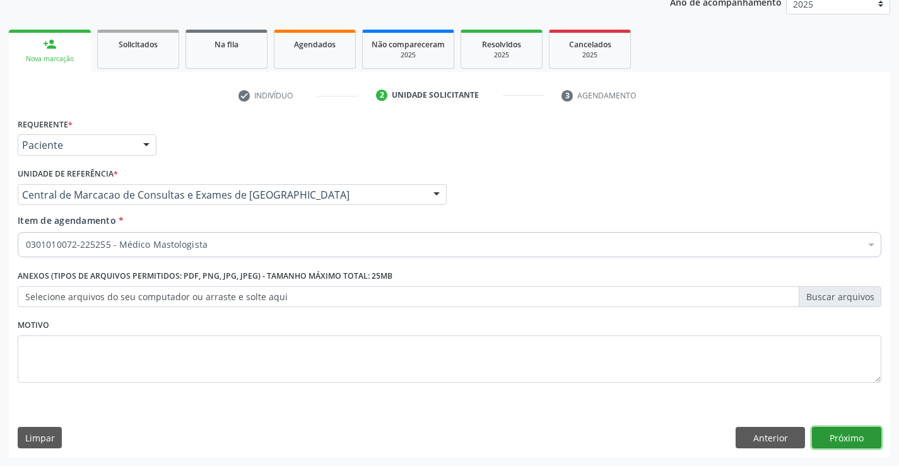
click at [840, 444] on button "Próximo" at bounding box center [846, 437] width 69 height 21
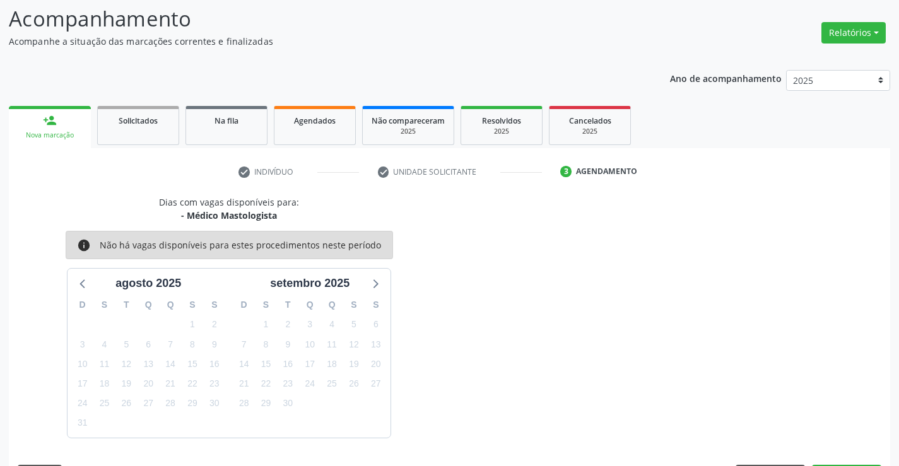
scroll to position [120, 0]
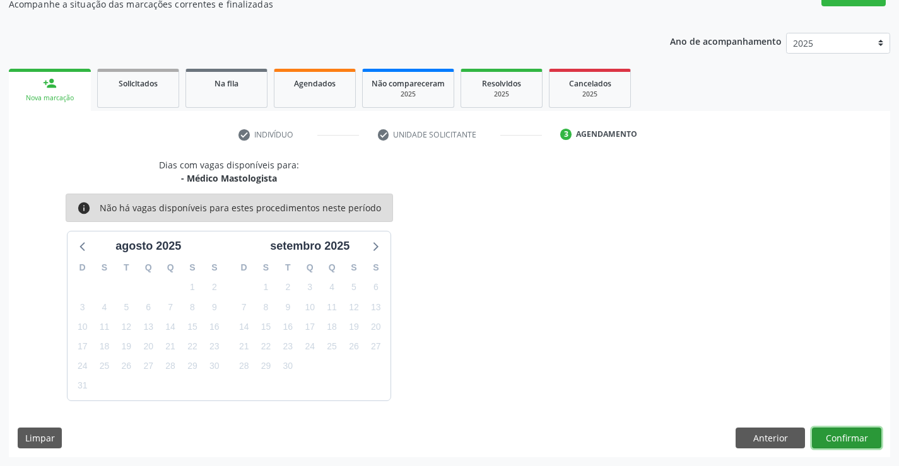
click at [840, 439] on button "Confirmar" at bounding box center [846, 438] width 69 height 21
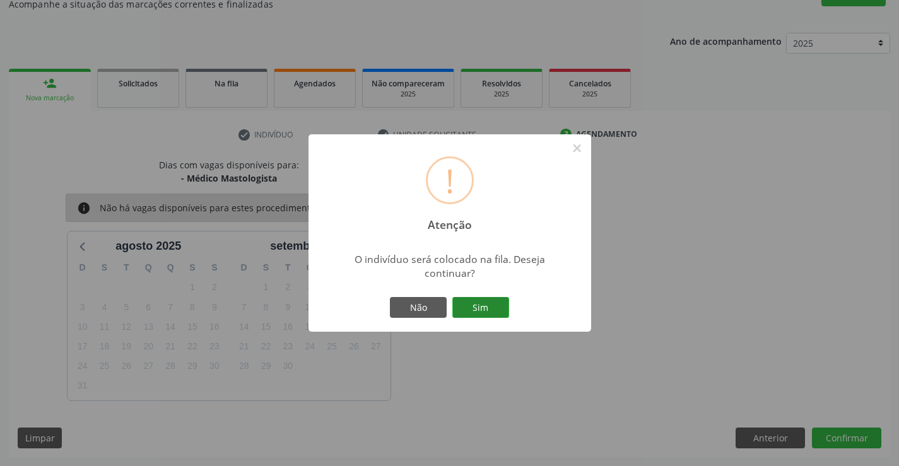
click at [472, 303] on button "Sim" at bounding box center [481, 307] width 57 height 21
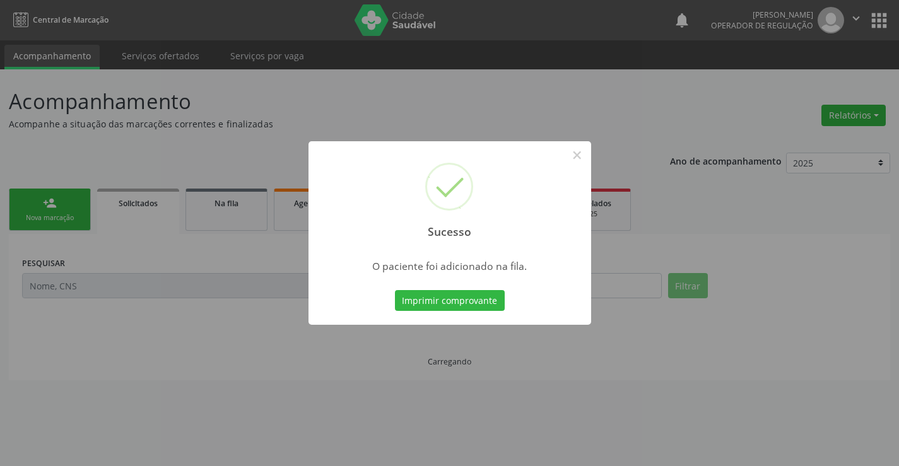
scroll to position [0, 0]
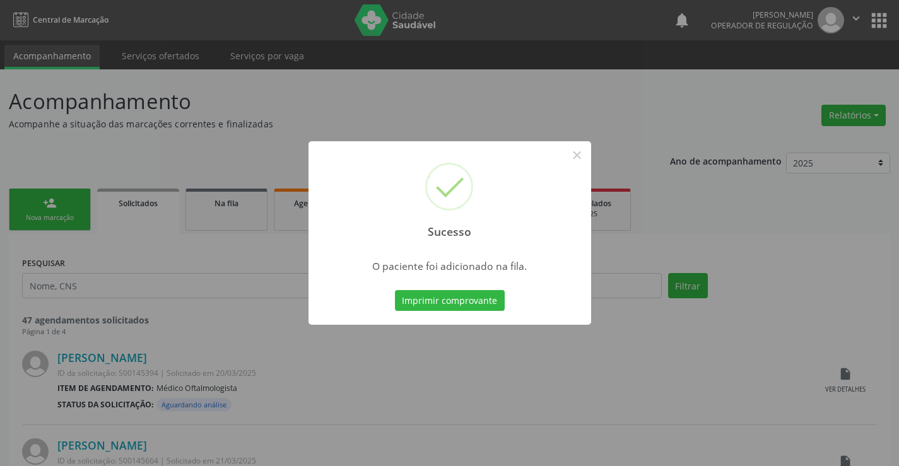
click at [395, 290] on button "Imprimir comprovante" at bounding box center [450, 300] width 110 height 21
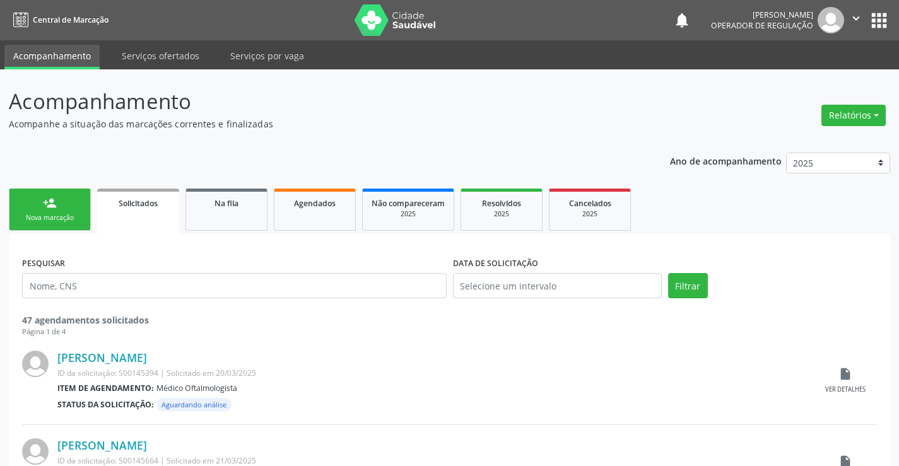
click at [71, 199] on link "person_add Nova marcação" at bounding box center [50, 210] width 82 height 42
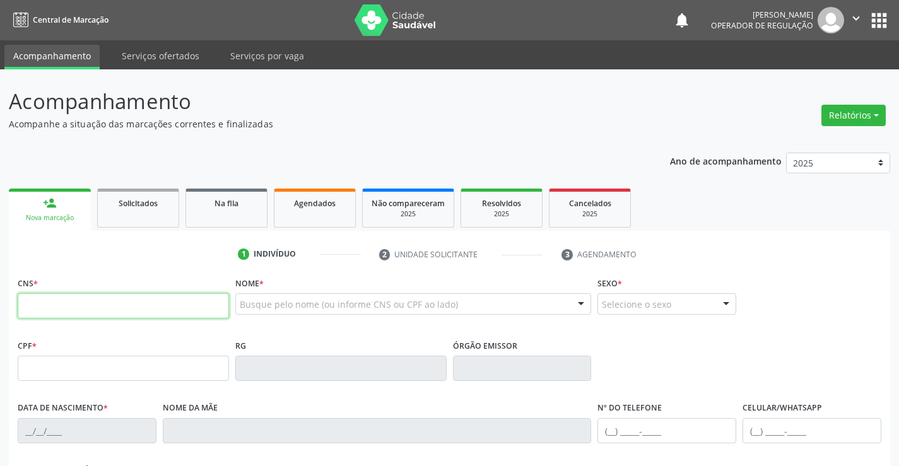
click at [144, 304] on input "text" at bounding box center [123, 306] width 211 height 25
click at [84, 302] on input "text" at bounding box center [123, 306] width 211 height 25
type input "702 3021 4396 4410"
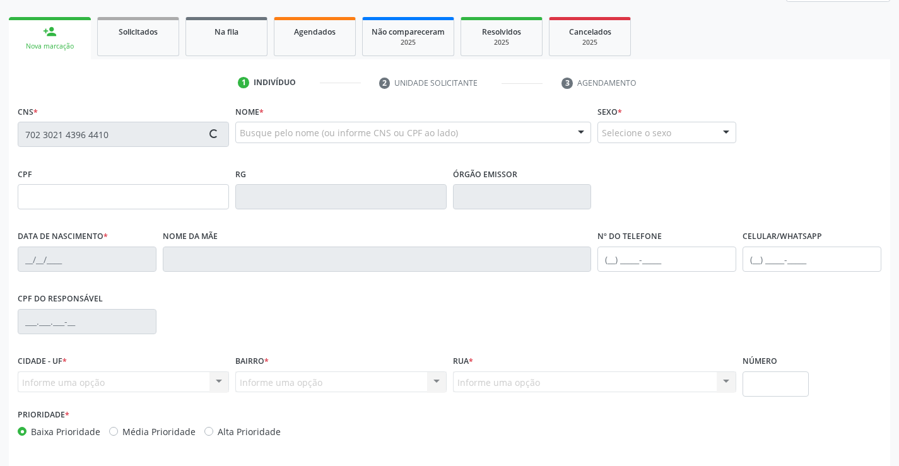
type input "0716470314"
type input "12/02/1975"
type input "(74) 98832-8579"
type input "S/N"
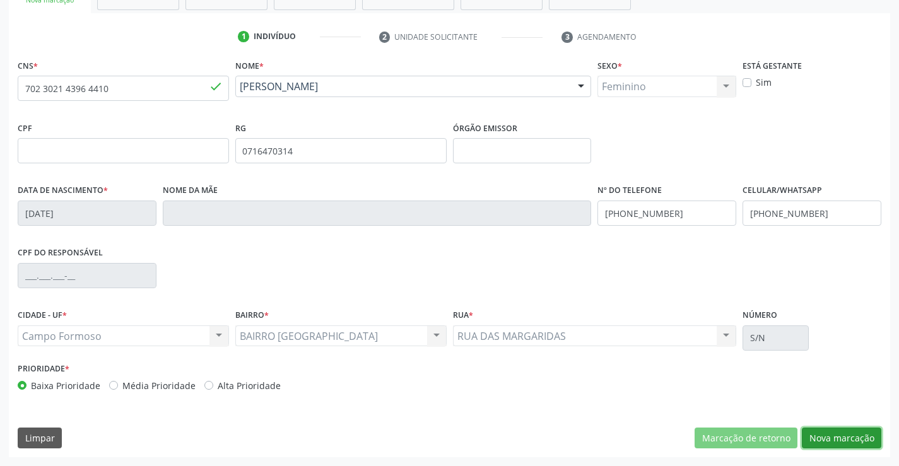
click at [825, 433] on button "Nova marcação" at bounding box center [842, 438] width 80 height 21
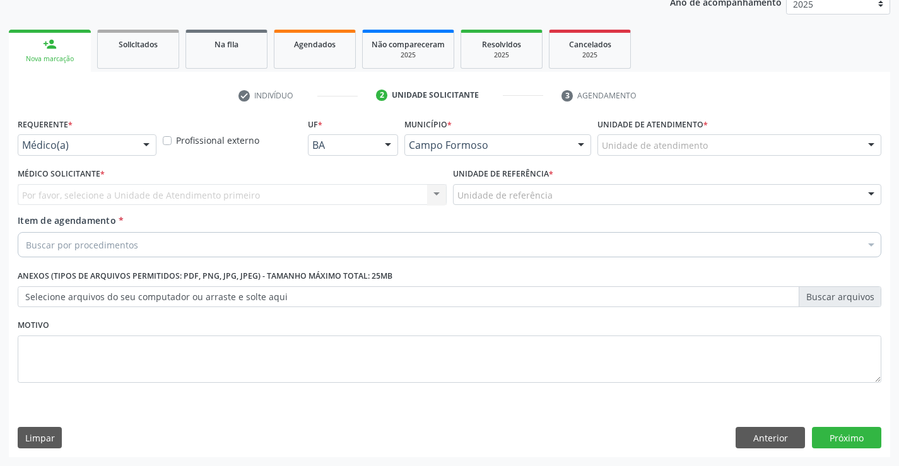
scroll to position [159, 0]
click at [149, 142] on div at bounding box center [146, 145] width 19 height 21
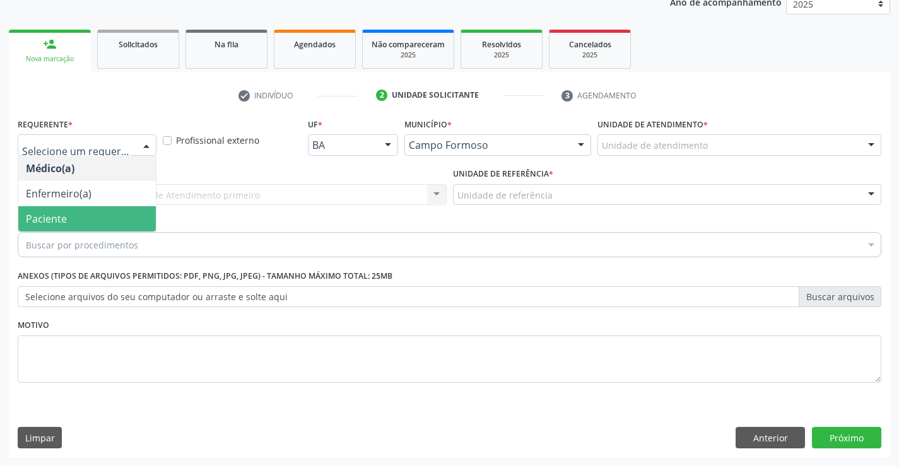
click at [24, 217] on span "Paciente" at bounding box center [87, 218] width 138 height 25
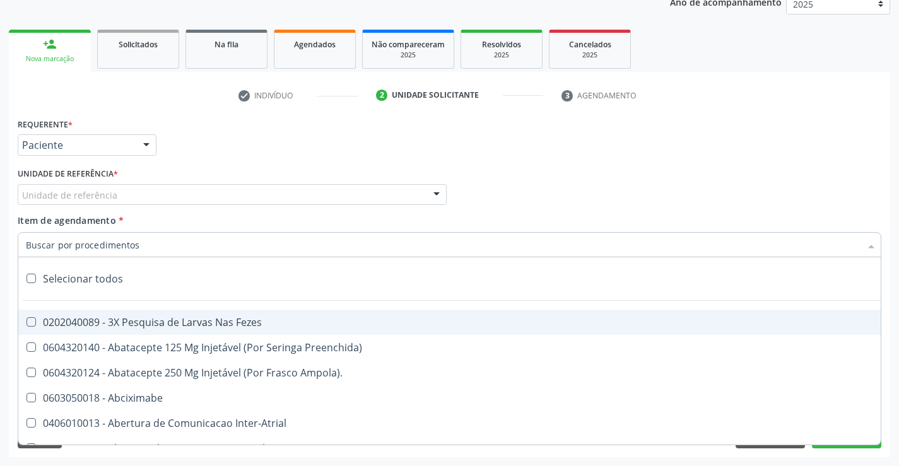
click at [116, 208] on div "Unidade de referência * Unidade de referência Unidade Basica de Saude da Famili…" at bounding box center [233, 189] width 436 height 49
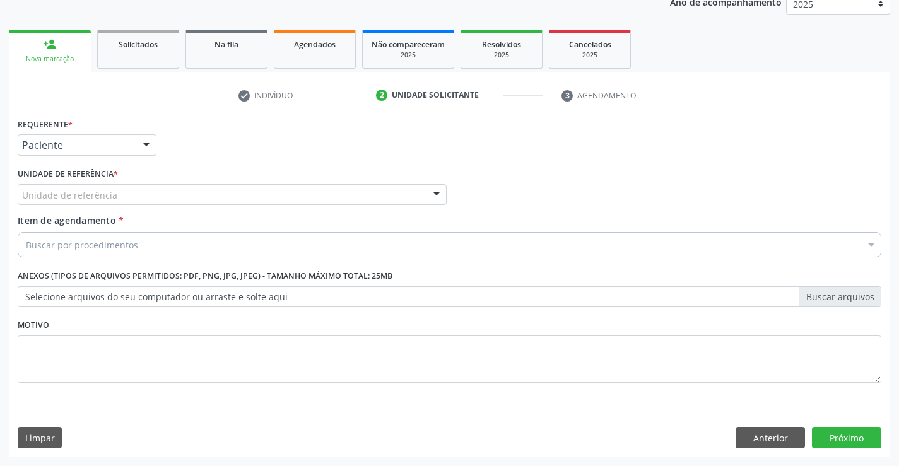
click at [133, 188] on div "Unidade de referência" at bounding box center [232, 194] width 429 height 21
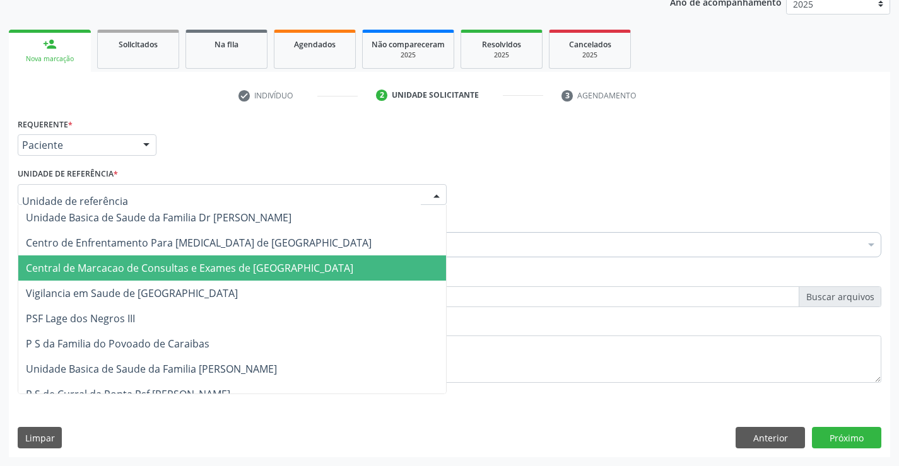
click at [146, 278] on span "Central de Marcacao de Consultas e Exames de [GEOGRAPHIC_DATA]" at bounding box center [232, 268] width 428 height 25
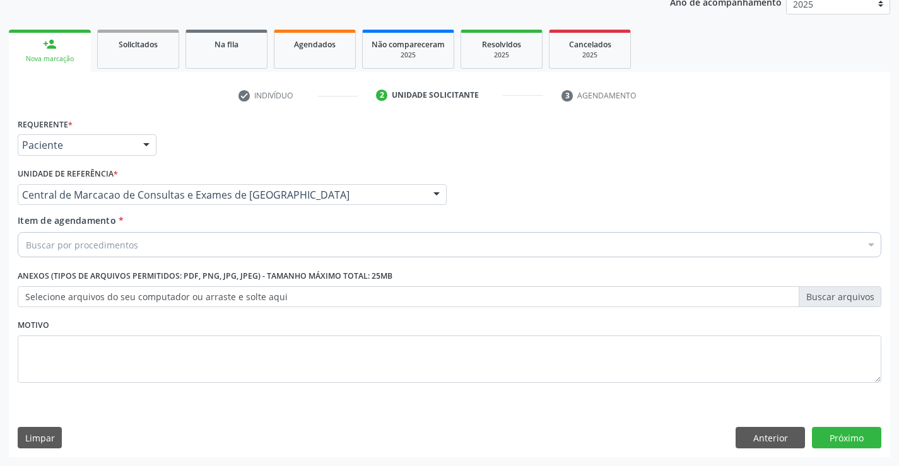
click at [158, 251] on div "Buscar por procedimentos" at bounding box center [450, 244] width 864 height 25
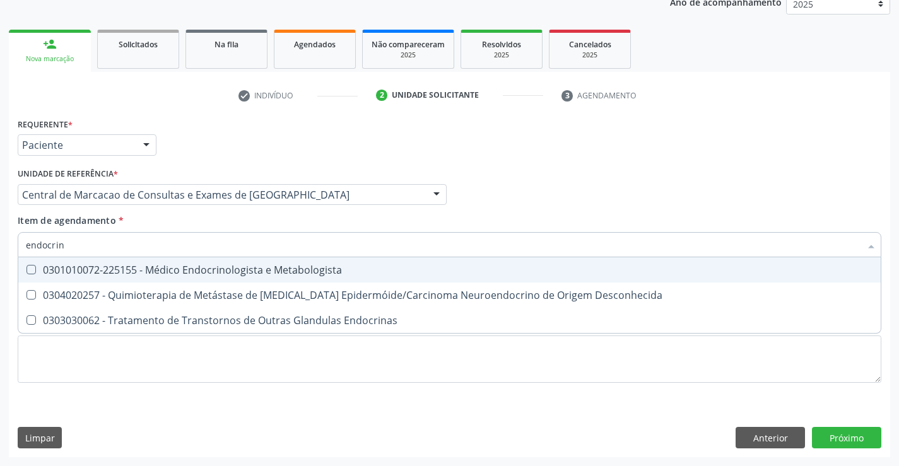
type input "endocrino"
click at [174, 265] on div "0301010072-225155 - Médico Endocrinologista e Metabologista" at bounding box center [450, 270] width 848 height 10
checkbox Metabologista "true"
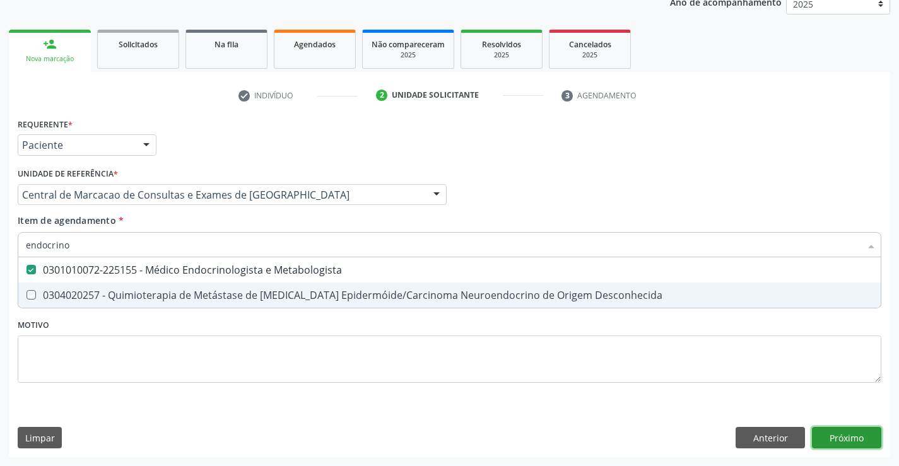
click at [858, 442] on div "Requerente * Paciente Médico(a) Enfermeiro(a) Paciente Nenhum resultado encontr…" at bounding box center [450, 286] width 882 height 343
checkbox Desconhecida "true"
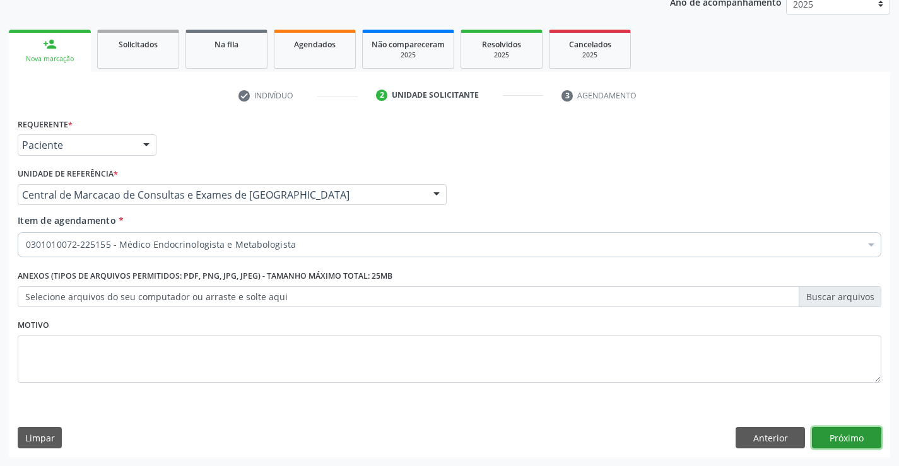
click at [863, 436] on button "Próximo" at bounding box center [846, 437] width 69 height 21
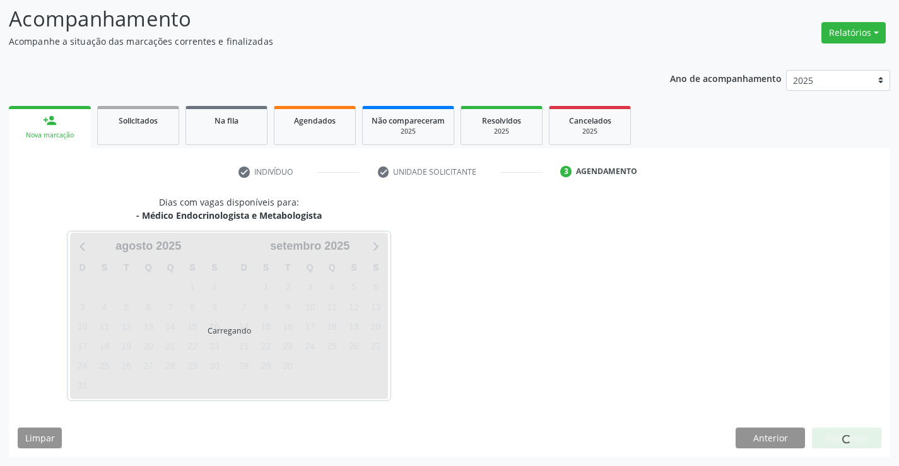
scroll to position [120, 0]
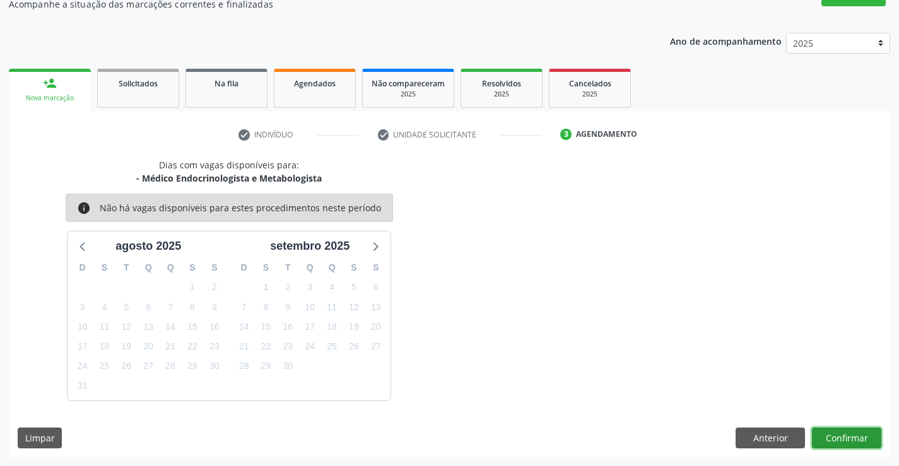
click at [862, 433] on button "Confirmar" at bounding box center [846, 438] width 69 height 21
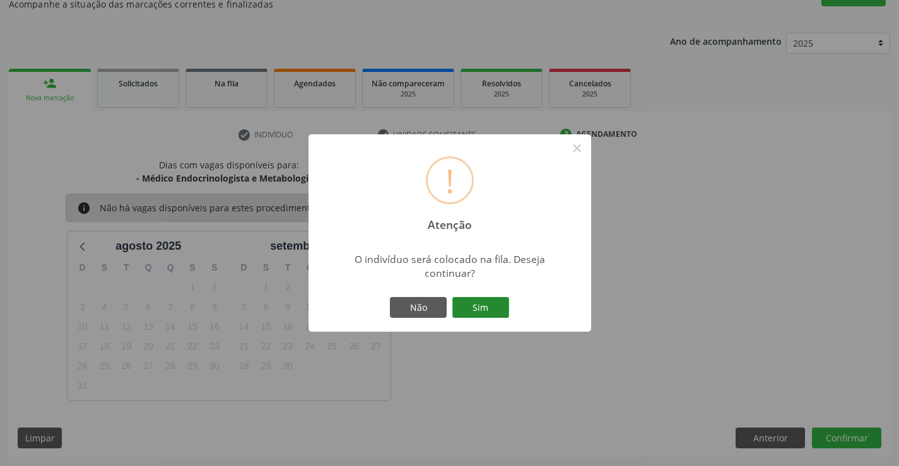
click at [490, 316] on button "Sim" at bounding box center [481, 307] width 57 height 21
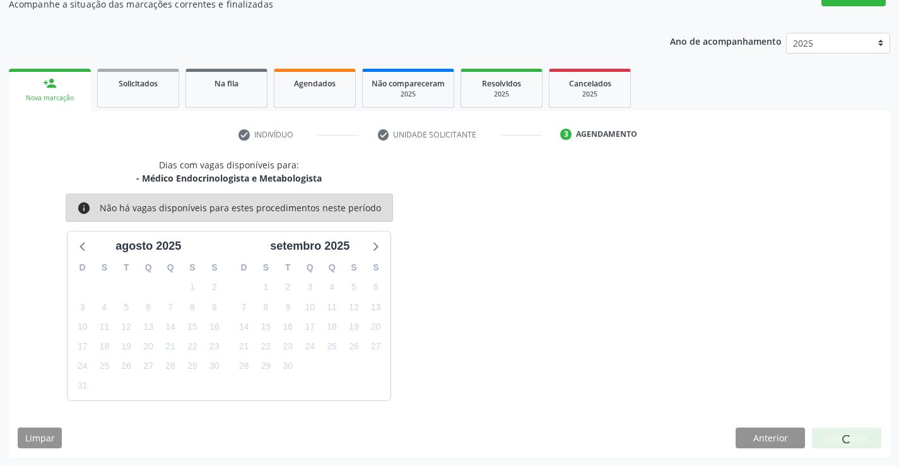
scroll to position [0, 0]
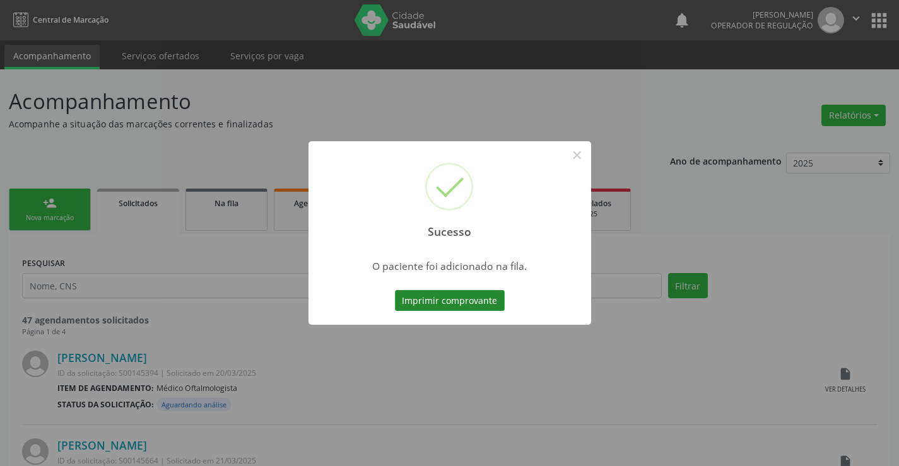
click at [499, 303] on button "Imprimir comprovante" at bounding box center [450, 300] width 110 height 21
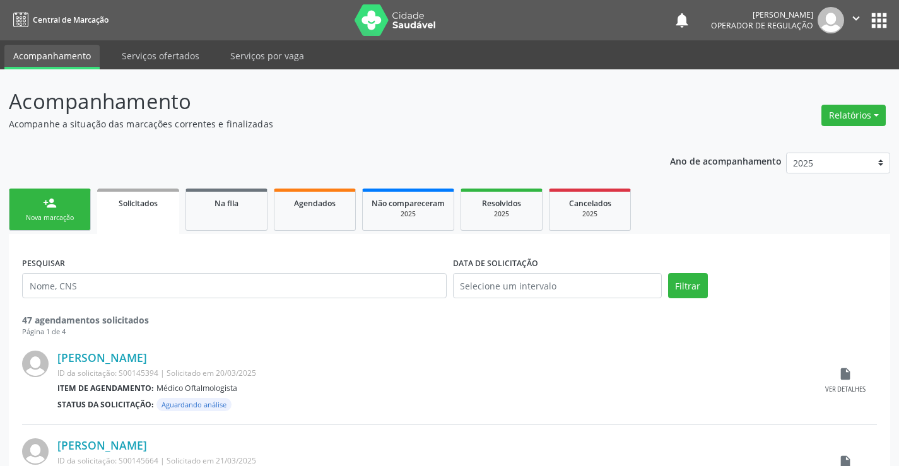
click at [59, 218] on div "Nova marcação" at bounding box center [49, 217] width 63 height 9
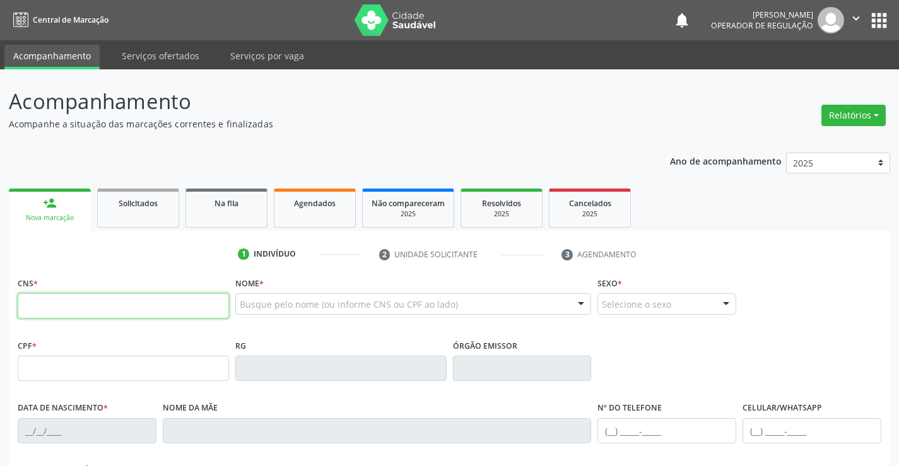
click at [105, 300] on input "text" at bounding box center [123, 306] width 211 height 25
type input "706 0058 4424 7446"
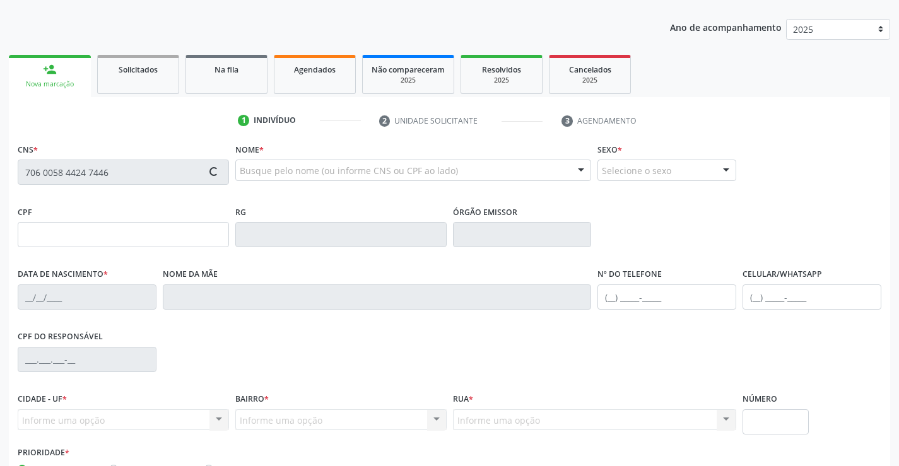
scroll to position [218, 0]
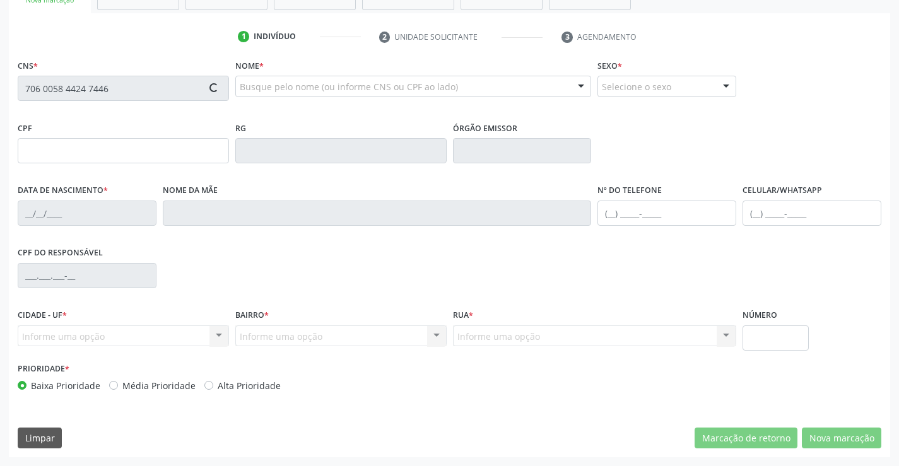
type input "14/10/1959"
type input "Aidil Araujo dos Santos"
type input "(74) 99130-6784"
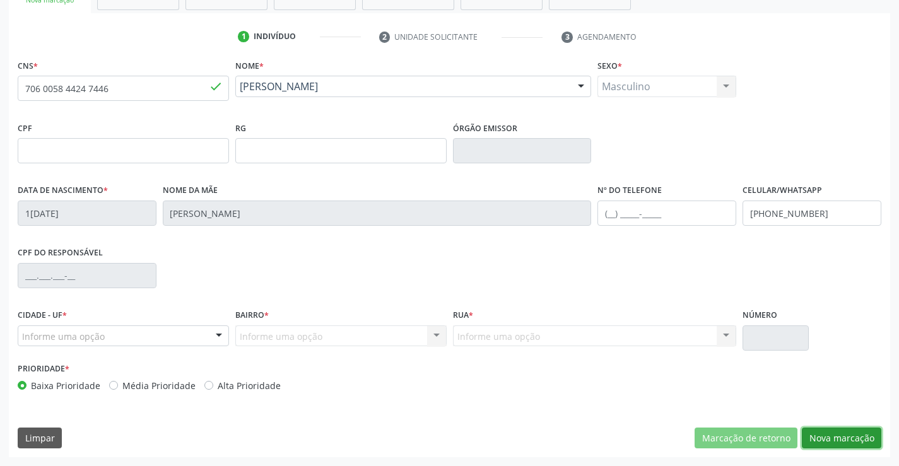
click at [843, 437] on button "Nova marcação" at bounding box center [842, 438] width 80 height 21
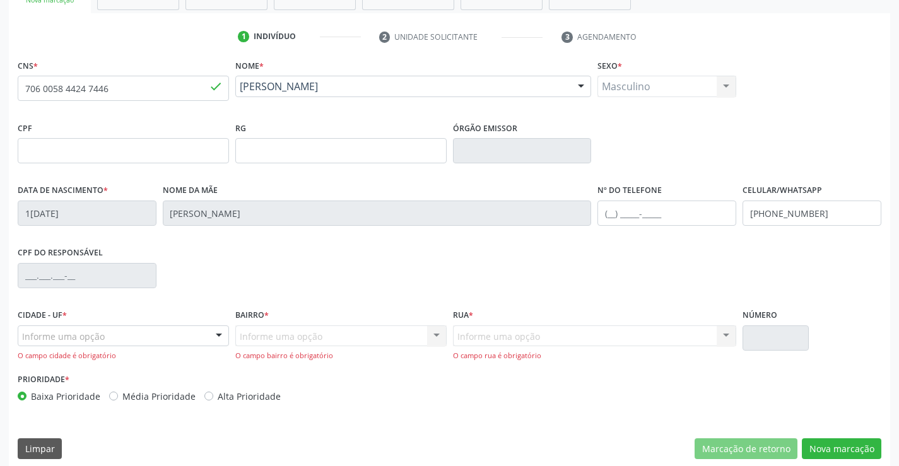
click at [206, 339] on div "Informe uma opção" at bounding box center [123, 336] width 211 height 21
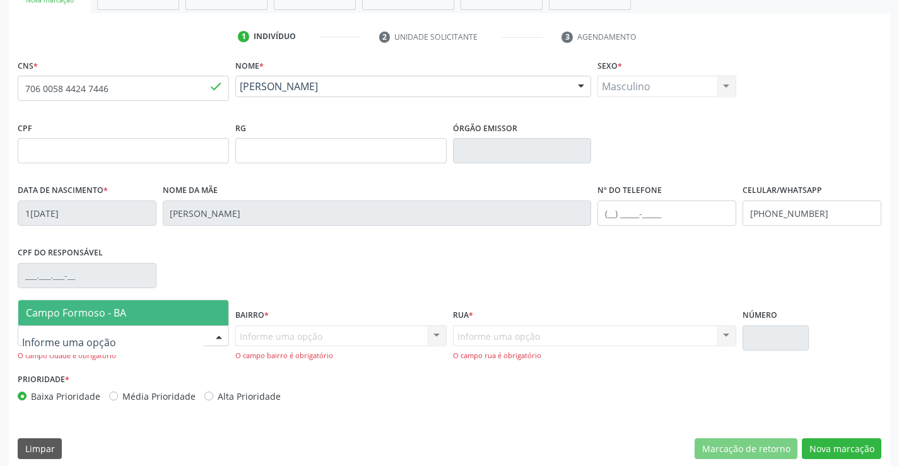
click at [202, 315] on span "Campo Formoso - BA" at bounding box center [123, 312] width 210 height 25
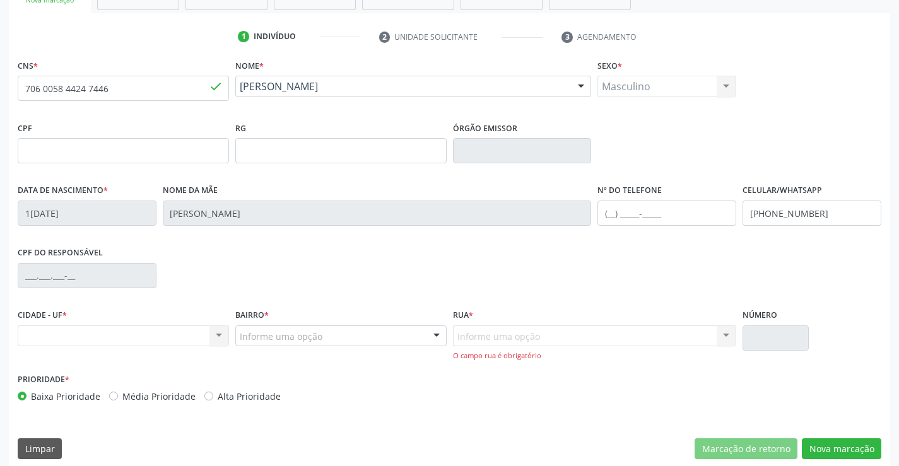
click at [429, 337] on div at bounding box center [436, 336] width 19 height 21
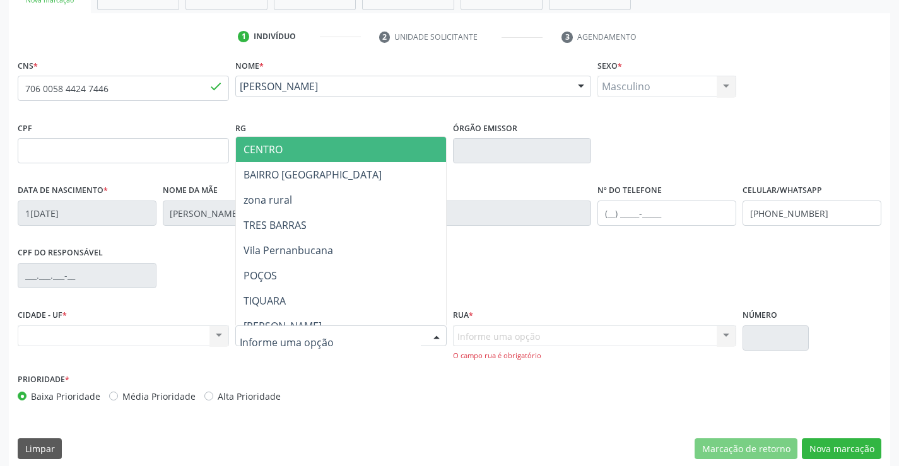
click at [349, 147] on span "CENTRO" at bounding box center [372, 149] width 273 height 25
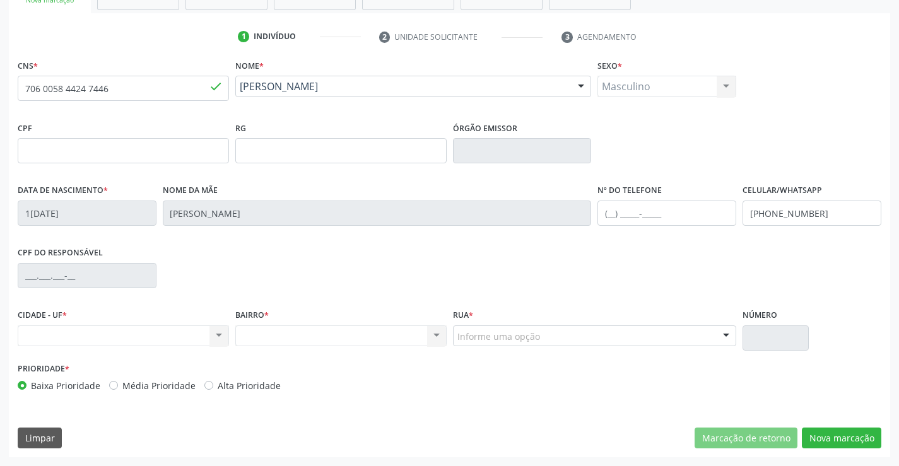
click at [726, 335] on div at bounding box center [726, 336] width 19 height 21
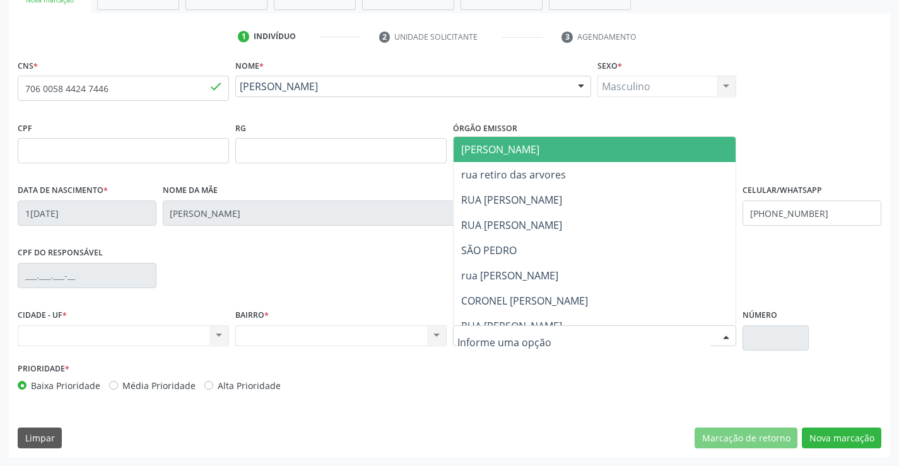
click at [489, 150] on span "JUCA MARQUES" at bounding box center [500, 150] width 78 height 14
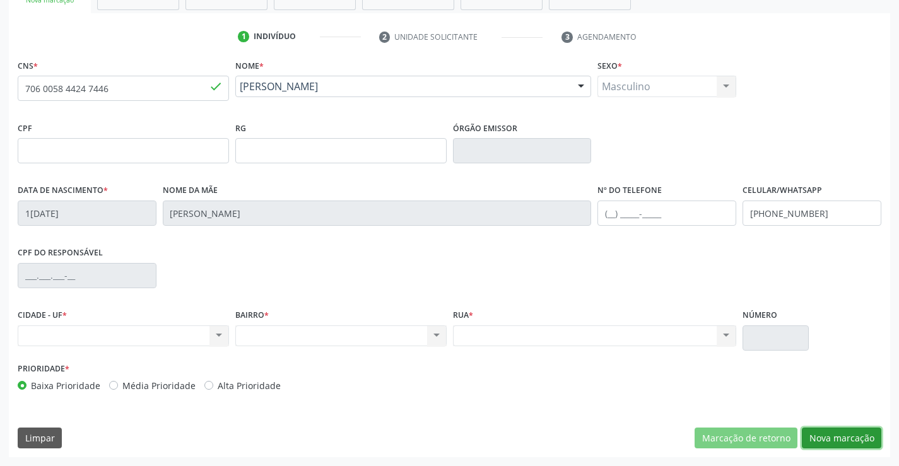
click at [860, 442] on button "Nova marcação" at bounding box center [842, 438] width 80 height 21
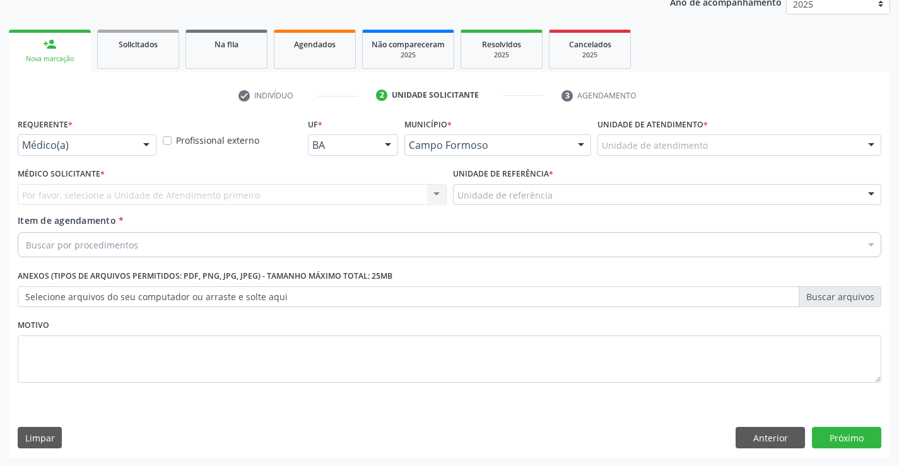
scroll to position [159, 0]
click at [136, 141] on div "Médico(a) Médico(a) Enfermeiro(a) Paciente Nenhum resultado encontrado para: " …" at bounding box center [87, 144] width 139 height 21
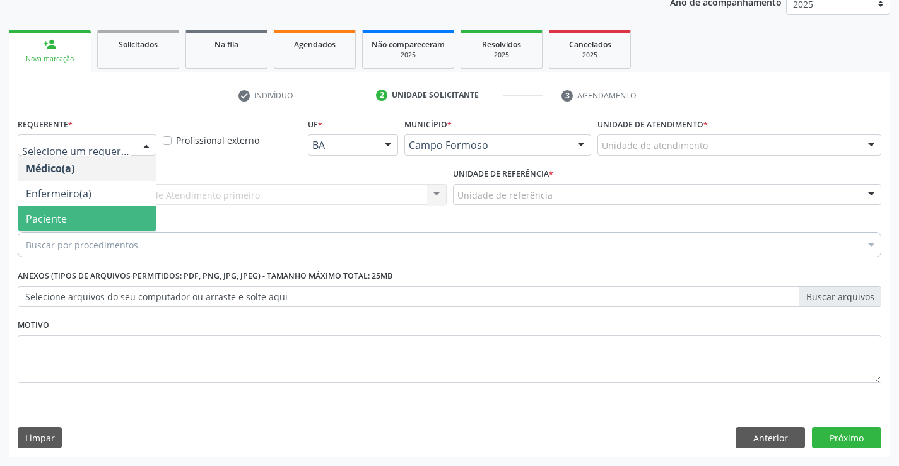
click at [87, 218] on span "Paciente" at bounding box center [87, 218] width 138 height 25
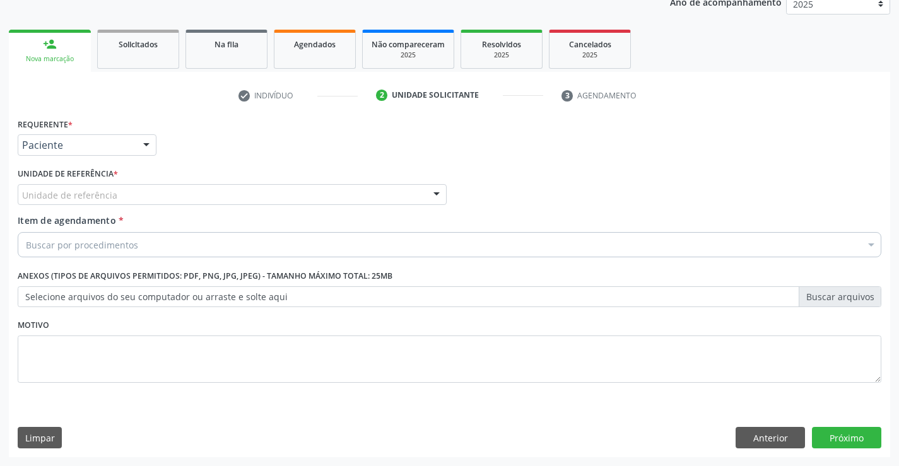
click at [225, 201] on div "Unidade de referência" at bounding box center [232, 194] width 429 height 21
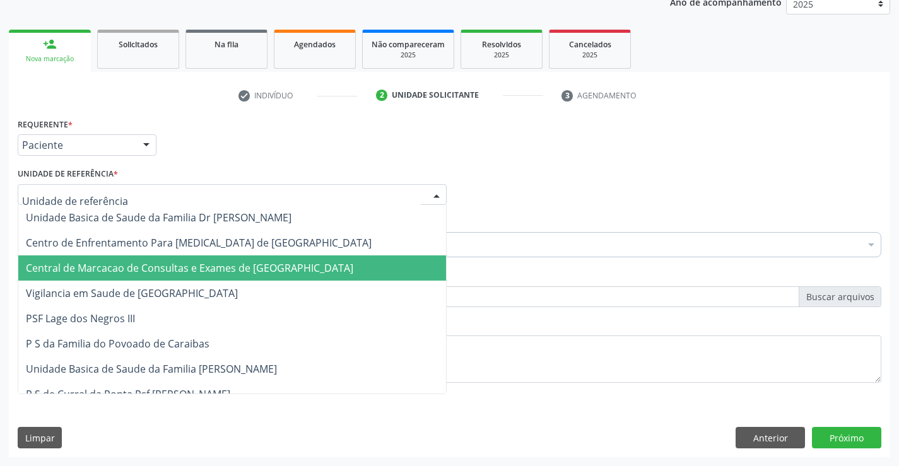
click at [248, 271] on span "Central de Marcacao de Consultas e Exames de [GEOGRAPHIC_DATA]" at bounding box center [190, 268] width 328 height 14
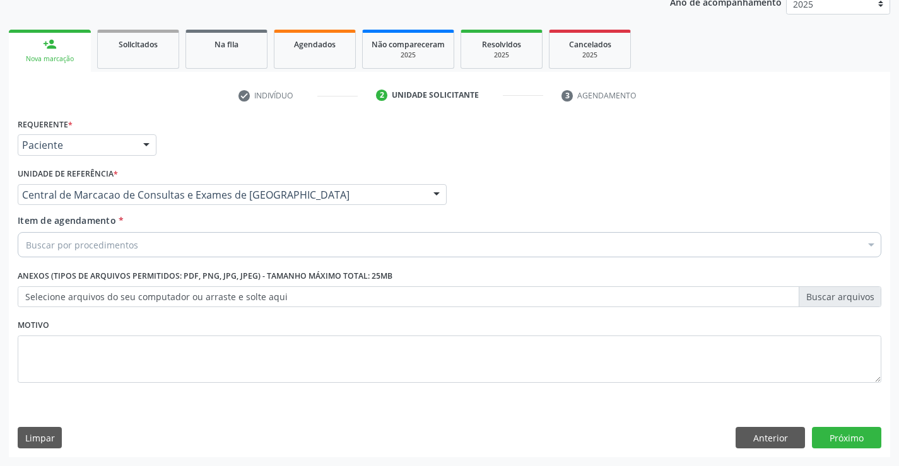
click at [288, 251] on div "Buscar por procedimentos" at bounding box center [450, 244] width 864 height 25
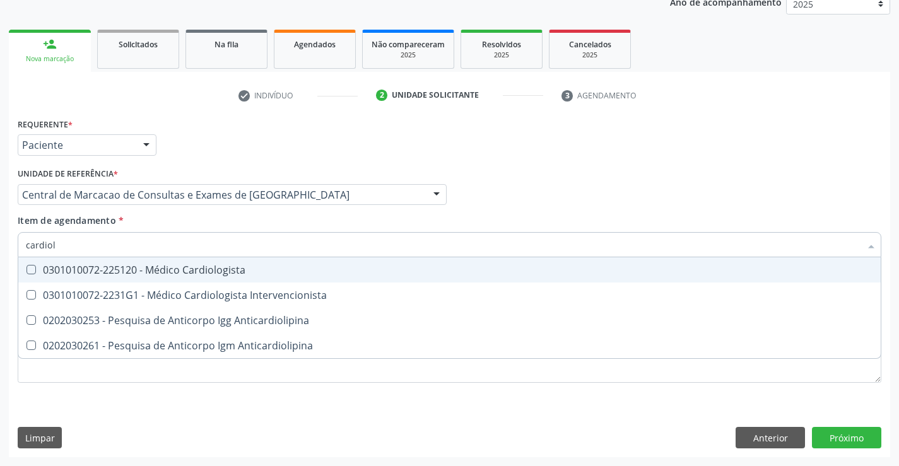
type input "cardiolo"
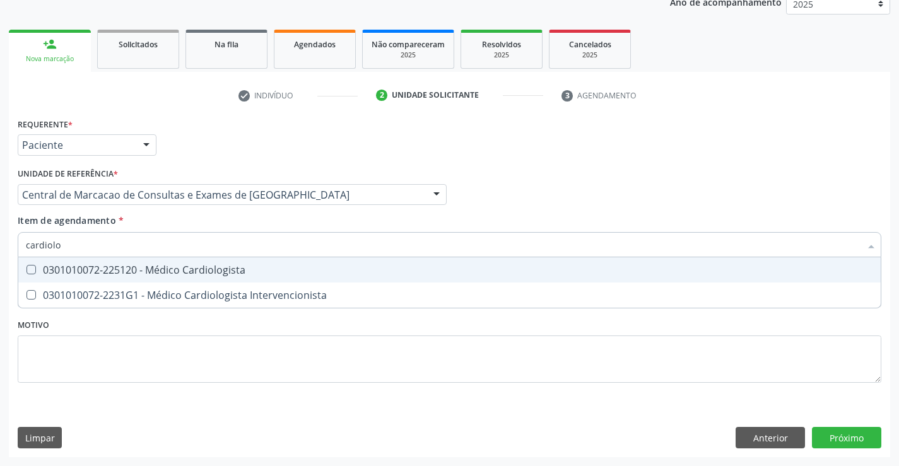
click at [260, 268] on div "0301010072-225120 - Médico Cardiologista" at bounding box center [450, 270] width 848 height 10
checkbox Cardiologista "true"
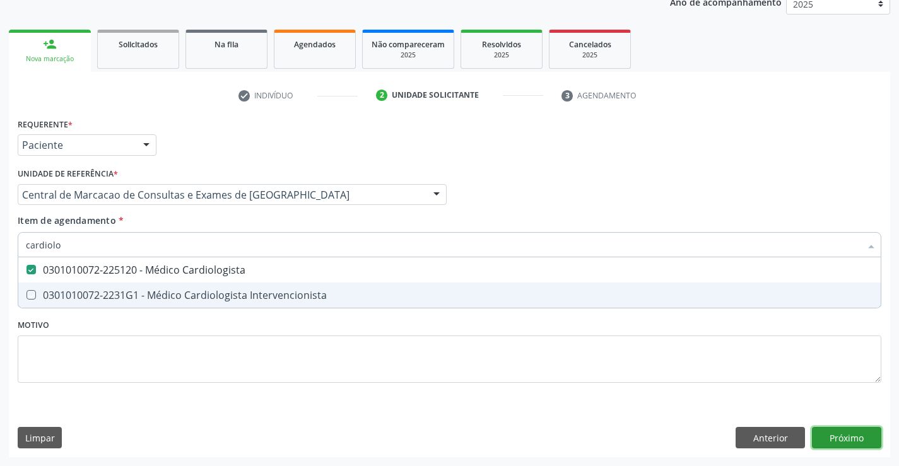
click at [856, 448] on button "Próximo" at bounding box center [846, 437] width 69 height 21
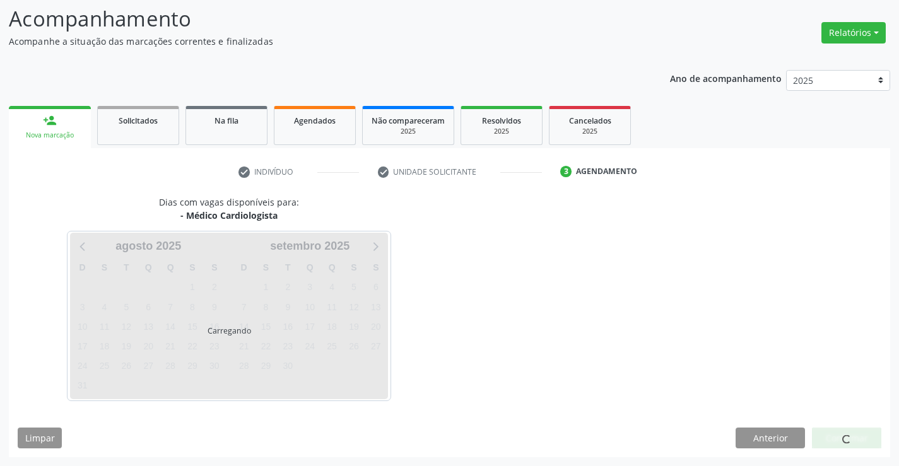
scroll to position [83, 0]
click at [856, 440] on div at bounding box center [846, 438] width 69 height 21
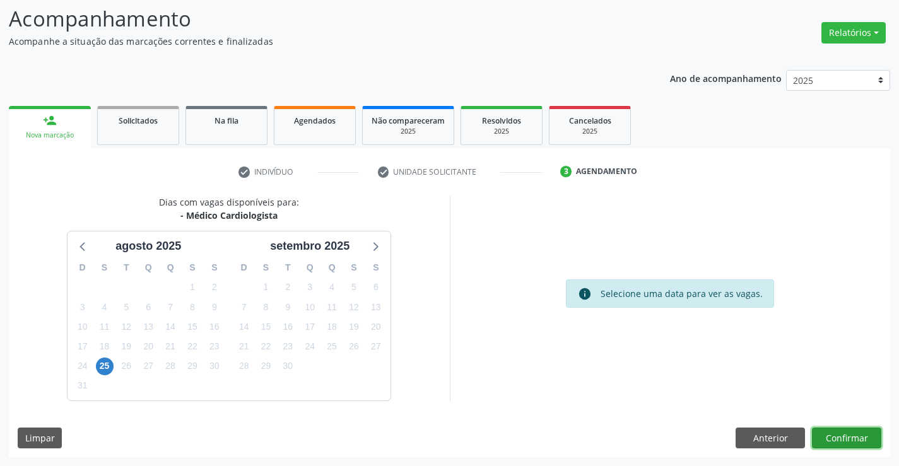
click at [848, 442] on button "Confirmar" at bounding box center [846, 438] width 69 height 21
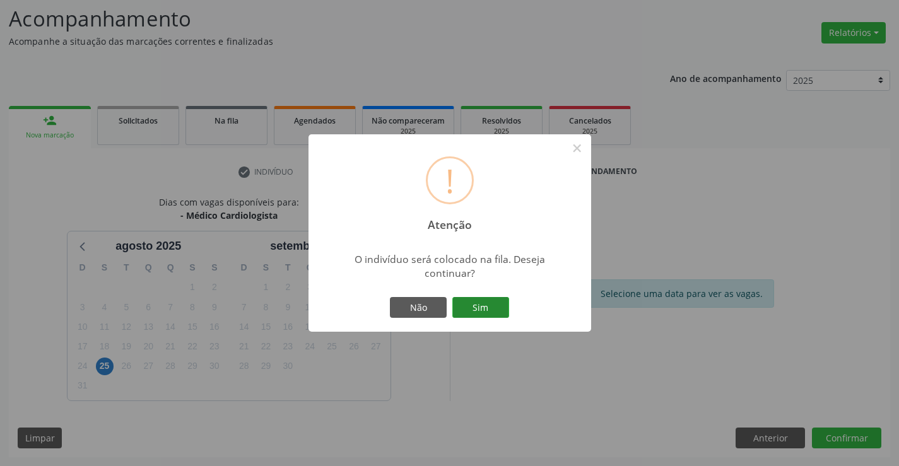
click at [461, 308] on button "Sim" at bounding box center [481, 307] width 57 height 21
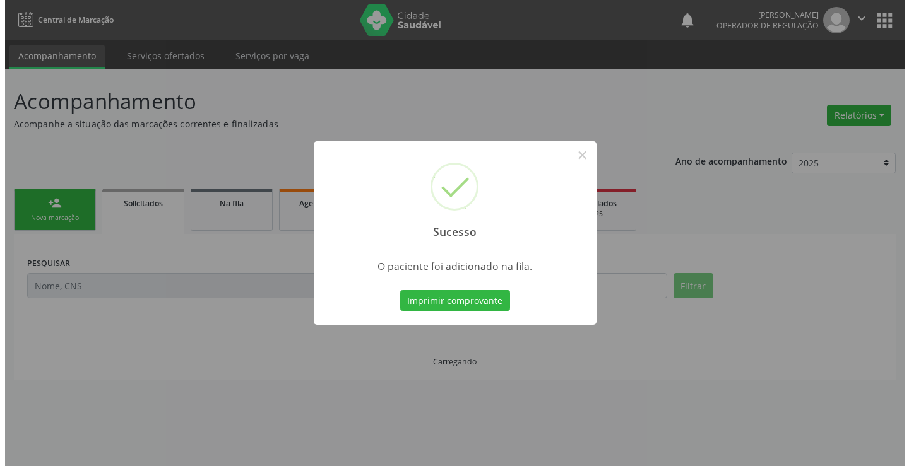
scroll to position [0, 0]
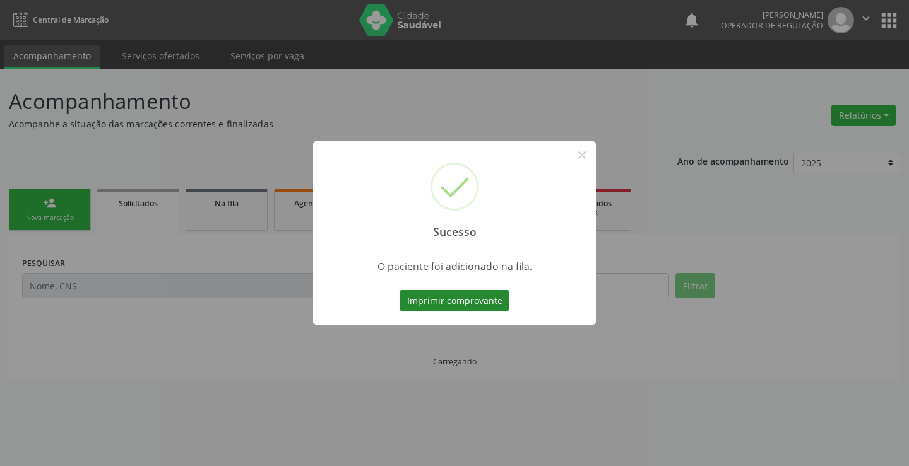
click at [481, 302] on button "Imprimir comprovante" at bounding box center [455, 300] width 110 height 21
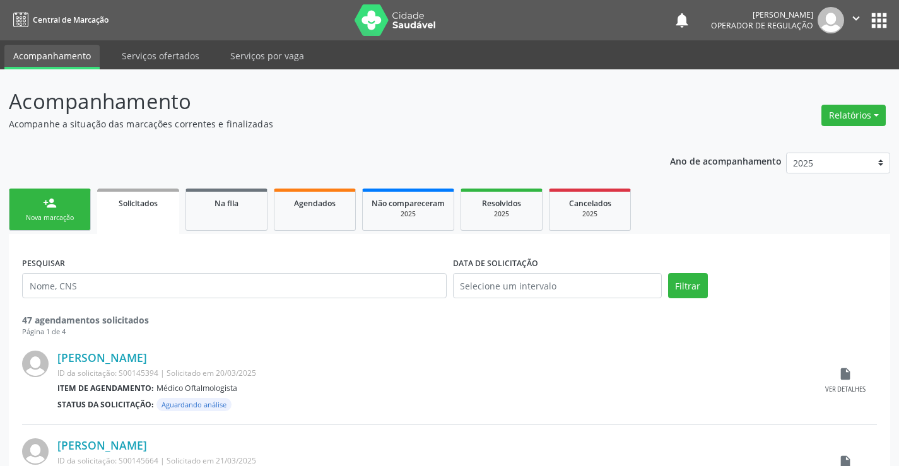
click at [64, 210] on link "person_add Nova marcação" at bounding box center [50, 210] width 82 height 42
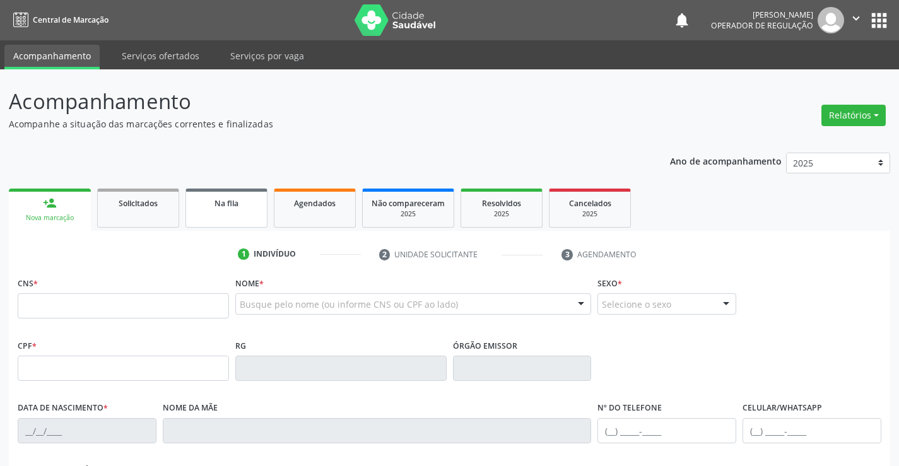
click at [251, 206] on div "Na fila" at bounding box center [226, 202] width 63 height 13
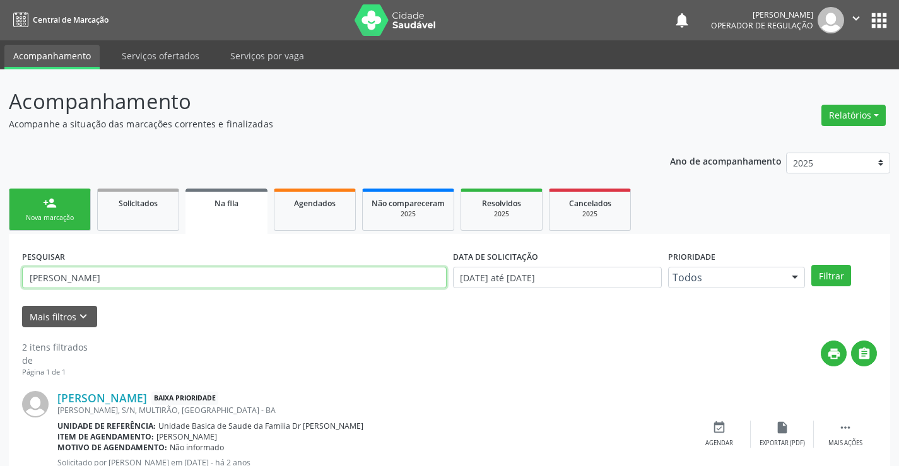
click at [331, 280] on input "[PERSON_NAME]" at bounding box center [234, 277] width 425 height 21
click at [335, 274] on input "[PERSON_NAME]" at bounding box center [234, 277] width 425 height 21
click at [352, 207] on link "Agendados" at bounding box center [315, 210] width 82 height 42
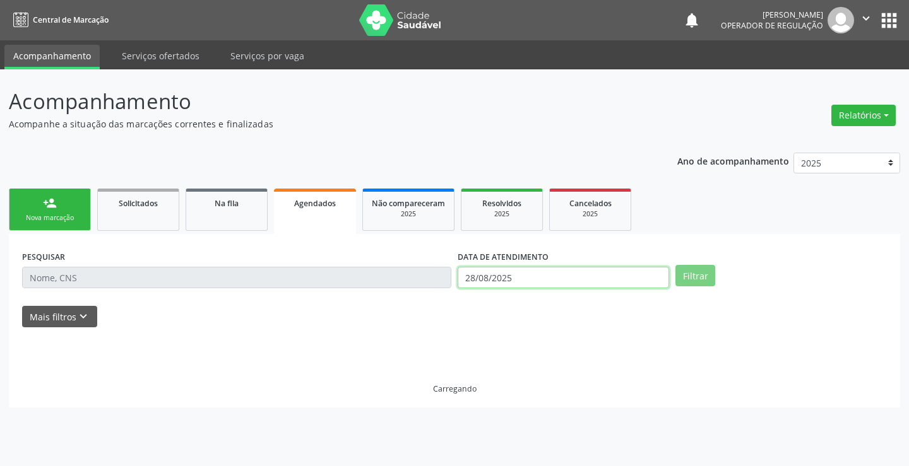
click at [494, 283] on input "28/08/2025" at bounding box center [563, 277] width 211 height 21
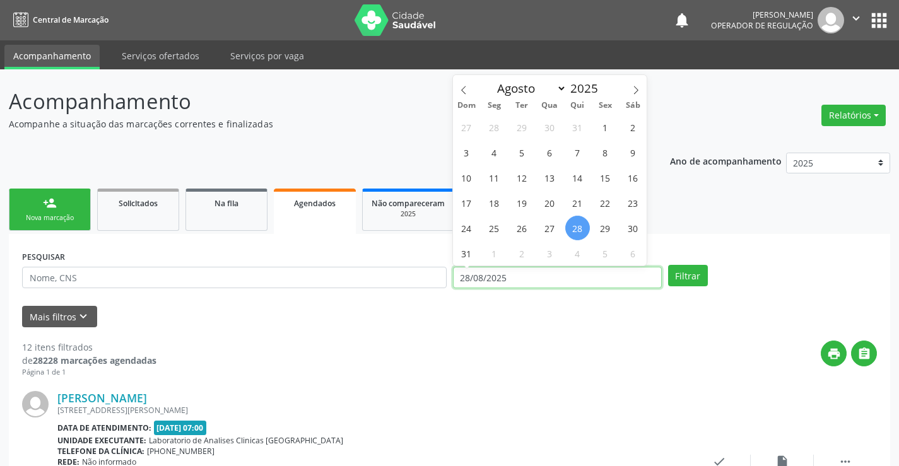
click at [531, 282] on input "28/08/2025" at bounding box center [557, 277] width 209 height 21
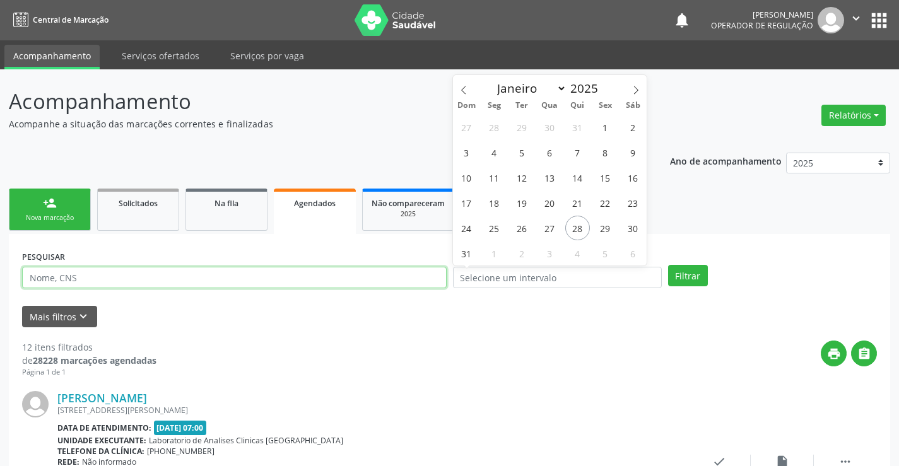
click at [396, 276] on input "text" at bounding box center [234, 277] width 425 height 21
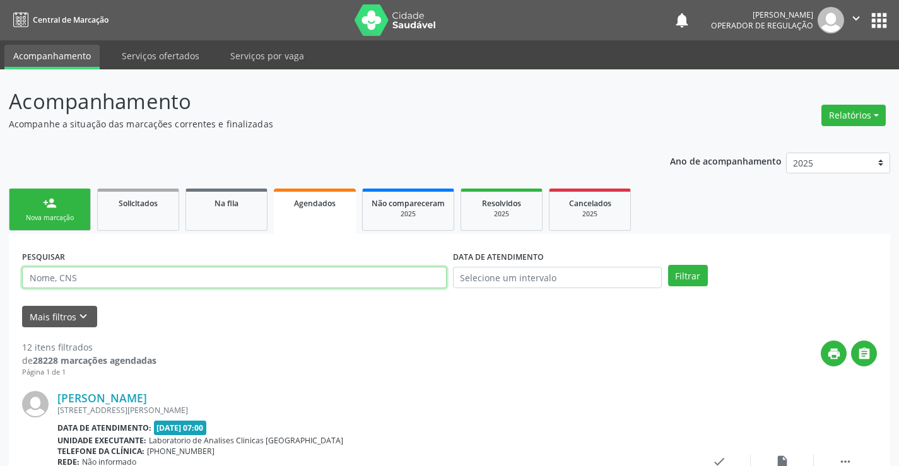
click at [396, 276] on input "text" at bounding box center [234, 277] width 425 height 21
type input "708004327902527"
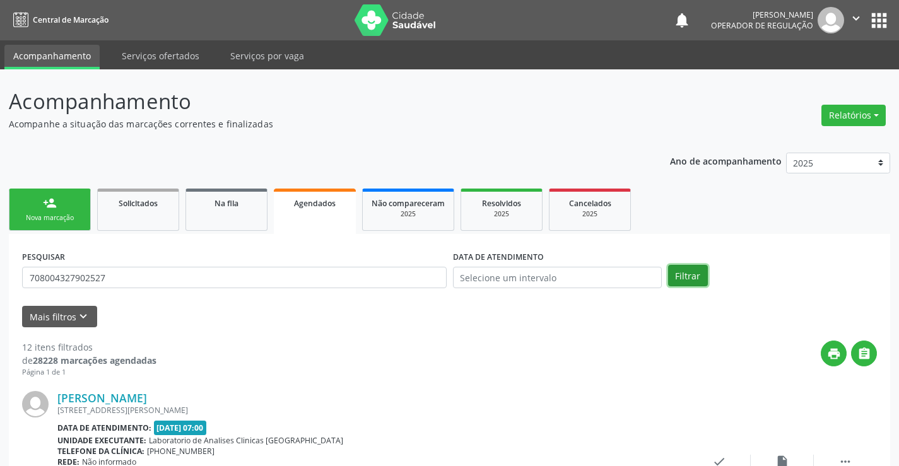
click at [697, 276] on button "Filtrar" at bounding box center [688, 275] width 40 height 21
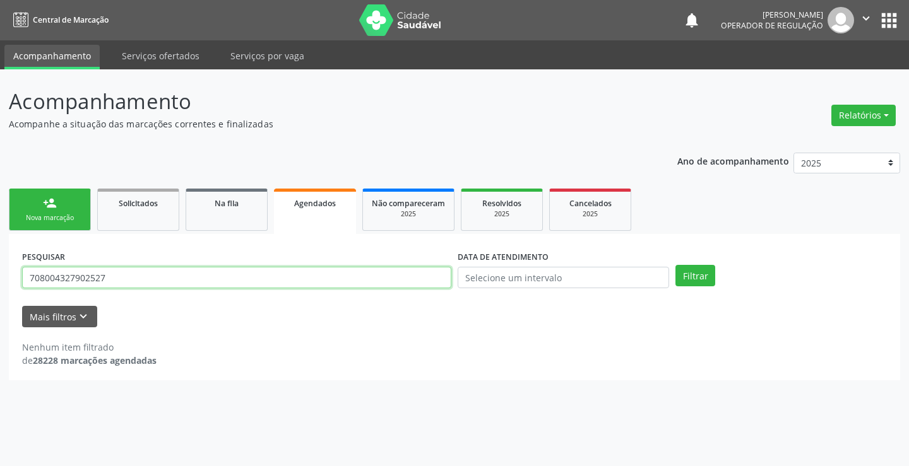
click at [157, 280] on input "708004327902527" at bounding box center [236, 277] width 429 height 21
click at [80, 202] on link "person_add Nova marcação" at bounding box center [50, 210] width 82 height 42
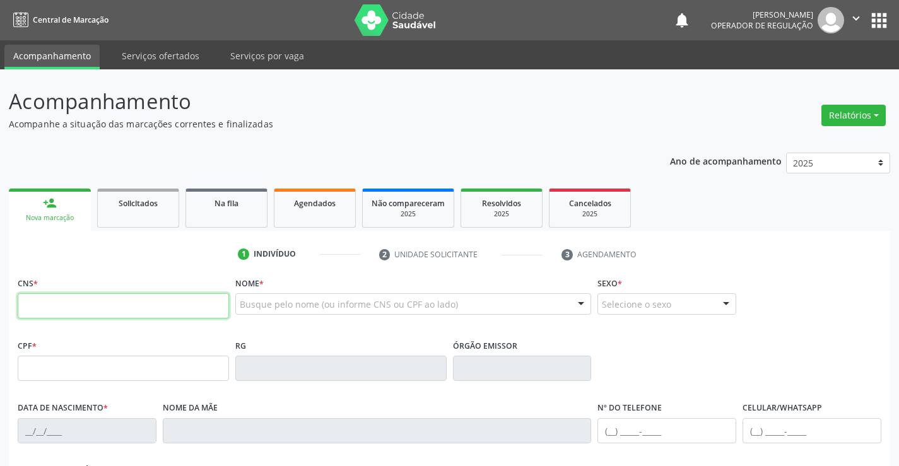
click at [160, 300] on input "text" at bounding box center [123, 306] width 211 height 25
paste input "708 0043 2790 2527"
type input "708 0043 2790 2527"
type input "04/05/2024"
type input "(57) 49945-9738"
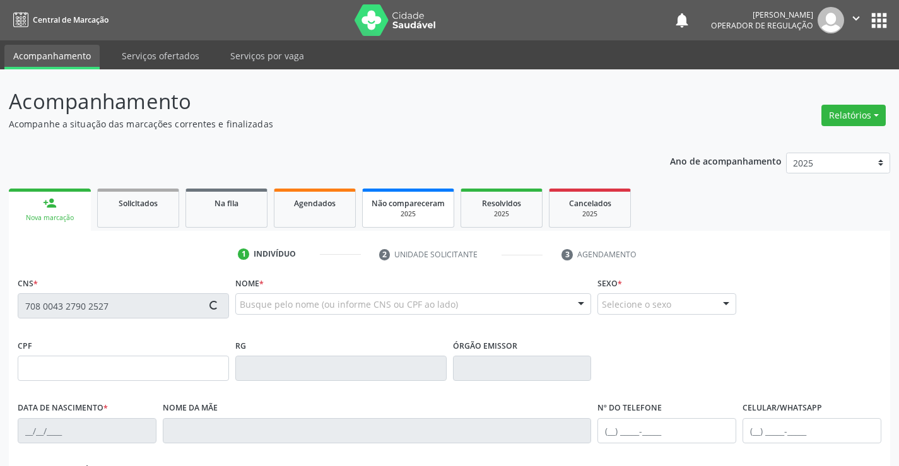
type input "(57) 49945-9738"
type input "S/N"
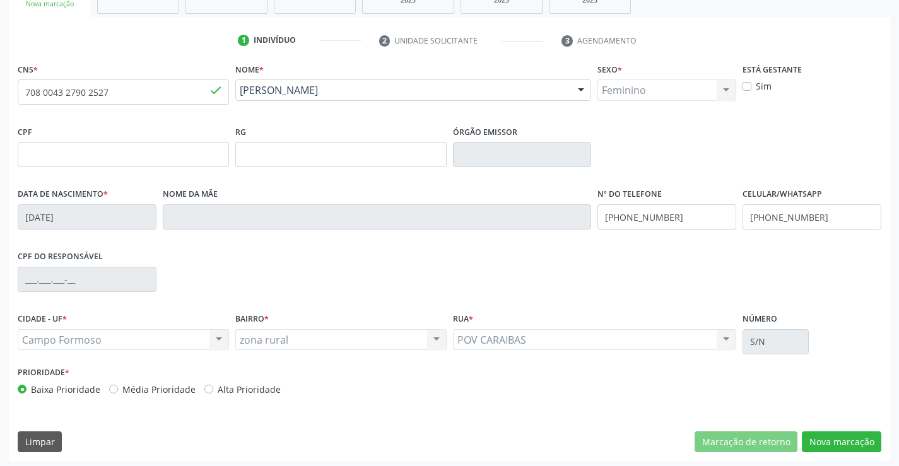
scroll to position [218, 0]
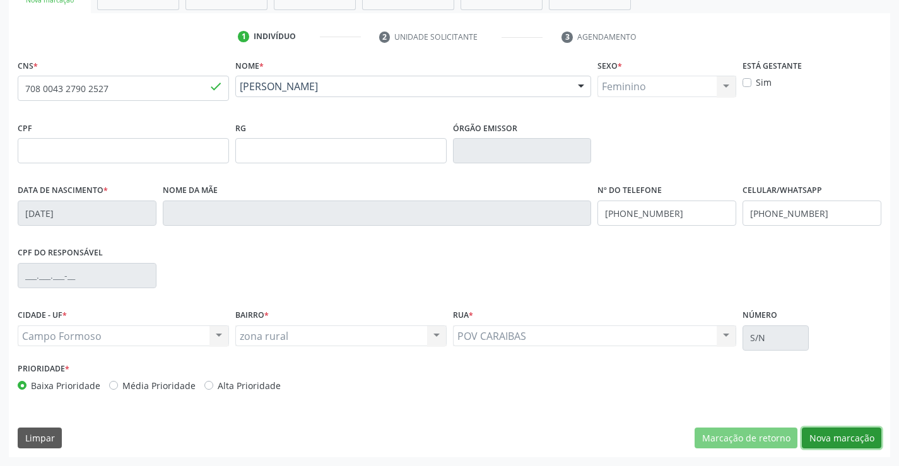
click at [845, 444] on button "Nova marcação" at bounding box center [842, 438] width 80 height 21
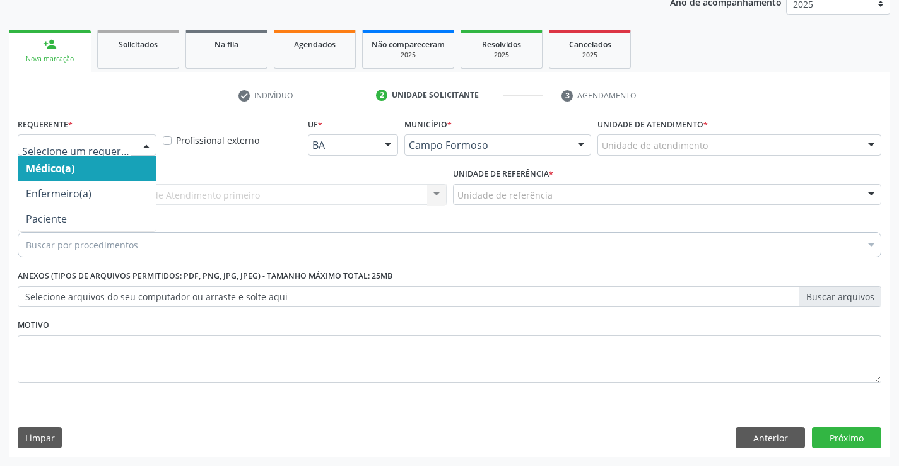
click at [151, 144] on div at bounding box center [146, 145] width 19 height 21
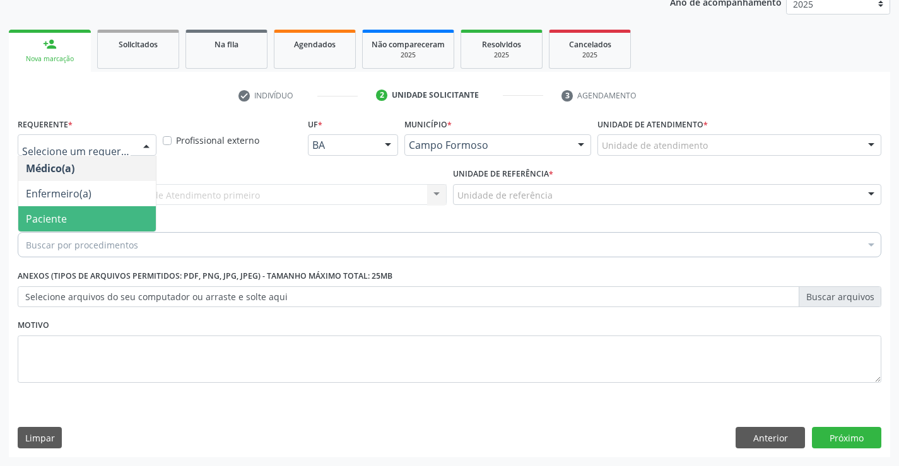
click at [112, 217] on span "Paciente" at bounding box center [87, 218] width 138 height 25
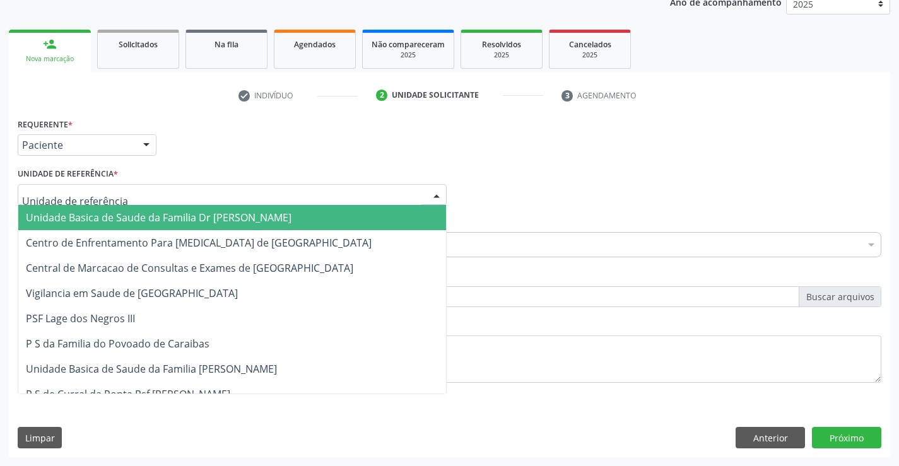
click at [182, 195] on div at bounding box center [232, 194] width 429 height 21
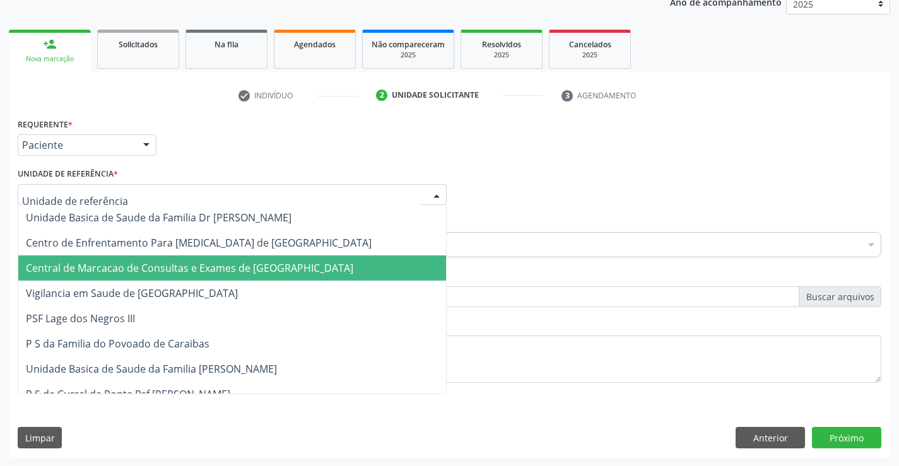
click at [209, 272] on span "Central de Marcacao de Consultas e Exames de [GEOGRAPHIC_DATA]" at bounding box center [190, 268] width 328 height 14
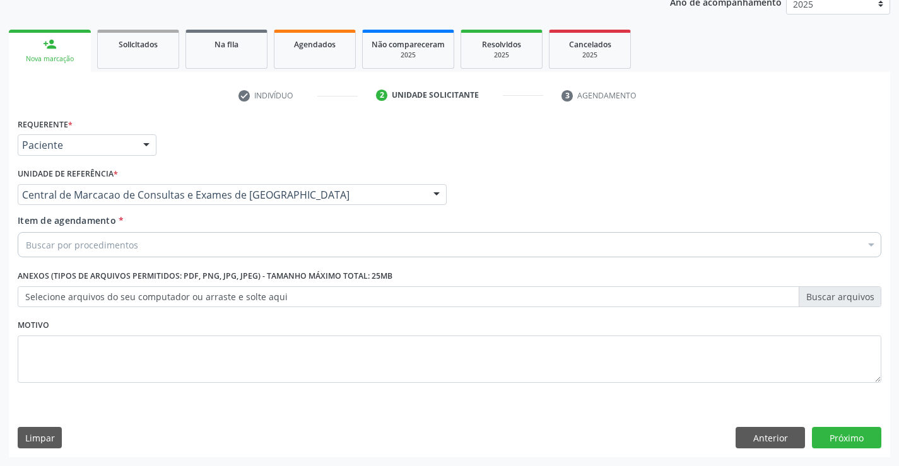
click at [234, 258] on div "Item de agendamento * Buscar por procedimentos Selecionar todos 0202040089 - 3X…" at bounding box center [450, 238] width 870 height 49
click at [253, 251] on div "Buscar por procedimentos" at bounding box center [450, 244] width 864 height 25
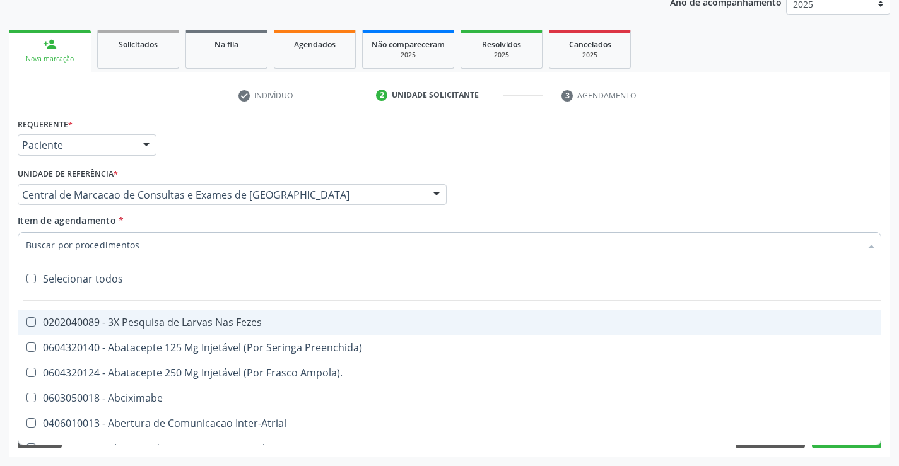
click at [253, 251] on input "Item de agendamento *" at bounding box center [443, 244] width 835 height 25
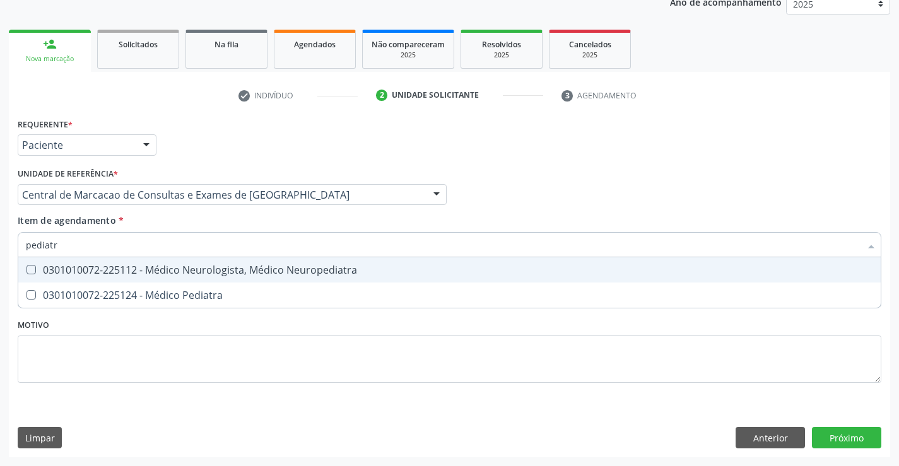
type input "pediatra"
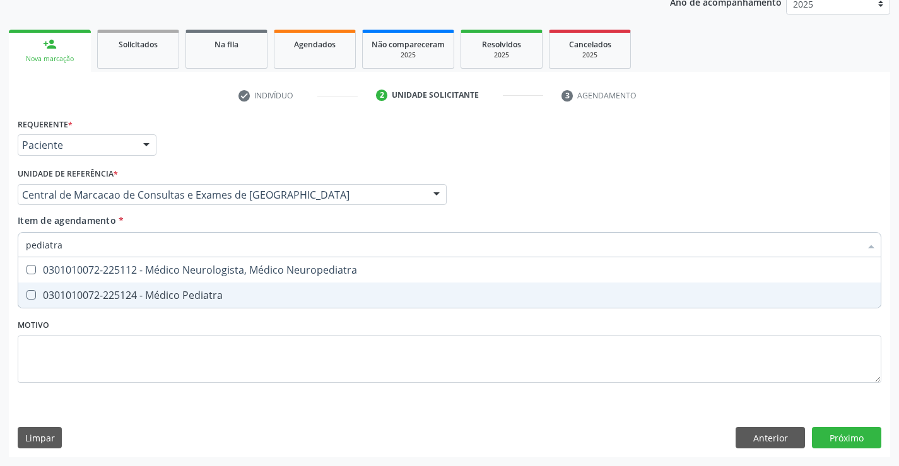
click at [229, 297] on div "0301010072-225124 - Médico Pediatra" at bounding box center [450, 295] width 848 height 10
checkbox Pediatra "true"
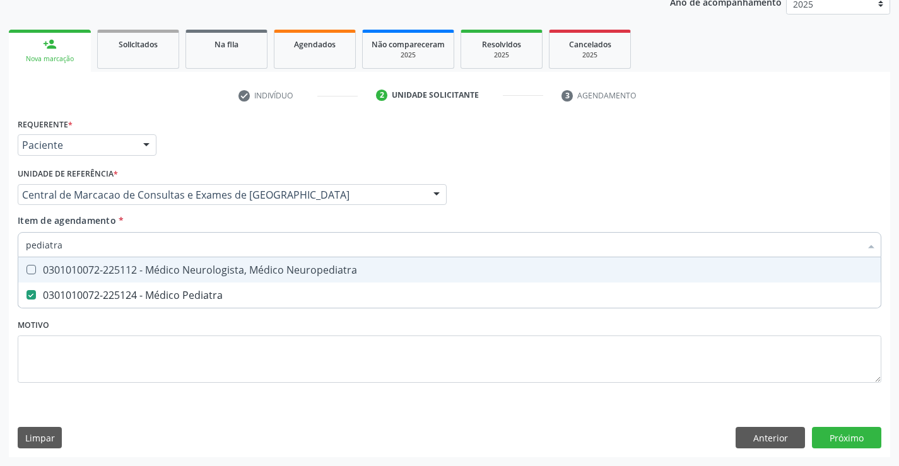
click at [507, 201] on div "Médico Solicitante Por favor, selecione a Unidade de Atendimento primeiro Nenhu…" at bounding box center [450, 189] width 870 height 49
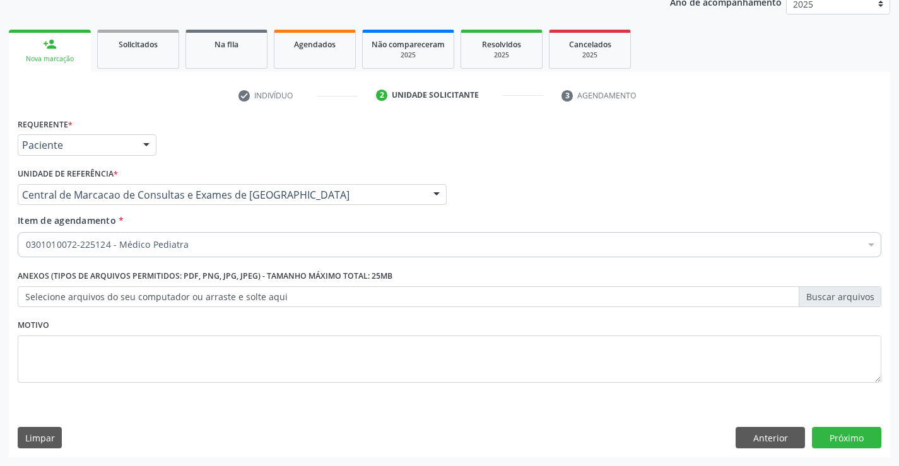
click at [831, 424] on div "Requerente * Paciente Médico(a) Enfermeiro(a) Paciente Nenhum resultado encontr…" at bounding box center [450, 286] width 882 height 343
click at [843, 437] on button "Próximo" at bounding box center [846, 437] width 69 height 21
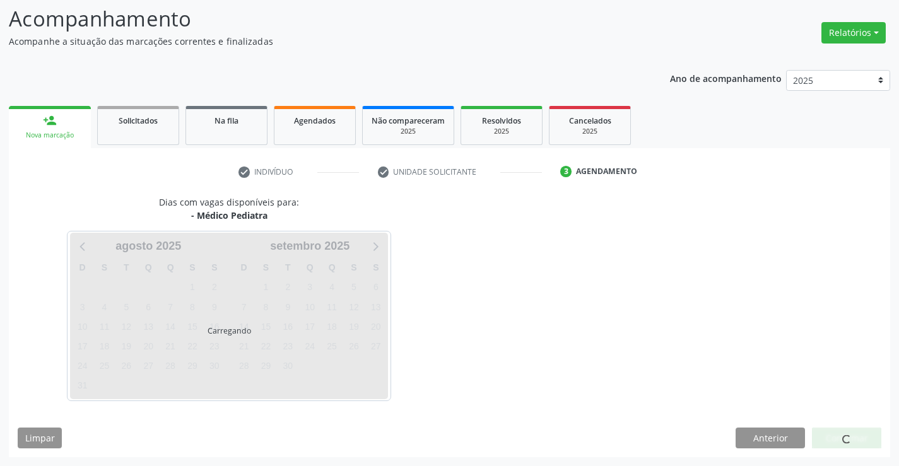
scroll to position [83, 0]
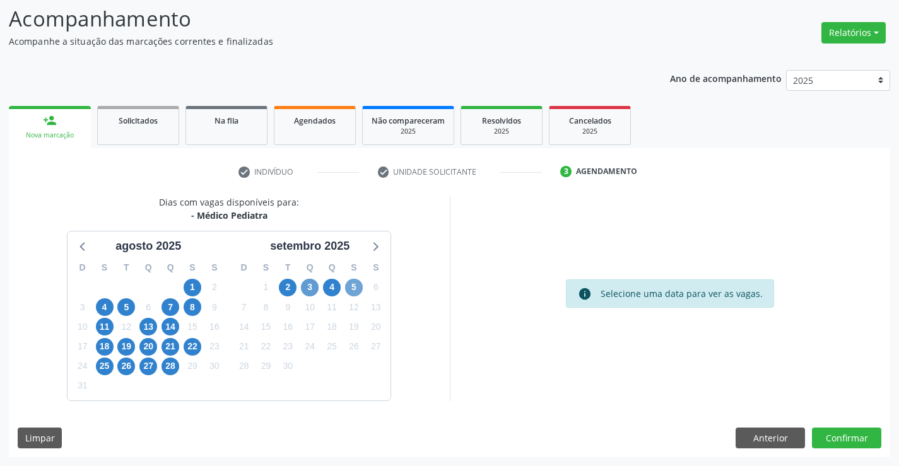
drag, startPoint x: 348, startPoint y: 285, endPoint x: 318, endPoint y: 290, distance: 30.7
click at [347, 285] on span "5" at bounding box center [354, 288] width 18 height 18
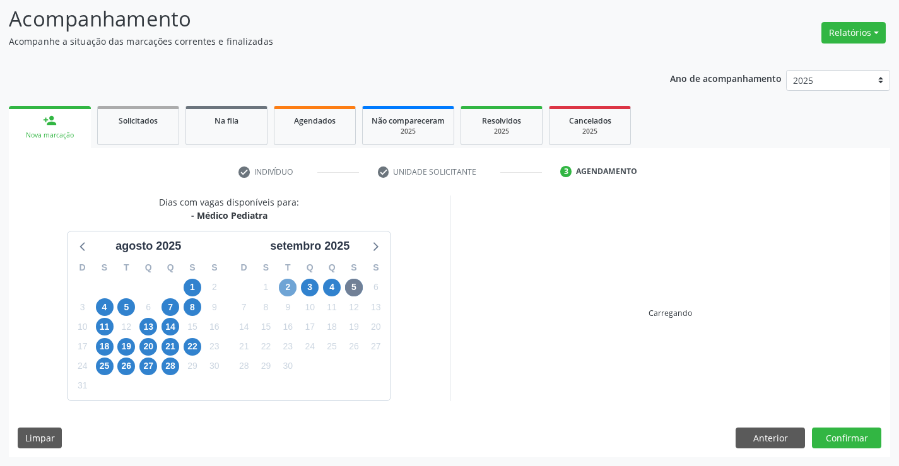
click at [292, 289] on span "2" at bounding box center [288, 288] width 18 height 18
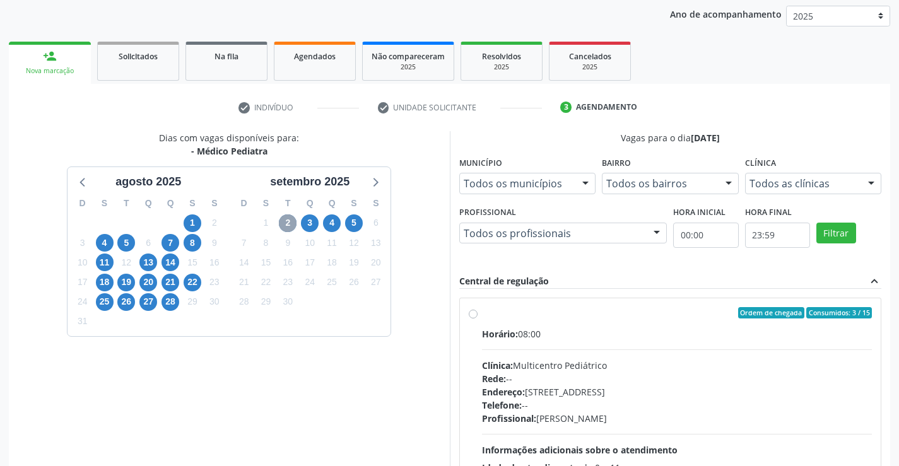
scroll to position [265, 0]
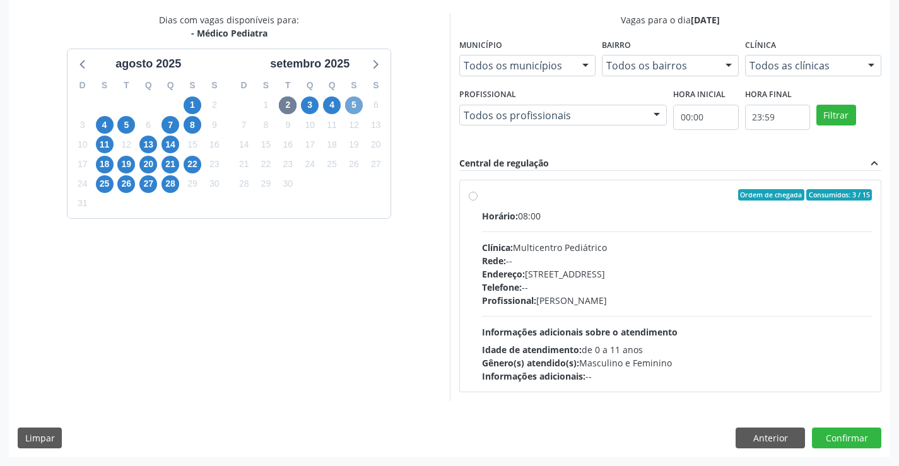
click at [360, 102] on span "5" at bounding box center [354, 106] width 18 height 18
click at [589, 259] on div "Rede: --" at bounding box center [677, 260] width 391 height 13
click at [478, 201] on input "Ordem de chegada Consumidos: 6 / 15 Horário: 07:00 Clínica: Multicentro Pediátr…" at bounding box center [473, 194] width 9 height 11
radio input "true"
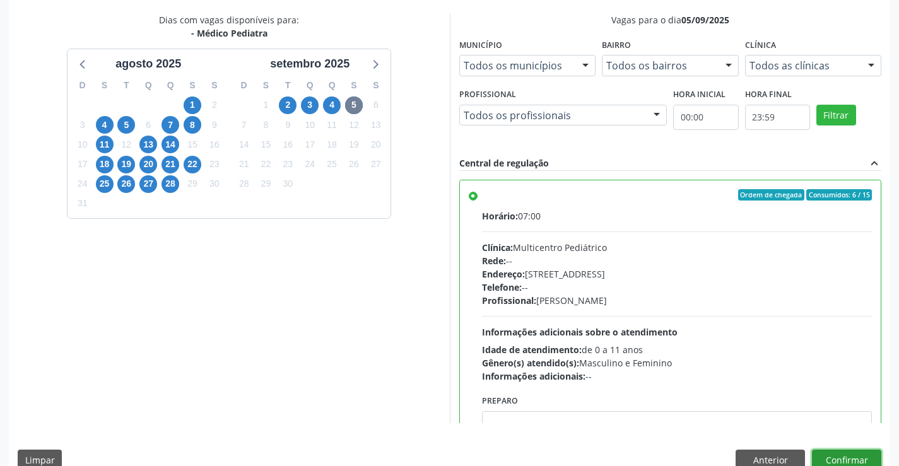
click at [844, 450] on button "Confirmar" at bounding box center [846, 460] width 69 height 21
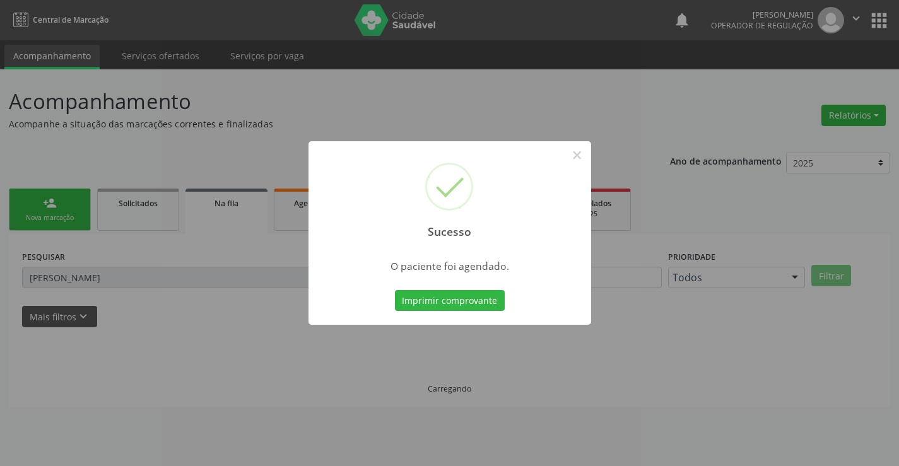
scroll to position [0, 0]
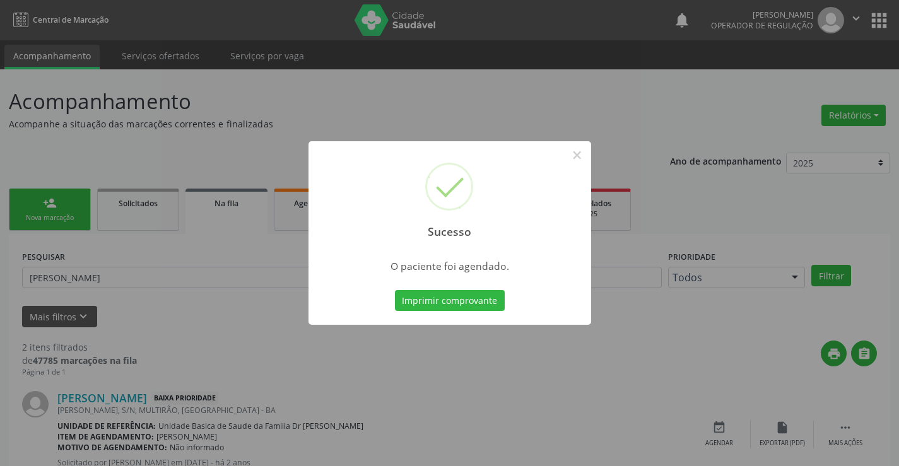
click at [506, 302] on div "Imprimir comprovante Cancel" at bounding box center [450, 301] width 116 height 27
click at [478, 305] on button "Imprimir comprovante" at bounding box center [450, 300] width 110 height 21
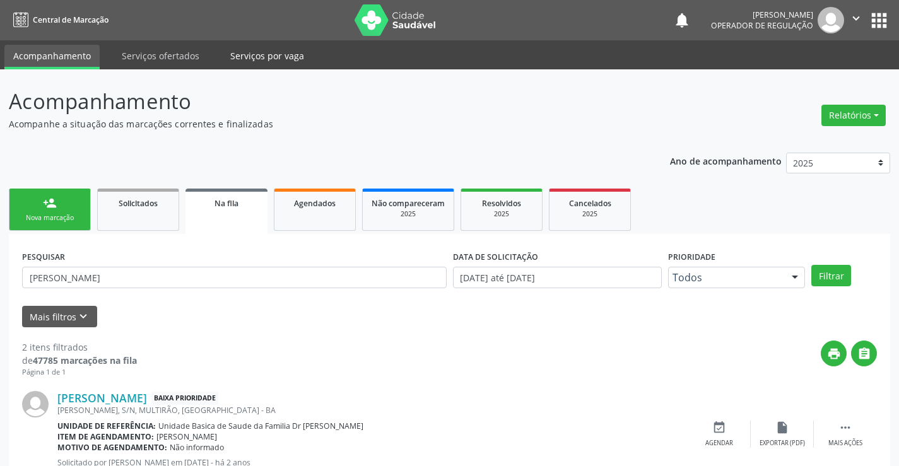
click at [244, 58] on link "Serviços por vaga" at bounding box center [268, 56] width 92 height 22
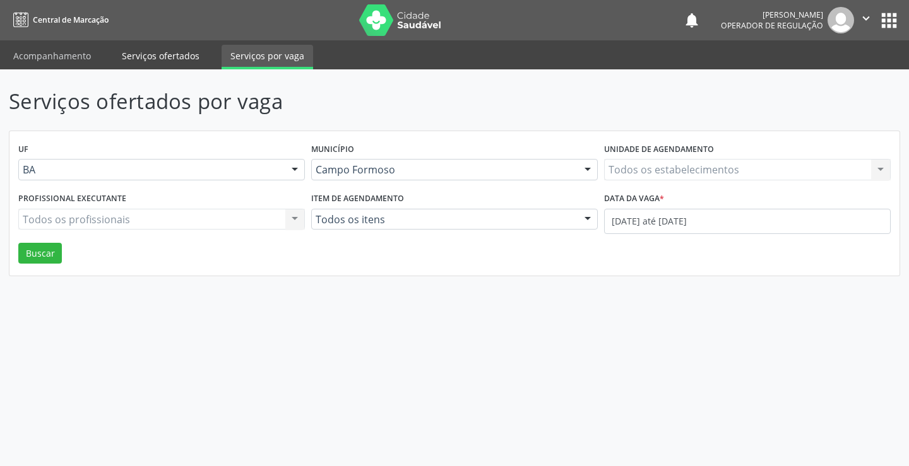
click at [150, 59] on link "Serviços ofertados" at bounding box center [160, 56] width 95 height 22
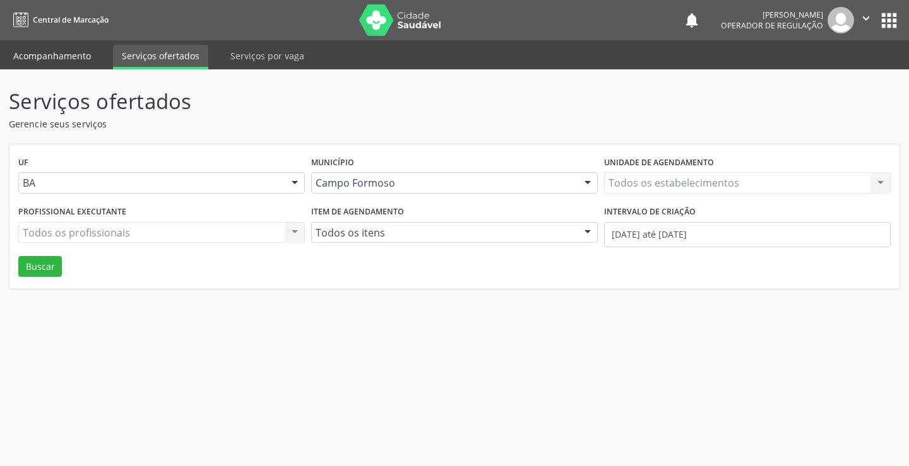
click at [81, 55] on link "Acompanhamento" at bounding box center [51, 56] width 95 height 22
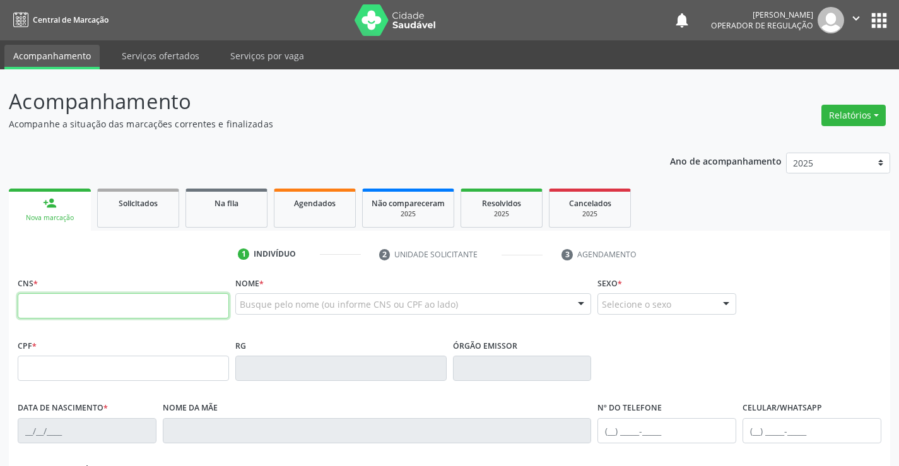
click at [170, 305] on input "text" at bounding box center [123, 306] width 211 height 25
click at [203, 54] on link "Serviços ofertados" at bounding box center [160, 56] width 95 height 22
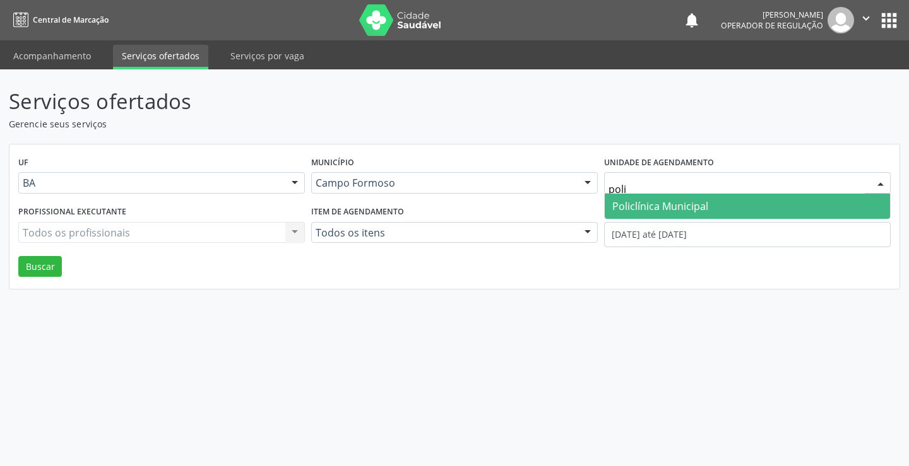
type input "polic"
click at [666, 210] on span "Policlínica Municipal" at bounding box center [660, 206] width 96 height 14
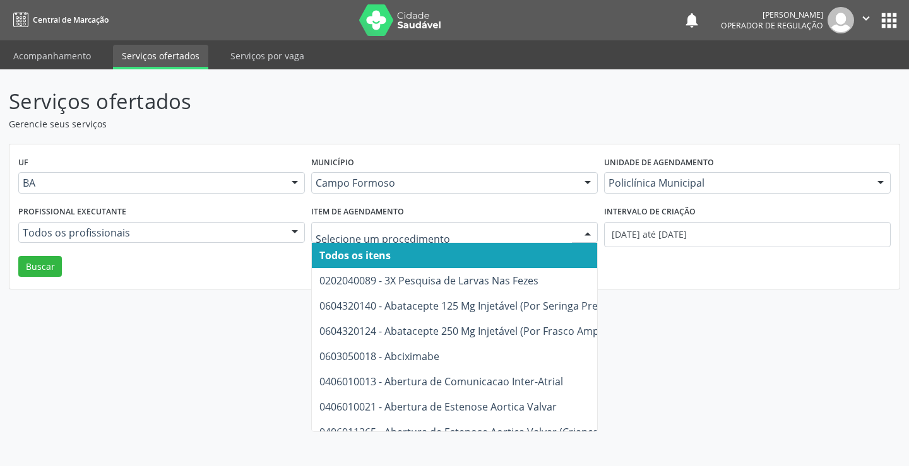
click at [472, 225] on div at bounding box center [454, 232] width 287 height 21
click at [290, 237] on div at bounding box center [294, 233] width 19 height 21
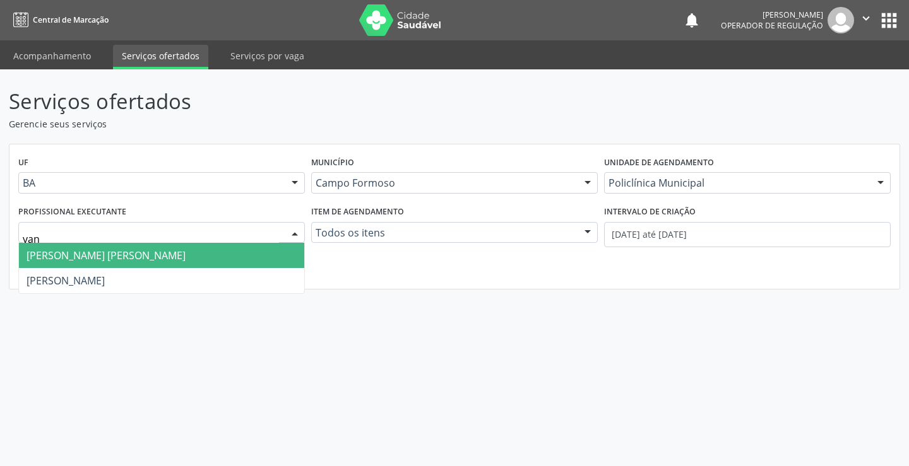
type input "vane"
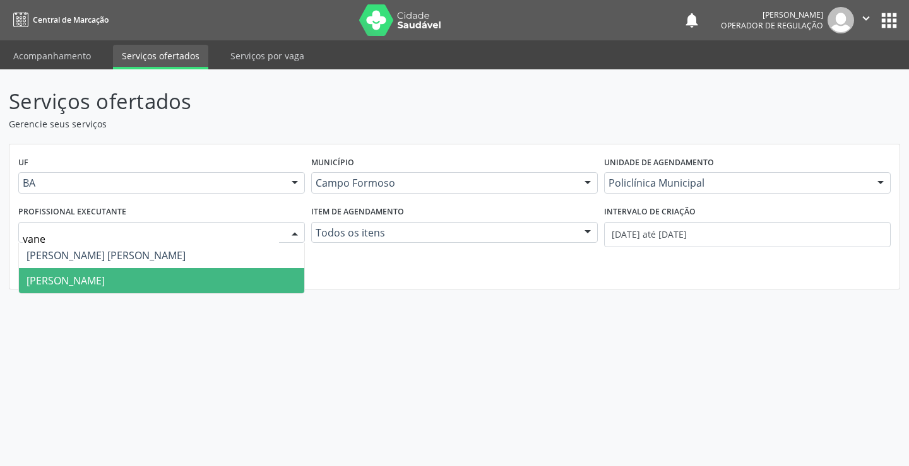
click at [165, 273] on span "[PERSON_NAME]" at bounding box center [161, 280] width 285 height 25
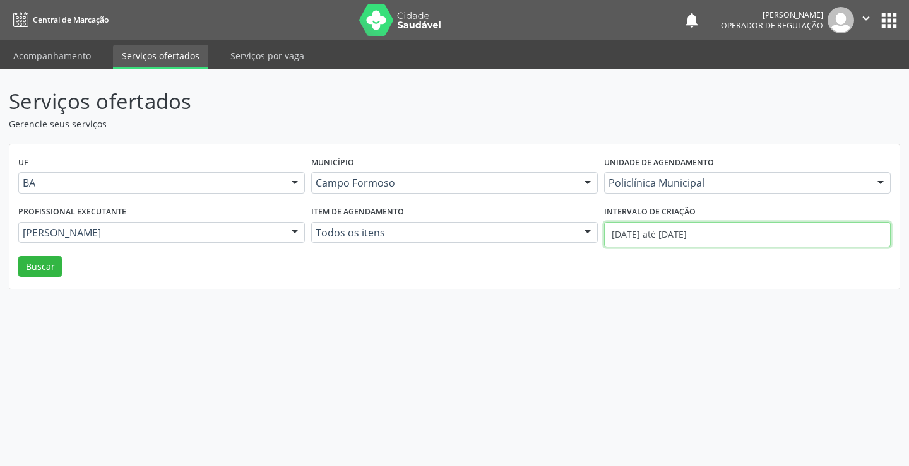
click at [749, 232] on input "01/08/2025 até 28/08/2025" at bounding box center [747, 234] width 287 height 25
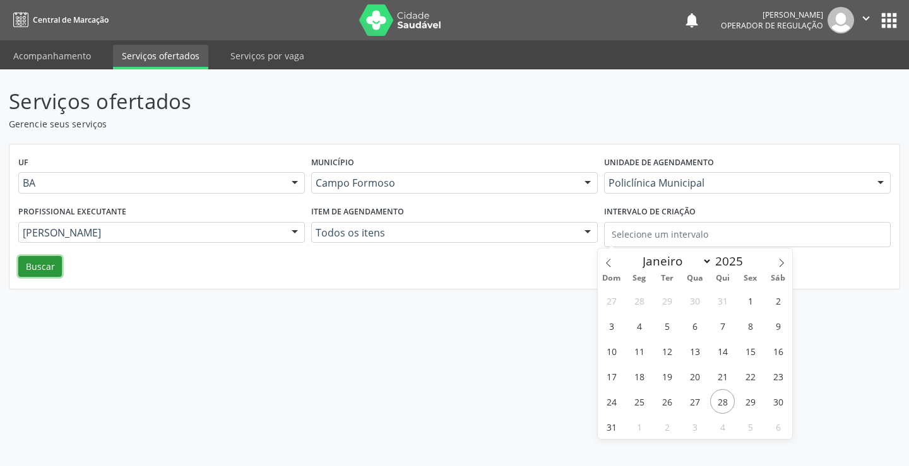
click at [43, 264] on button "Buscar" at bounding box center [40, 266] width 44 height 21
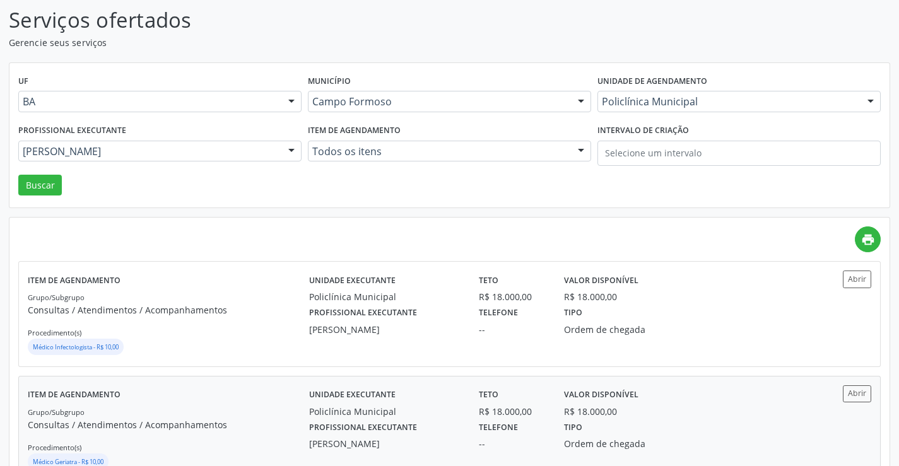
scroll to position [189, 0]
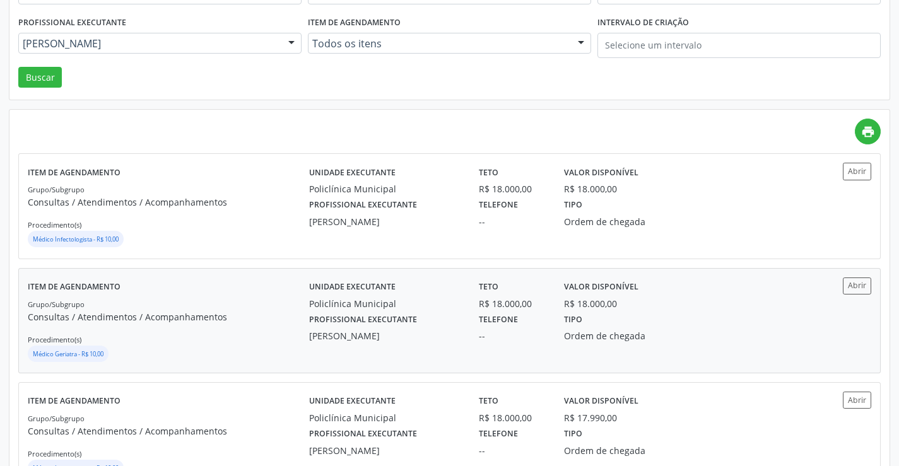
click at [335, 319] on label "Profissional executante" at bounding box center [363, 321] width 108 height 20
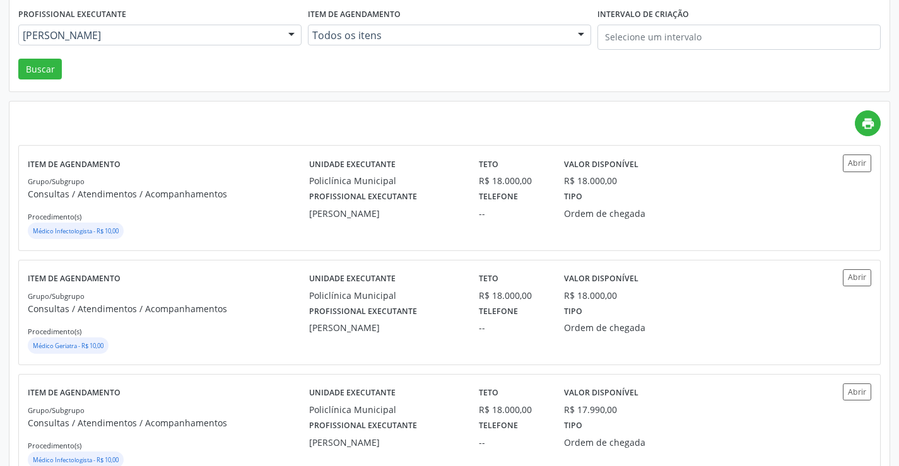
scroll to position [316, 0]
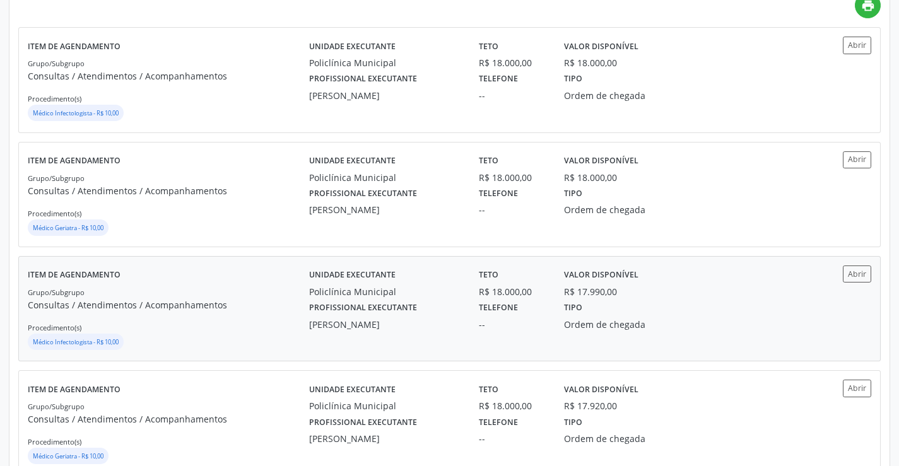
click at [289, 326] on div "Grupo/Subgrupo Consultas / Atendimentos / Acompanhamentos Procedimento(s) Médic…" at bounding box center [169, 319] width 282 height 68
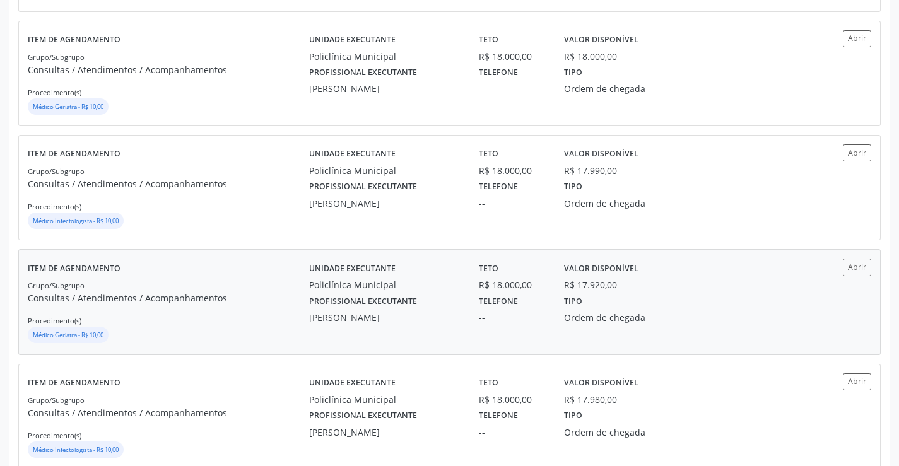
scroll to position [442, 0]
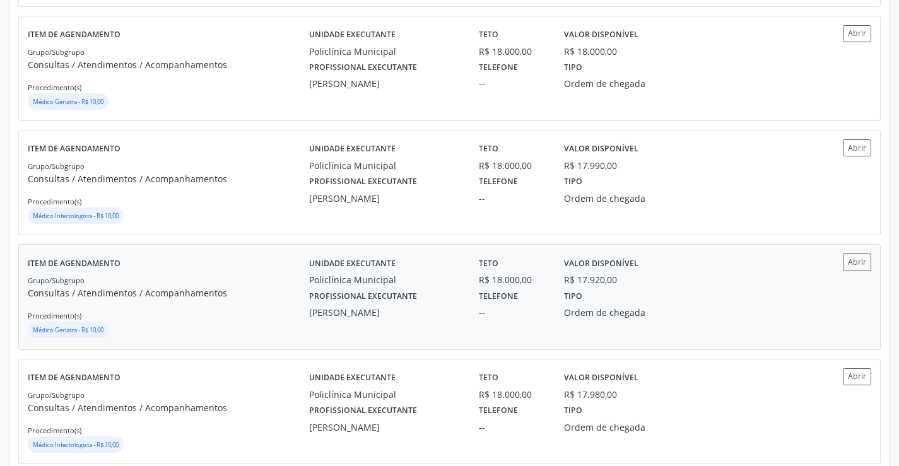
click at [295, 302] on div "Grupo/Subgrupo Consultas / Atendimentos / Acompanhamentos Procedimento(s) Médic…" at bounding box center [169, 307] width 282 height 68
click at [76, 45] on label "Item de agendamento" at bounding box center [74, 35] width 93 height 20
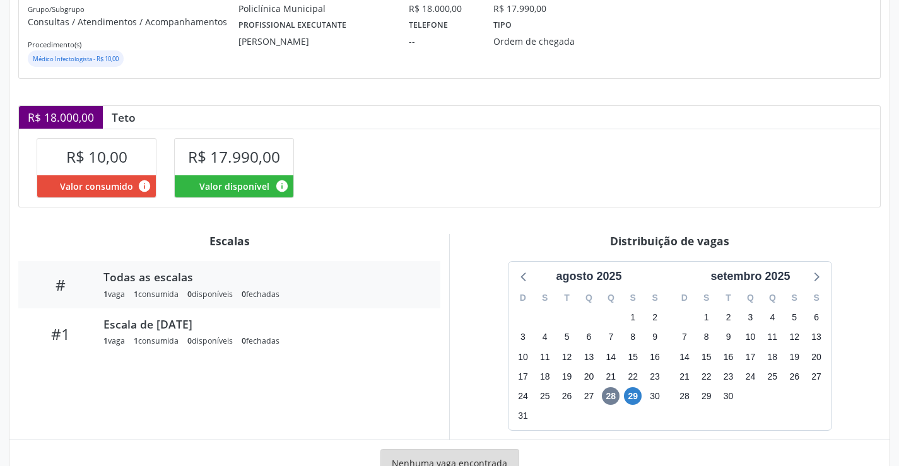
scroll to position [227, 0]
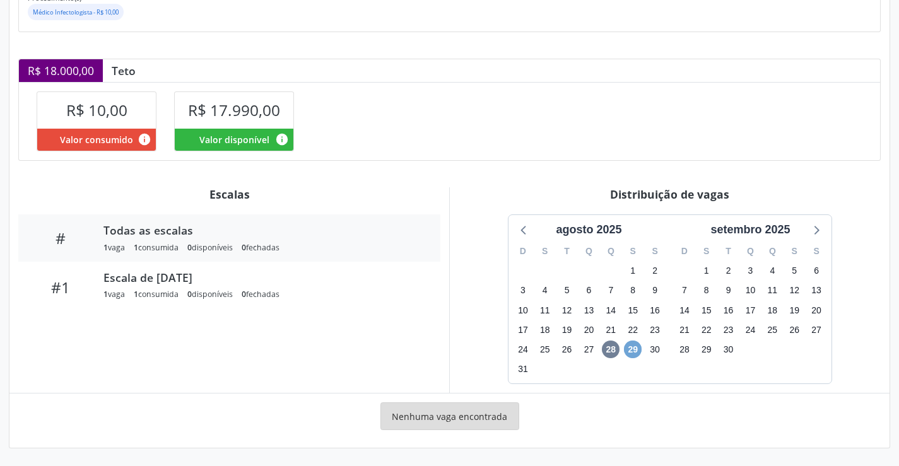
click at [635, 346] on span "29" at bounding box center [633, 350] width 18 height 18
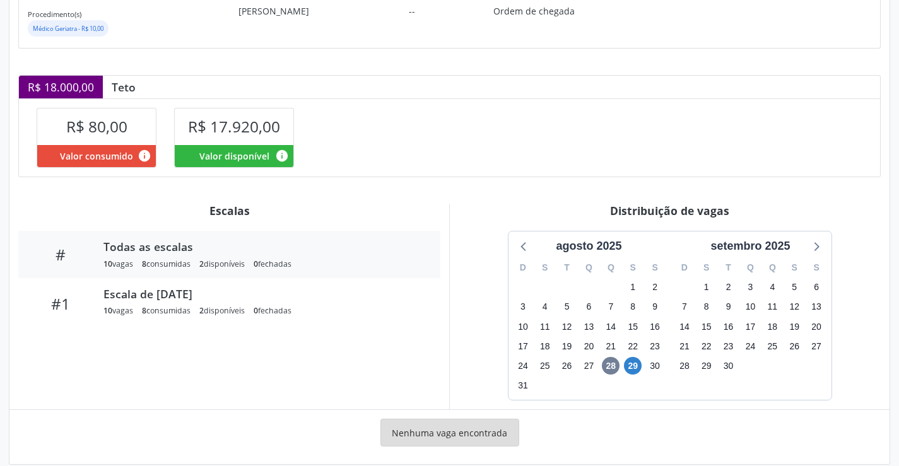
scroll to position [227, 0]
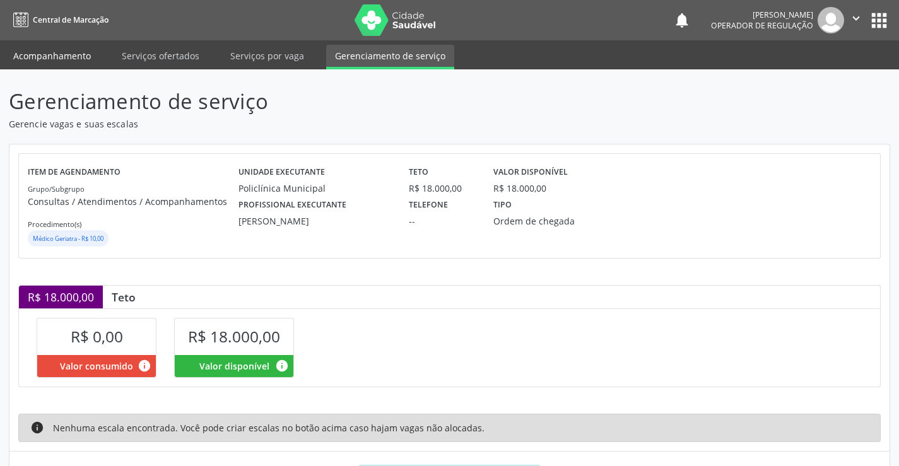
click at [59, 49] on link "Acompanhamento" at bounding box center [51, 56] width 95 height 22
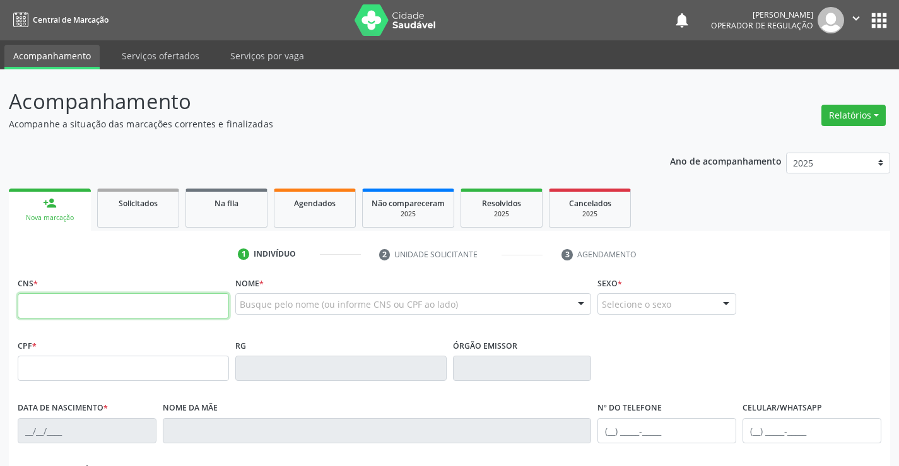
click at [73, 310] on input "text" at bounding box center [123, 306] width 211 height 25
click at [119, 298] on input "text" at bounding box center [123, 306] width 211 height 25
type input "701 4026 9857 7133"
type input "90210662549"
type input "24/[DATE]"
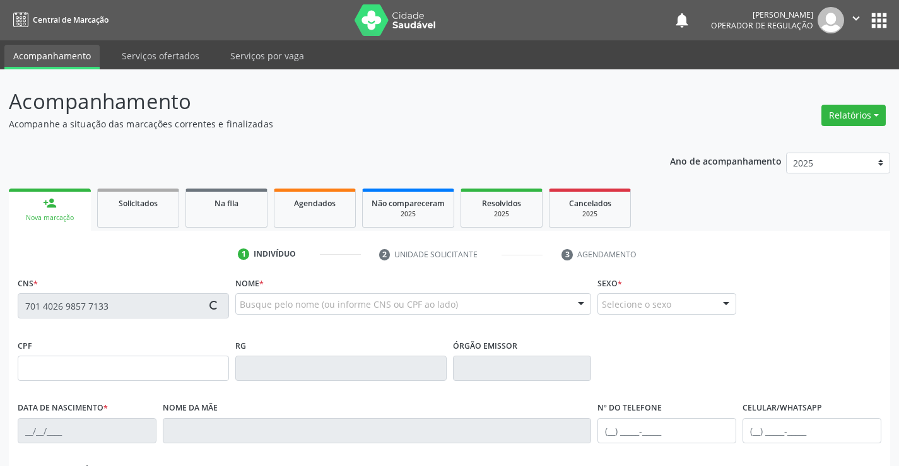
type input "[PHONE_NUMBER]"
type input "120"
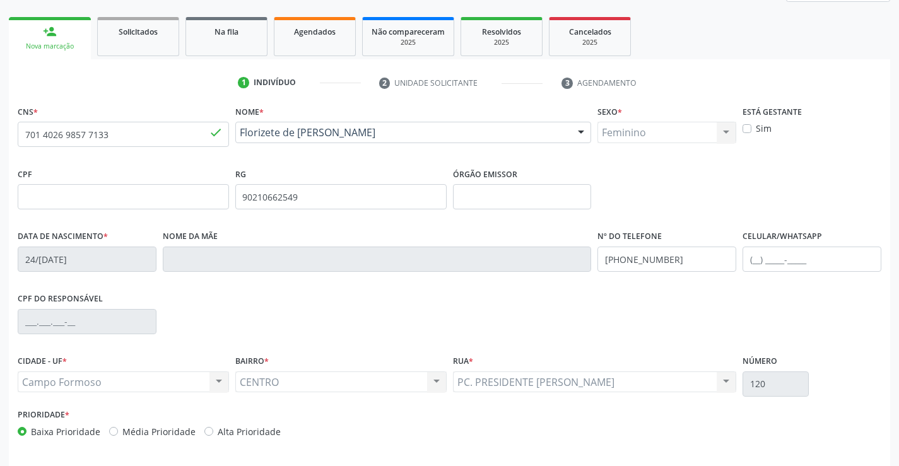
scroll to position [218, 0]
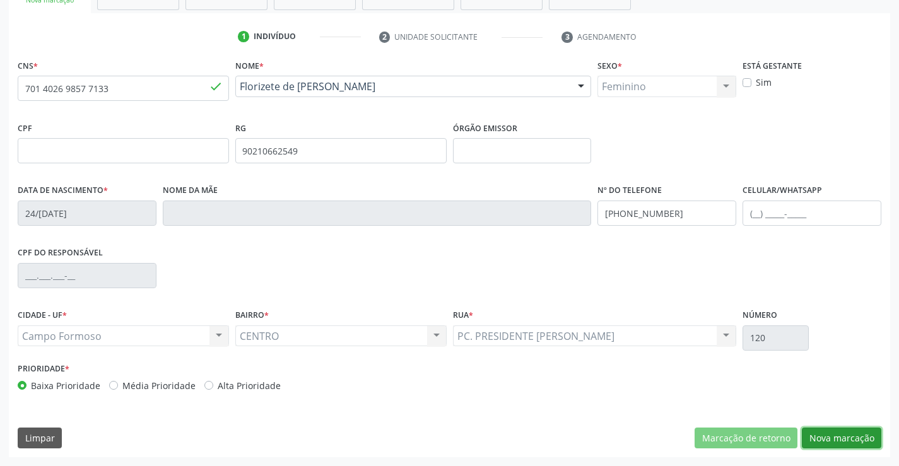
click at [847, 436] on button "Nova marcação" at bounding box center [842, 438] width 80 height 21
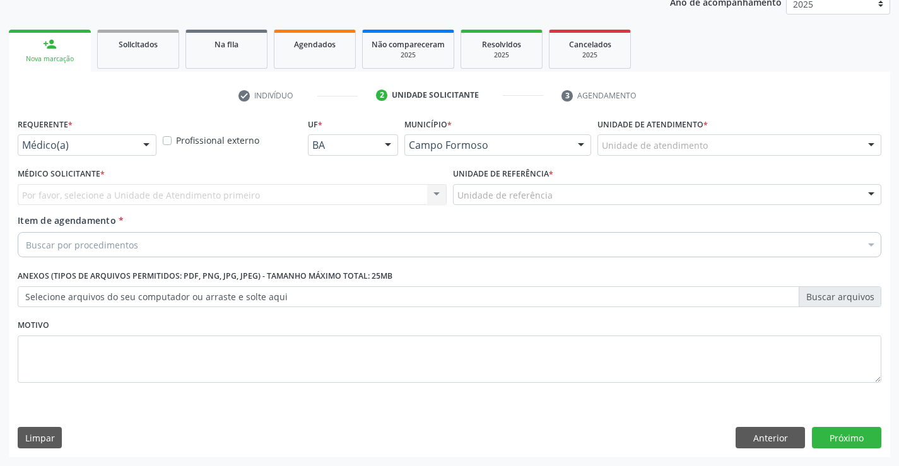
scroll to position [159, 0]
drag, startPoint x: 122, startPoint y: 145, endPoint x: 117, endPoint y: 160, distance: 16.2
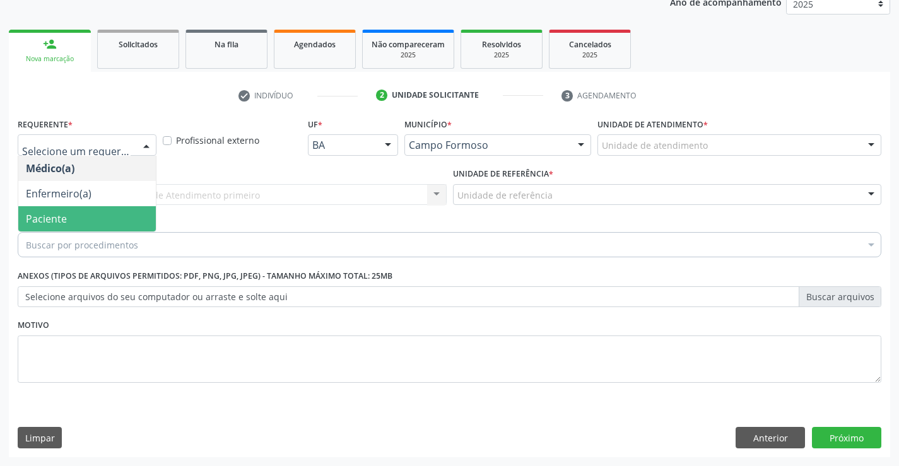
click at [76, 212] on span "Paciente" at bounding box center [87, 218] width 138 height 25
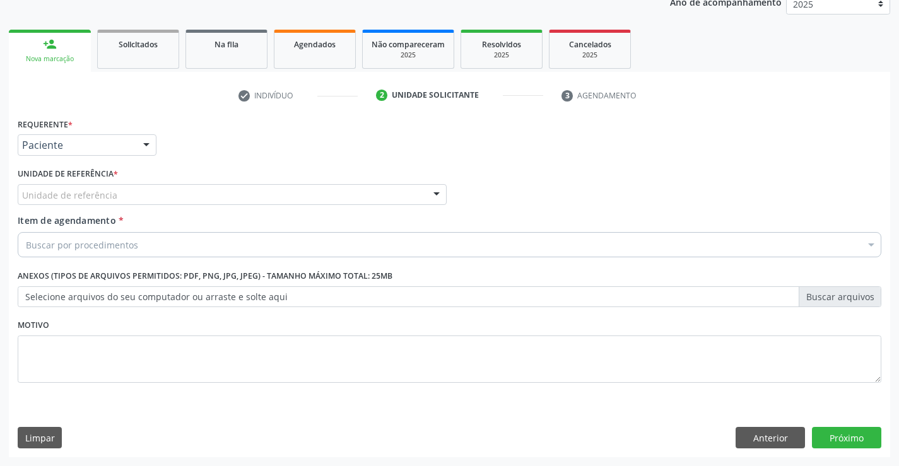
drag, startPoint x: 215, startPoint y: 196, endPoint x: 220, endPoint y: 227, distance: 31.4
click at [215, 198] on div "Unidade de referência" at bounding box center [232, 194] width 429 height 21
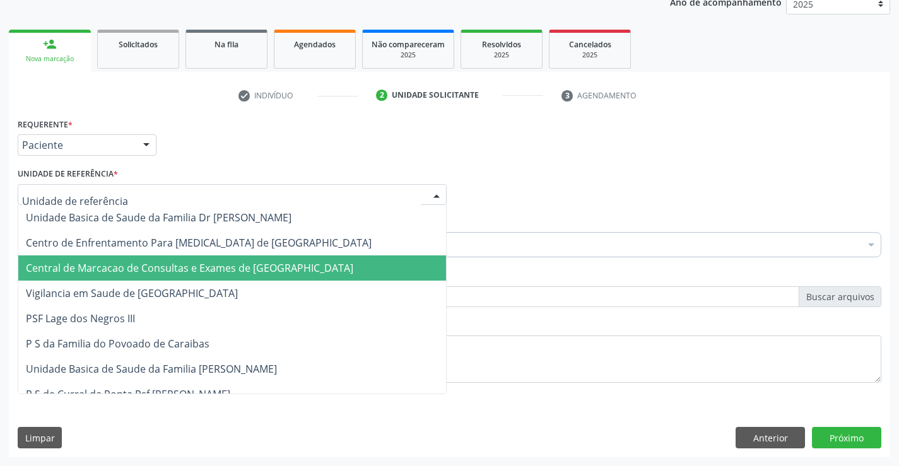
click at [220, 263] on span "Central de Marcacao de Consultas e Exames de [GEOGRAPHIC_DATA]" at bounding box center [190, 268] width 328 height 14
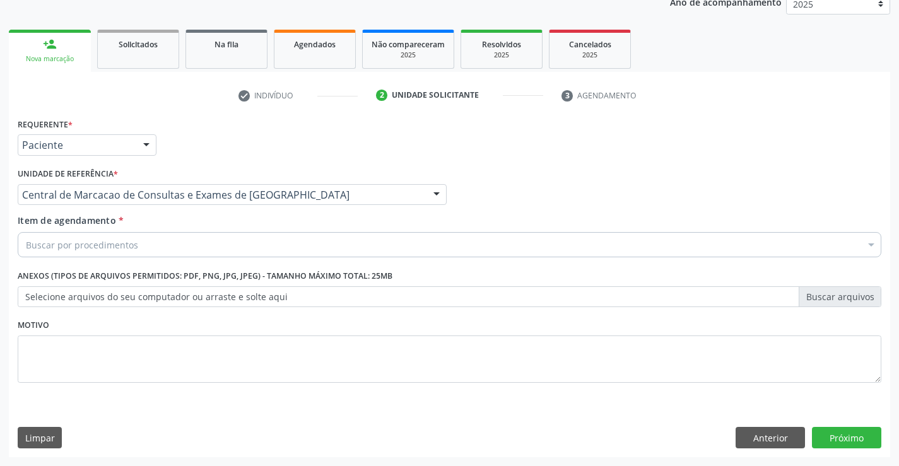
click at [302, 236] on div "Buscar por procedimentos" at bounding box center [450, 244] width 864 height 25
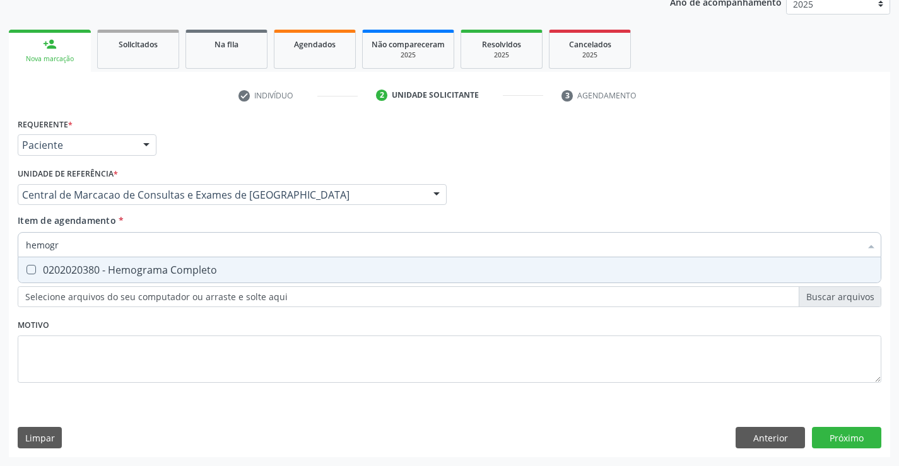
type input "hemogra"
click at [251, 278] on span "0202020380 - Hemograma Completo" at bounding box center [449, 270] width 863 height 25
checkbox Completo "true"
click at [198, 249] on input "hemogra" at bounding box center [443, 244] width 835 height 25
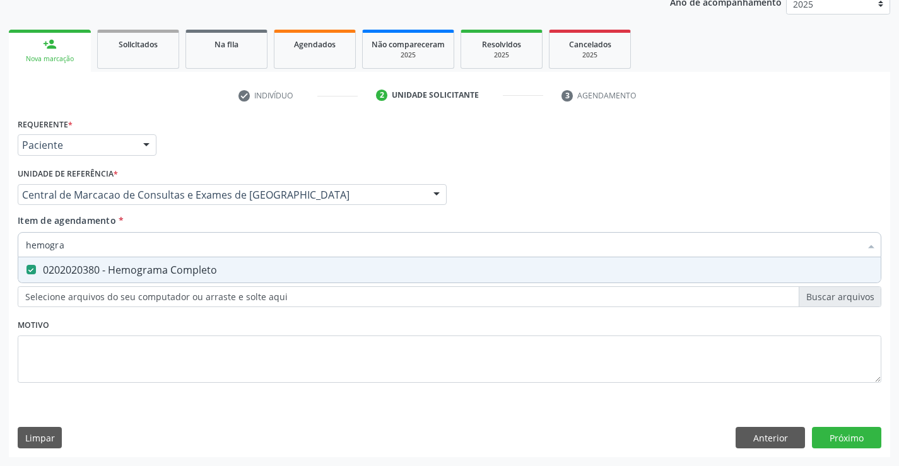
click at [198, 249] on input "hemogra" at bounding box center [443, 244] width 835 height 25
type input "gl"
checkbox Completo "false"
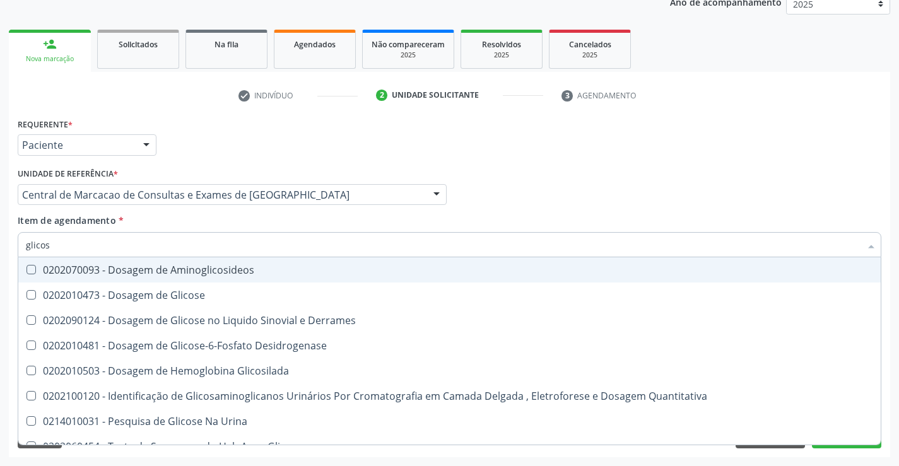
type input "glicose"
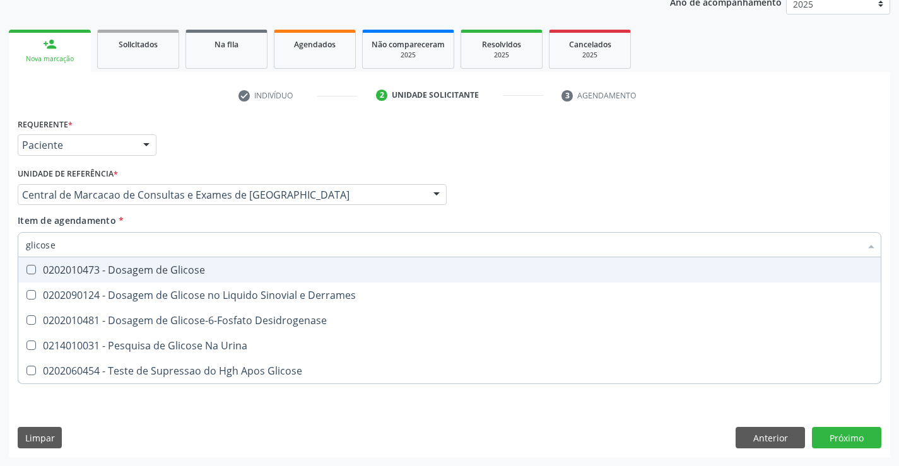
click at [219, 275] on div "0202010473 - Dosagem de Glicose" at bounding box center [450, 270] width 848 height 10
checkbox Glicose "true"
click at [226, 247] on input "glicose" at bounding box center [443, 244] width 835 height 25
type input "t"
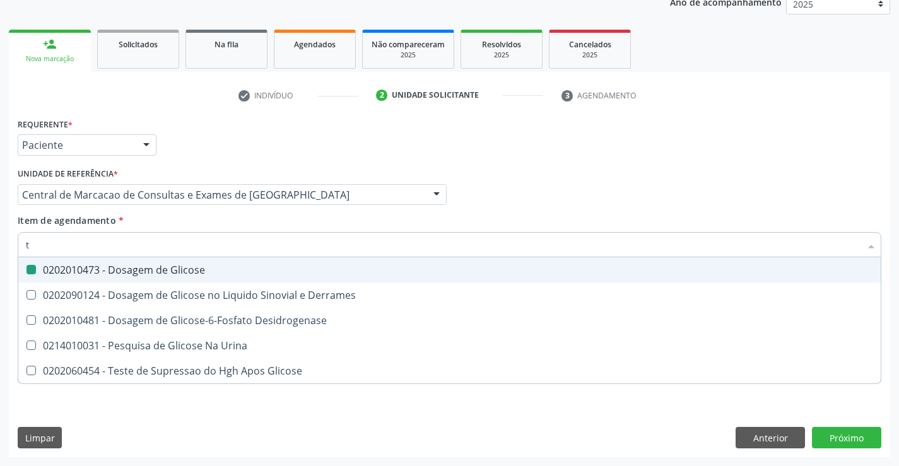
checkbox Glicose "false"
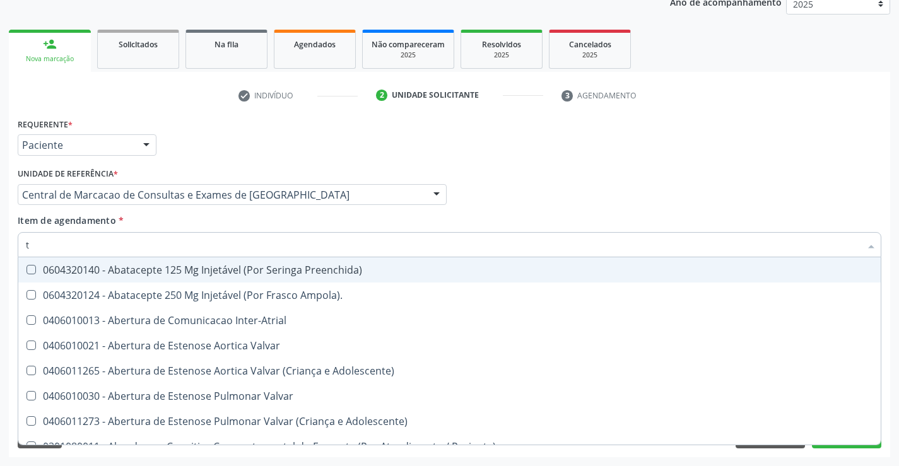
type input "tg"
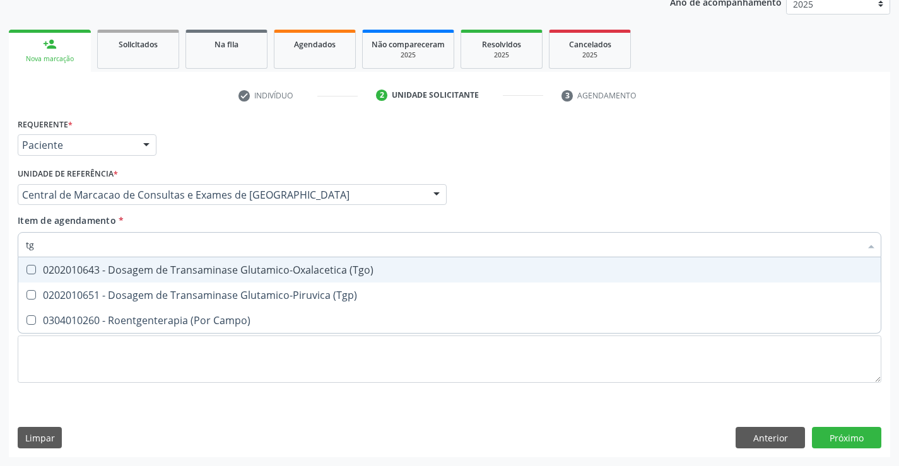
click at [219, 273] on div "0202010643 - Dosagem de Transaminase Glutamico-Oxalacetica (Tgo)" at bounding box center [450, 270] width 848 height 10
checkbox \(Tgo\) "true"
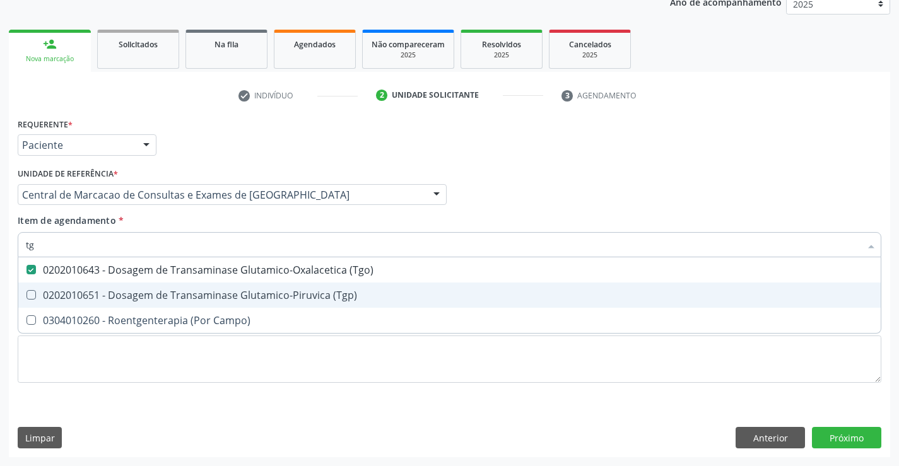
drag, startPoint x: 218, startPoint y: 297, endPoint x: 224, endPoint y: 254, distance: 43.4
click at [217, 294] on div "0202010651 - Dosagem de Transaminase Glutamico-Piruvica (Tgp)" at bounding box center [450, 295] width 848 height 10
checkbox \(Tgp\) "true"
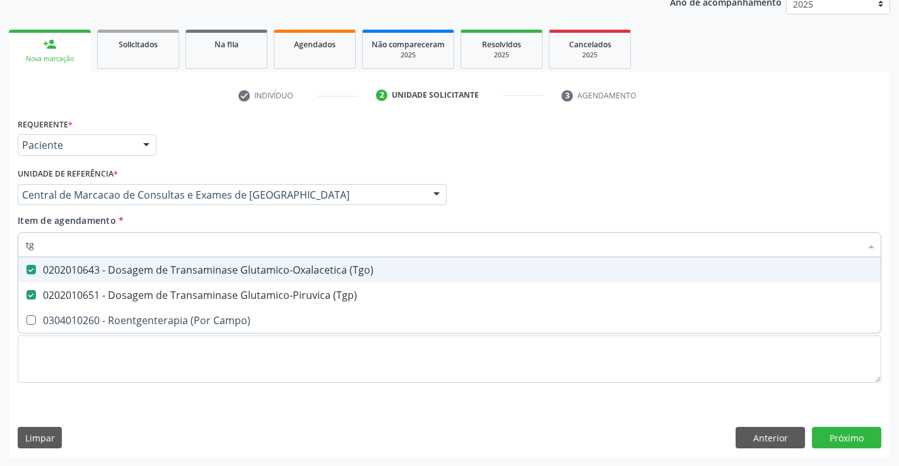
click at [229, 247] on input "tg" at bounding box center [443, 244] width 835 height 25
type input "u"
checkbox \(Tgo\) "false"
checkbox \(Tgp\) "false"
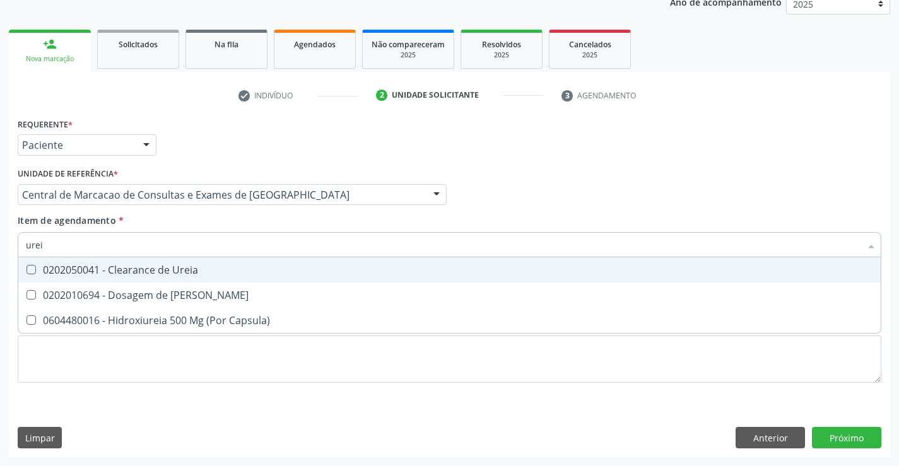
type input "ureia"
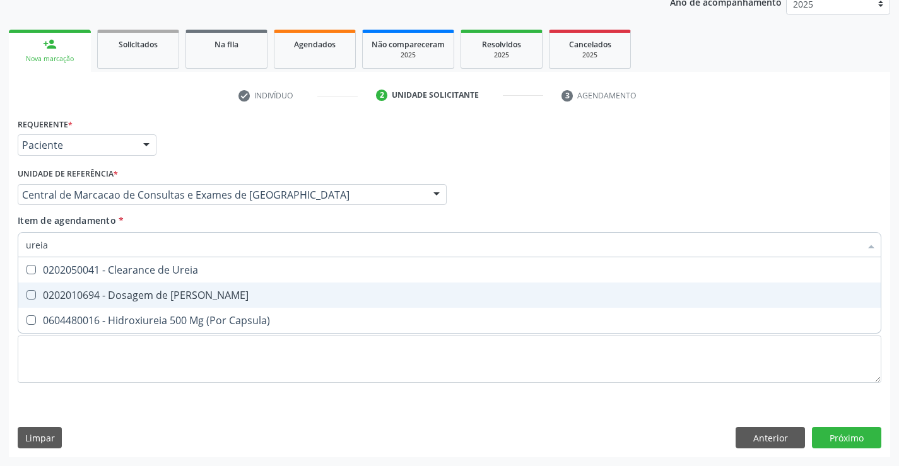
click at [146, 300] on div "0202010694 - Dosagem de [PERSON_NAME]" at bounding box center [450, 295] width 848 height 10
checkbox Ureia "true"
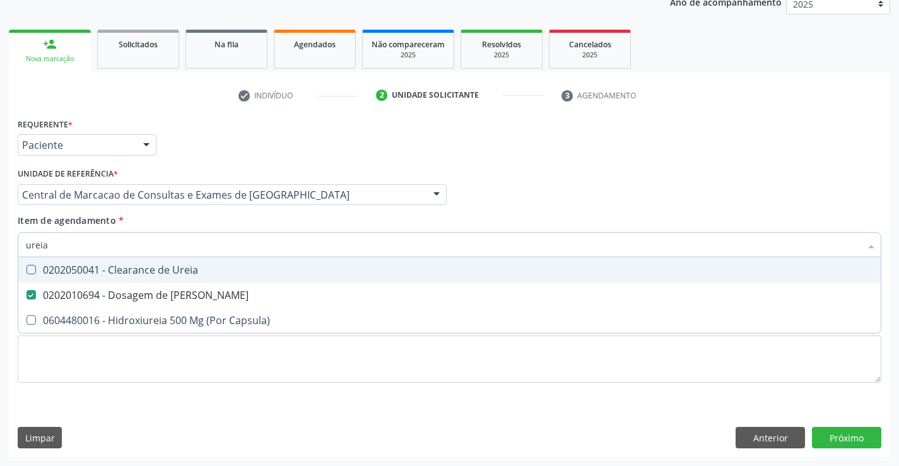
click at [142, 242] on input "ureia" at bounding box center [443, 244] width 835 height 25
type input "c"
checkbox Ureia "false"
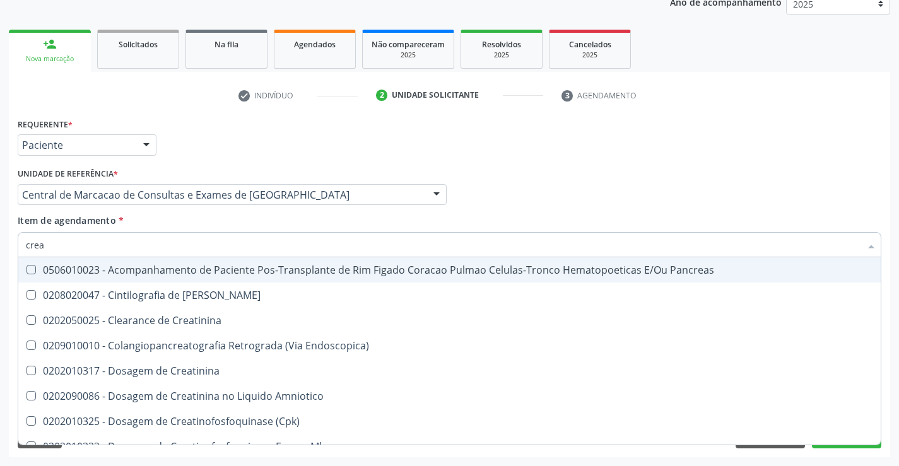
type input "creat"
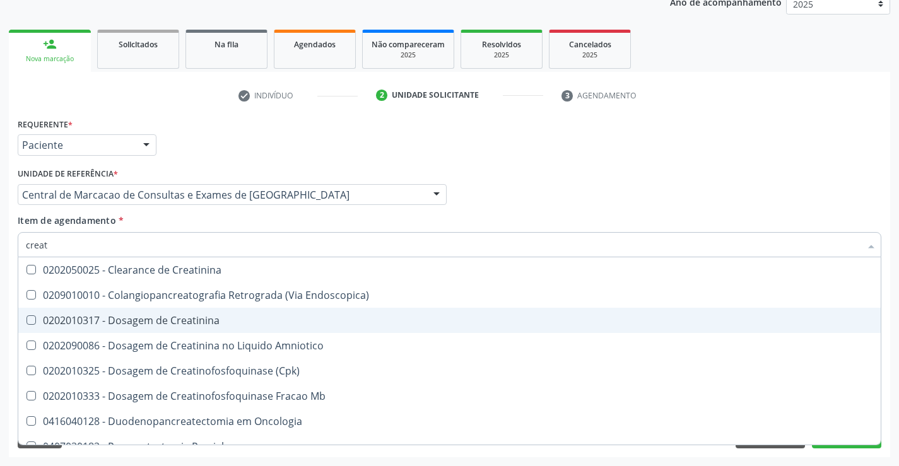
click at [158, 317] on div "0202010317 - Dosagem de Creatinina" at bounding box center [450, 321] width 848 height 10
checkbox Creatinina "true"
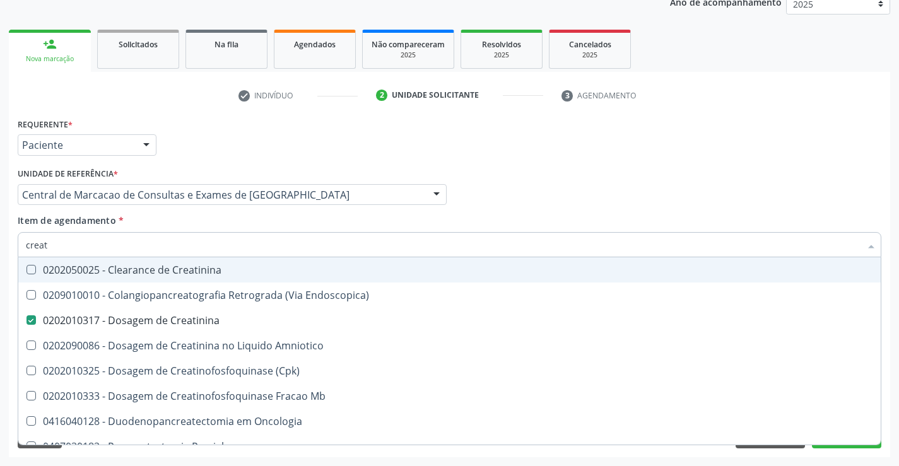
click at [160, 244] on input "creat" at bounding box center [443, 244] width 835 height 25
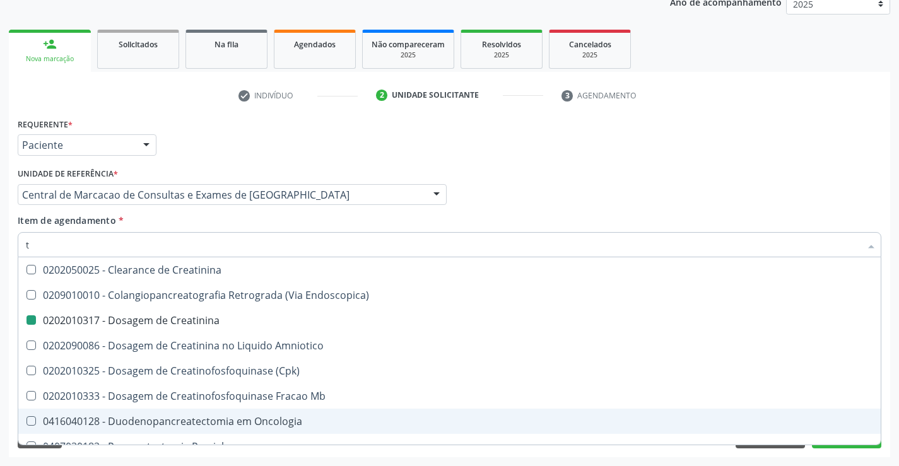
type input "tr"
checkbox Creatinina "false"
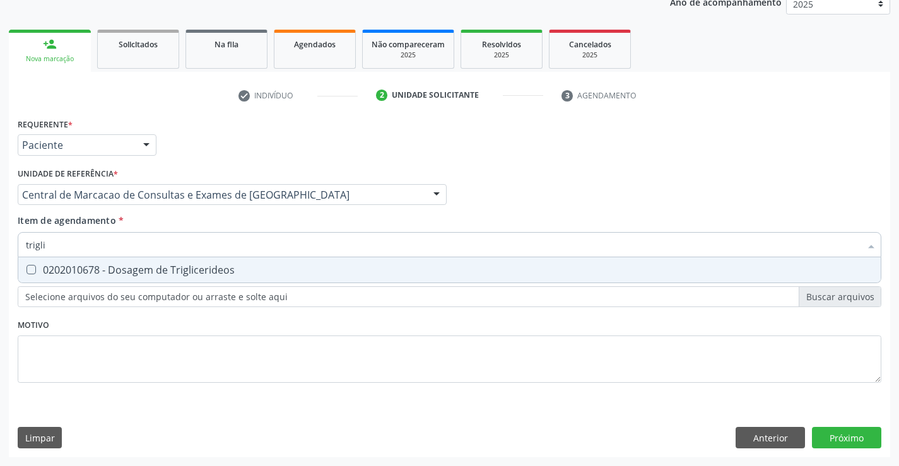
type input "triglic"
click at [352, 272] on div "0202010678 - Dosagem de Triglicerideos" at bounding box center [450, 270] width 848 height 10
checkbox Triglicerideos "true"
click at [369, 242] on input "triglic" at bounding box center [443, 244] width 835 height 25
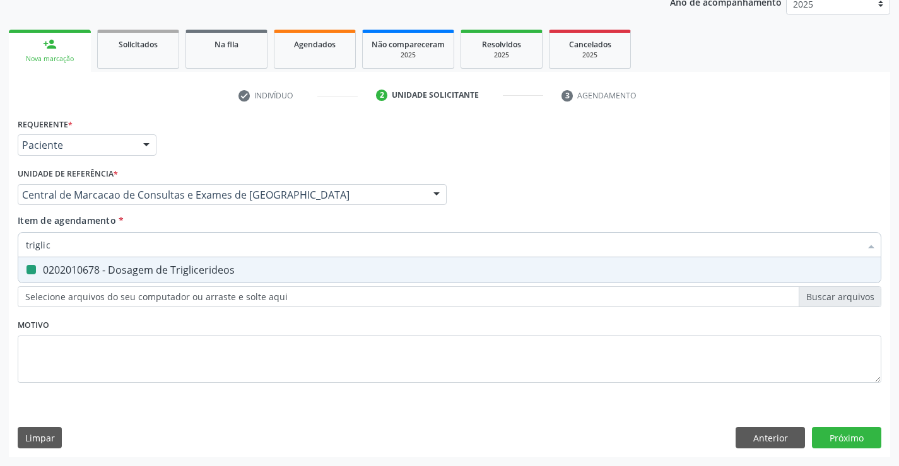
type input "c"
checkbox Triglicerideos "false"
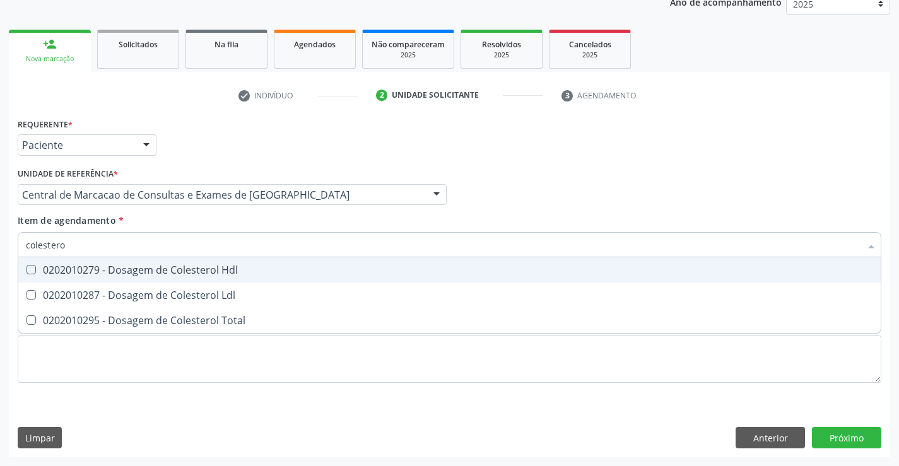
type input "colesterol"
click at [187, 258] on span "0202010279 - Dosagem de Colesterol Hdl" at bounding box center [449, 270] width 863 height 25
checkbox Hdl "true"
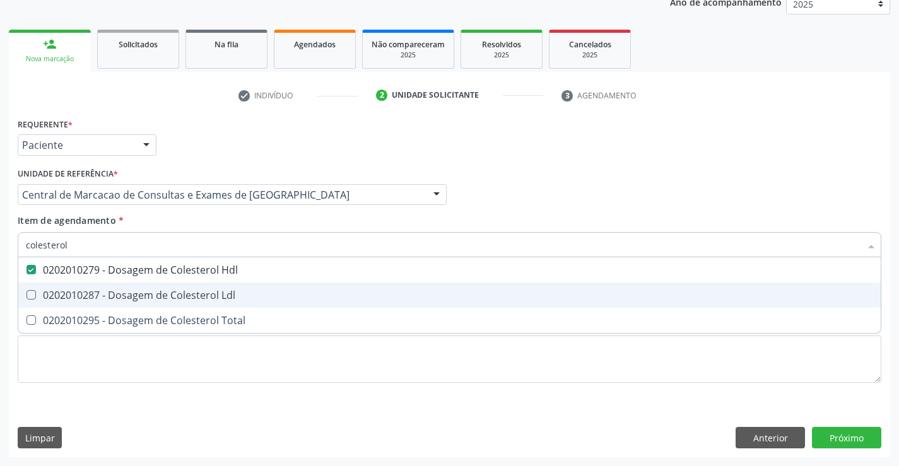
click at [172, 295] on div "0202010287 - Dosagem de Colesterol Ldl" at bounding box center [450, 295] width 848 height 10
checkbox Ldl "true"
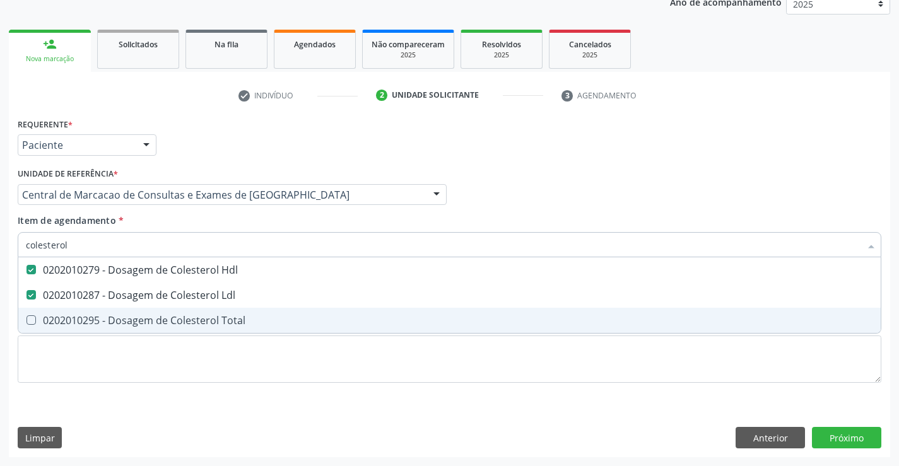
drag, startPoint x: 175, startPoint y: 324, endPoint x: 180, endPoint y: 283, distance: 41.3
click at [177, 321] on div "0202010295 - Dosagem de Colesterol Total" at bounding box center [450, 321] width 848 height 10
checkbox Total "true"
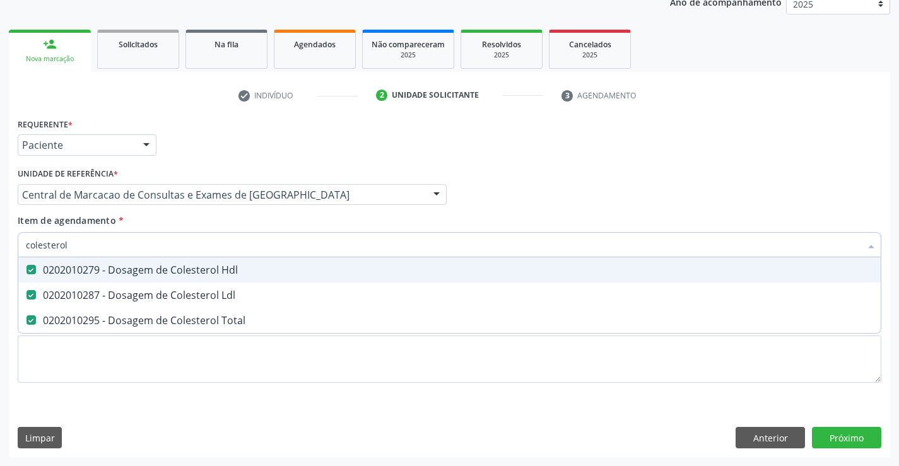
click at [177, 244] on input "colesterol" at bounding box center [443, 244] width 835 height 25
type input "u"
checkbox Hdl "false"
checkbox Ldl "false"
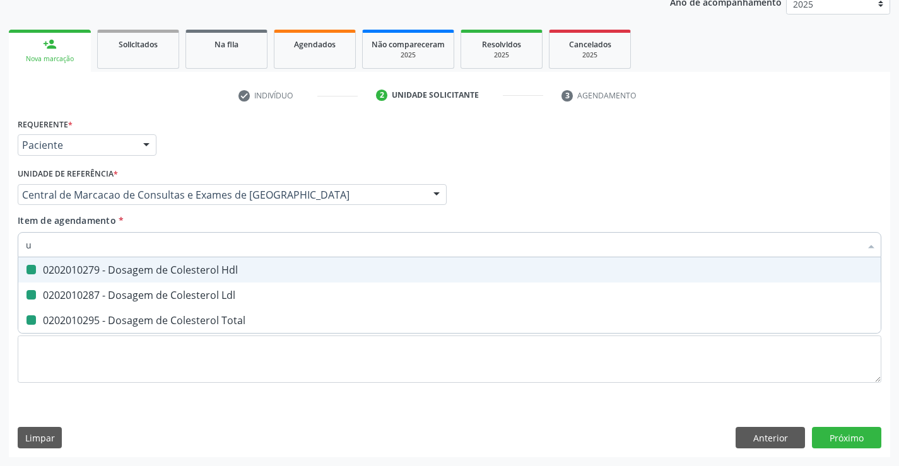
checkbox Total "false"
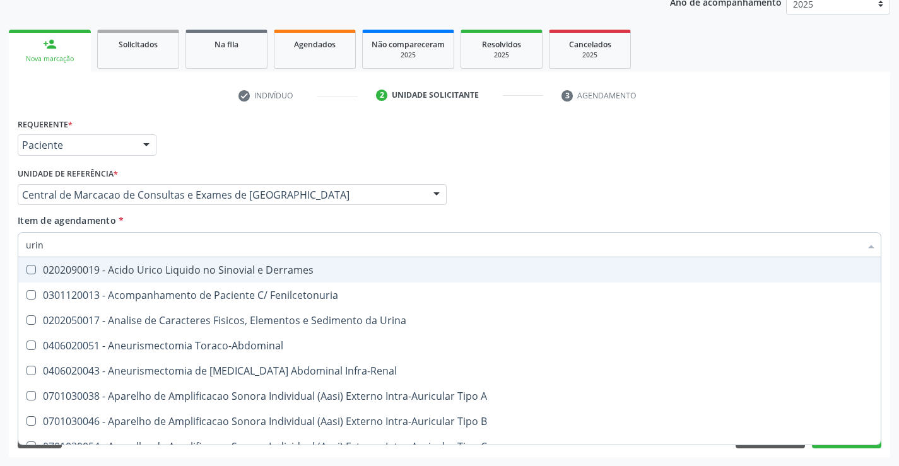
type input "urina"
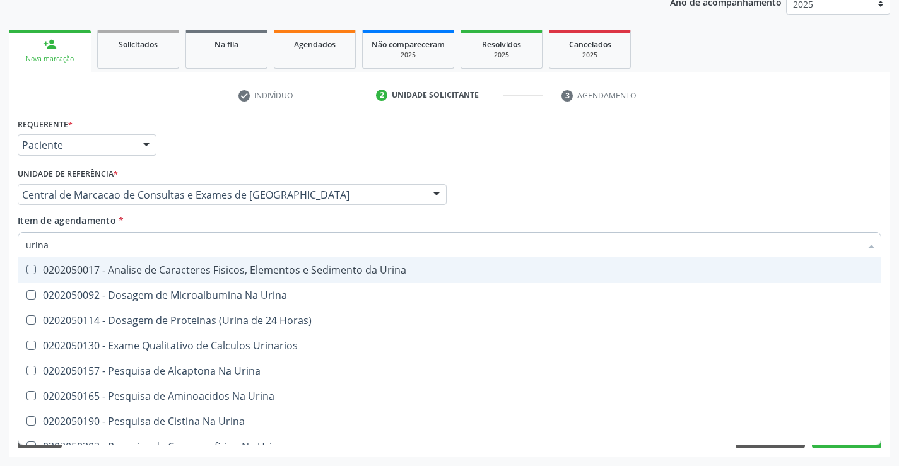
drag, startPoint x: 187, startPoint y: 263, endPoint x: 196, endPoint y: 237, distance: 27.3
click at [187, 263] on span "0202050017 - Analise de Caracteres Fisicos, Elementos e Sedimento da Urina" at bounding box center [449, 270] width 863 height 25
checkbox Urina "true"
click at [197, 237] on input "urina" at bounding box center [443, 244] width 835 height 25
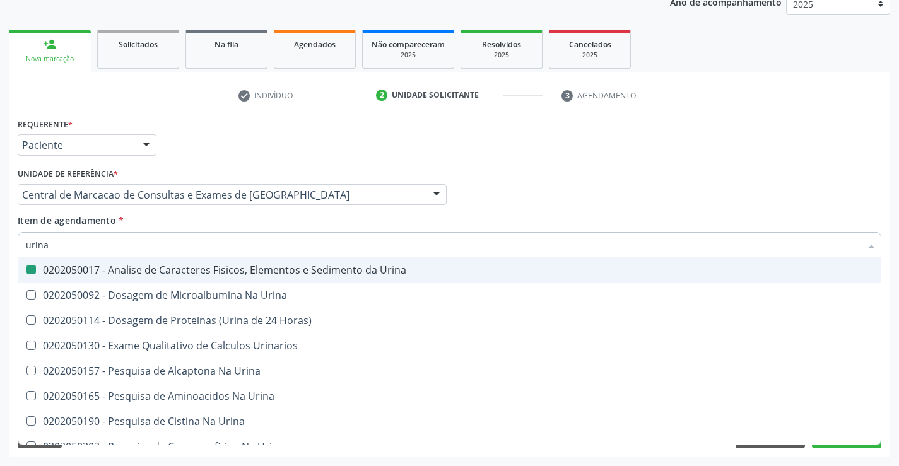
type input "f"
checkbox Urina "false"
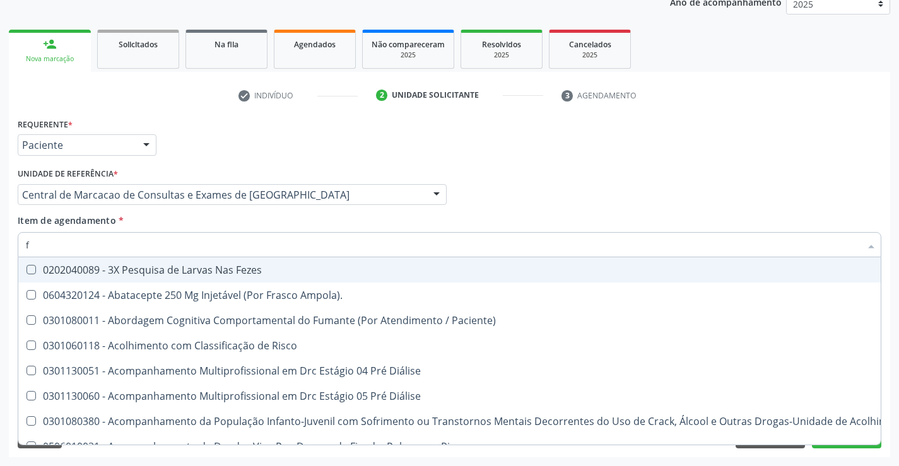
type input "fe"
checkbox Urina "false"
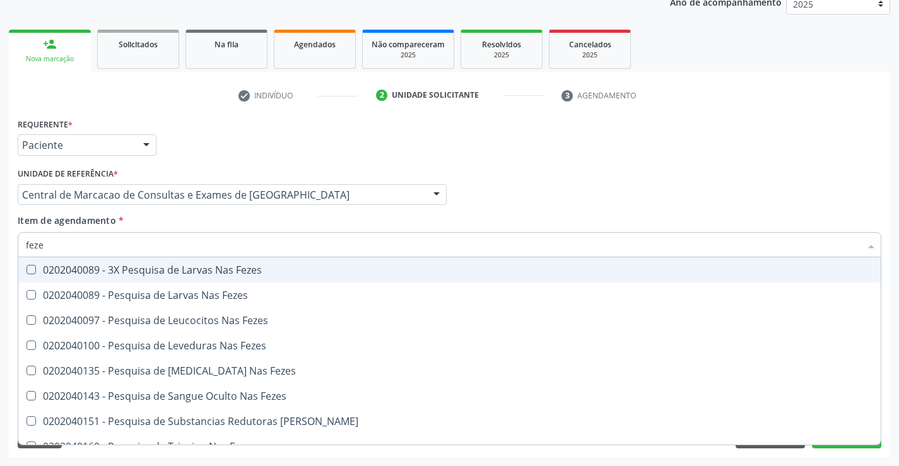
type input "fezes"
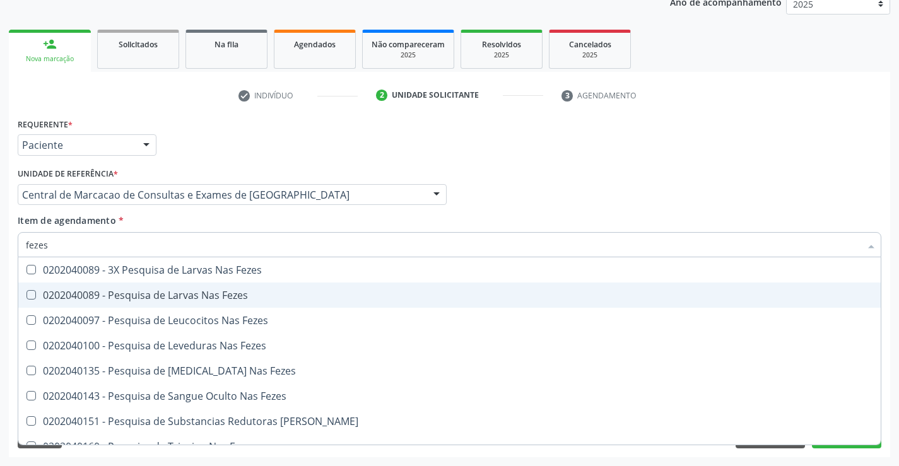
click at [206, 300] on div "0202040089 - Pesquisa de Larvas Nas Fezes" at bounding box center [450, 295] width 848 height 10
checkbox Fezes "true"
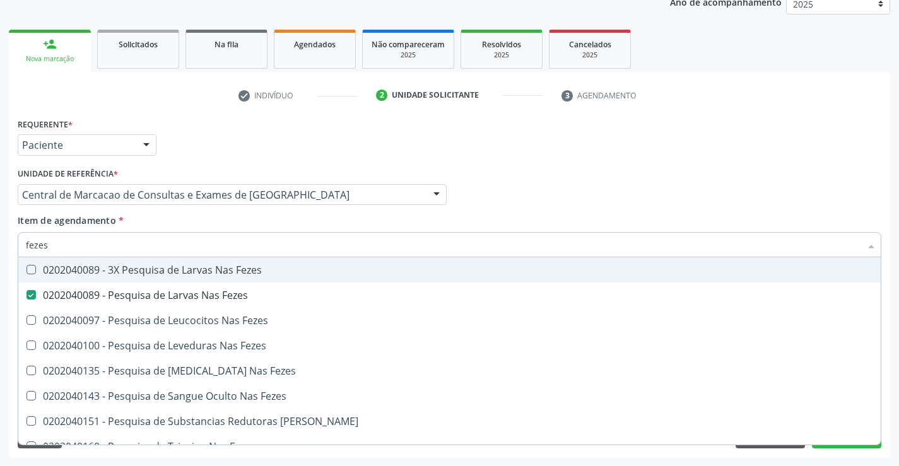
click at [287, 255] on input "fezes" at bounding box center [443, 244] width 835 height 25
type input "am"
checkbox Fezes "false"
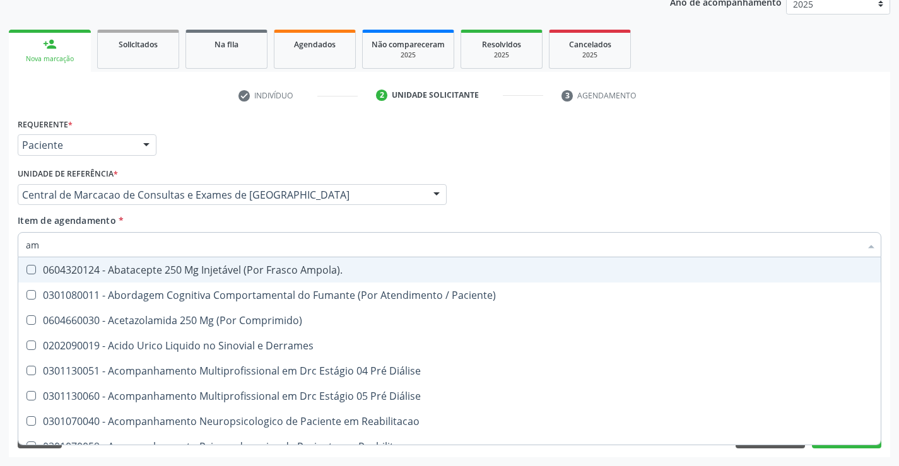
type input "ami"
checkbox Órgãos "true"
checkbox \(Uaa\)\ "true"
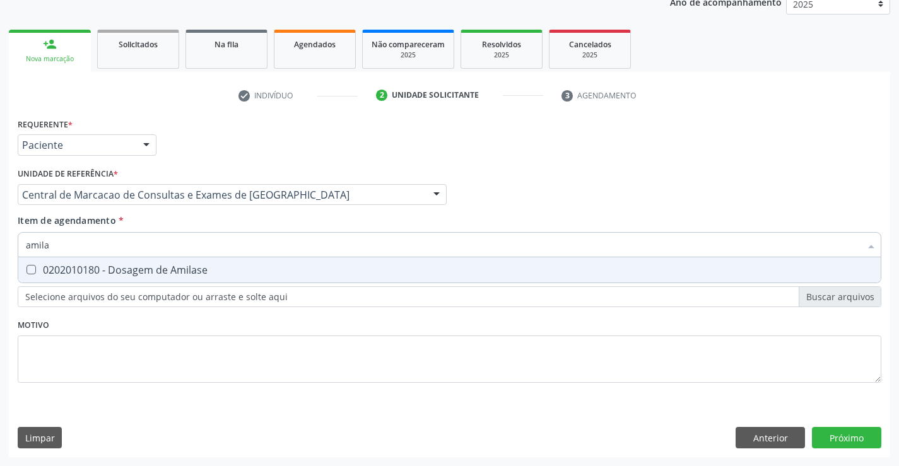
type input "amilas"
click at [293, 273] on div "0202010180 - Dosagem de Amilase" at bounding box center [450, 270] width 848 height 10
checkbox Amilase "true"
click at [308, 234] on input "amilas" at bounding box center [443, 244] width 835 height 25
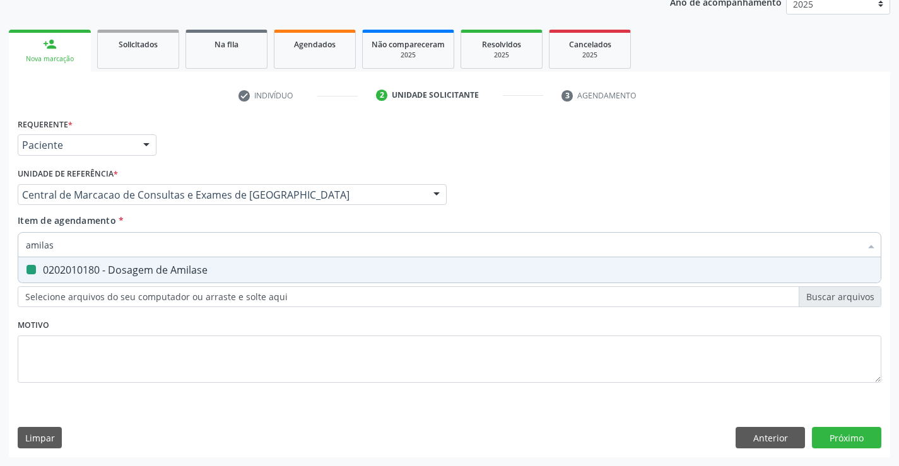
type input "b"
checkbox Amilase "false"
type input "bilirru"
click at [288, 265] on div "0202010201 - Dosagem de Bilirrubina Total e Fracoes" at bounding box center [450, 270] width 848 height 10
checkbox Fracoes "true"
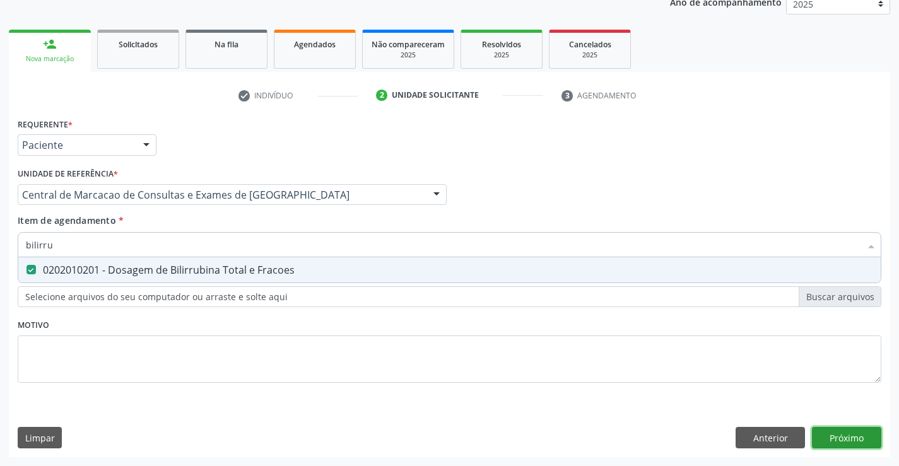
click at [853, 442] on div "Requerente * Paciente Médico(a) Enfermeiro(a) Paciente Nenhum resultado encontr…" at bounding box center [450, 286] width 882 height 343
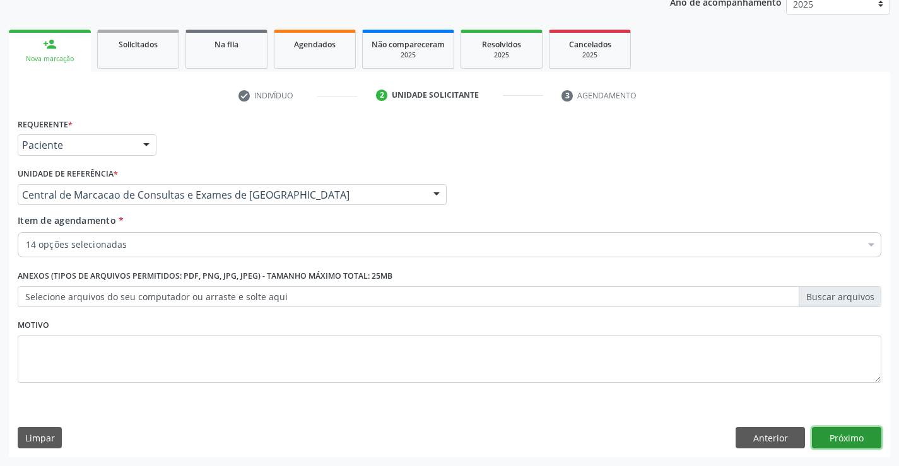
click at [853, 441] on button "Próximo" at bounding box center [846, 437] width 69 height 21
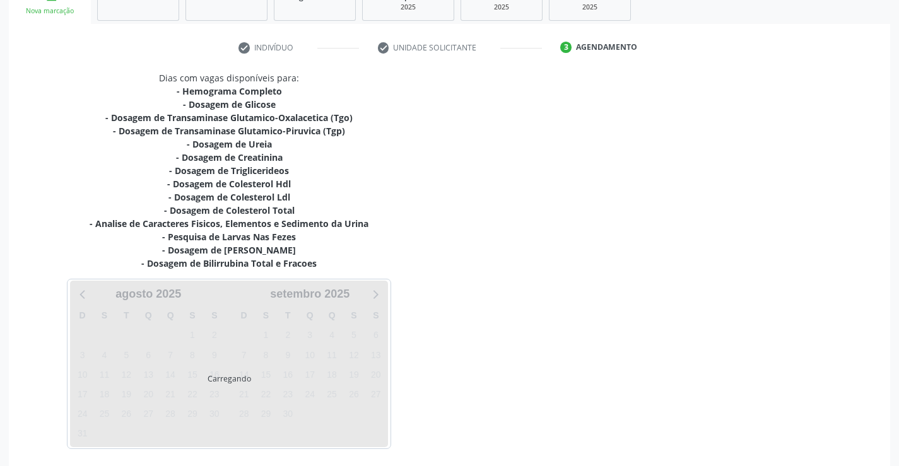
scroll to position [255, 0]
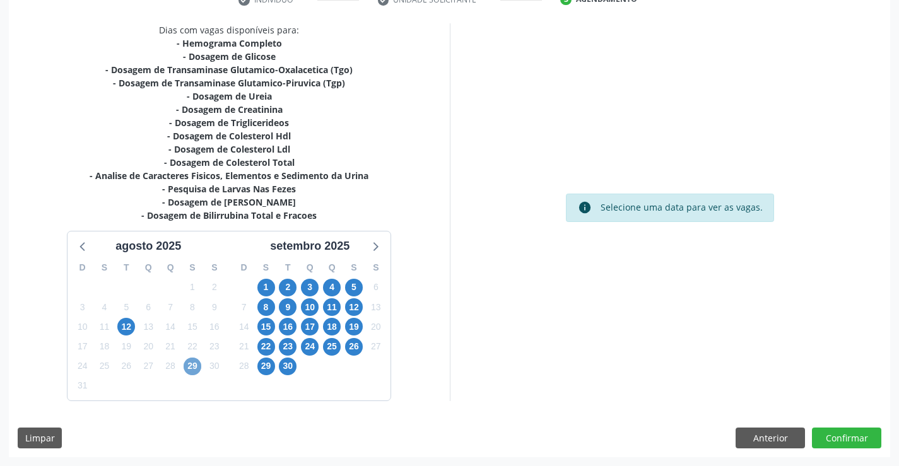
click at [198, 363] on span "29" at bounding box center [193, 367] width 18 height 18
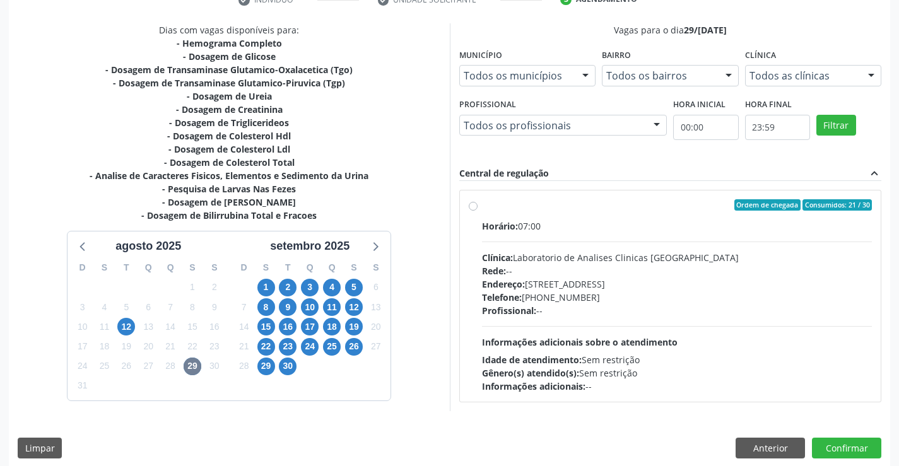
click at [511, 308] on span "Profissional:" at bounding box center [509, 311] width 54 height 12
click at [478, 211] on input "Ordem de chegada Consumidos: 21 / 30 Horário: 07:00 Clínica: Laboratorio de Ana…" at bounding box center [473, 204] width 9 height 11
radio input "true"
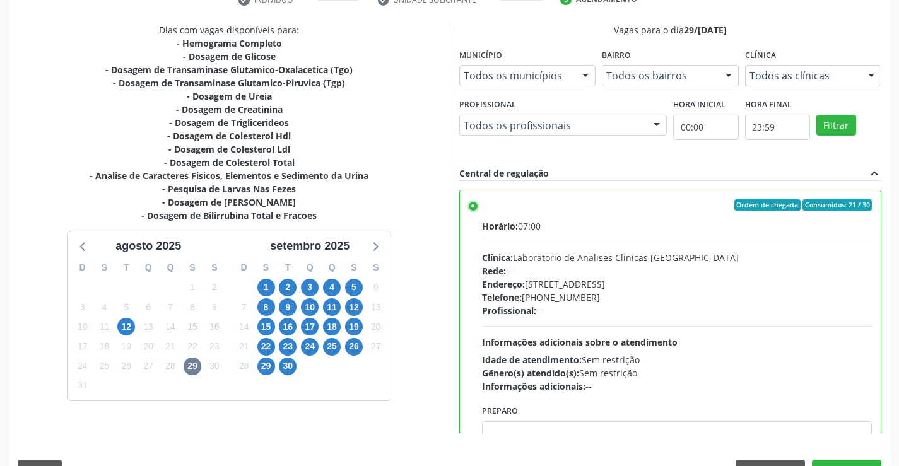
scroll to position [288, 0]
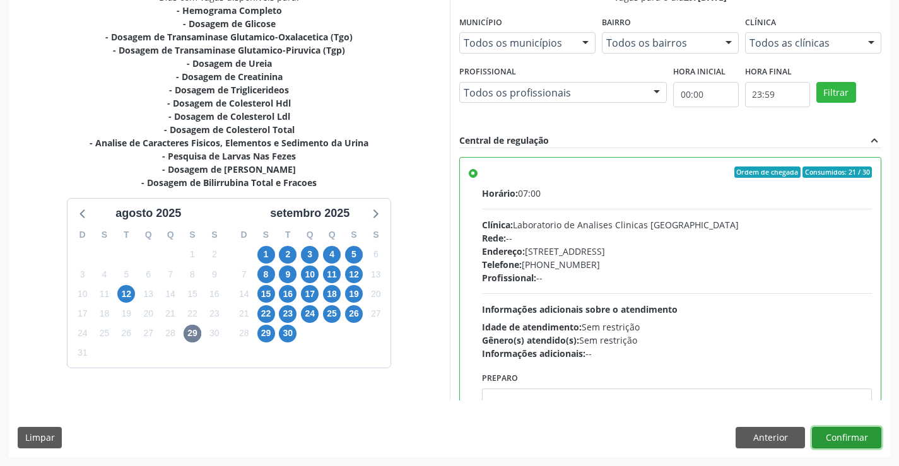
click at [839, 439] on button "Confirmar" at bounding box center [846, 437] width 69 height 21
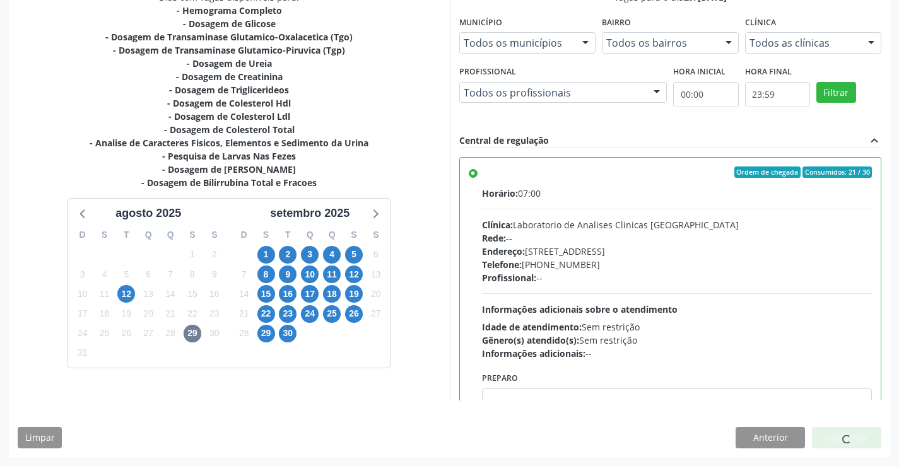
scroll to position [0, 0]
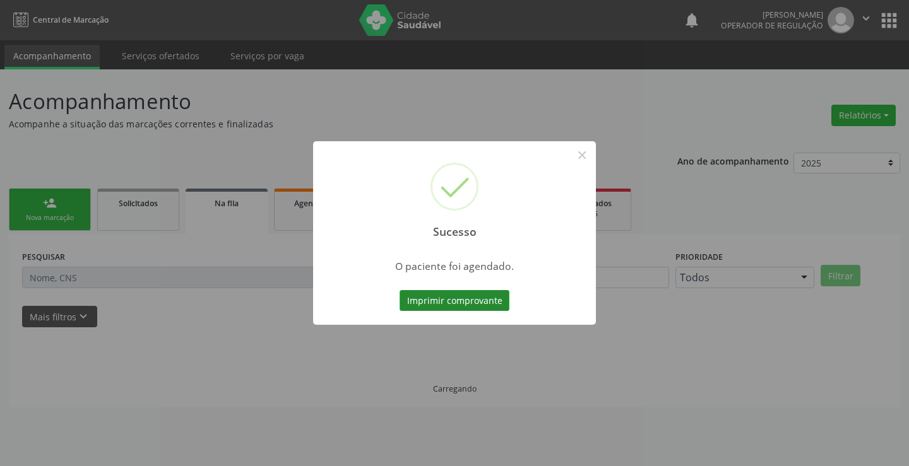
click at [501, 306] on button "Imprimir comprovante" at bounding box center [455, 300] width 110 height 21
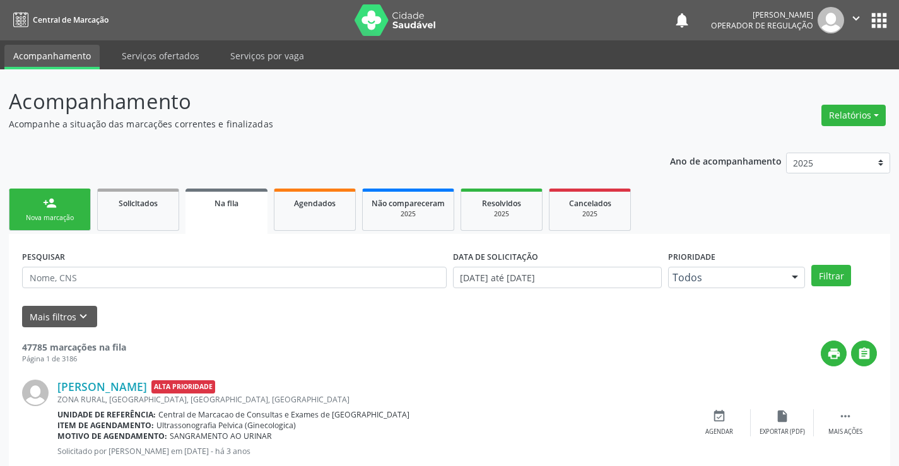
click at [48, 207] on div "person_add" at bounding box center [50, 203] width 14 height 14
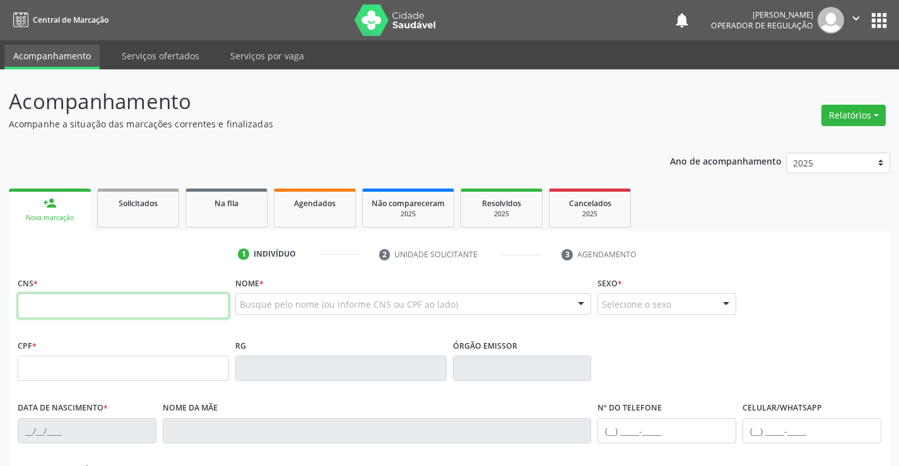
click at [139, 303] on input "text" at bounding box center [123, 306] width 211 height 25
type input "707 6092 3044 1496"
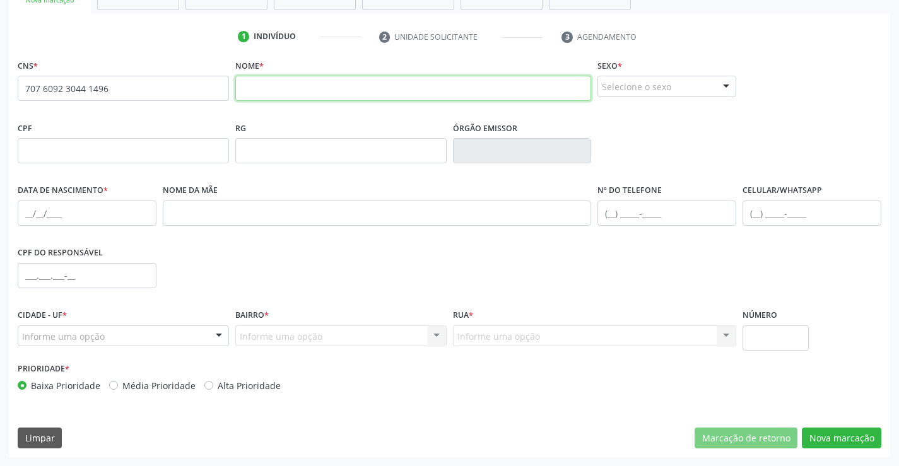
click at [316, 86] on input "text" at bounding box center [413, 88] width 357 height 25
type input "[PERSON_NAME]"
click at [641, 87] on div "Selecione o sexo" at bounding box center [667, 86] width 139 height 21
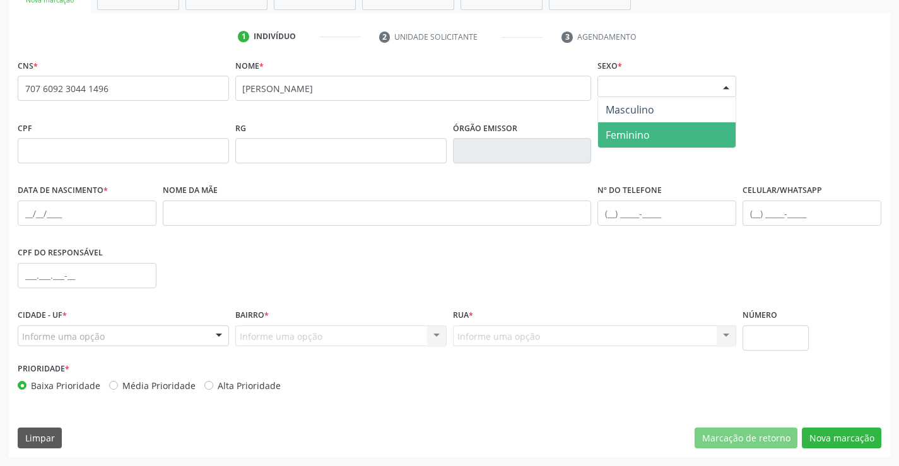
click at [634, 133] on span "Feminino" at bounding box center [628, 135] width 44 height 14
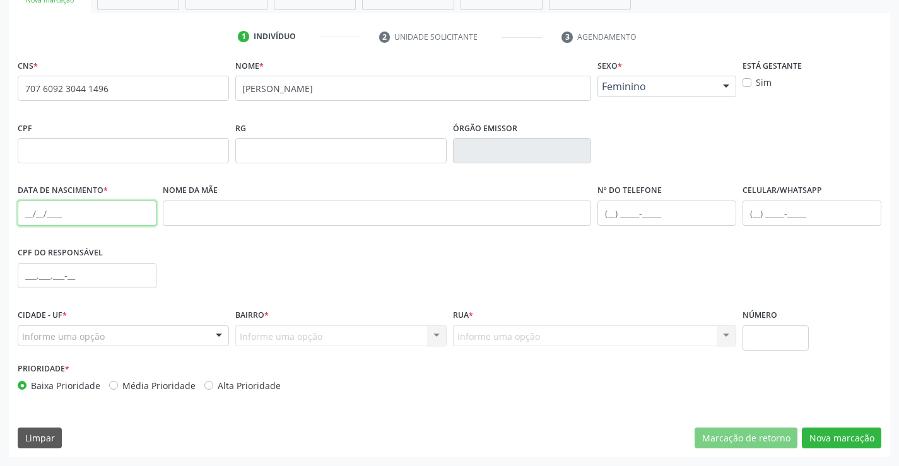
click at [27, 222] on input "text" at bounding box center [87, 213] width 139 height 25
type input "[DATE]"
click at [203, 340] on div at bounding box center [123, 336] width 211 height 21
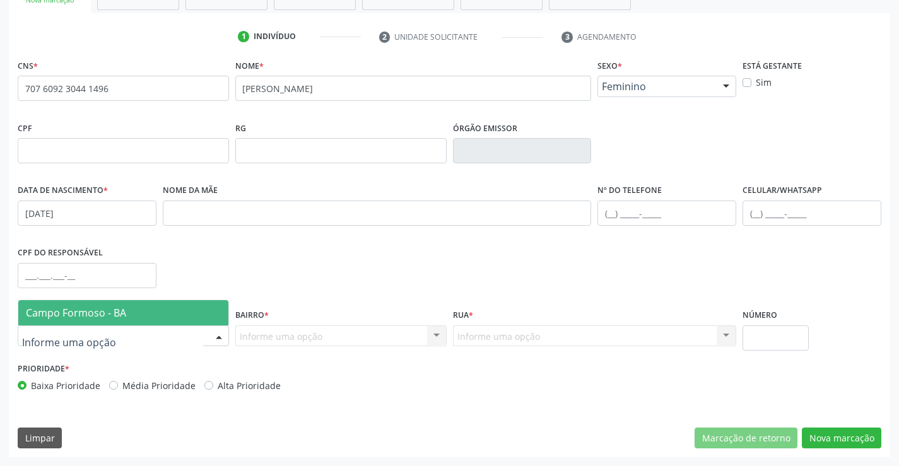
click at [196, 320] on span "Campo Formoso - BA" at bounding box center [123, 312] width 210 height 25
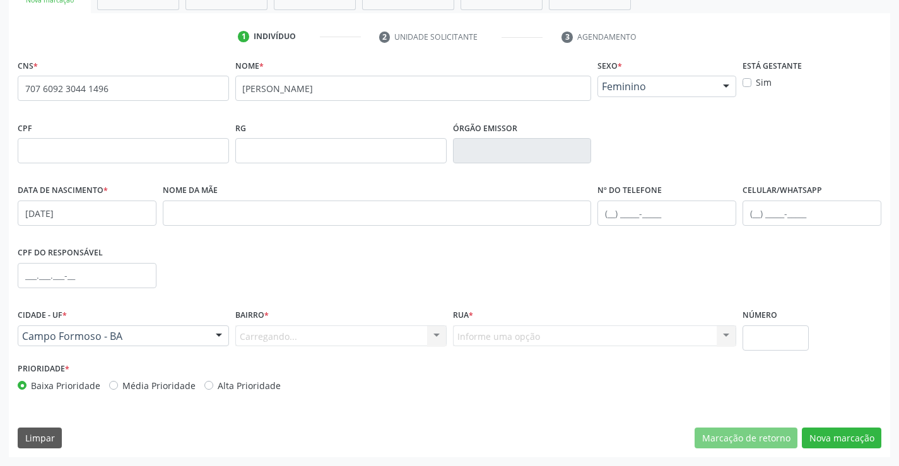
click at [402, 340] on div "Carregando... Nenhum resultado encontrado para: " " Nenhuma opção encontrada. D…" at bounding box center [340, 336] width 211 height 21
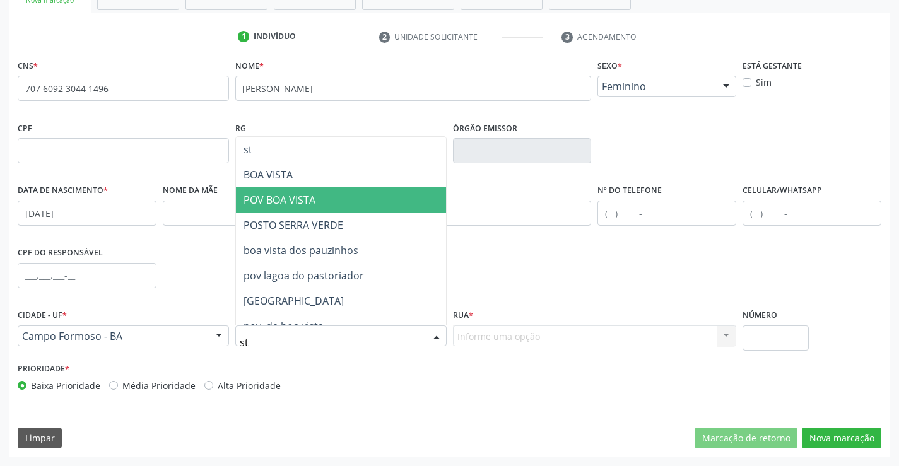
type input "s"
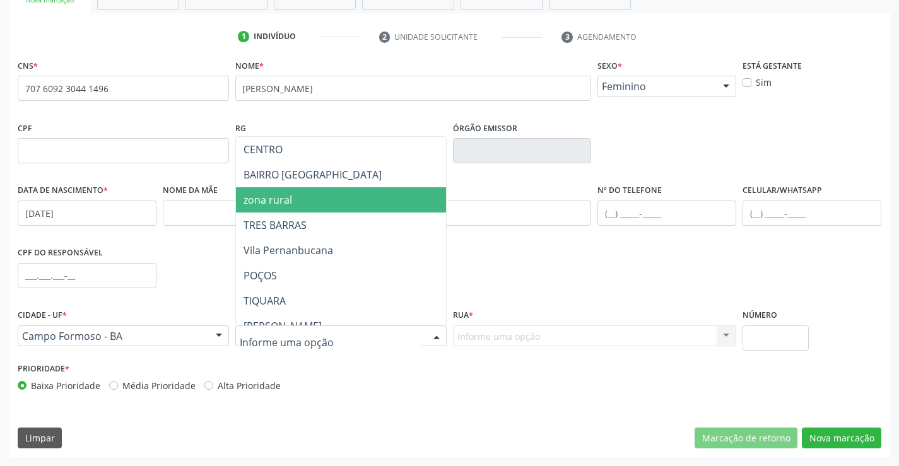
type input "7"
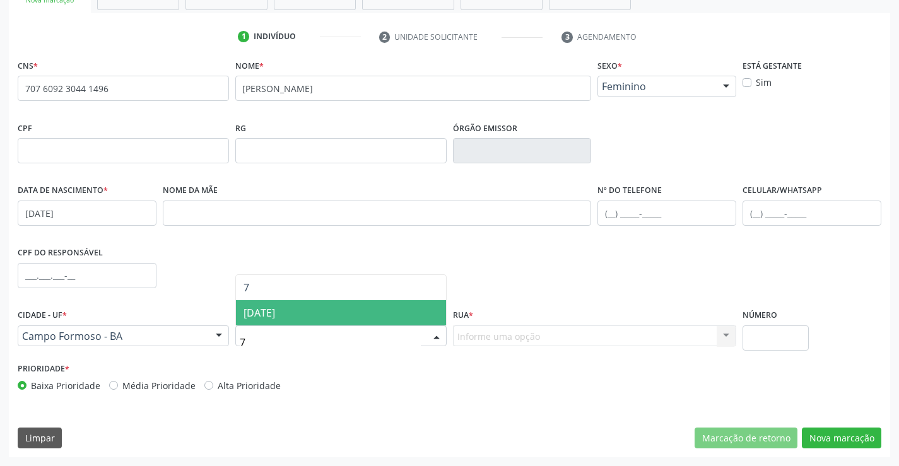
click at [317, 321] on span "[DATE]" at bounding box center [341, 312] width 210 height 25
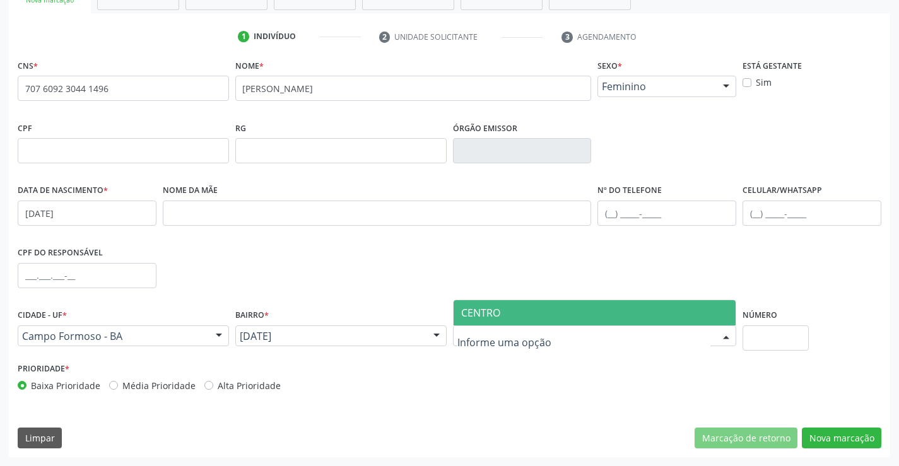
drag, startPoint x: 533, startPoint y: 302, endPoint x: 661, endPoint y: 352, distance: 137.5
click at [534, 302] on span "CENTRO" at bounding box center [595, 312] width 283 height 25
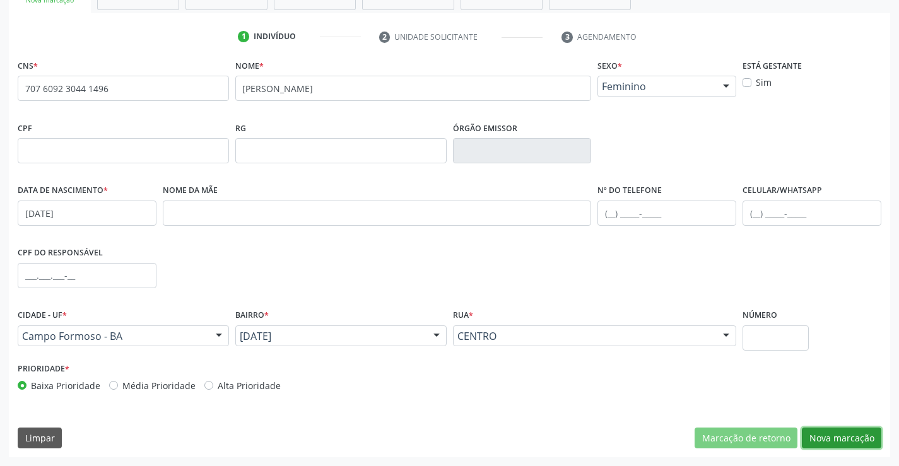
click at [854, 436] on button "Nova marcação" at bounding box center [842, 438] width 80 height 21
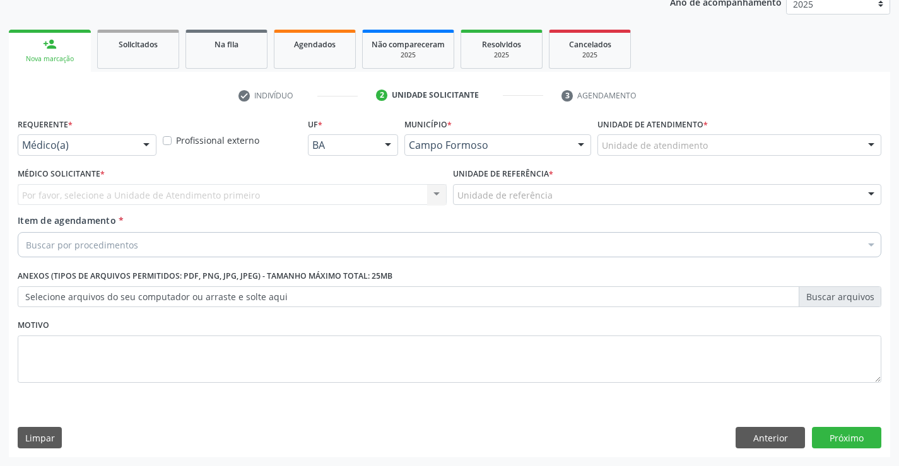
scroll to position [159, 0]
drag, startPoint x: 141, startPoint y: 138, endPoint x: 141, endPoint y: 149, distance: 10.7
click at [141, 141] on div at bounding box center [146, 145] width 19 height 21
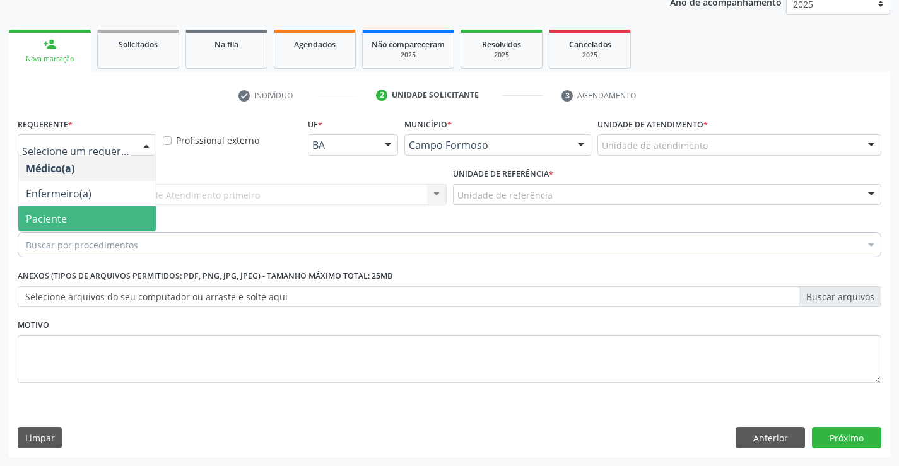
click at [100, 217] on span "Paciente" at bounding box center [87, 218] width 138 height 25
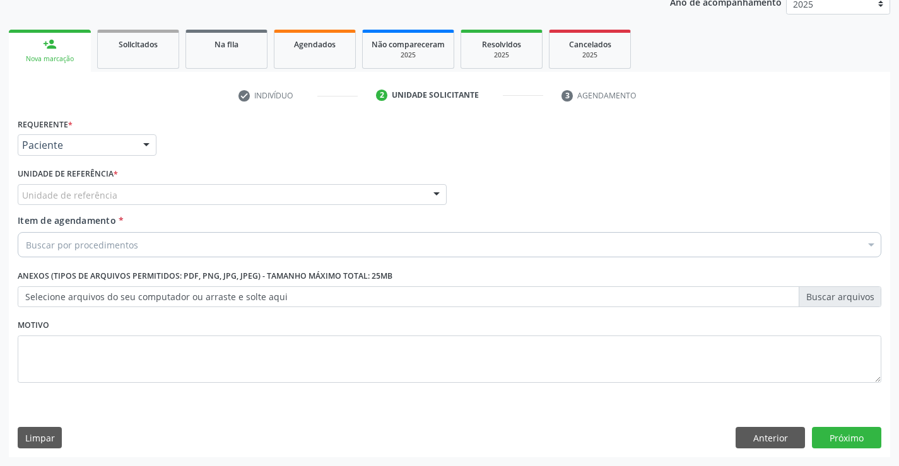
drag, startPoint x: 190, startPoint y: 188, endPoint x: 197, endPoint y: 234, distance: 46.0
click at [191, 189] on div "Unidade de referência" at bounding box center [232, 194] width 429 height 21
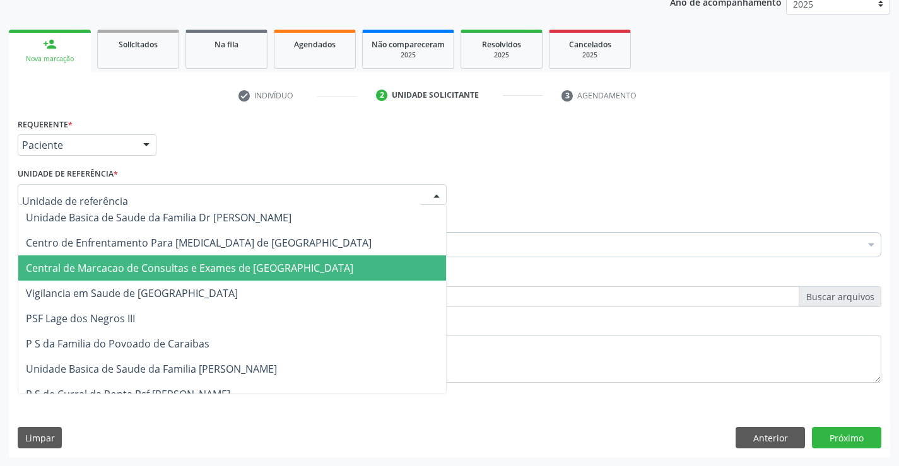
click at [199, 262] on span "Central de Marcacao de Consultas e Exames de [GEOGRAPHIC_DATA]" at bounding box center [190, 268] width 328 height 14
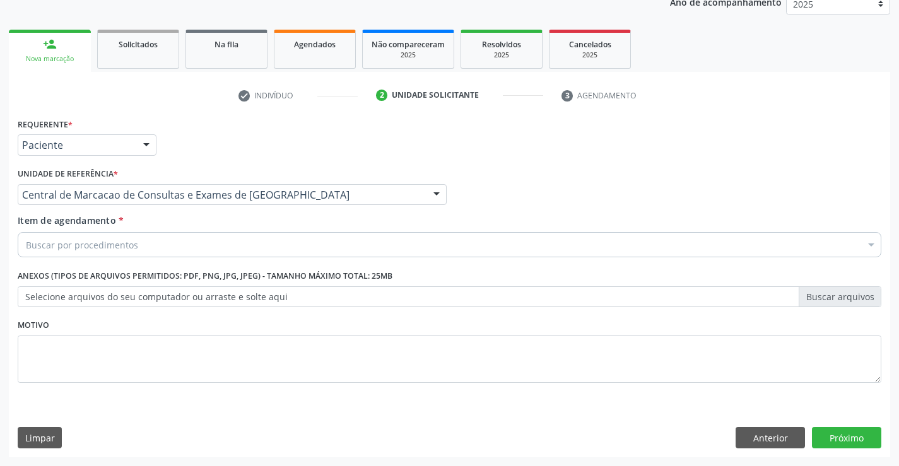
click at [229, 239] on div "Buscar por procedimentos" at bounding box center [450, 244] width 864 height 25
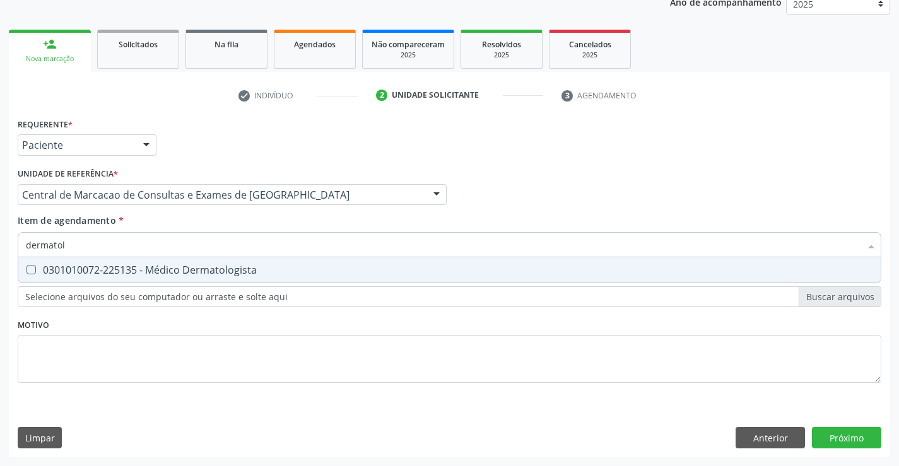
type input "dermatolo"
click at [232, 270] on div "0301010072-225135 - Médico Dermatologista" at bounding box center [450, 270] width 848 height 10
checkbox Dermatologista "true"
click at [237, 244] on input "dermatolo" at bounding box center [443, 244] width 835 height 25
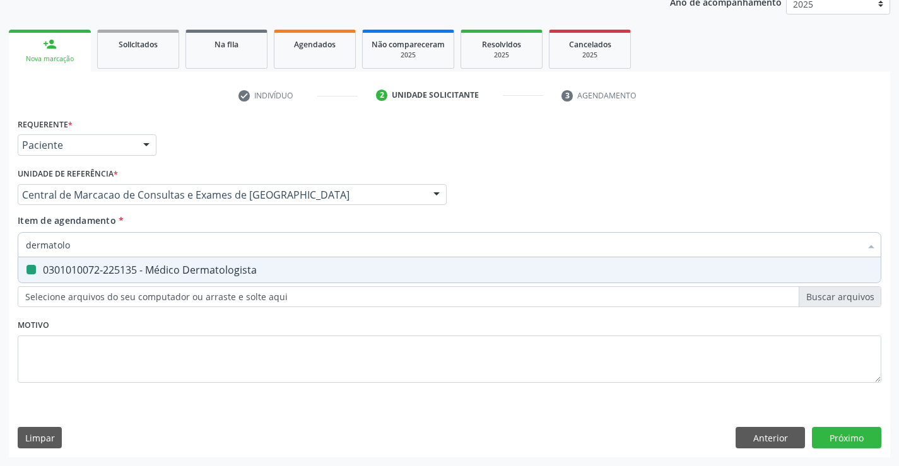
type input "o"
checkbox Dermatologista "false"
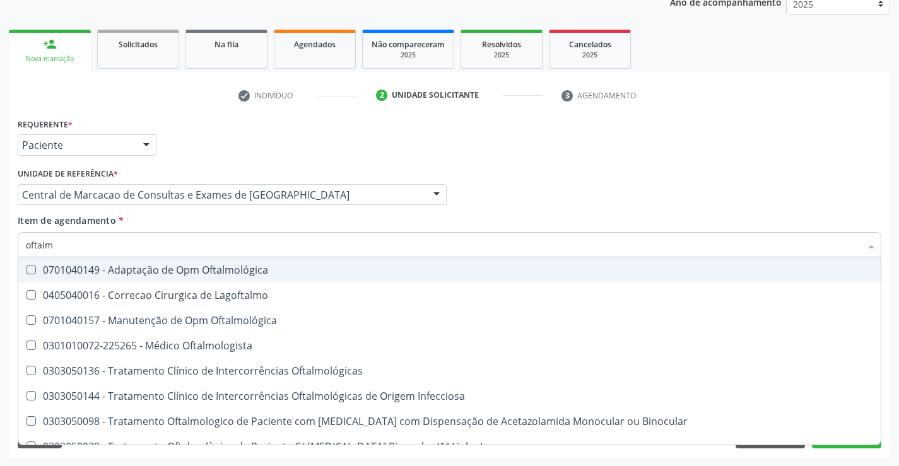
type input "oftalmo"
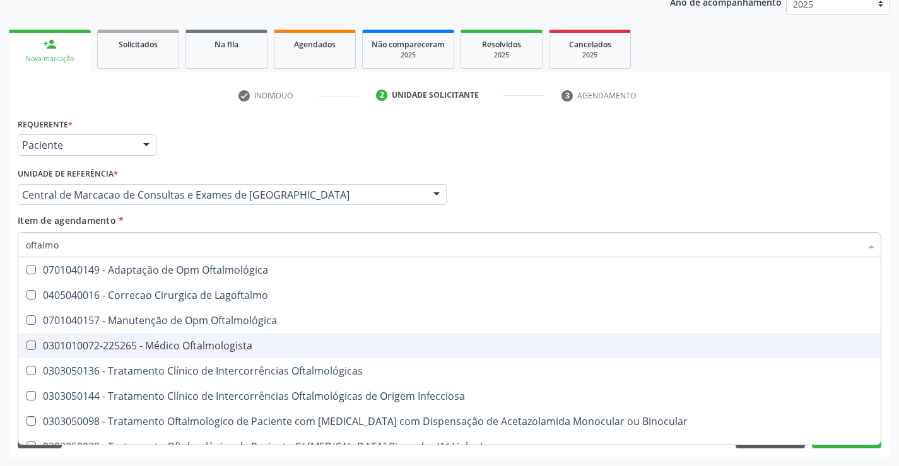
click at [194, 343] on div "0301010072-225265 - Médico Oftalmologista" at bounding box center [450, 346] width 848 height 10
checkbox Oftalmologista "true"
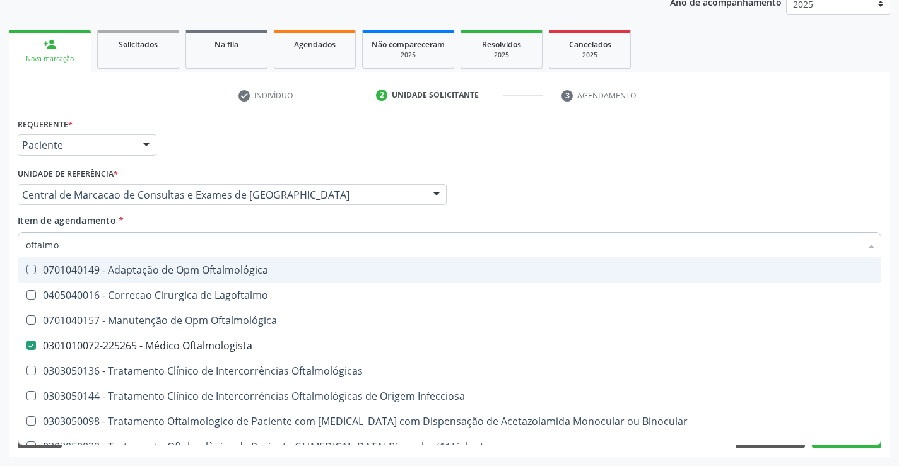
click at [584, 187] on div "Médico Solicitante Por favor, selecione a Unidade de Atendimento primeiro Nenhu…" at bounding box center [450, 189] width 870 height 49
checkbox Lagoftalmo "true"
checkbox Oftalmológica "true"
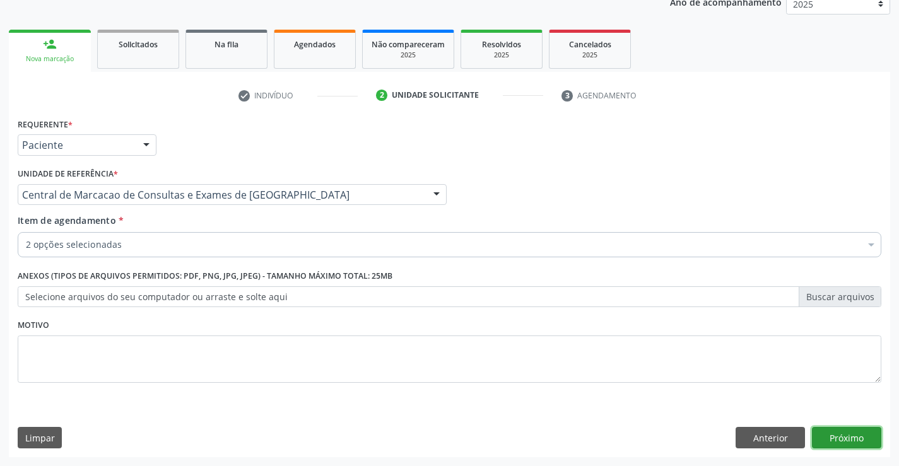
click at [846, 444] on button "Próximo" at bounding box center [846, 437] width 69 height 21
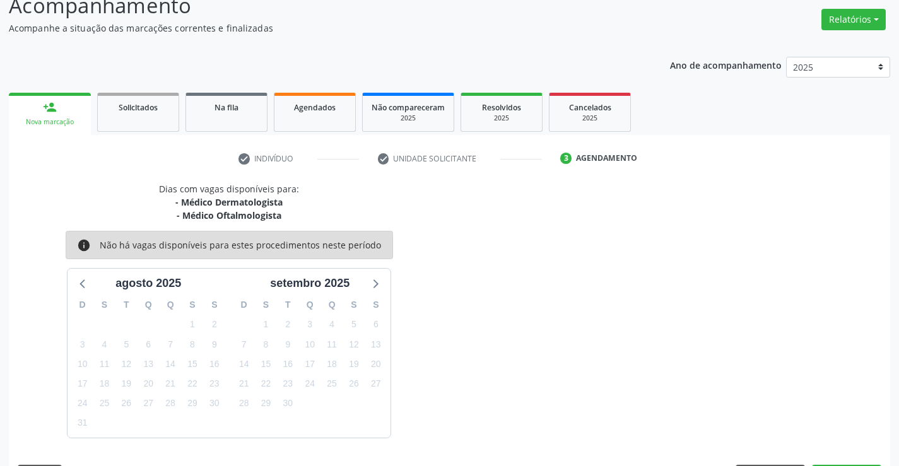
scroll to position [133, 0]
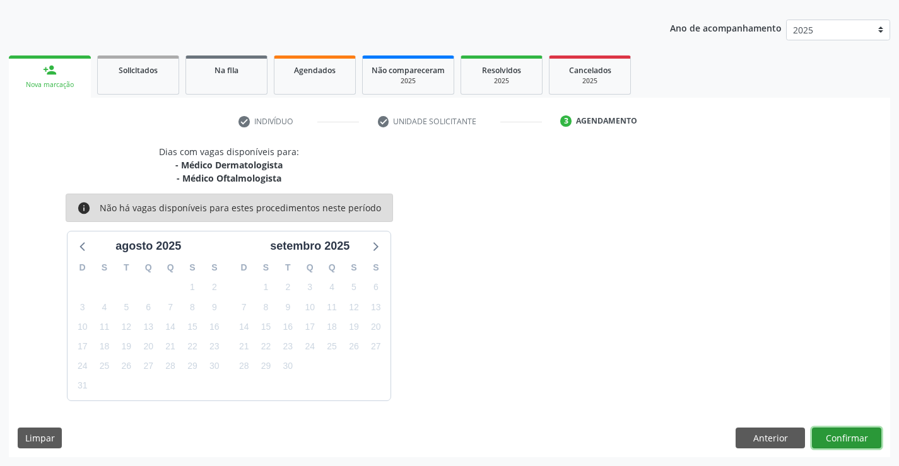
click at [840, 437] on button "Confirmar" at bounding box center [846, 438] width 69 height 21
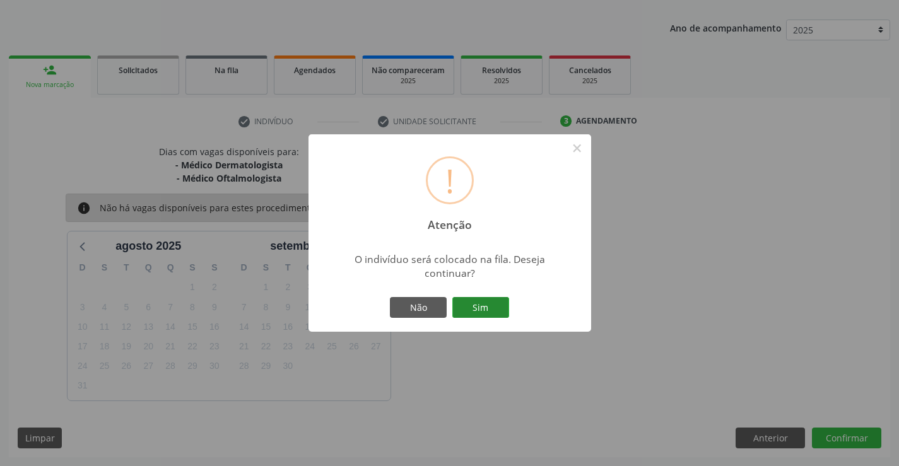
click at [497, 317] on button "Sim" at bounding box center [481, 307] width 57 height 21
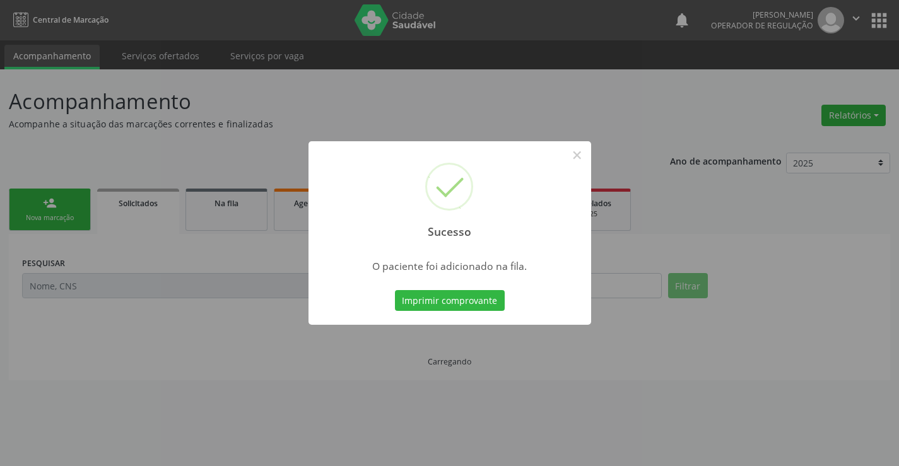
scroll to position [0, 0]
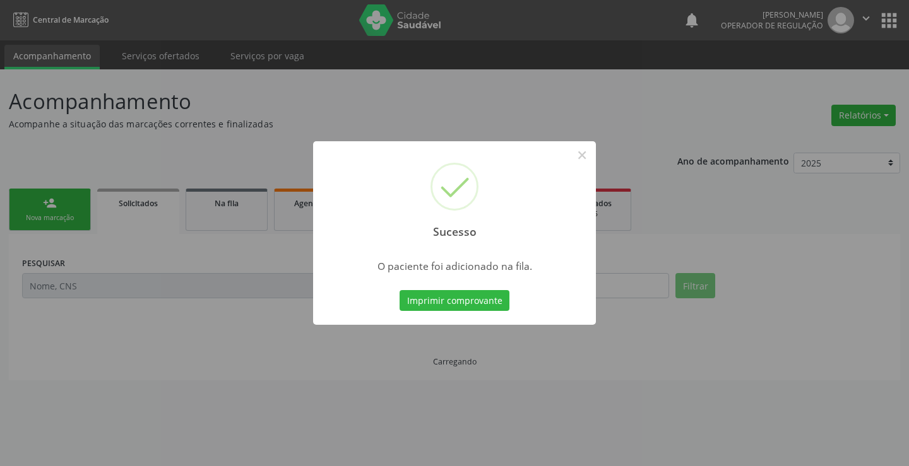
click at [497, 311] on button "Imprimir comprovante" at bounding box center [455, 300] width 110 height 21
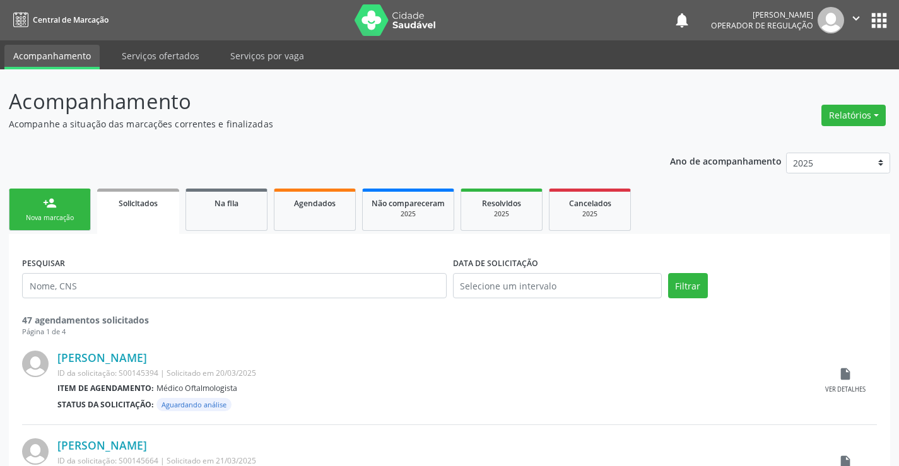
click at [44, 214] on div "Nova marcação" at bounding box center [49, 217] width 63 height 9
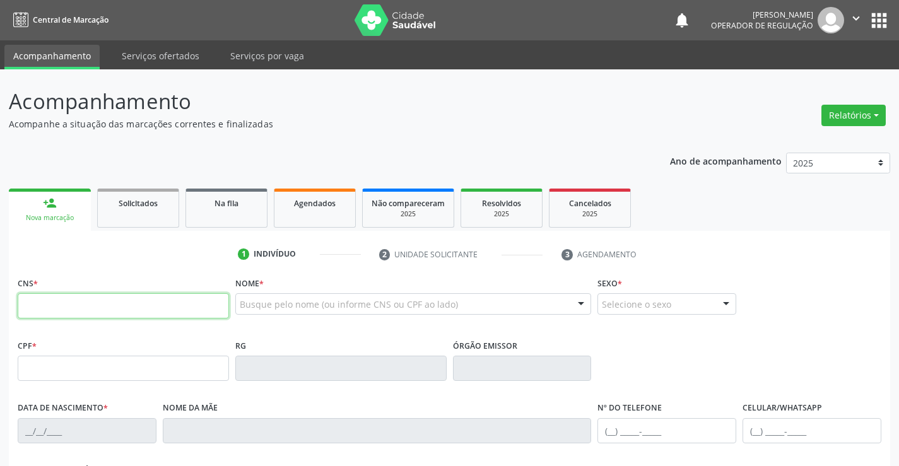
click at [98, 307] on input "text" at bounding box center [123, 306] width 211 height 25
click at [97, 299] on input "text" at bounding box center [123, 306] width 211 height 25
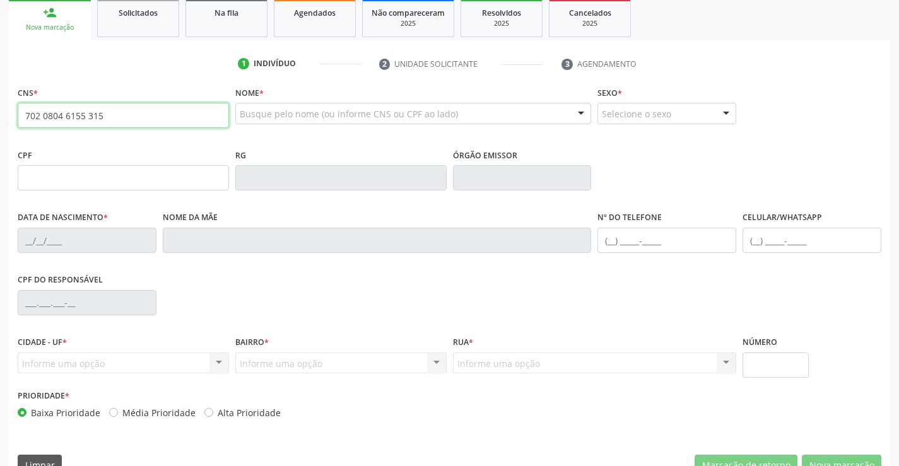
scroll to position [155, 0]
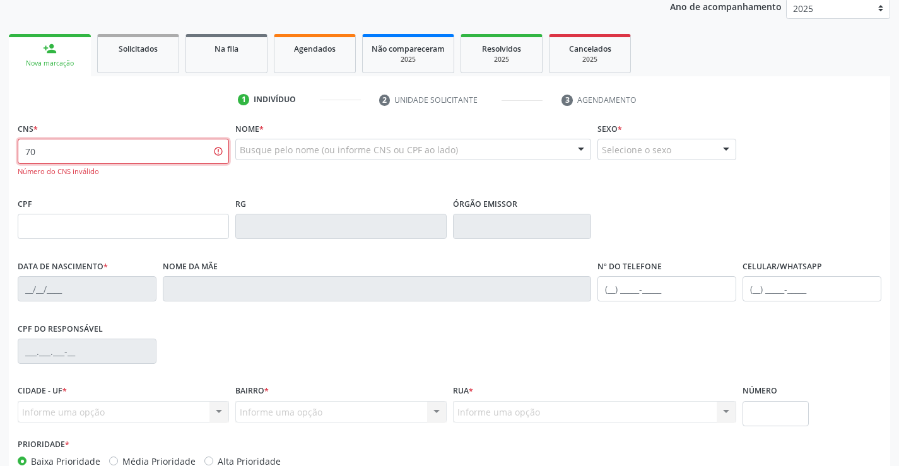
type input "7"
type input "701 2080 4615 5315"
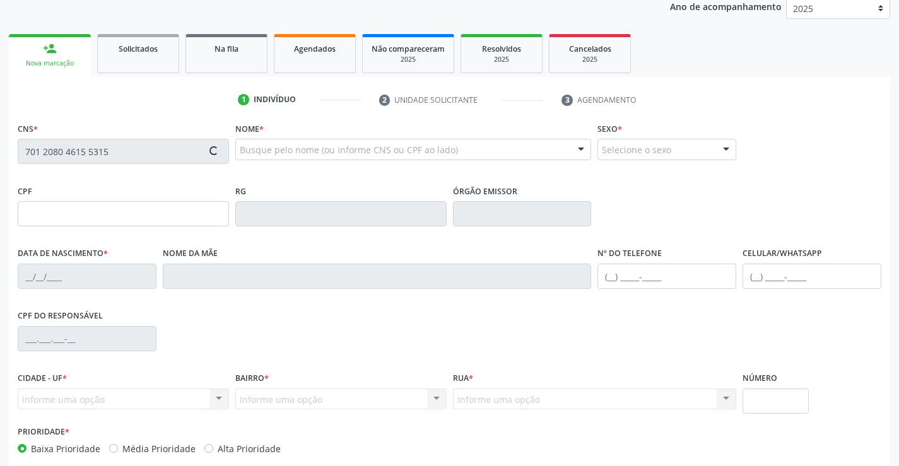
type input "[DATE]"
type input "[PHONE_NUMBER]"
type input "S/N"
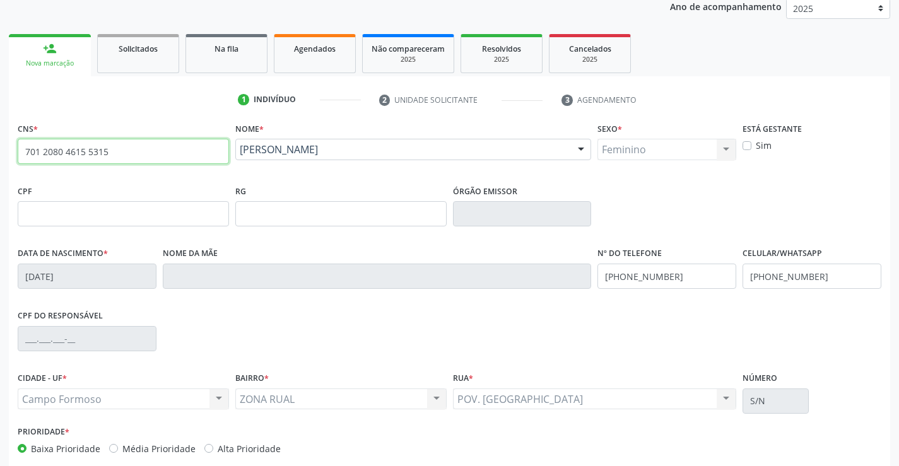
click at [129, 153] on input "701 2080 4615 5315" at bounding box center [123, 151] width 211 height 25
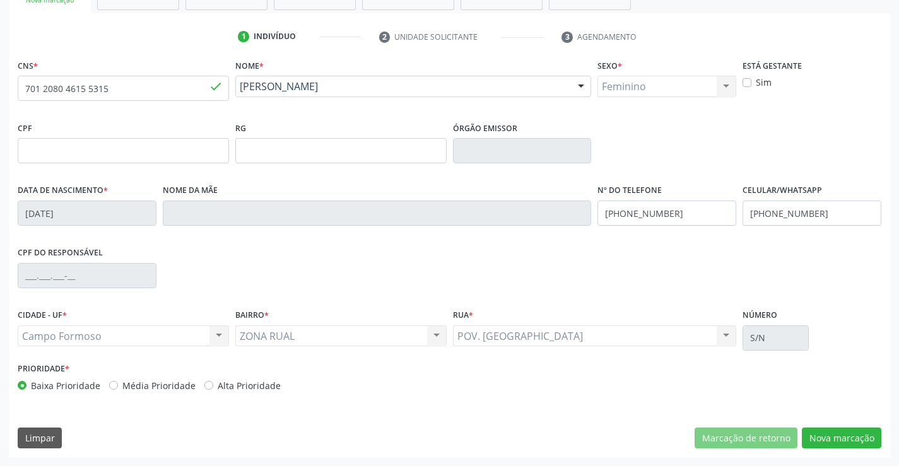
click at [851, 453] on div "CNS * 701 2080 4615 5315 done Nome * [PERSON_NAME] [PERSON_NAME] CNS: 701 2080 …" at bounding box center [450, 256] width 882 height 401
click at [845, 438] on button "Nova marcação" at bounding box center [842, 438] width 80 height 21
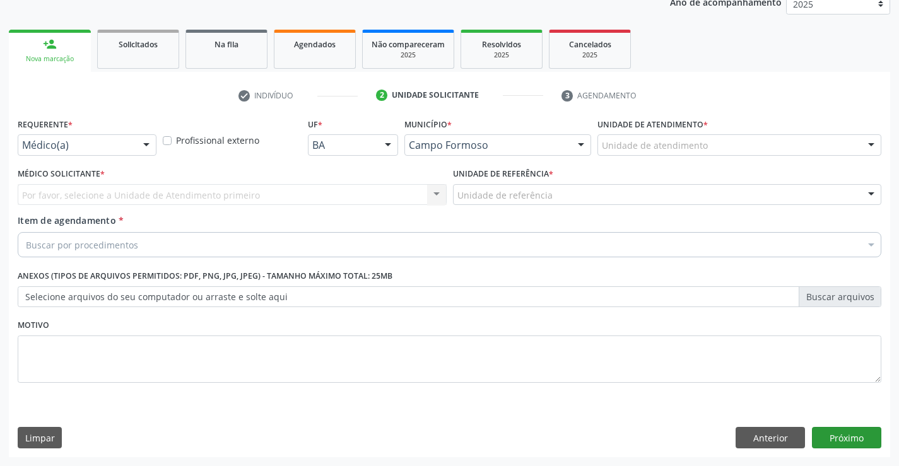
scroll to position [159, 0]
click at [146, 148] on div at bounding box center [146, 145] width 19 height 21
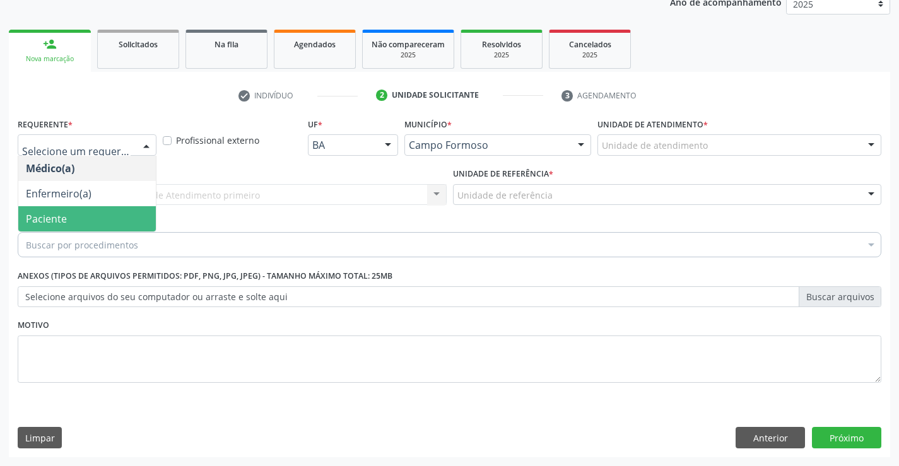
click at [107, 217] on span "Paciente" at bounding box center [87, 218] width 138 height 25
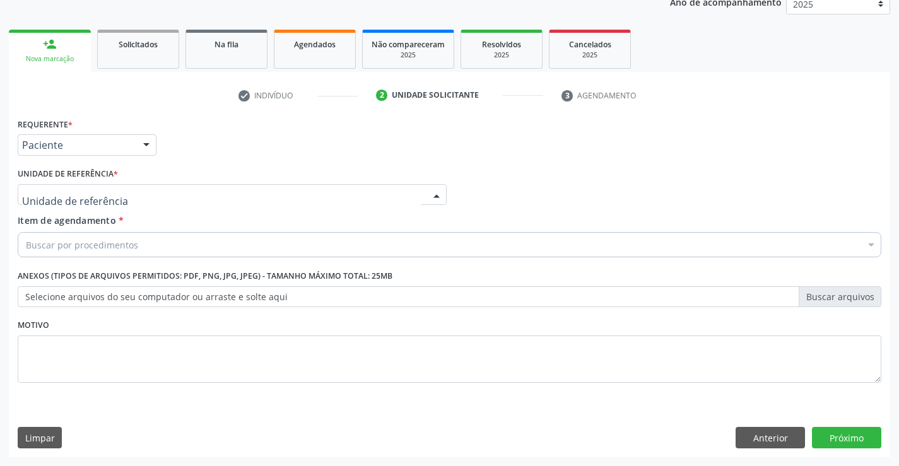
click at [167, 196] on div at bounding box center [232, 194] width 429 height 21
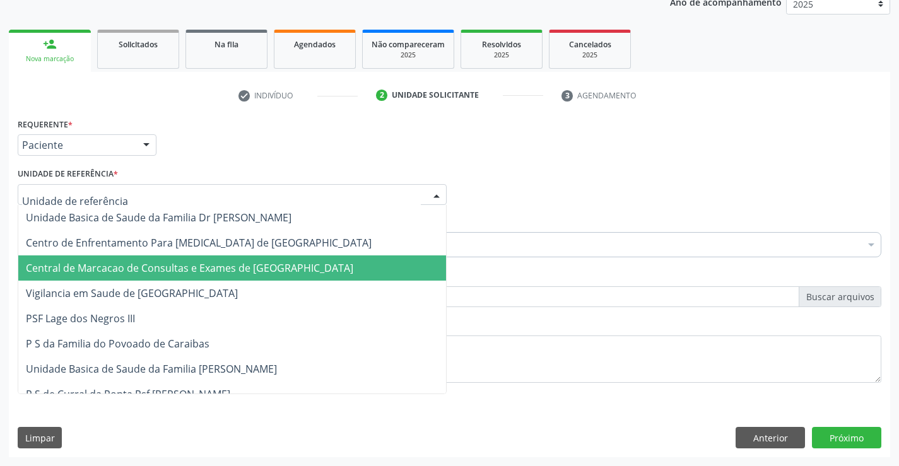
drag, startPoint x: 168, startPoint y: 259, endPoint x: 208, endPoint y: 250, distance: 41.4
click at [169, 258] on span "Central de Marcacao de Consultas e Exames de [GEOGRAPHIC_DATA]" at bounding box center [232, 268] width 428 height 25
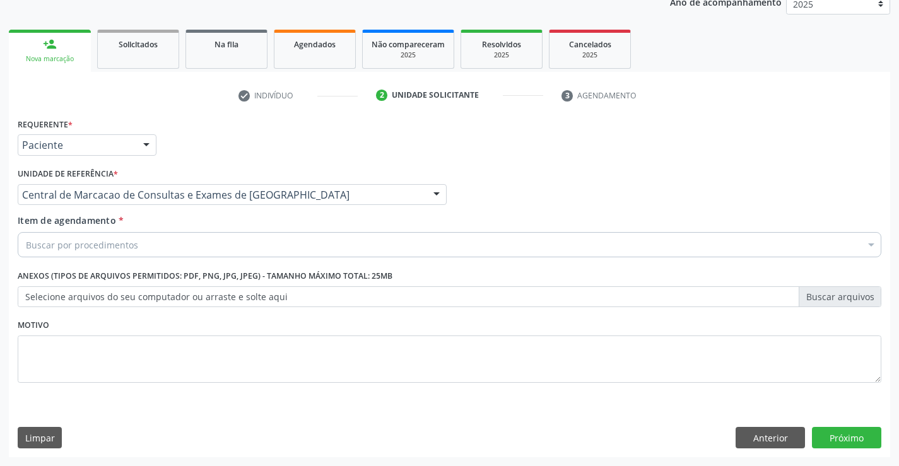
click at [215, 244] on div "Buscar por procedimentos" at bounding box center [450, 244] width 864 height 25
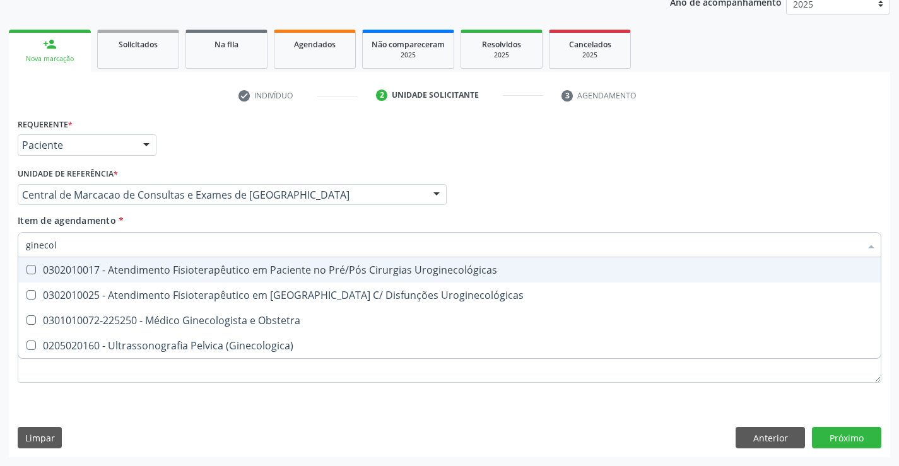
type input "ginecolo"
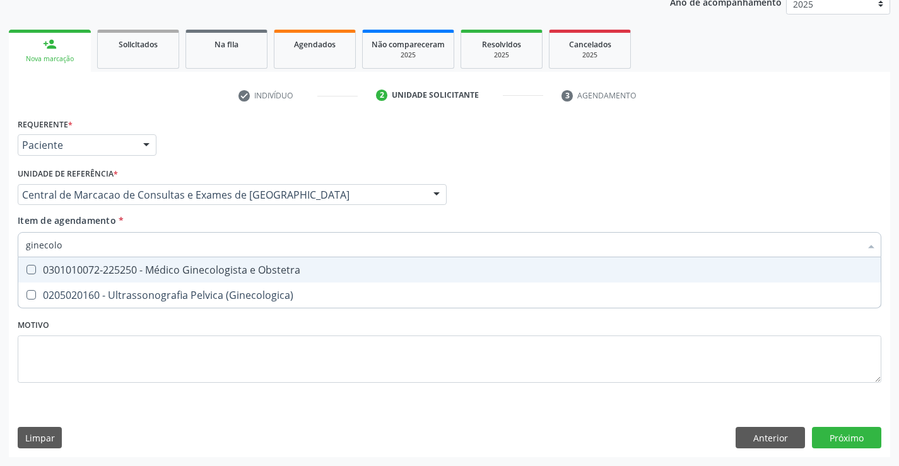
drag, startPoint x: 211, startPoint y: 266, endPoint x: 211, endPoint y: 242, distance: 23.4
click at [211, 265] on div "0301010072-225250 - Médico Ginecologista e Obstetra" at bounding box center [450, 270] width 848 height 10
checkbox Obstetra "true"
click at [212, 241] on input "ginecolo" at bounding box center [443, 244] width 835 height 25
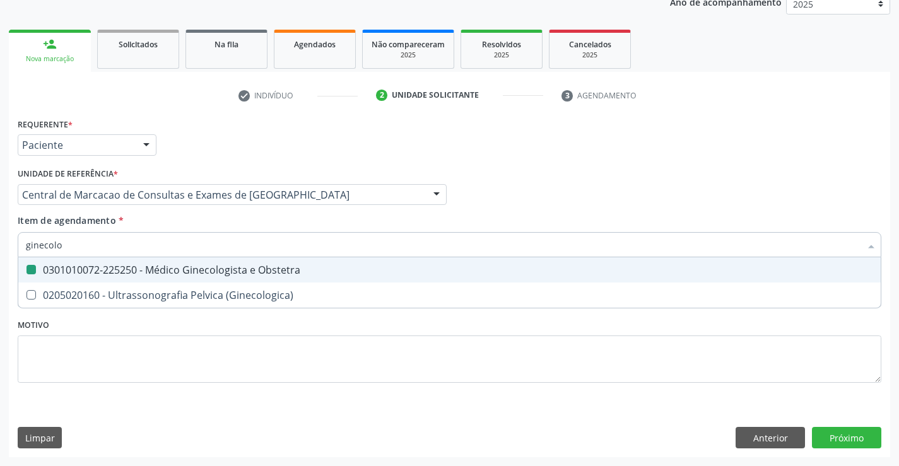
type input "a"
checkbox Obstetra "false"
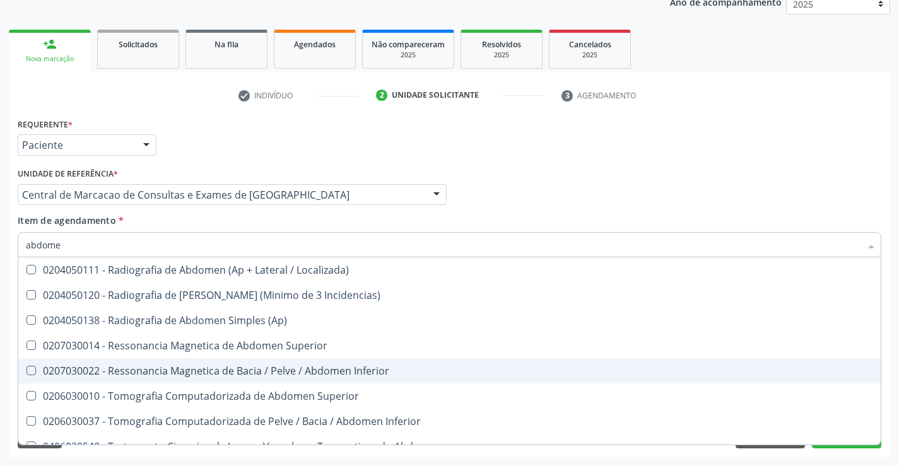
type input "abdomen"
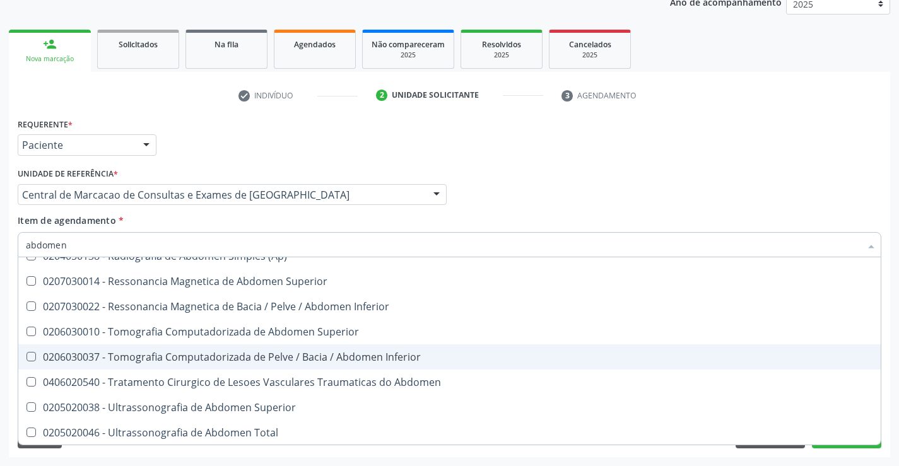
scroll to position [65, 0]
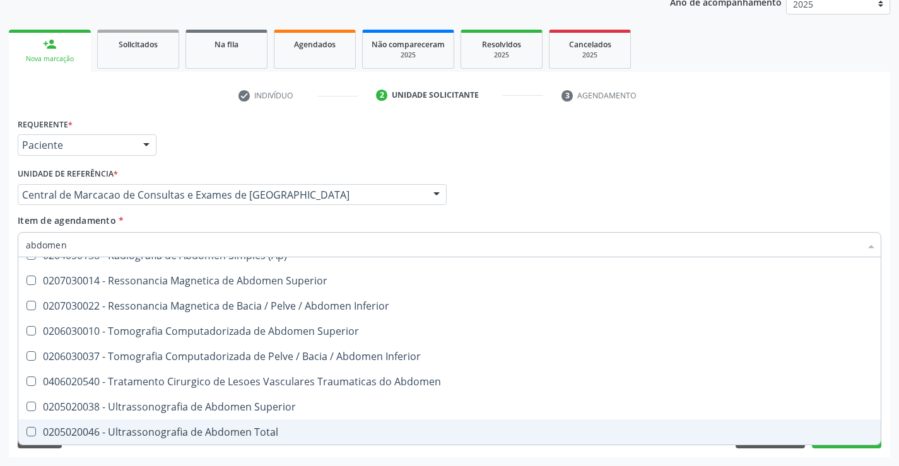
drag, startPoint x: 226, startPoint y: 430, endPoint x: 381, endPoint y: 332, distance: 183.9
click at [235, 425] on span "0205020046 - Ultrassonografia de Abdomen Total" at bounding box center [449, 432] width 863 height 25
checkbox Total "true"
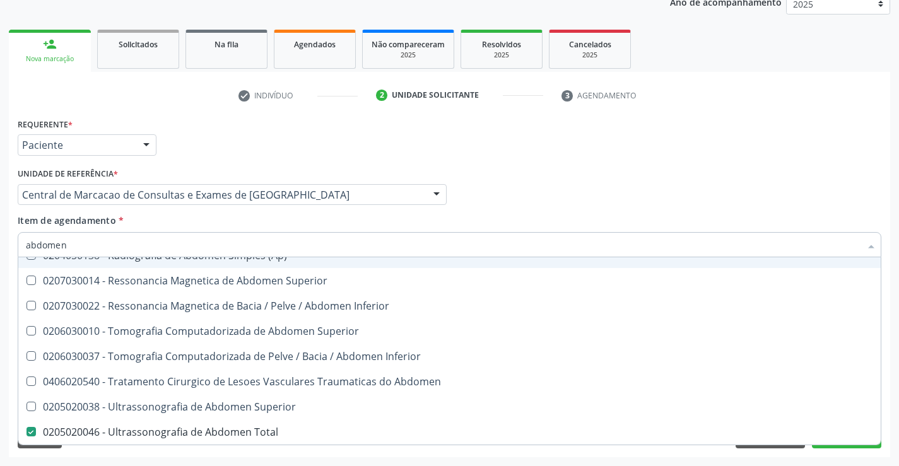
click at [547, 203] on div "Médico Solicitante Por favor, selecione a Unidade de Atendimento primeiro Nenhu…" at bounding box center [450, 189] width 870 height 49
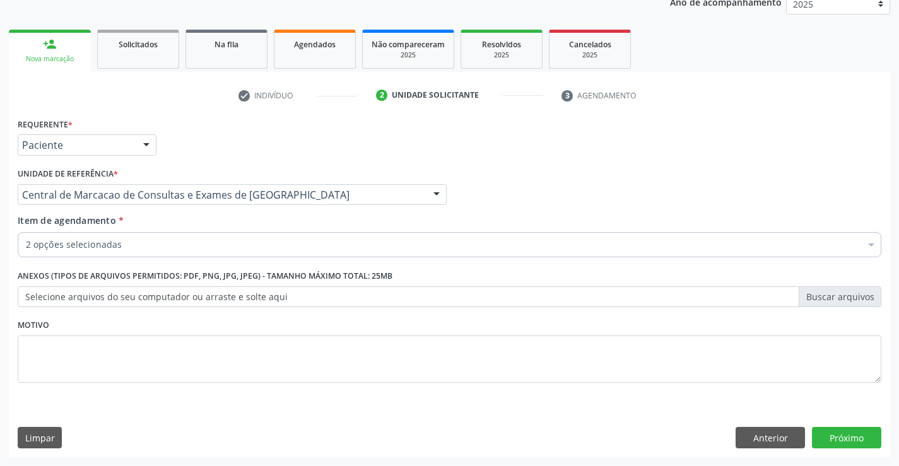
scroll to position [0, 0]
click at [828, 437] on button "Próximo" at bounding box center [846, 437] width 69 height 21
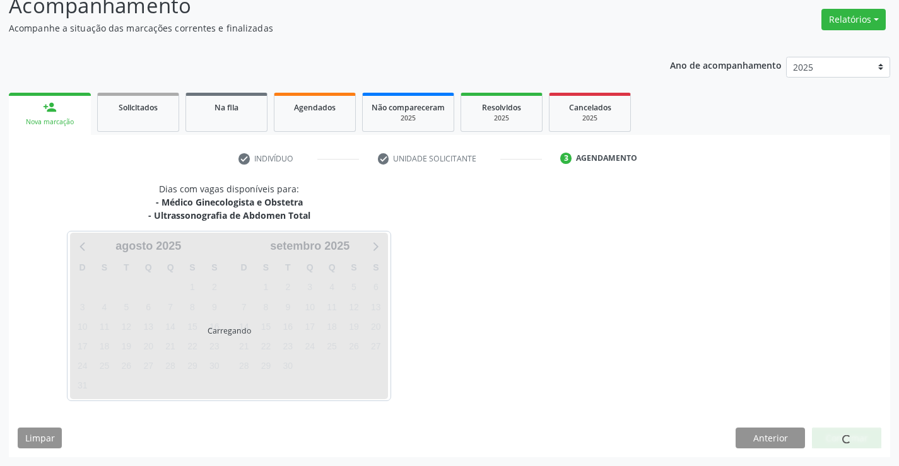
scroll to position [133, 0]
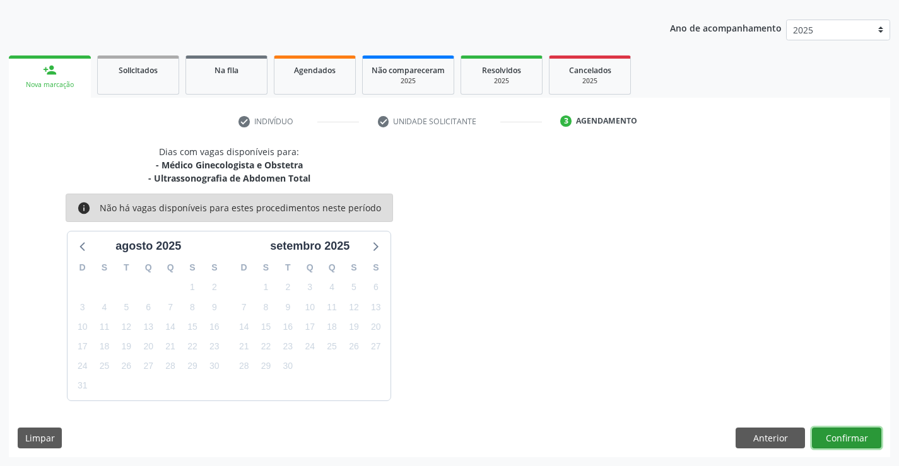
click at [847, 441] on button "Confirmar" at bounding box center [846, 438] width 69 height 21
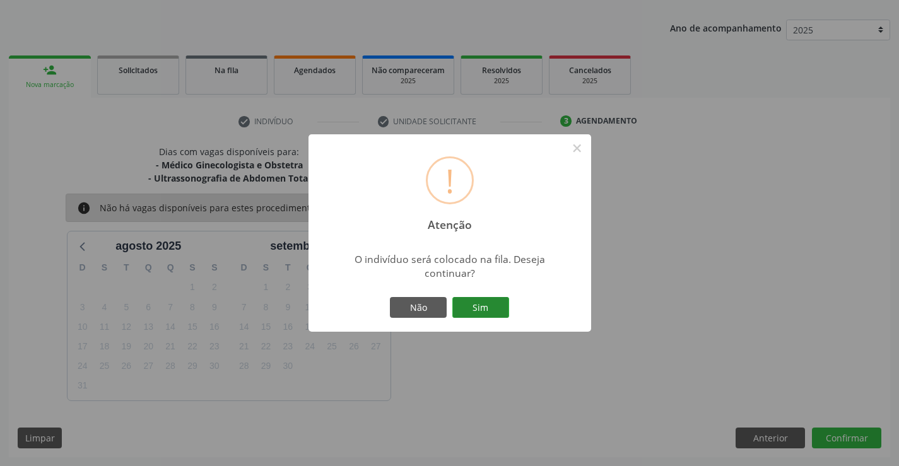
click at [493, 309] on button "Sim" at bounding box center [481, 307] width 57 height 21
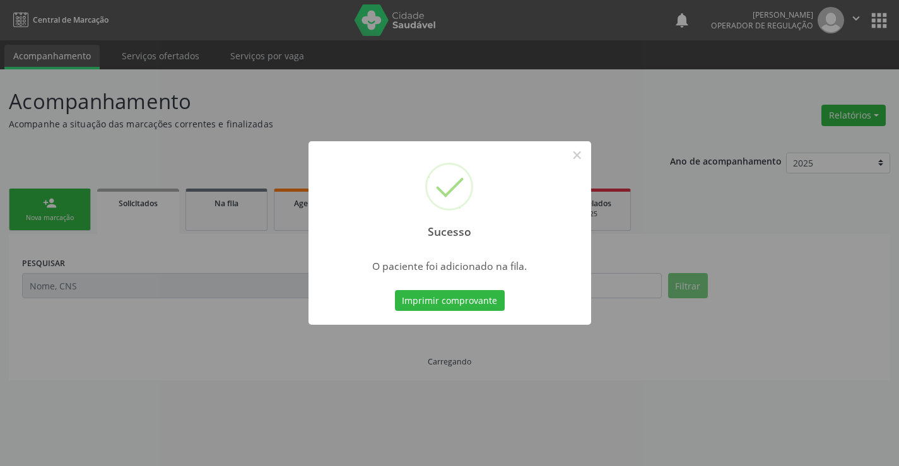
scroll to position [0, 0]
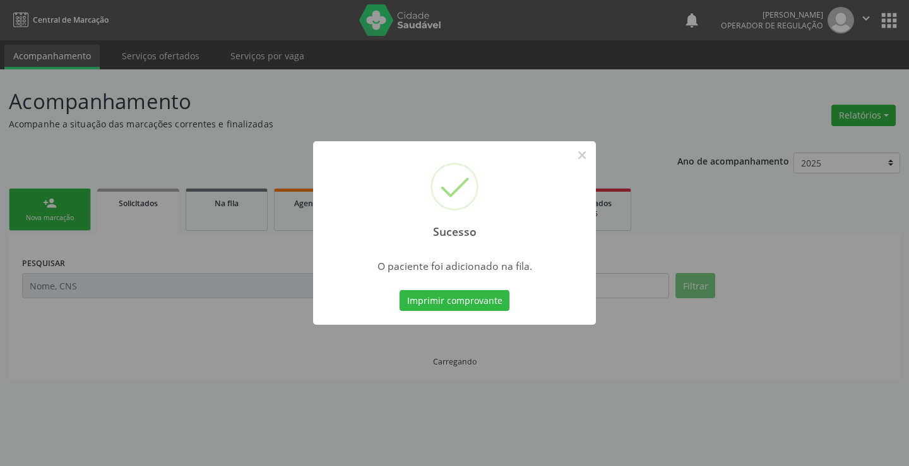
click at [400, 290] on button "Imprimir comprovante" at bounding box center [455, 300] width 110 height 21
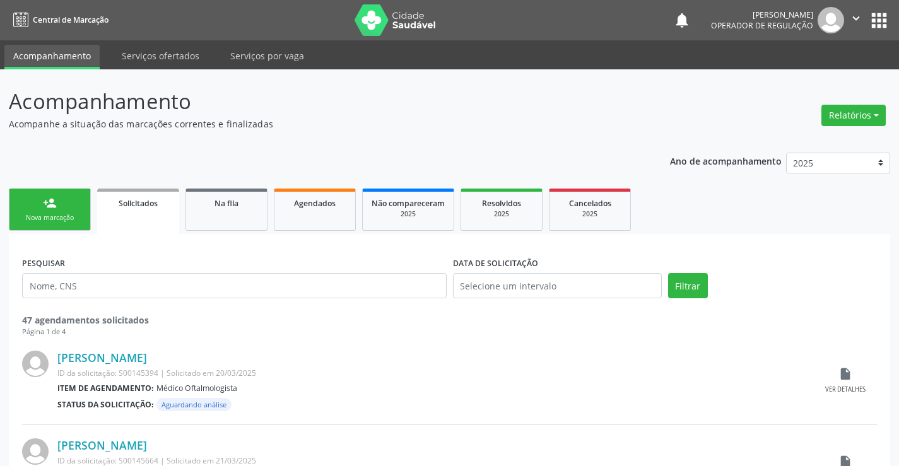
click at [859, 19] on icon "" at bounding box center [857, 18] width 14 height 14
click at [817, 78] on link "Sair" at bounding box center [824, 77] width 87 height 18
